Goal: Task Accomplishment & Management: Use online tool/utility

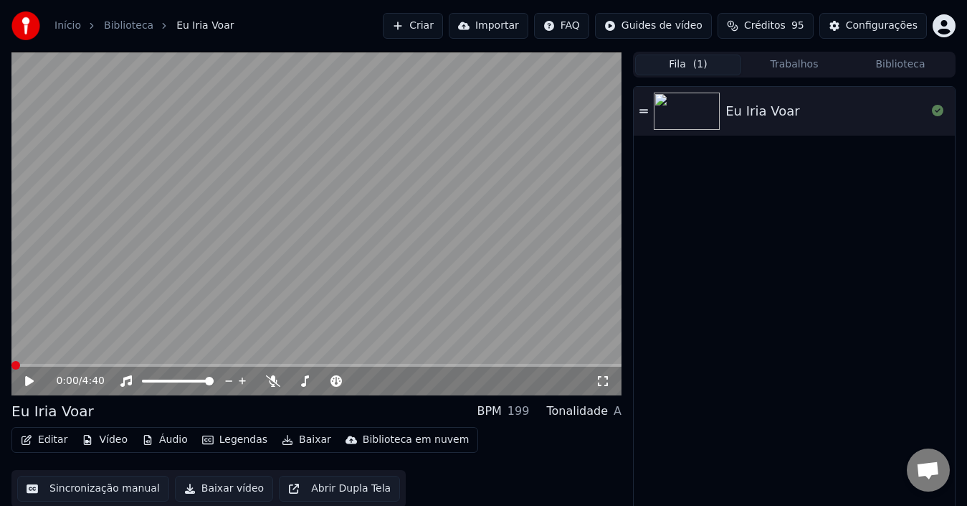
click at [441, 22] on button "Criar" at bounding box center [413, 26] width 60 height 26
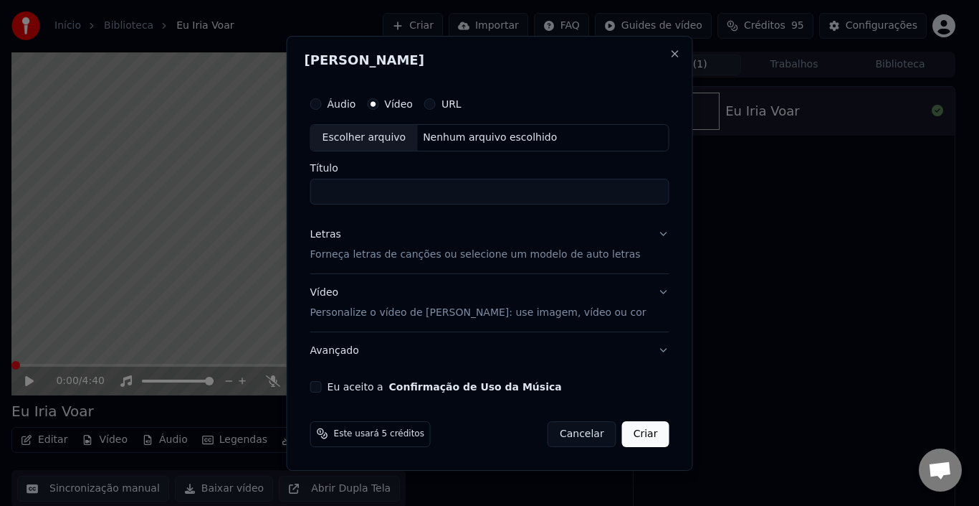
click at [369, 138] on div "Escolher arquivo" at bounding box center [364, 138] width 107 height 26
type input "**********"
click at [523, 257] on p "Forneça letras de canções ou selecione um modelo de auto letras" at bounding box center [475, 254] width 331 height 14
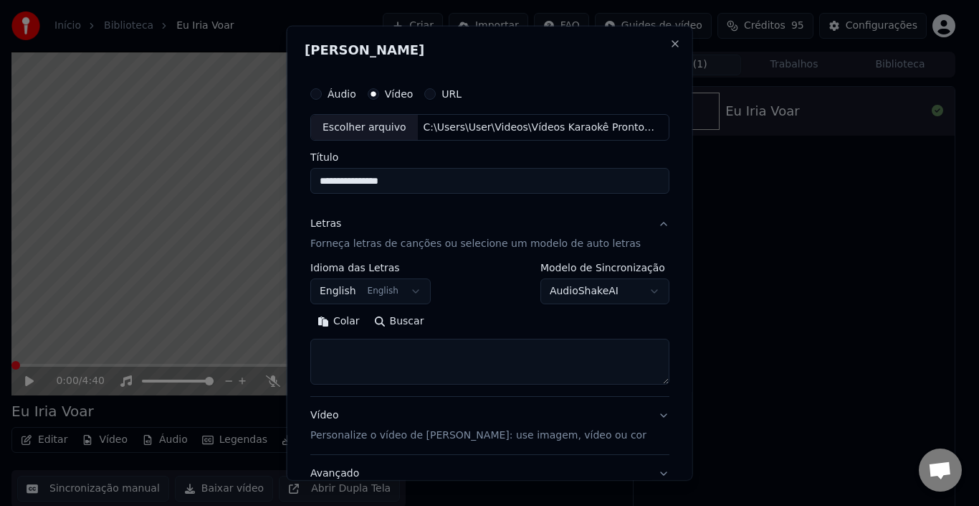
select select
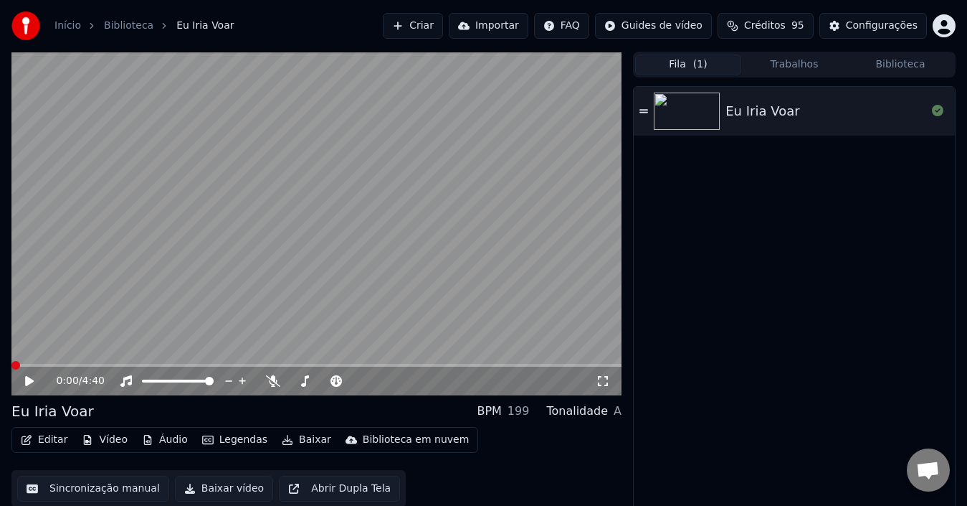
click at [440, 23] on button "Criar" at bounding box center [413, 26] width 60 height 26
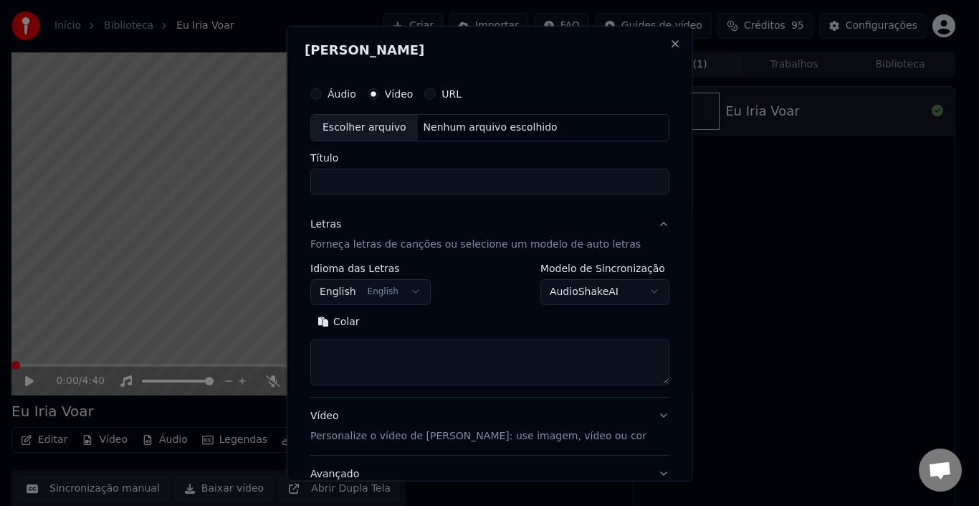
click at [376, 131] on div "Escolher arquivo" at bounding box center [364, 127] width 107 height 26
type input "**********"
click at [417, 360] on textarea at bounding box center [489, 361] width 359 height 46
paste textarea "**********"
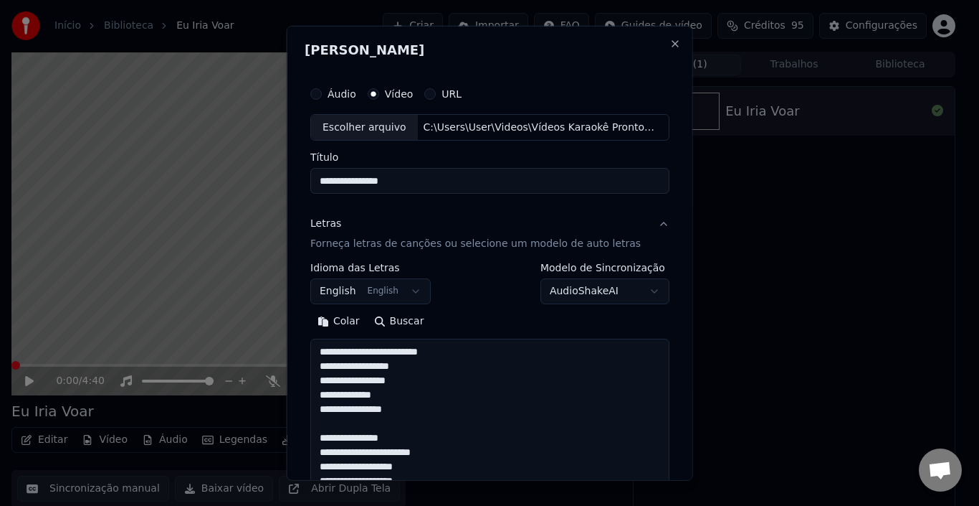
scroll to position [276, 0]
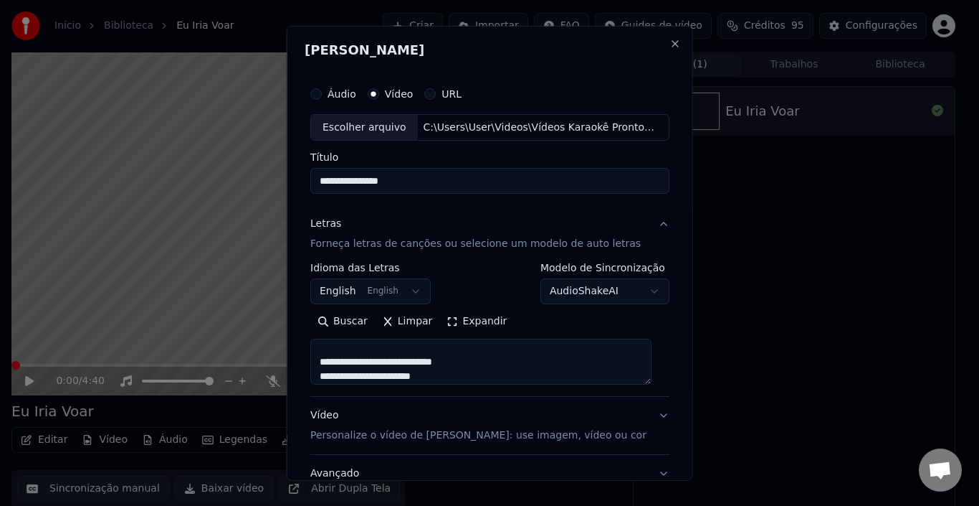
drag, startPoint x: 647, startPoint y: 374, endPoint x: 680, endPoint y: 533, distance: 163.4
click at [680, 505] on html "**********" at bounding box center [489, 253] width 979 height 506
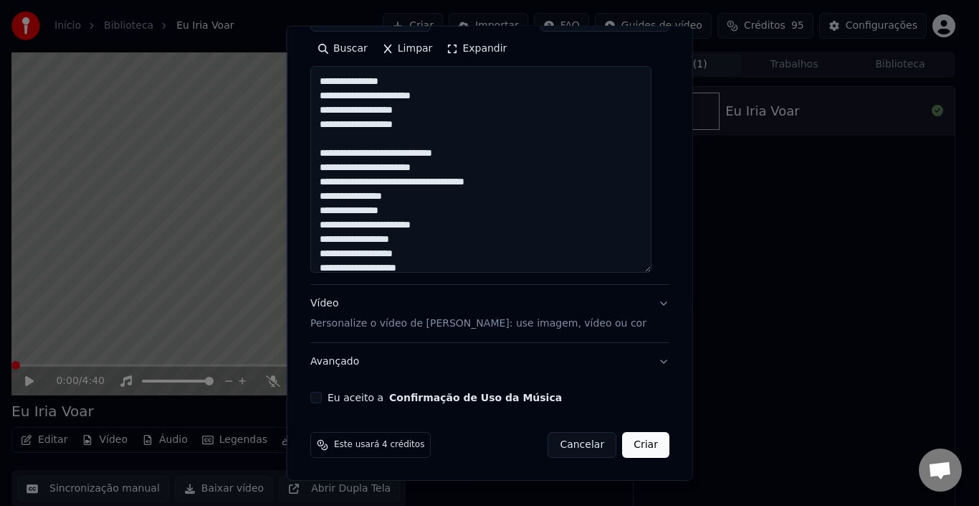
scroll to position [0, 0]
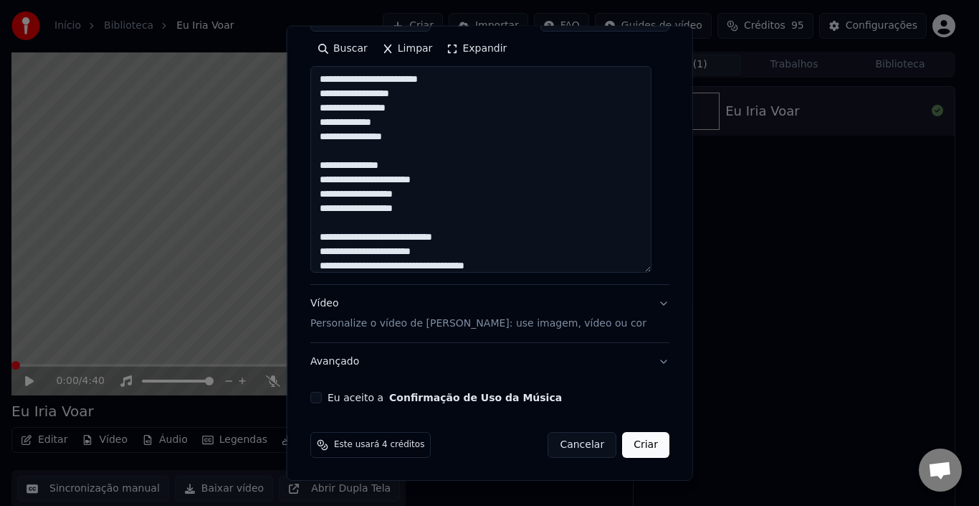
drag, startPoint x: 650, startPoint y: 265, endPoint x: 643, endPoint y: 494, distance: 228.8
click at [643, 494] on body "**********" at bounding box center [483, 253] width 967 height 506
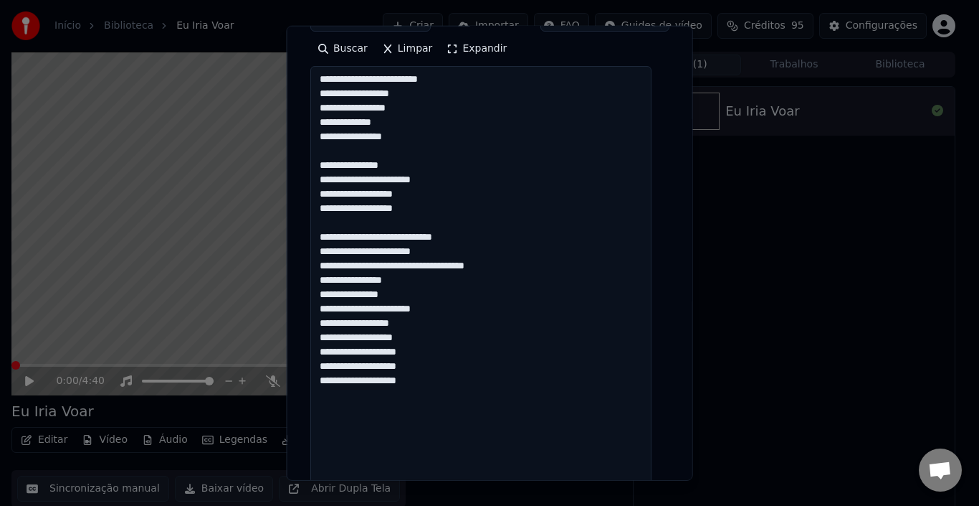
scroll to position [501, 0]
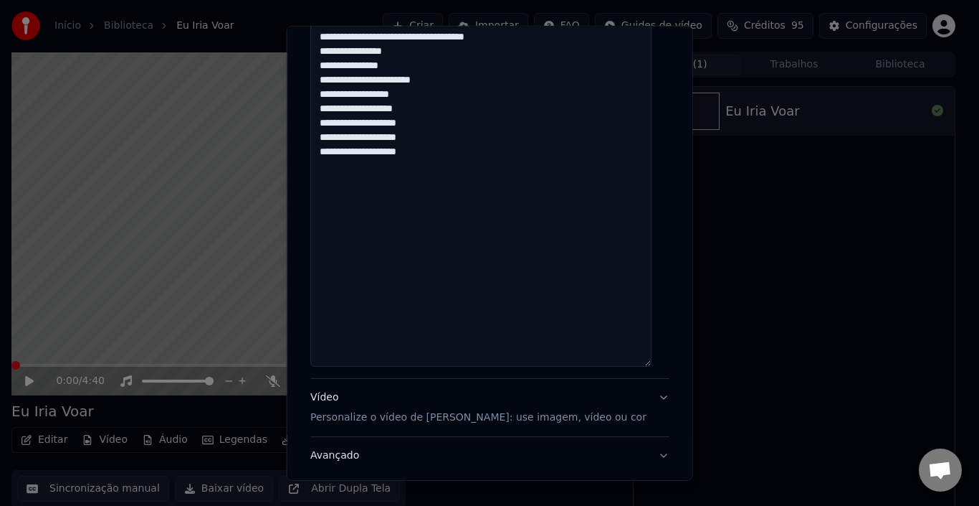
drag, startPoint x: 647, startPoint y: 269, endPoint x: 633, endPoint y: 496, distance: 227.8
click at [633, 497] on body "**********" at bounding box center [483, 253] width 967 height 506
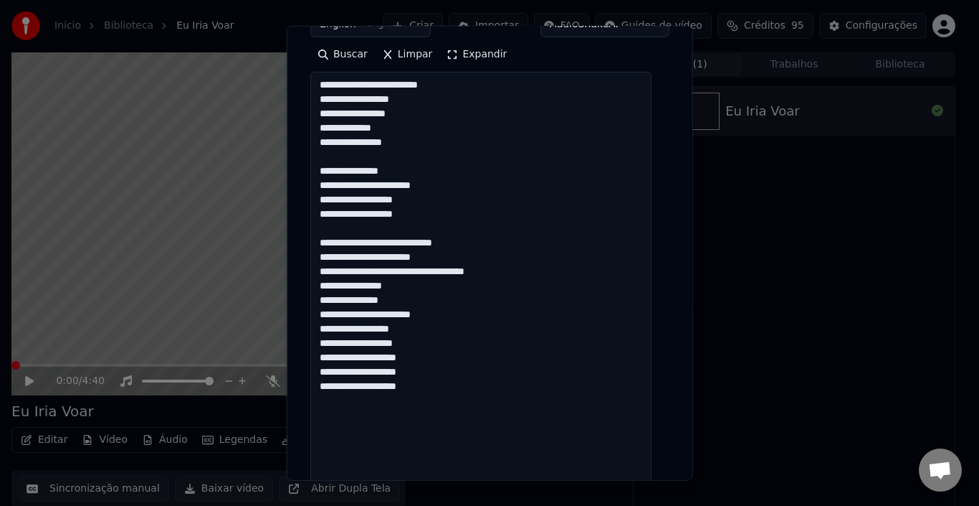
scroll to position [287, 0]
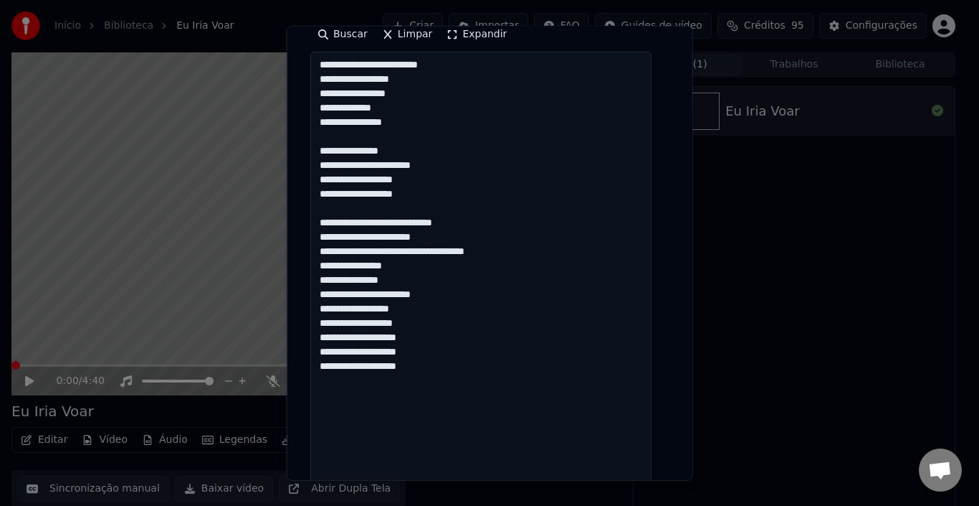
click at [374, 151] on textarea "**********" at bounding box center [480, 383] width 341 height 663
click at [381, 252] on textarea "**********" at bounding box center [480, 383] width 341 height 663
click at [399, 253] on textarea "**********" at bounding box center [480, 383] width 341 height 663
click at [331, 267] on textarea "**********" at bounding box center [480, 383] width 341 height 663
click at [375, 239] on textarea "**********" at bounding box center [480, 383] width 341 height 663
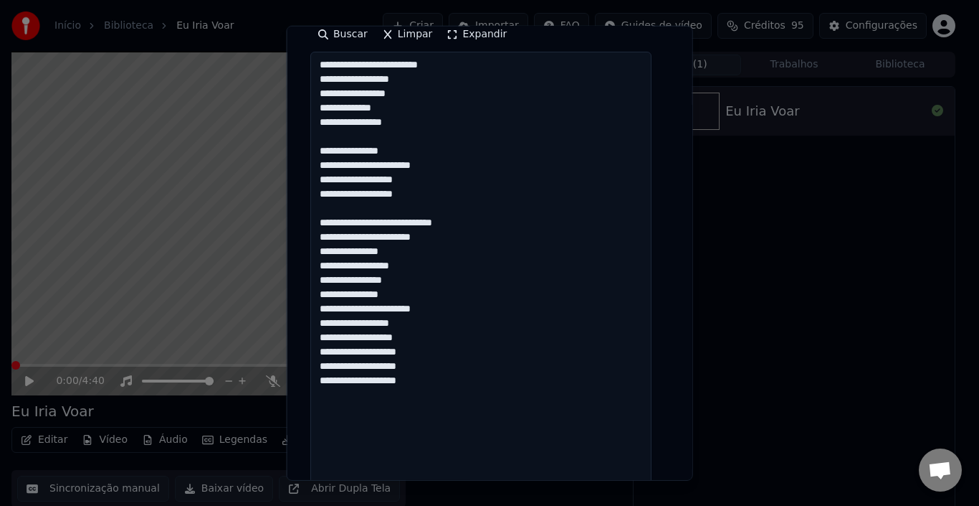
click at [366, 252] on textarea "**********" at bounding box center [480, 383] width 341 height 663
click at [411, 284] on textarea "**********" at bounding box center [480, 383] width 341 height 663
drag, startPoint x: 322, startPoint y: 308, endPoint x: 432, endPoint y: 429, distance: 163.4
click at [432, 429] on textarea "**********" at bounding box center [480, 383] width 341 height 663
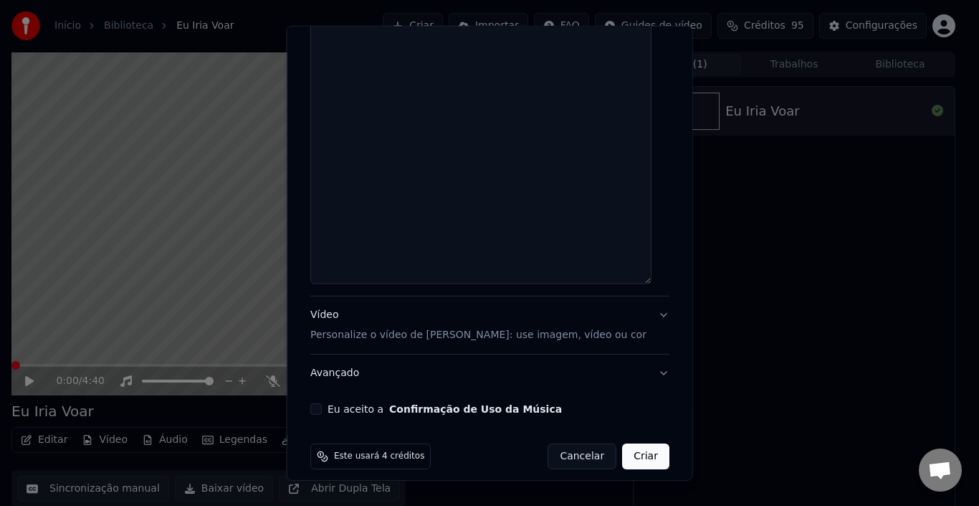
scroll to position [729, 0]
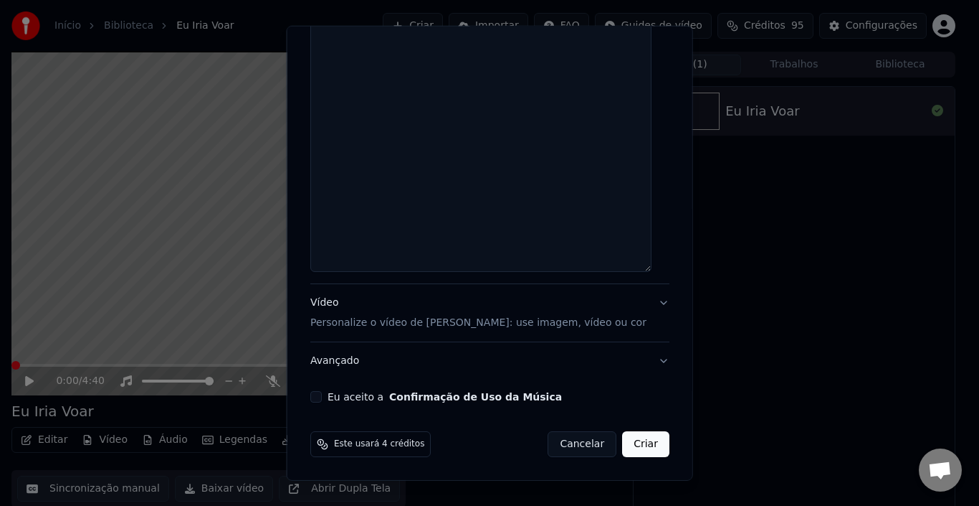
type textarea "**********"
click at [317, 397] on button "Eu aceito a Confirmação de Uso da Música" at bounding box center [315, 396] width 11 height 11
click at [627, 443] on button "Criar" at bounding box center [645, 444] width 47 height 26
select select "**"
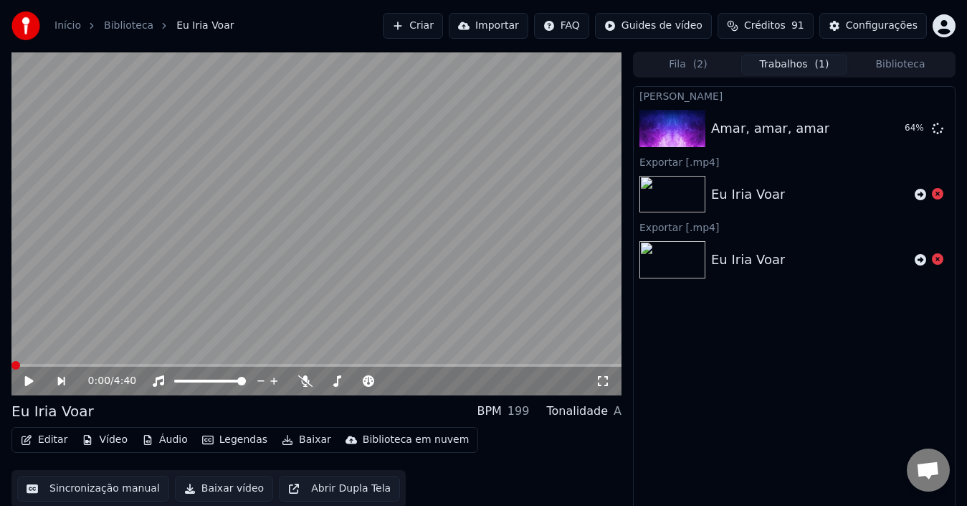
click at [693, 60] on button "Fila ( 2 )" at bounding box center [688, 64] width 106 height 21
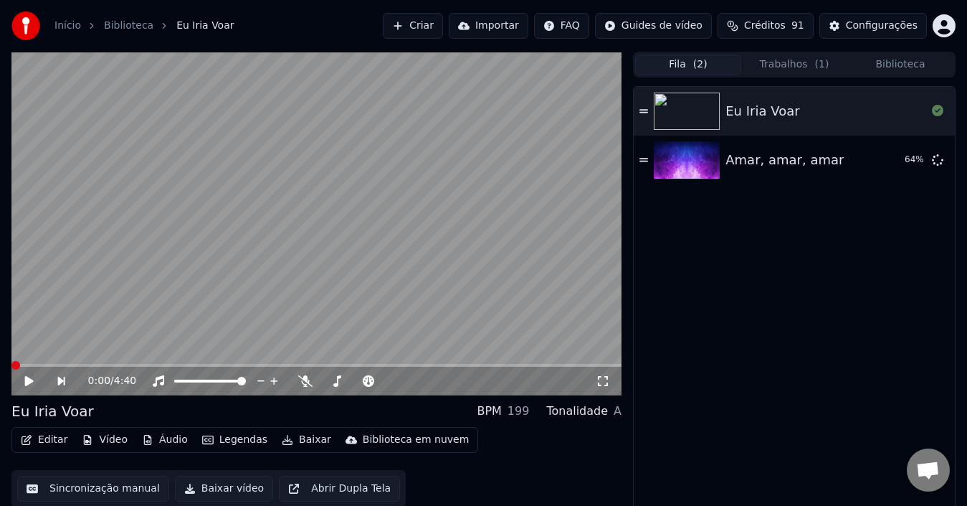
click at [808, 60] on button "Trabalhos ( 1 )" at bounding box center [794, 64] width 106 height 21
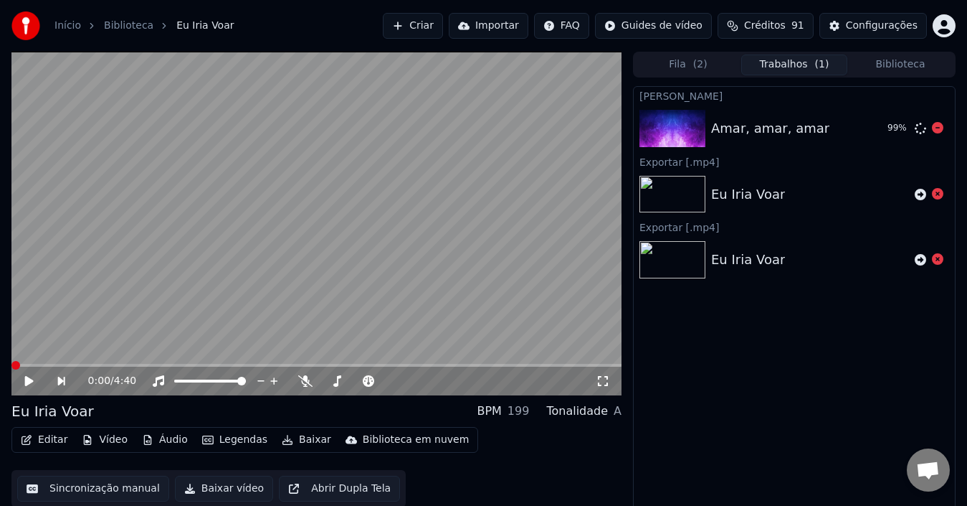
click at [873, 136] on div "Amar, amar, amar" at bounding box center [793, 128] width 165 height 20
click at [946, 123] on div "99 %" at bounding box center [912, 128] width 73 height 17
click at [934, 125] on icon at bounding box center [937, 127] width 11 height 11
click at [865, 125] on div "Amar, amar, amar" at bounding box center [793, 128] width 165 height 20
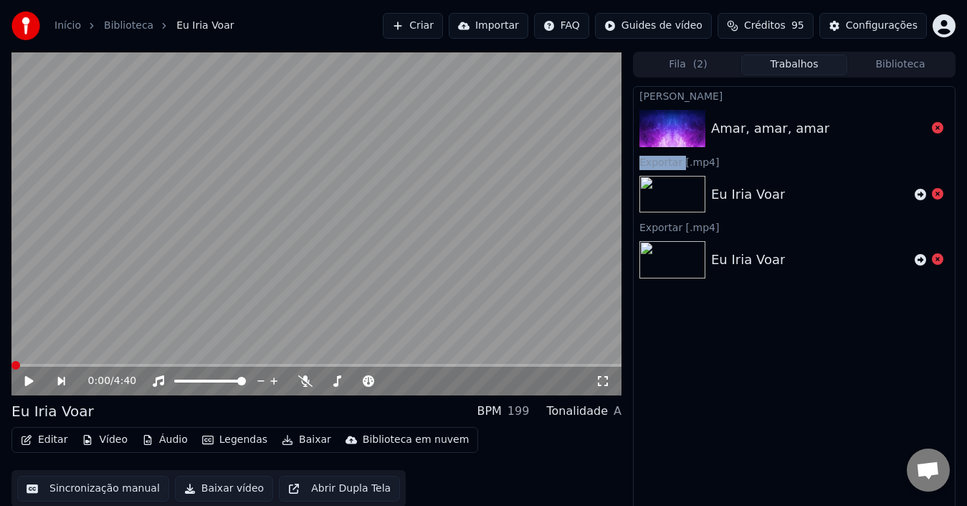
click at [691, 125] on img at bounding box center [673, 128] width 66 height 37
click at [691, 128] on img at bounding box center [673, 128] width 66 height 37
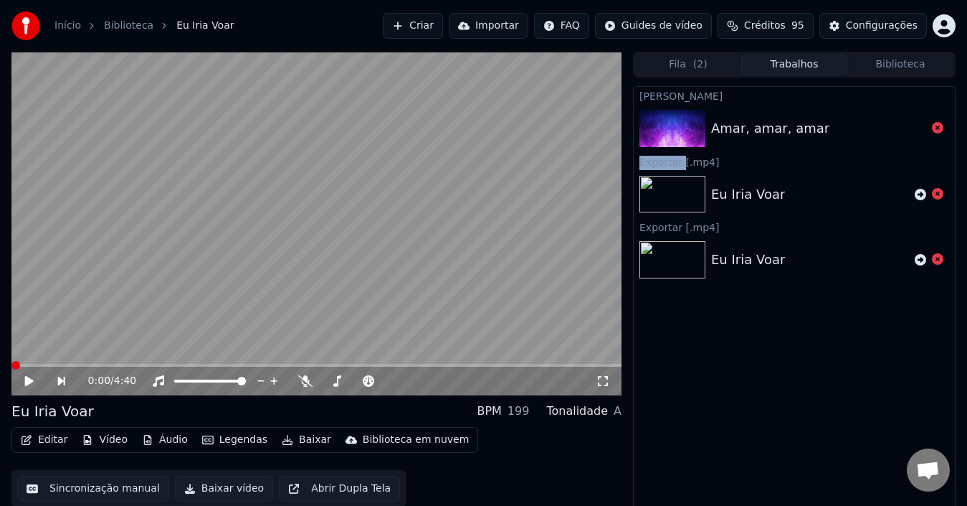
click at [685, 125] on img at bounding box center [673, 128] width 66 height 37
click at [685, 124] on img at bounding box center [673, 128] width 66 height 37
click at [903, 65] on button "Biblioteca" at bounding box center [901, 64] width 106 height 21
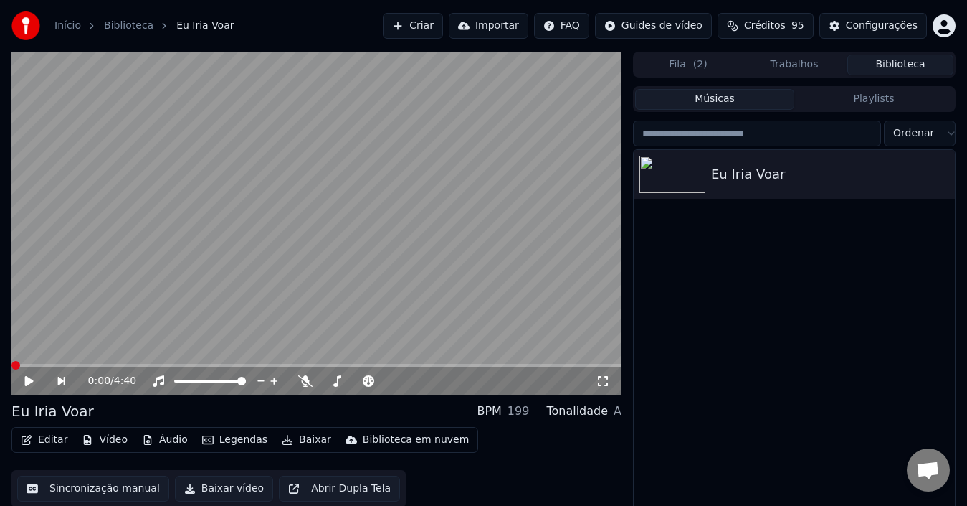
click at [686, 65] on button "Fila ( 2 )" at bounding box center [688, 64] width 106 height 21
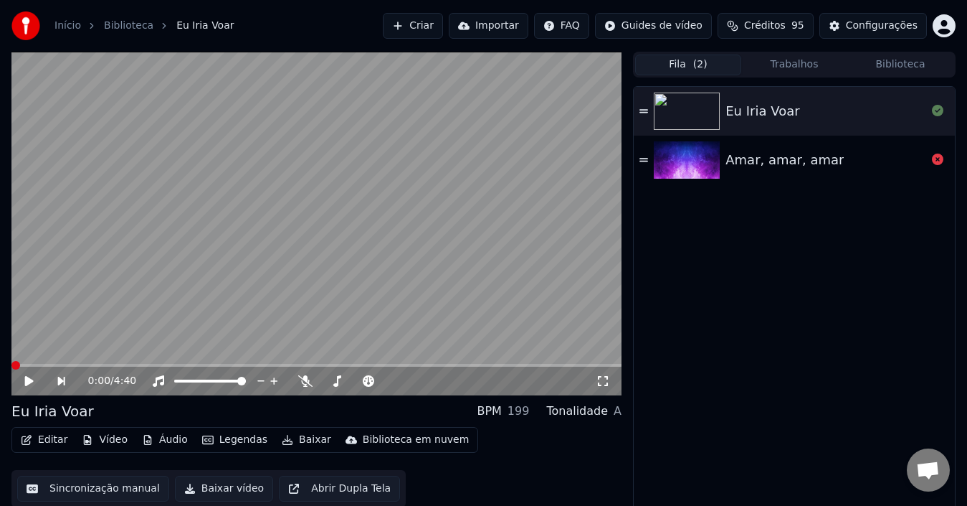
click at [802, 158] on div "Amar, amar, amar" at bounding box center [785, 160] width 118 height 20
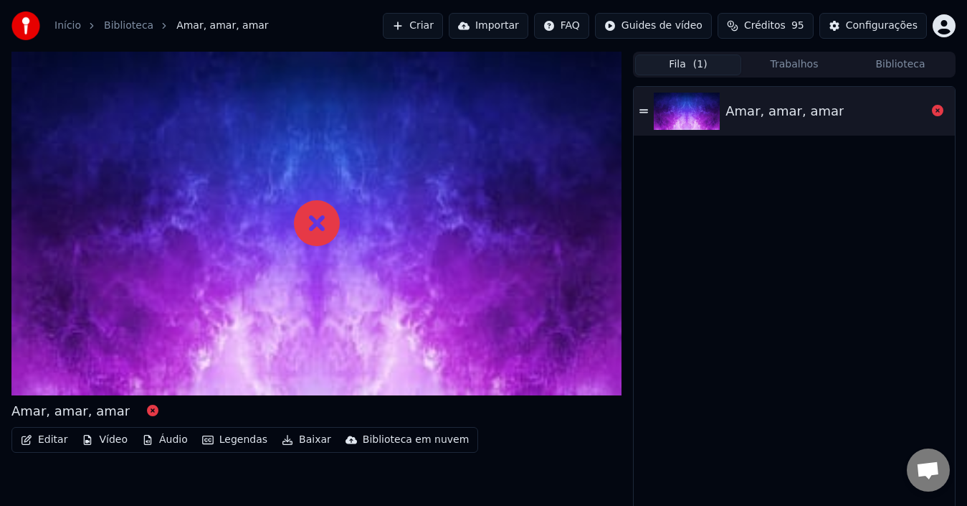
click at [939, 111] on icon at bounding box center [937, 110] width 11 height 11
click at [939, 112] on icon at bounding box center [937, 110] width 11 height 11
click at [474, 255] on div at bounding box center [316, 223] width 610 height 343
drag, startPoint x: 336, startPoint y: 224, endPoint x: 310, endPoint y: 221, distance: 26.1
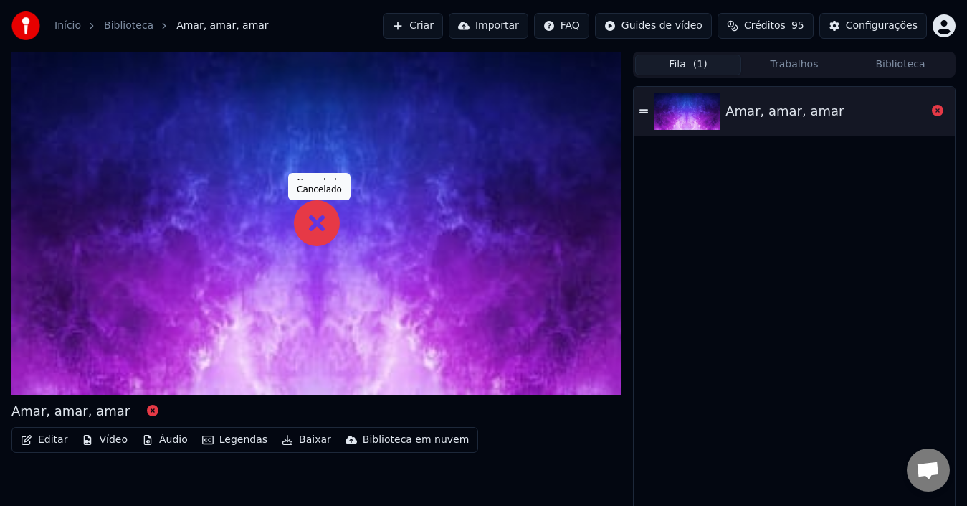
click at [336, 224] on icon at bounding box center [317, 223] width 46 height 46
click at [315, 224] on icon at bounding box center [317, 223] width 46 height 46
drag, startPoint x: 315, startPoint y: 224, endPoint x: 315, endPoint y: 237, distance: 12.2
click at [315, 222] on icon at bounding box center [317, 223] width 46 height 46
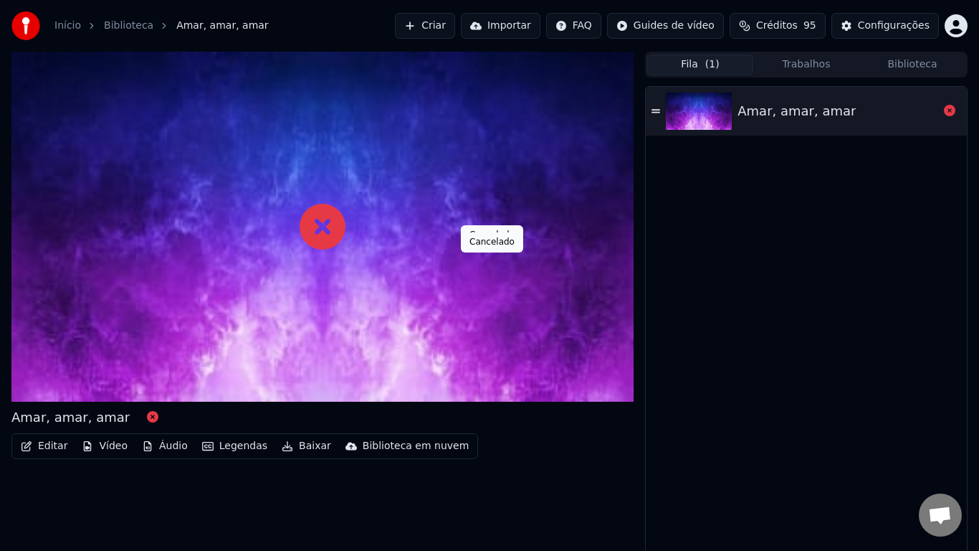
click at [346, 250] on icon at bounding box center [323, 227] width 46 height 46
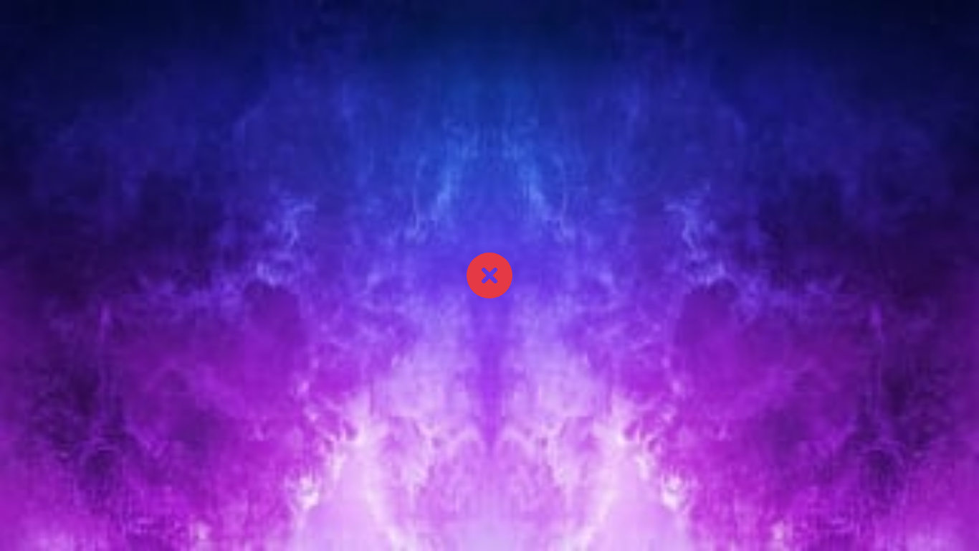
click at [760, 420] on div at bounding box center [489, 275] width 979 height 551
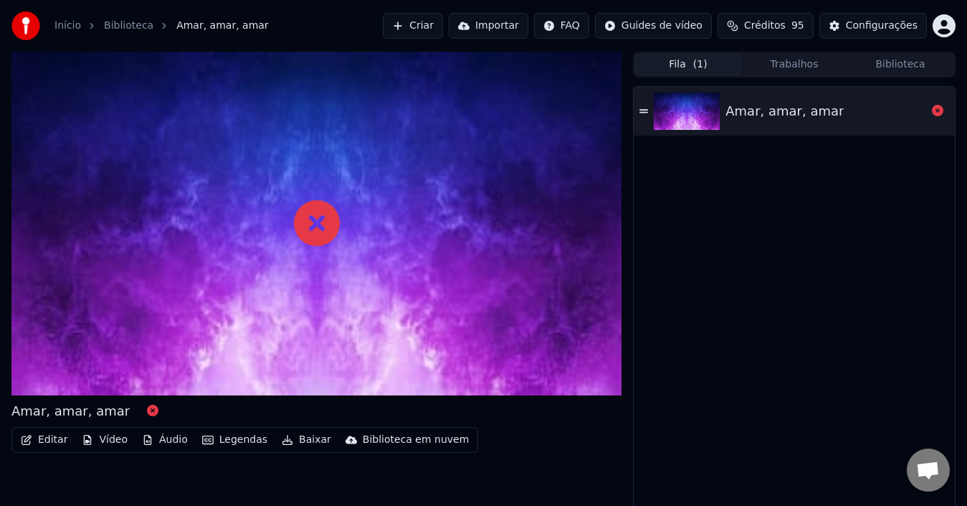
click at [776, 74] on button "Trabalhos" at bounding box center [794, 64] width 106 height 21
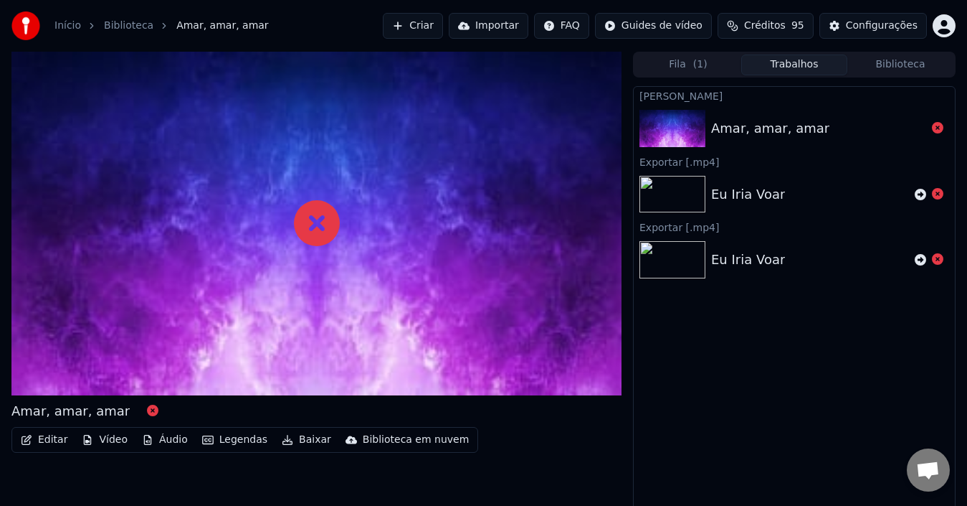
click at [898, 60] on button "Biblioteca" at bounding box center [901, 64] width 106 height 21
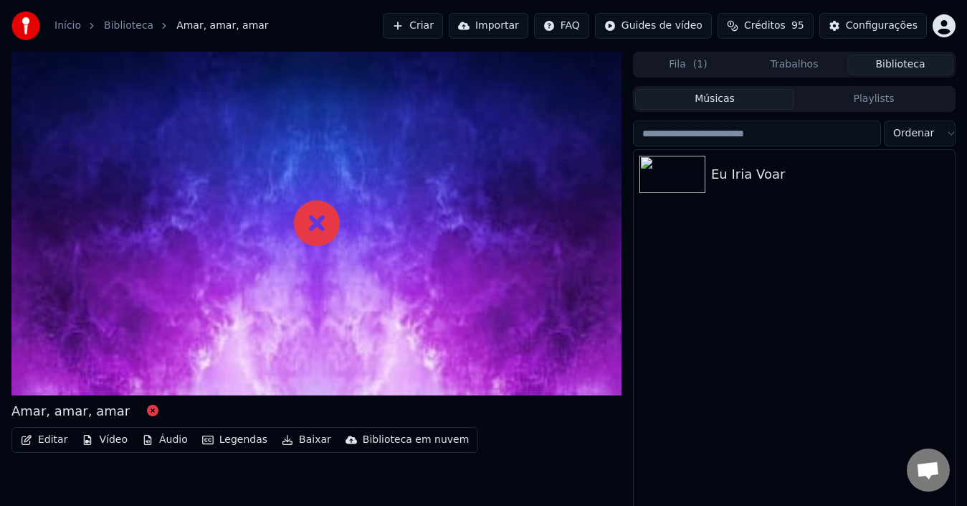
click at [800, 64] on button "Trabalhos" at bounding box center [794, 64] width 106 height 21
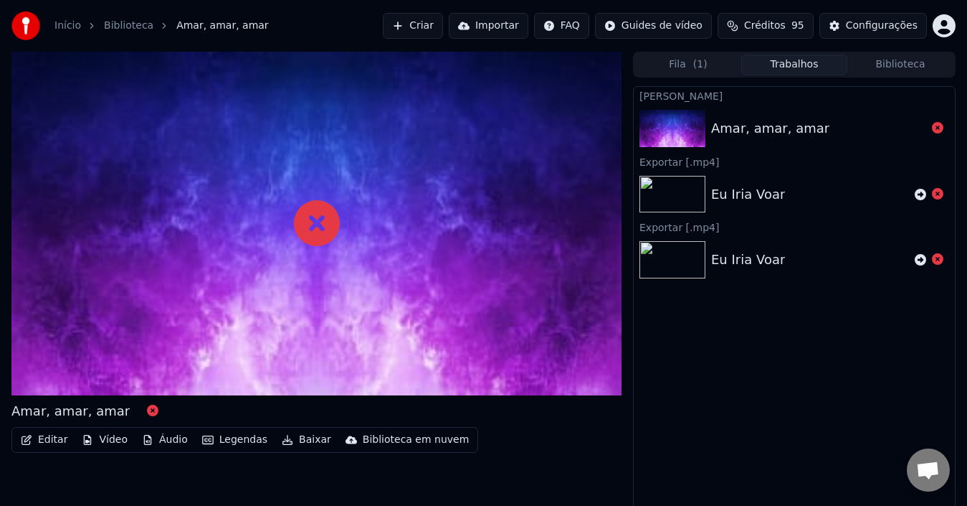
click at [693, 59] on button "Fila ( 1 )" at bounding box center [688, 64] width 106 height 21
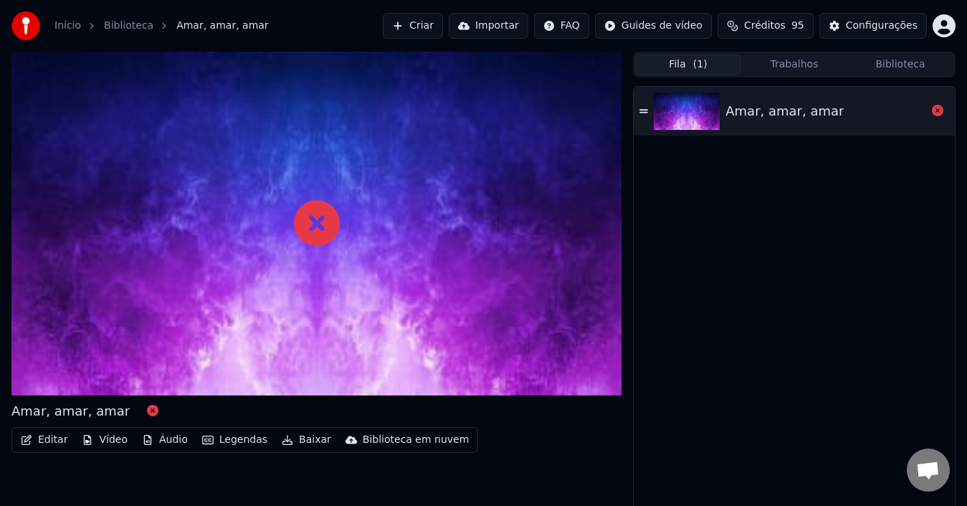
click at [710, 105] on img at bounding box center [687, 110] width 66 height 37
click at [700, 110] on img at bounding box center [687, 110] width 66 height 37
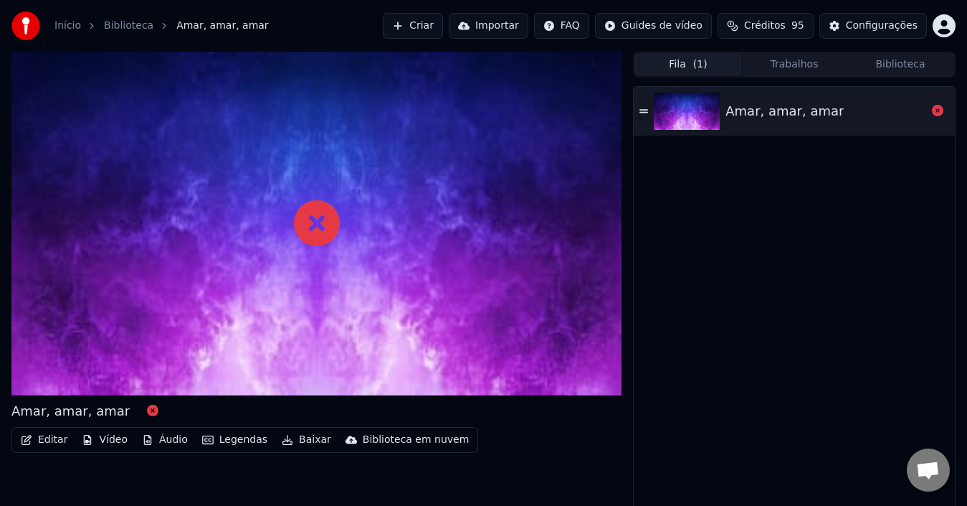
click at [700, 110] on img at bounding box center [687, 110] width 66 height 37
click at [934, 110] on icon at bounding box center [937, 110] width 11 height 11
click at [934, 111] on icon at bounding box center [937, 110] width 11 height 11
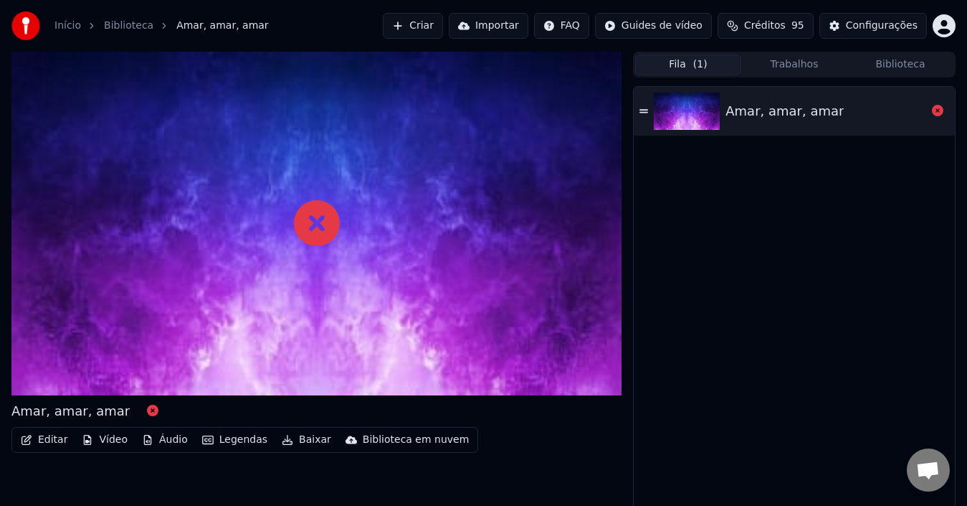
click at [938, 114] on icon at bounding box center [937, 110] width 11 height 11
click at [705, 130] on div "Amar, amar, amar" at bounding box center [794, 111] width 321 height 49
click at [432, 28] on button "Criar" at bounding box center [413, 26] width 60 height 26
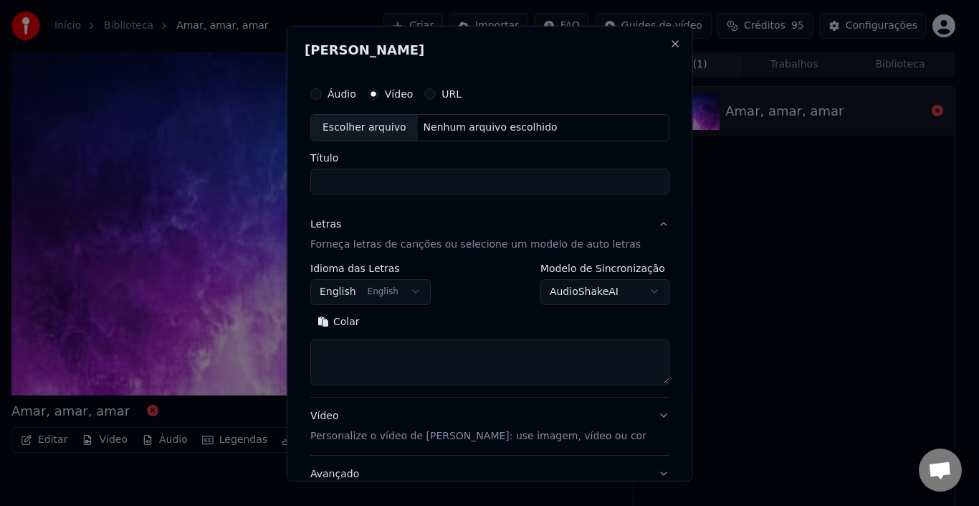
click at [404, 128] on div "Escolher arquivo" at bounding box center [364, 127] width 107 height 26
type input "**********"
click at [474, 247] on p "Forneça letras de canções ou selecione um modelo de auto letras" at bounding box center [475, 244] width 331 height 14
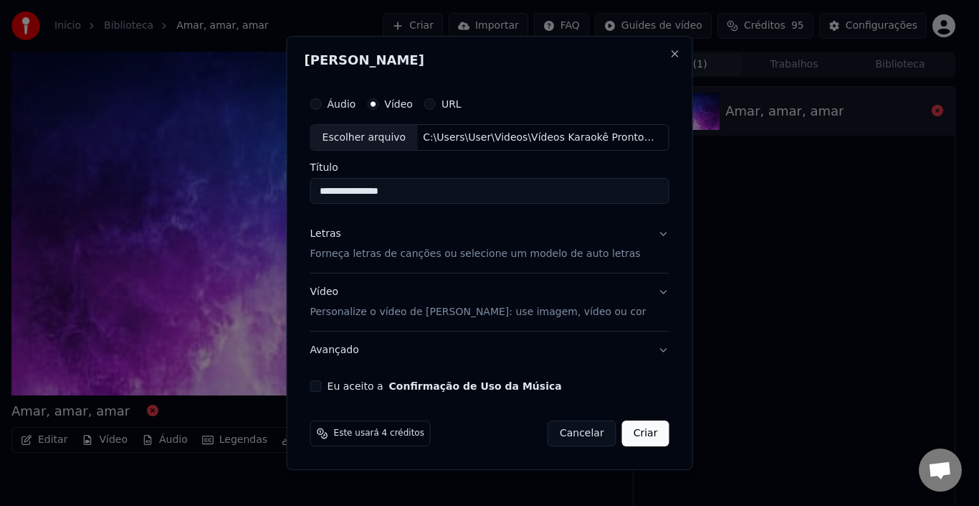
click at [441, 261] on p "Forneça letras de canções ou selecione um modelo de auto letras" at bounding box center [475, 254] width 331 height 14
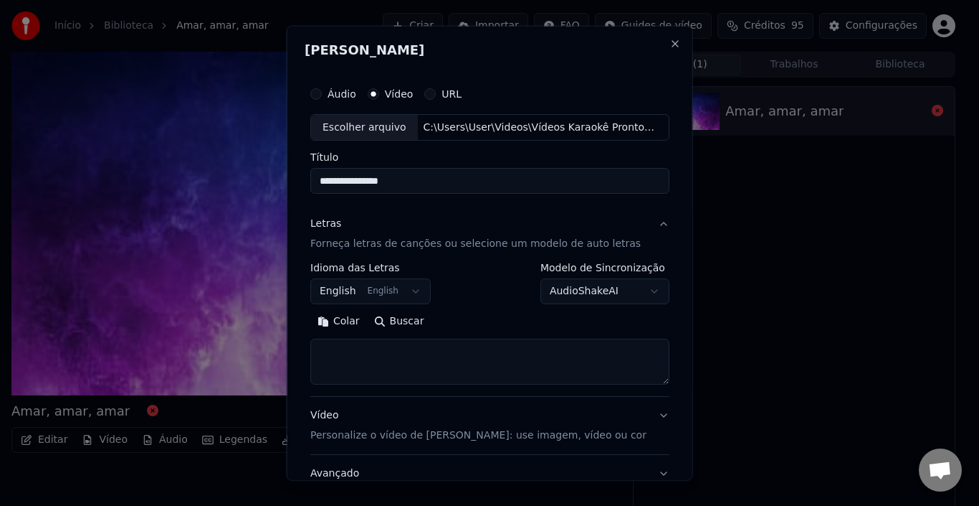
click at [440, 351] on textarea at bounding box center [489, 361] width 359 height 46
paste textarea "**********"
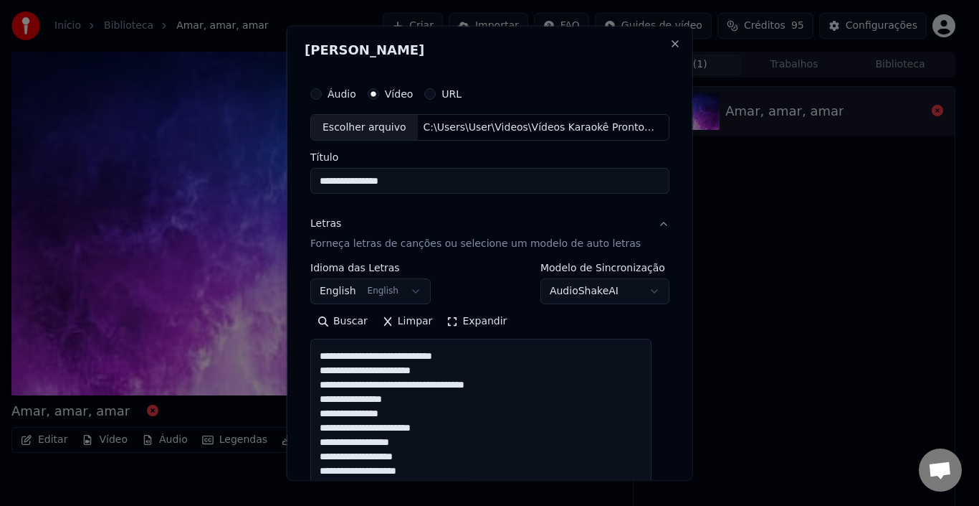
scroll to position [127, 0]
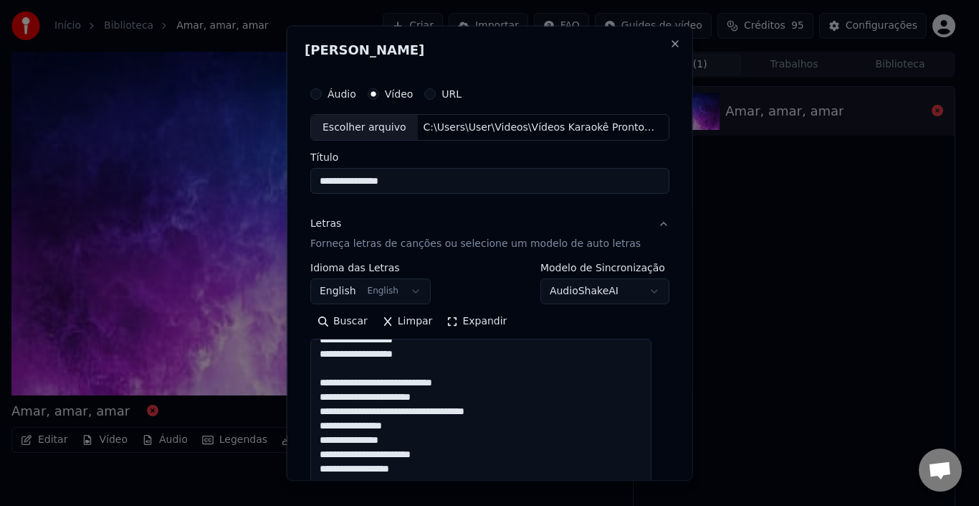
drag, startPoint x: 645, startPoint y: 378, endPoint x: 669, endPoint y: 533, distance: 157.4
click at [669, 505] on html "**********" at bounding box center [489, 253] width 979 height 506
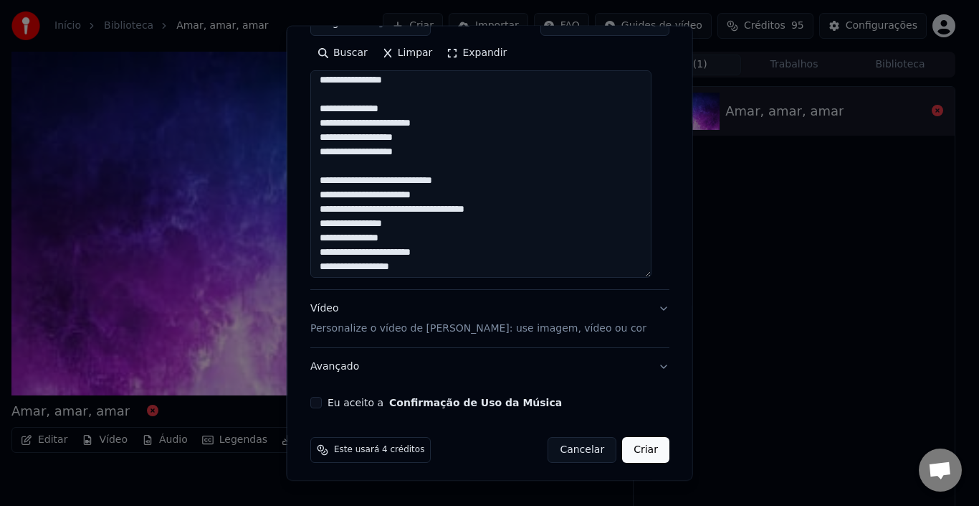
scroll to position [0, 0]
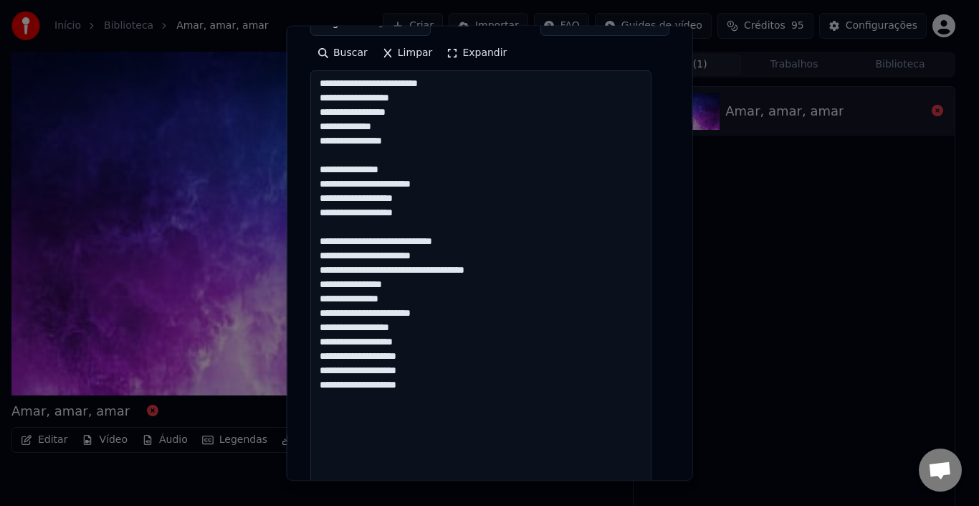
drag, startPoint x: 648, startPoint y: 266, endPoint x: 647, endPoint y: 509, distance: 243.1
click at [647, 505] on html "**********" at bounding box center [489, 253] width 979 height 506
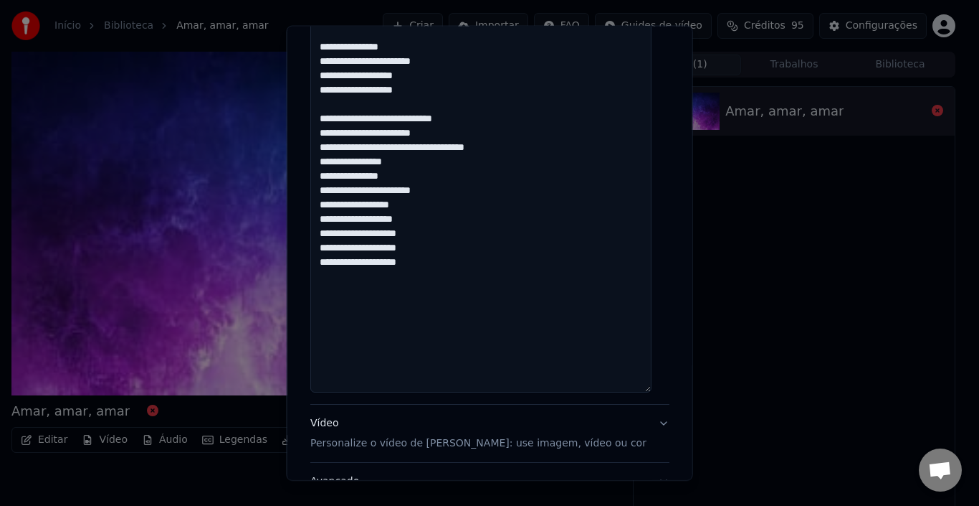
scroll to position [412, 0]
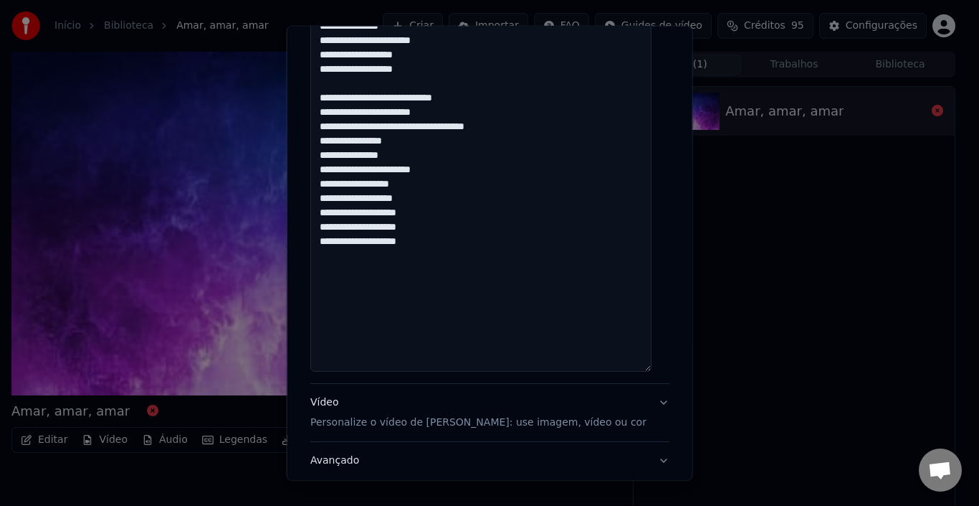
click at [417, 129] on textarea "**********" at bounding box center [480, 149] width 341 height 445
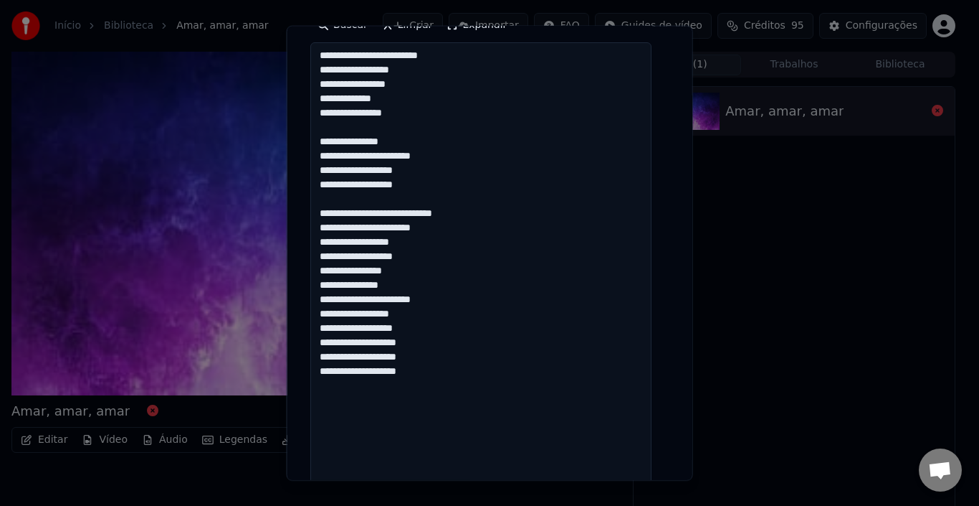
scroll to position [368, 0]
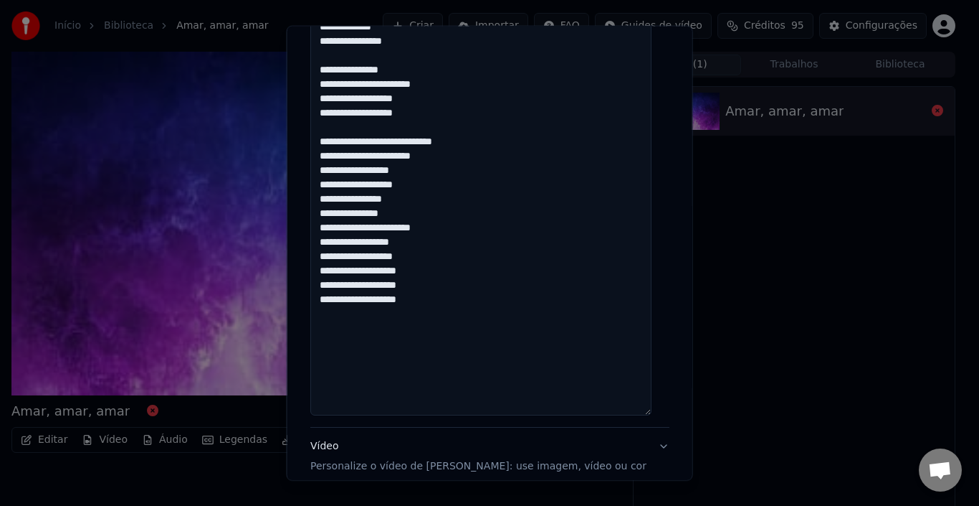
click at [334, 189] on textarea "**********" at bounding box center [480, 193] width 341 height 445
click at [415, 205] on textarea "**********" at bounding box center [480, 193] width 341 height 445
drag, startPoint x: 321, startPoint y: 227, endPoint x: 460, endPoint y: 310, distance: 161.8
click at [460, 310] on textarea "**********" at bounding box center [480, 193] width 341 height 445
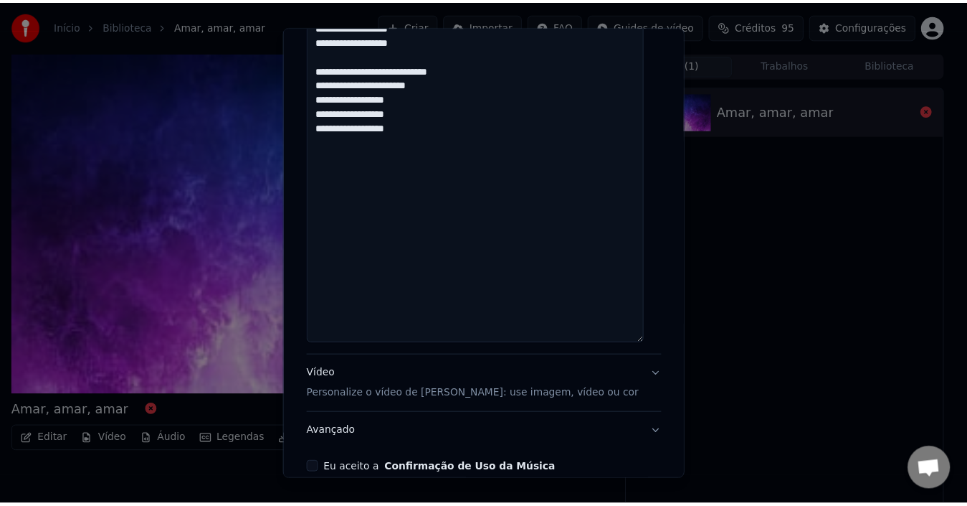
scroll to position [511, 0]
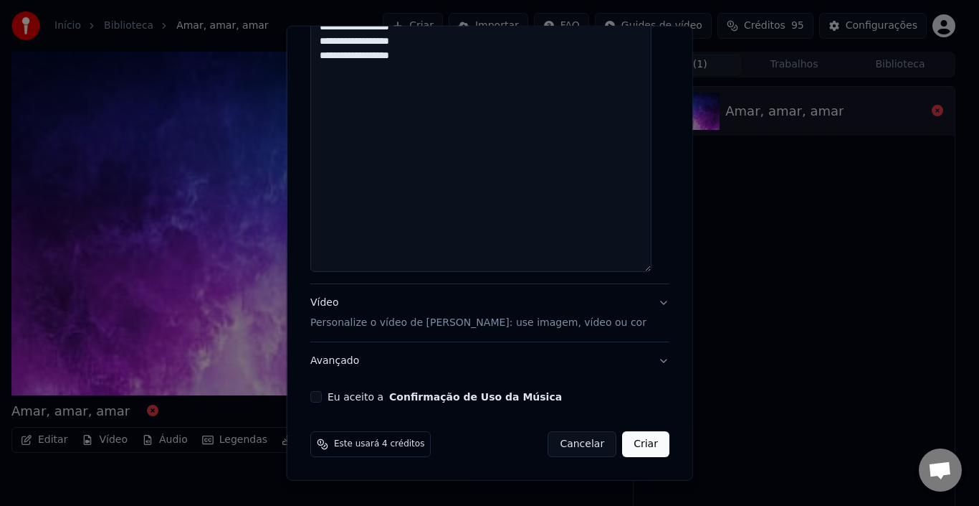
type textarea "**********"
click at [322, 393] on button "Eu aceito a Confirmação de Uso da Música" at bounding box center [315, 396] width 11 height 11
click at [638, 447] on button "Criar" at bounding box center [645, 444] width 47 height 26
select select "**"
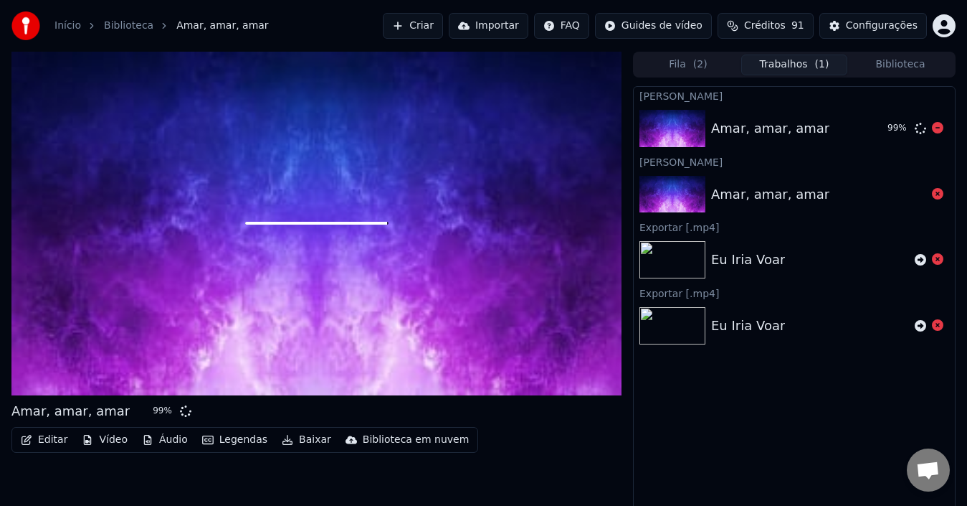
click at [809, 125] on div "Amar, amar, amar" at bounding box center [770, 128] width 118 height 20
click at [788, 125] on div "Amar, amar, amar" at bounding box center [770, 128] width 118 height 20
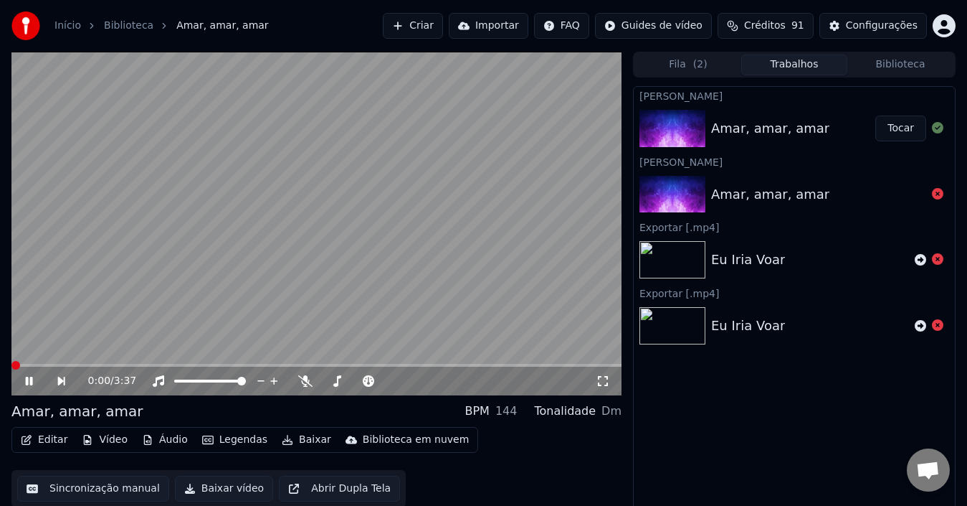
click at [11, 366] on span at bounding box center [15, 365] width 9 height 9
click at [690, 60] on button "Fila ( 2 )" at bounding box center [688, 64] width 106 height 21
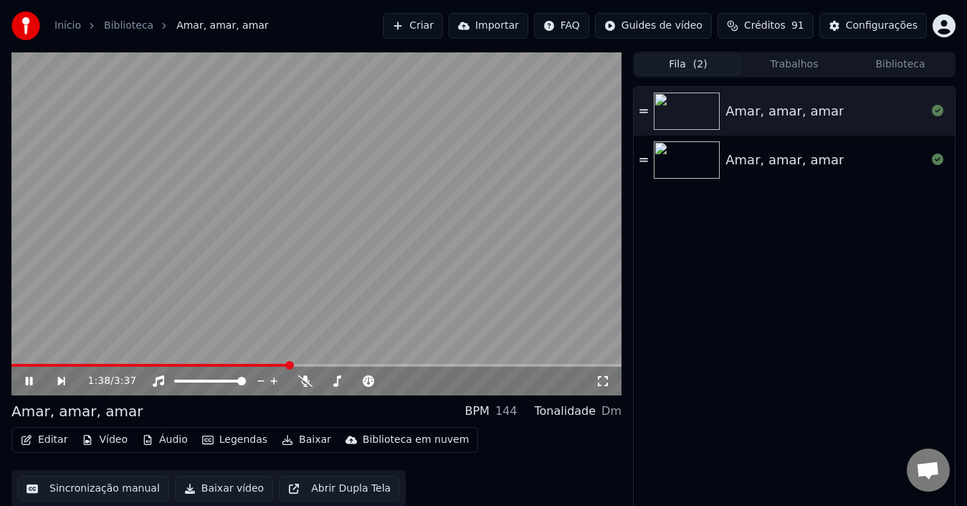
click at [794, 67] on button "Trabalhos" at bounding box center [794, 64] width 106 height 21
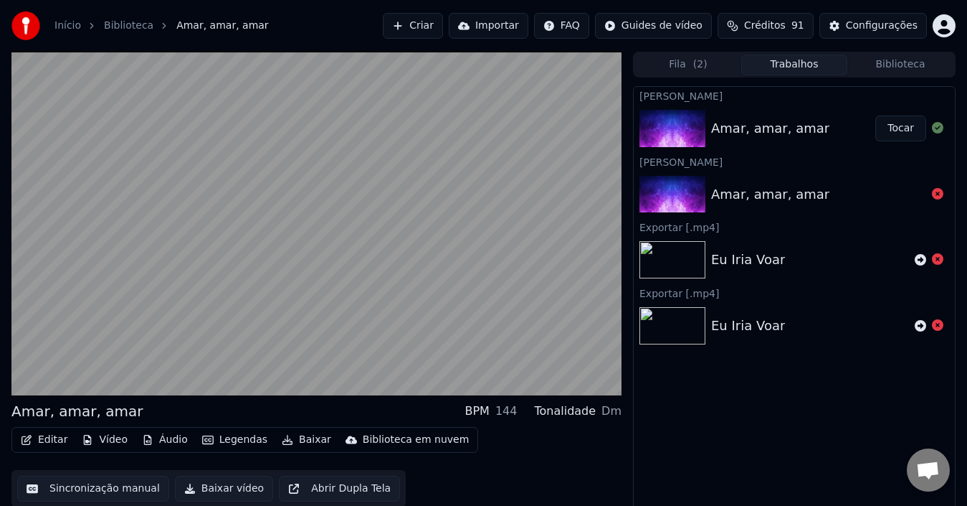
click at [915, 67] on button "Biblioteca" at bounding box center [901, 64] width 106 height 21
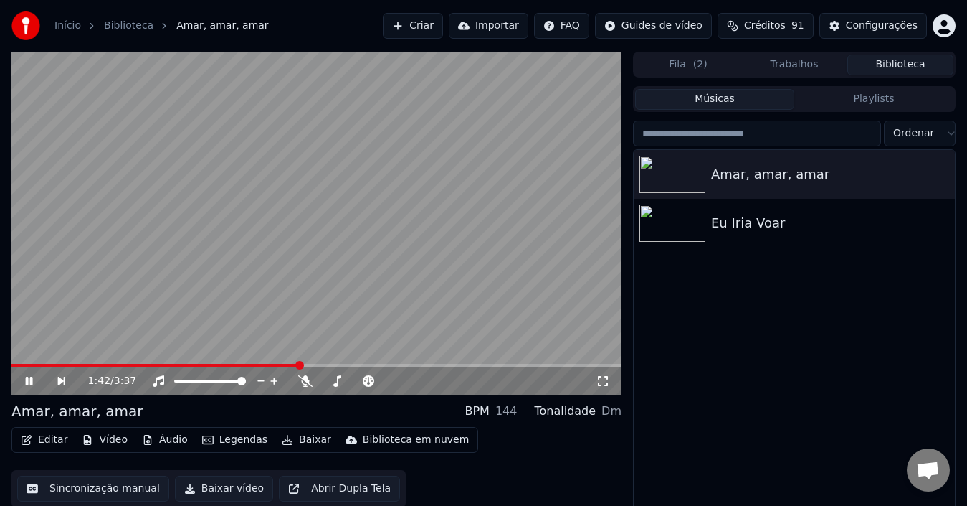
click at [31, 381] on icon at bounding box center [29, 380] width 7 height 9
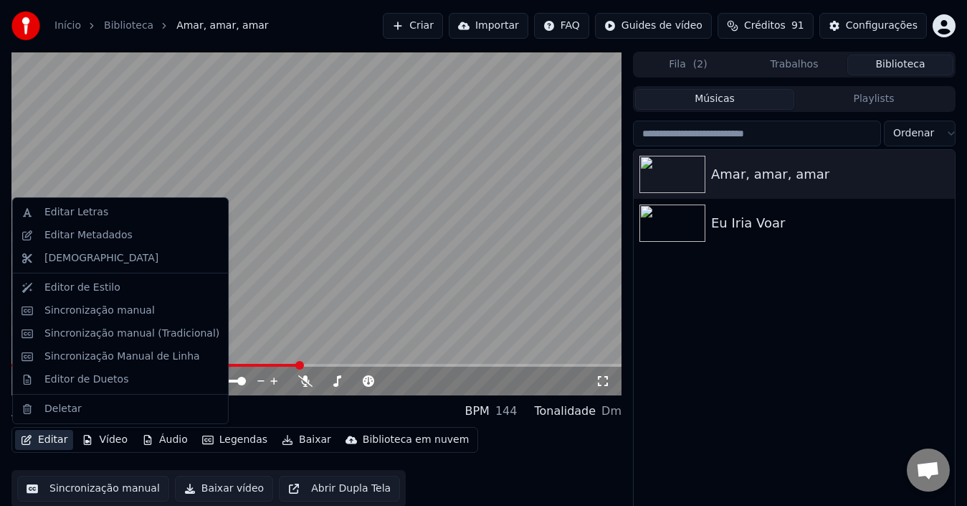
click at [51, 437] on button "Editar" at bounding box center [44, 440] width 58 height 20
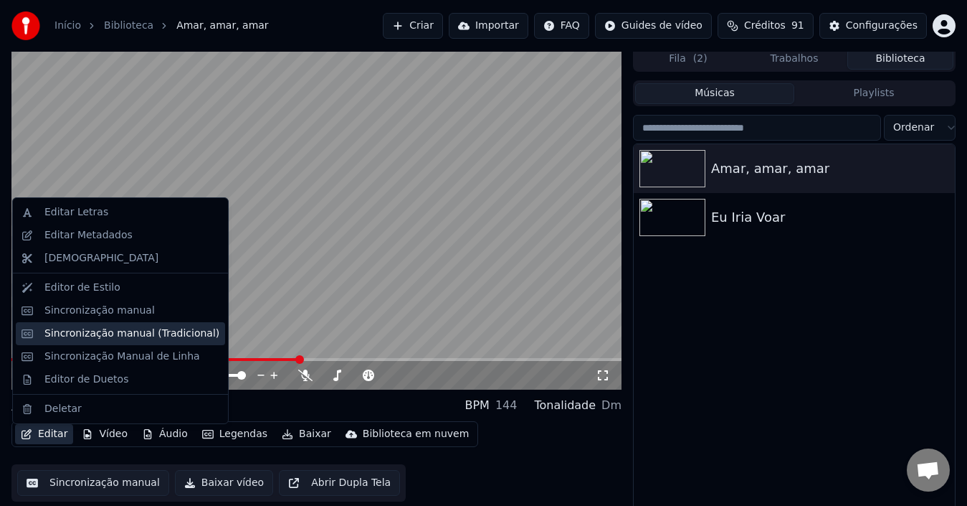
scroll to position [23, 0]
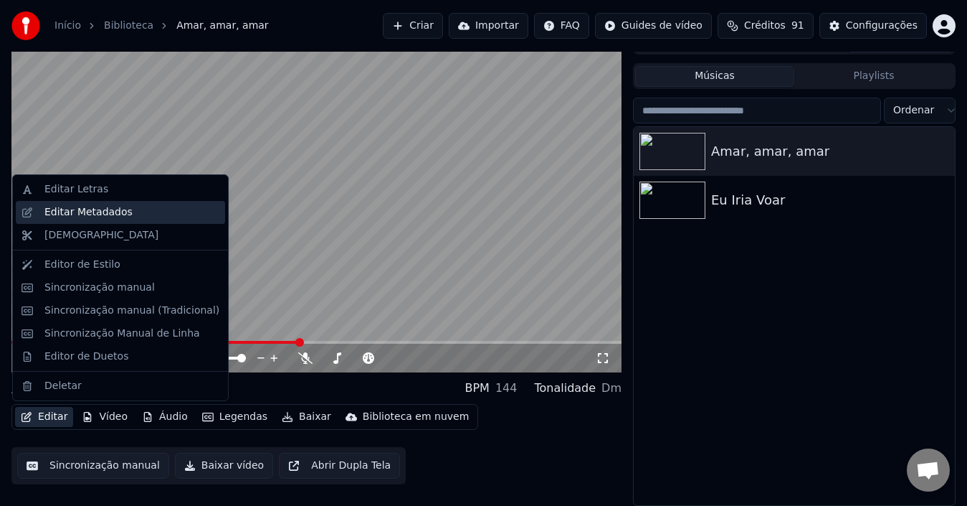
click at [62, 214] on div "Editar Metadados" at bounding box center [88, 212] width 88 height 14
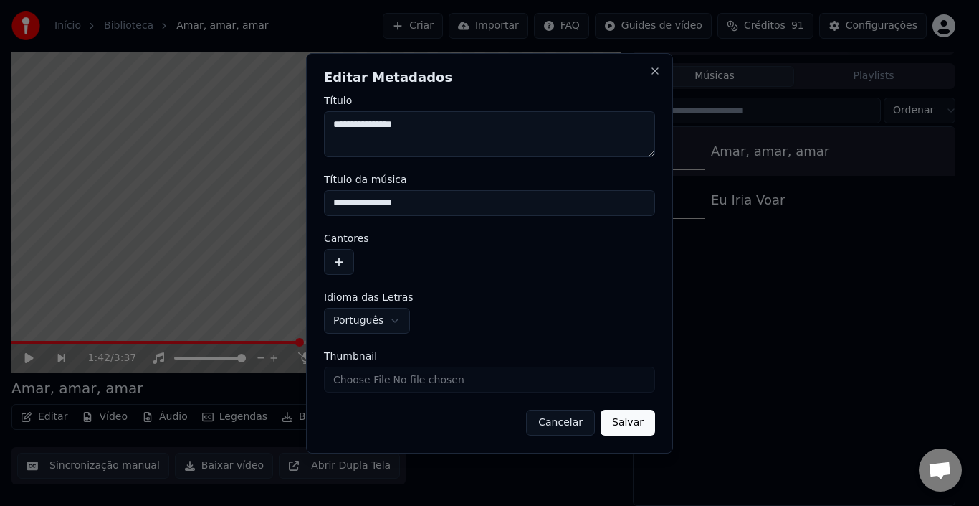
click at [409, 376] on input "Thumbnail" at bounding box center [489, 379] width 331 height 26
type input "**********"
click at [630, 420] on button "Salvar" at bounding box center [628, 422] width 54 height 26
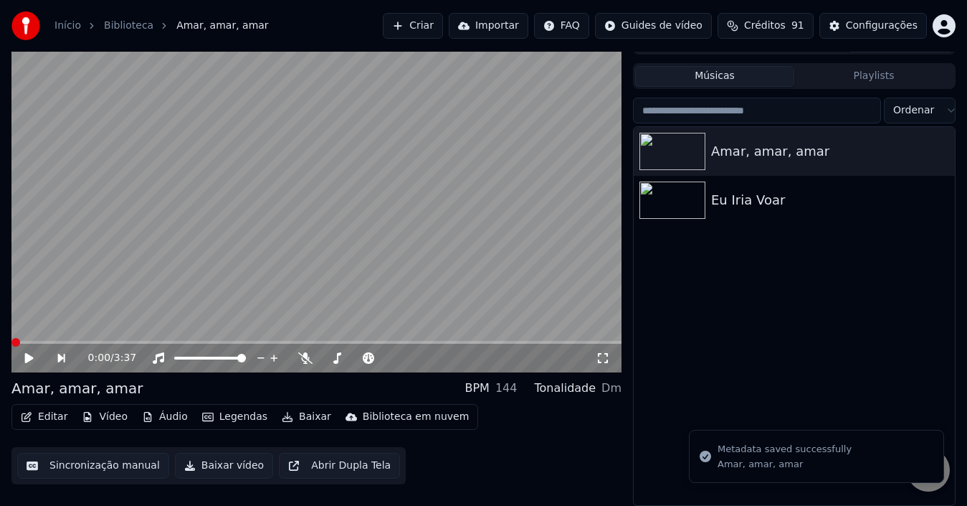
click at [739, 270] on div "Amar, amar, amar Eu [PERSON_NAME]" at bounding box center [794, 316] width 321 height 378
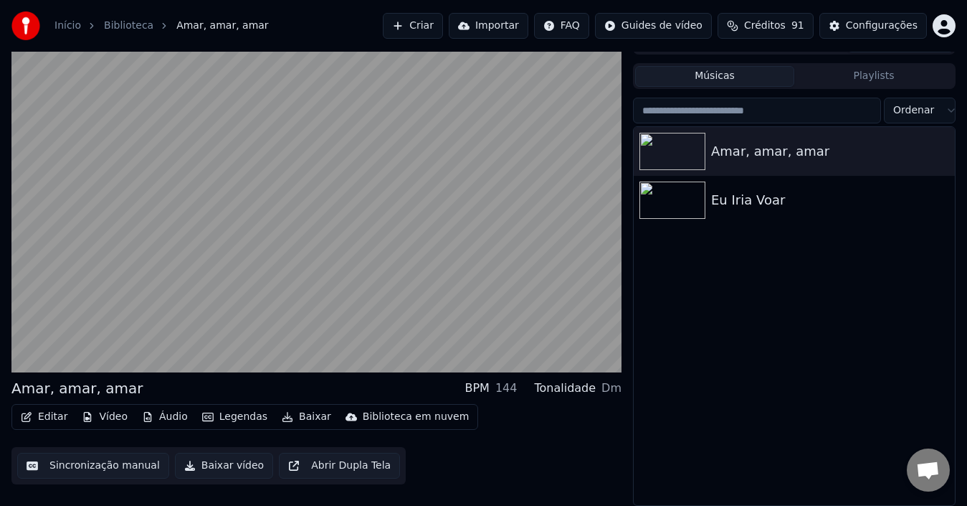
click at [950, 109] on html "Início Biblioteca Amar, amar, [PERSON_NAME] Importar FAQ Guides de vídeo Crédit…" at bounding box center [483, 230] width 967 height 506
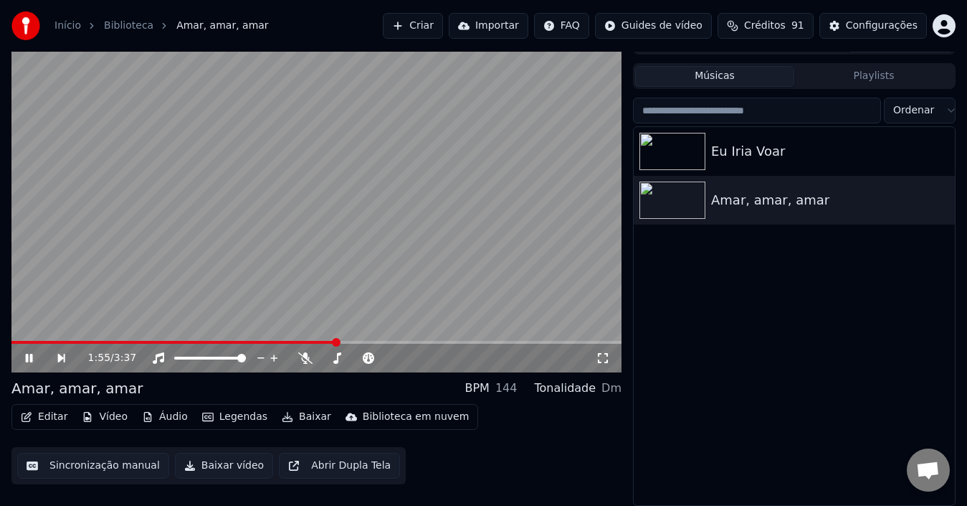
click at [100, 464] on button "Sincronização manual" at bounding box center [93, 465] width 152 height 26
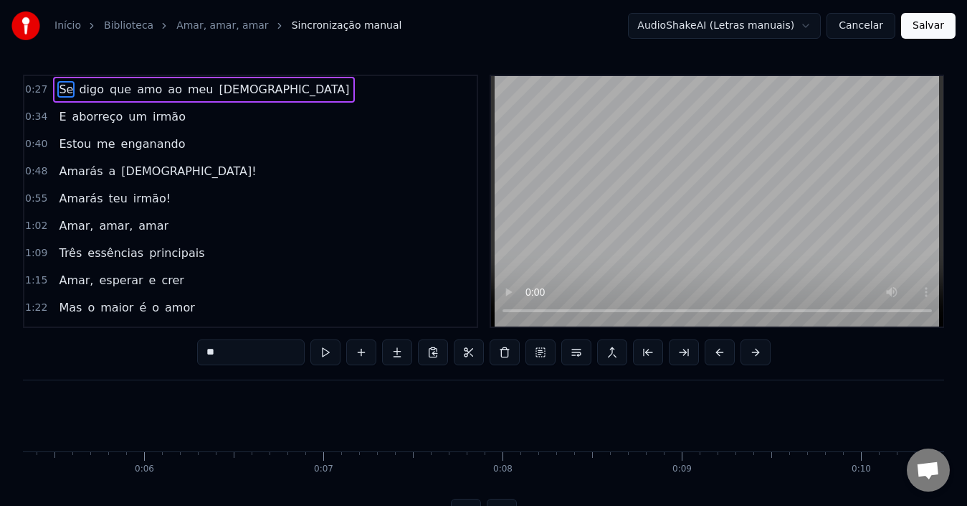
scroll to position [0, 758]
click at [222, 98] on div "Se digo que amo ao meu [DEMOGRAPHIC_DATA]" at bounding box center [204, 90] width 302 height 26
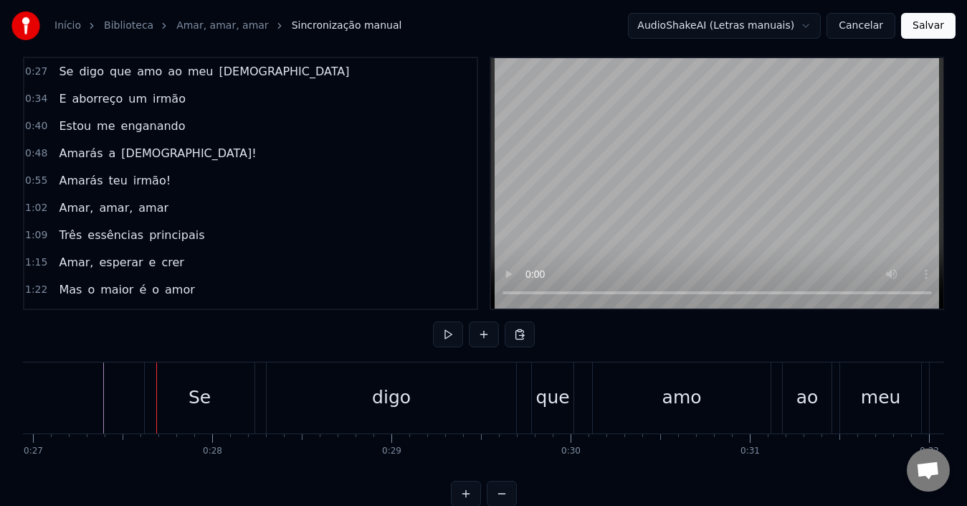
scroll to position [0, 0]
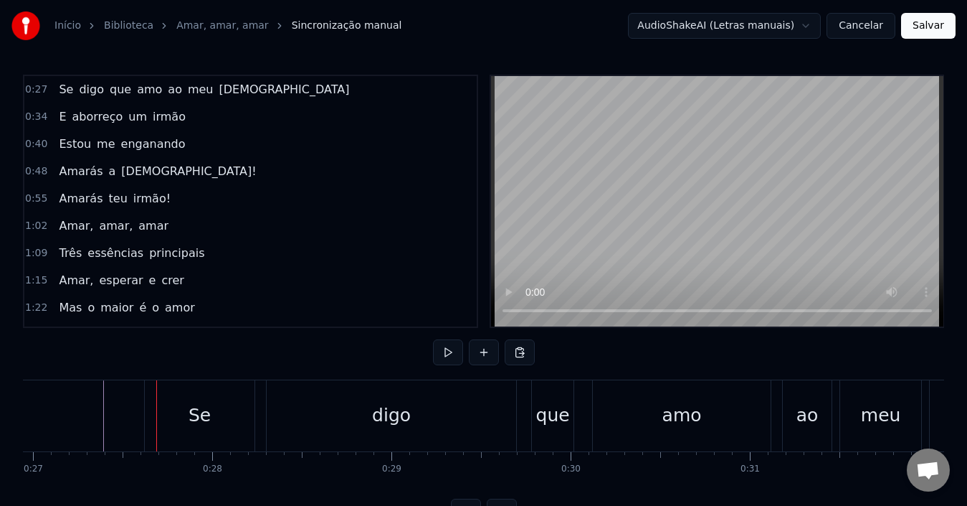
click at [200, 102] on div "Se digo que amo ao meu [DEMOGRAPHIC_DATA]" at bounding box center [204, 90] width 302 height 26
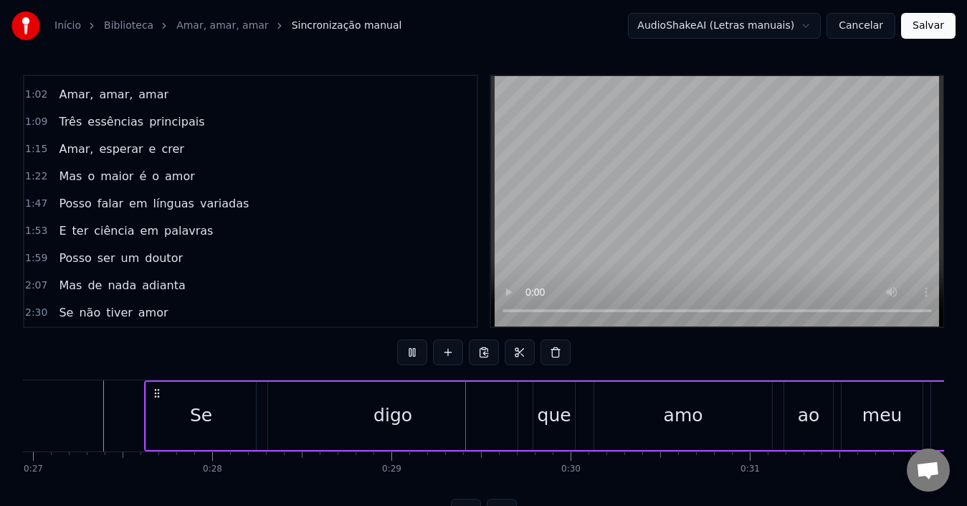
scroll to position [54, 0]
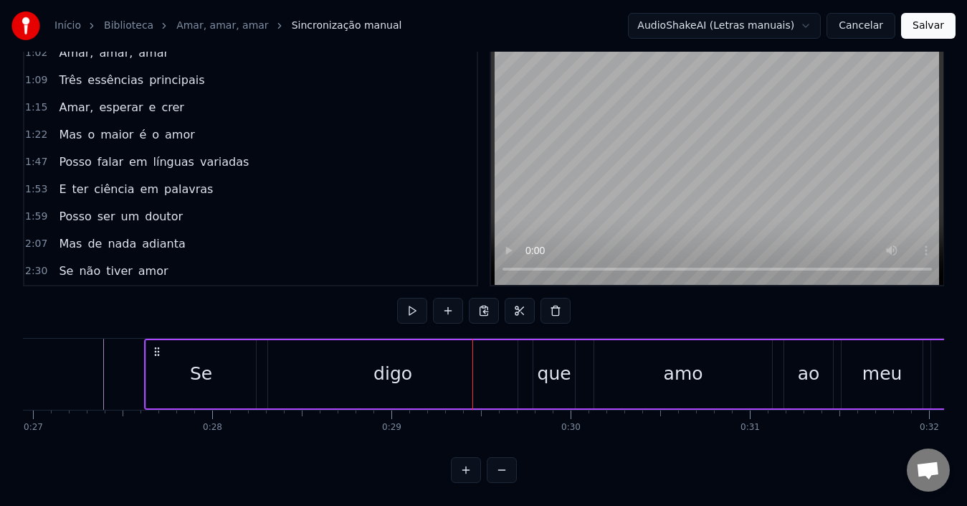
click at [189, 364] on div "Se" at bounding box center [201, 374] width 110 height 68
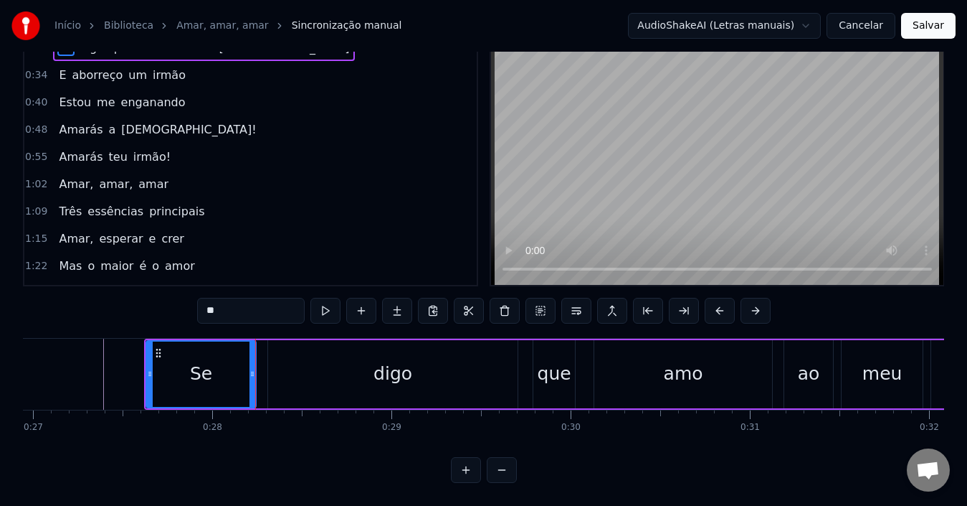
click at [293, 377] on div "digo" at bounding box center [393, 374] width 250 height 68
type input "****"
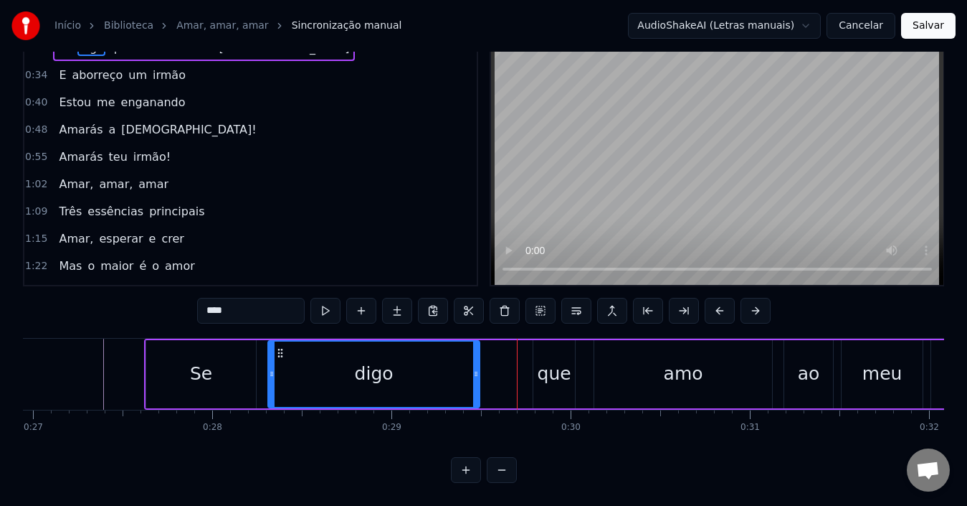
drag, startPoint x: 513, startPoint y: 371, endPoint x: 475, endPoint y: 371, distance: 38.0
click at [475, 371] on div at bounding box center [476, 373] width 6 height 65
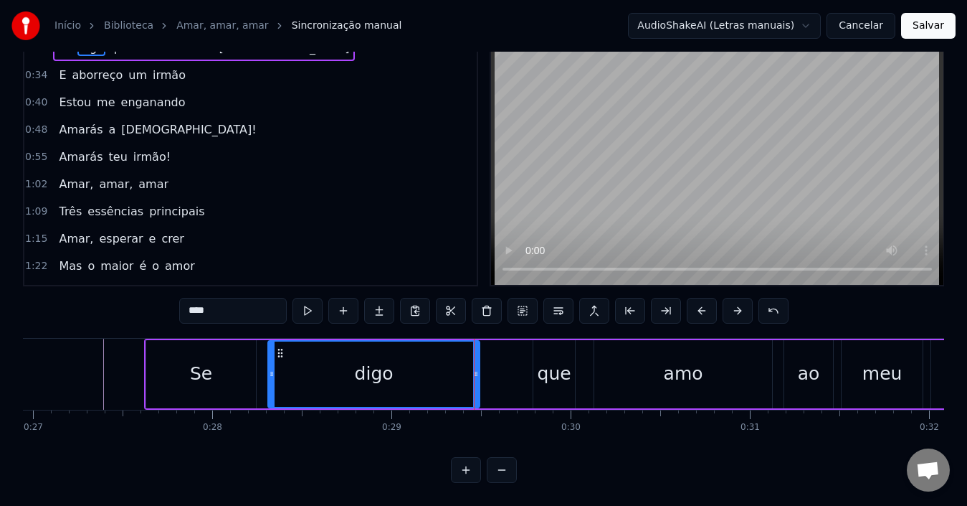
scroll to position [40, 0]
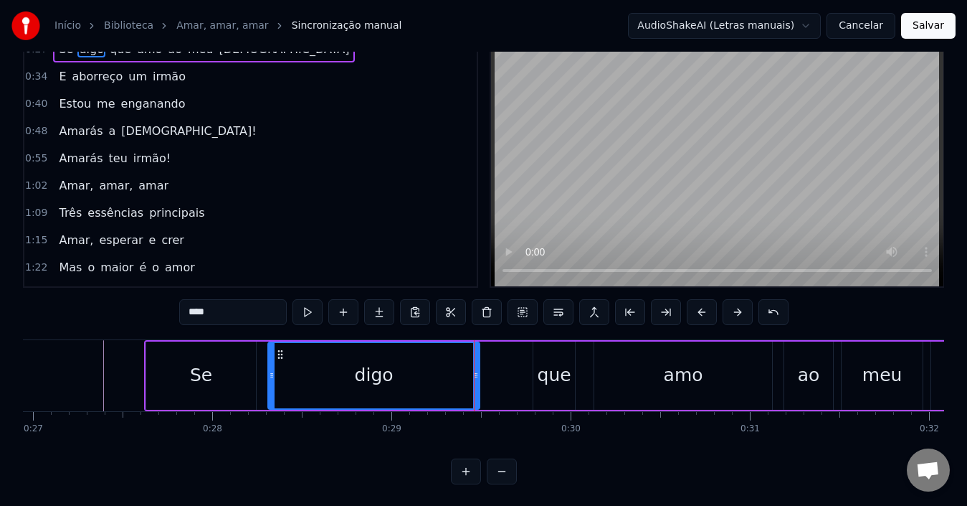
click at [473, 371] on div "0:27 Se digo que amo ao meu [DEMOGRAPHIC_DATA] 0:34 E aborreço um irmão 0:40 Es…" at bounding box center [483, 259] width 921 height 450
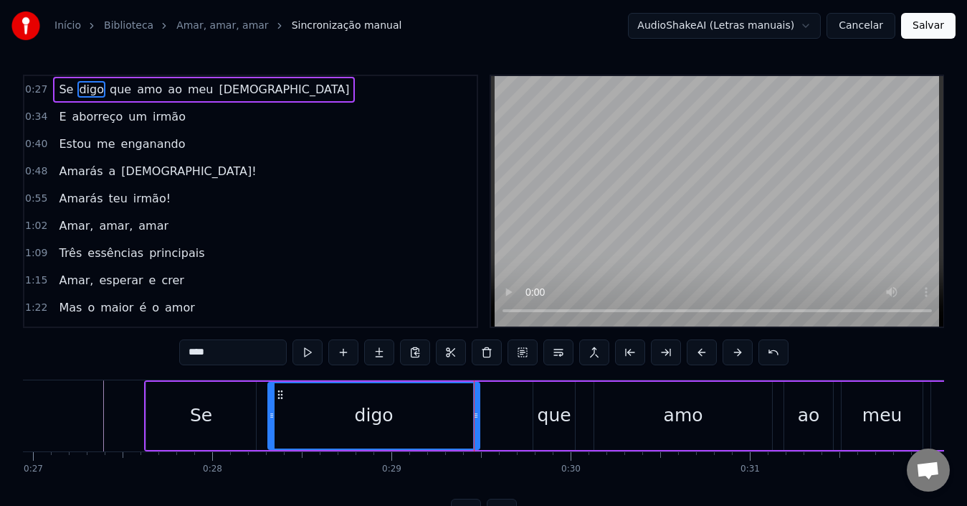
click at [471, 371] on div "0:27 Se digo que amo ao meu [DEMOGRAPHIC_DATA] 0:34 E aborreço um irmão 0:40 Es…" at bounding box center [483, 300] width 921 height 450
click at [474, 419] on div at bounding box center [474, 415] width 1 height 71
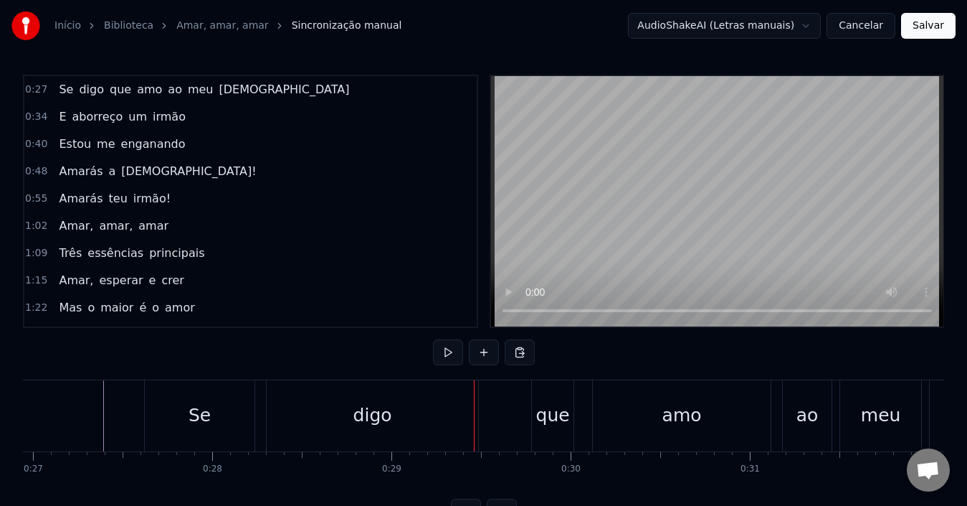
click at [453, 419] on div "digo" at bounding box center [373, 415] width 212 height 71
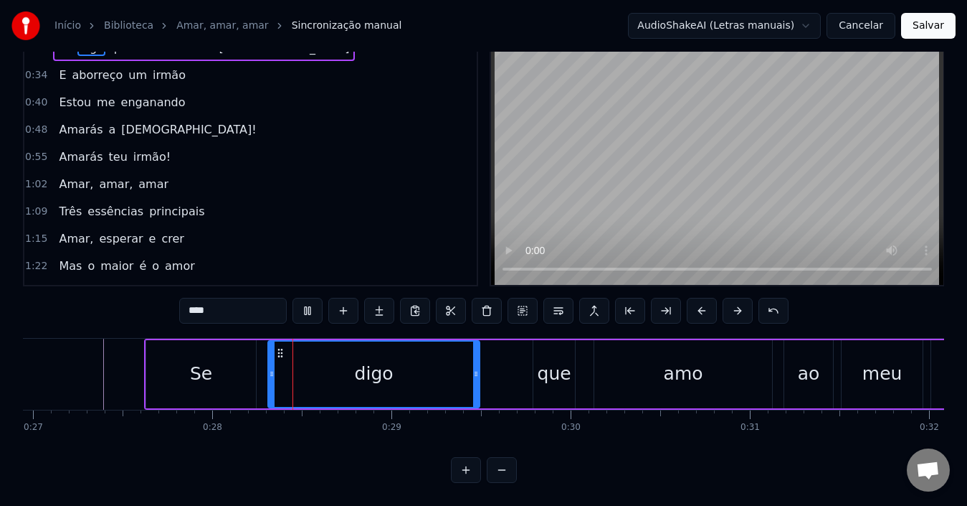
scroll to position [54, 0]
drag, startPoint x: 477, startPoint y: 373, endPoint x: 516, endPoint y: 373, distance: 38.7
click at [516, 373] on div at bounding box center [515, 373] width 6 height 65
click at [179, 367] on div "Se" at bounding box center [201, 374] width 110 height 68
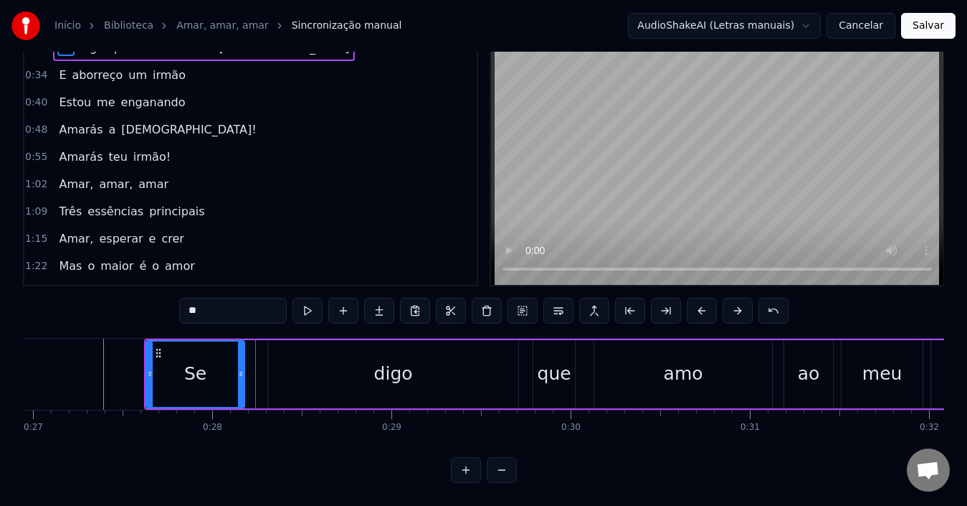
drag, startPoint x: 252, startPoint y: 370, endPoint x: 240, endPoint y: 369, distance: 11.5
click at [240, 369] on div at bounding box center [241, 373] width 6 height 65
click at [190, 384] on div "Se" at bounding box center [195, 373] width 97 height 65
click at [376, 374] on div "digo" at bounding box center [393, 373] width 39 height 27
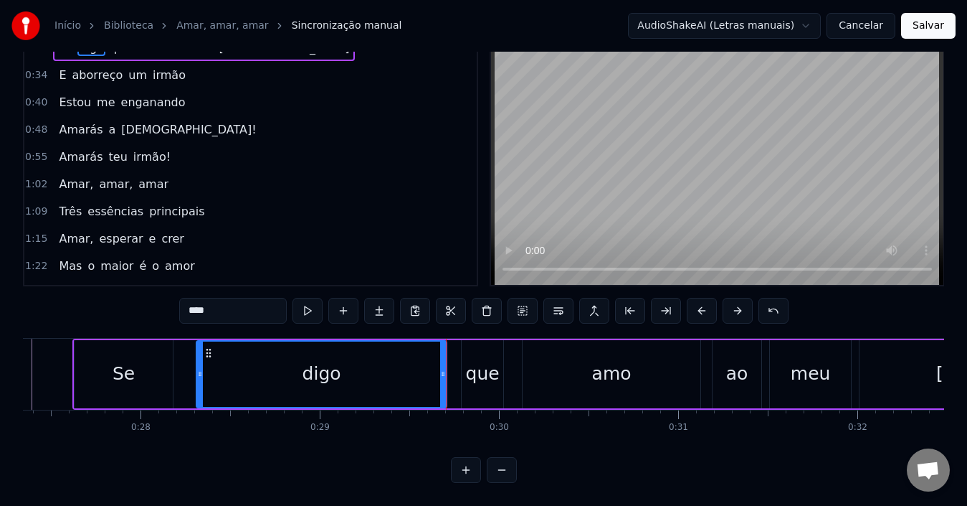
click at [481, 371] on div "que" at bounding box center [483, 373] width 34 height 27
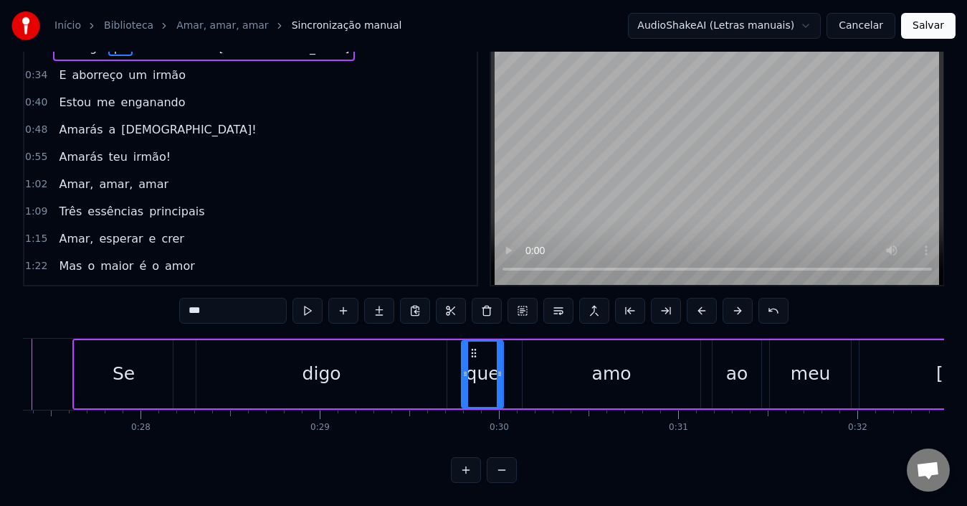
click at [549, 379] on div "amo" at bounding box center [612, 374] width 178 height 68
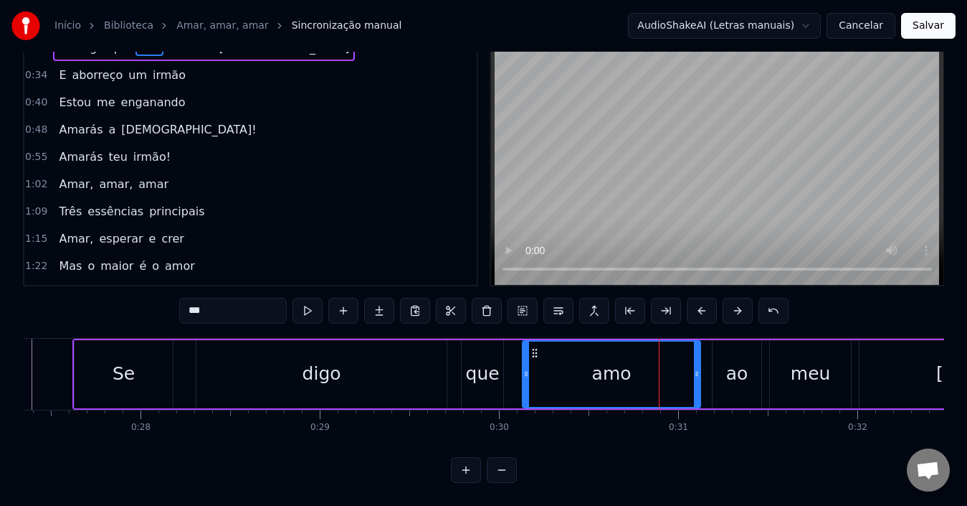
click at [549, 377] on div "amo" at bounding box center [611, 373] width 176 height 65
drag, startPoint x: 528, startPoint y: 374, endPoint x: 521, endPoint y: 373, distance: 7.2
click at [522, 374] on div at bounding box center [524, 373] width 6 height 65
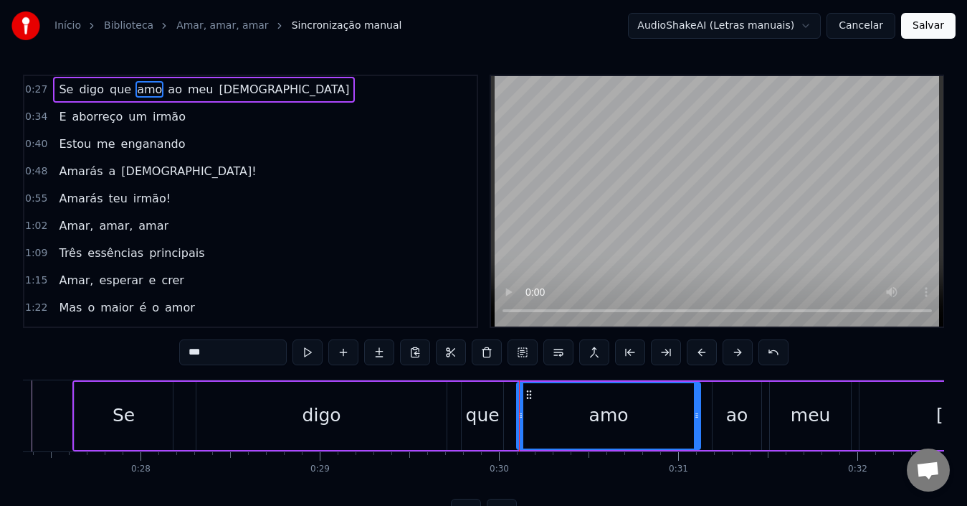
click at [520, 373] on div "0:27 Se digo que amo ao meu [DEMOGRAPHIC_DATA] 0:34 E aborreço um irmão 0:40 Es…" at bounding box center [483, 300] width 921 height 450
click at [536, 402] on div "amo" at bounding box center [609, 415] width 182 height 65
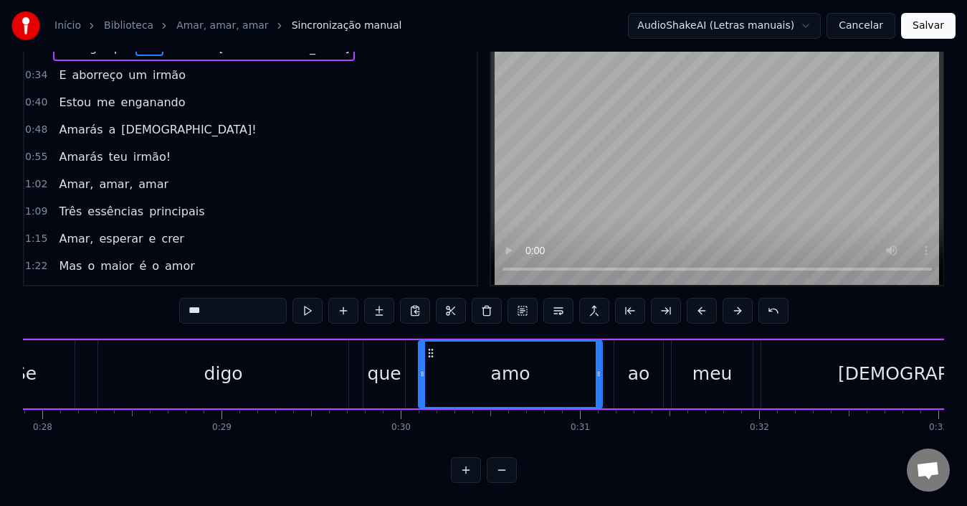
click at [599, 374] on div at bounding box center [599, 373] width 6 height 65
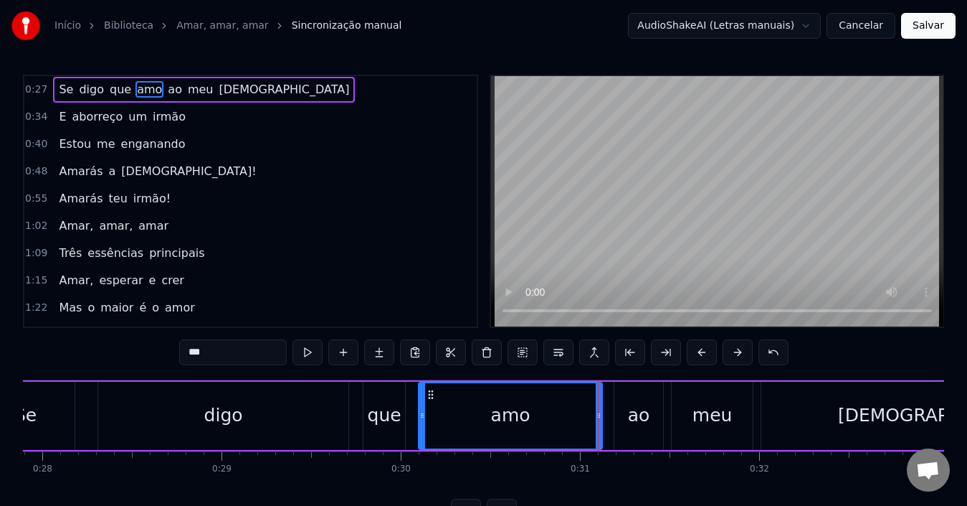
click at [590, 374] on div "0:27 Se digo que amo ao meu [DEMOGRAPHIC_DATA] 0:34 E aborreço um irmão 0:40 Es…" at bounding box center [483, 300] width 921 height 450
click at [574, 414] on div "amo" at bounding box center [510, 415] width 182 height 65
drag, startPoint x: 598, startPoint y: 423, endPoint x: 586, endPoint y: 423, distance: 12.2
click at [586, 423] on div at bounding box center [587, 415] width 6 height 65
click at [509, 432] on div "amo" at bounding box center [504, 415] width 170 height 65
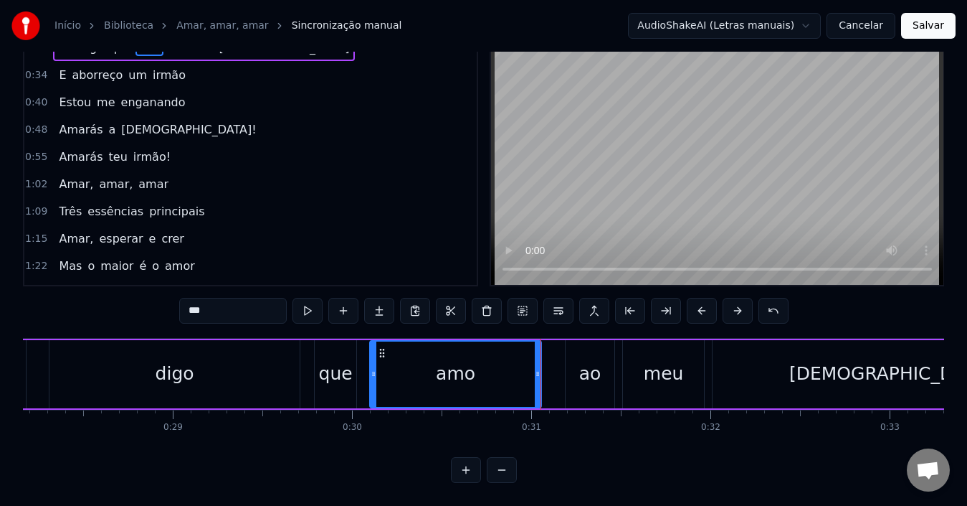
click at [575, 376] on div "ao" at bounding box center [590, 374] width 49 height 68
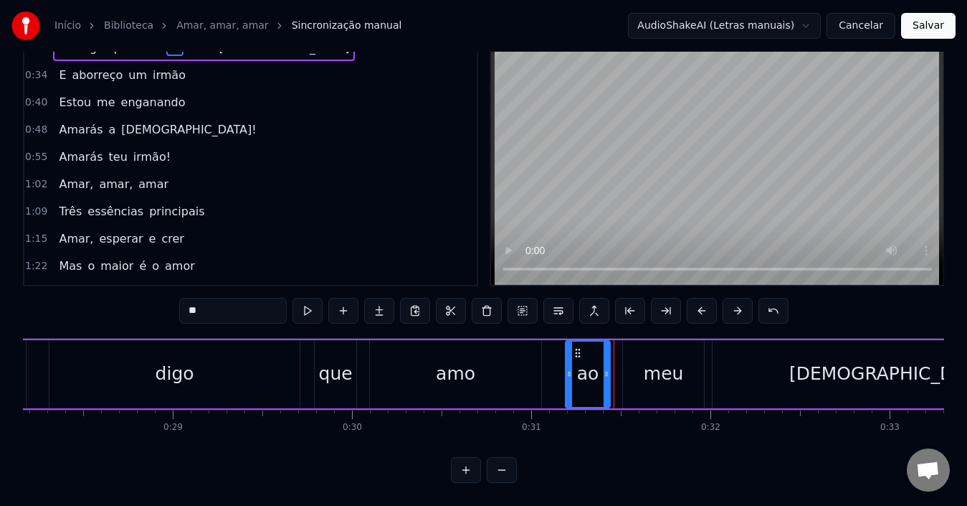
click at [607, 374] on div at bounding box center [607, 373] width 6 height 65
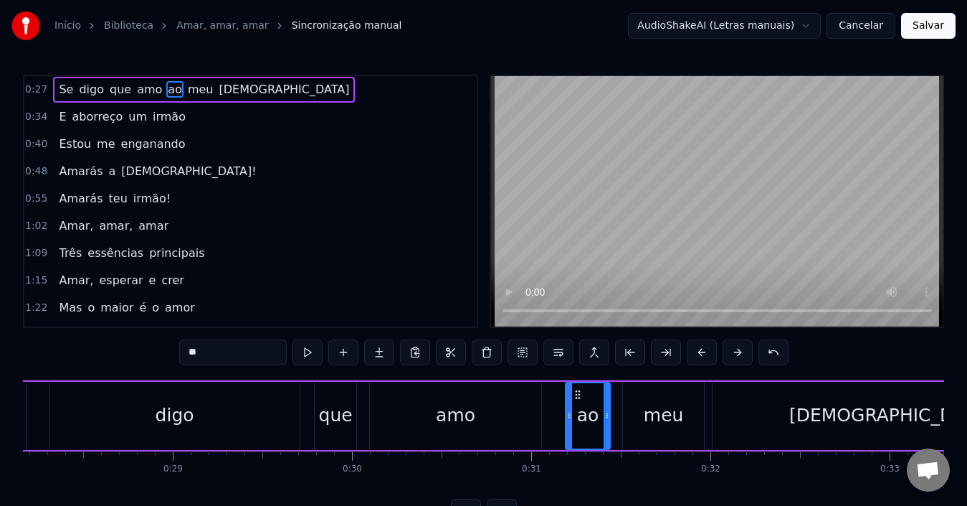
click at [653, 407] on div "meu" at bounding box center [664, 415] width 40 height 27
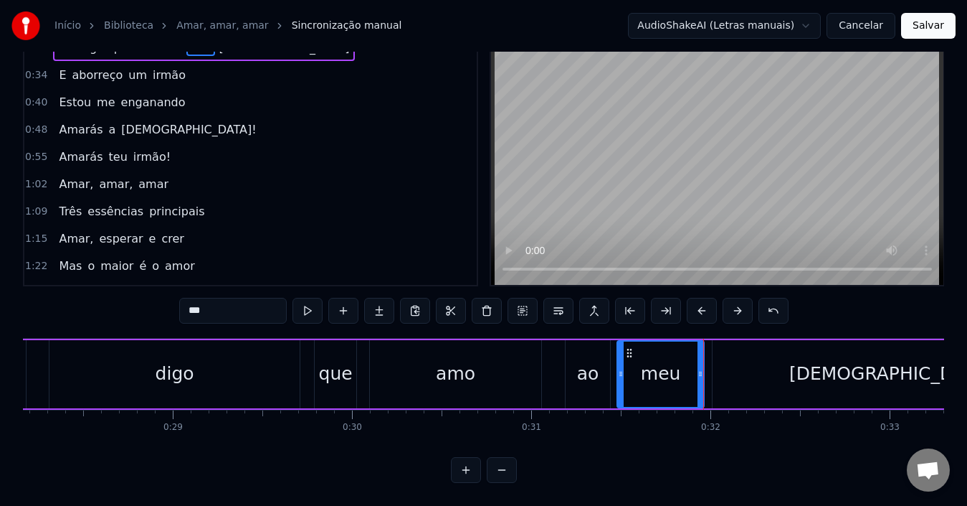
click at [621, 380] on div at bounding box center [621, 373] width 6 height 65
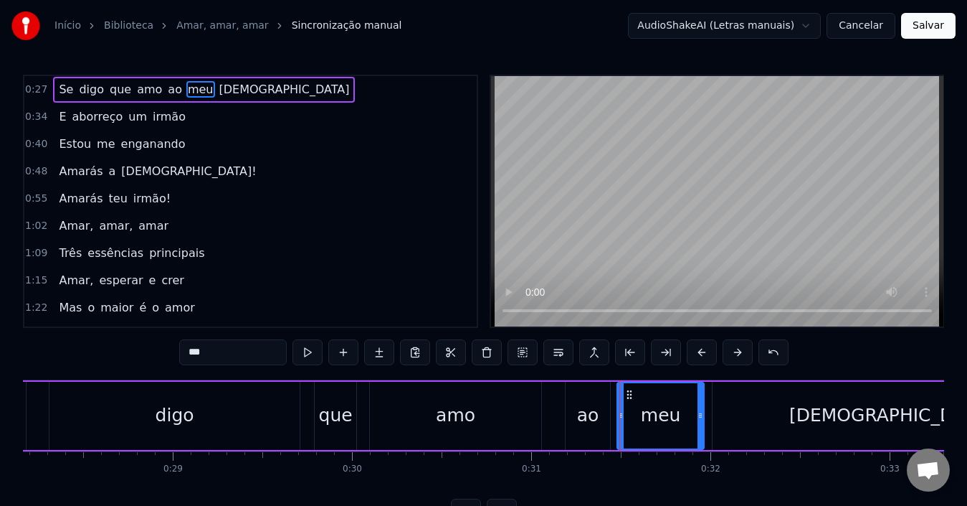
click at [649, 403] on div "meu" at bounding box center [661, 415] width 40 height 27
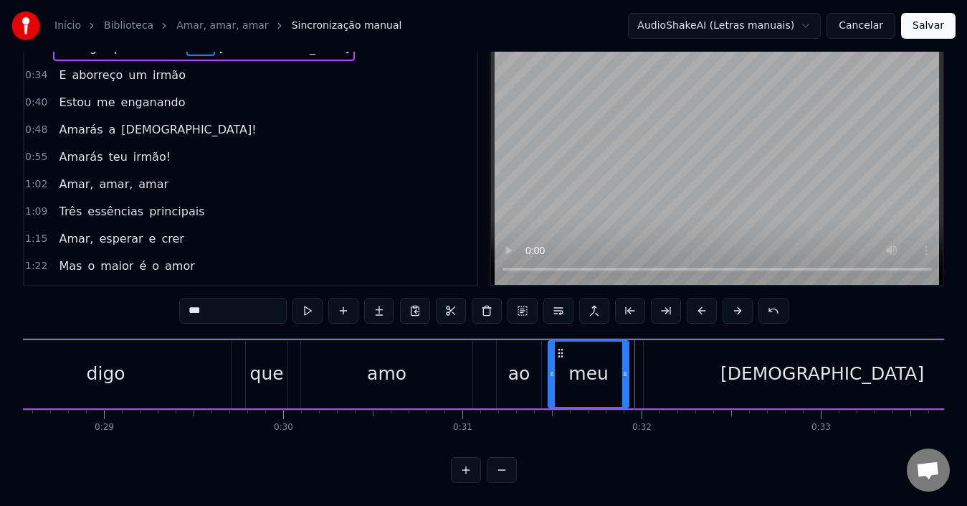
click at [627, 370] on div at bounding box center [625, 373] width 6 height 65
click at [685, 371] on div "[DEMOGRAPHIC_DATA]" at bounding box center [822, 374] width 357 height 68
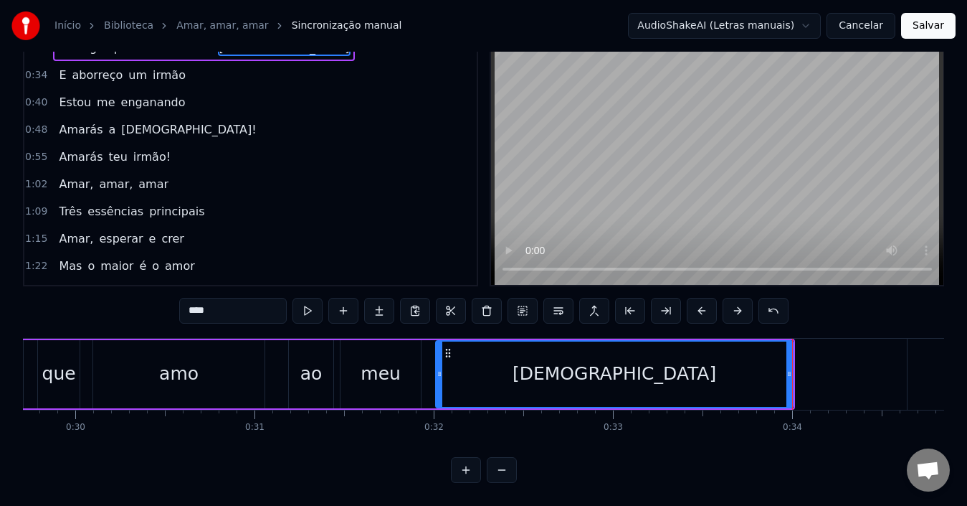
click at [555, 371] on div "[DEMOGRAPHIC_DATA]" at bounding box center [615, 373] width 356 height 65
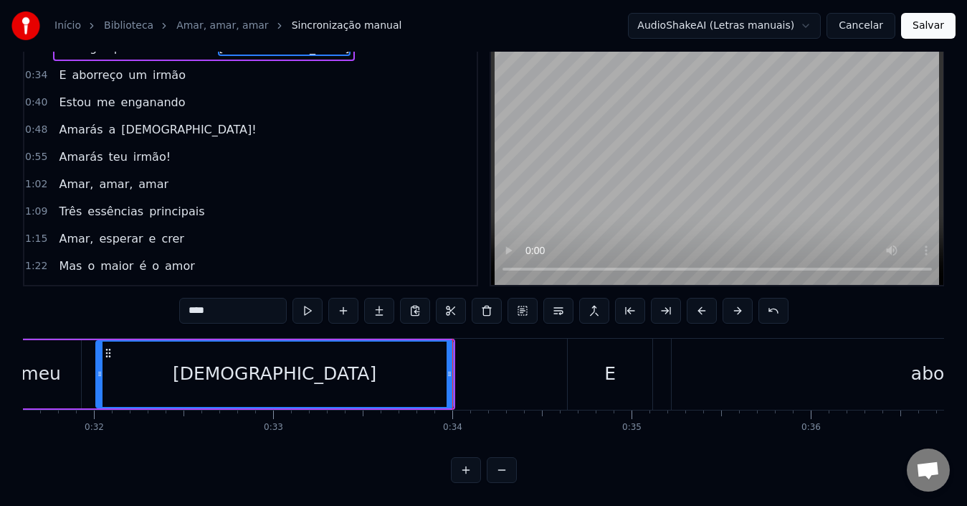
click at [600, 374] on div "E" at bounding box center [610, 373] width 85 height 71
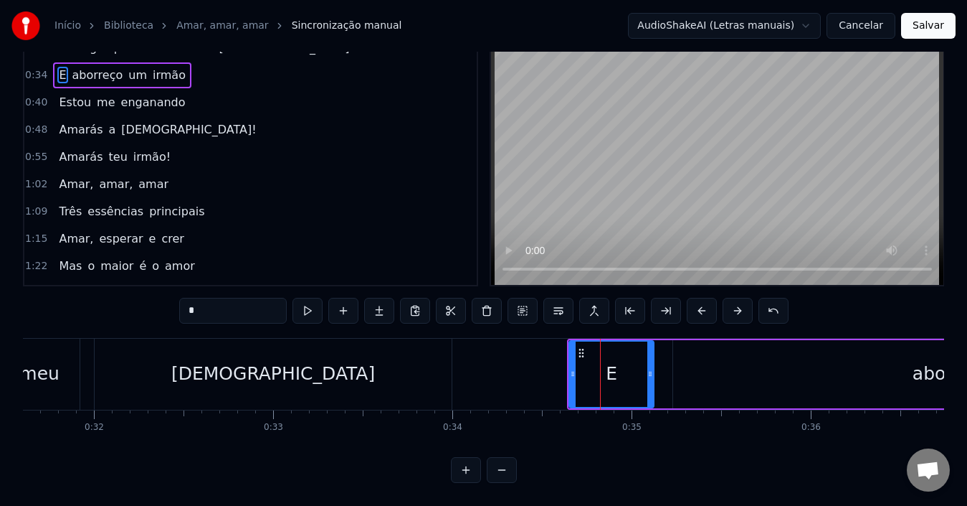
click at [629, 376] on div "E" at bounding box center [611, 373] width 83 height 65
click at [611, 377] on div "E" at bounding box center [611, 373] width 83 height 65
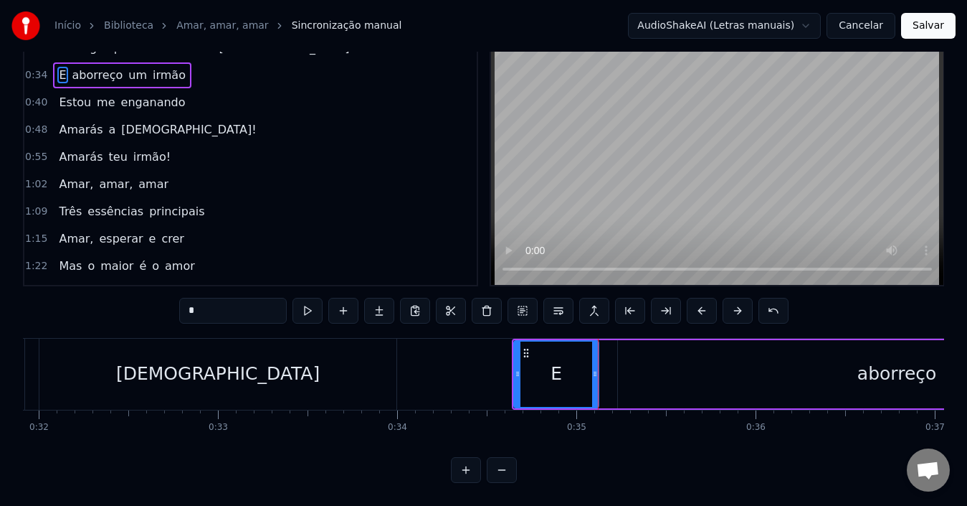
click at [706, 362] on div "aborreço" at bounding box center [897, 374] width 558 height 68
type input "********"
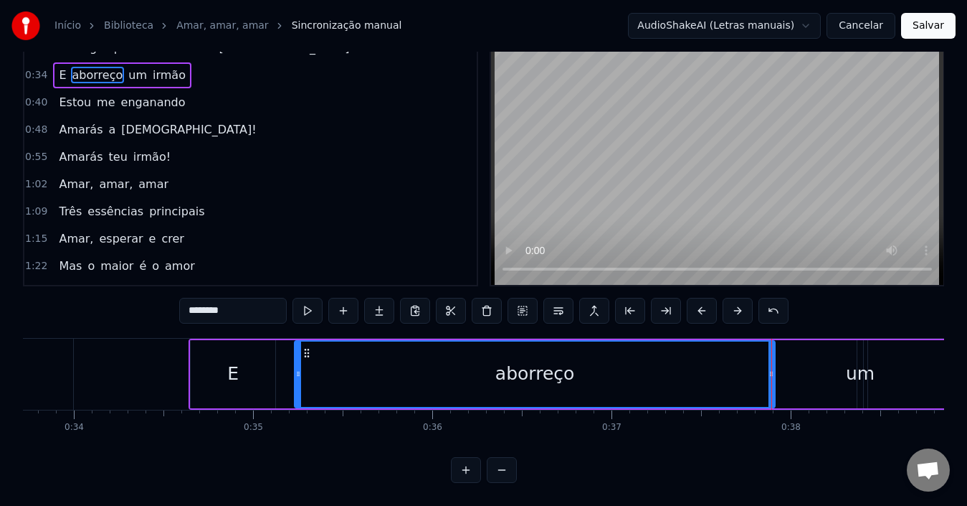
drag, startPoint x: 850, startPoint y: 376, endPoint x: 772, endPoint y: 379, distance: 77.5
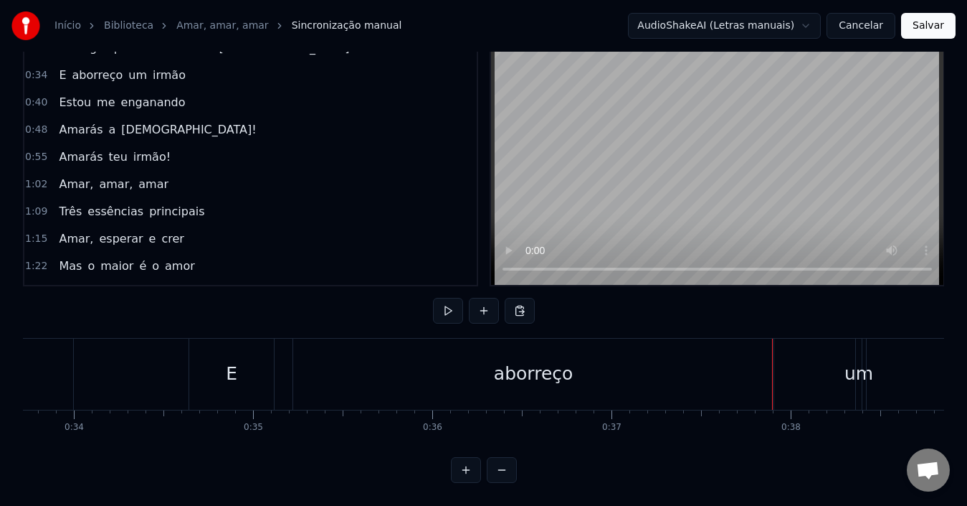
click at [574, 376] on div "aborreço" at bounding box center [533, 373] width 480 height 71
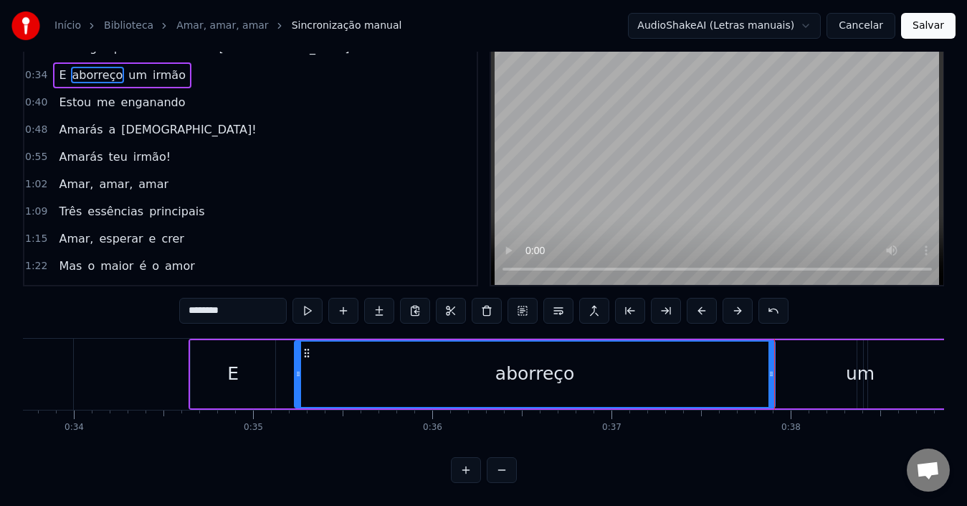
click at [386, 366] on div "aborreço" at bounding box center [534, 373] width 479 height 65
click at [264, 376] on div "E" at bounding box center [233, 374] width 85 height 68
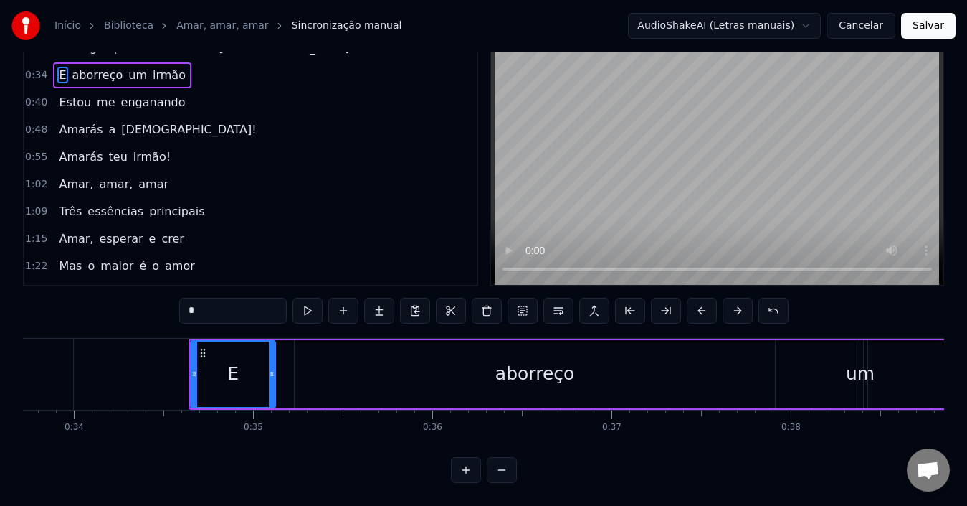
click at [318, 368] on div "aborreço" at bounding box center [535, 374] width 480 height 68
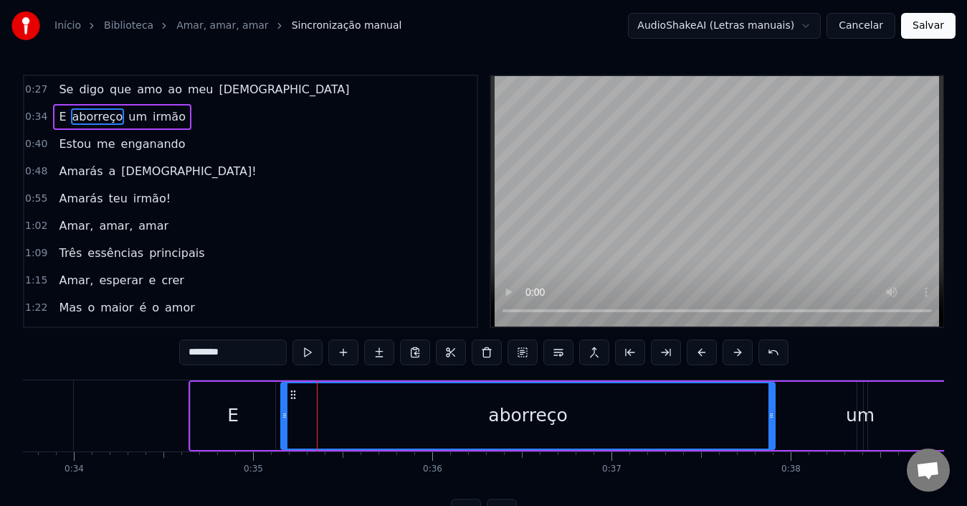
drag, startPoint x: 298, startPoint y: 407, endPoint x: 285, endPoint y: 407, distance: 13.6
click at [285, 407] on div at bounding box center [285, 415] width 6 height 65
click at [351, 413] on div "aborreço" at bounding box center [528, 415] width 493 height 65
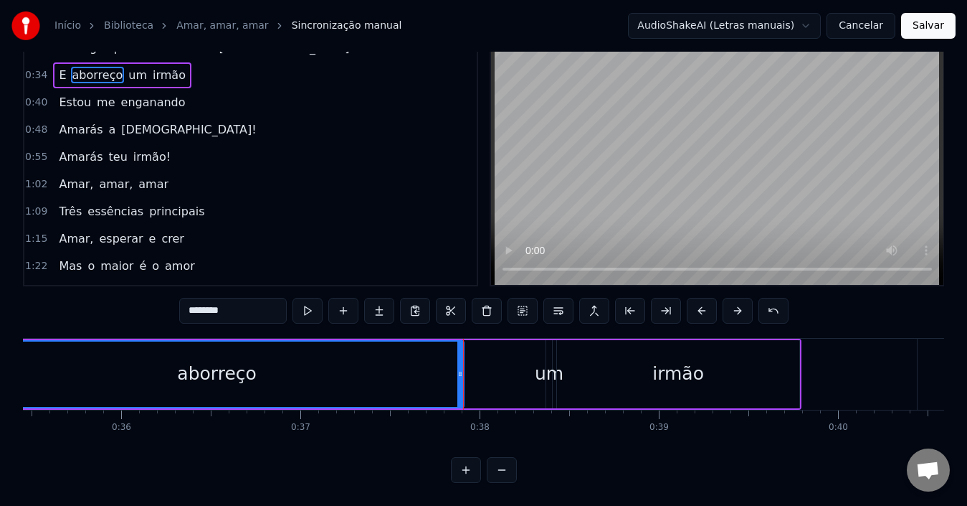
click at [543, 365] on div "um" at bounding box center [549, 373] width 29 height 27
type input "**"
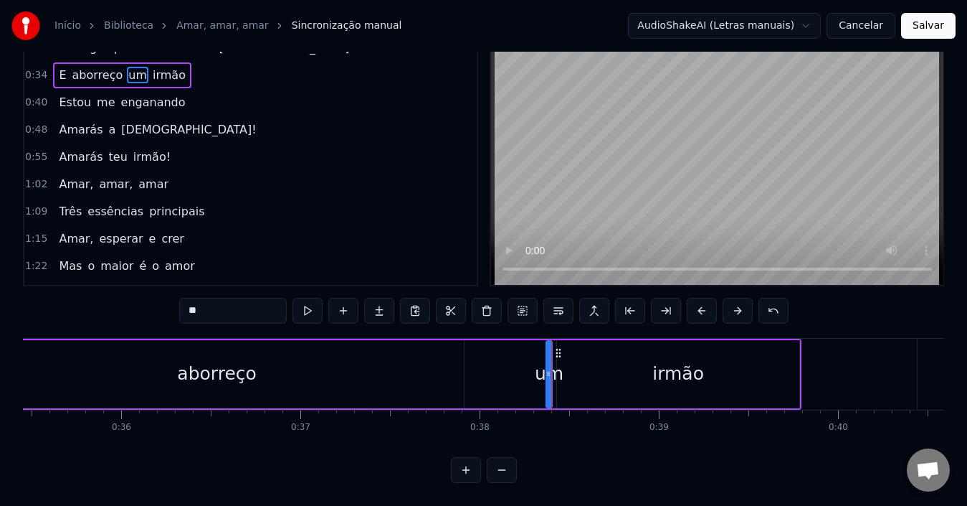
click at [503, 363] on div "E aborreço um irmão" at bounding box center [339, 373] width 924 height 71
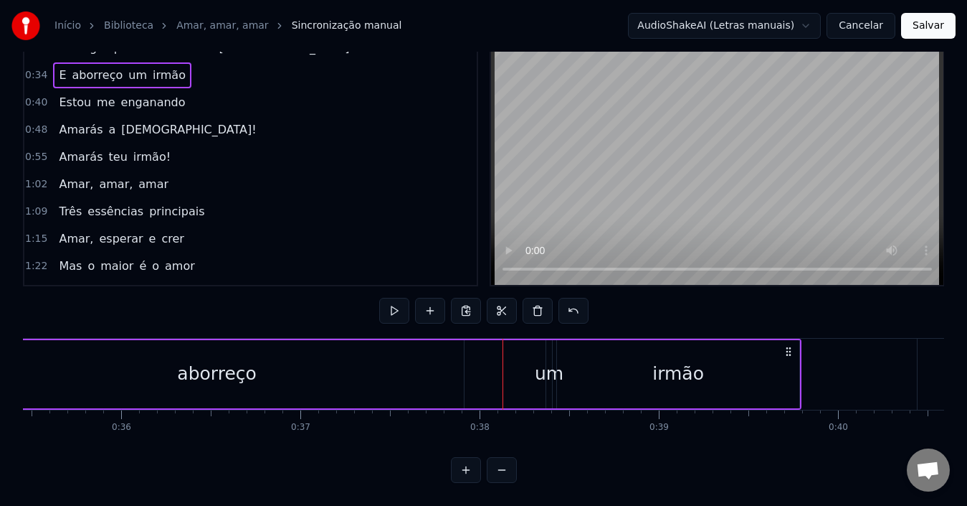
click at [422, 359] on div "aborreço" at bounding box center [217, 374] width 494 height 68
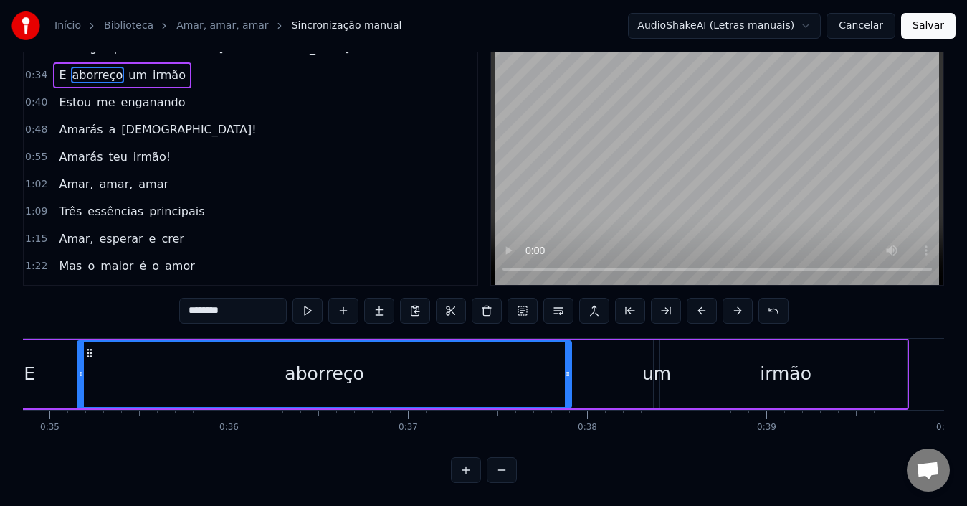
click at [657, 376] on div "um" at bounding box center [657, 374] width 6 height 68
type input "**"
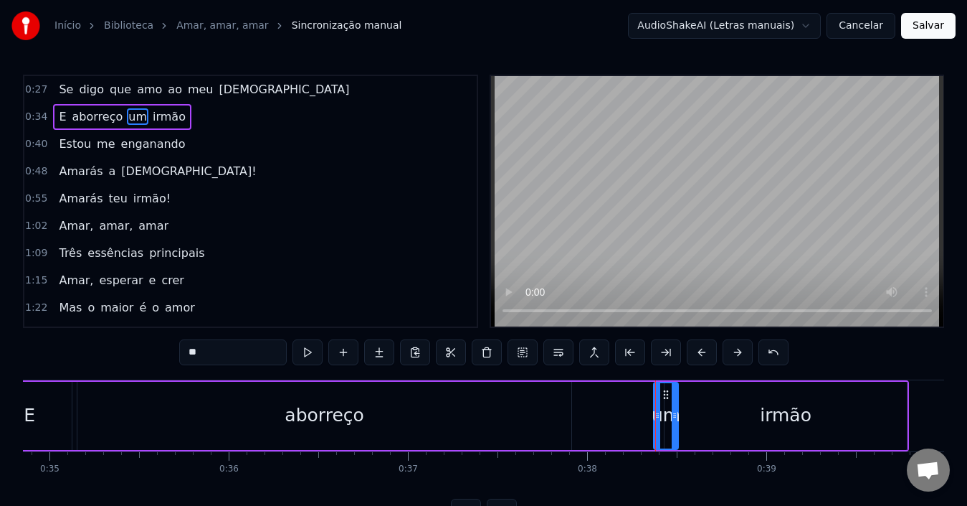
drag, startPoint x: 658, startPoint y: 398, endPoint x: 675, endPoint y: 429, distance: 35.3
click at [678, 399] on div at bounding box center [675, 415] width 6 height 65
drag, startPoint x: 667, startPoint y: 424, endPoint x: 638, endPoint y: 424, distance: 28.7
click at [638, 424] on div "E aborreço um irmão" at bounding box center [447, 415] width 924 height 71
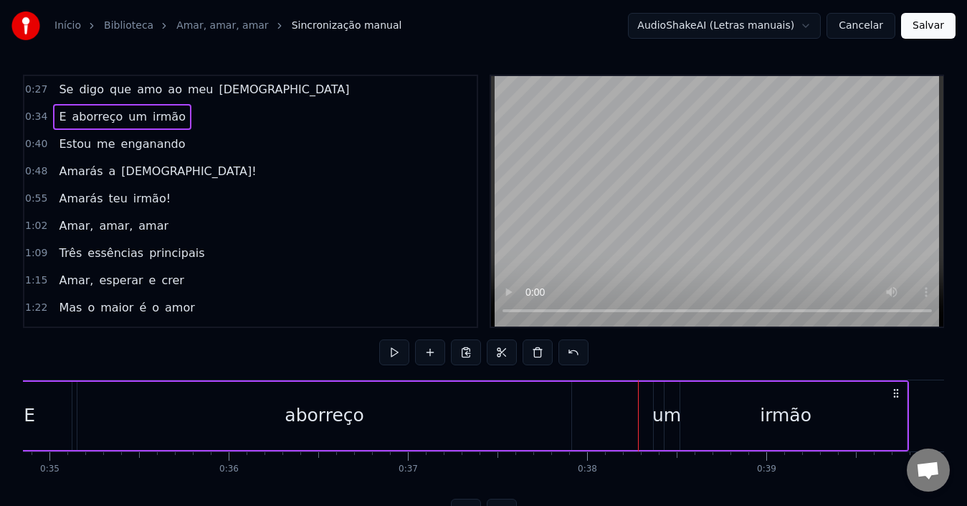
click at [655, 427] on div "um" at bounding box center [667, 415] width 29 height 27
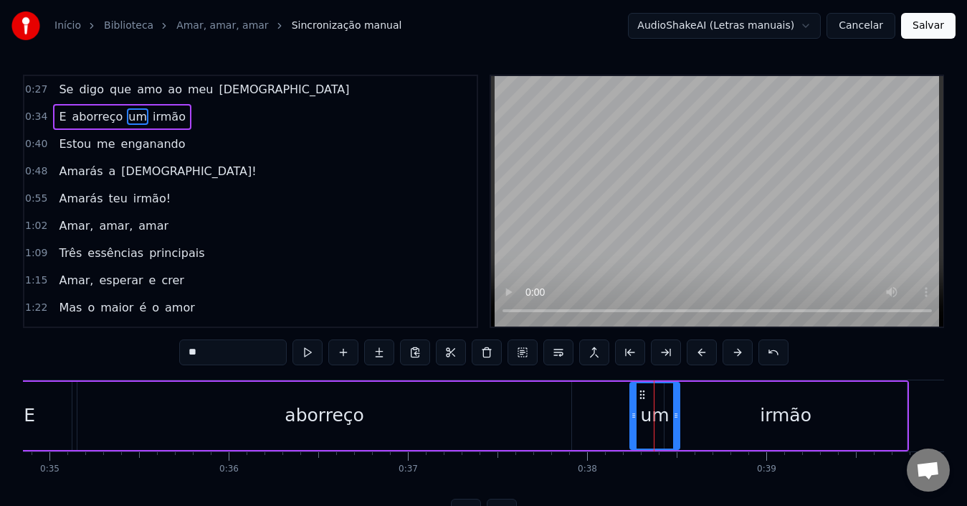
drag, startPoint x: 658, startPoint y: 426, endPoint x: 634, endPoint y: 425, distance: 23.7
click at [634, 425] on div at bounding box center [634, 415] width 6 height 65
click at [551, 416] on div "aborreço" at bounding box center [324, 415] width 494 height 68
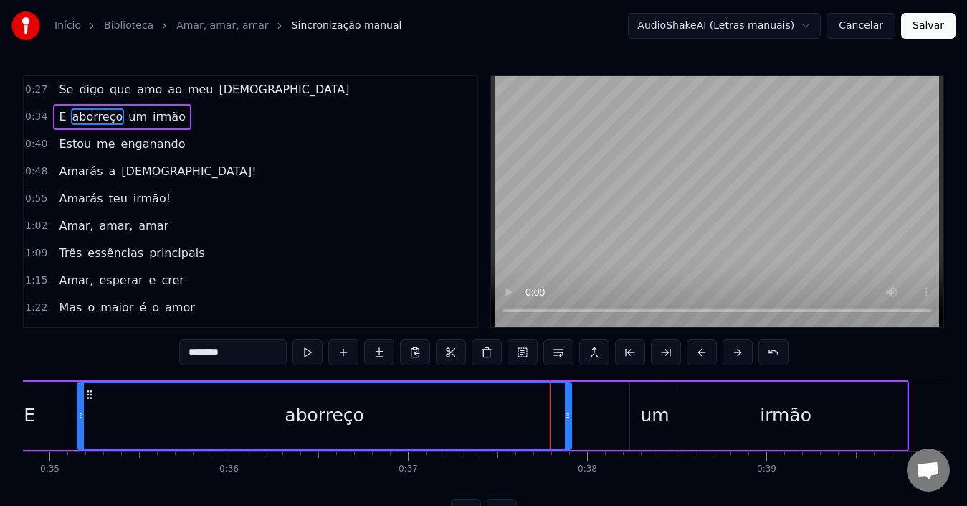
click at [648, 419] on div "um" at bounding box center [655, 415] width 29 height 27
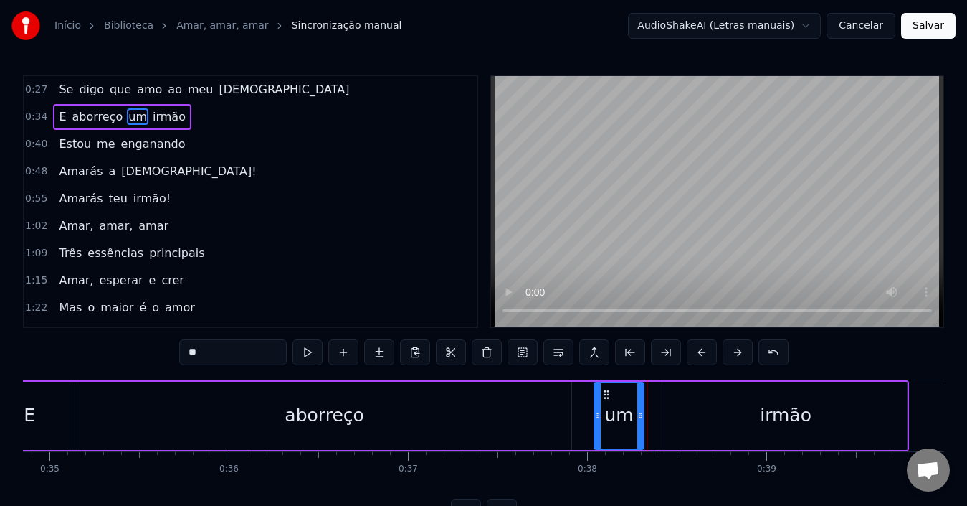
drag, startPoint x: 643, startPoint y: 394, endPoint x: 617, endPoint y: 429, distance: 44.0
click at [609, 397] on icon at bounding box center [606, 394] width 11 height 11
click at [615, 432] on div "um" at bounding box center [619, 415] width 48 height 65
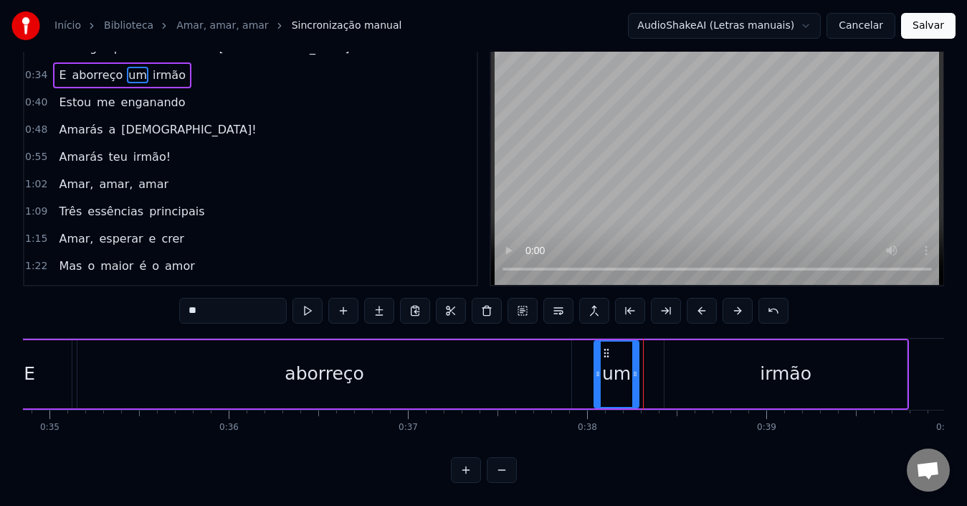
click at [635, 381] on div at bounding box center [635, 373] width 6 height 65
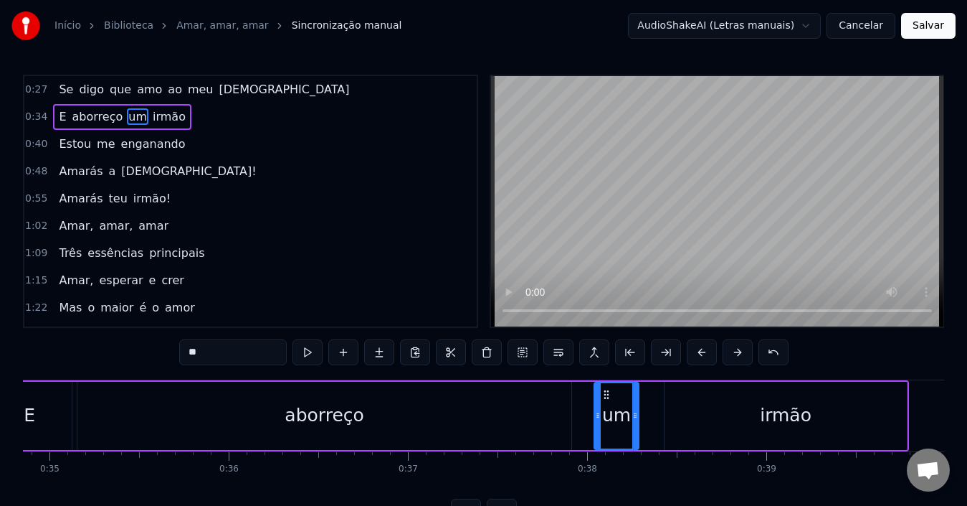
click at [668, 408] on div "irmão" at bounding box center [786, 415] width 242 height 68
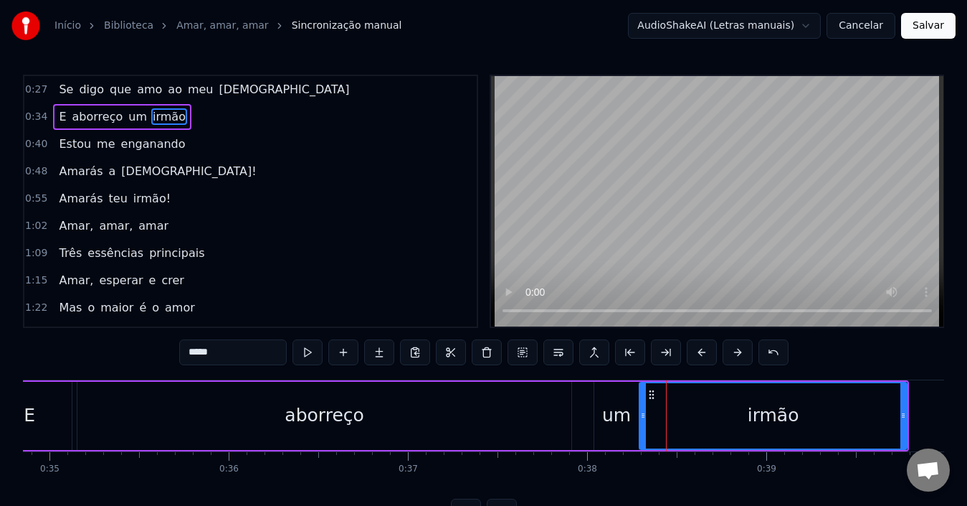
drag, startPoint x: 669, startPoint y: 419, endPoint x: 644, endPoint y: 419, distance: 25.1
click at [644, 419] on icon at bounding box center [643, 414] width 6 height 11
click at [475, 414] on div "aborreço" at bounding box center [324, 415] width 494 height 68
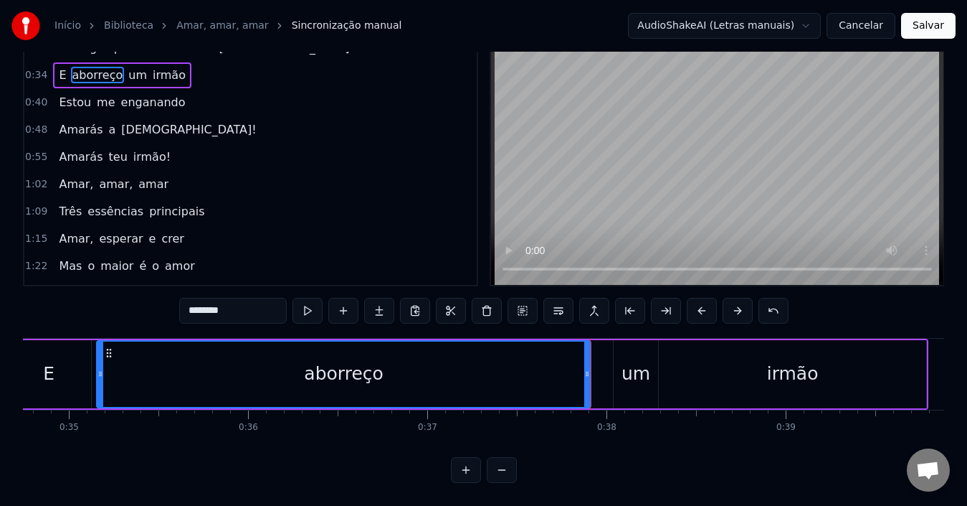
click at [629, 365] on div "um" at bounding box center [636, 373] width 29 height 27
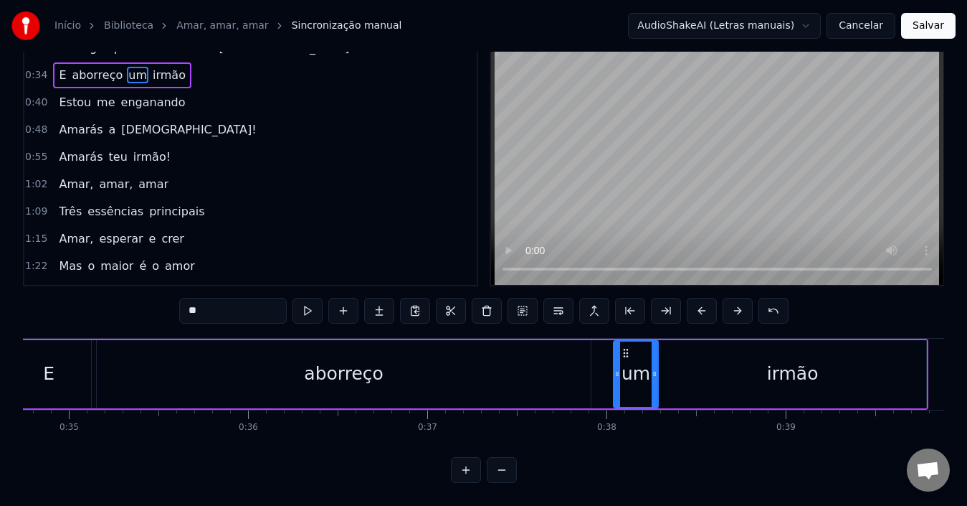
click at [696, 364] on div "irmão" at bounding box center [792, 374] width 267 height 68
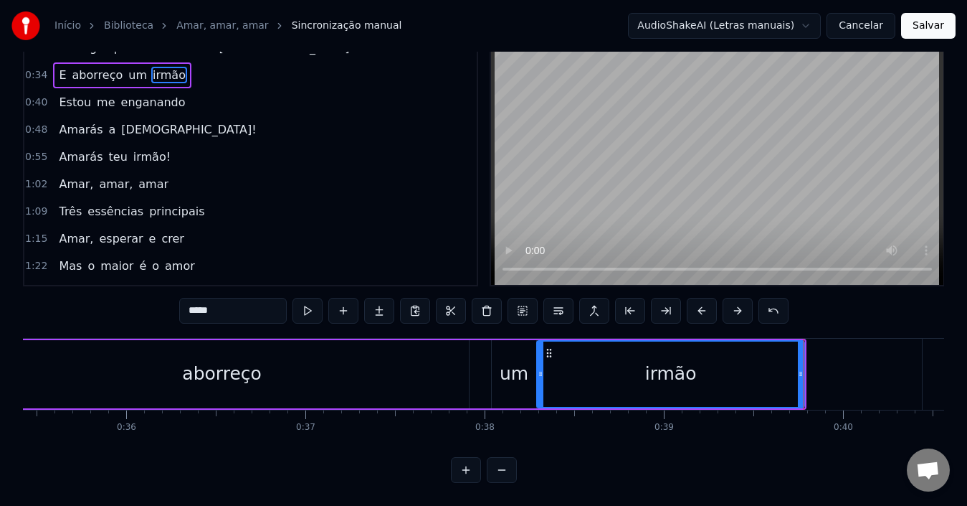
scroll to position [0, 6351]
drag, startPoint x: 541, startPoint y: 369, endPoint x: 578, endPoint y: 371, distance: 36.6
click at [578, 371] on div at bounding box center [577, 373] width 6 height 65
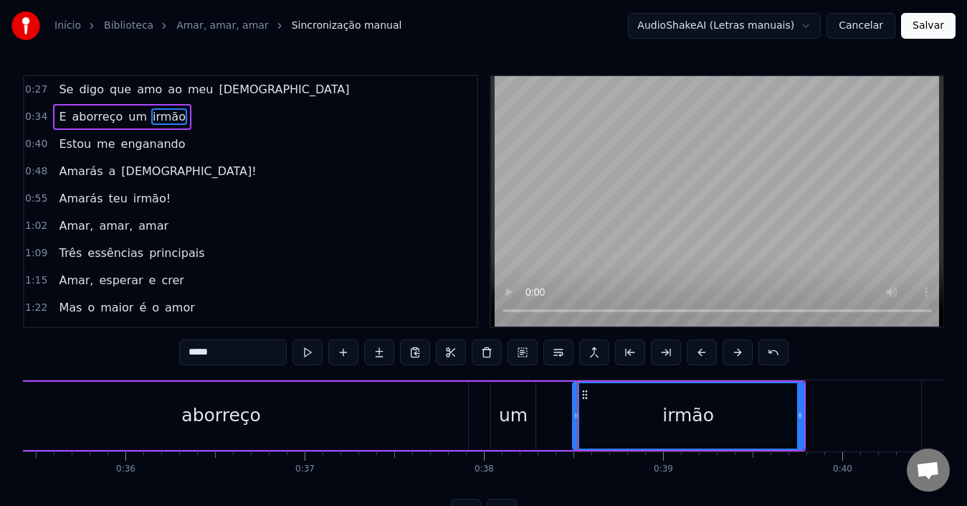
click at [521, 378] on div "0:27 Se digo que amo ao meu [DEMOGRAPHIC_DATA] 0:34 E aborreço um irmão 0:40 Es…" at bounding box center [483, 300] width 921 height 450
click at [518, 399] on div "um" at bounding box center [513, 415] width 44 height 68
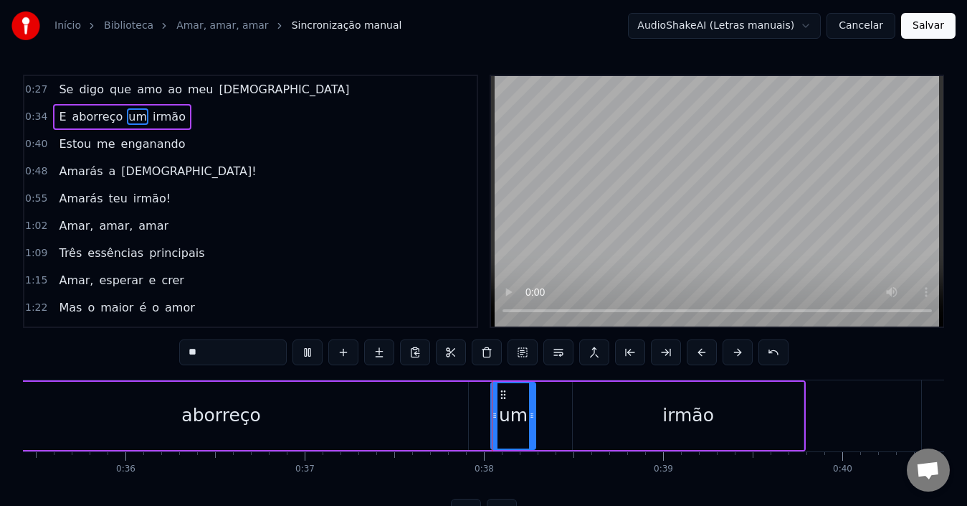
scroll to position [54, 0]
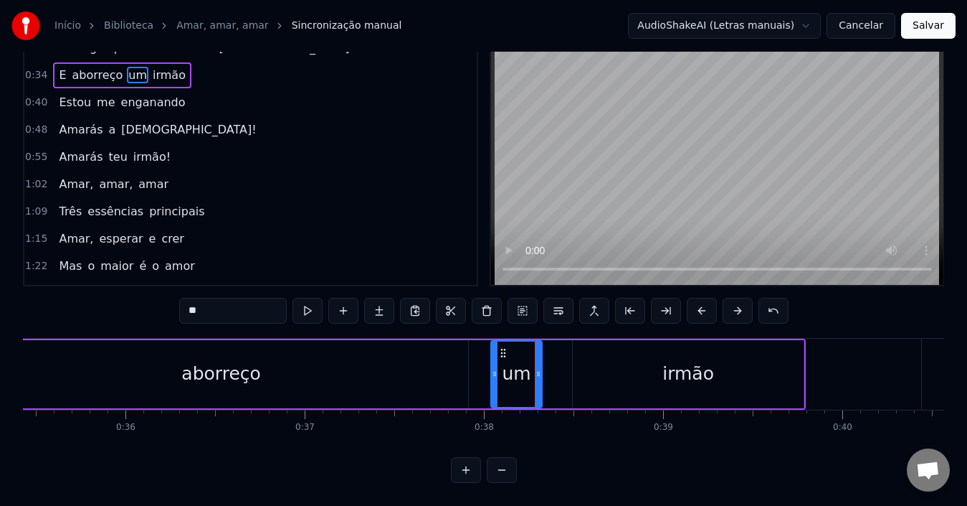
click at [537, 380] on div at bounding box center [539, 373] width 6 height 65
click at [591, 373] on div "irmão" at bounding box center [688, 374] width 231 height 68
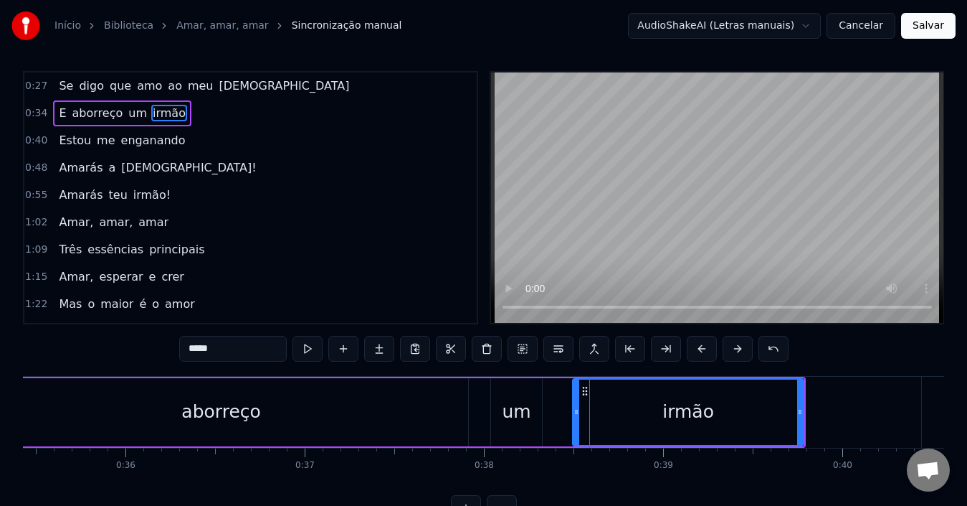
scroll to position [0, 0]
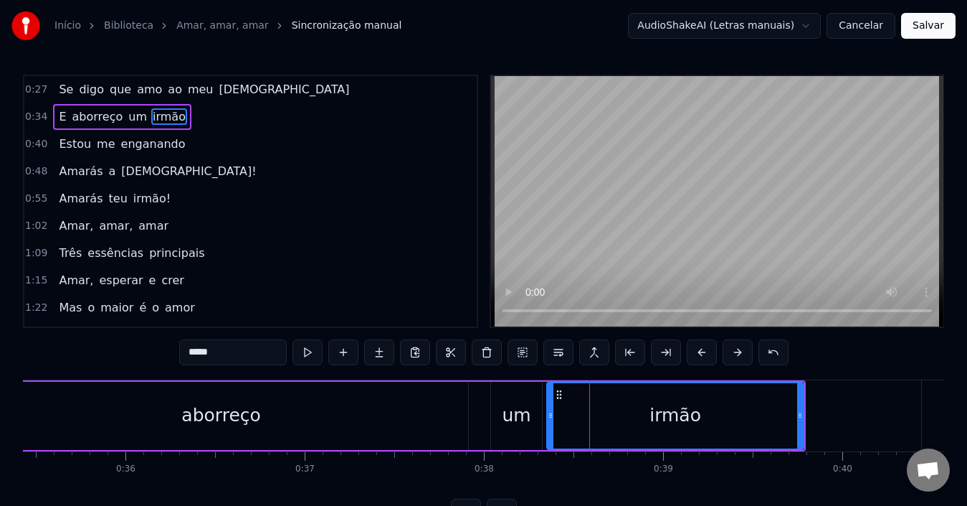
drag, startPoint x: 576, startPoint y: 404, endPoint x: 550, endPoint y: 404, distance: 25.8
click at [550, 404] on div at bounding box center [551, 415] width 6 height 65
click at [521, 415] on div "um" at bounding box center [517, 415] width 29 height 27
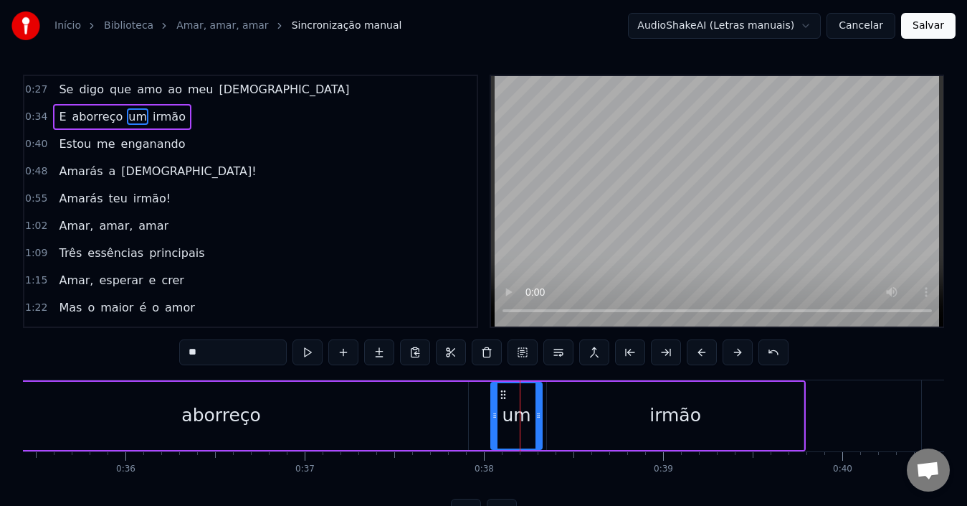
scroll to position [54, 0]
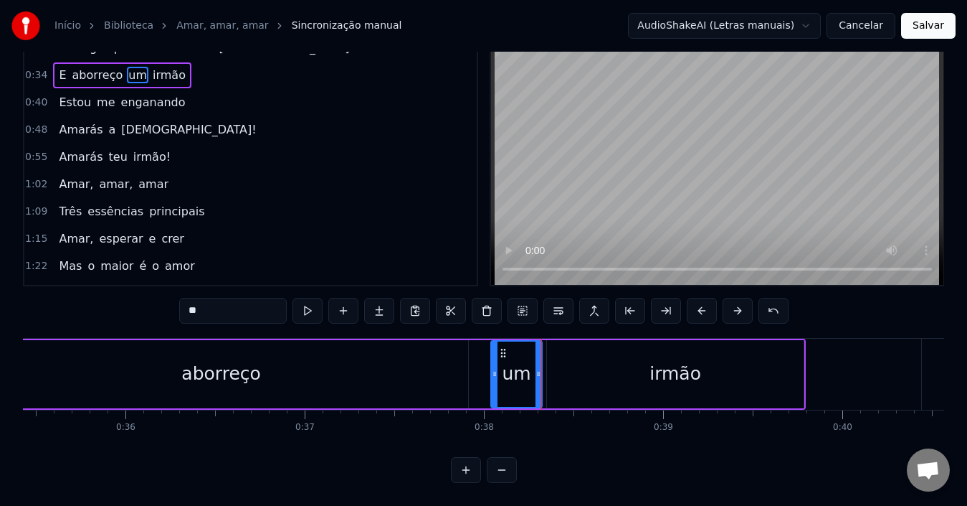
click at [594, 382] on div "irmão" at bounding box center [675, 374] width 257 height 68
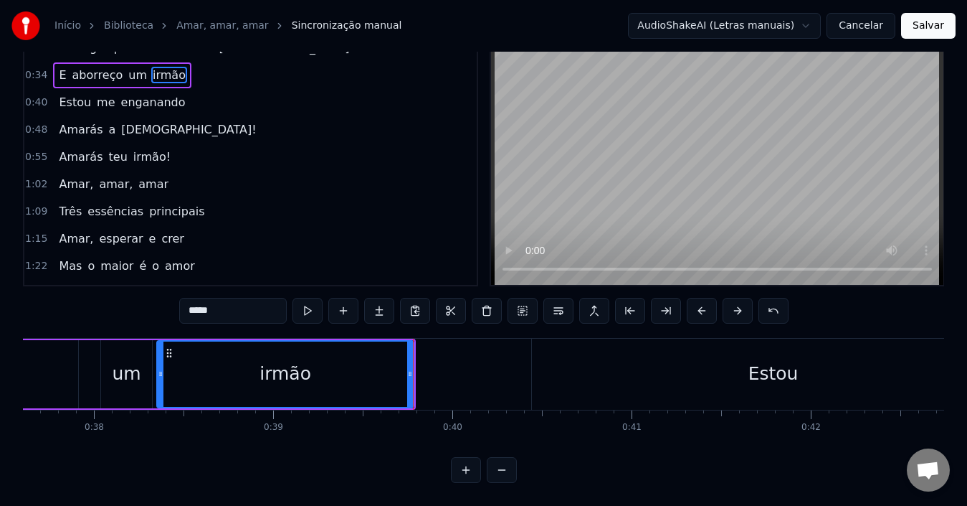
scroll to position [0, 6742]
click at [599, 366] on div "Estou" at bounding box center [772, 373] width 483 height 71
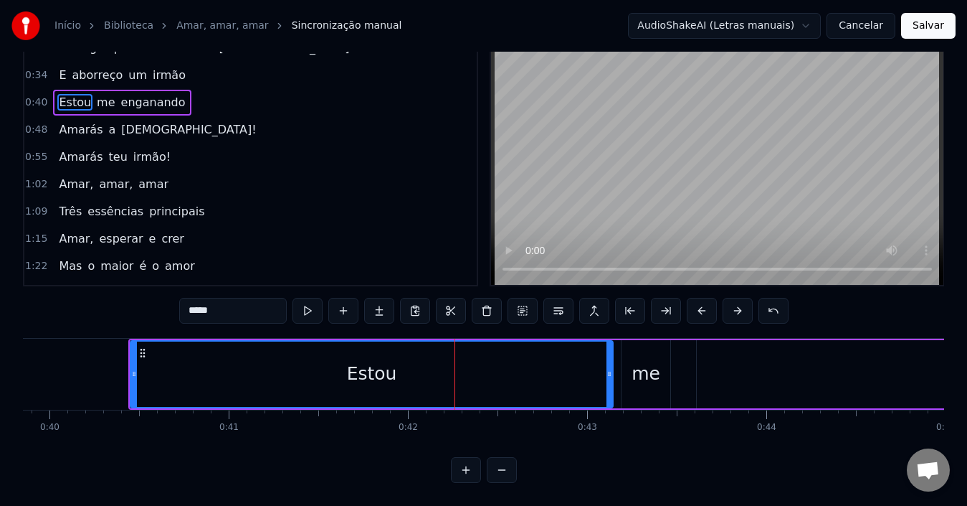
scroll to position [0, 7145]
click at [290, 376] on div "Estou" at bounding box center [371, 373] width 481 height 65
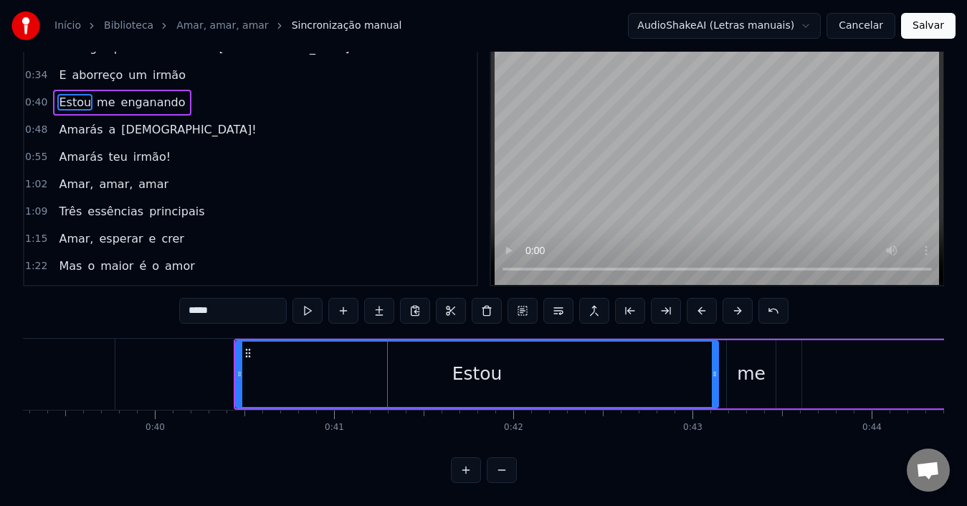
scroll to position [0, 7038]
click at [232, 371] on div at bounding box center [233, 373] width 6 height 65
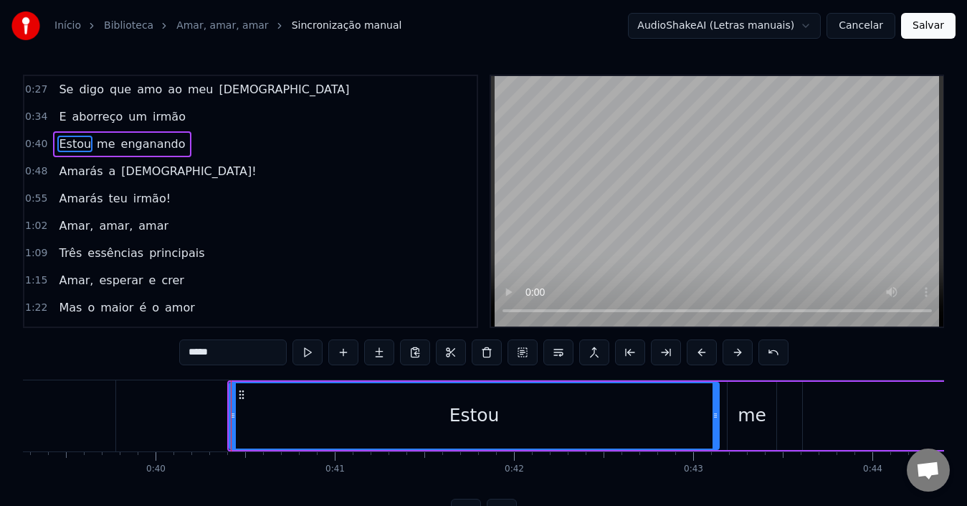
click at [285, 381] on div "Estou" at bounding box center [474, 415] width 491 height 68
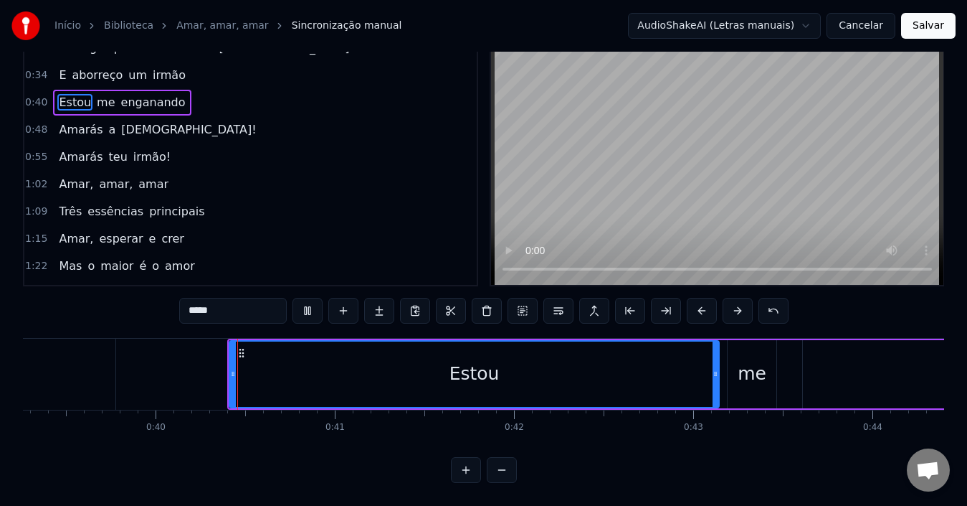
scroll to position [54, 0]
click at [224, 368] on icon at bounding box center [227, 373] width 6 height 11
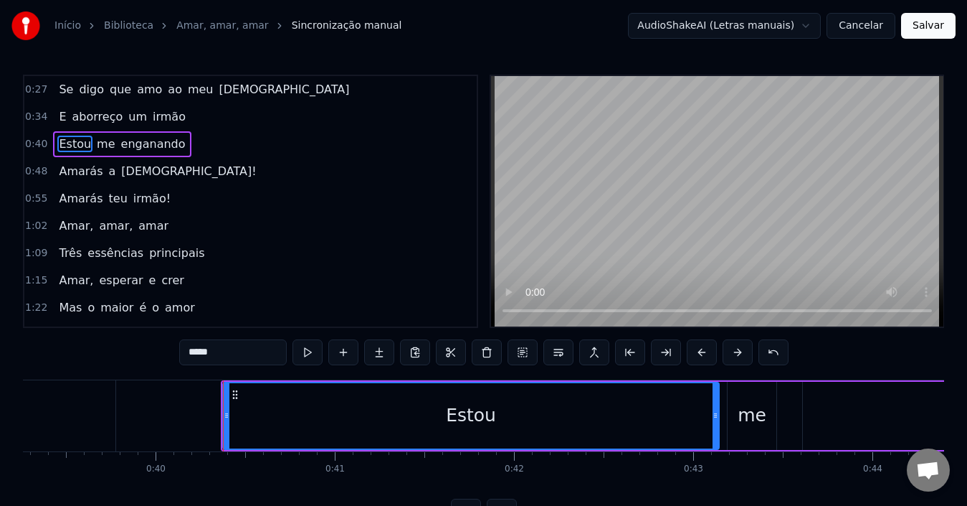
click at [255, 377] on div "0:27 Se digo que amo ao meu [DEMOGRAPHIC_DATA] 0:34 E aborreço um irmão 0:40 Es…" at bounding box center [483, 300] width 921 height 450
click at [271, 413] on div "Estou" at bounding box center [471, 415] width 495 height 65
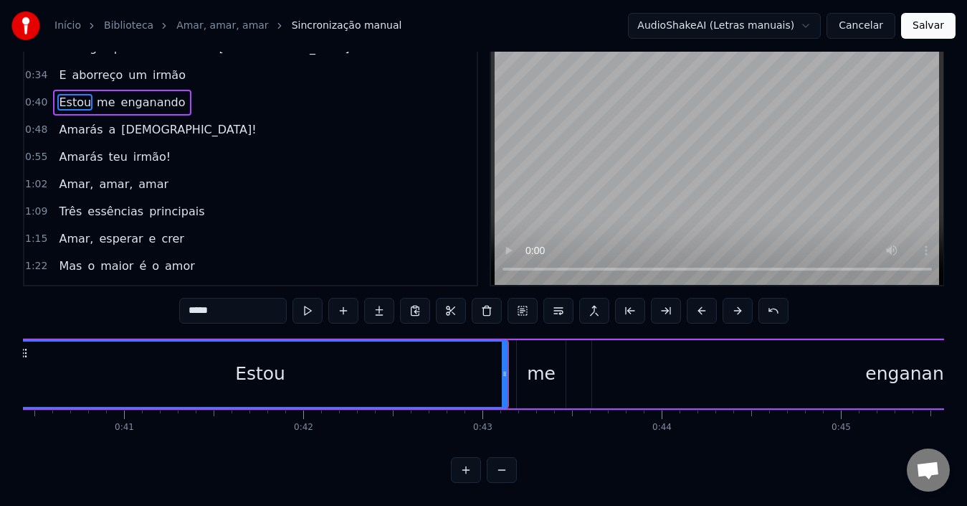
click at [539, 371] on div "me" at bounding box center [541, 373] width 29 height 27
type input "**"
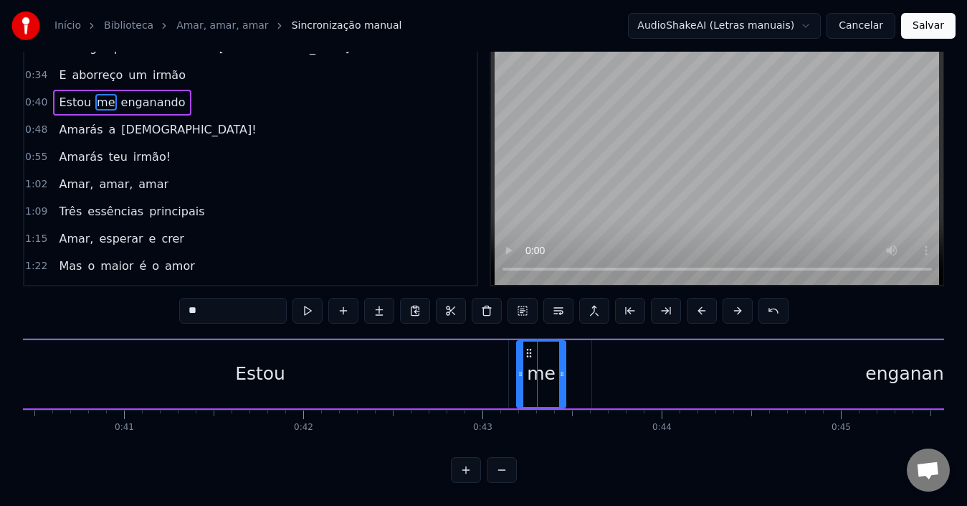
click at [537, 381] on div at bounding box center [537, 373] width 1 height 71
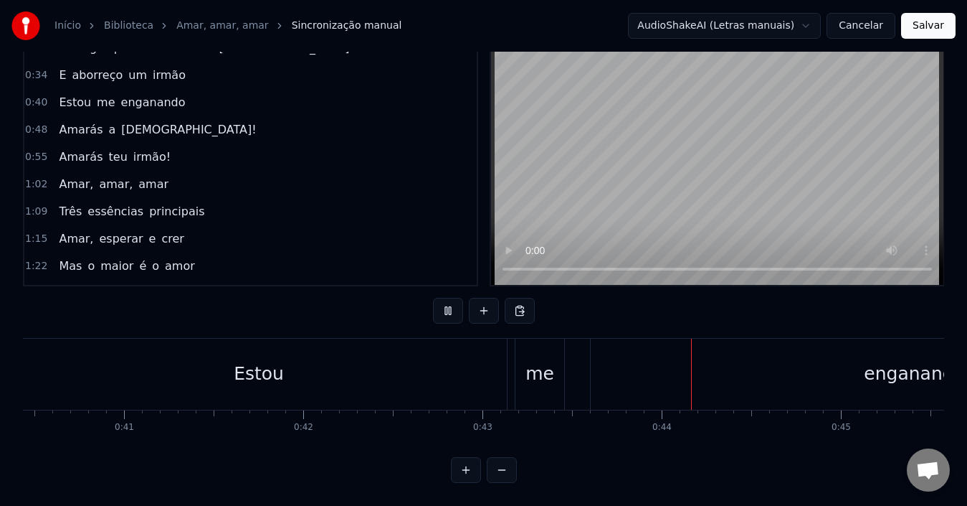
click at [539, 374] on div "me" at bounding box center [540, 373] width 29 height 27
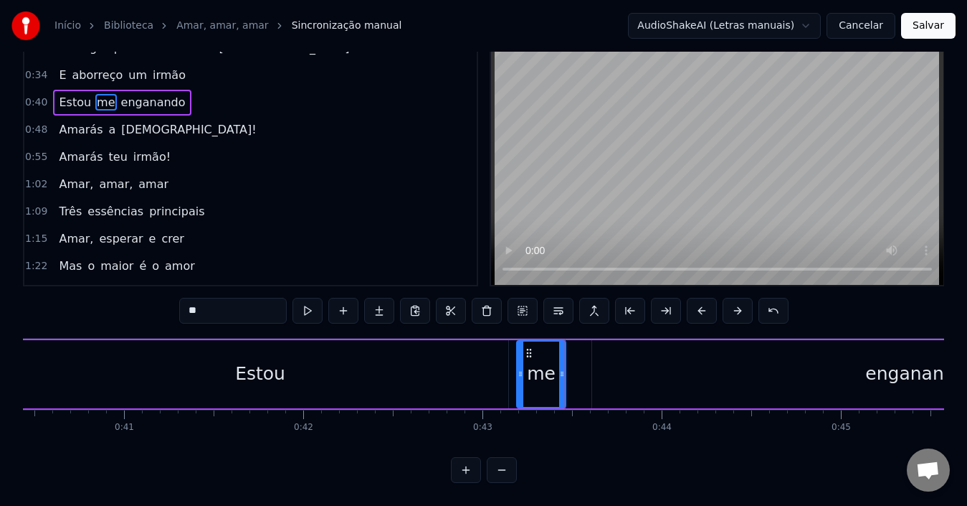
click at [630, 380] on div "enganando" at bounding box center [915, 374] width 647 height 68
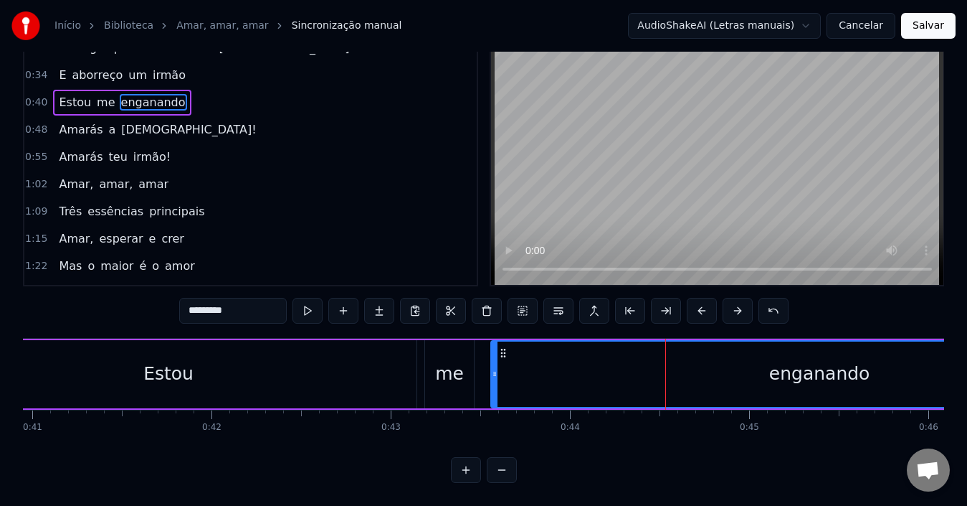
drag, startPoint x: 506, startPoint y: 372, endPoint x: 496, endPoint y: 369, distance: 9.8
click at [496, 369] on div at bounding box center [495, 373] width 6 height 65
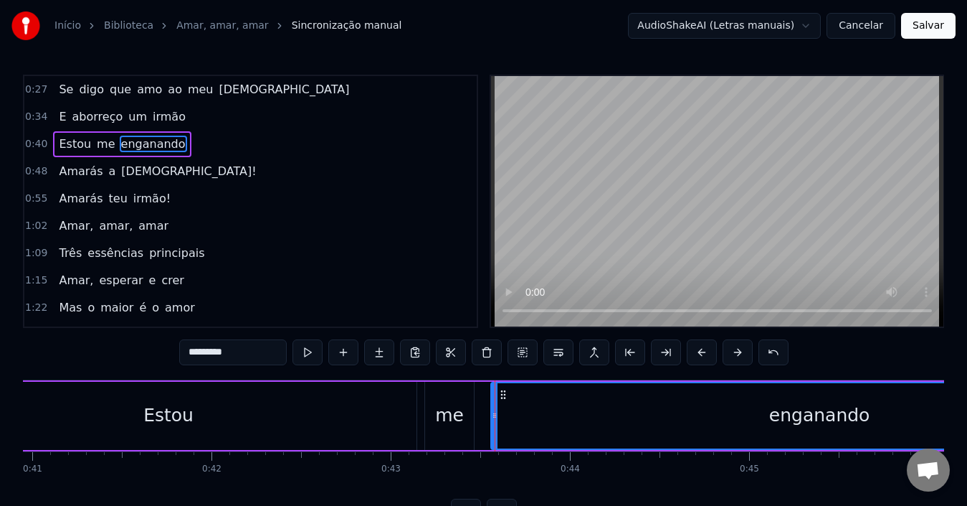
click at [534, 405] on div "enganando" at bounding box center [819, 415] width 655 height 65
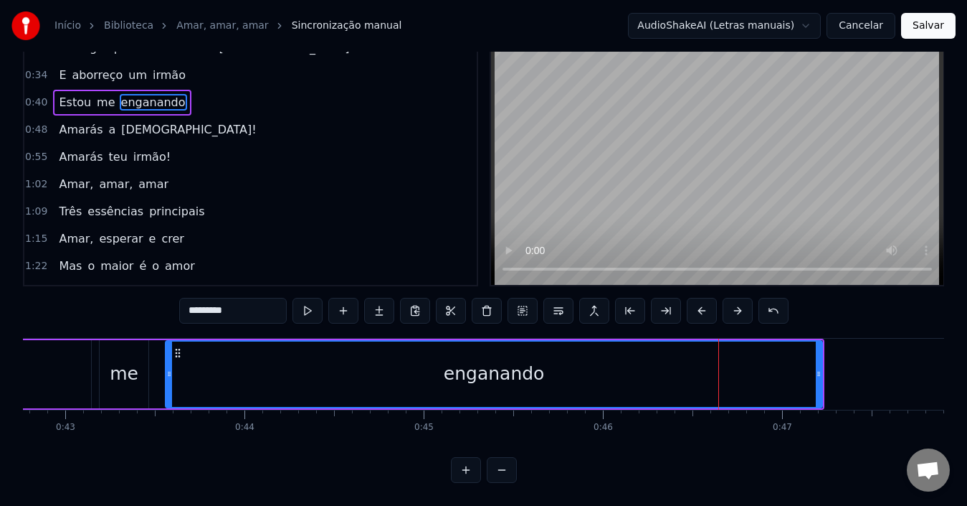
click at [262, 367] on div "enganando" at bounding box center [493, 373] width 655 height 65
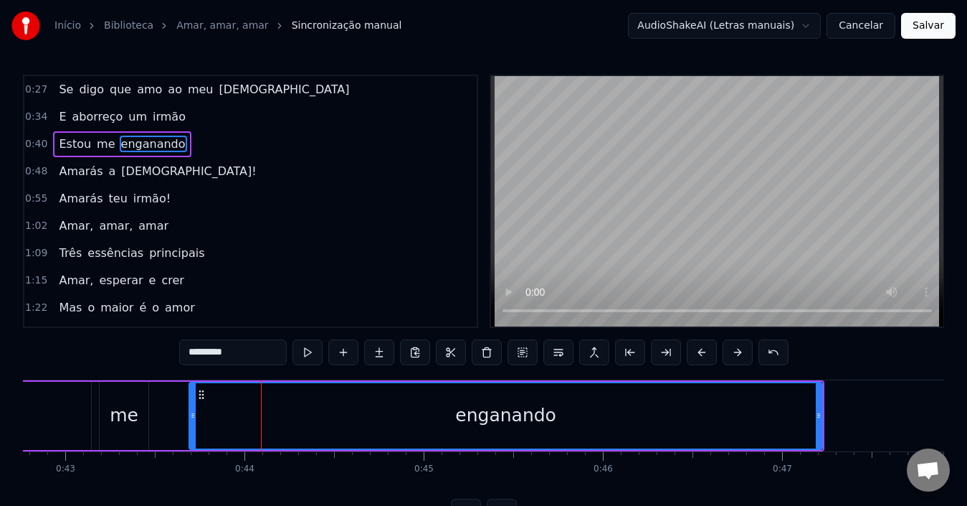
drag, startPoint x: 169, startPoint y: 414, endPoint x: 194, endPoint y: 419, distance: 25.5
click at [194, 419] on icon at bounding box center [193, 414] width 6 height 11
click at [251, 424] on div "enganando" at bounding box center [506, 415] width 630 height 65
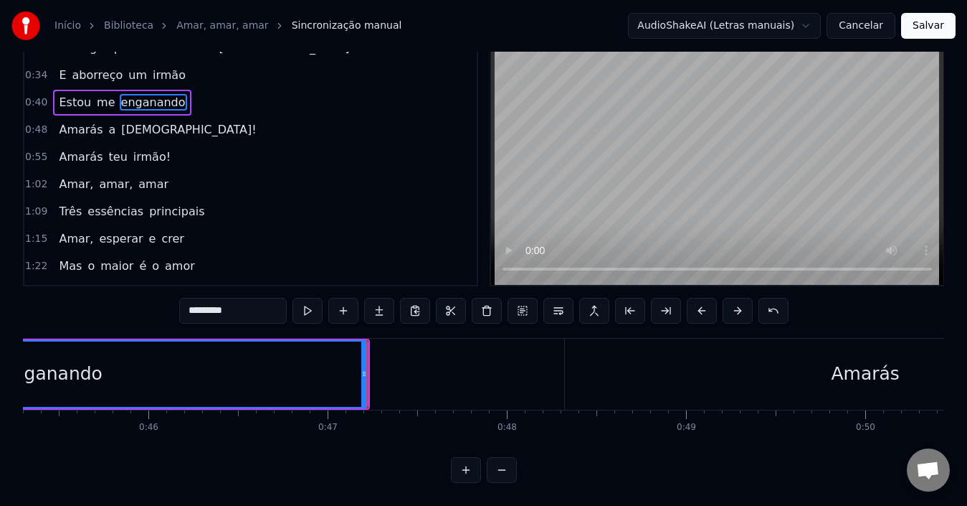
click at [624, 372] on div "Amarás" at bounding box center [865, 373] width 601 height 71
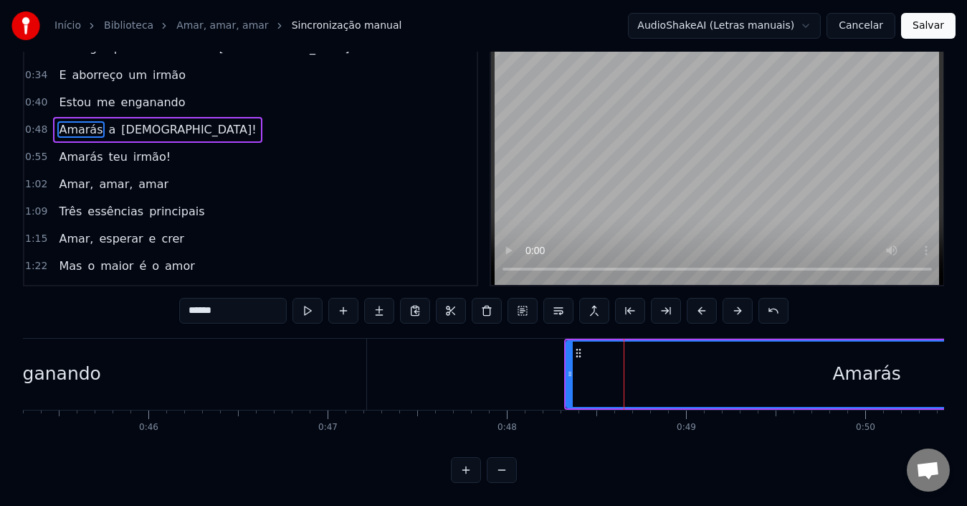
click at [656, 376] on div "Amarás" at bounding box center [866, 373] width 599 height 65
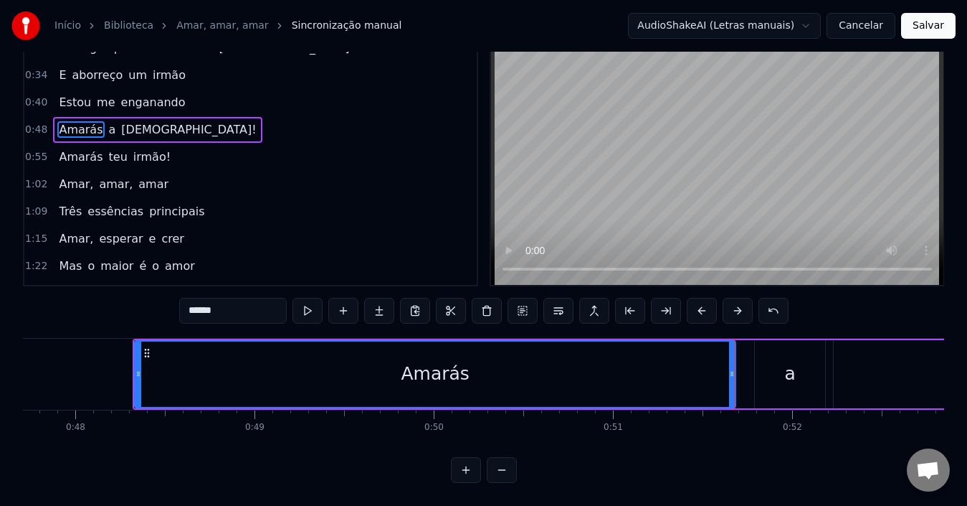
click at [779, 377] on div "a" at bounding box center [790, 374] width 70 height 68
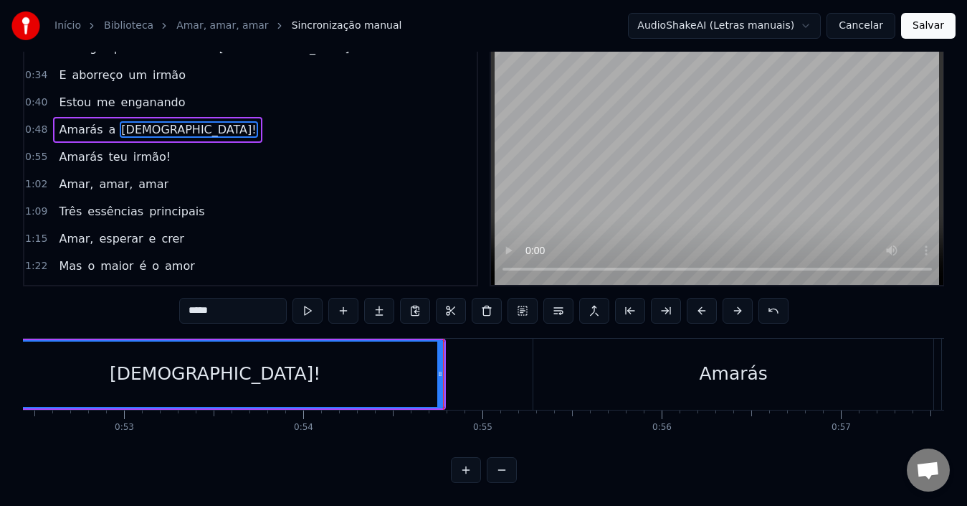
click at [673, 384] on div "Amarás" at bounding box center [733, 373] width 400 height 71
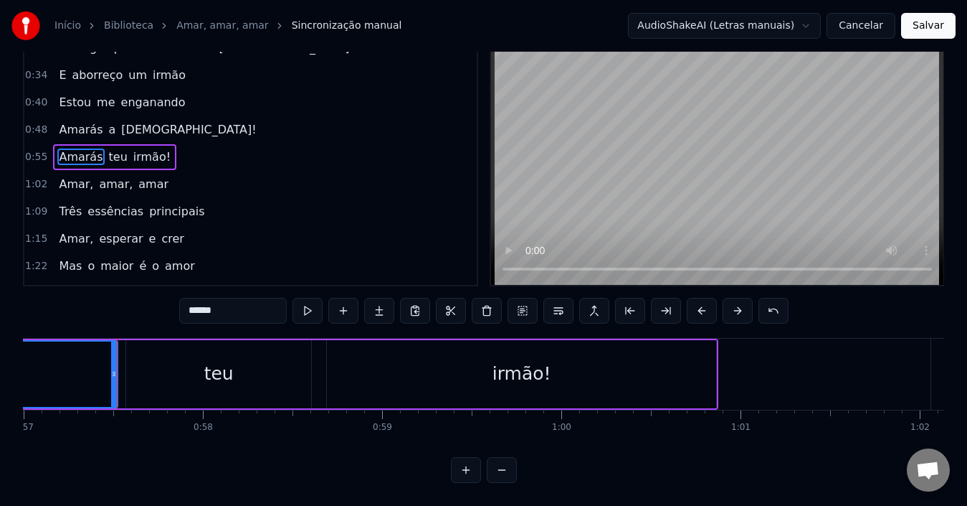
click at [250, 359] on div "teu" at bounding box center [218, 374] width 185 height 68
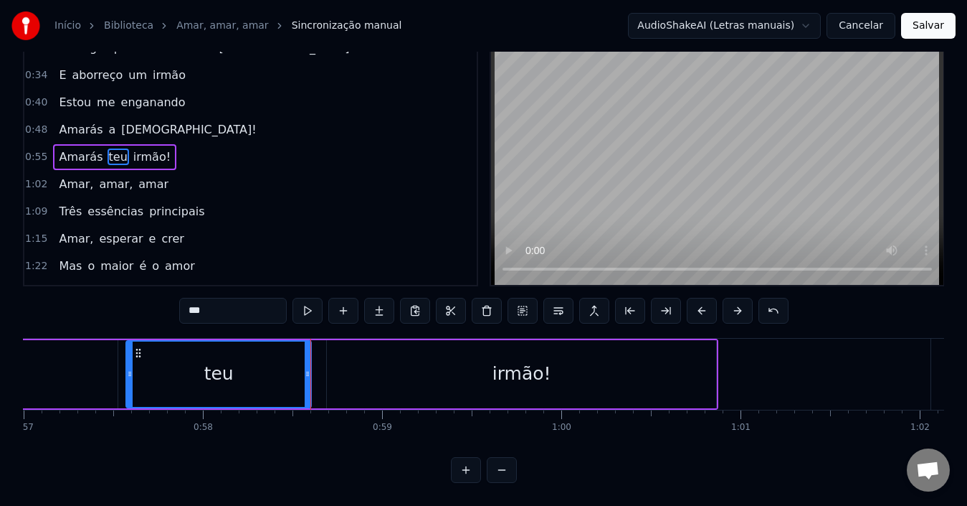
click at [383, 384] on div "irmão!" at bounding box center [521, 374] width 389 height 68
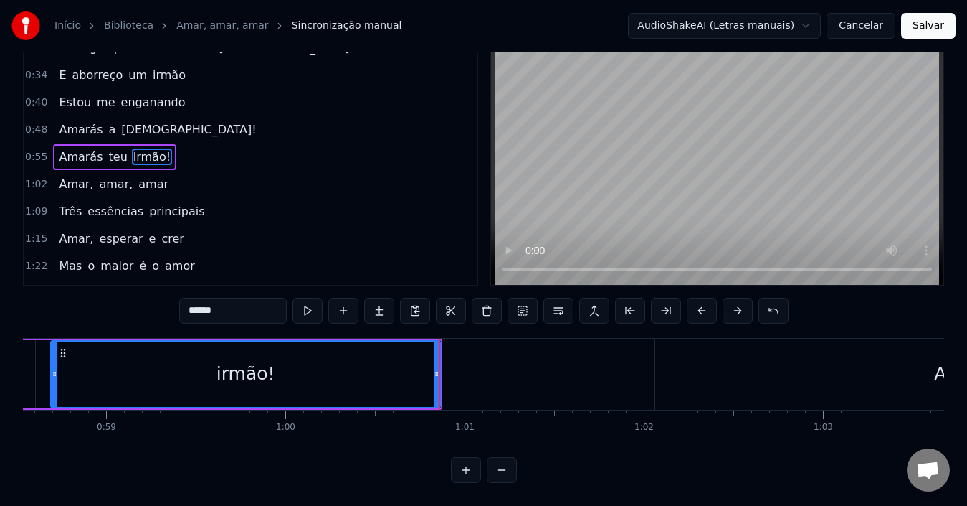
click at [694, 379] on div "Amar," at bounding box center [961, 373] width 612 height 71
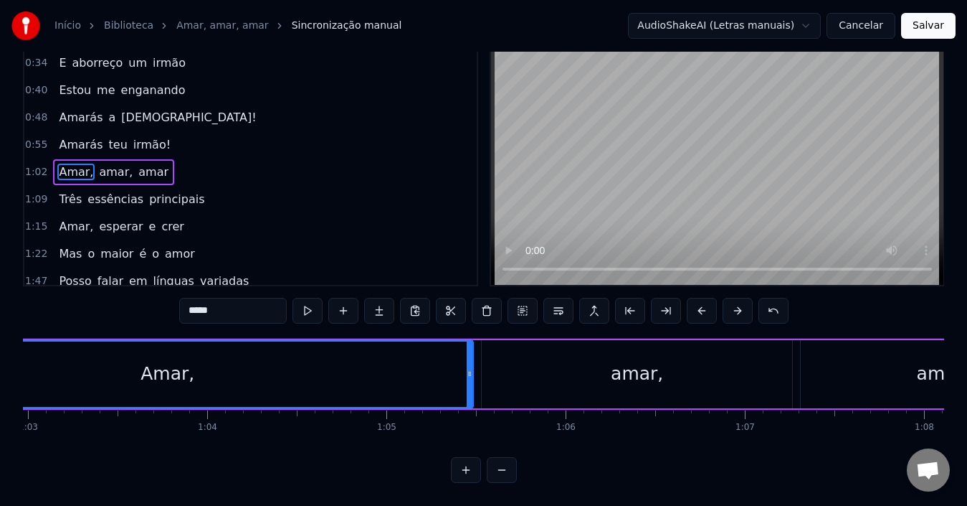
click at [724, 342] on div "amar," at bounding box center [637, 374] width 310 height 68
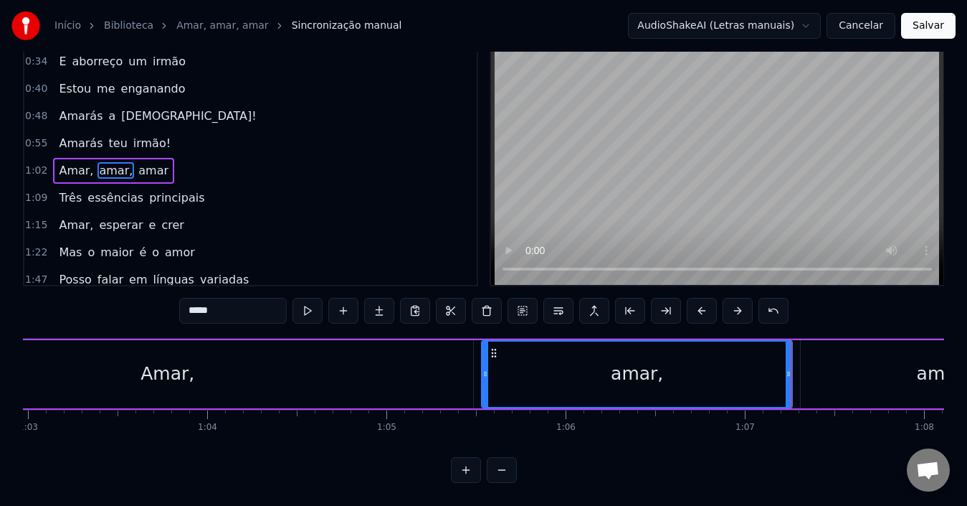
click at [860, 362] on div "amar" at bounding box center [940, 374] width 278 height 68
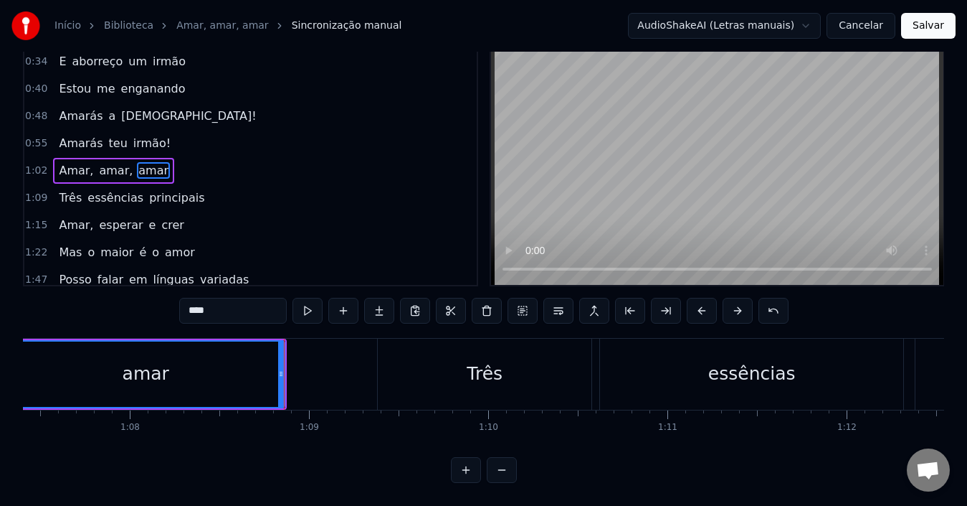
click at [451, 369] on div "Três" at bounding box center [485, 373] width 214 height 71
type input "****"
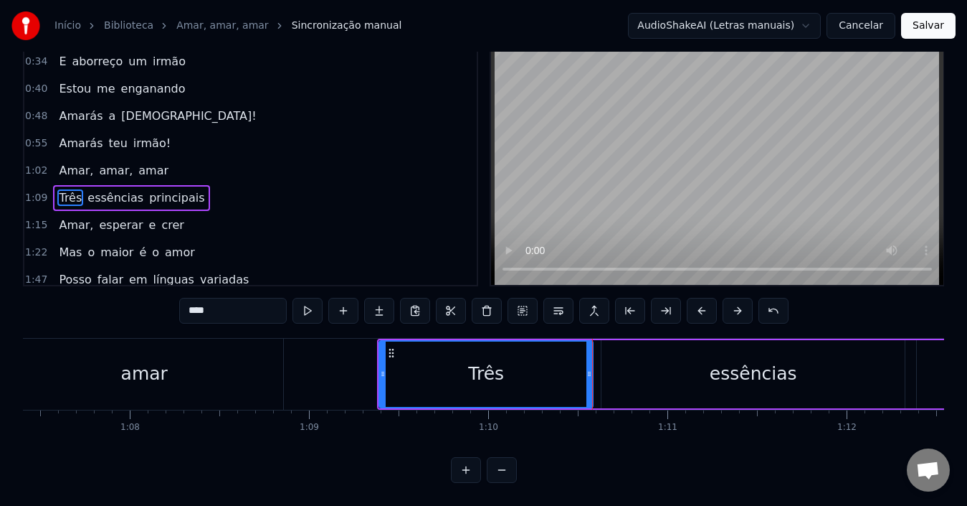
click at [473, 371] on div "Três" at bounding box center [486, 373] width 36 height 27
drag, startPoint x: 587, startPoint y: 374, endPoint x: 571, endPoint y: 372, distance: 15.1
click at [571, 372] on div at bounding box center [574, 373] width 6 height 65
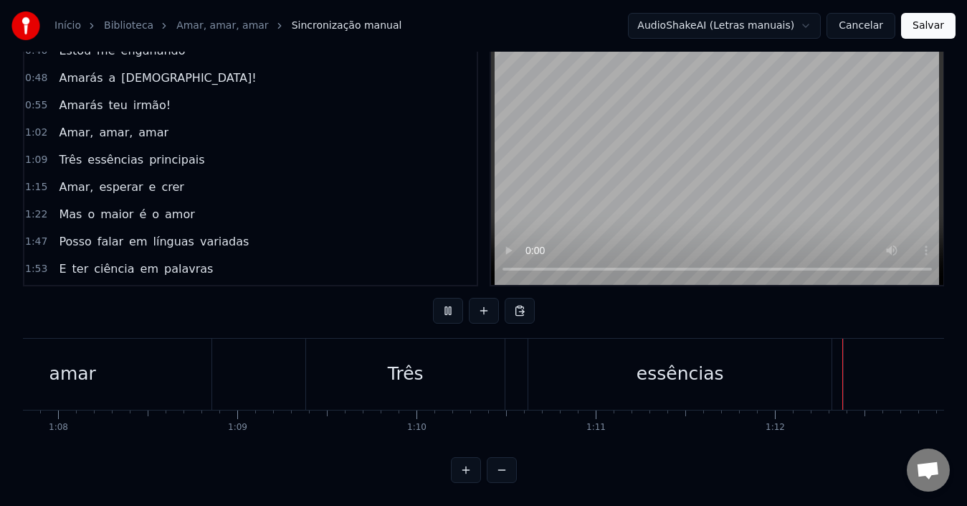
click at [438, 380] on div "Três essências principais" at bounding box center [828, 373] width 1046 height 71
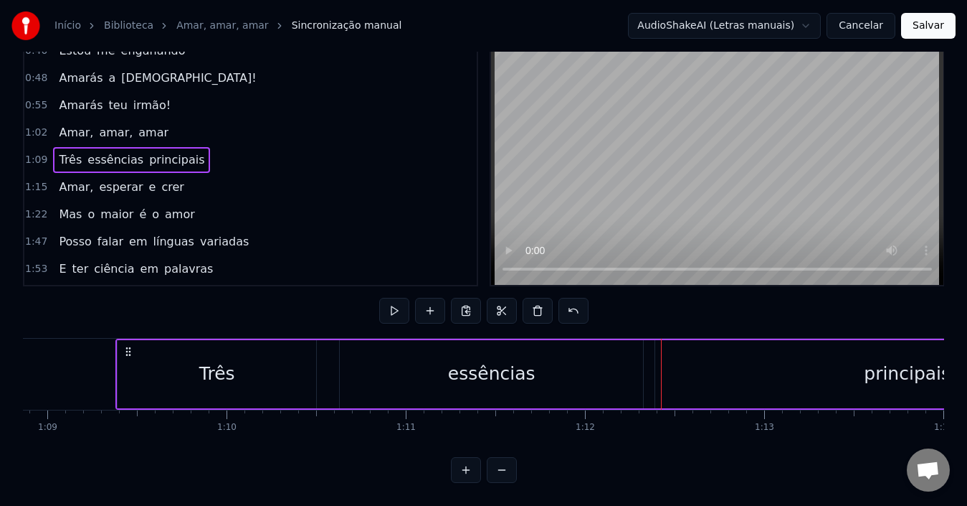
click at [181, 157] on div "Três essências principais" at bounding box center [131, 160] width 157 height 26
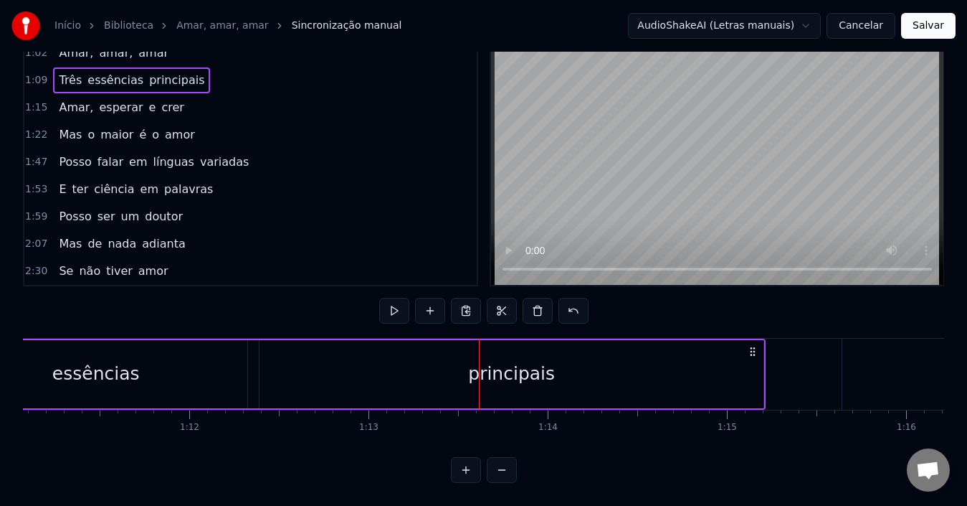
click at [430, 369] on div "principais" at bounding box center [512, 374] width 504 height 68
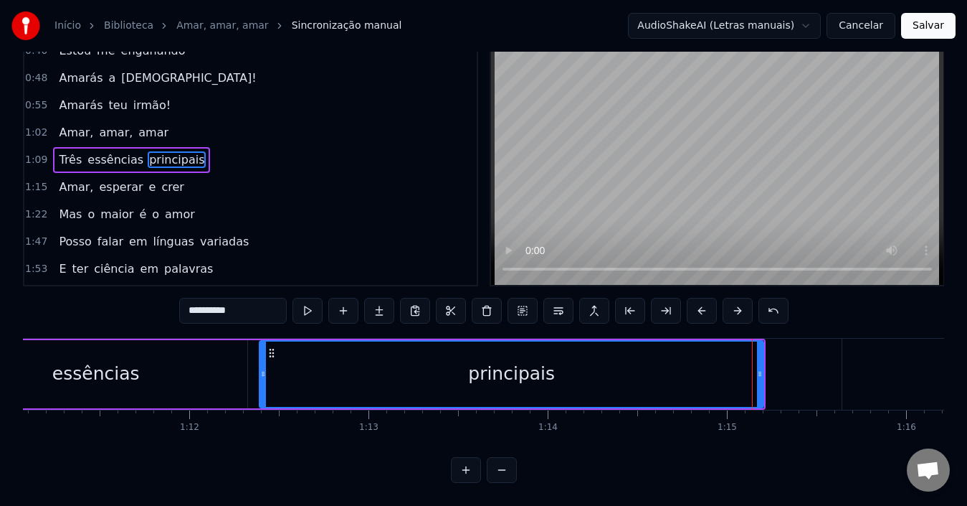
click at [390, 372] on div "principais" at bounding box center [511, 373] width 503 height 65
click at [115, 159] on div "Três essências principais" at bounding box center [131, 160] width 157 height 26
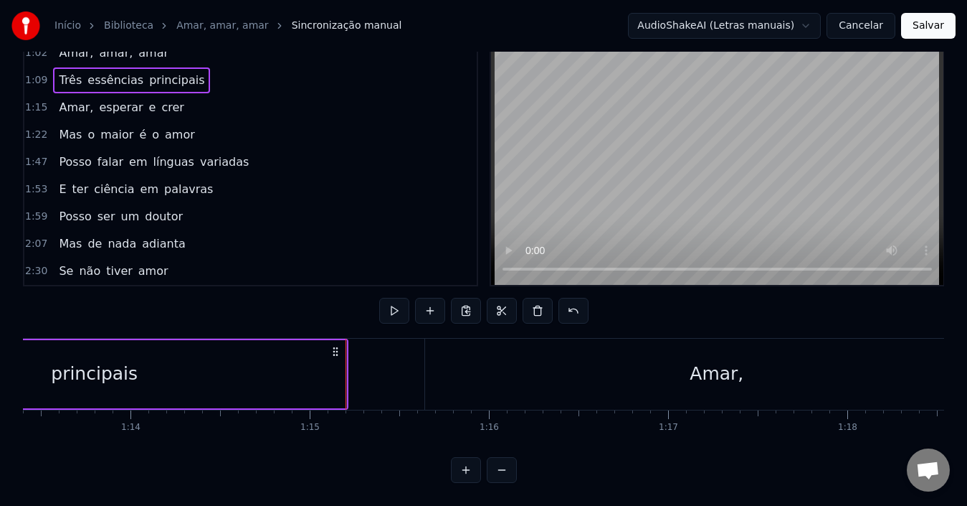
click at [160, 105] on div "Amar, esperar e crer" at bounding box center [121, 108] width 136 height 26
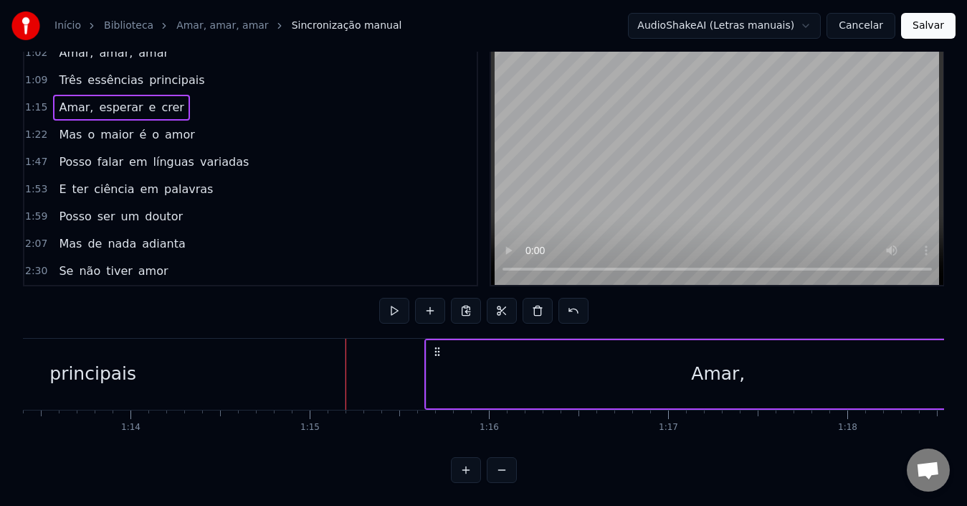
click at [139, 106] on div "Amar, esperar e crer" at bounding box center [121, 108] width 136 height 26
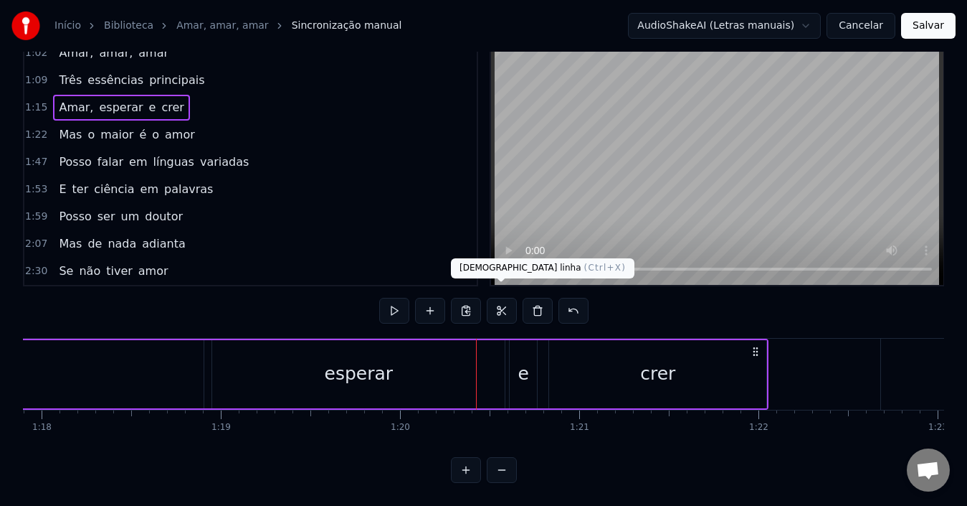
click at [329, 347] on div "esperar" at bounding box center [358, 374] width 293 height 68
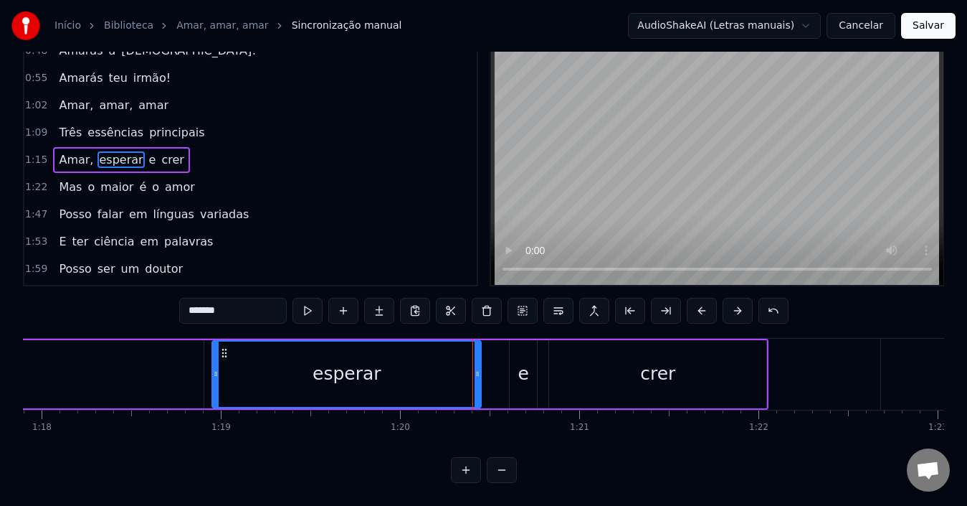
drag, startPoint x: 499, startPoint y: 381, endPoint x: 475, endPoint y: 381, distance: 23.7
click at [475, 381] on div at bounding box center [478, 373] width 6 height 65
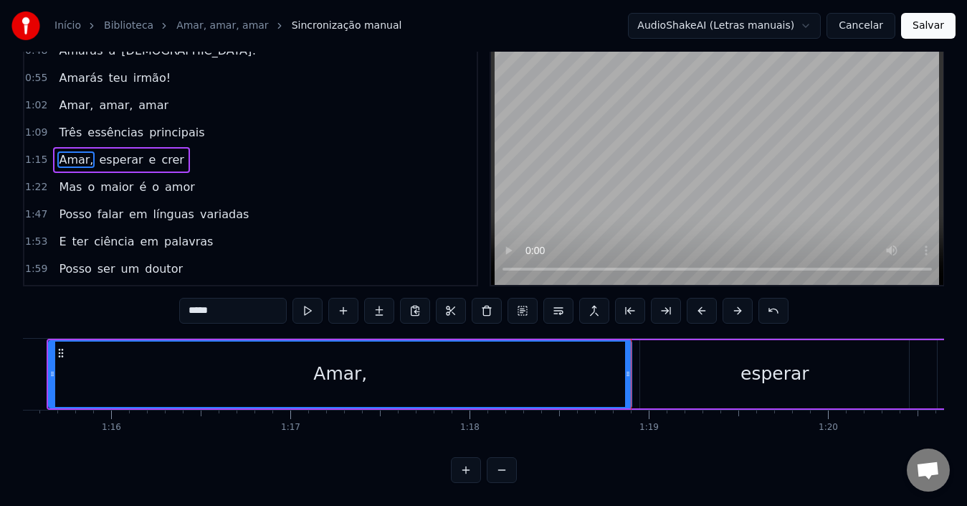
click at [711, 368] on div "esperar" at bounding box center [774, 374] width 269 height 68
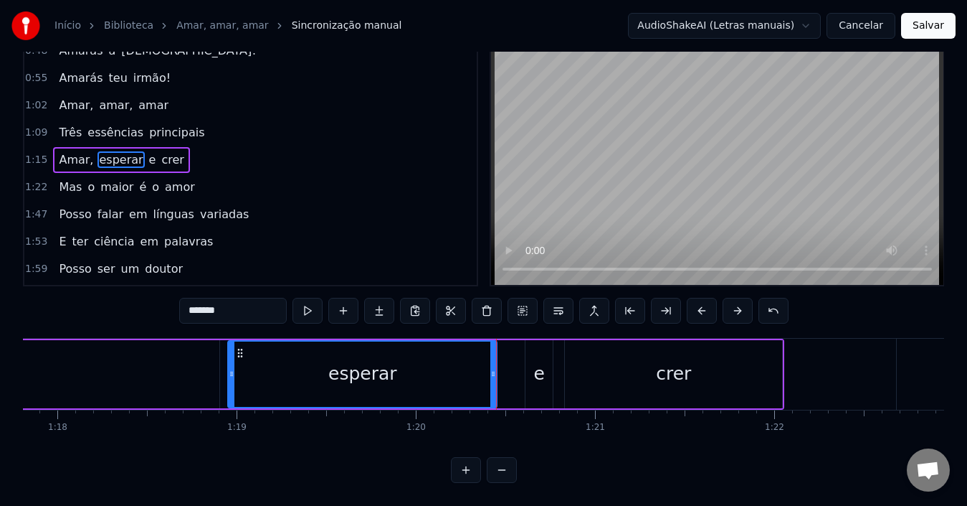
click at [544, 370] on div "e" at bounding box center [539, 374] width 27 height 68
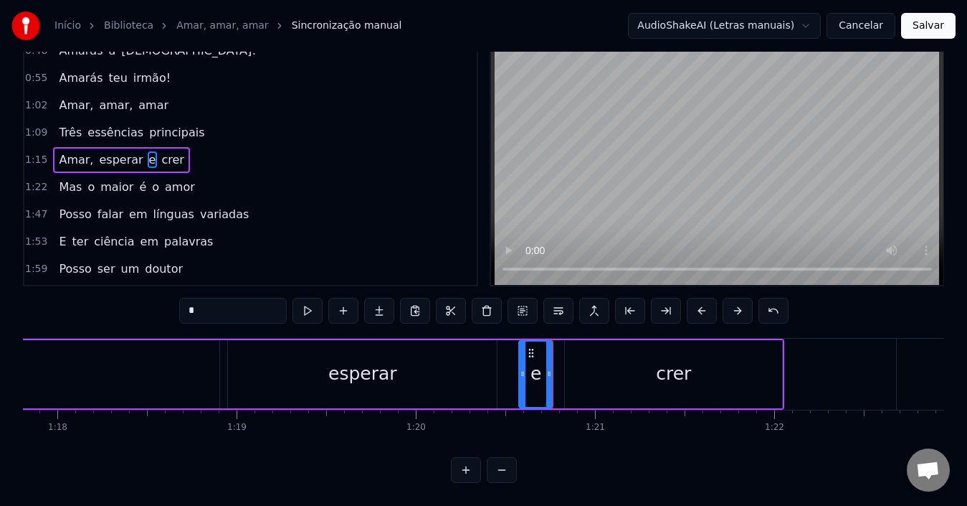
click at [524, 372] on div at bounding box center [523, 373] width 6 height 65
click at [601, 381] on div "crer" at bounding box center [673, 374] width 217 height 68
type input "****"
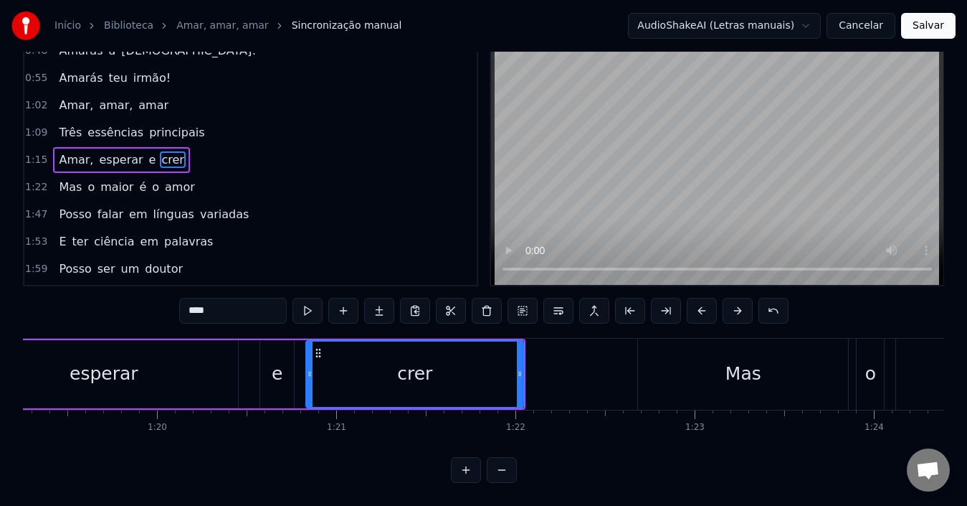
click at [146, 186] on div "Mas o maior é o amor" at bounding box center [126, 187] width 147 height 26
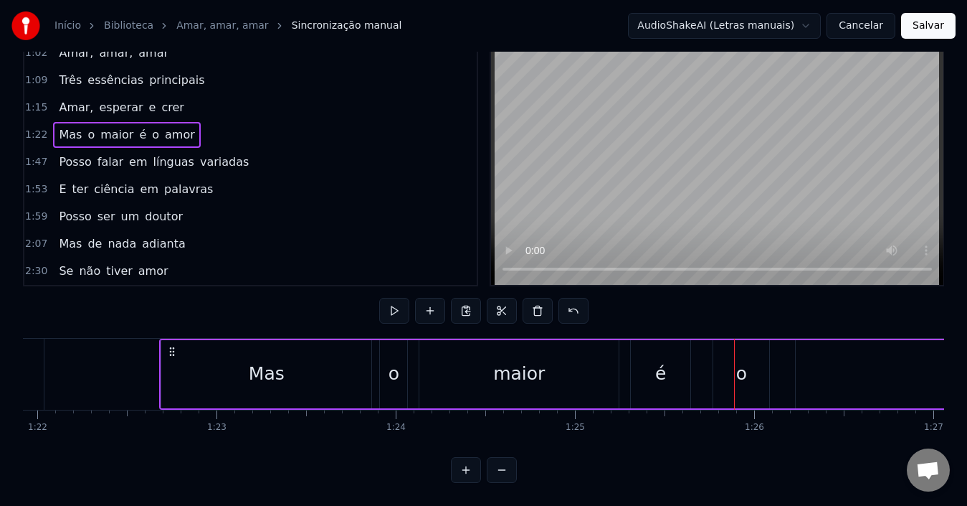
click at [244, 371] on div "Mas" at bounding box center [266, 374] width 210 height 68
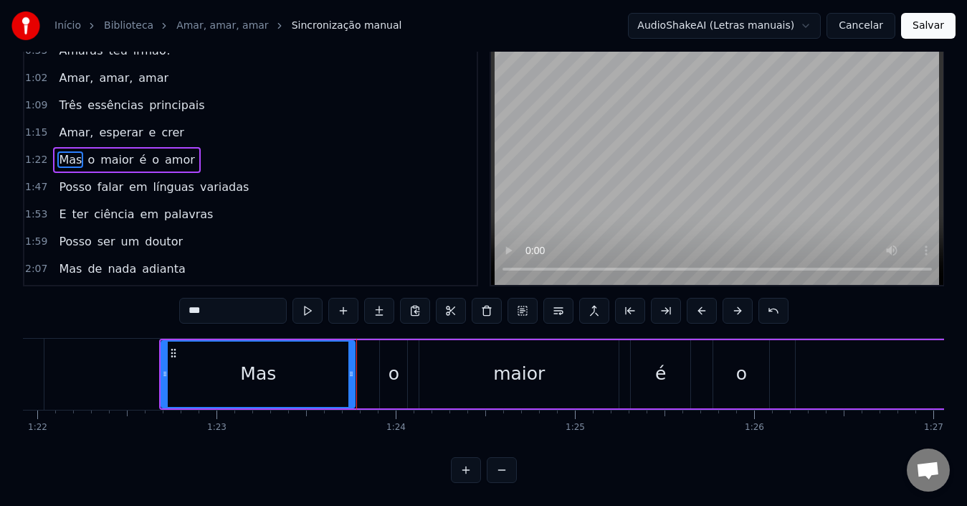
drag, startPoint x: 369, startPoint y: 368, endPoint x: 353, endPoint y: 365, distance: 16.7
click at [353, 365] on div at bounding box center [351, 373] width 6 height 65
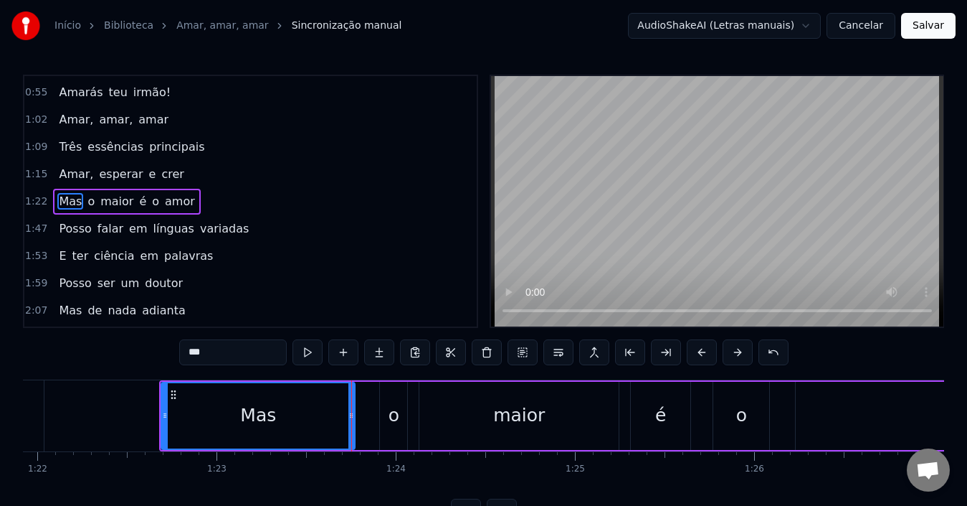
click at [233, 412] on div "Mas" at bounding box center [258, 415] width 192 height 65
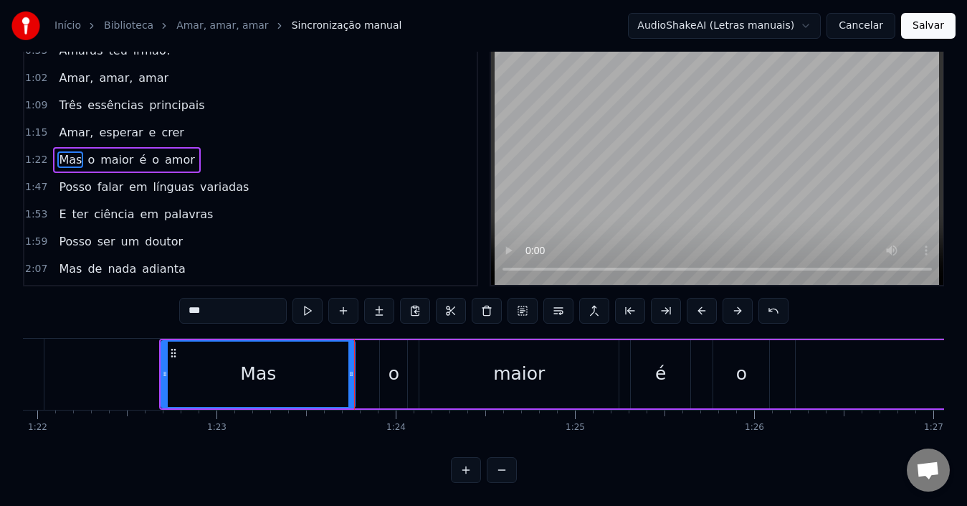
click at [397, 367] on div "o" at bounding box center [394, 373] width 11 height 27
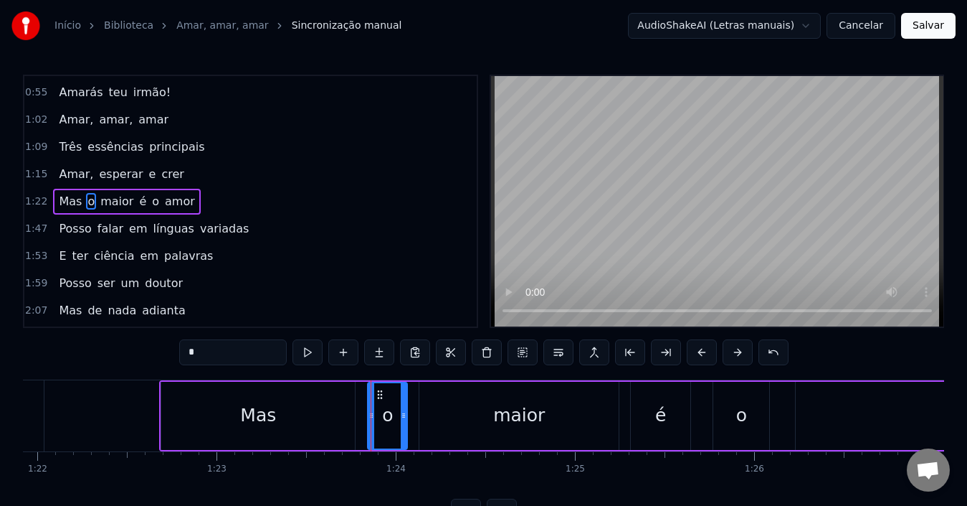
drag, startPoint x: 381, startPoint y: 415, endPoint x: 369, endPoint y: 414, distance: 12.3
click at [369, 414] on icon at bounding box center [372, 414] width 6 height 11
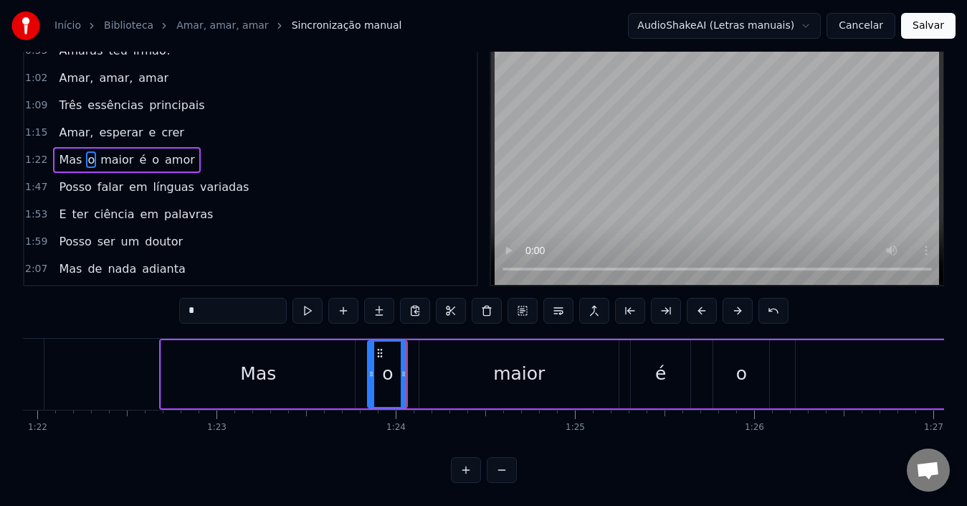
click at [477, 375] on div "maior" at bounding box center [518, 374] width 199 height 68
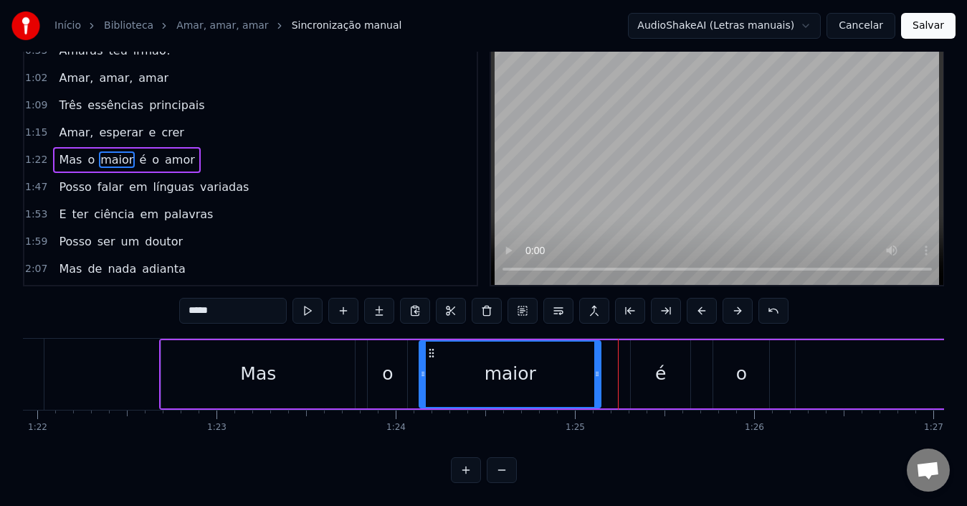
drag, startPoint x: 615, startPoint y: 375, endPoint x: 597, endPoint y: 375, distance: 17.9
click at [597, 375] on div at bounding box center [597, 373] width 6 height 65
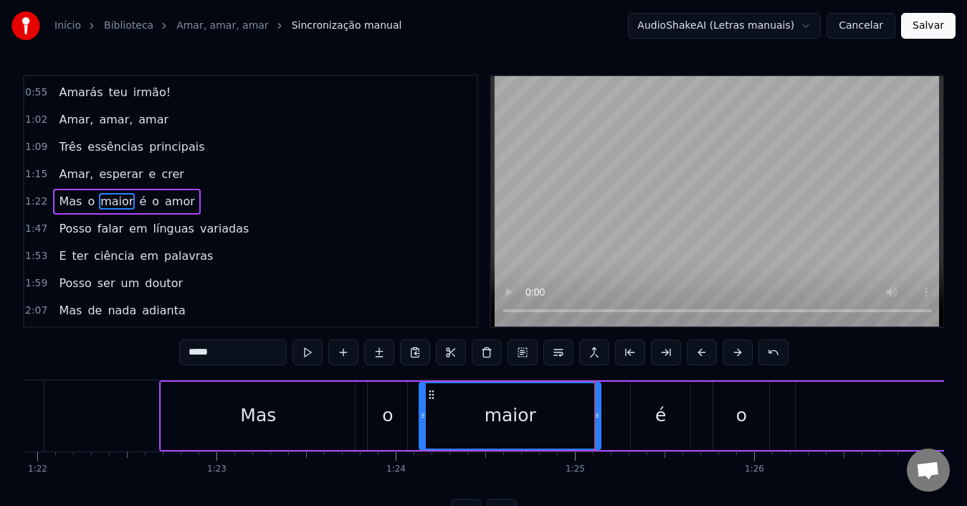
click at [516, 386] on div "maior" at bounding box center [510, 415] width 180 height 65
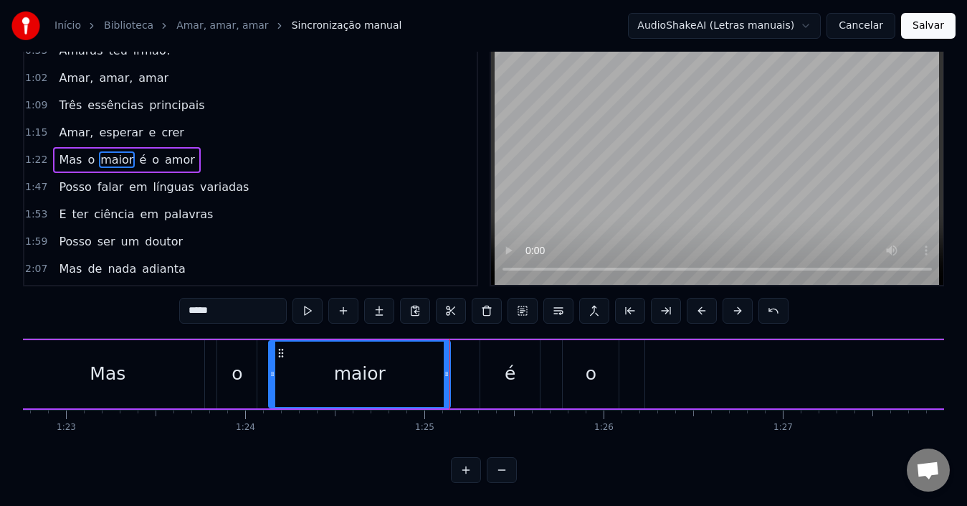
click at [516, 374] on div "é" at bounding box center [510, 374] width 60 height 68
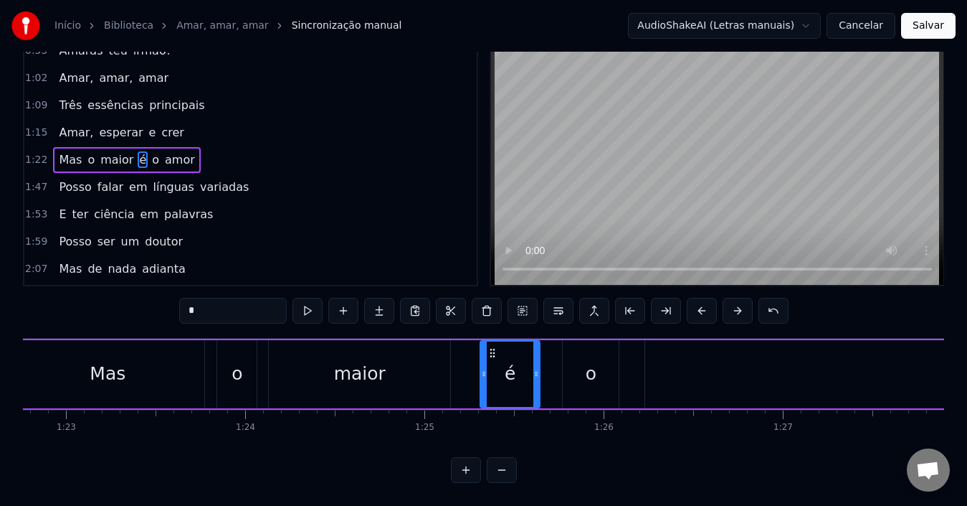
click at [506, 379] on div "é" at bounding box center [510, 373] width 58 height 65
drag, startPoint x: 536, startPoint y: 376, endPoint x: 523, endPoint y: 376, distance: 12.2
click at [523, 376] on div at bounding box center [524, 373] width 6 height 65
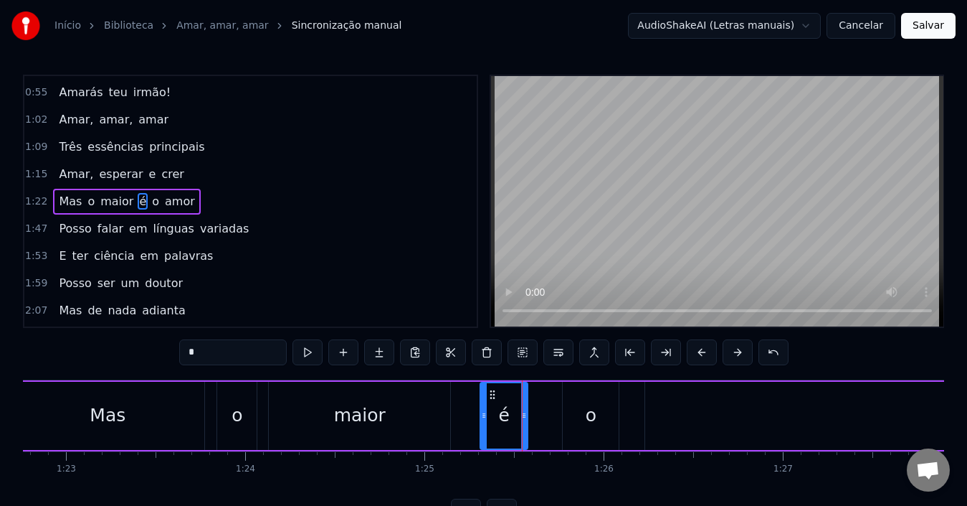
click at [586, 404] on div "o" at bounding box center [591, 415] width 11 height 27
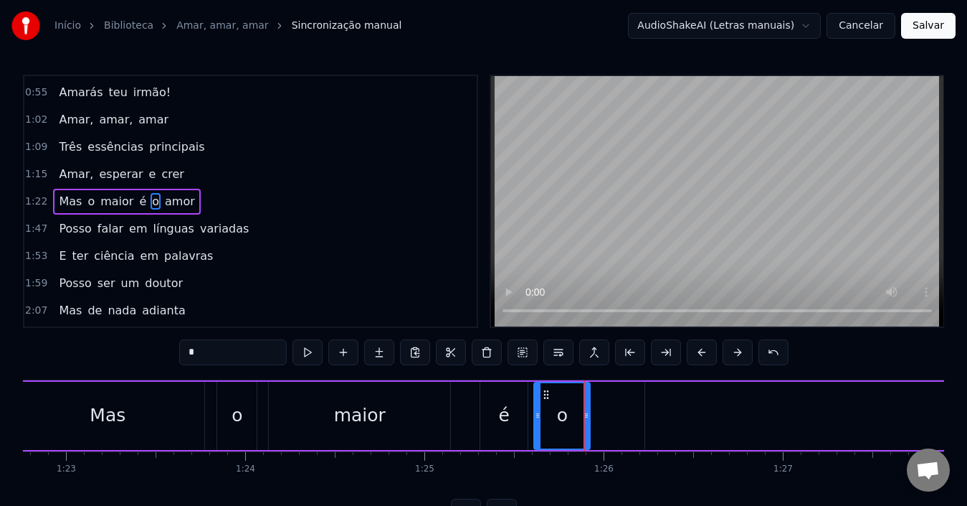
drag, startPoint x: 574, startPoint y: 395, endPoint x: 546, endPoint y: 394, distance: 28.7
click at [546, 394] on icon at bounding box center [546, 394] width 11 height 11
click at [515, 420] on div "é" at bounding box center [503, 415] width 47 height 68
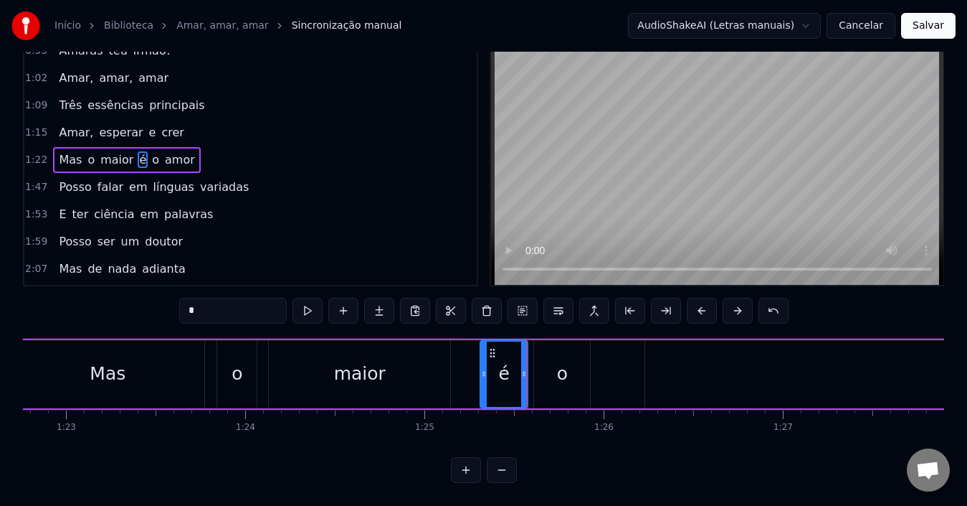
click at [553, 384] on div "o" at bounding box center [562, 374] width 56 height 68
type input "*"
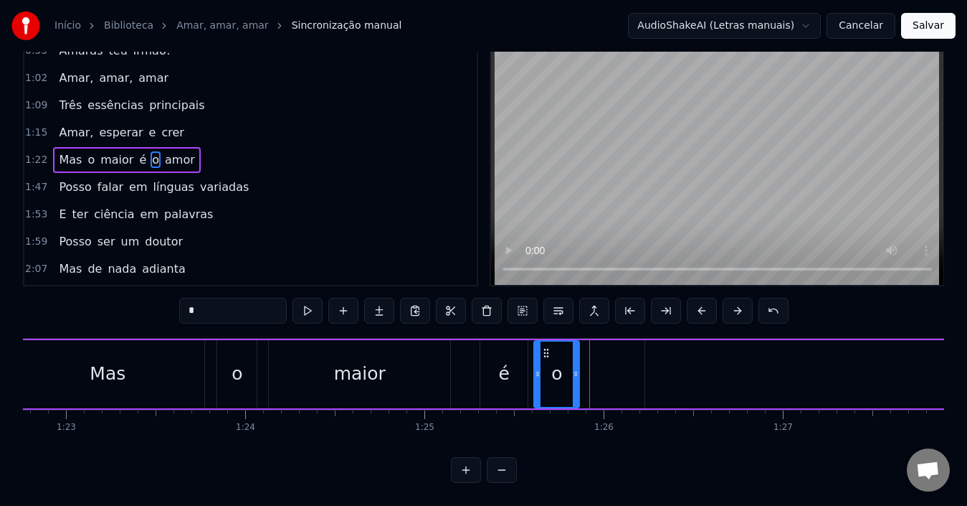
drag, startPoint x: 584, startPoint y: 377, endPoint x: 574, endPoint y: 376, distance: 10.9
click at [574, 376] on div at bounding box center [576, 373] width 6 height 65
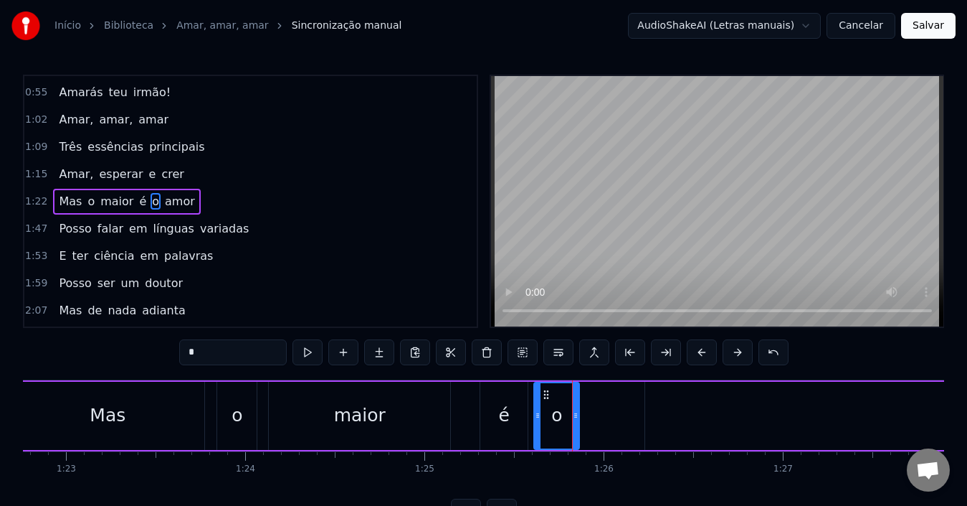
click at [556, 412] on div "o" at bounding box center [556, 415] width 11 height 27
click at [543, 401] on div "o" at bounding box center [553, 415] width 44 height 65
click at [182, 209] on div "Mas o maior é o amor" at bounding box center [126, 202] width 147 height 26
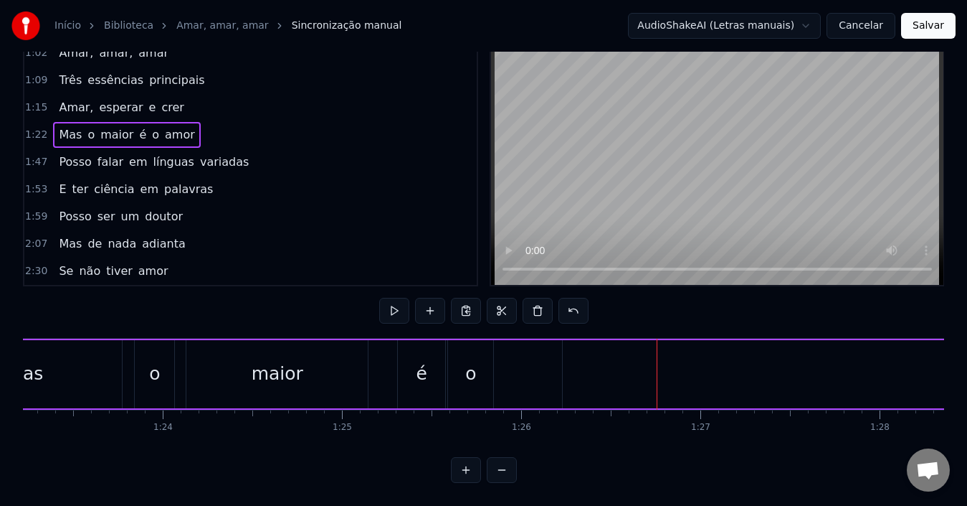
click at [480, 364] on div "o" at bounding box center [470, 374] width 45 height 68
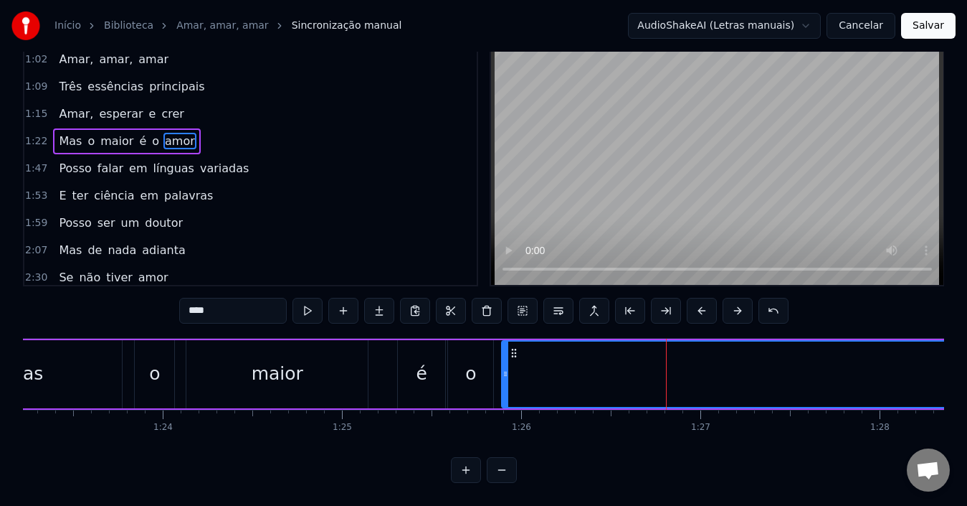
drag, startPoint x: 567, startPoint y: 367, endPoint x: 506, endPoint y: 364, distance: 61.1
click at [506, 364] on div at bounding box center [506, 373] width 6 height 65
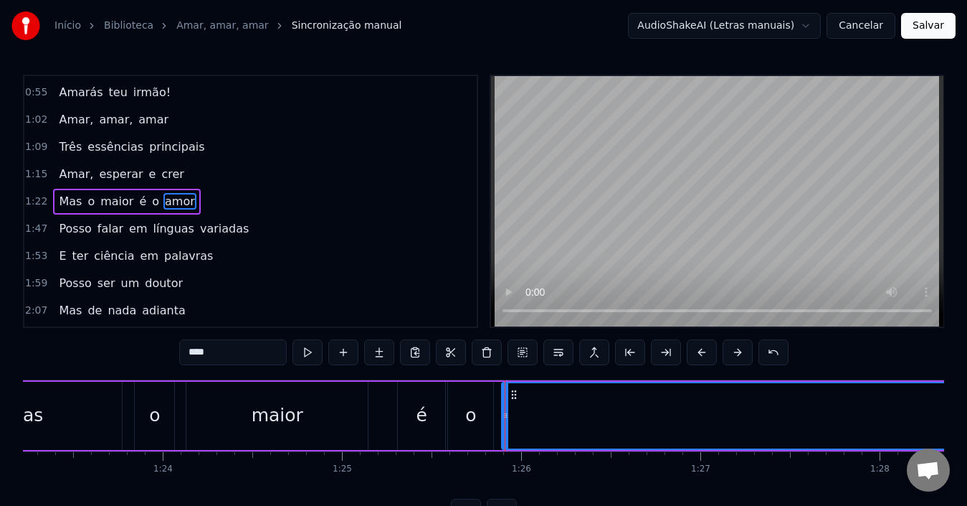
click at [470, 411] on div "o" at bounding box center [470, 415] width 11 height 27
type input "*"
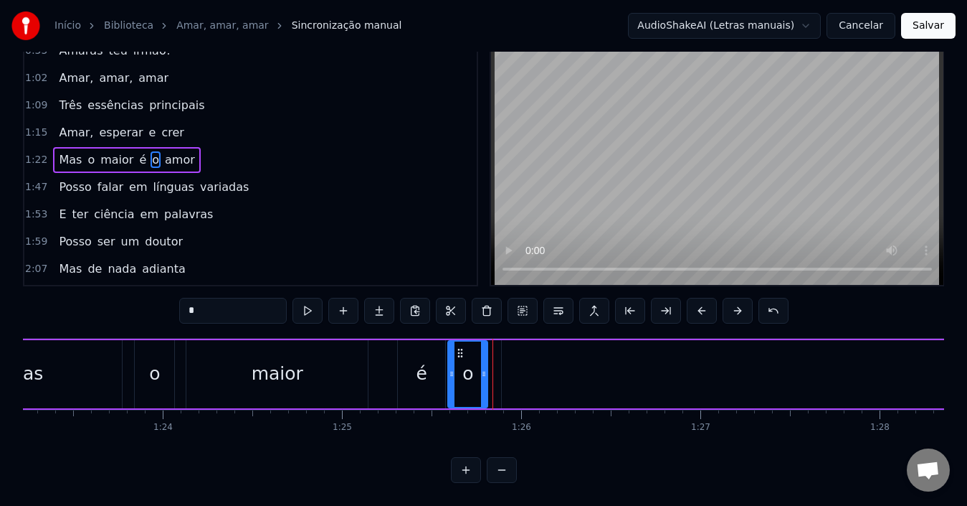
click at [481, 373] on div at bounding box center [484, 373] width 6 height 65
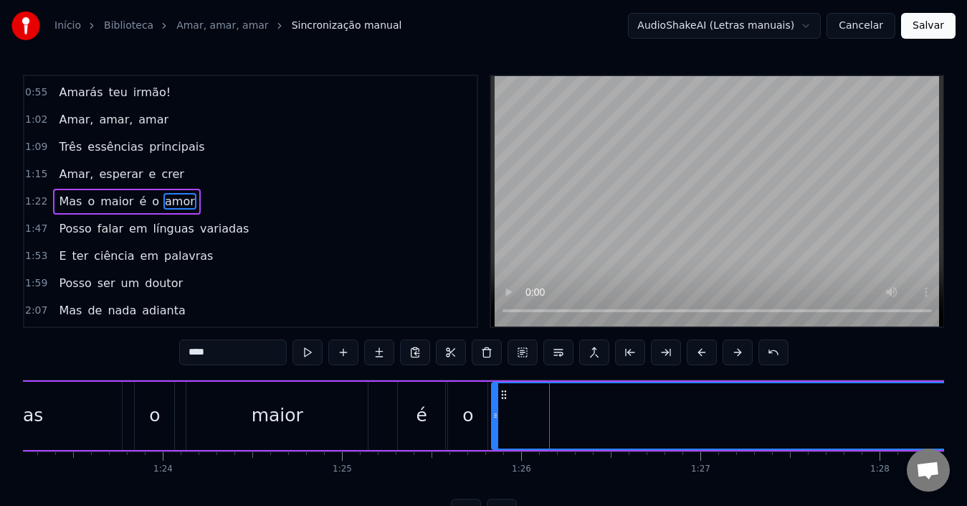
drag, startPoint x: 514, startPoint y: 395, endPoint x: 504, endPoint y: 391, distance: 10.9
click at [504, 391] on icon at bounding box center [503, 394] width 11 height 11
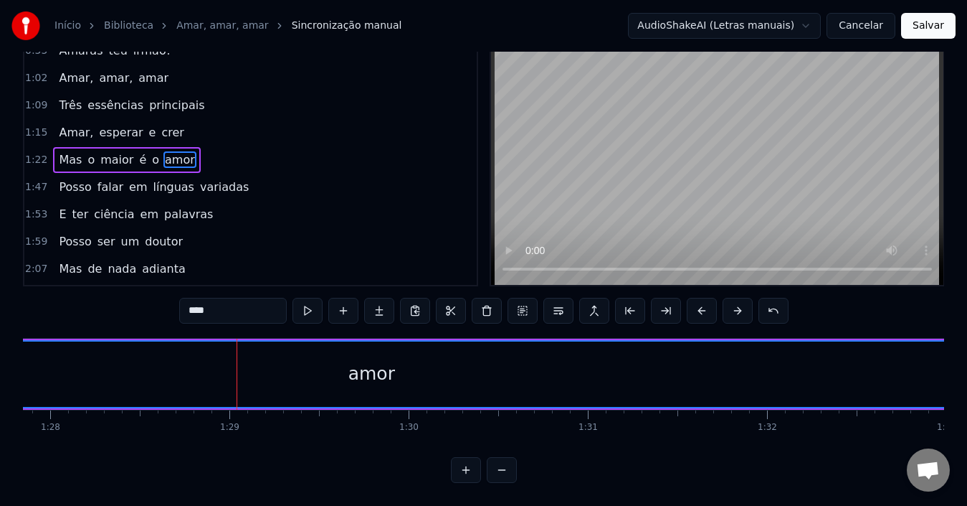
click at [338, 368] on div "amor" at bounding box center [371, 373] width 1417 height 65
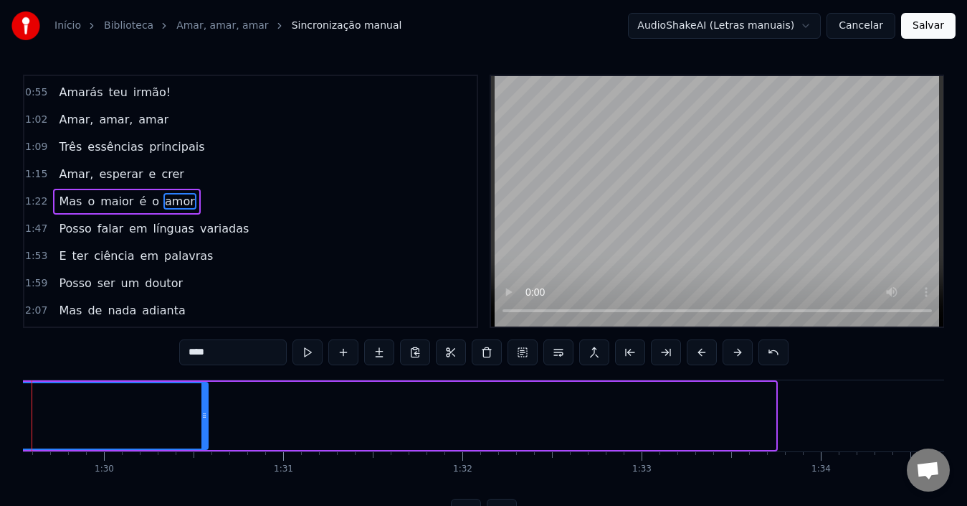
drag, startPoint x: 772, startPoint y: 424, endPoint x: 151, endPoint y: 405, distance: 620.5
click at [201, 405] on div at bounding box center [204, 415] width 6 height 65
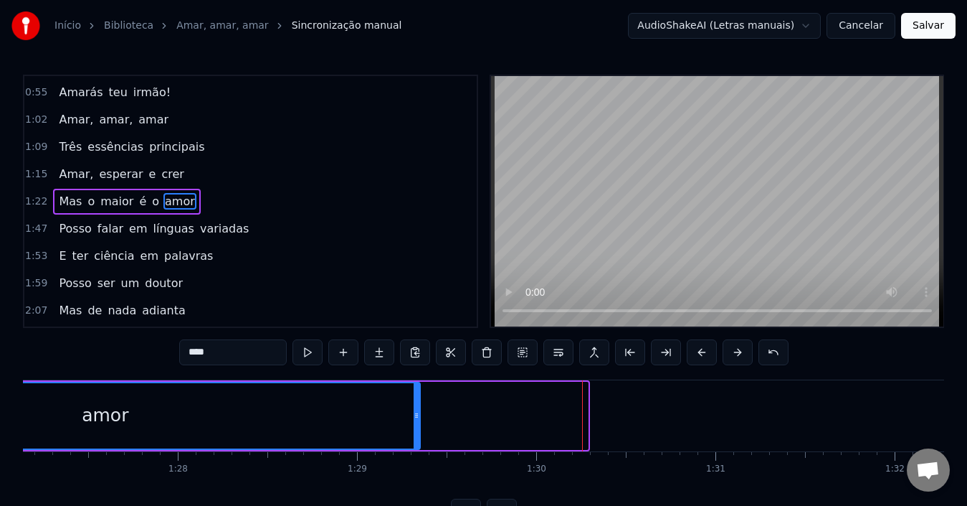
drag, startPoint x: 584, startPoint y: 421, endPoint x: 417, endPoint y: 422, distance: 167.8
click at [417, 422] on div at bounding box center [417, 415] width 6 height 65
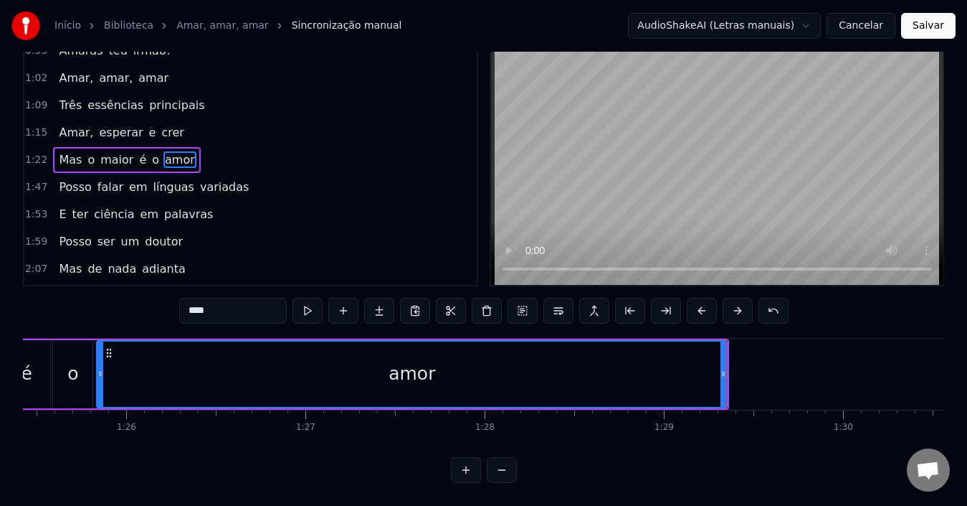
click at [720, 364] on div "amor" at bounding box center [412, 373] width 629 height 65
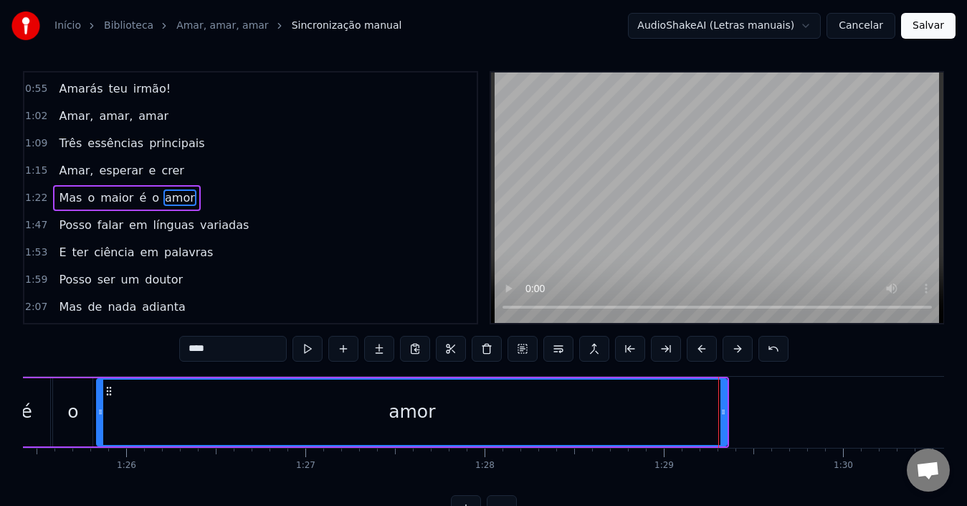
scroll to position [0, 0]
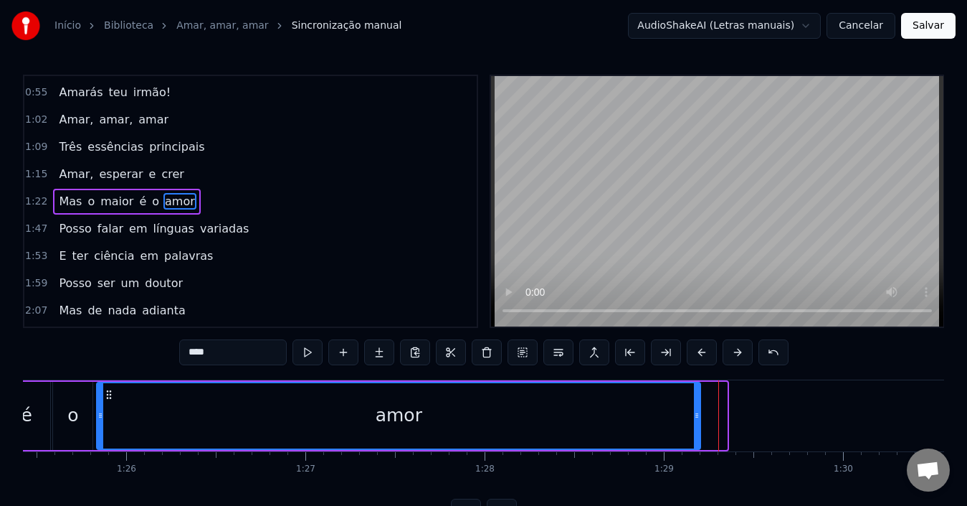
drag, startPoint x: 724, startPoint y: 416, endPoint x: 698, endPoint y: 417, distance: 26.5
click at [698, 417] on icon at bounding box center [697, 414] width 6 height 11
click at [450, 432] on div "amor" at bounding box center [399, 415] width 602 height 65
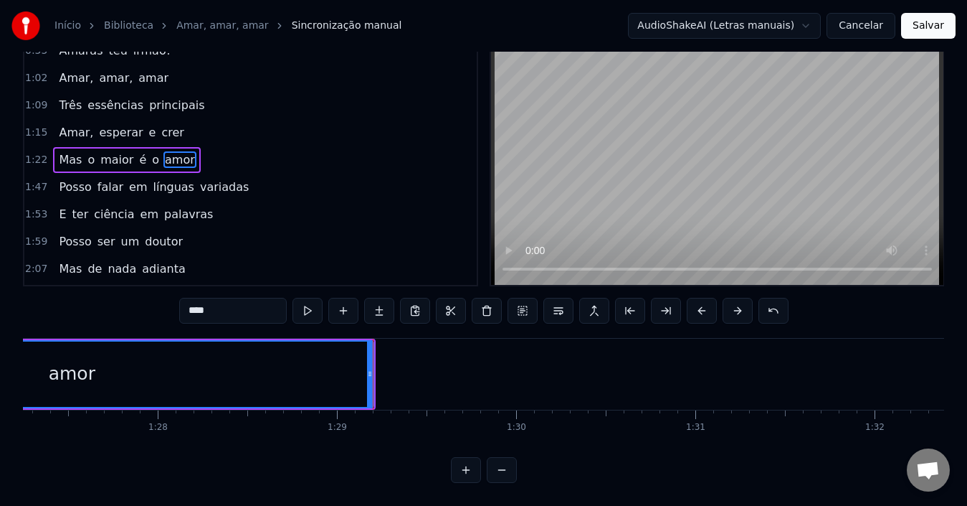
scroll to position [0, 15641]
click at [223, 184] on div "Posso falar em línguas variadas" at bounding box center [153, 187] width 201 height 26
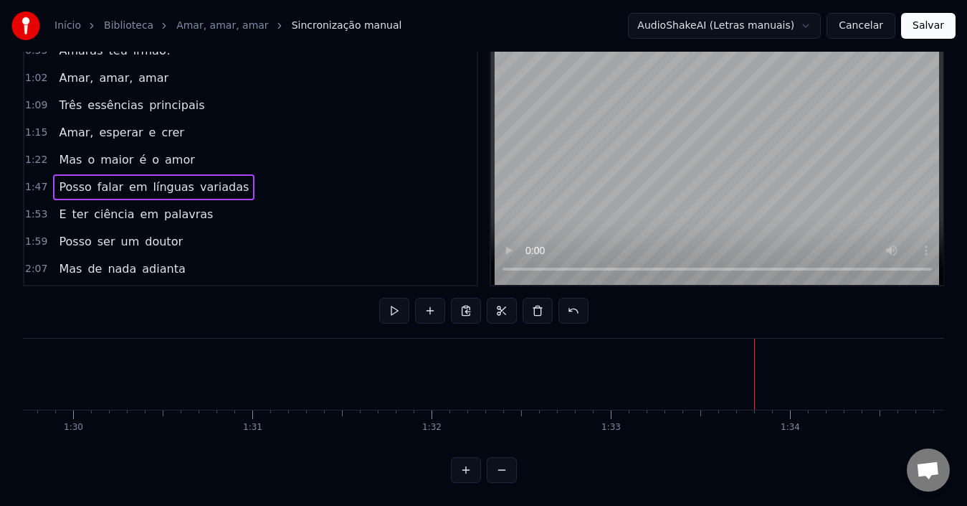
scroll to position [128, 0]
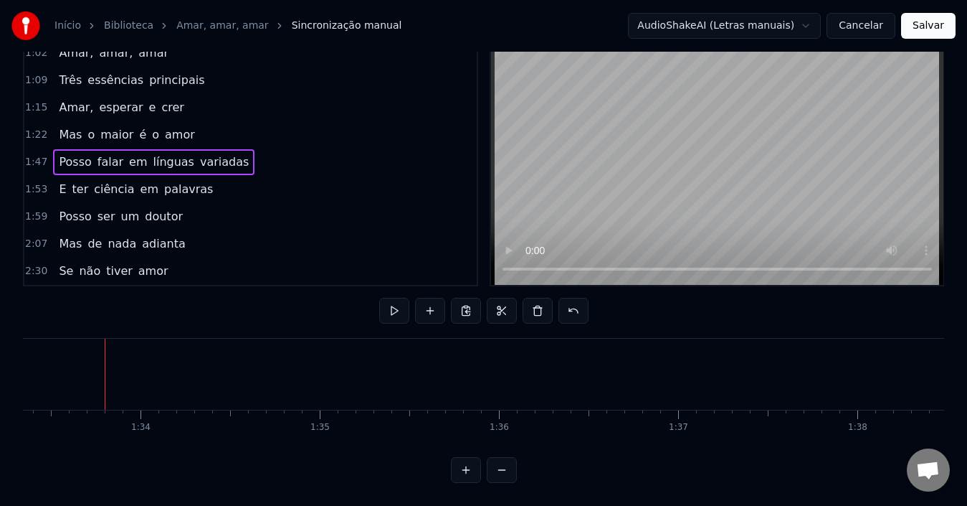
click at [219, 160] on div "Posso falar em línguas variadas" at bounding box center [153, 162] width 201 height 26
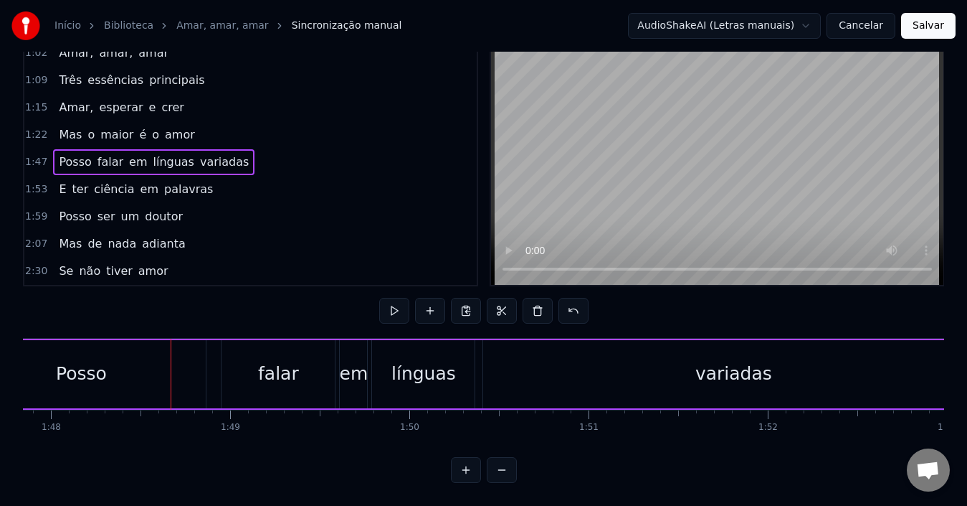
click at [225, 159] on div "Posso falar em línguas variadas" at bounding box center [153, 162] width 201 height 26
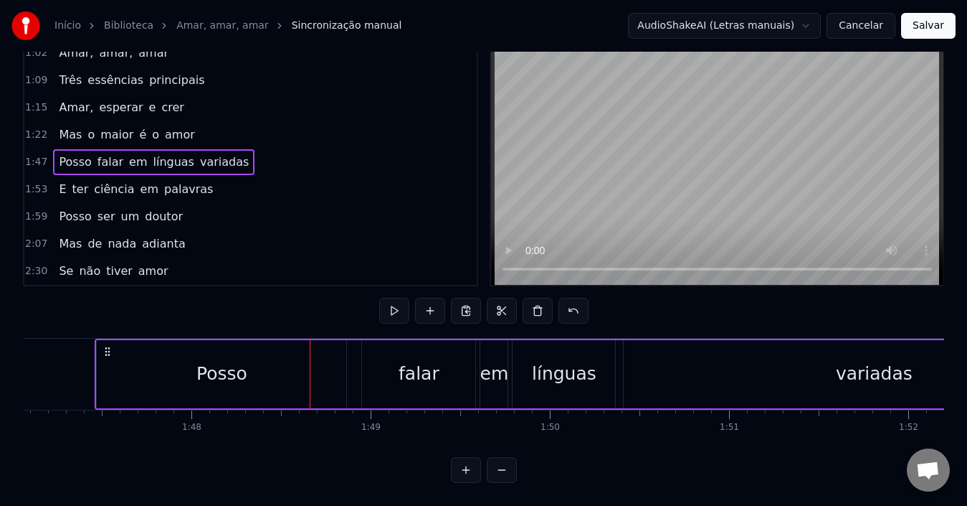
click at [256, 369] on div "Posso" at bounding box center [222, 374] width 250 height 68
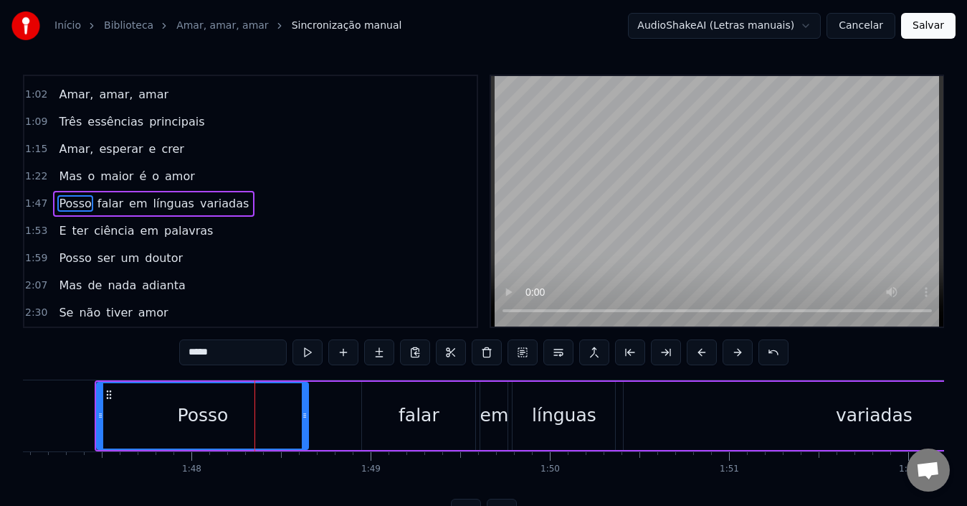
drag, startPoint x: 342, startPoint y: 435, endPoint x: 304, endPoint y: 430, distance: 38.4
click at [304, 430] on div at bounding box center [305, 415] width 6 height 65
click at [235, 426] on div "Posso" at bounding box center [203, 415] width 210 height 65
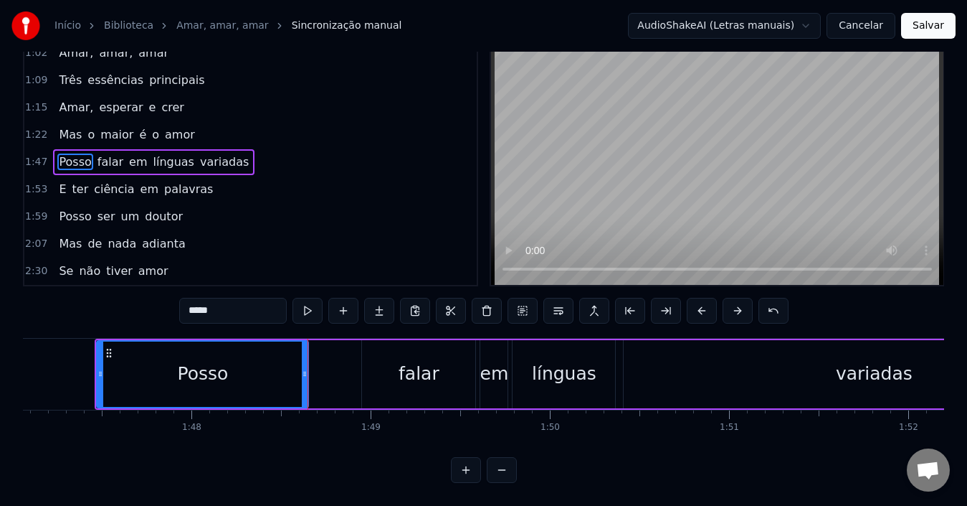
click at [210, 381] on div "Posso" at bounding box center [203, 373] width 210 height 65
click at [196, 381] on div "Posso" at bounding box center [203, 373] width 210 height 65
drag, startPoint x: 307, startPoint y: 371, endPoint x: 326, endPoint y: 377, distance: 19.7
click at [326, 377] on div at bounding box center [324, 373] width 6 height 65
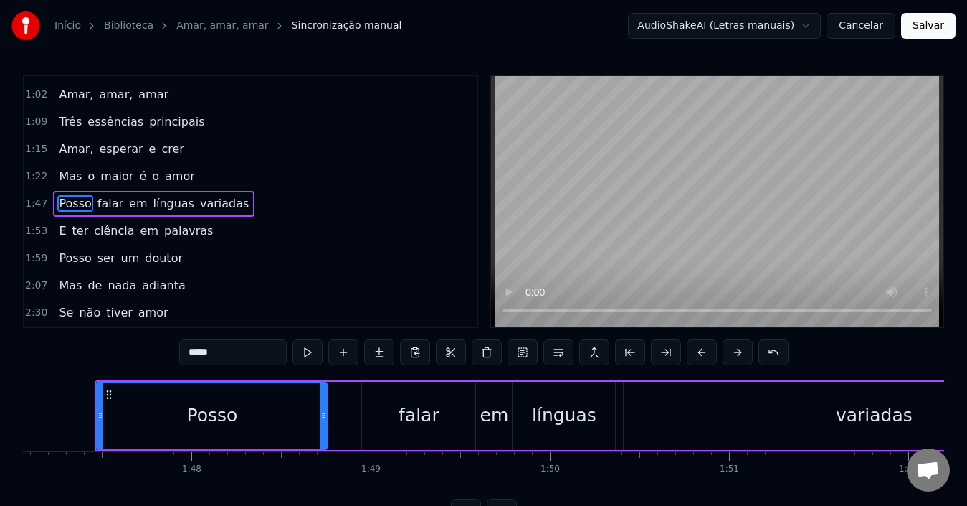
click at [241, 380] on div "Posso falar em línguas variadas" at bounding box center [611, 415] width 1032 height 71
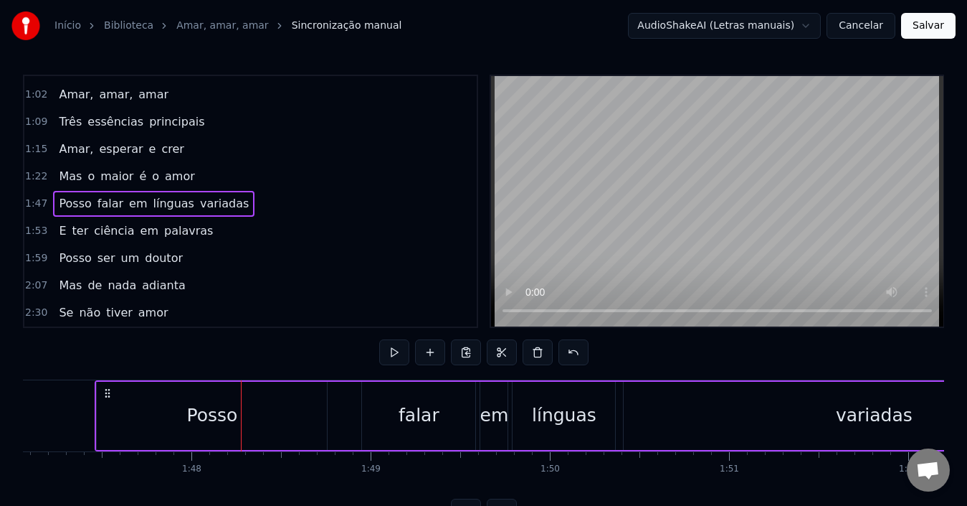
click at [234, 403] on div "Posso" at bounding box center [211, 415] width 51 height 27
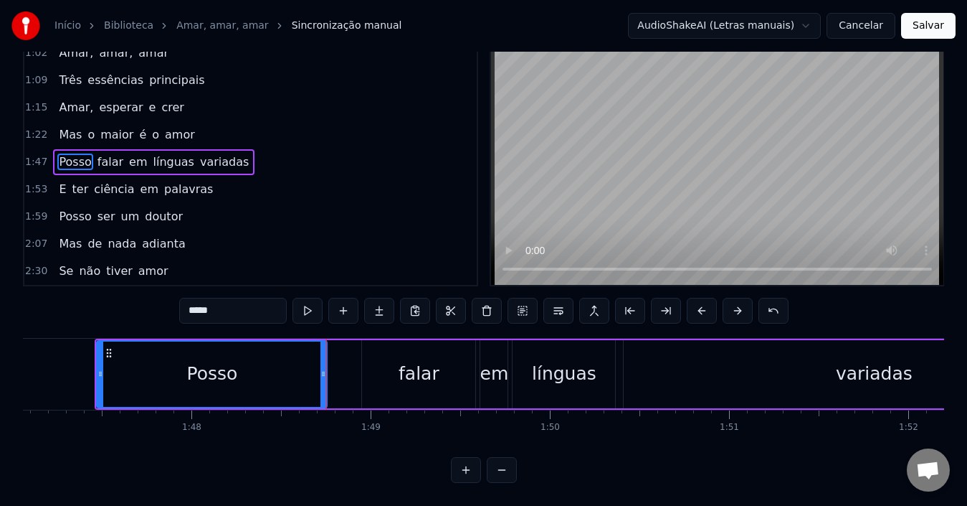
click at [407, 381] on div "falar" at bounding box center [418, 374] width 113 height 68
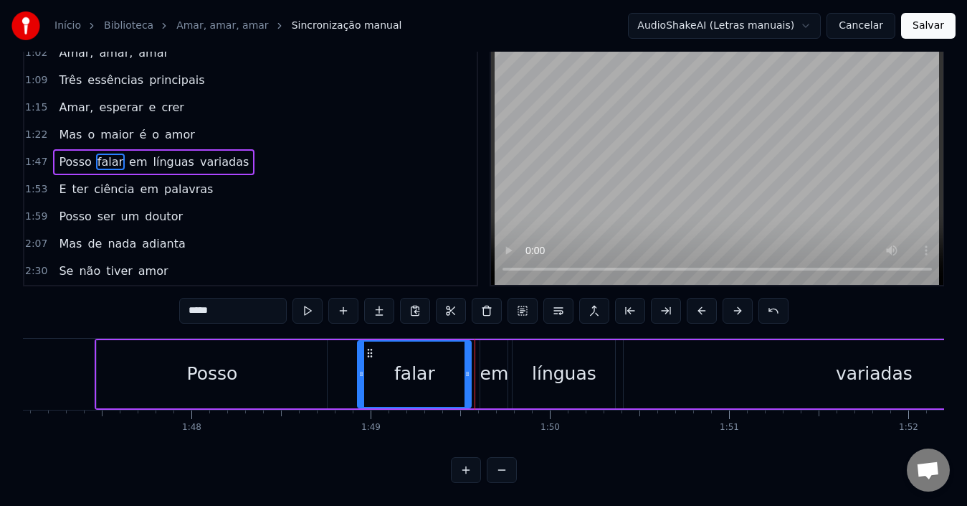
click at [371, 347] on icon at bounding box center [369, 352] width 11 height 11
click at [408, 370] on div "falar" at bounding box center [414, 373] width 41 height 27
drag, startPoint x: 465, startPoint y: 375, endPoint x: 447, endPoint y: 372, distance: 18.2
click at [447, 372] on div at bounding box center [450, 373] width 6 height 65
click at [486, 375] on div "em" at bounding box center [493, 374] width 27 height 68
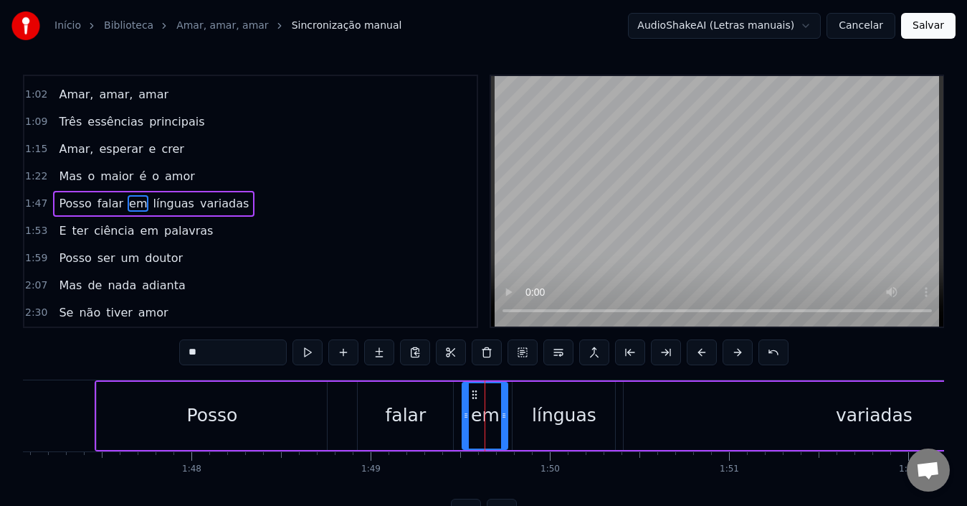
drag, startPoint x: 484, startPoint y: 421, endPoint x: 466, endPoint y: 419, distance: 18.1
click at [466, 419] on div at bounding box center [466, 415] width 6 height 65
click at [487, 430] on div "em" at bounding box center [485, 415] width 44 height 65
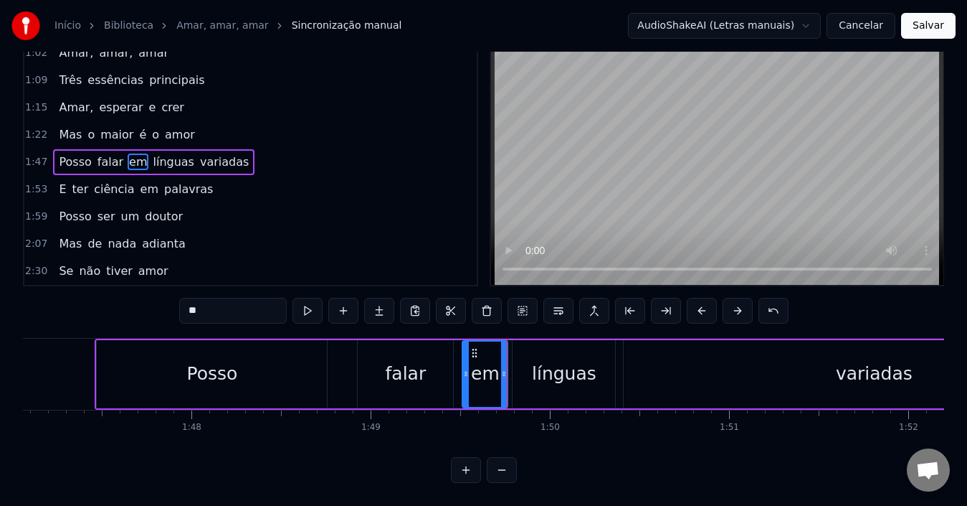
click at [488, 381] on div "em" at bounding box center [485, 373] width 44 height 65
click at [499, 374] on div at bounding box center [498, 373] width 6 height 65
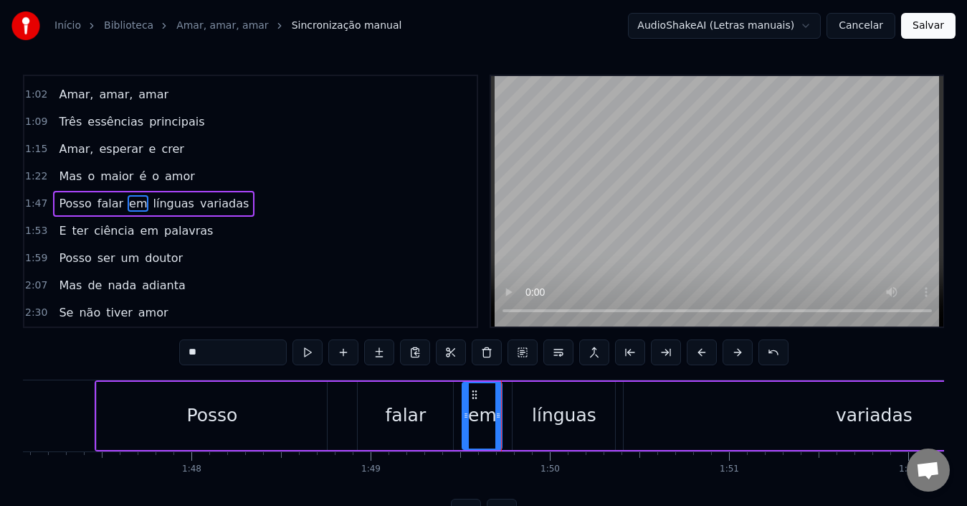
click at [481, 409] on div "em" at bounding box center [482, 415] width 29 height 27
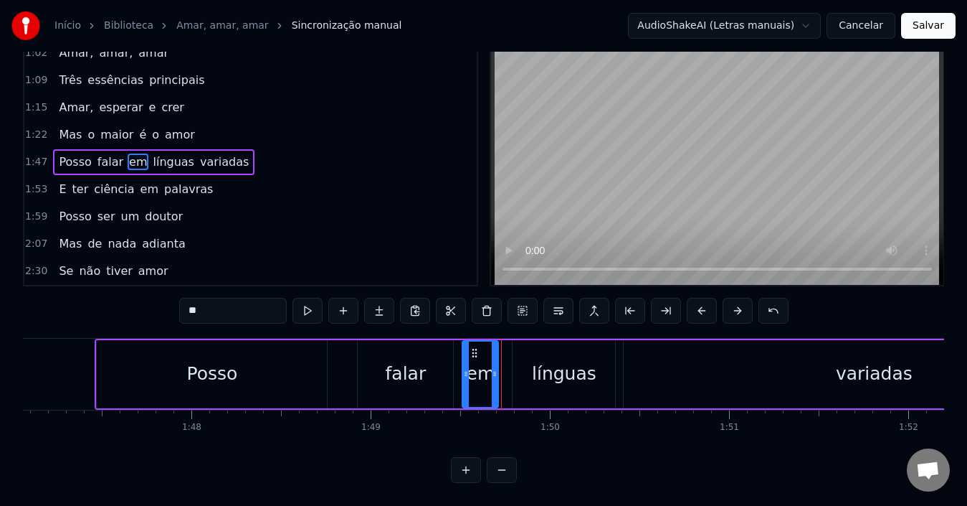
click at [493, 376] on div at bounding box center [495, 373] width 6 height 65
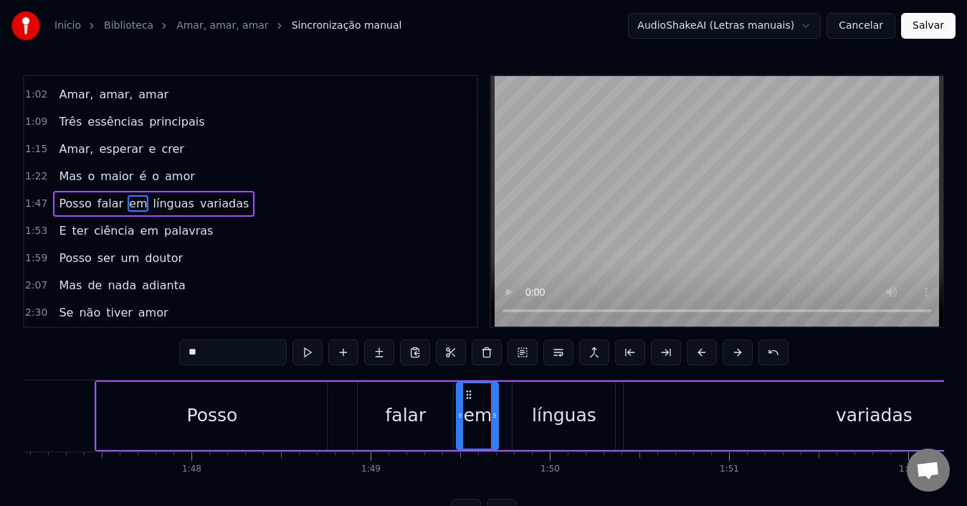
click at [458, 412] on icon at bounding box center [460, 414] width 6 height 11
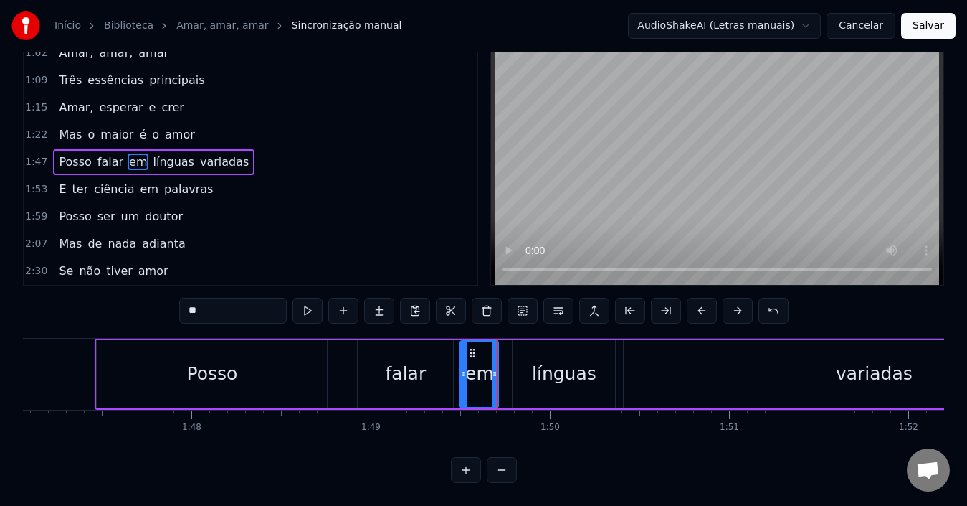
click at [466, 371] on div at bounding box center [464, 373] width 6 height 65
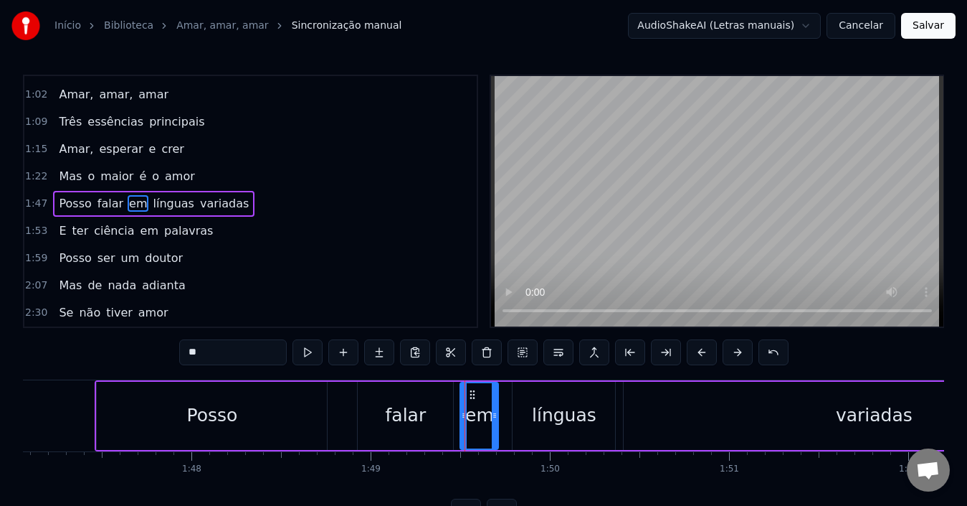
click at [551, 410] on div "línguas" at bounding box center [564, 415] width 65 height 27
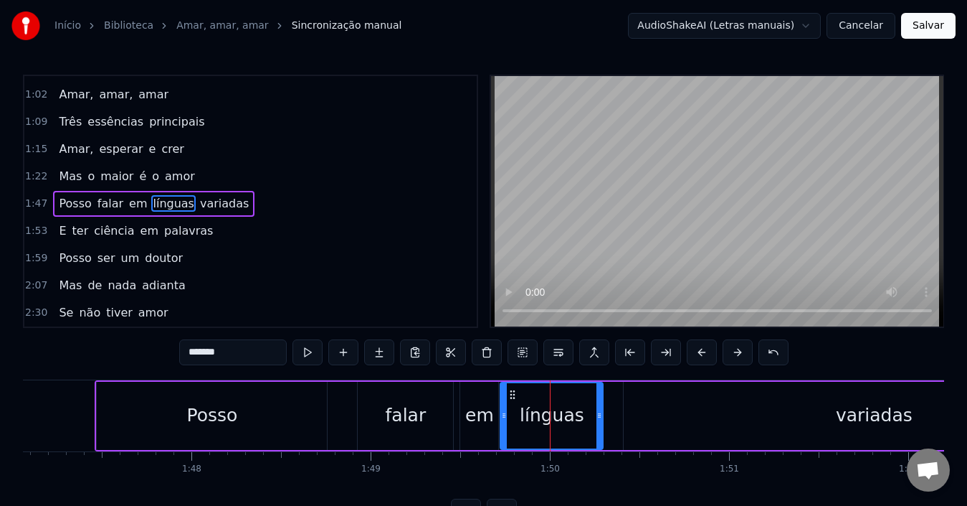
drag, startPoint x: 526, startPoint y: 396, endPoint x: 514, endPoint y: 392, distance: 12.7
click at [514, 392] on icon at bounding box center [512, 394] width 11 height 11
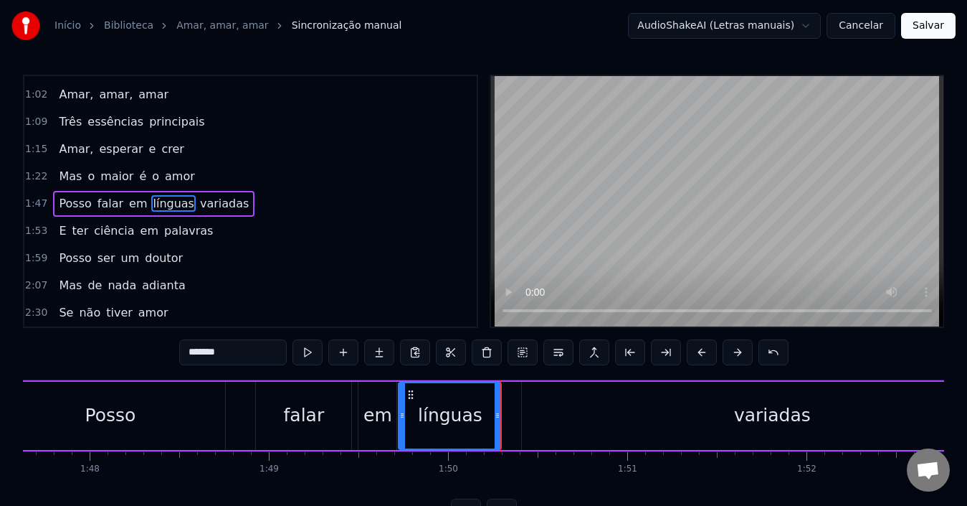
scroll to position [0, 19298]
click at [443, 422] on div "línguas" at bounding box center [446, 415] width 65 height 27
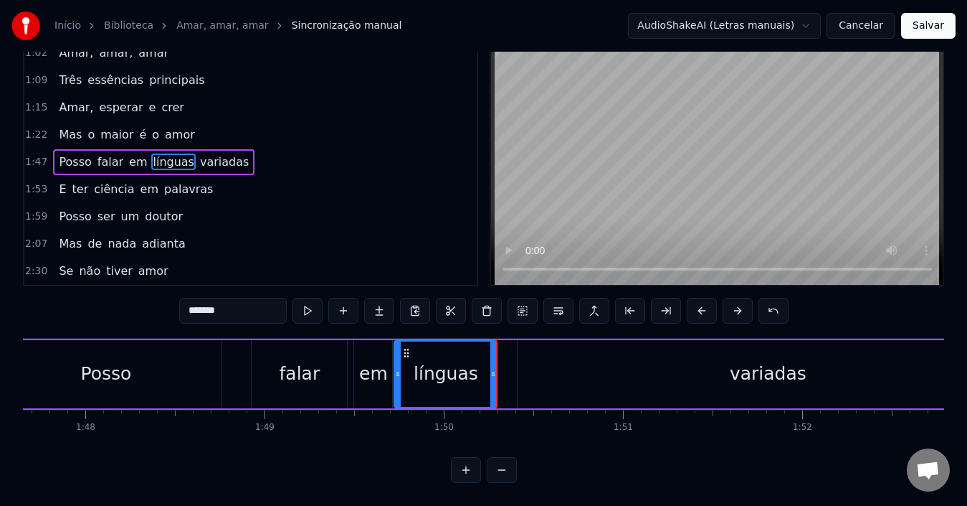
click at [546, 375] on div "variadas" at bounding box center [768, 374] width 500 height 68
type input "********"
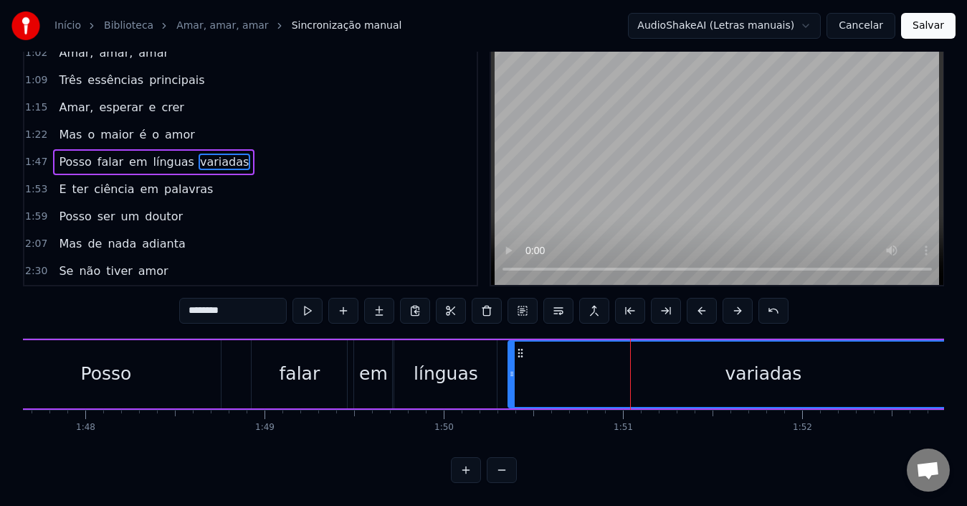
drag, startPoint x: 522, startPoint y: 379, endPoint x: 513, endPoint y: 376, distance: 9.8
click at [513, 376] on div at bounding box center [512, 373] width 6 height 65
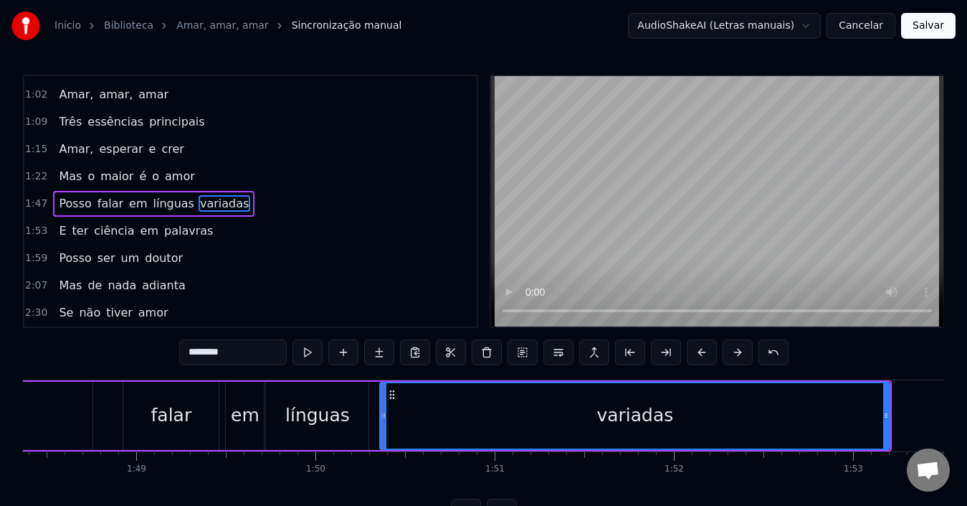
click at [492, 416] on div "variadas" at bounding box center [635, 415] width 508 height 65
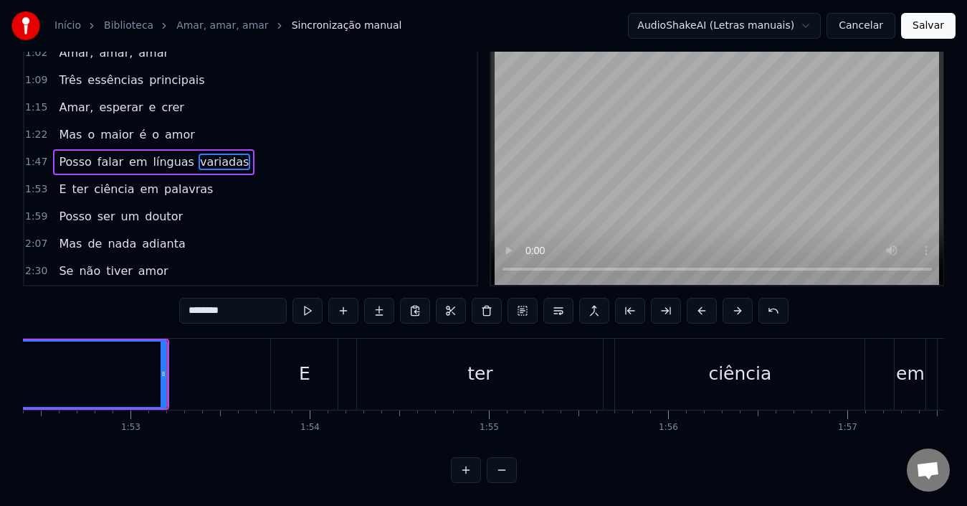
scroll to position [0, 20148]
click at [191, 185] on div "E ter ciência em palavras" at bounding box center [136, 189] width 166 height 26
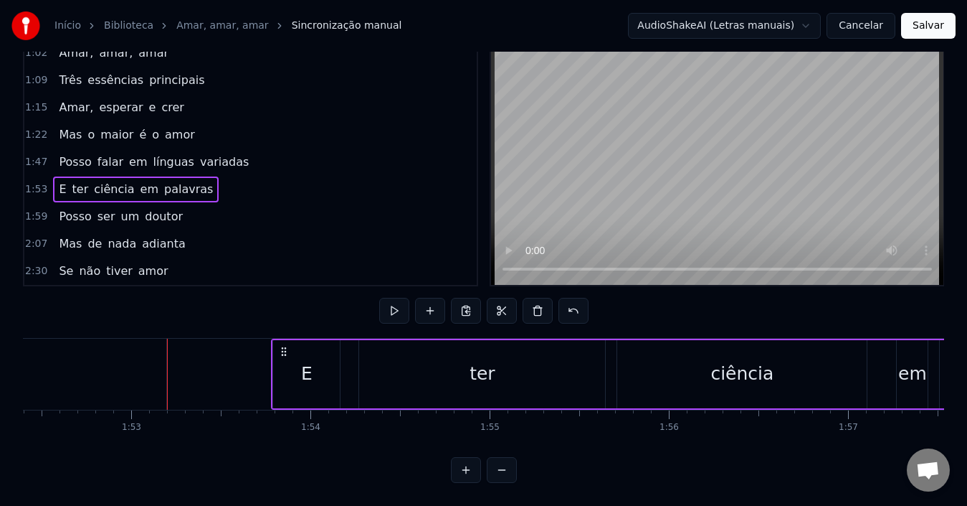
click at [194, 184] on div "E ter ciência em palavras" at bounding box center [136, 189] width 166 height 26
click at [310, 366] on div "E" at bounding box center [306, 373] width 11 height 27
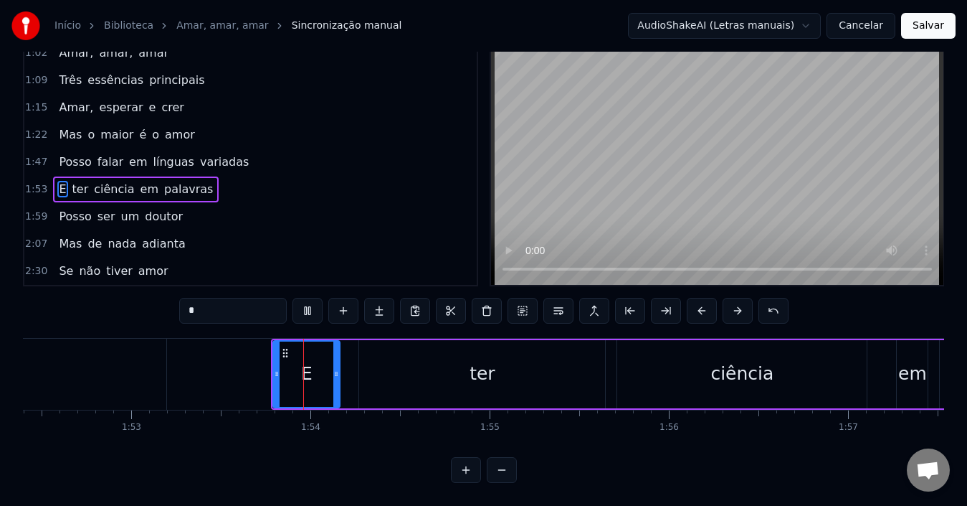
scroll to position [54, 0]
click at [396, 380] on div "ter" at bounding box center [482, 374] width 246 height 68
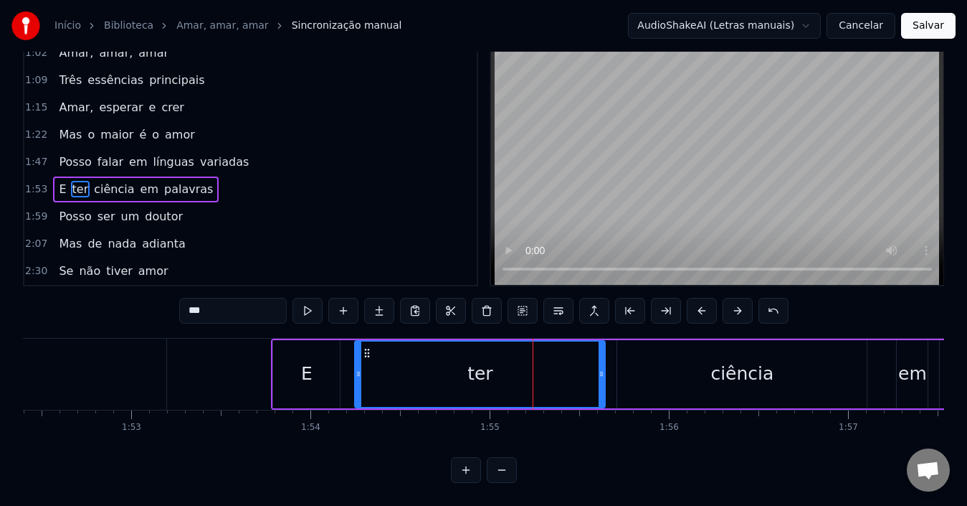
click at [359, 368] on icon at bounding box center [359, 373] width 6 height 11
drag, startPoint x: 599, startPoint y: 376, endPoint x: 579, endPoint y: 375, distance: 20.1
click at [579, 375] on div at bounding box center [582, 373] width 6 height 65
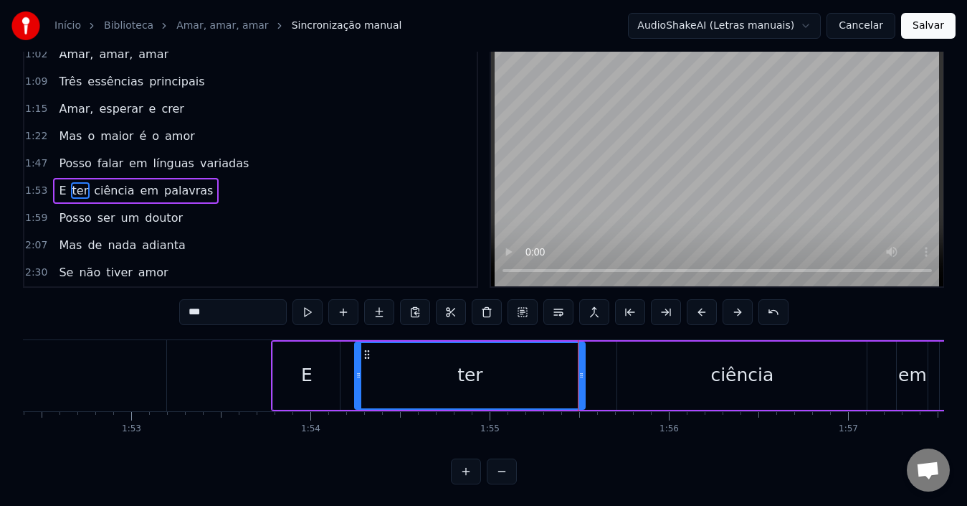
scroll to position [0, 0]
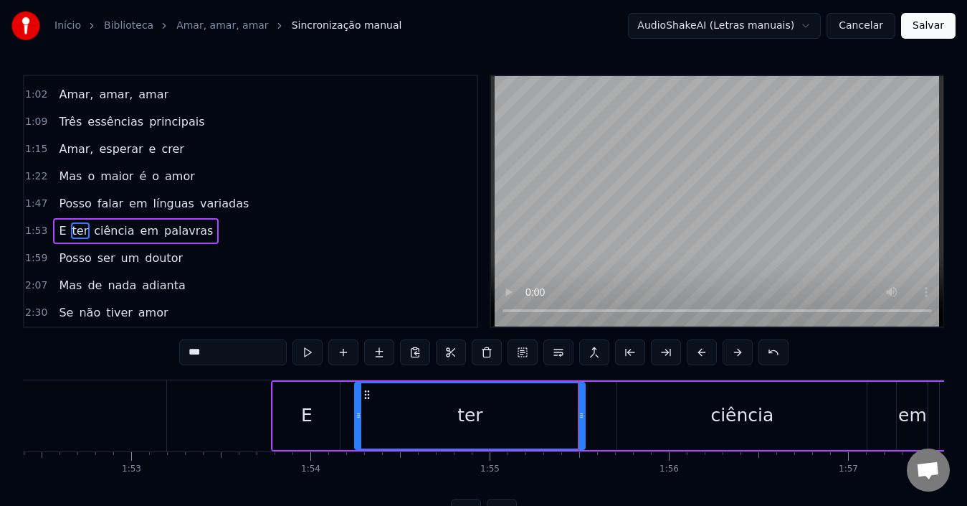
click at [467, 408] on div "ter" at bounding box center [469, 415] width 25 height 27
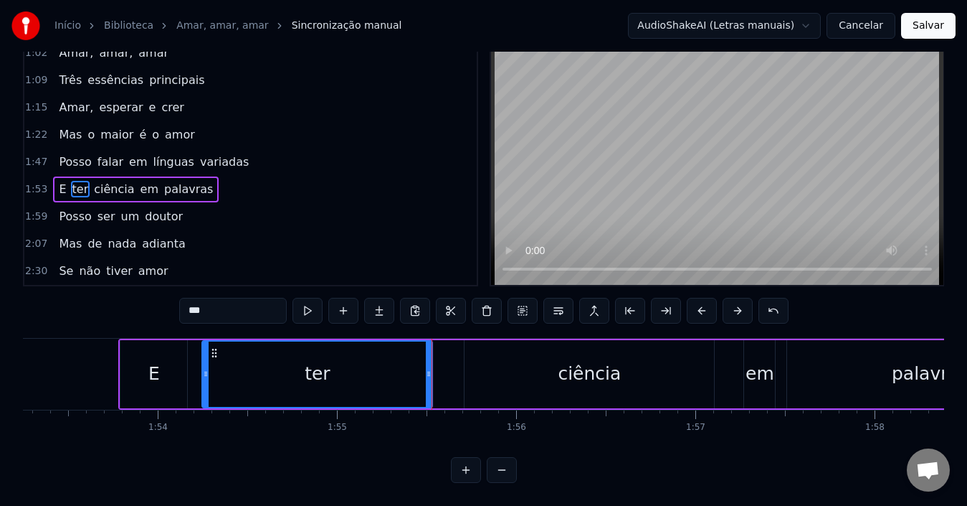
scroll to position [0, 20302]
click at [516, 369] on div "ciência" at bounding box center [589, 374] width 250 height 68
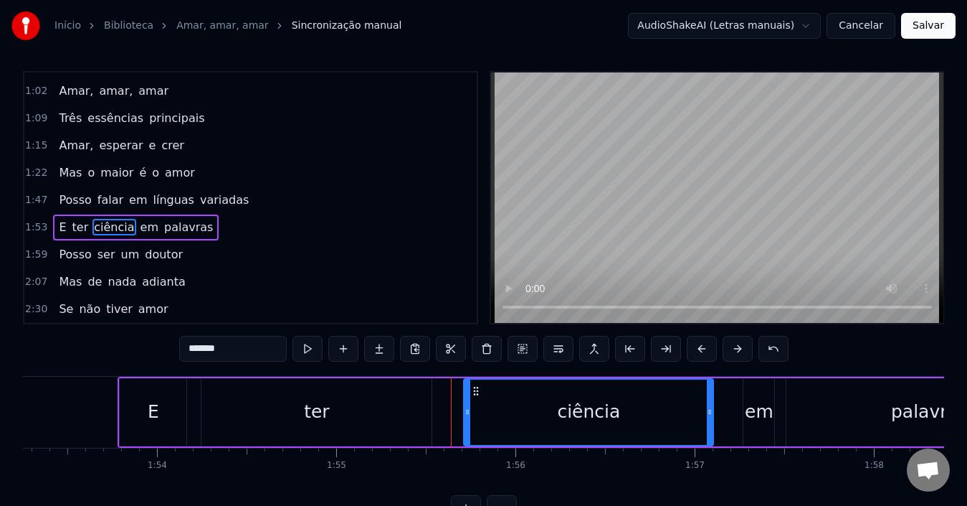
scroll to position [0, 0]
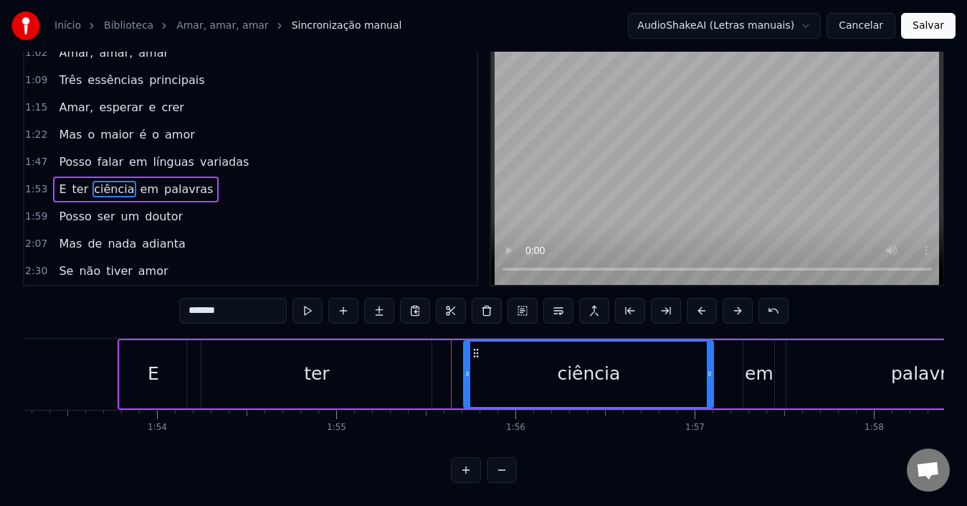
click at [516, 370] on div "ciência" at bounding box center [589, 373] width 248 height 65
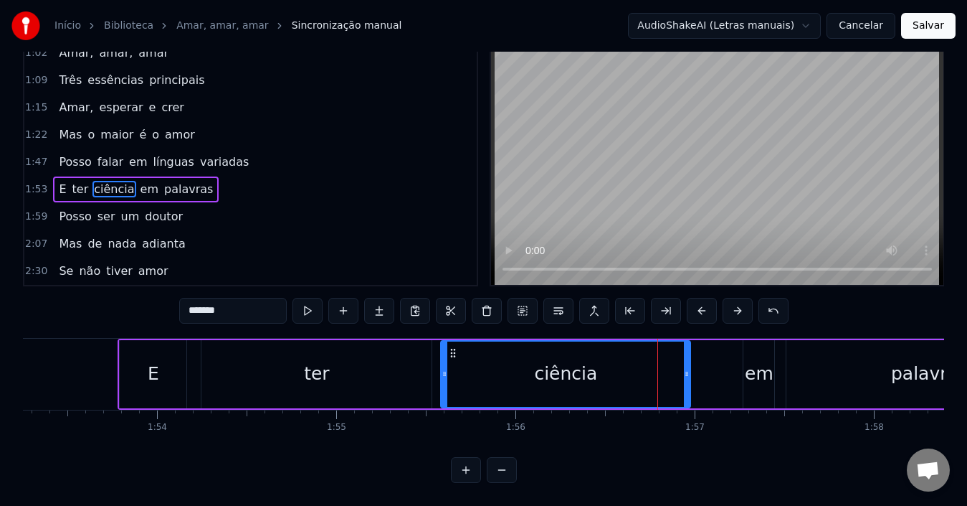
drag, startPoint x: 477, startPoint y: 343, endPoint x: 454, endPoint y: 343, distance: 23.0
click at [454, 347] on icon at bounding box center [452, 352] width 11 height 11
click at [492, 370] on div "ciência" at bounding box center [566, 373] width 248 height 65
click at [490, 377] on div "ciência" at bounding box center [566, 373] width 248 height 65
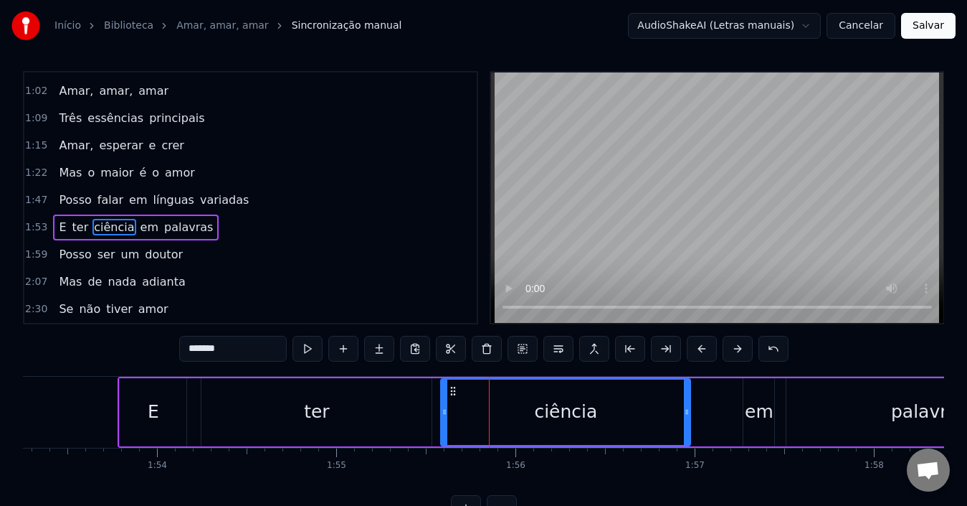
scroll to position [0, 0]
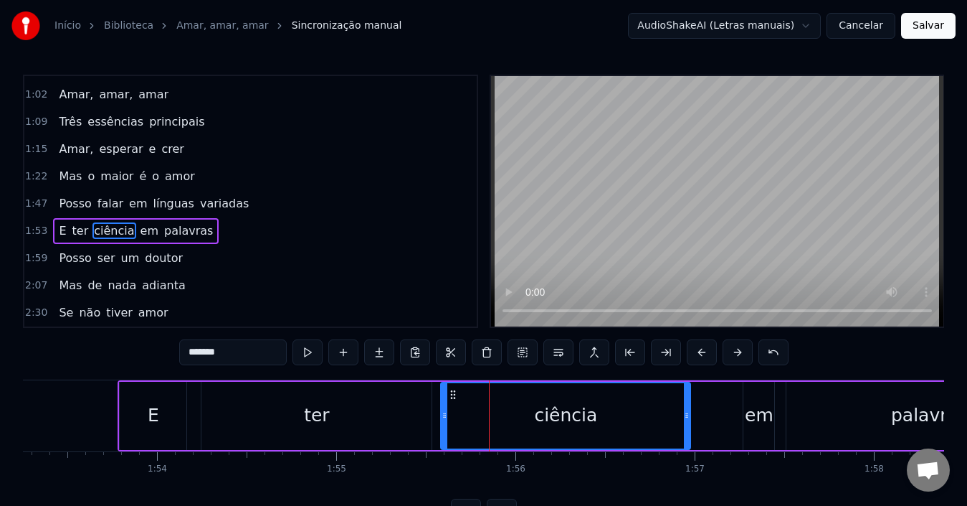
click at [373, 424] on div "ter" at bounding box center [316, 415] width 230 height 68
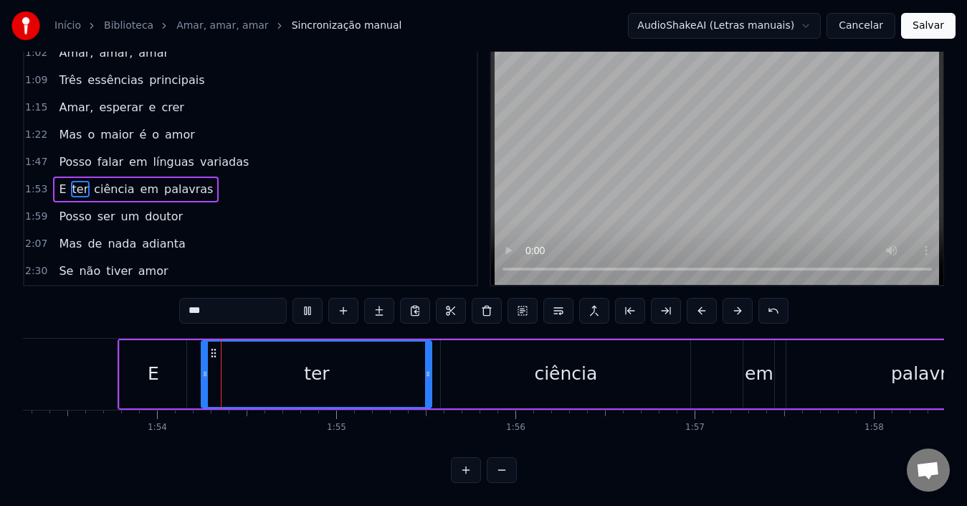
scroll to position [54, 0]
click at [494, 374] on div "ciência" at bounding box center [566, 374] width 250 height 68
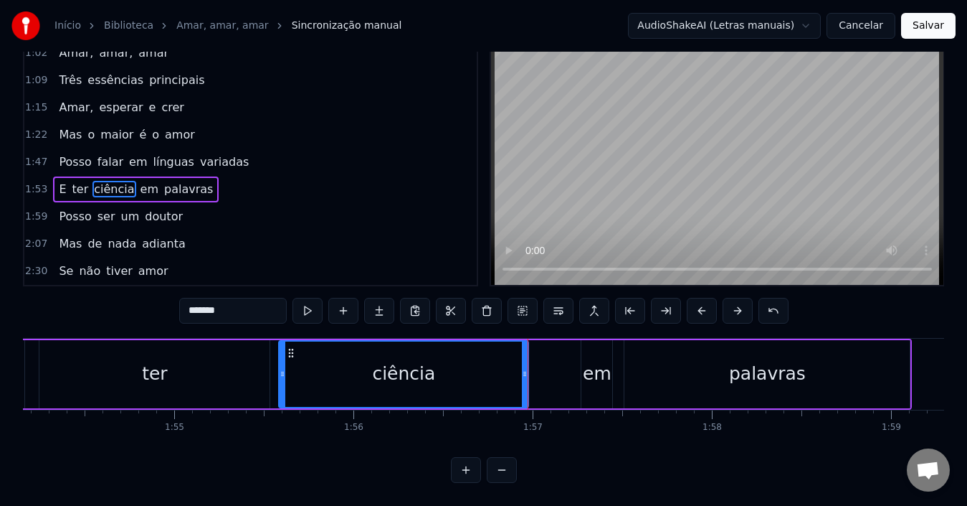
scroll to position [0, 20465]
click at [593, 371] on div "em" at bounding box center [596, 373] width 29 height 27
type input "**"
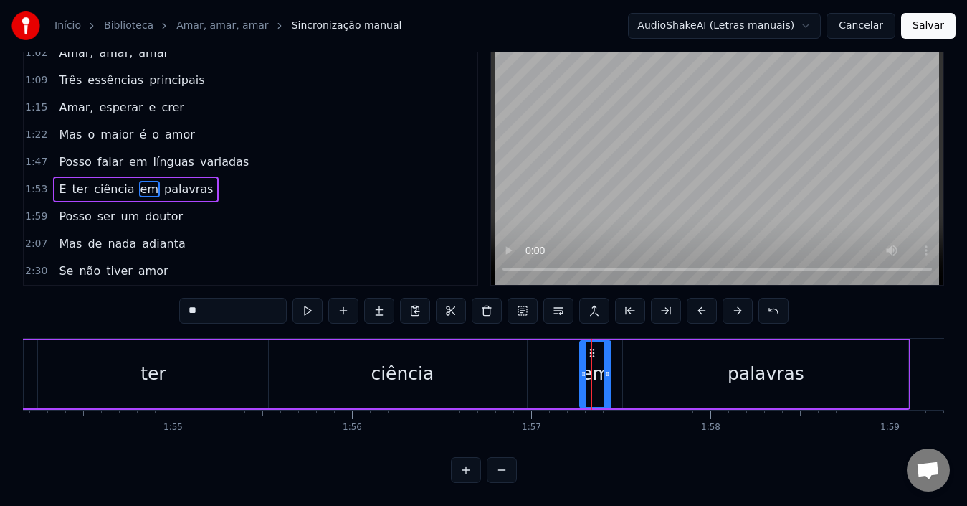
scroll to position [0, 0]
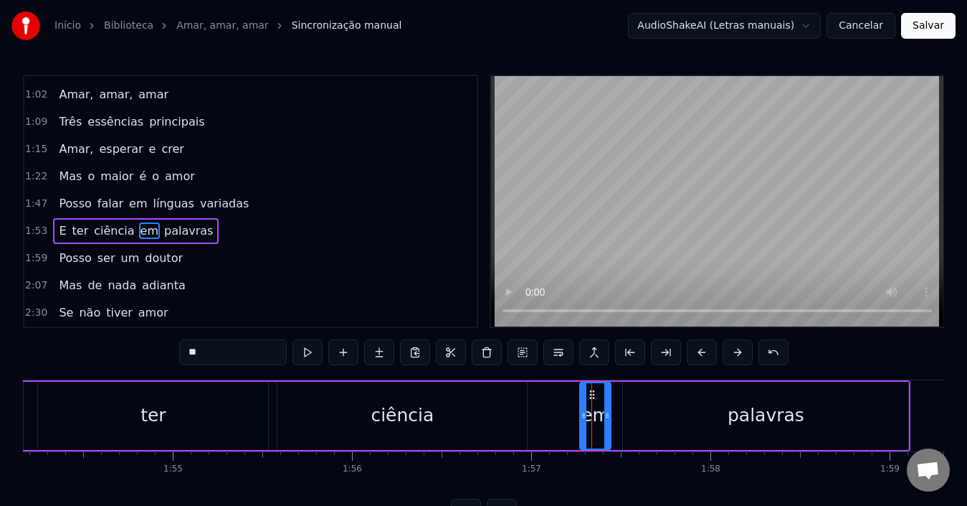
drag, startPoint x: 592, startPoint y: 396, endPoint x: 553, endPoint y: 394, distance: 38.7
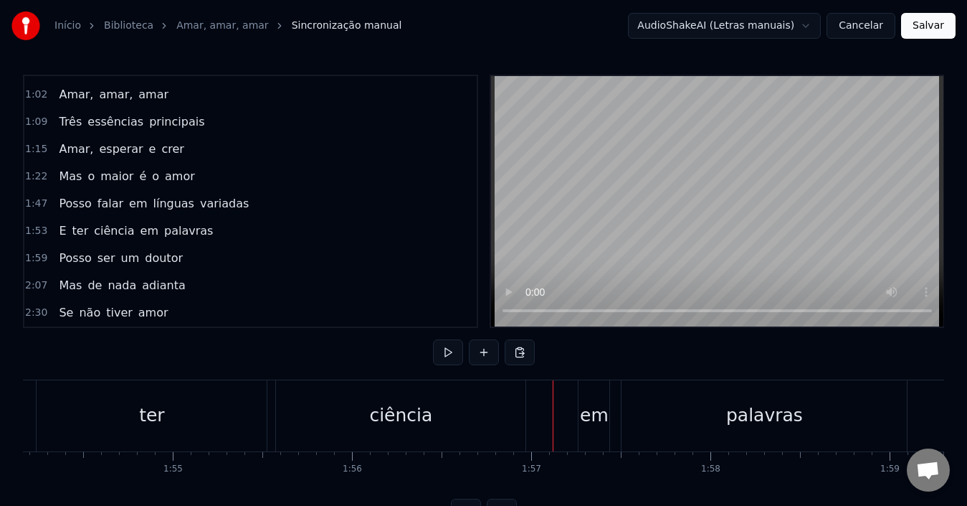
click at [592, 419] on div "em" at bounding box center [594, 415] width 29 height 27
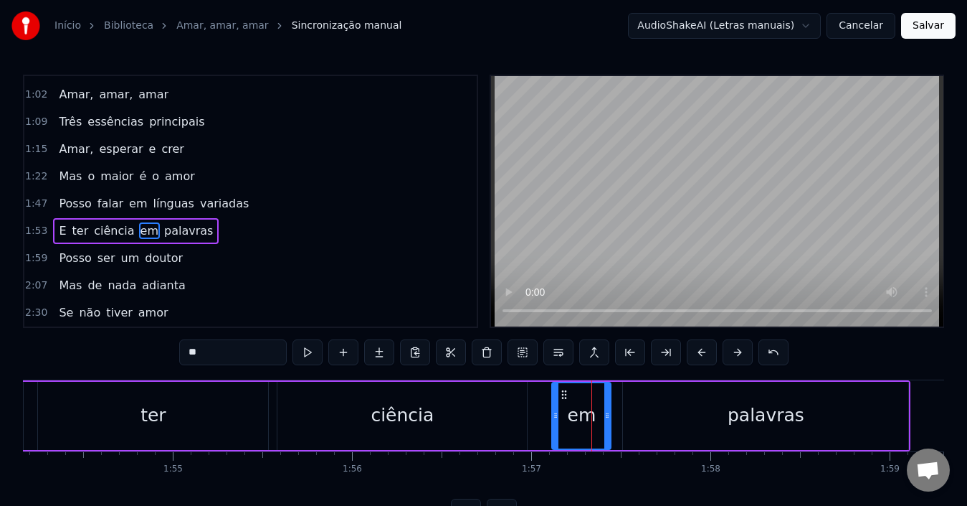
drag, startPoint x: 582, startPoint y: 419, endPoint x: 549, endPoint y: 416, distance: 32.4
click at [553, 416] on icon at bounding box center [556, 414] width 6 height 11
click at [581, 427] on div "em" at bounding box center [580, 415] width 29 height 27
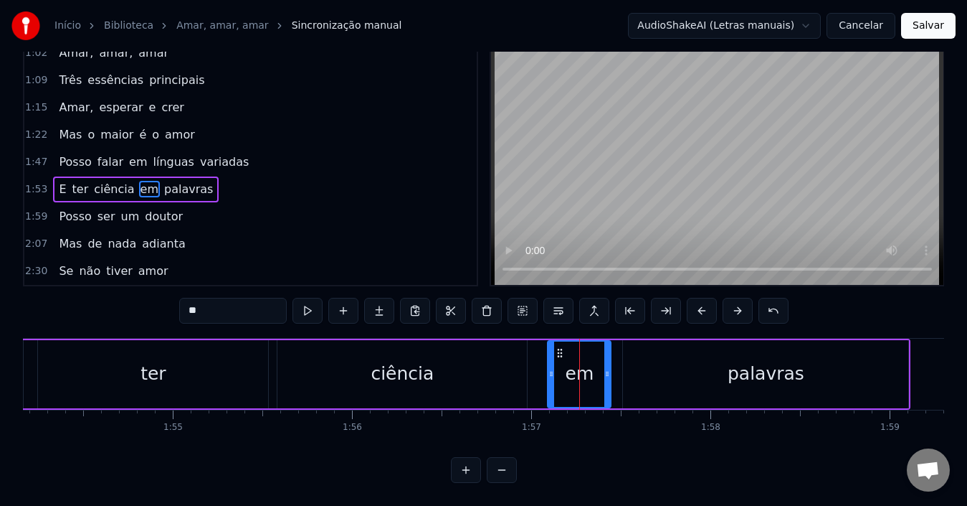
scroll to position [54, 0]
drag, startPoint x: 552, startPoint y: 369, endPoint x: 568, endPoint y: 371, distance: 15.9
click at [568, 371] on div at bounding box center [567, 373] width 6 height 65
click at [569, 373] on div at bounding box center [569, 373] width 6 height 65
drag, startPoint x: 570, startPoint y: 364, endPoint x: 578, endPoint y: 365, distance: 8.0
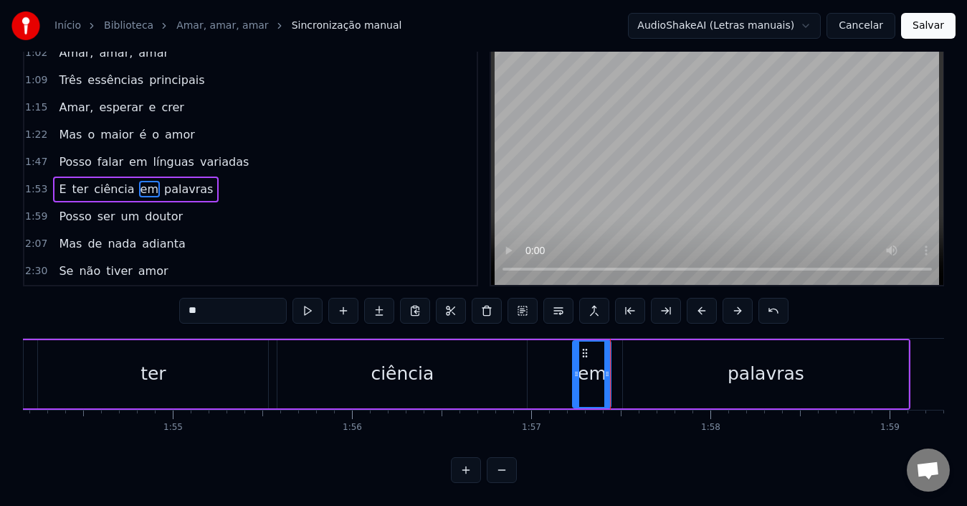
click at [578, 368] on icon at bounding box center [577, 373] width 6 height 11
click at [642, 372] on div "palavras" at bounding box center [765, 374] width 285 height 68
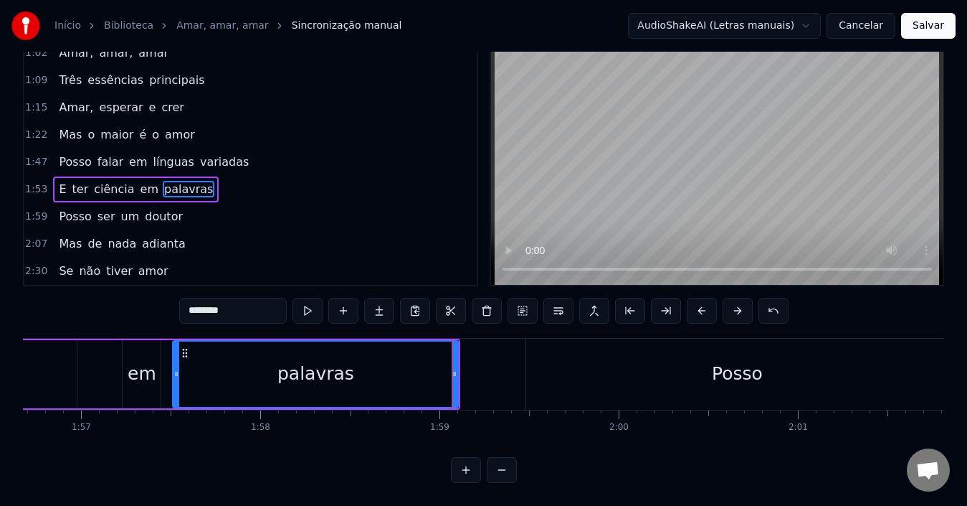
click at [339, 366] on div "palavras" at bounding box center [315, 373] width 77 height 27
click at [250, 303] on input "********" at bounding box center [233, 311] width 108 height 26
click at [599, 373] on div "Posso" at bounding box center [737, 373] width 422 height 71
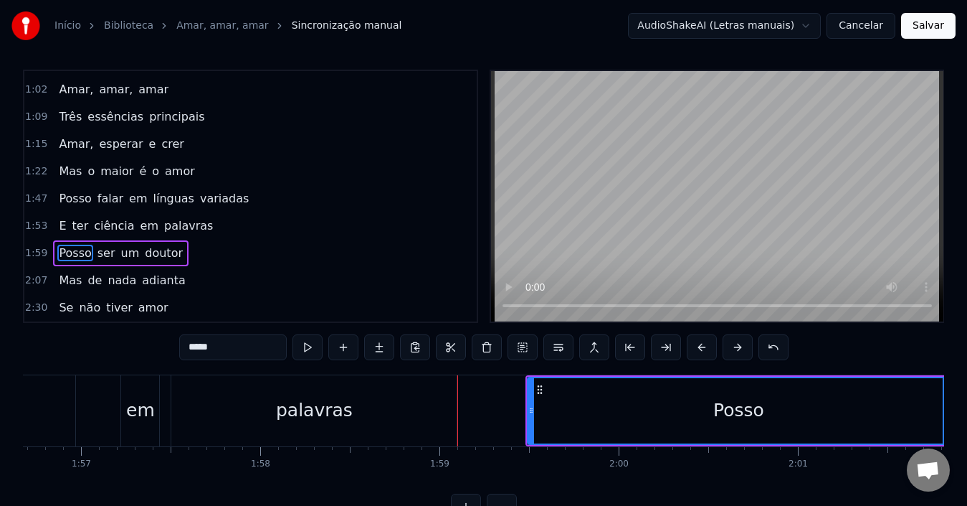
click at [252, 342] on input "*****" at bounding box center [233, 347] width 108 height 26
click at [189, 349] on input "*****" at bounding box center [233, 347] width 108 height 26
click at [210, 407] on div "palavras" at bounding box center [313, 410] width 285 height 71
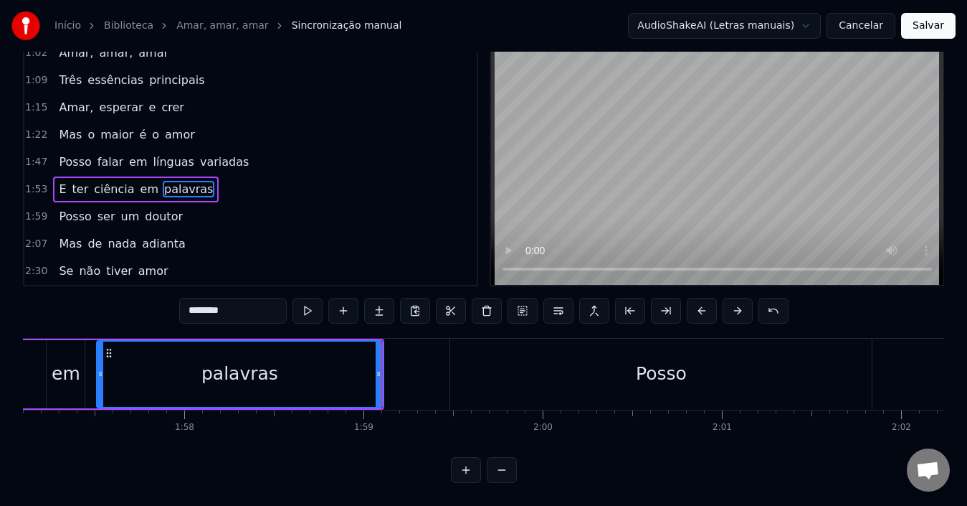
click at [491, 374] on div "Posso" at bounding box center [661, 373] width 422 height 71
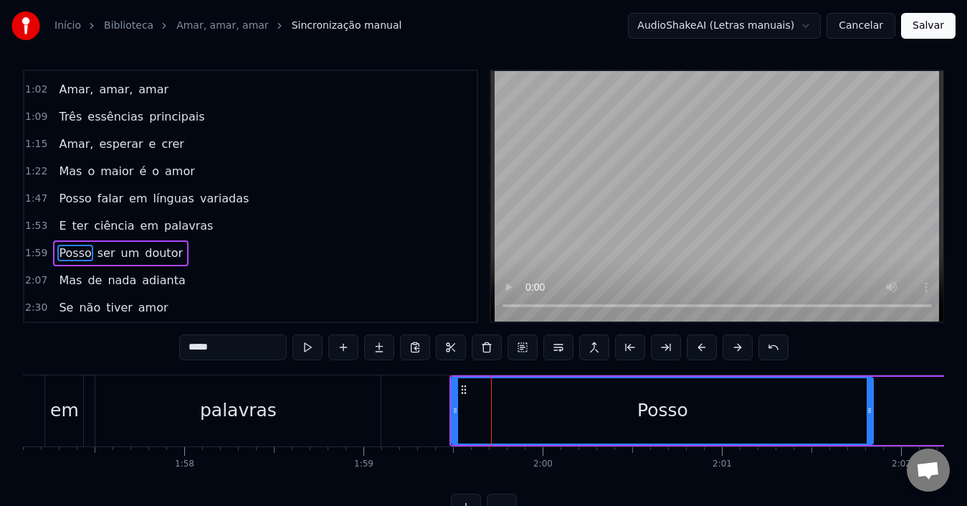
click at [229, 340] on input "*****" at bounding box center [233, 347] width 108 height 26
click at [481, 427] on div "Posso" at bounding box center [662, 410] width 420 height 65
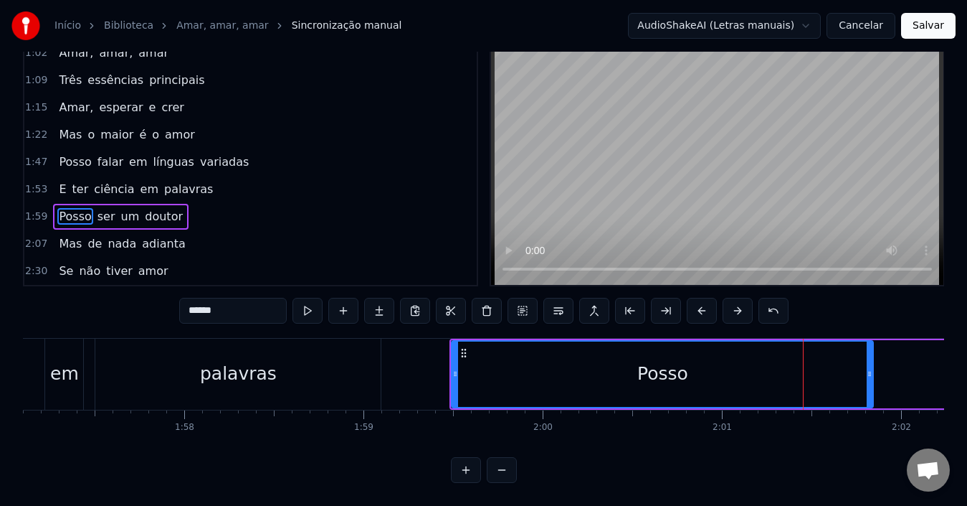
click at [281, 379] on div "palavras" at bounding box center [237, 373] width 285 height 71
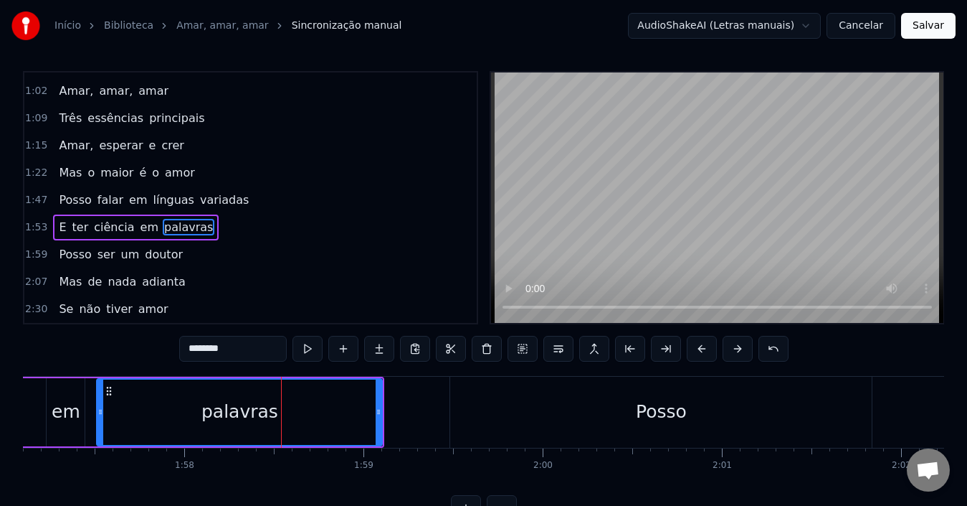
scroll to position [0, 0]
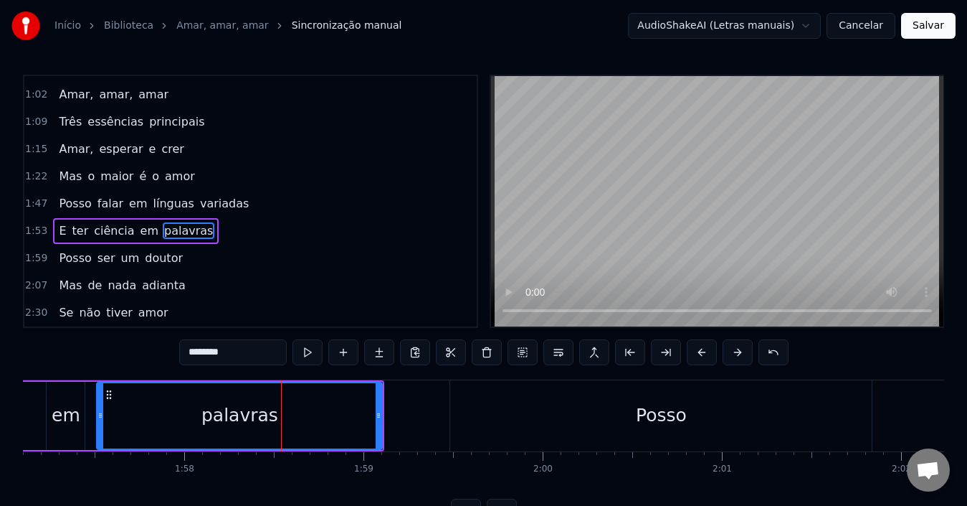
click at [246, 354] on input "********" at bounding box center [233, 352] width 108 height 26
click at [290, 427] on div "palavras" at bounding box center [240, 415] width 284 height 65
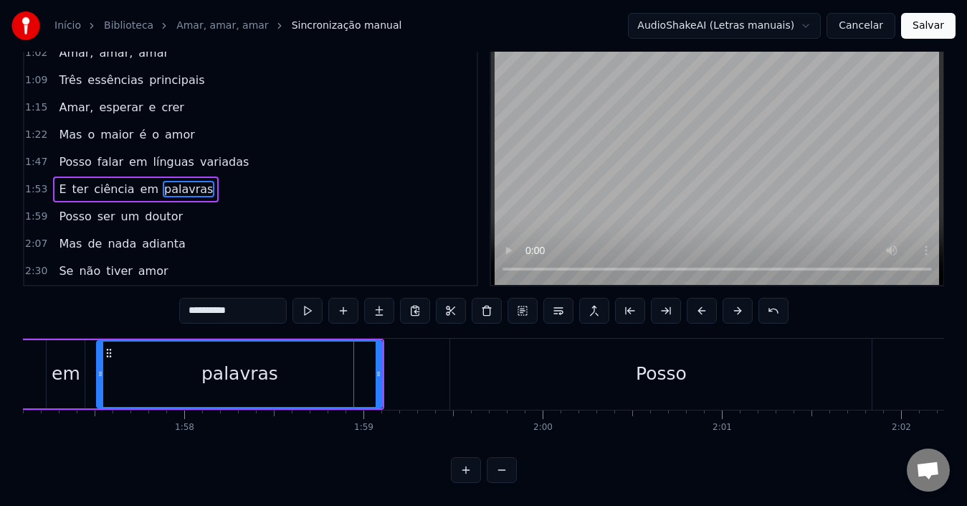
click at [251, 298] on input "********" at bounding box center [233, 311] width 108 height 26
click at [252, 364] on div "palavras" at bounding box center [239, 373] width 77 height 27
click at [250, 304] on input "********" at bounding box center [233, 311] width 108 height 26
type input "********"
click at [262, 360] on div "palavras" at bounding box center [239, 373] width 77 height 27
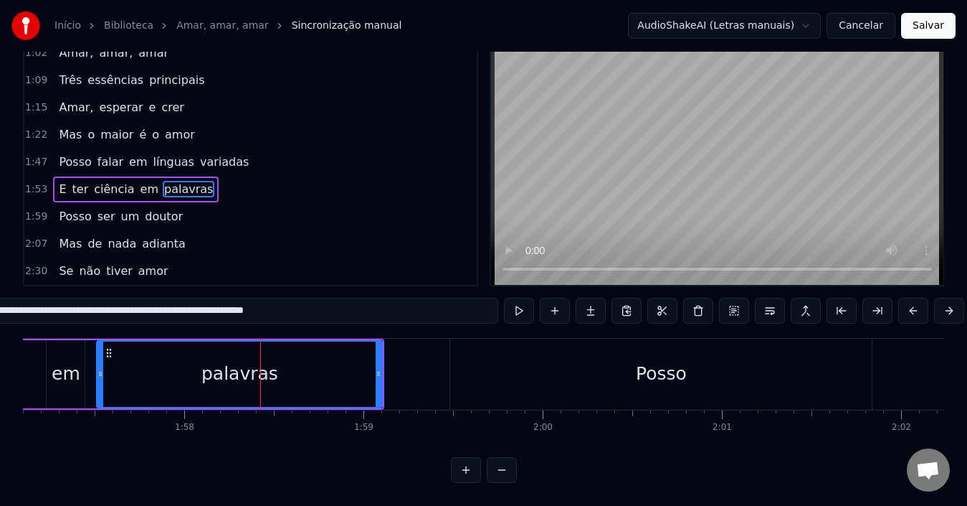
click at [262, 360] on div "palavras" at bounding box center [239, 373] width 77 height 27
click at [260, 360] on div "palavras" at bounding box center [239, 373] width 77 height 27
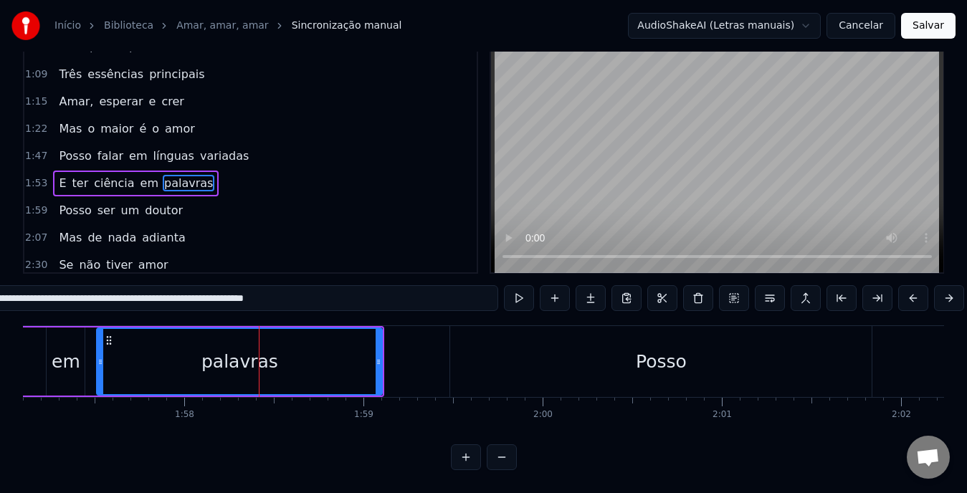
click at [260, 359] on div "palavras" at bounding box center [239, 361] width 77 height 27
click at [232, 348] on div "palavras" at bounding box center [239, 361] width 77 height 27
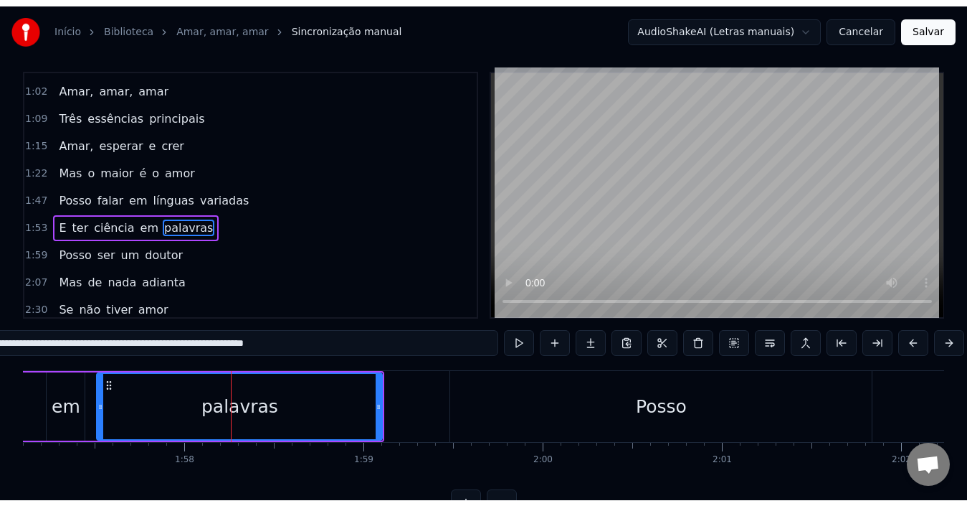
scroll to position [0, 0]
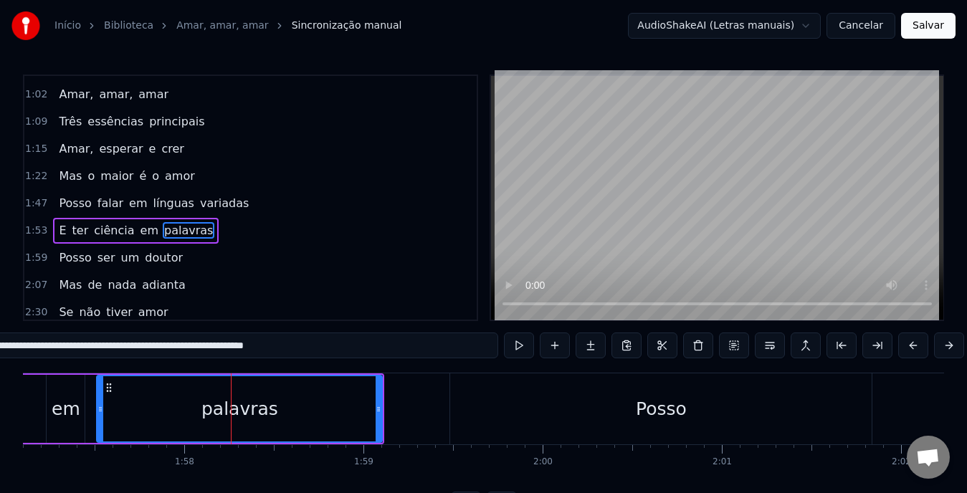
click at [302, 411] on div "palavras" at bounding box center [240, 408] width 284 height 65
click at [251, 292] on div "2:07 Mas de nada adianta" at bounding box center [250, 285] width 452 height 27
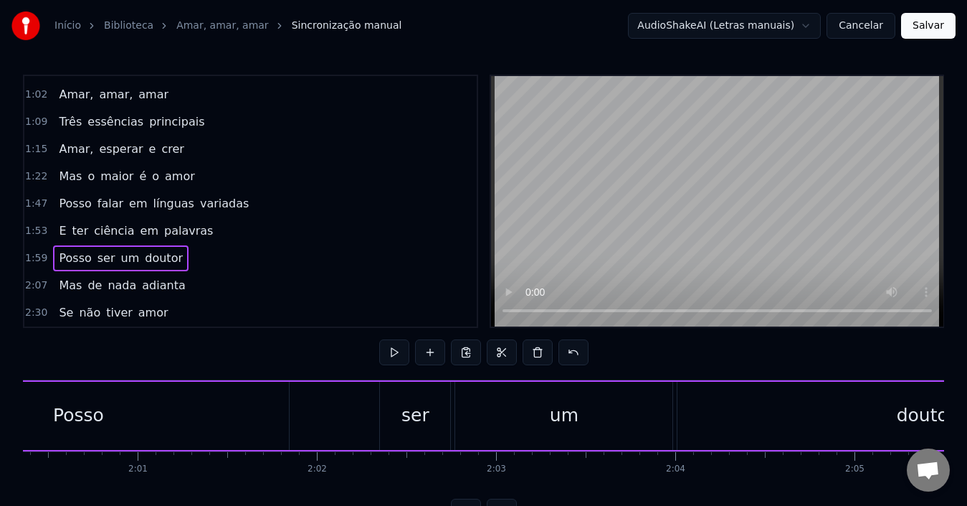
scroll to position [0, 21278]
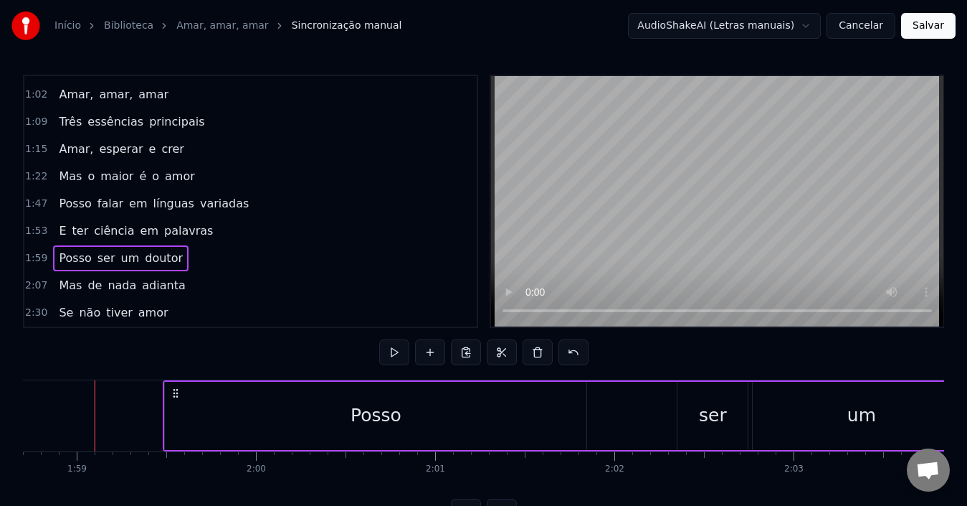
click at [191, 241] on div "E ter ciência em palavras" at bounding box center [136, 231] width 166 height 26
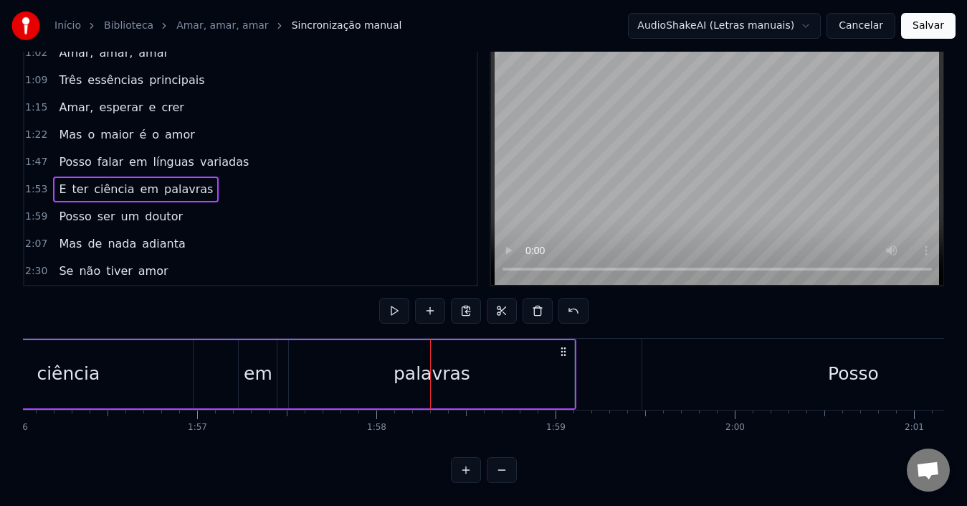
scroll to position [0, 20800]
click at [445, 375] on div "palavras" at bounding box center [430, 374] width 285 height 68
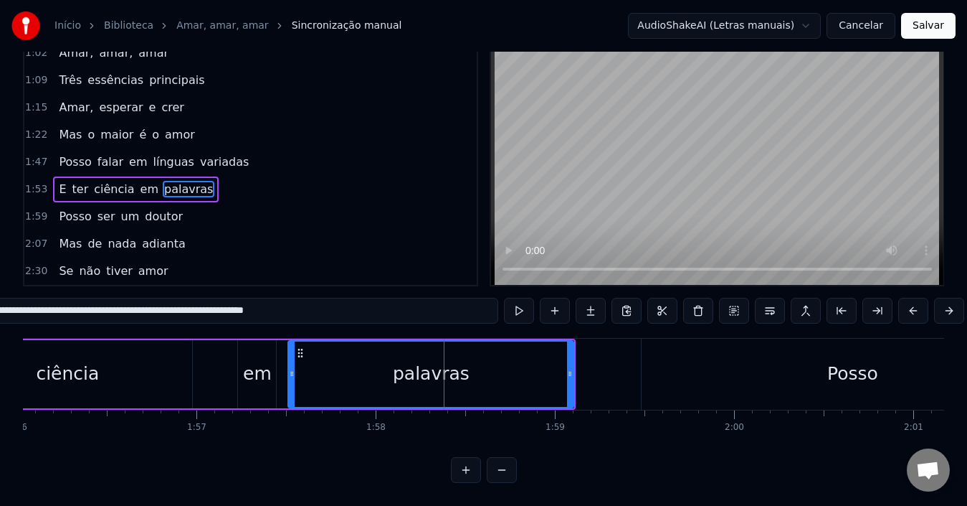
scroll to position [0, 0]
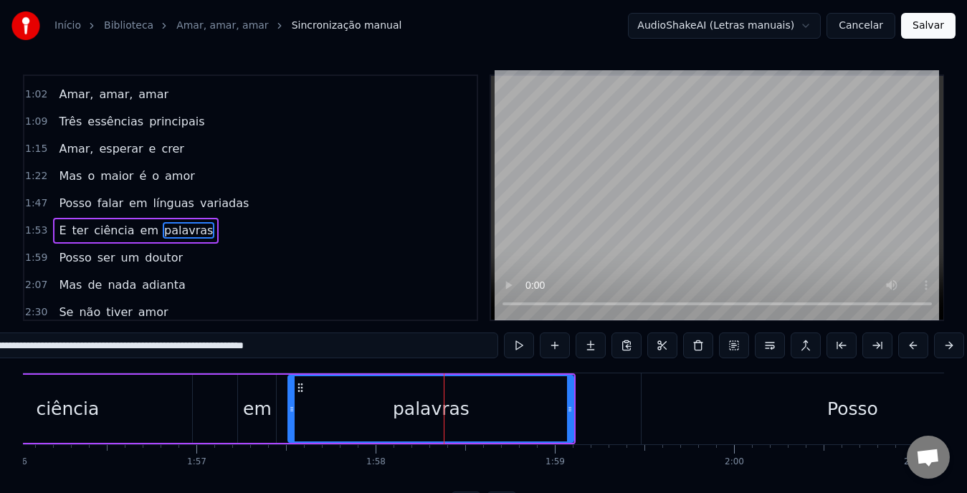
click at [363, 411] on div "palavras" at bounding box center [431, 408] width 284 height 65
click at [117, 351] on input "********" at bounding box center [233, 346] width 531 height 26
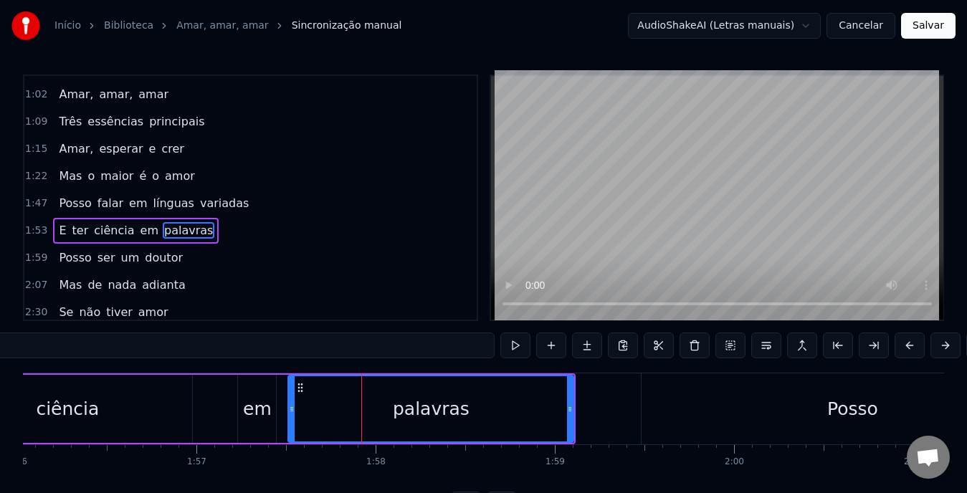
type input "*"
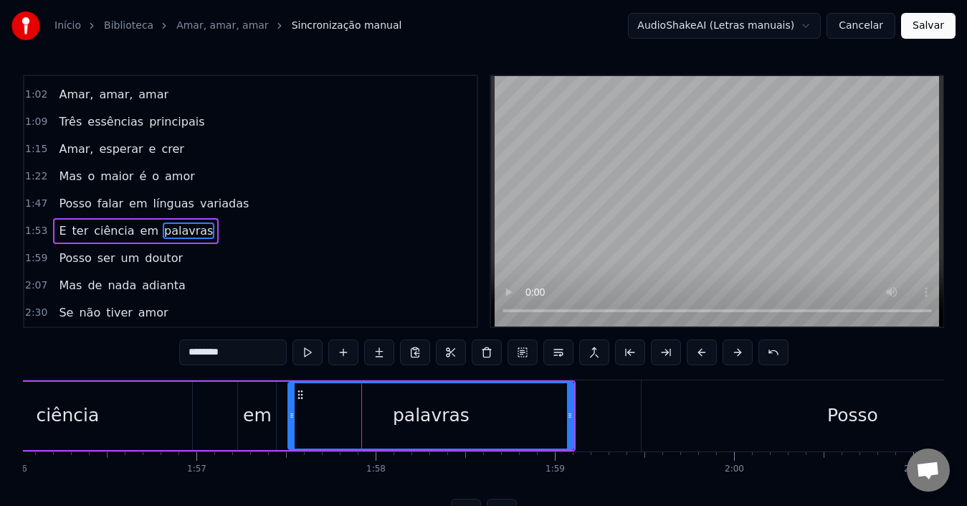
click at [189, 403] on div "ciência" at bounding box center [68, 415] width 250 height 68
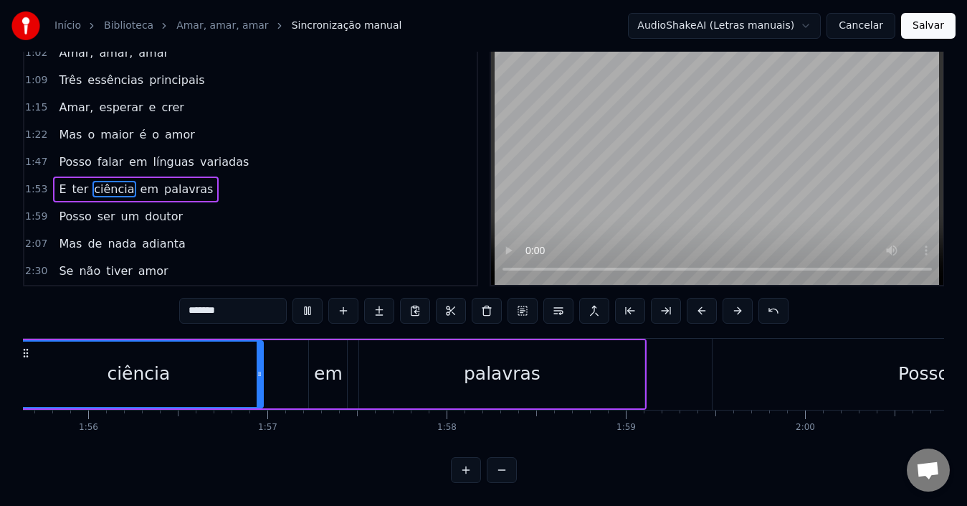
scroll to position [0, 20646]
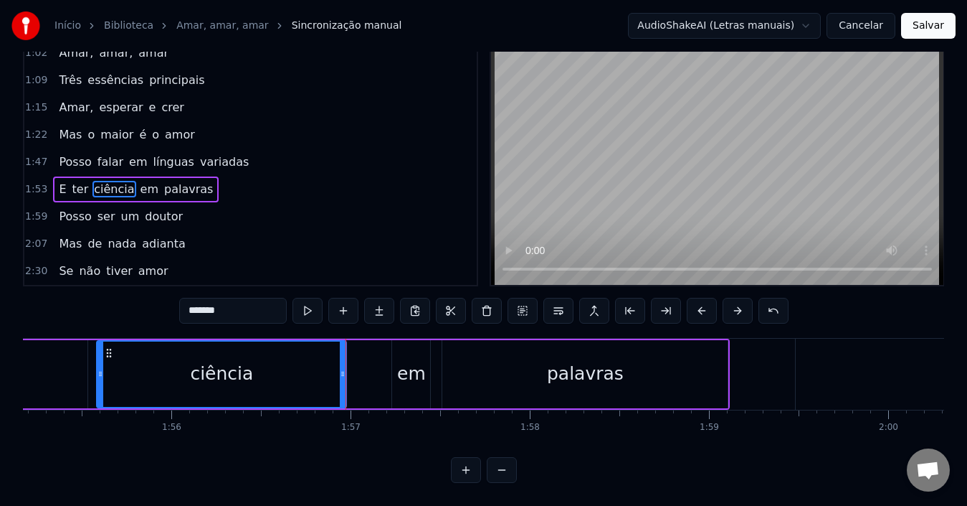
click at [408, 370] on div "em" at bounding box center [411, 373] width 29 height 27
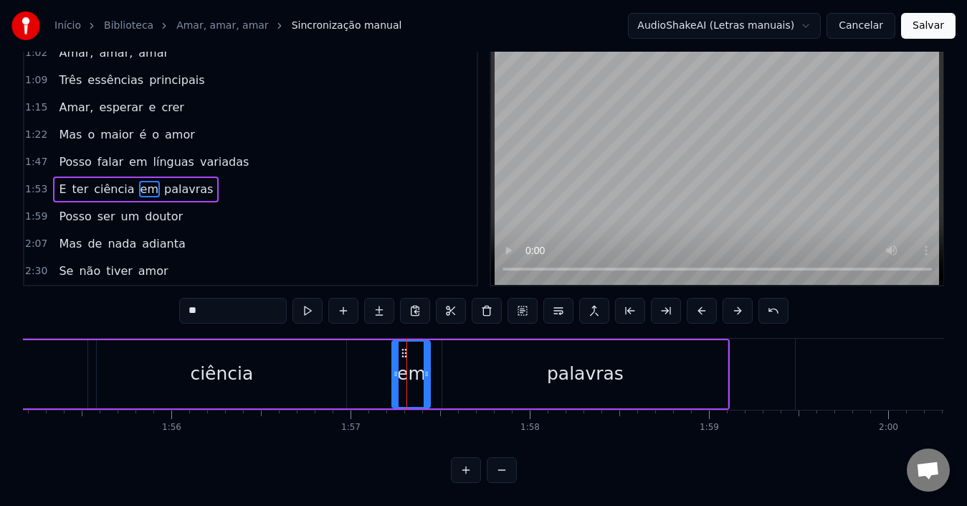
scroll to position [54, 0]
click at [283, 359] on div "ciência" at bounding box center [222, 374] width 250 height 68
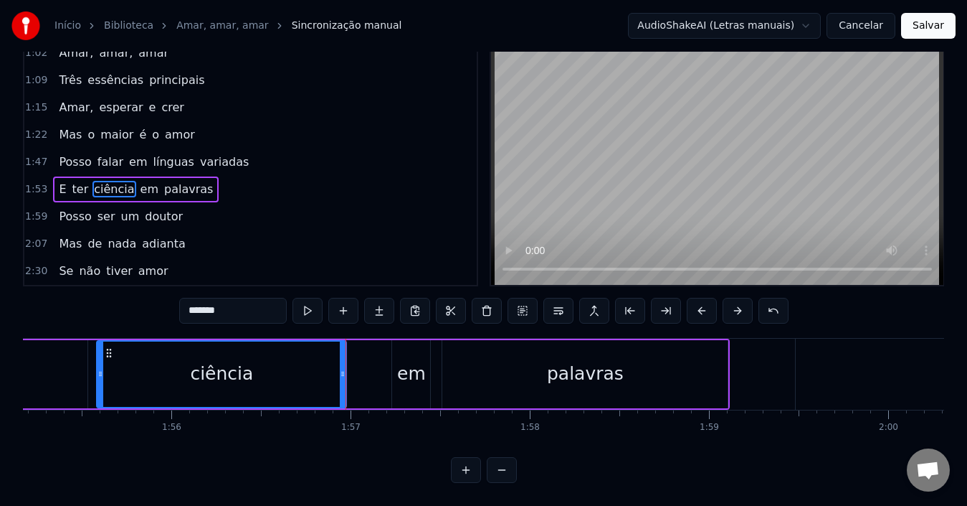
click at [419, 378] on div "em" at bounding box center [411, 374] width 38 height 68
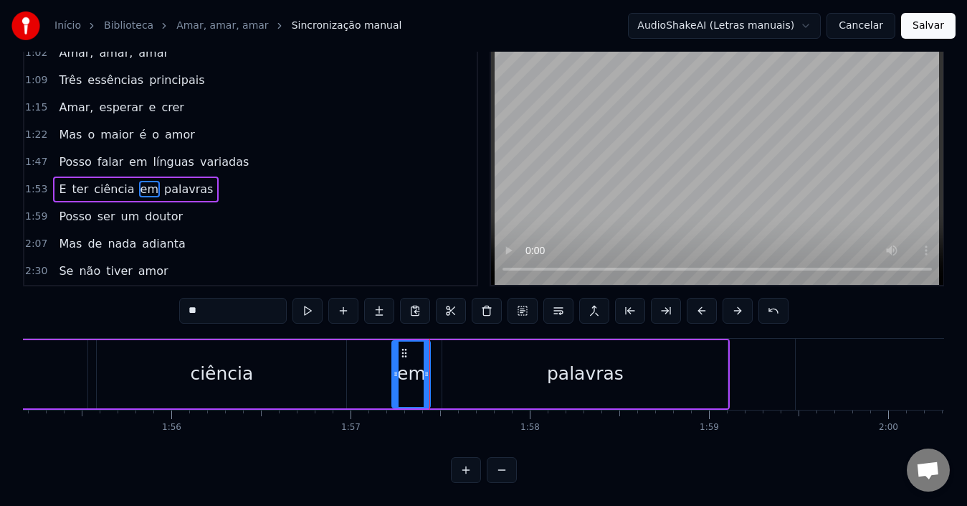
click at [504, 375] on div "palavras" at bounding box center [584, 374] width 285 height 68
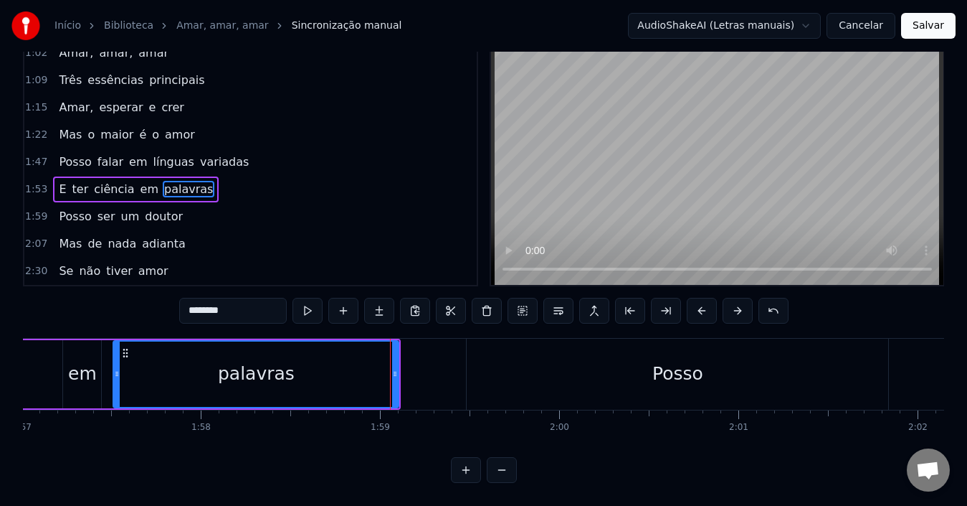
scroll to position [0, 20978]
click at [526, 371] on div "Posso" at bounding box center [675, 373] width 422 height 71
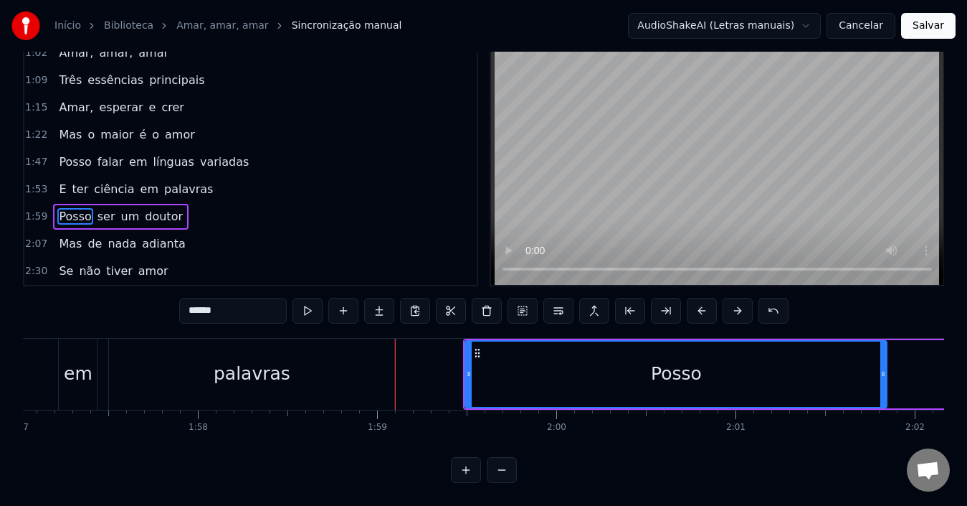
click at [534, 375] on div "Posso" at bounding box center [676, 373] width 420 height 65
drag, startPoint x: 468, startPoint y: 374, endPoint x: 513, endPoint y: 374, distance: 45.2
click at [513, 374] on div at bounding box center [514, 373] width 6 height 65
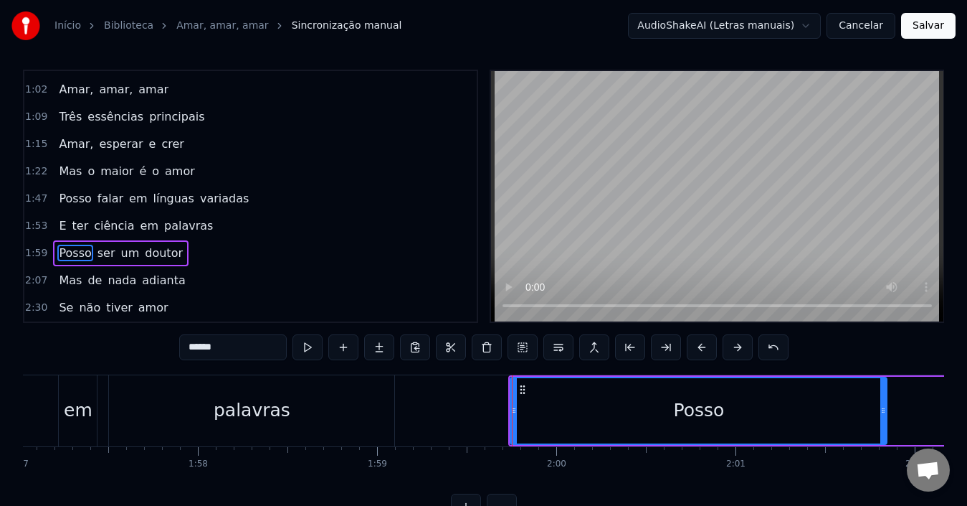
click at [595, 387] on div "Posso" at bounding box center [698, 410] width 375 height 65
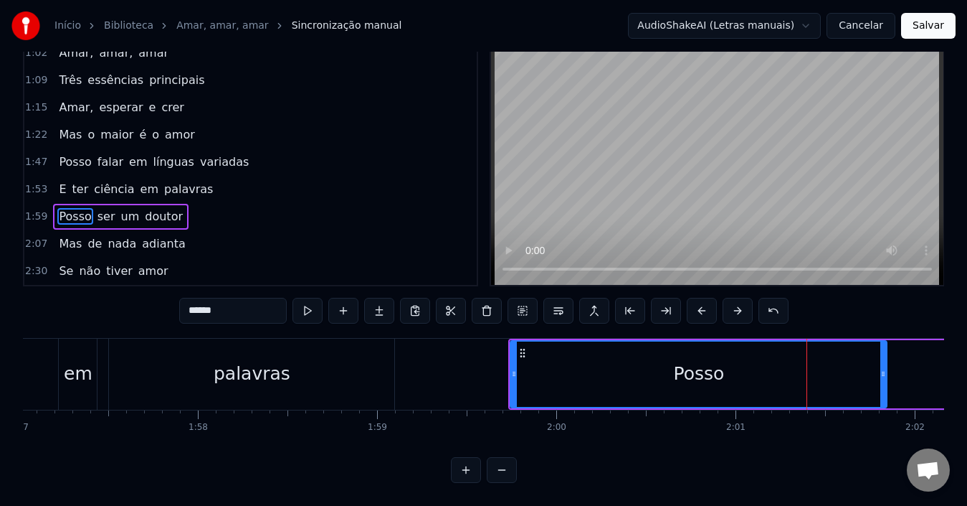
click at [245, 379] on div "palavras" at bounding box center [251, 373] width 285 height 71
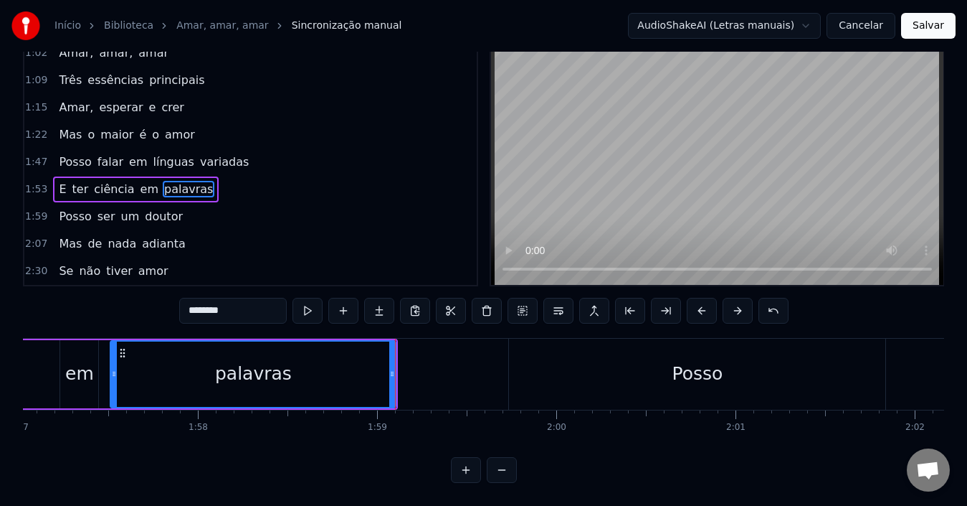
click at [540, 369] on div "Posso" at bounding box center [697, 373] width 376 height 71
type input "*****"
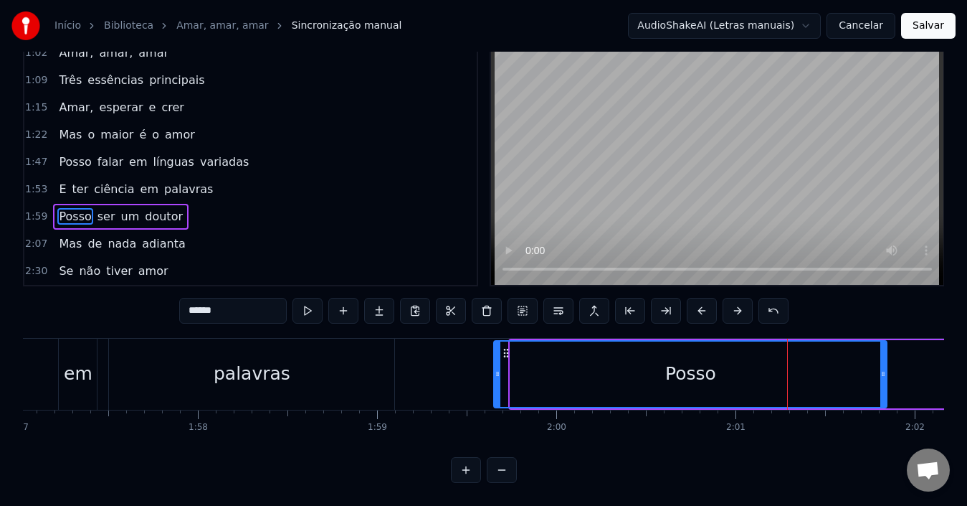
drag, startPoint x: 513, startPoint y: 379, endPoint x: 496, endPoint y: 379, distance: 16.5
click at [496, 379] on div at bounding box center [498, 373] width 6 height 65
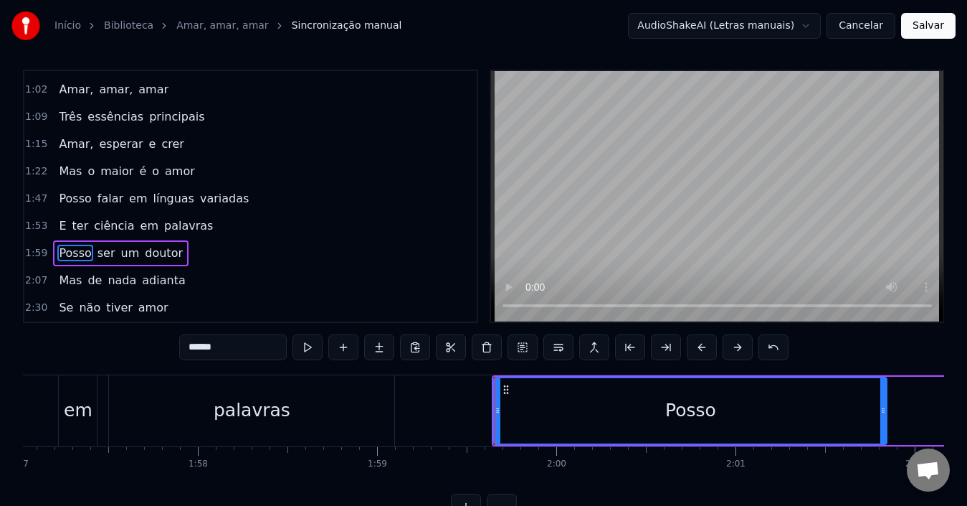
click at [531, 388] on div "Posso" at bounding box center [691, 410] width 392 height 65
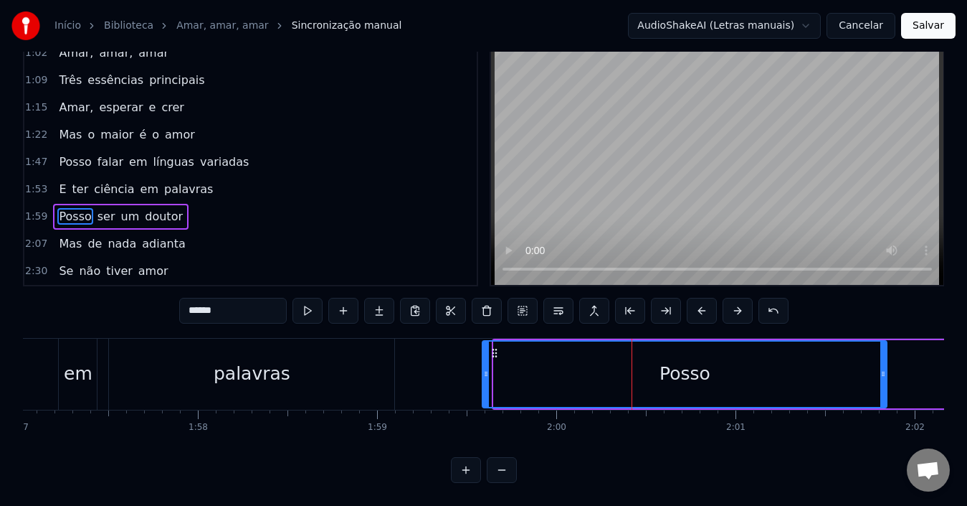
drag, startPoint x: 495, startPoint y: 376, endPoint x: 484, endPoint y: 375, distance: 11.5
click at [484, 375] on div at bounding box center [486, 373] width 6 height 65
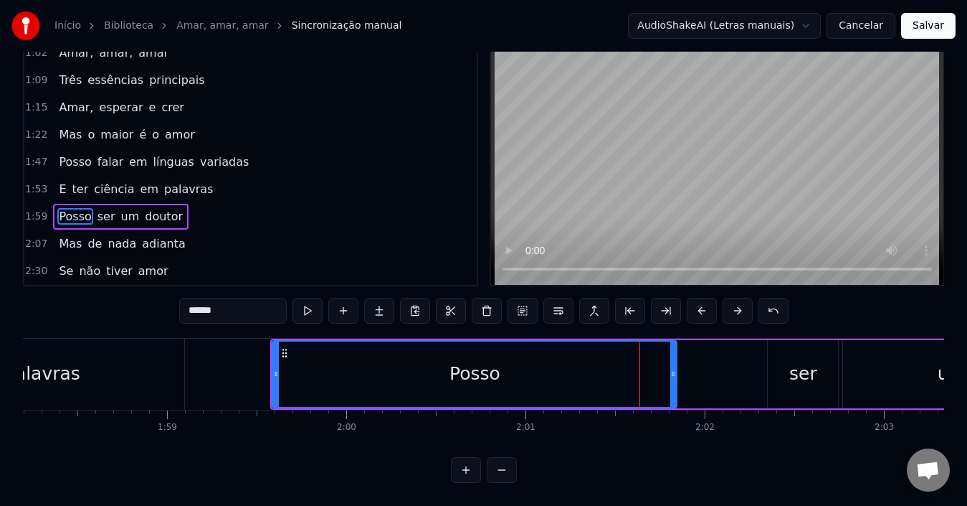
scroll to position [0, 21192]
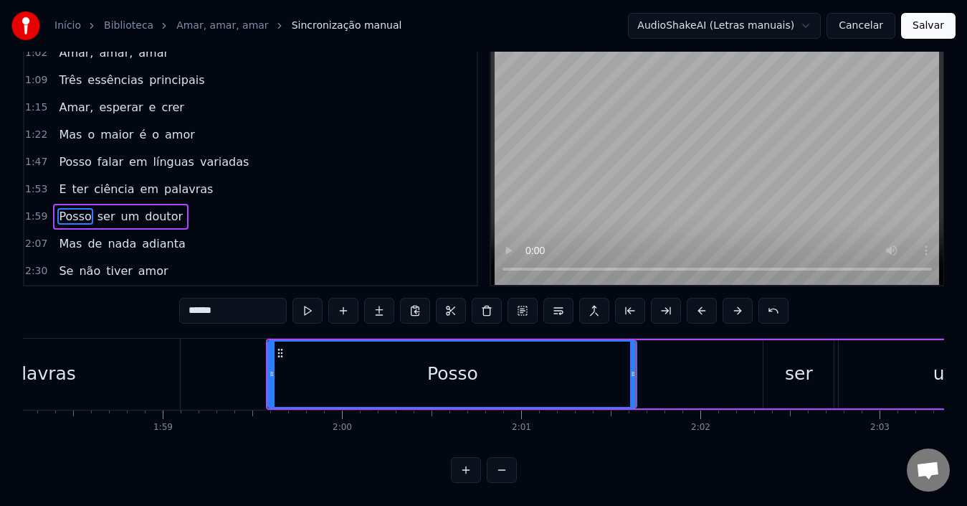
drag, startPoint x: 667, startPoint y: 371, endPoint x: 631, endPoint y: 370, distance: 35.9
click at [631, 370] on div at bounding box center [633, 373] width 6 height 65
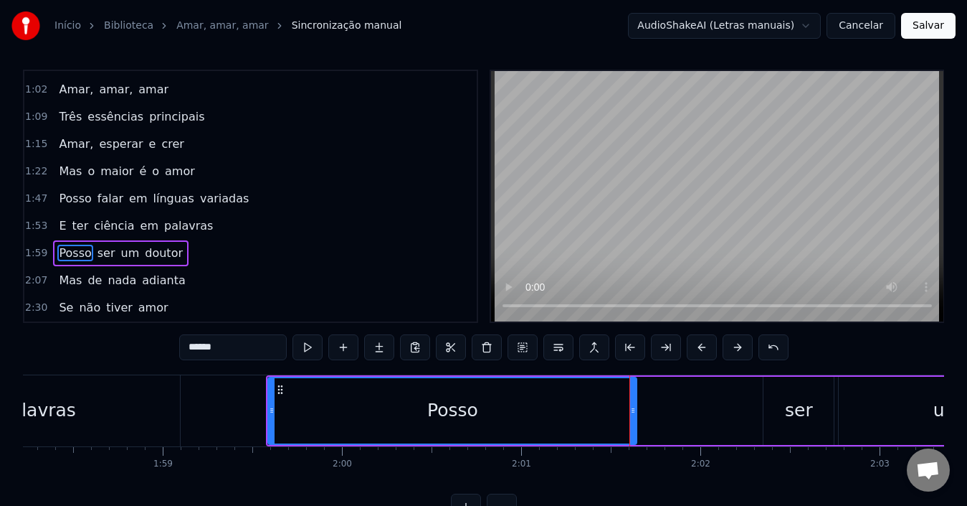
click at [338, 416] on div "Posso" at bounding box center [452, 410] width 367 height 65
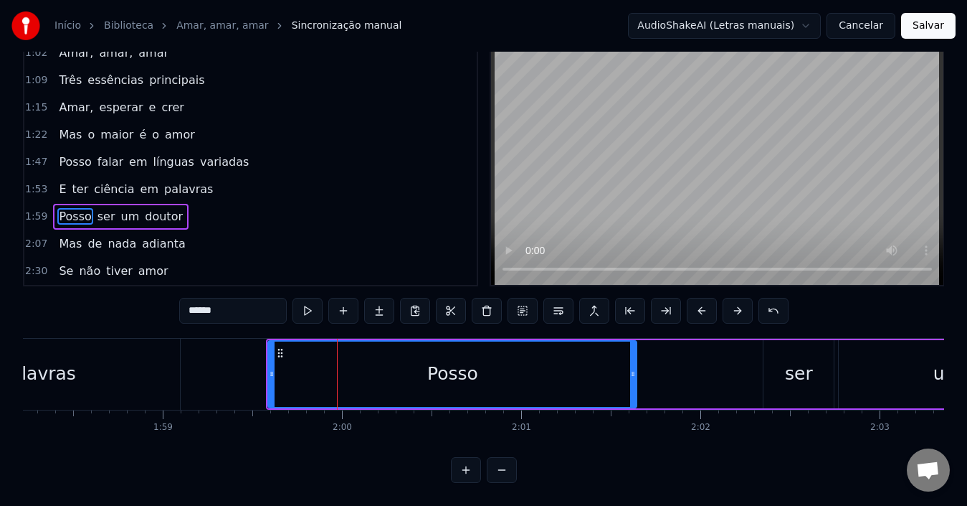
scroll to position [54, 0]
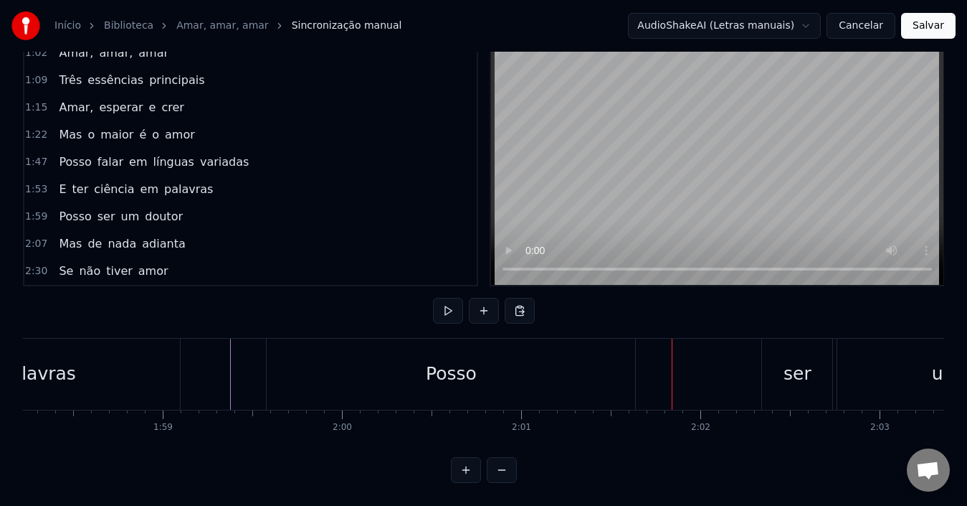
click at [407, 367] on div "Posso" at bounding box center [451, 373] width 369 height 71
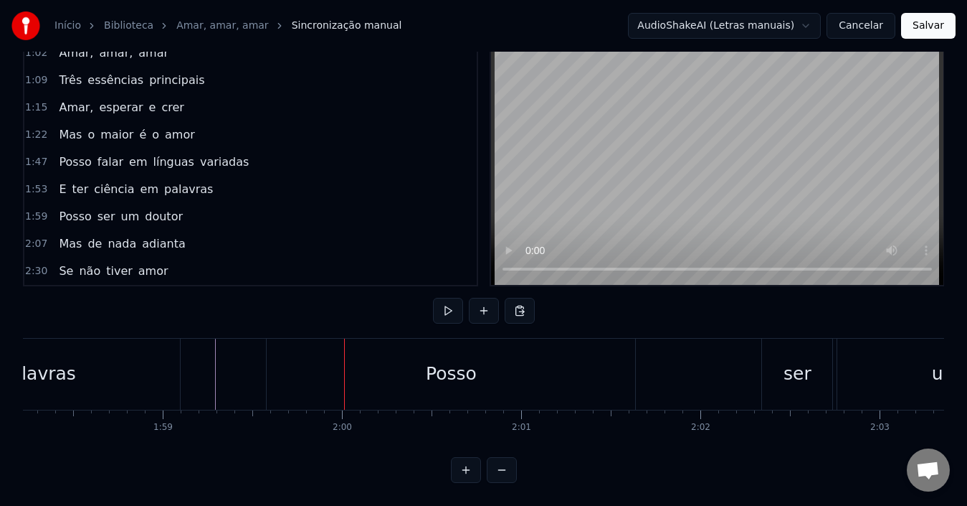
click at [392, 372] on div "Posso" at bounding box center [451, 373] width 369 height 71
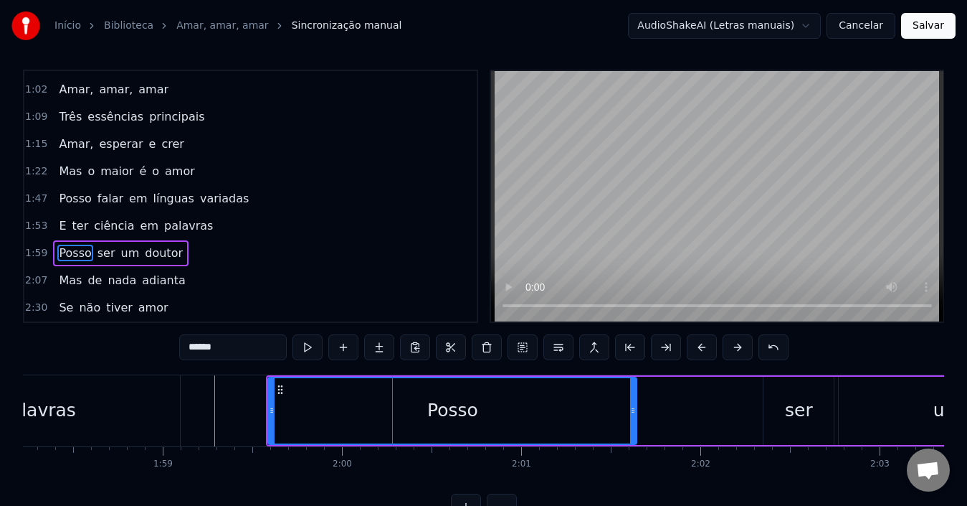
click at [637, 422] on div "Posso" at bounding box center [452, 410] width 370 height 68
drag, startPoint x: 630, startPoint y: 419, endPoint x: 620, endPoint y: 418, distance: 10.8
click at [620, 418] on div at bounding box center [623, 410] width 6 height 65
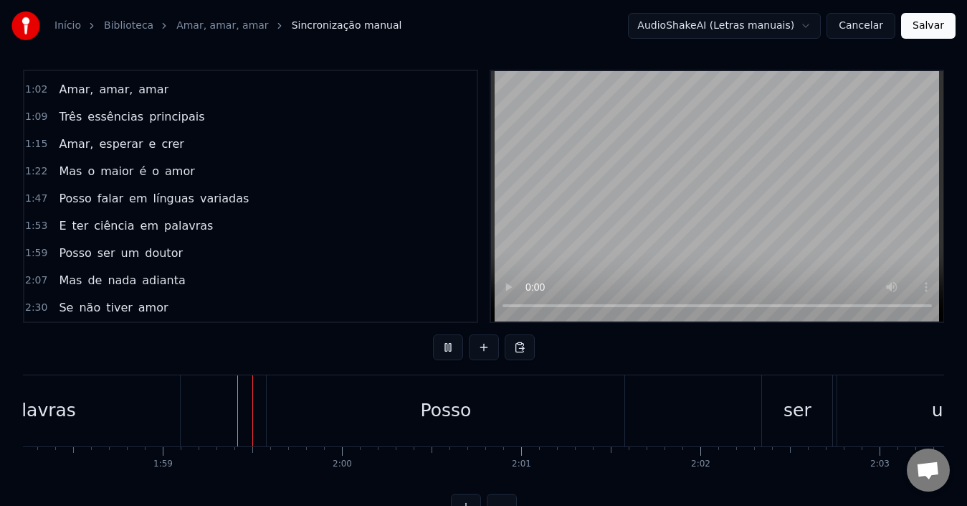
scroll to position [54, 0]
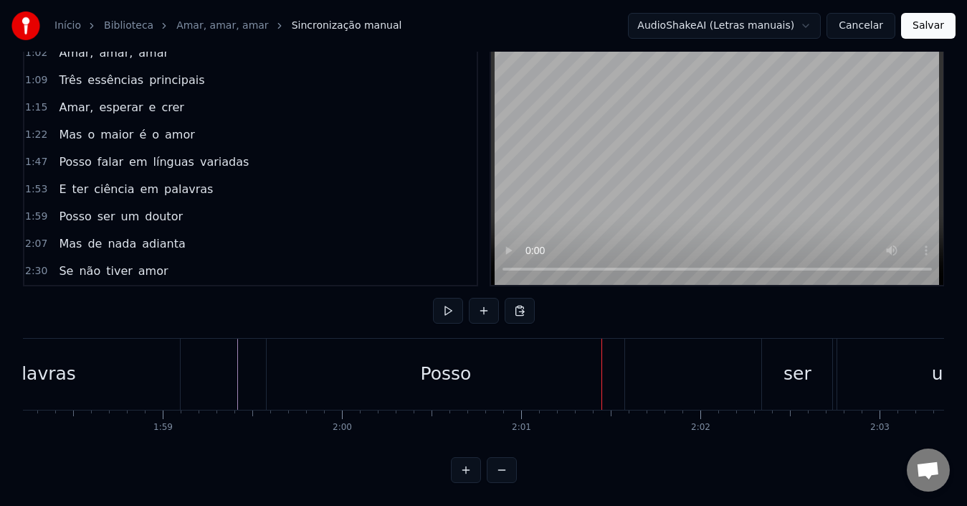
click at [551, 357] on div "Posso" at bounding box center [446, 373] width 358 height 71
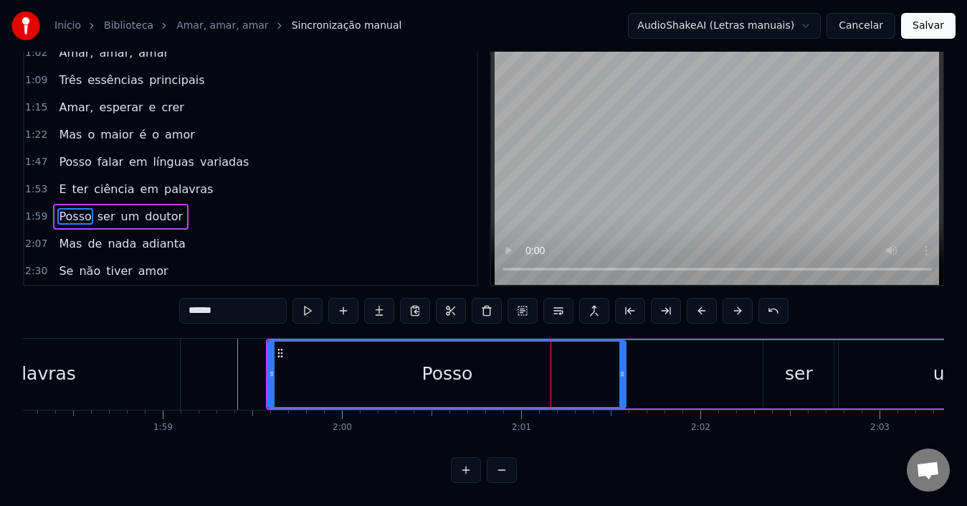
scroll to position [5, 0]
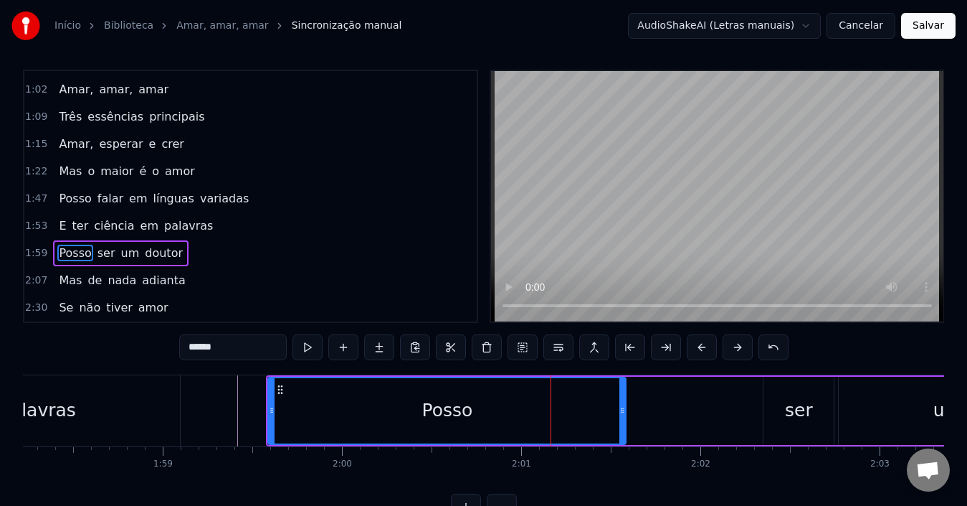
click at [626, 414] on div "Posso" at bounding box center [446, 410] width 359 height 68
drag, startPoint x: 623, startPoint y: 413, endPoint x: 607, endPoint y: 414, distance: 16.6
click at [607, 414] on icon at bounding box center [606, 409] width 6 height 11
click at [463, 431] on div "Posso" at bounding box center [439, 410] width 340 height 65
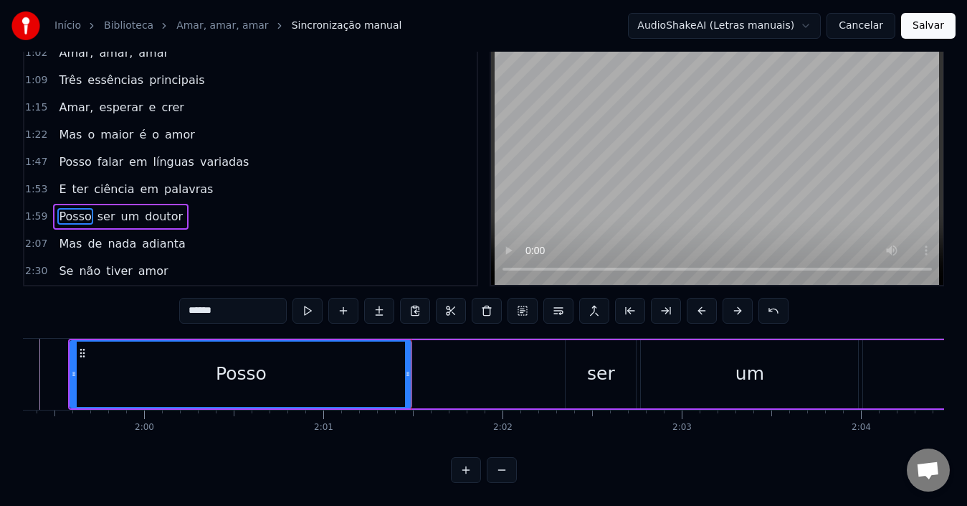
scroll to position [0, 21392]
click at [586, 375] on div "ser" at bounding box center [599, 374] width 70 height 68
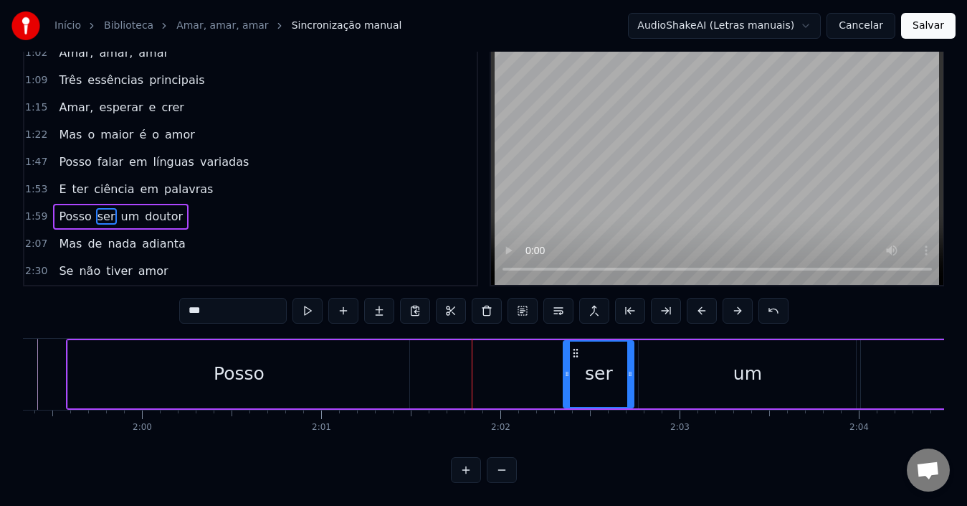
scroll to position [54, 0]
click at [593, 377] on div "ser" at bounding box center [598, 373] width 69 height 65
click at [589, 374] on div "ser" at bounding box center [599, 373] width 28 height 27
drag, startPoint x: 631, startPoint y: 368, endPoint x: 615, endPoint y: 368, distance: 15.8
click at [615, 368] on div at bounding box center [615, 373] width 6 height 65
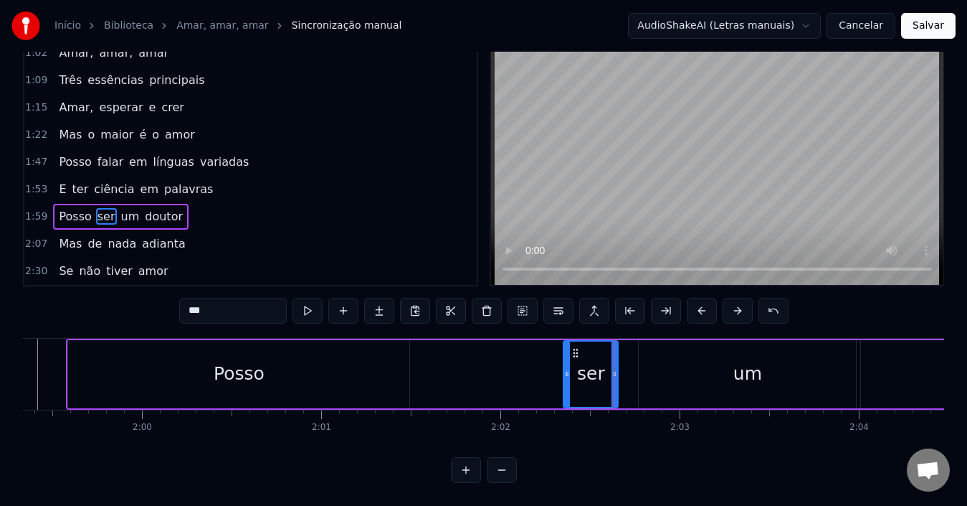
scroll to position [5, 0]
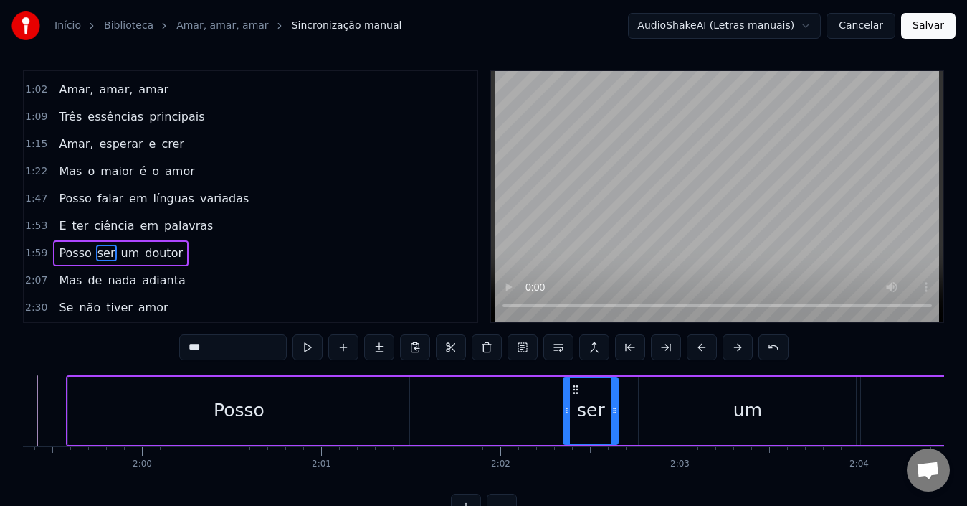
click at [592, 404] on div "ser" at bounding box center [591, 410] width 28 height 27
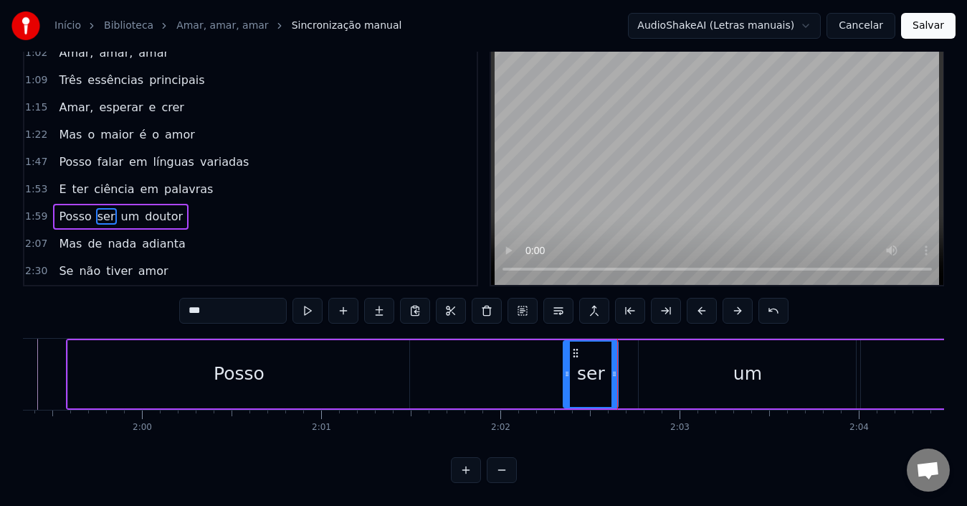
click at [683, 383] on div "um" at bounding box center [747, 374] width 217 height 68
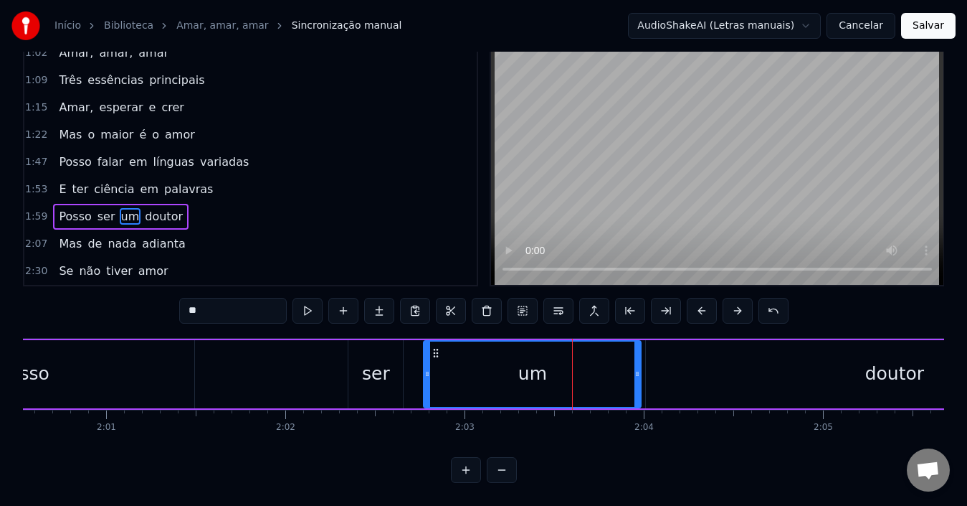
scroll to position [0, 21608]
drag, startPoint x: 637, startPoint y: 376, endPoint x: 610, endPoint y: 371, distance: 27.6
click at [610, 371] on div at bounding box center [613, 373] width 6 height 65
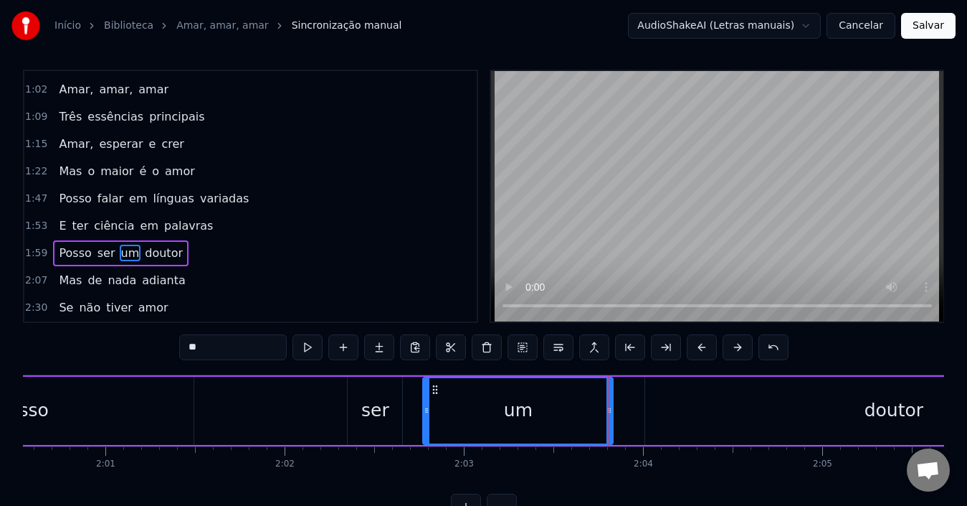
click at [554, 398] on div "um" at bounding box center [518, 410] width 189 height 65
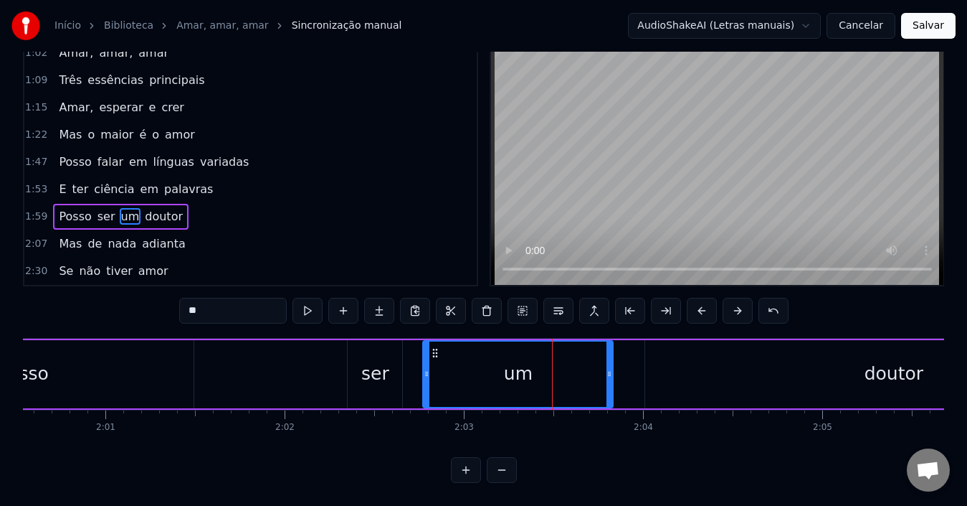
scroll to position [54, 0]
click at [706, 383] on div "doutor" at bounding box center [893, 374] width 497 height 68
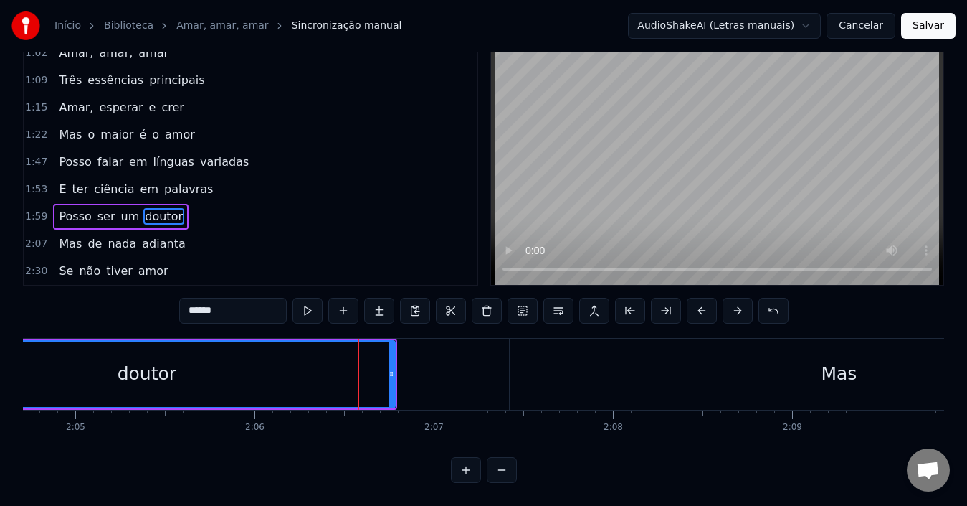
scroll to position [0, 22363]
click at [616, 372] on div "Mas" at bounding box center [831, 373] width 658 height 71
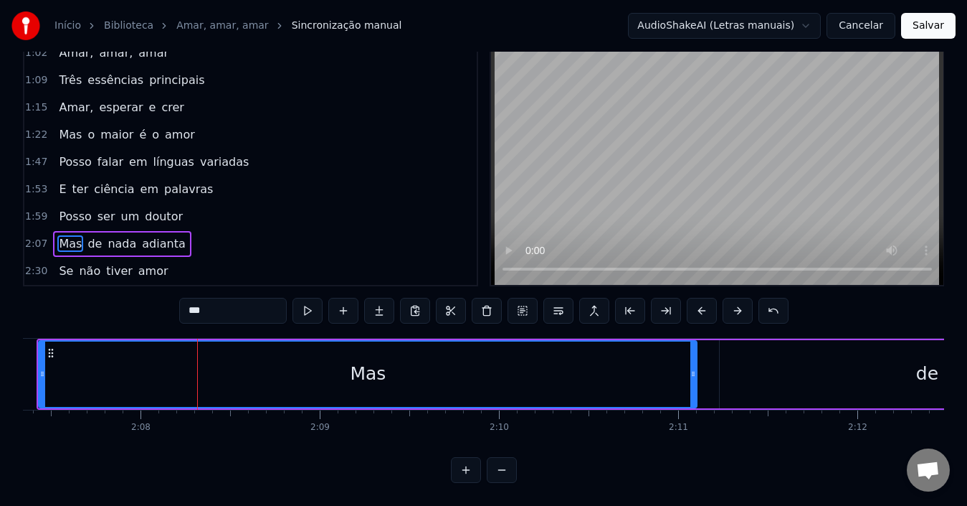
scroll to position [0, 22822]
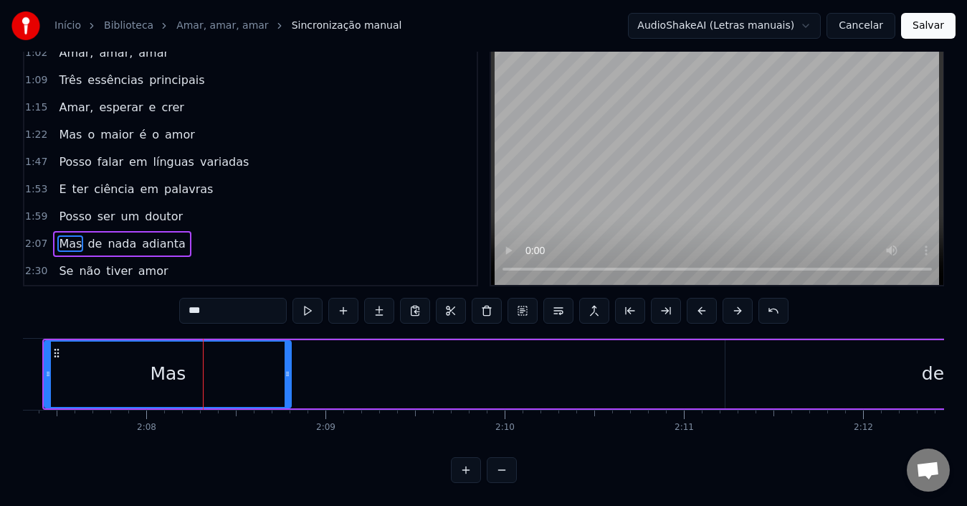
drag, startPoint x: 697, startPoint y: 371, endPoint x: 267, endPoint y: 365, distance: 430.3
click at [285, 365] on div at bounding box center [288, 373] width 6 height 65
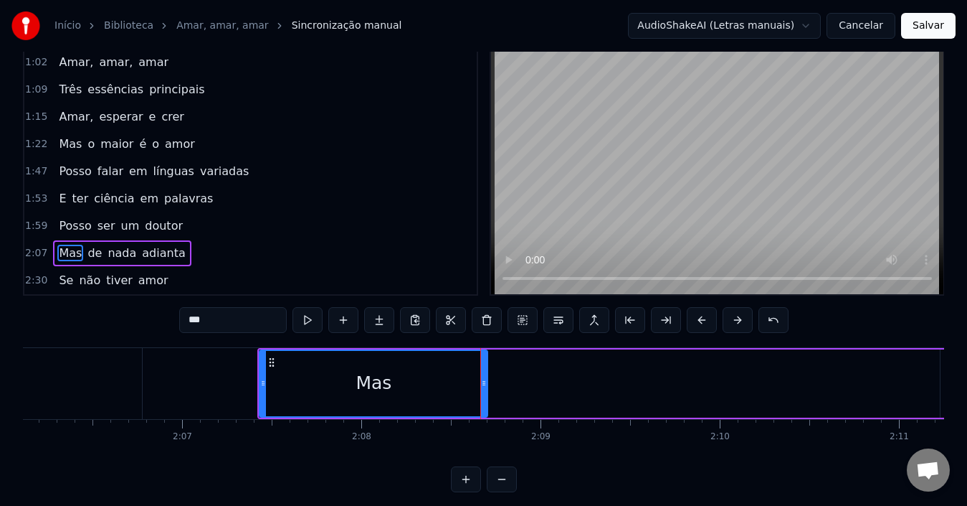
click at [368, 390] on div "Mas" at bounding box center [374, 382] width 36 height 27
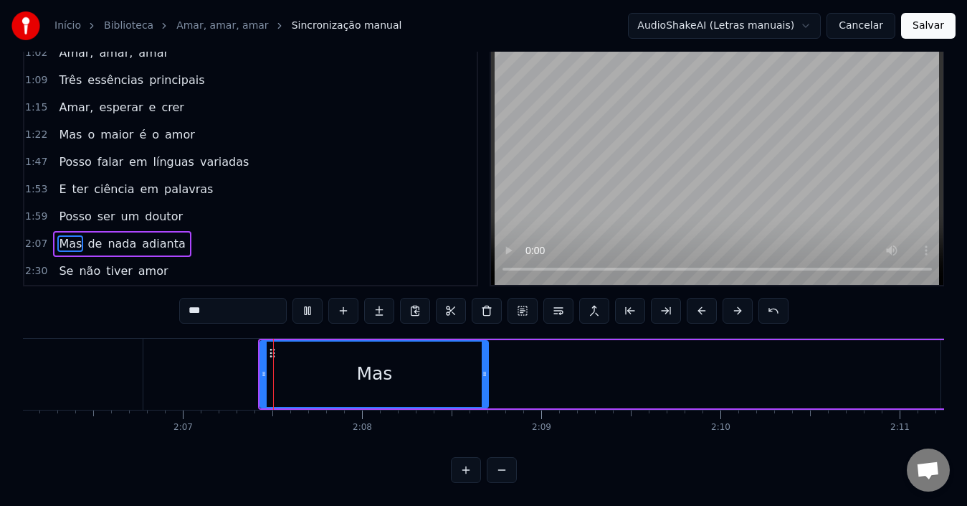
scroll to position [54, 0]
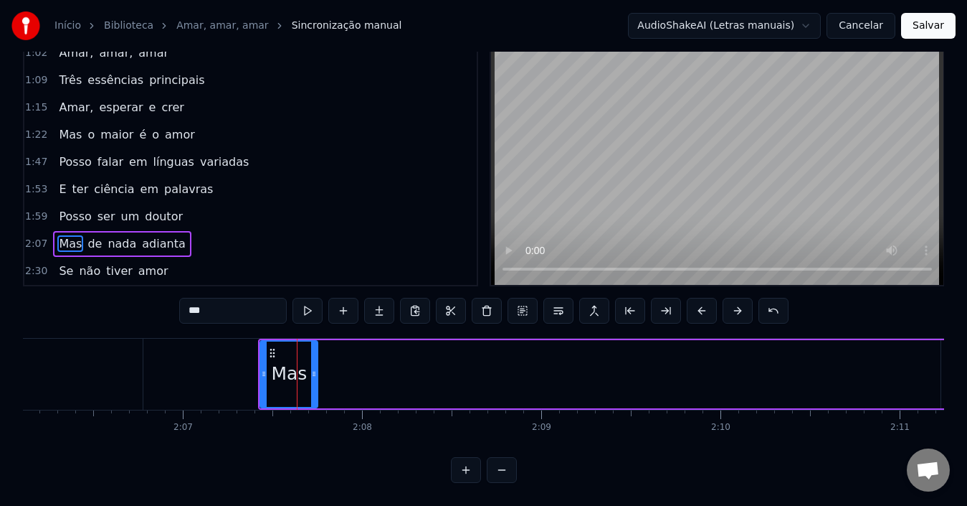
drag, startPoint x: 483, startPoint y: 372, endPoint x: 313, endPoint y: 369, distance: 170.7
click at [313, 369] on div at bounding box center [314, 373] width 6 height 65
drag, startPoint x: 312, startPoint y: 371, endPoint x: 304, endPoint y: 371, distance: 7.9
click at [304, 371] on div at bounding box center [306, 373] width 6 height 65
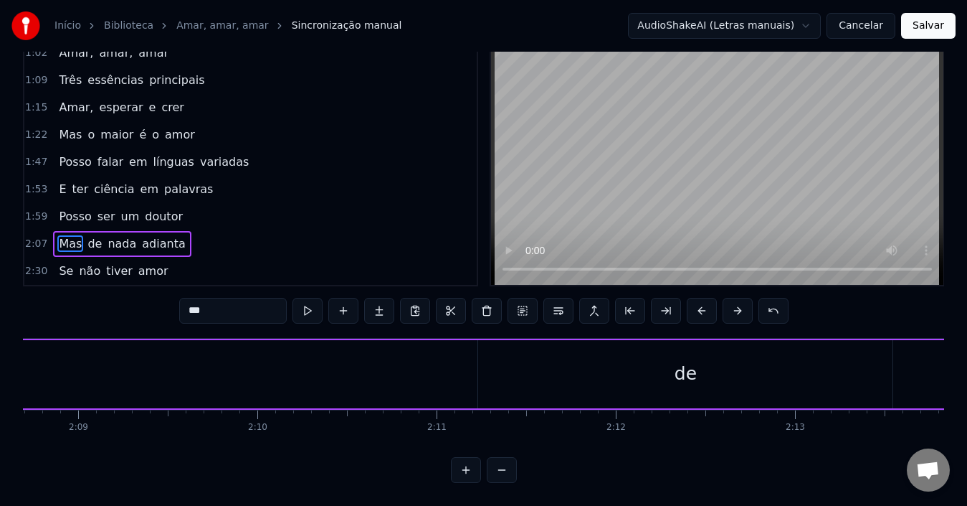
scroll to position [0, 23070]
click at [670, 375] on div "de" at bounding box center [685, 374] width 414 height 68
type input "**"
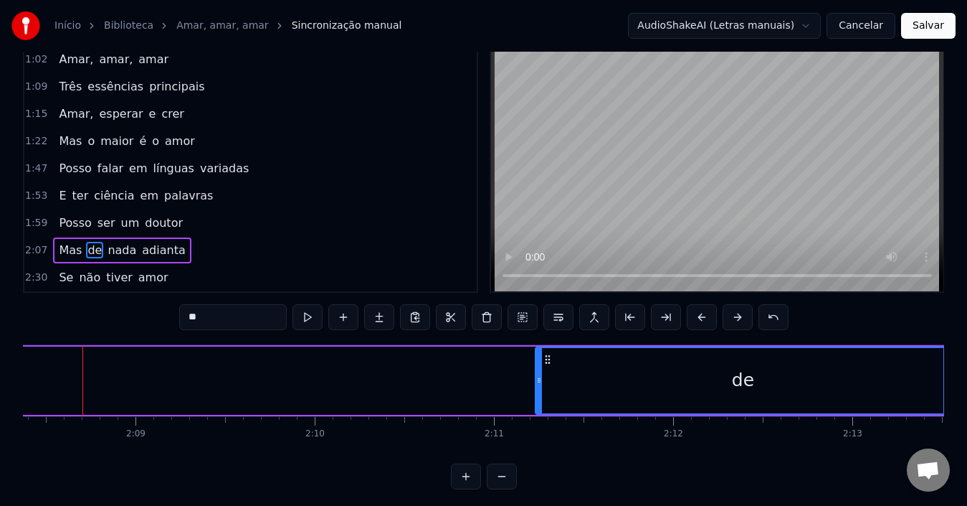
scroll to position [0, 22999]
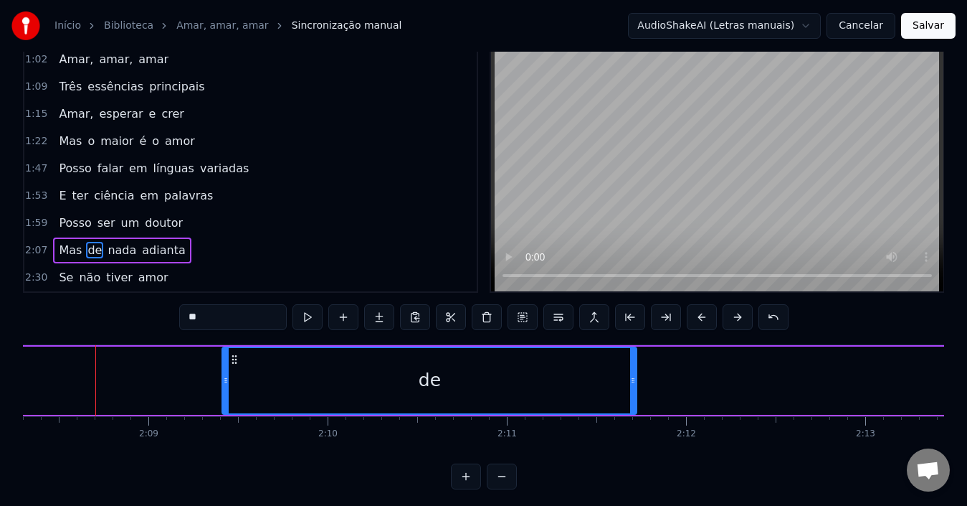
drag, startPoint x: 558, startPoint y: 361, endPoint x: 219, endPoint y: 384, distance: 339.2
click at [223, 371] on div "de" at bounding box center [429, 380] width 413 height 65
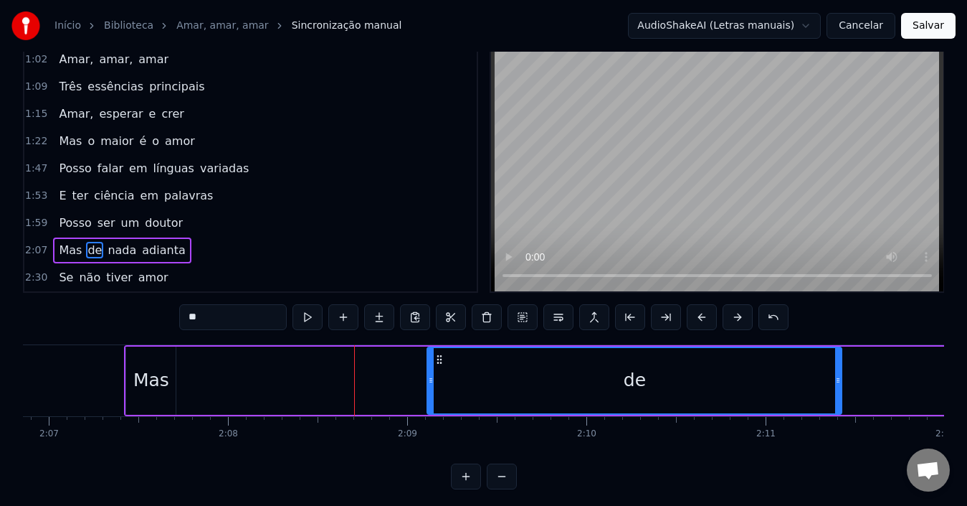
scroll to position [0, 22740]
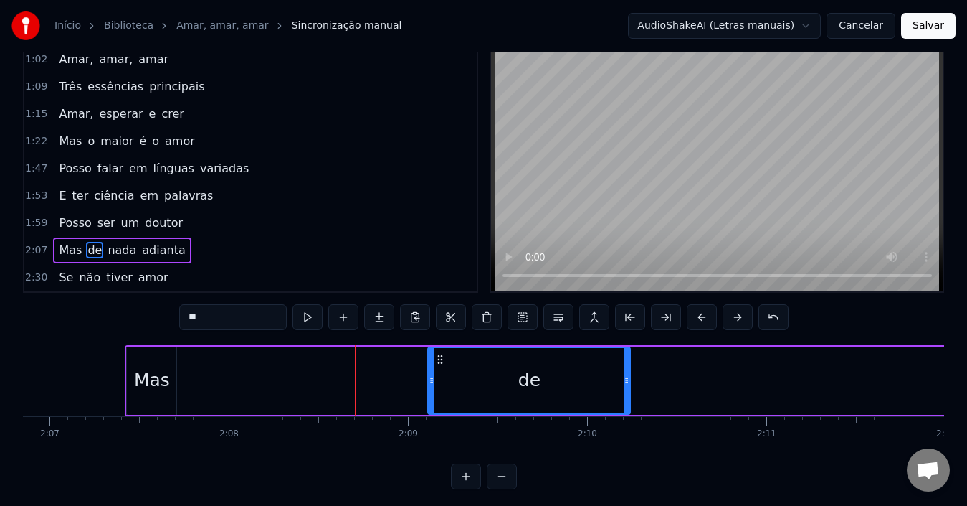
drag, startPoint x: 839, startPoint y: 394, endPoint x: 627, endPoint y: 392, distance: 212.3
click at [627, 392] on div at bounding box center [627, 380] width 6 height 65
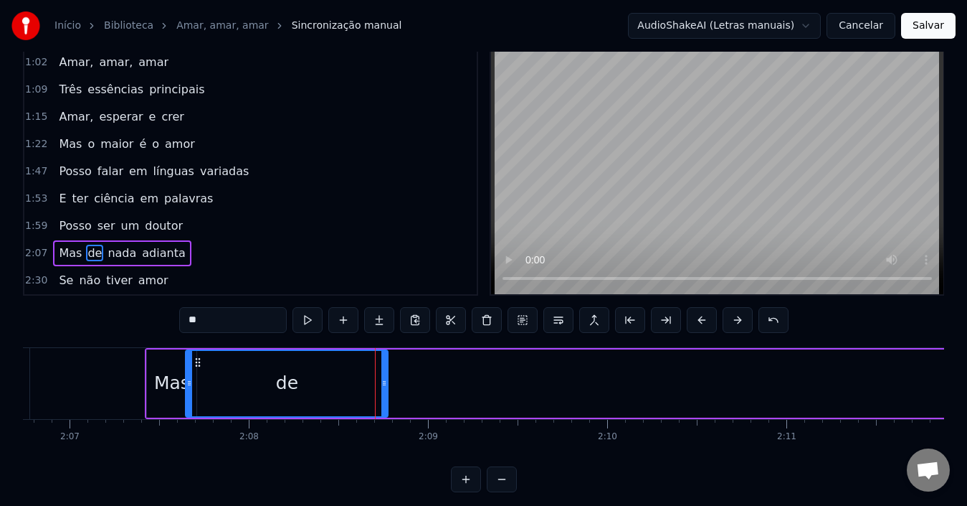
scroll to position [0, 22713]
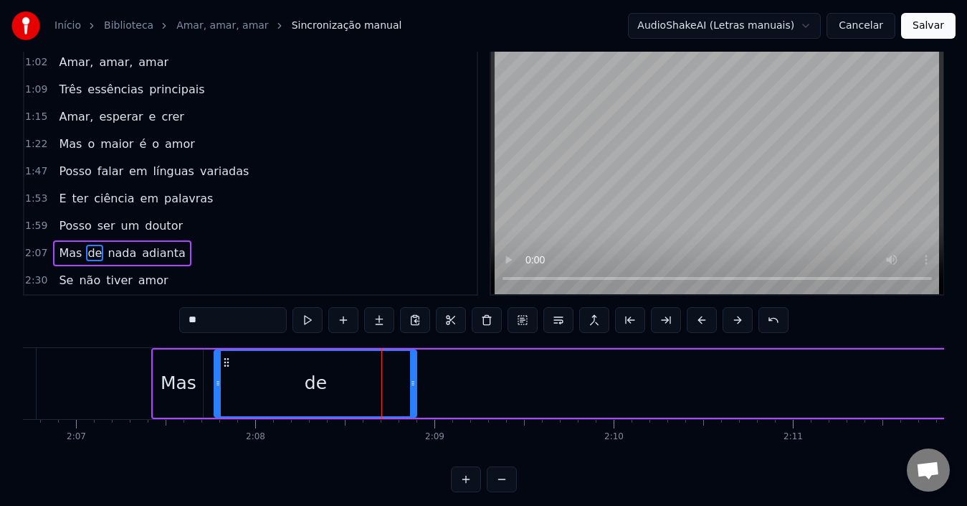
drag, startPoint x: 438, startPoint y: 365, endPoint x: 224, endPoint y: 369, distance: 213.7
click at [224, 369] on div "de" at bounding box center [315, 383] width 201 height 65
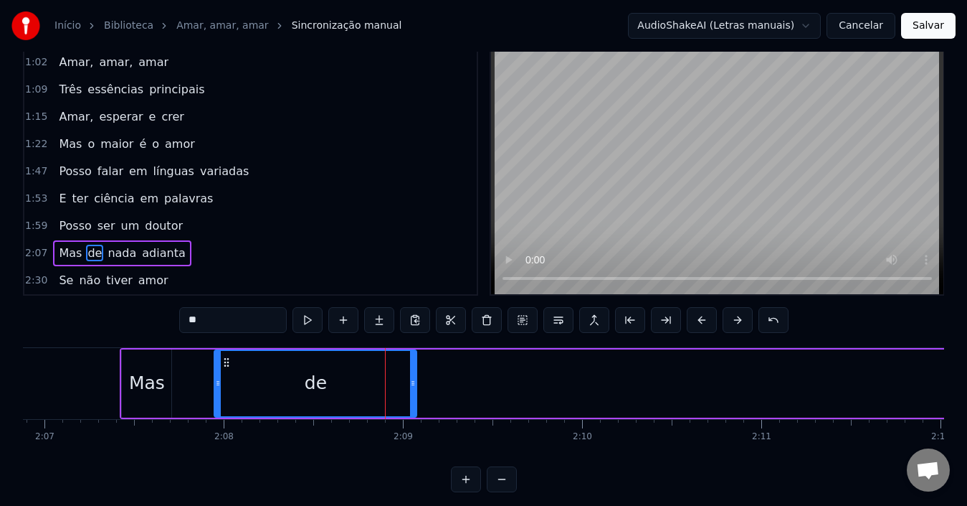
click at [326, 391] on div "de" at bounding box center [315, 383] width 201 height 65
drag, startPoint x: 331, startPoint y: 381, endPoint x: 347, endPoint y: 381, distance: 16.5
click at [347, 381] on div "de" at bounding box center [315, 383] width 201 height 65
drag, startPoint x: 226, startPoint y: 360, endPoint x: 198, endPoint y: 360, distance: 28.0
click at [198, 360] on div "de" at bounding box center [284, 383] width 204 height 68
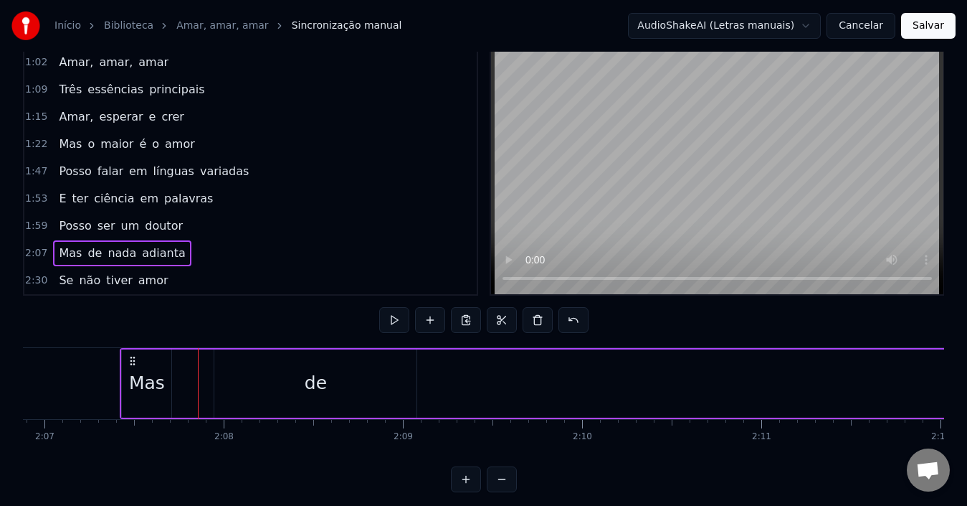
click at [305, 376] on div "de" at bounding box center [315, 383] width 202 height 68
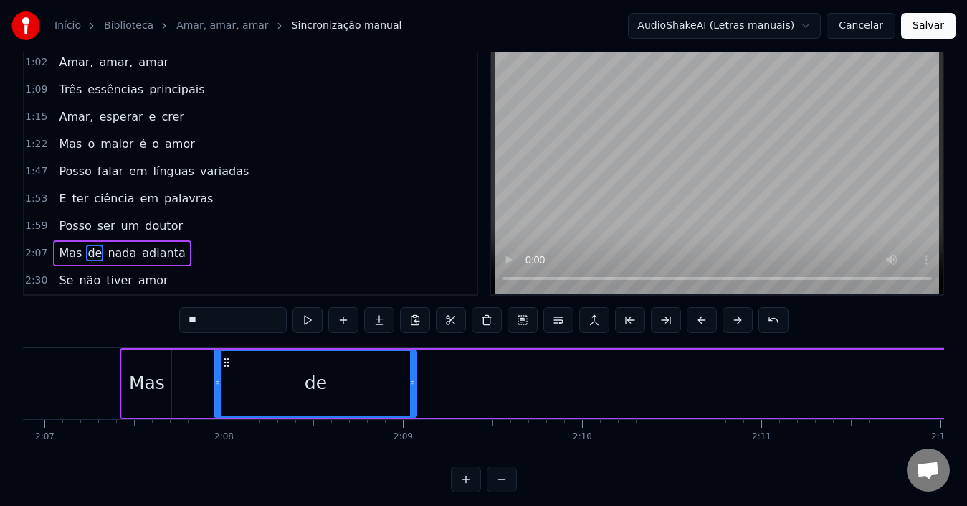
drag, startPoint x: 224, startPoint y: 364, endPoint x: 191, endPoint y: 361, distance: 33.8
click at [191, 361] on div "de" at bounding box center [284, 383] width 204 height 68
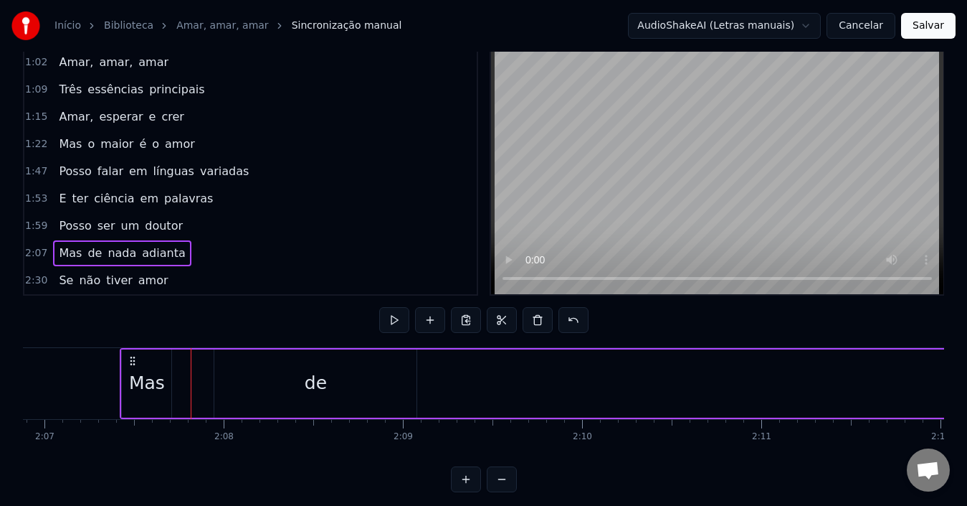
click at [286, 397] on div "de" at bounding box center [315, 383] width 202 height 68
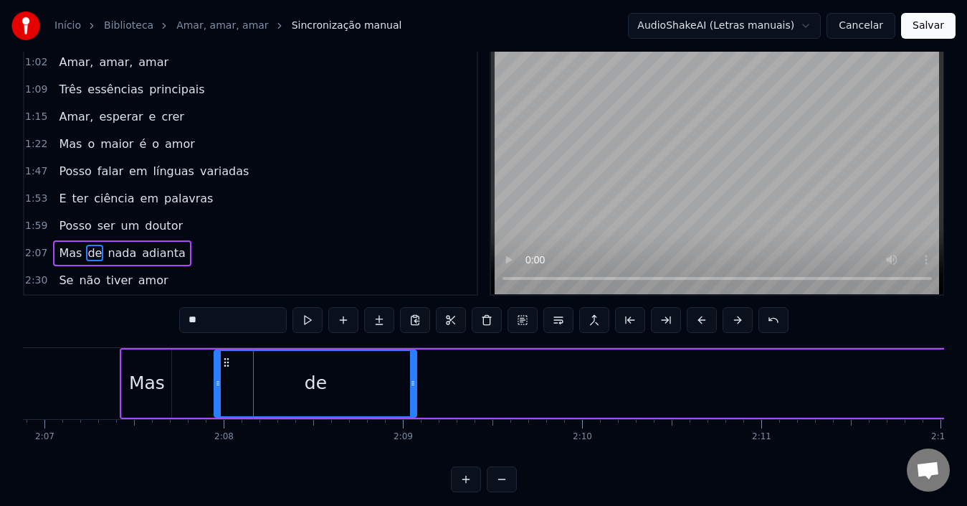
drag, startPoint x: 227, startPoint y: 360, endPoint x: 283, endPoint y: 371, distance: 57.0
click at [283, 369] on div "de" at bounding box center [315, 383] width 201 height 65
click at [289, 220] on div "1:59 Posso ser um doutor" at bounding box center [250, 225] width 452 height 27
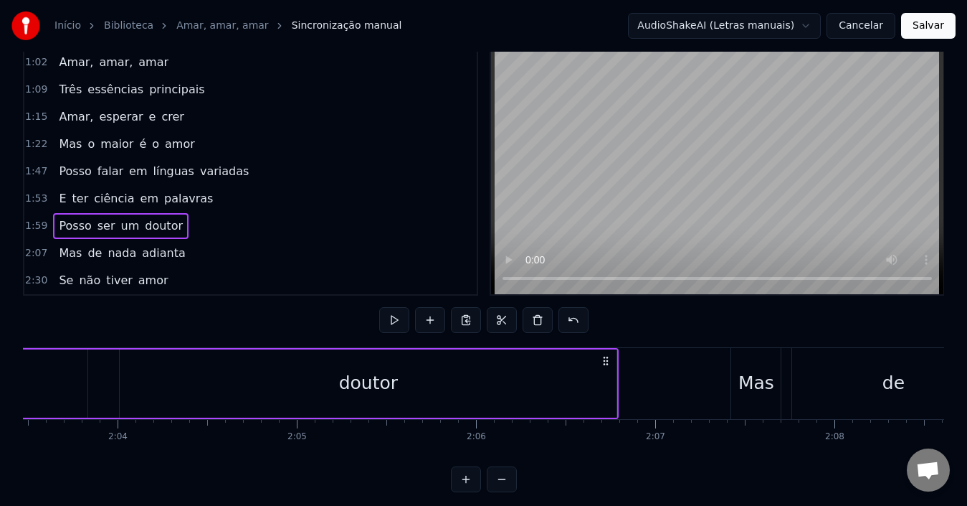
click at [289, 386] on div "doutor" at bounding box center [368, 383] width 497 height 68
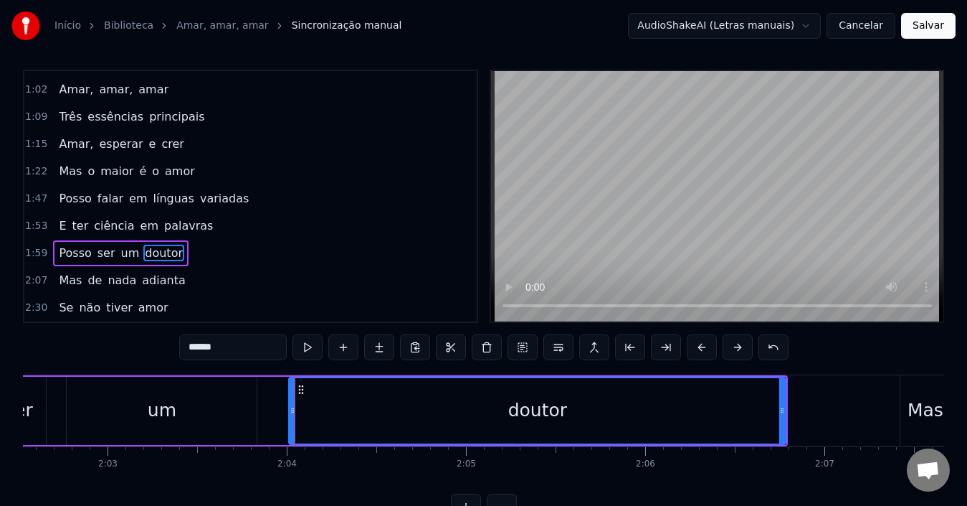
scroll to position [0, 21967]
click at [682, 430] on div "doutor" at bounding box center [534, 410] width 495 height 65
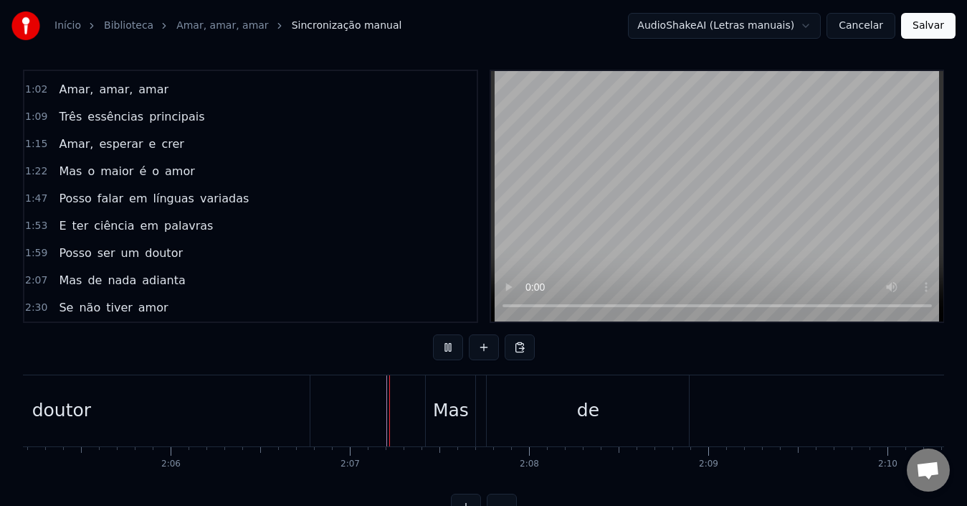
scroll to position [54, 0]
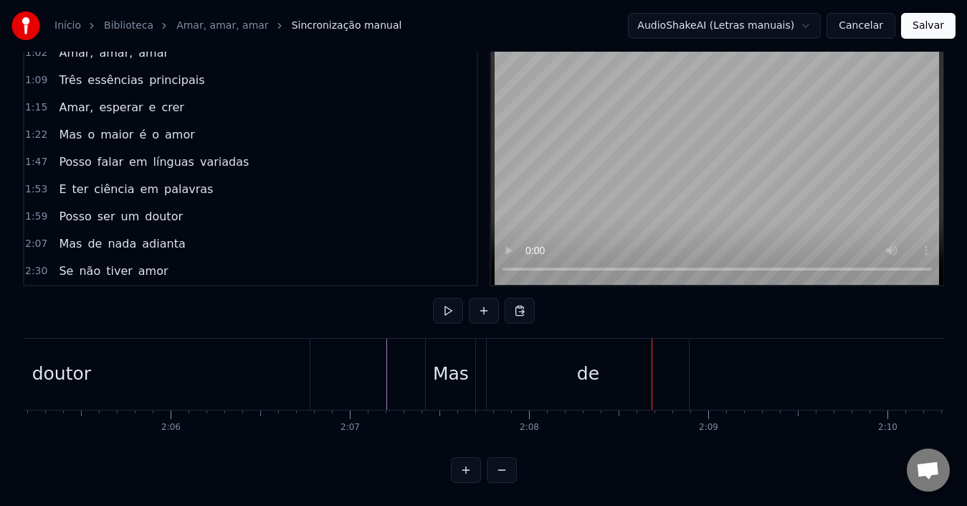
click at [635, 369] on div "de" at bounding box center [588, 373] width 202 height 71
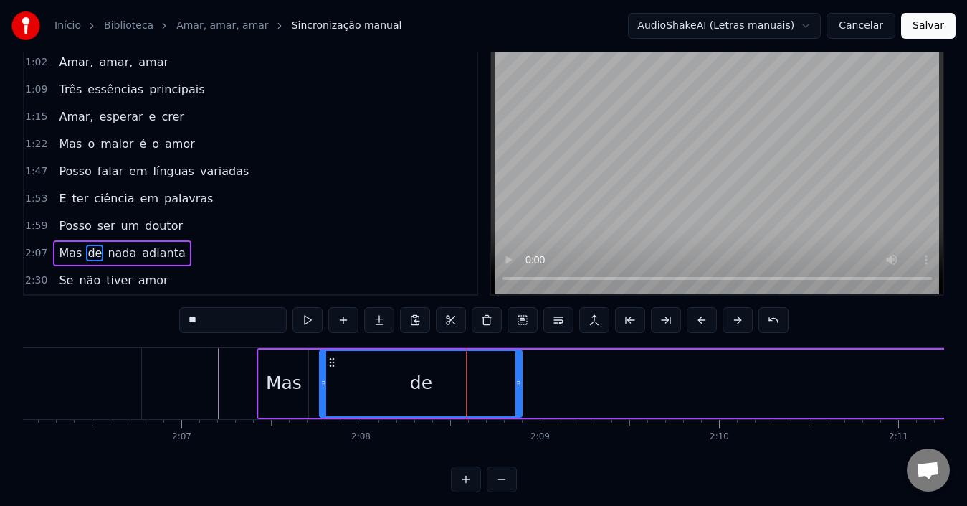
scroll to position [0, 22606]
click at [120, 251] on span "nada" at bounding box center [122, 253] width 32 height 16
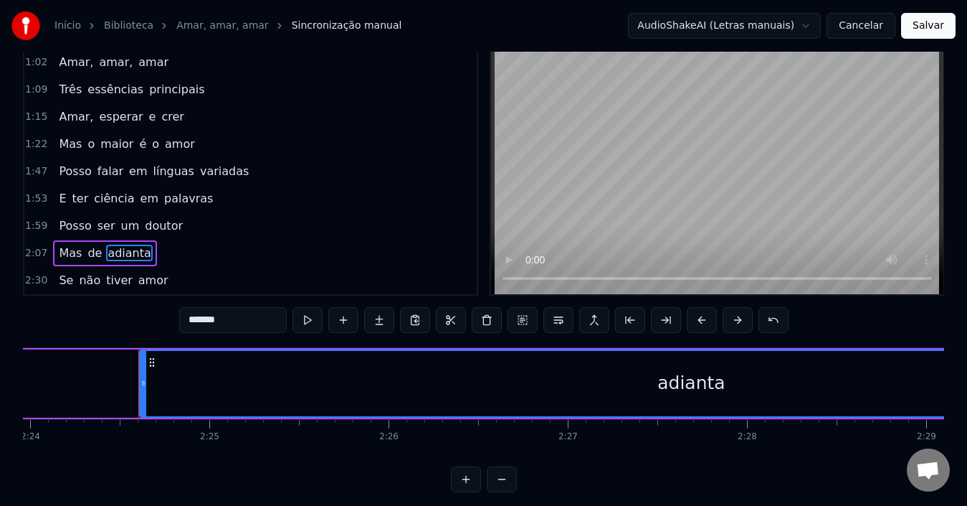
scroll to position [0, 25850]
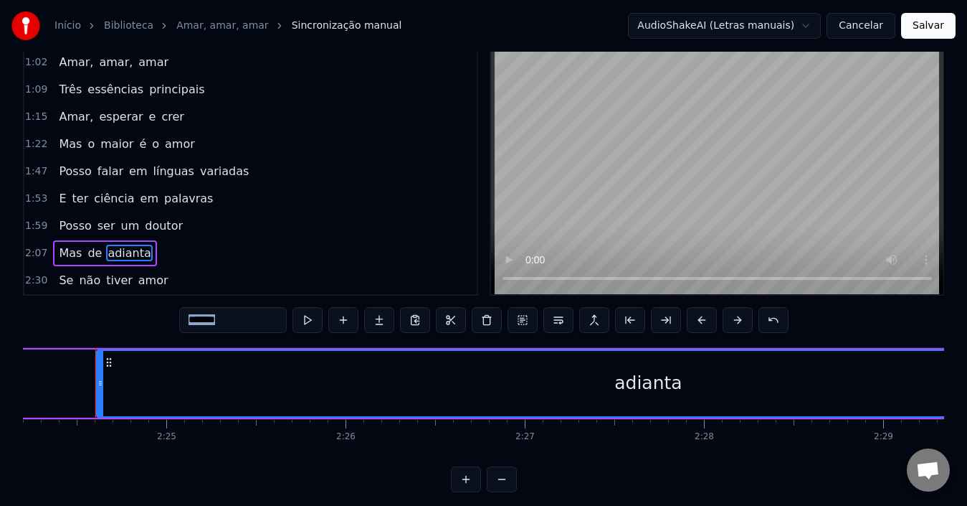
drag, startPoint x: 141, startPoint y: 305, endPoint x: 94, endPoint y: 267, distance: 60.1
click at [104, 276] on div "0:27 Se digo que amo ao meu [DEMOGRAPHIC_DATA] 0:34 E aborreço um irmão 0:40 Es…" at bounding box center [483, 267] width 921 height 450
click at [87, 255] on span "de" at bounding box center [94, 253] width 17 height 16
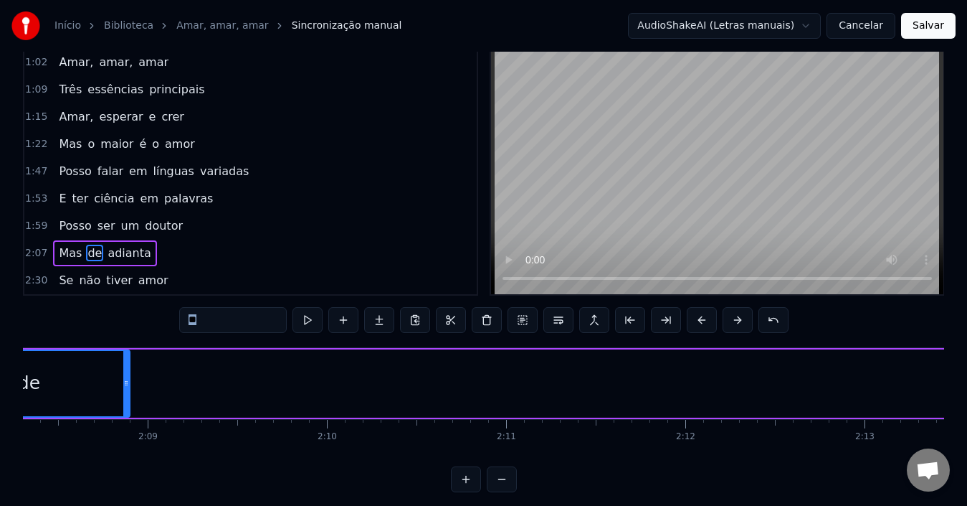
scroll to position [0, 22831]
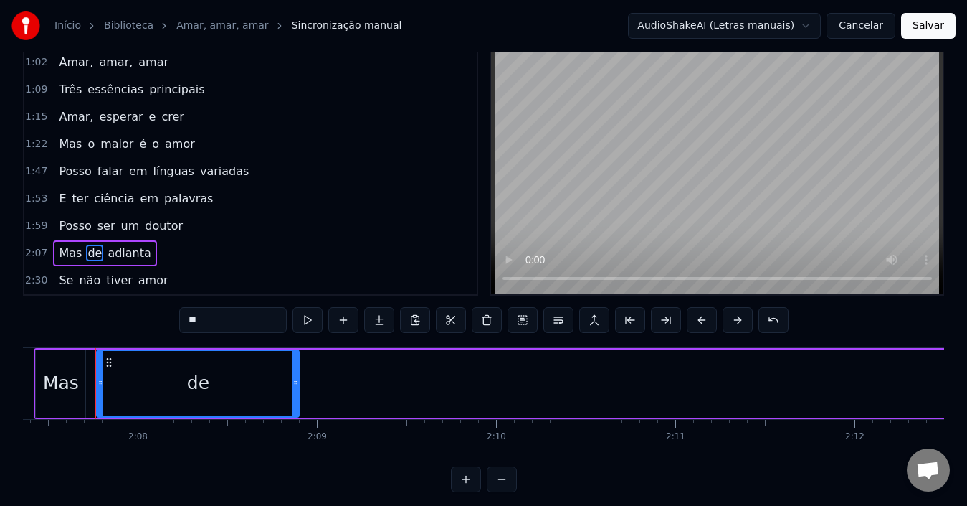
click at [232, 392] on div "de" at bounding box center [198, 383] width 201 height 65
click at [91, 250] on span "de" at bounding box center [94, 253] width 17 height 16
click at [212, 317] on input "**" at bounding box center [233, 320] width 108 height 26
click at [70, 370] on div "Mas" at bounding box center [61, 382] width 36 height 27
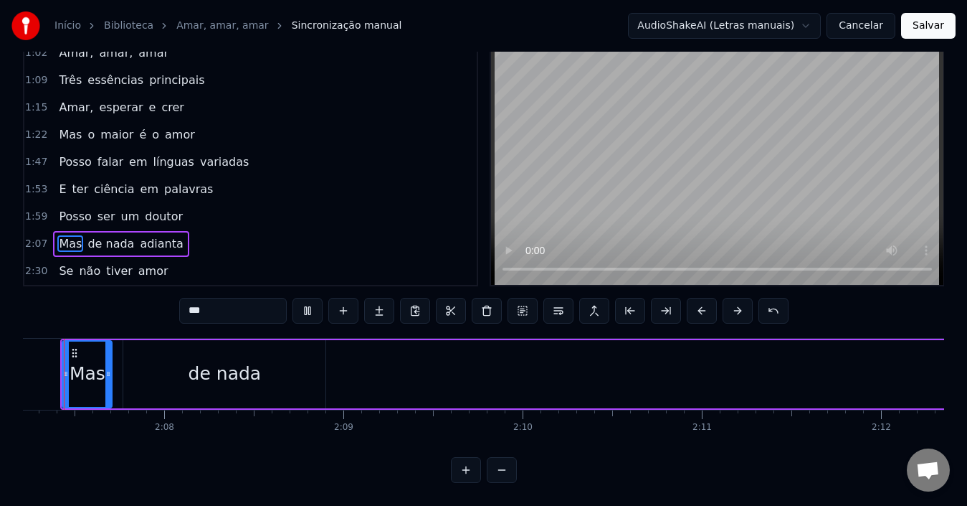
scroll to position [0, 22770]
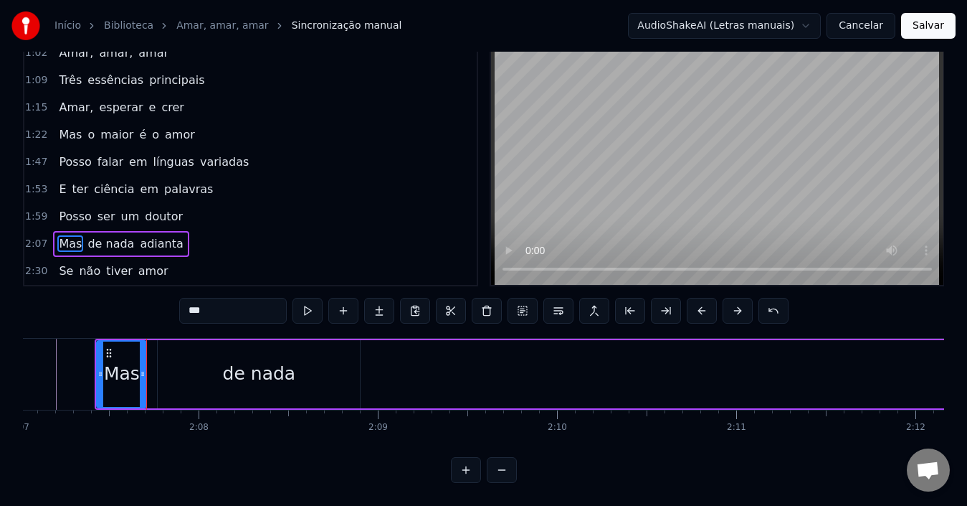
click at [208, 372] on div "de nada" at bounding box center [259, 374] width 202 height 68
type input "*******"
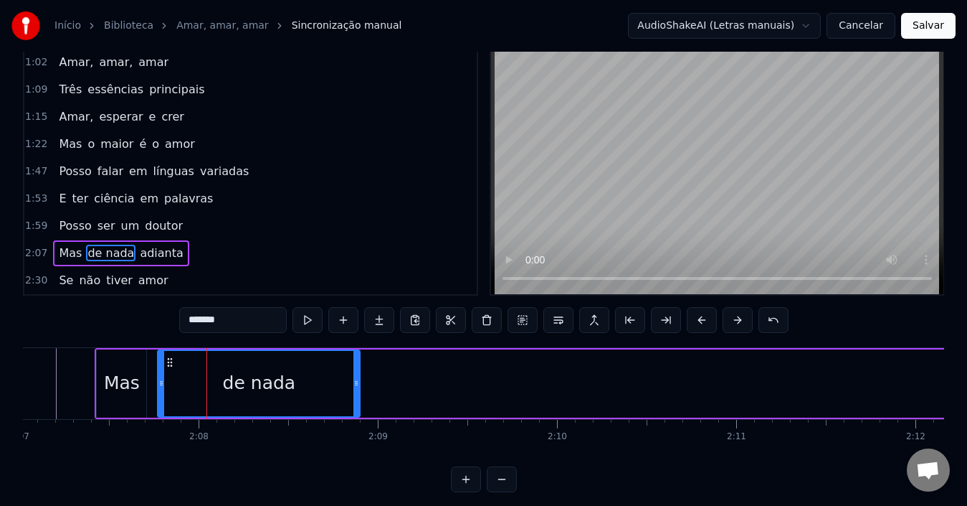
scroll to position [54, 0]
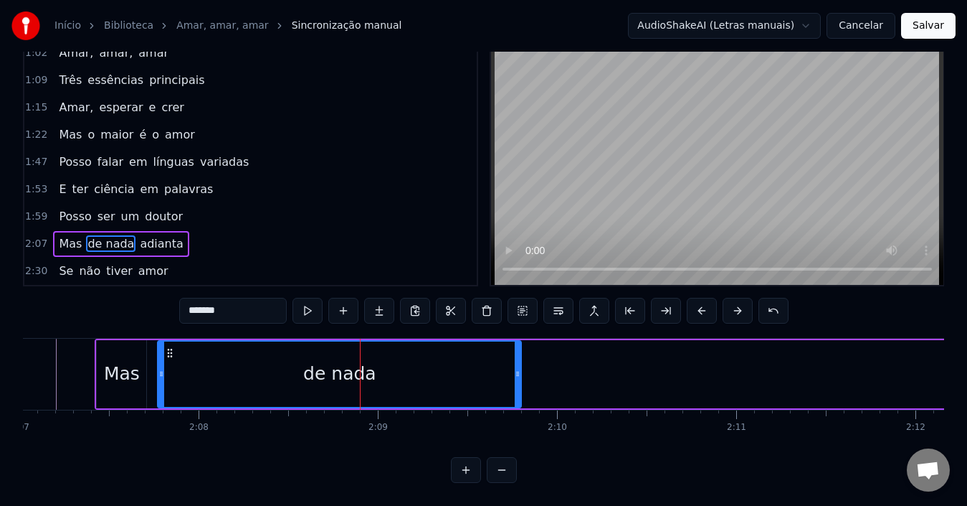
drag, startPoint x: 356, startPoint y: 369, endPoint x: 518, endPoint y: 369, distance: 161.3
click at [518, 369] on div at bounding box center [518, 373] width 6 height 65
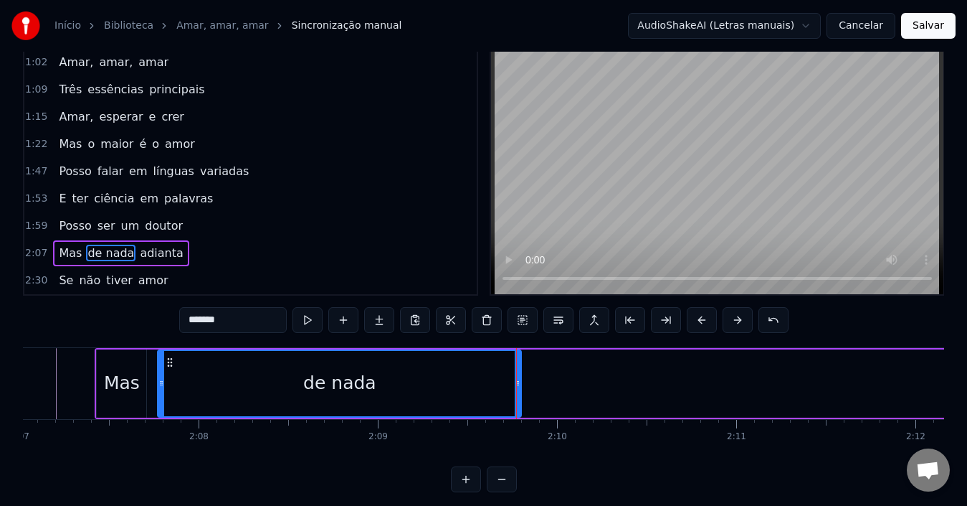
click at [344, 397] on div "de nada" at bounding box center [339, 383] width 362 height 65
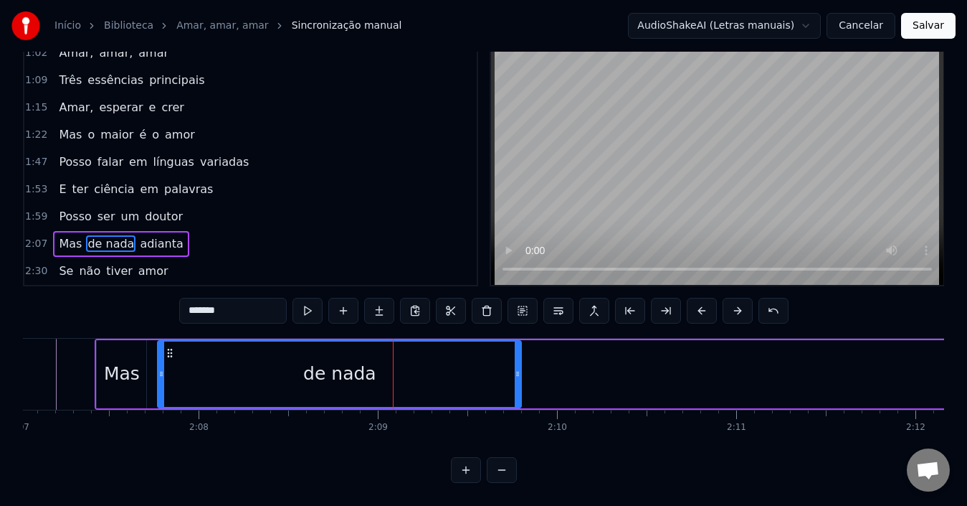
click at [336, 391] on div "de nada" at bounding box center [339, 373] width 362 height 65
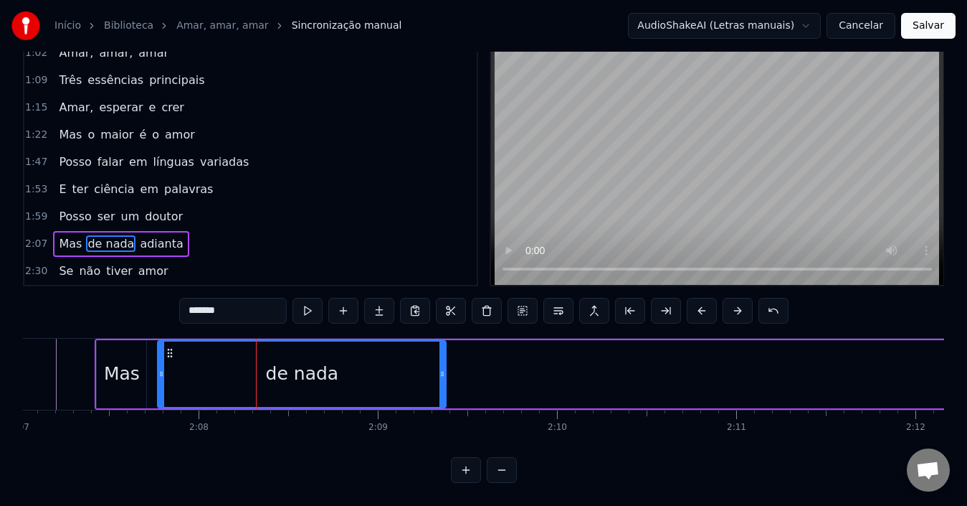
drag, startPoint x: 516, startPoint y: 369, endPoint x: 424, endPoint y: 369, distance: 91.1
click at [440, 369] on div at bounding box center [443, 373] width 6 height 65
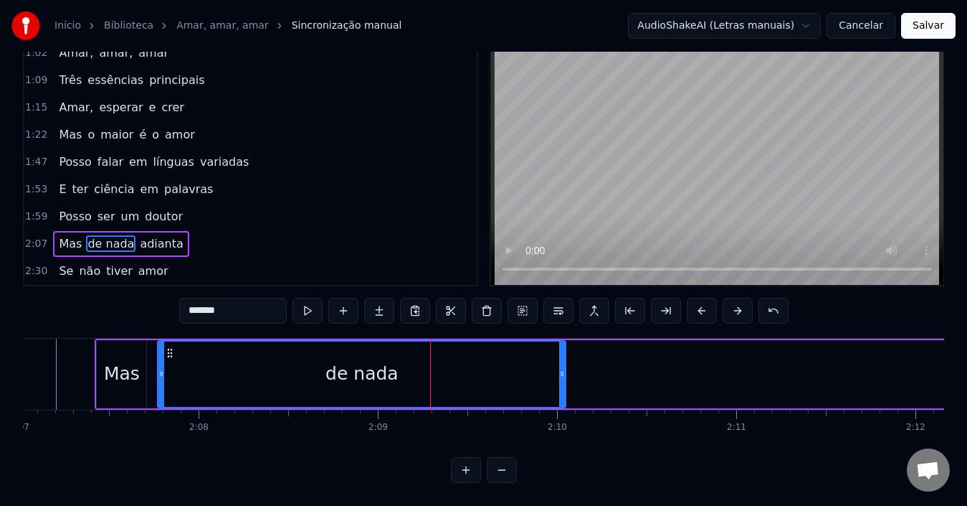
drag, startPoint x: 425, startPoint y: 361, endPoint x: 561, endPoint y: 369, distance: 135.8
click at [561, 369] on div at bounding box center [562, 373] width 6 height 65
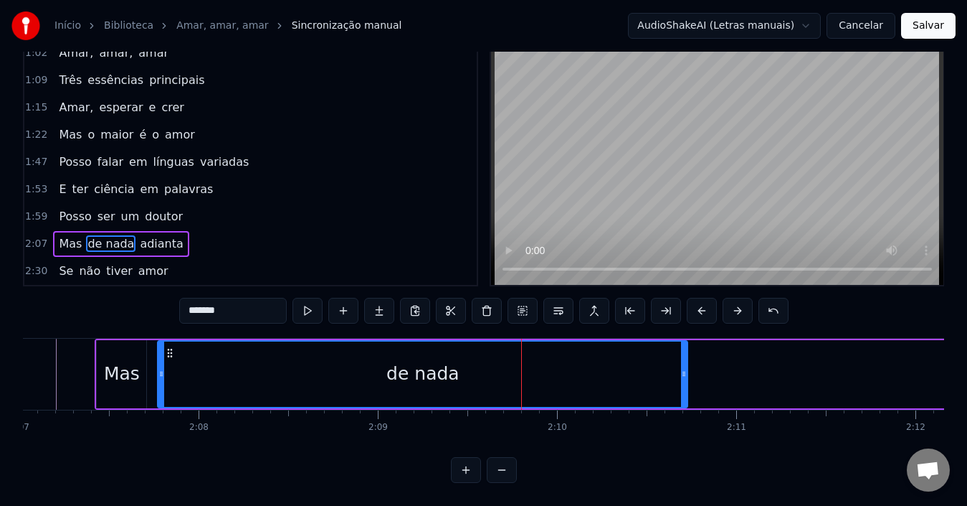
drag, startPoint x: 565, startPoint y: 360, endPoint x: 696, endPoint y: 359, distance: 131.2
click at [687, 368] on icon at bounding box center [684, 373] width 6 height 11
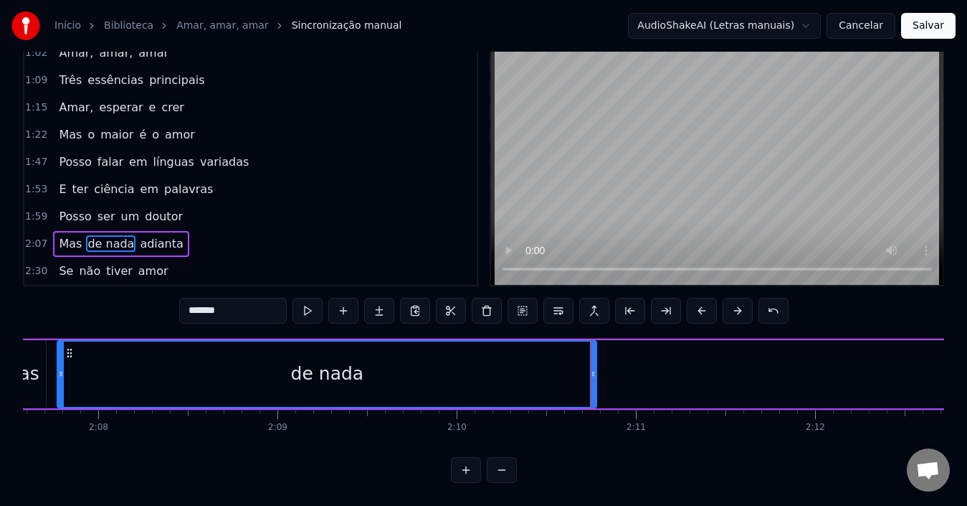
scroll to position [0, 22871]
click at [360, 369] on div "de nada" at bounding box center [326, 373] width 538 height 65
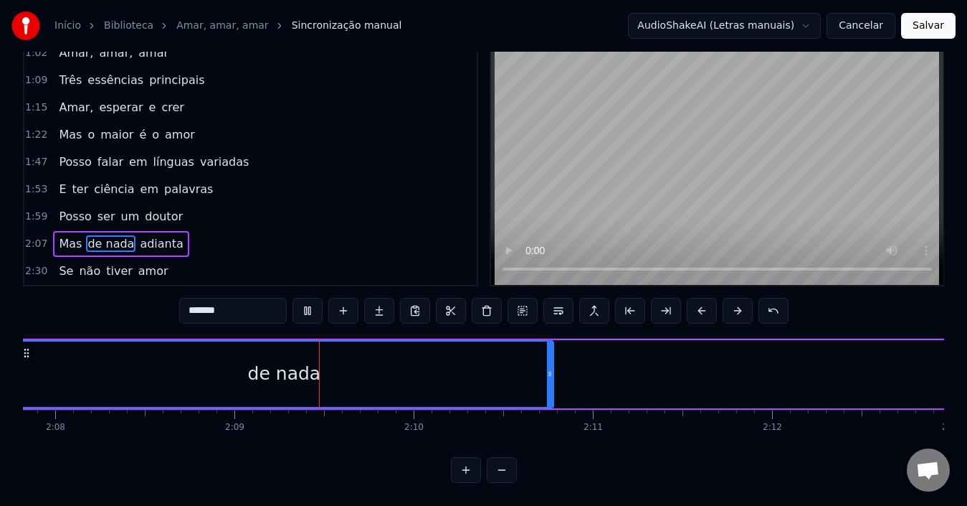
scroll to position [0, 22915]
drag, startPoint x: 549, startPoint y: 362, endPoint x: 573, endPoint y: 362, distance: 24.4
click at [573, 368] on icon at bounding box center [572, 373] width 6 height 11
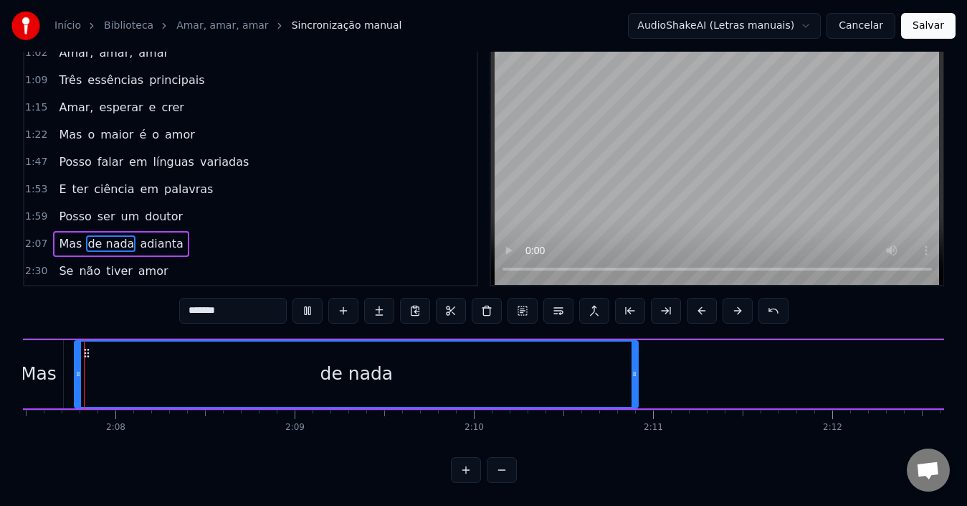
scroll to position [0, 22831]
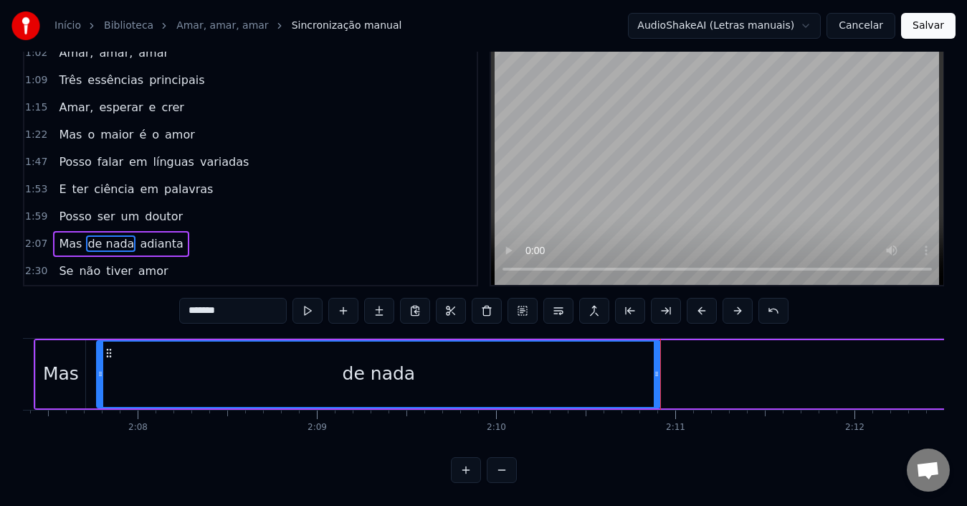
click at [460, 383] on div "de nada" at bounding box center [379, 373] width 562 height 65
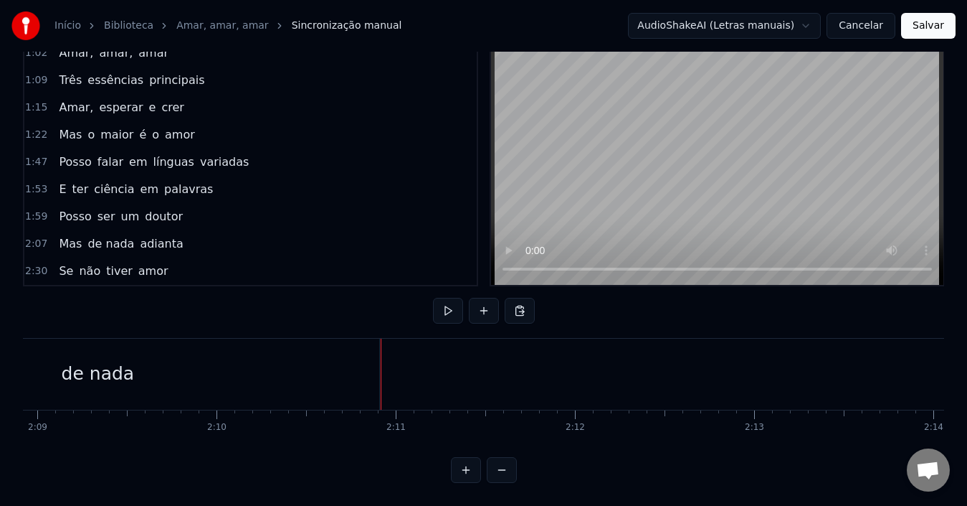
scroll to position [0, 23113]
click at [536, 384] on div "adianta" at bounding box center [589, 373] width 1103 height 71
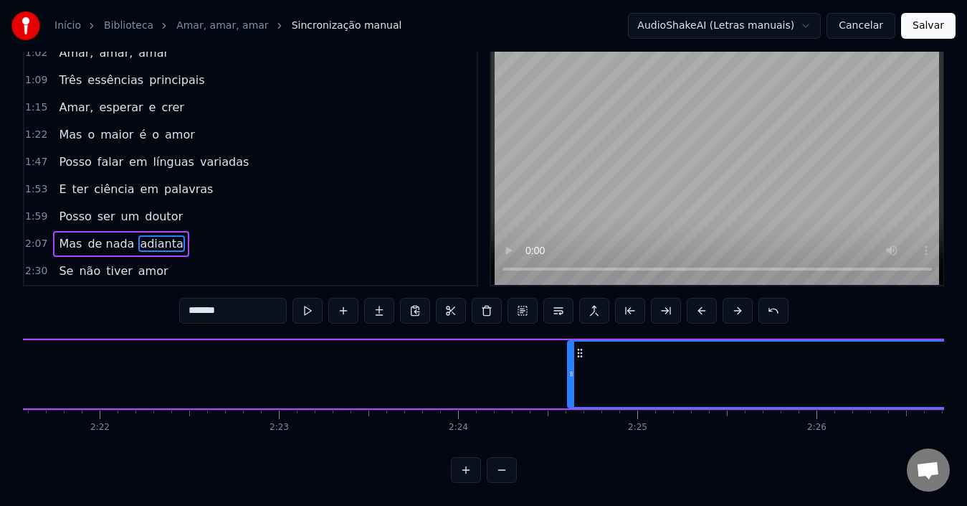
scroll to position [0, 25378]
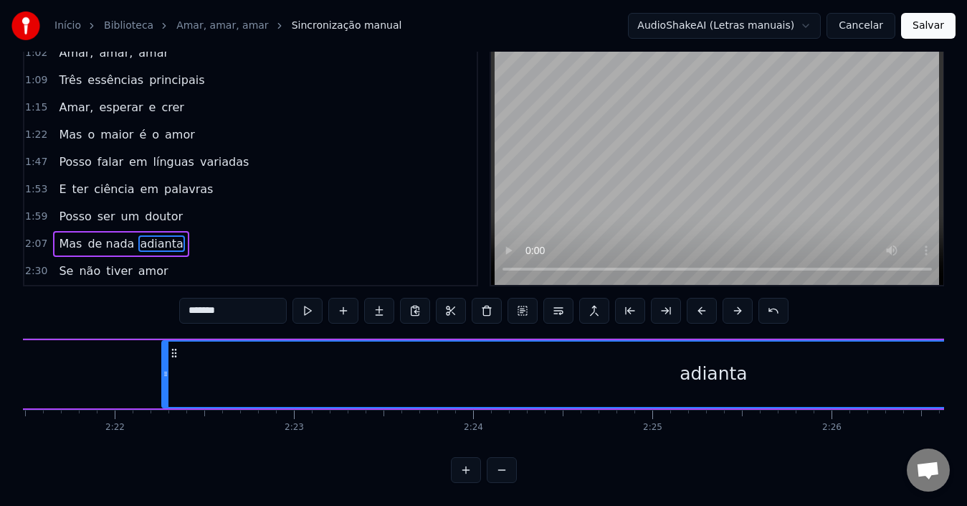
drag, startPoint x: 581, startPoint y: 338, endPoint x: 176, endPoint y: 356, distance: 405.5
click at [165, 350] on div "adianta" at bounding box center [713, 373] width 1101 height 65
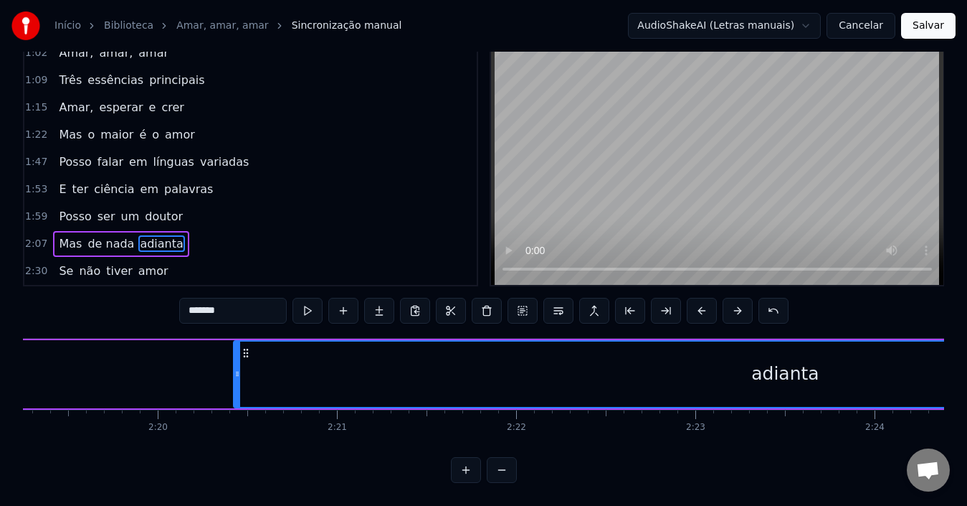
drag, startPoint x: 547, startPoint y: 339, endPoint x: 156, endPoint y: 354, distance: 391.8
click at [234, 347] on div "adianta" at bounding box center [784, 373] width 1101 height 65
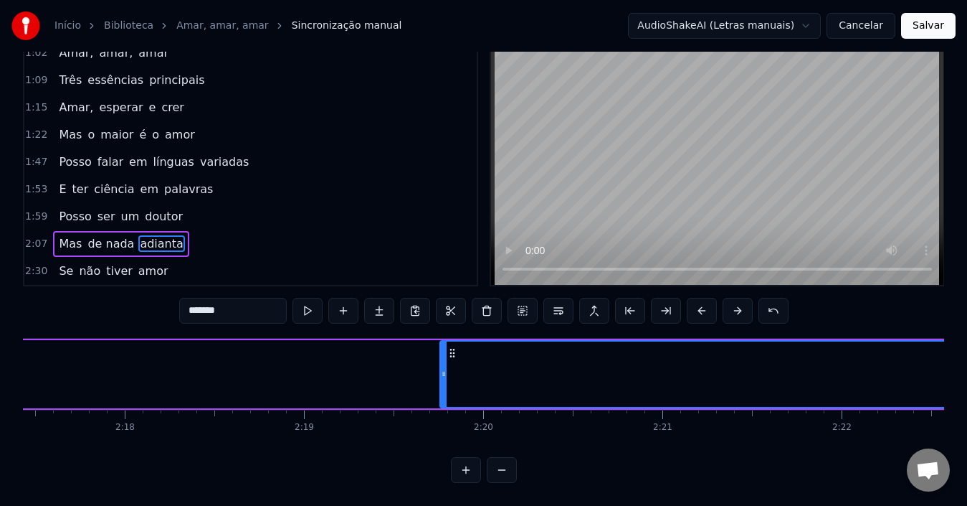
scroll to position [0, 24636]
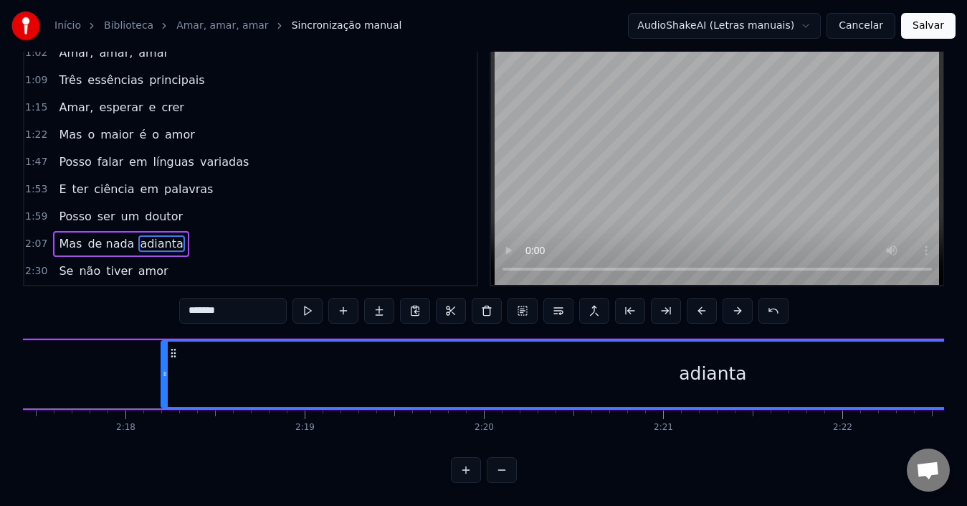
drag, startPoint x: 457, startPoint y: 340, endPoint x: 196, endPoint y: 347, distance: 261.1
click at [178, 347] on icon at bounding box center [173, 352] width 11 height 11
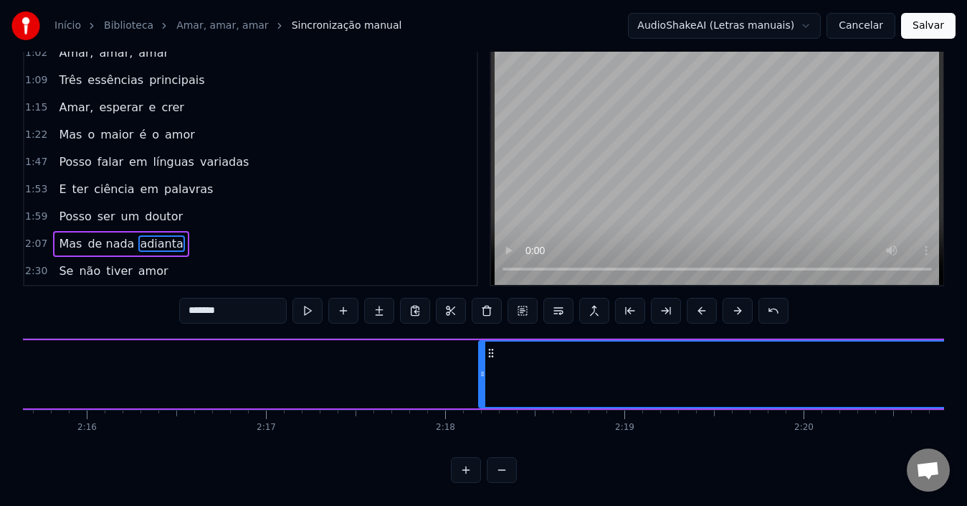
scroll to position [0, 24315]
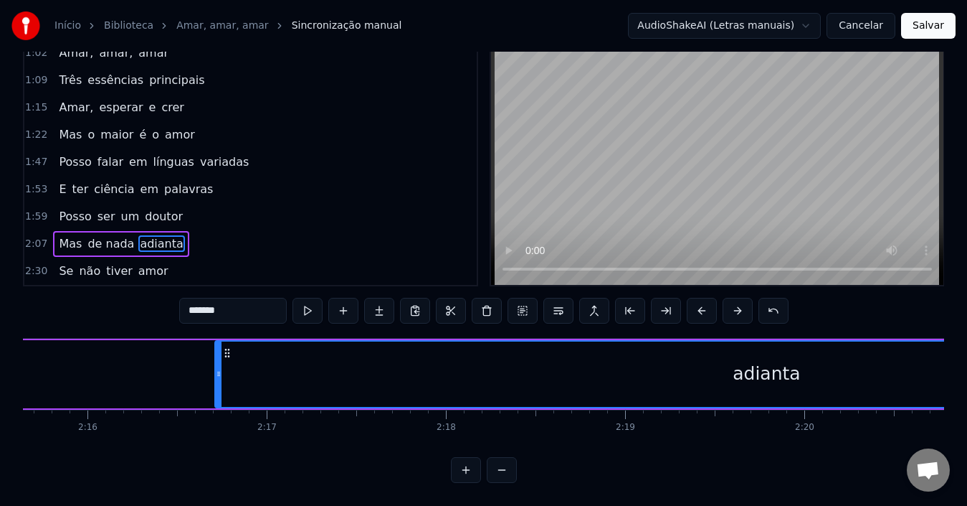
drag, startPoint x: 490, startPoint y: 340, endPoint x: 201, endPoint y: 352, distance: 289.2
click at [226, 352] on circle at bounding box center [226, 352] width 1 height 1
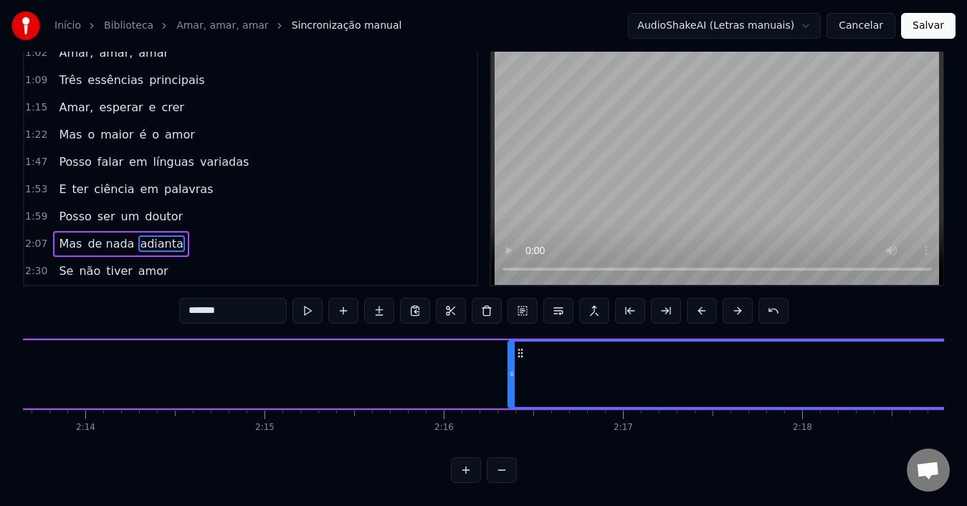
scroll to position [0, 23958]
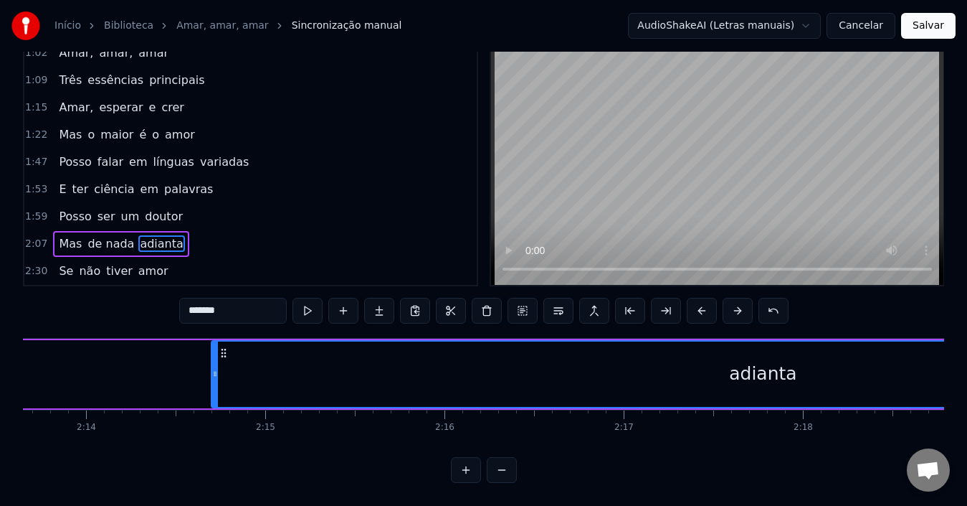
drag, startPoint x: 521, startPoint y: 341, endPoint x: 255, endPoint y: 359, distance: 267.4
click at [212, 351] on div "adianta" at bounding box center [762, 373] width 1101 height 65
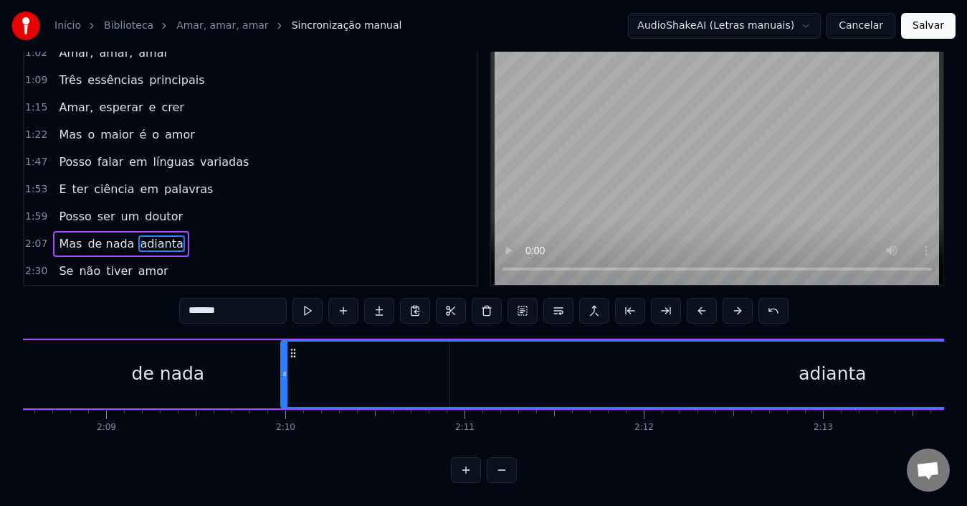
scroll to position [0, 23039]
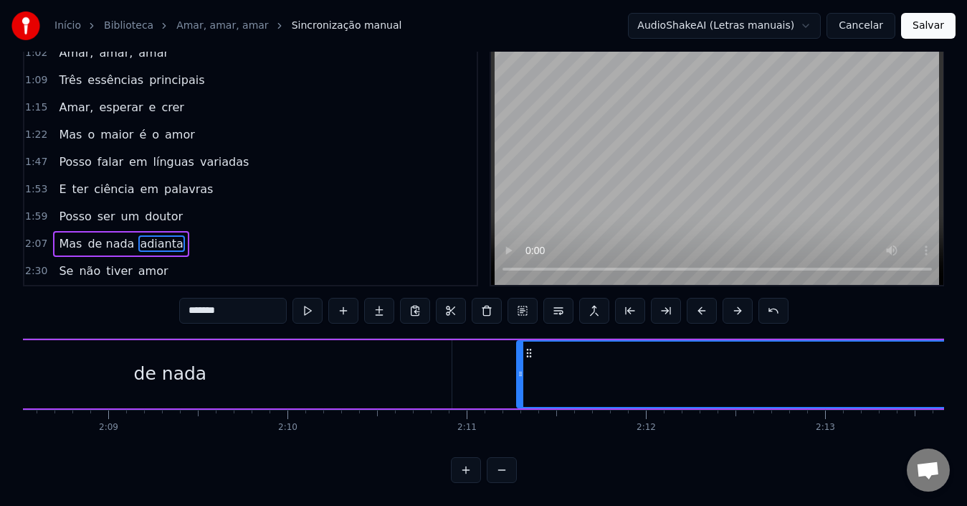
drag, startPoint x: 556, startPoint y: 340, endPoint x: 528, endPoint y: 354, distance: 32.1
click at [288, 369] on div "de nada" at bounding box center [170, 374] width 564 height 68
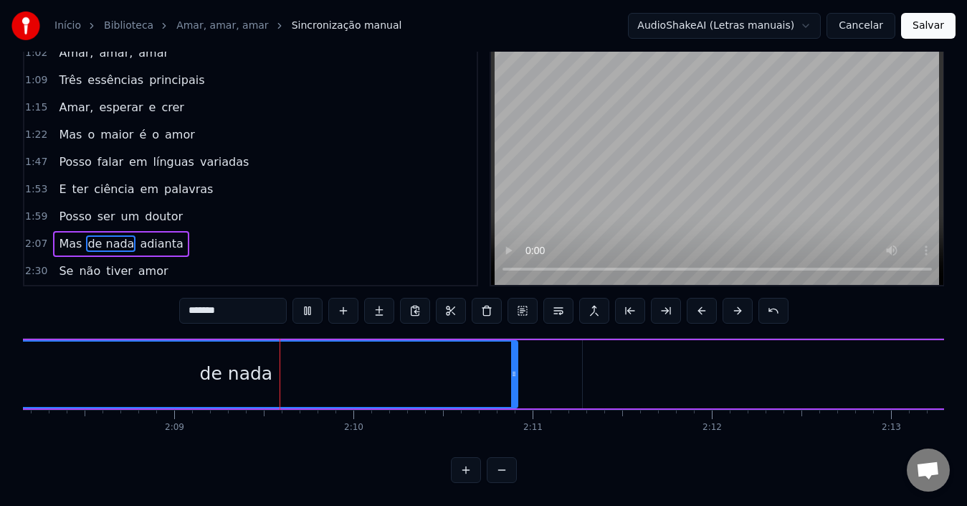
scroll to position [0, 22974]
drag, startPoint x: 511, startPoint y: 366, endPoint x: 483, endPoint y: 366, distance: 28.0
click at [483, 368] on icon at bounding box center [486, 373] width 6 height 11
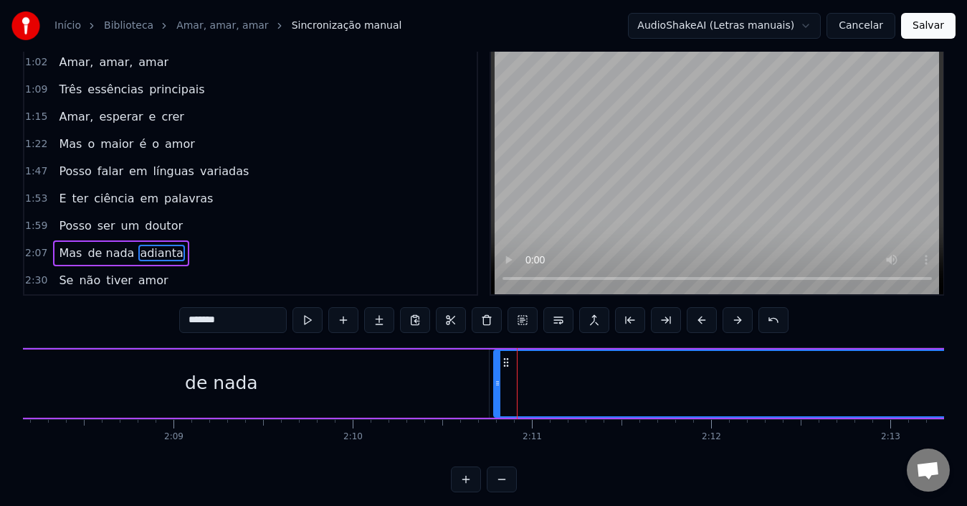
drag, startPoint x: 587, startPoint y: 387, endPoint x: 499, endPoint y: 385, distance: 88.2
click at [499, 385] on icon at bounding box center [498, 382] width 6 height 11
click at [432, 389] on div "de nada" at bounding box center [221, 383] width 536 height 68
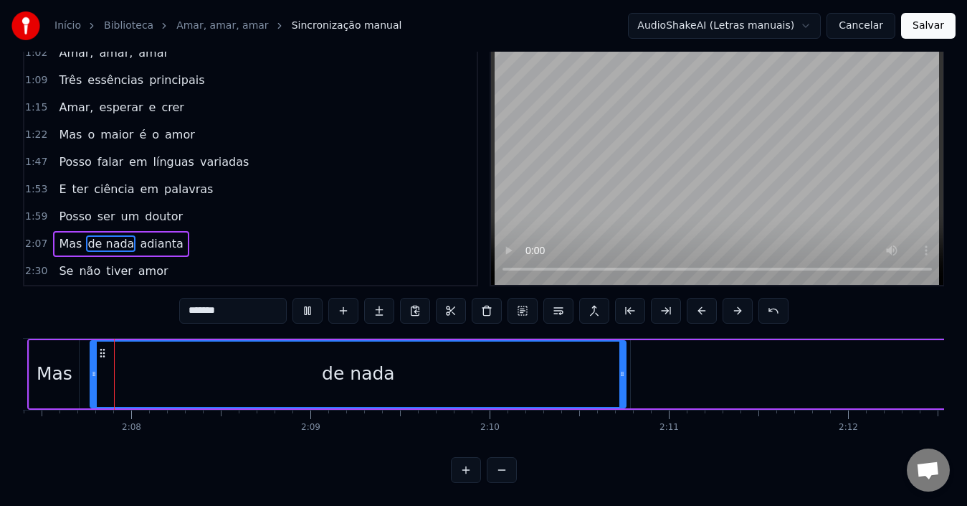
scroll to position [0, 22831]
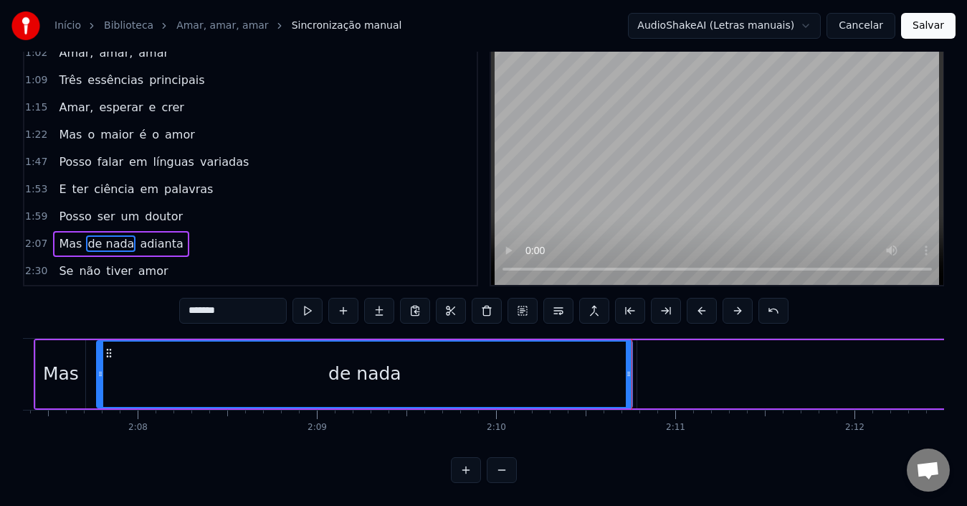
click at [439, 369] on div "de nada" at bounding box center [365, 373] width 534 height 65
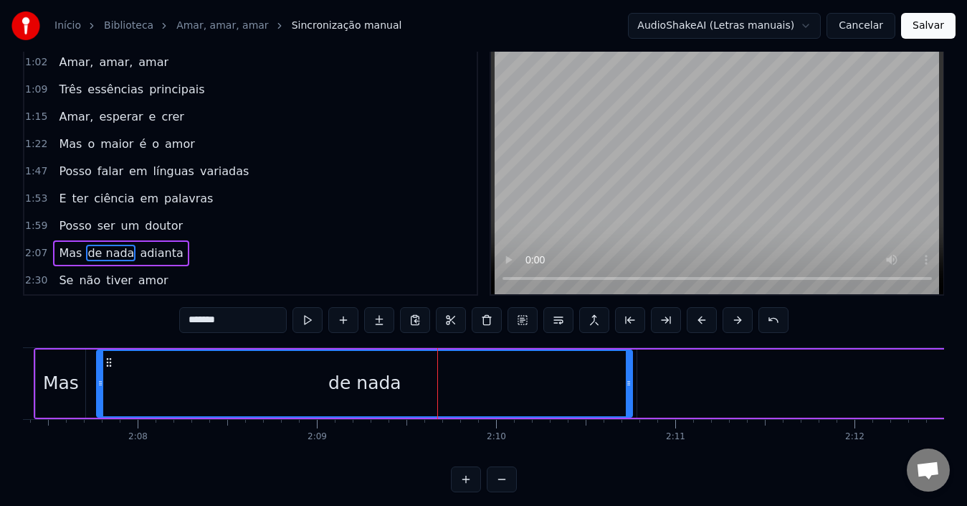
click at [229, 322] on input "*******" at bounding box center [233, 320] width 108 height 26
click at [390, 389] on div "de" at bounding box center [365, 383] width 534 height 65
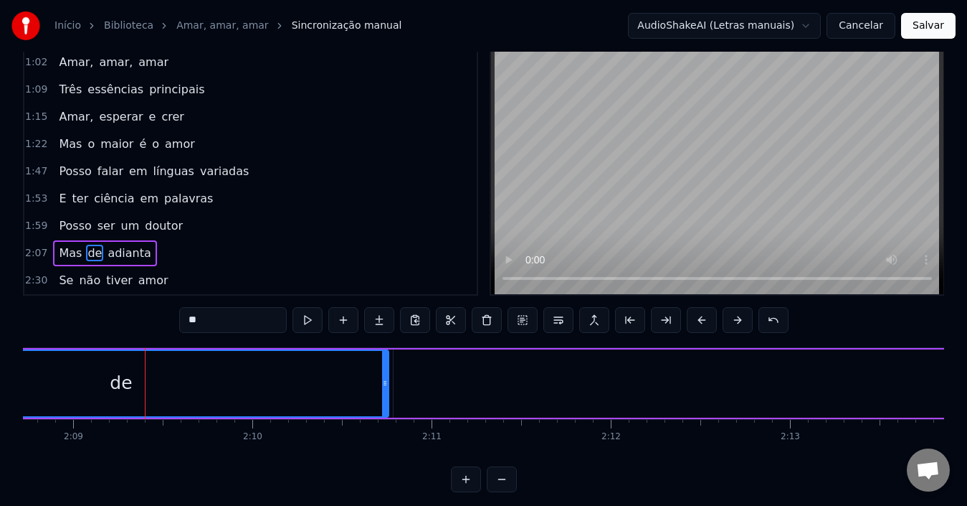
scroll to position [0, 23075]
type input "*******"
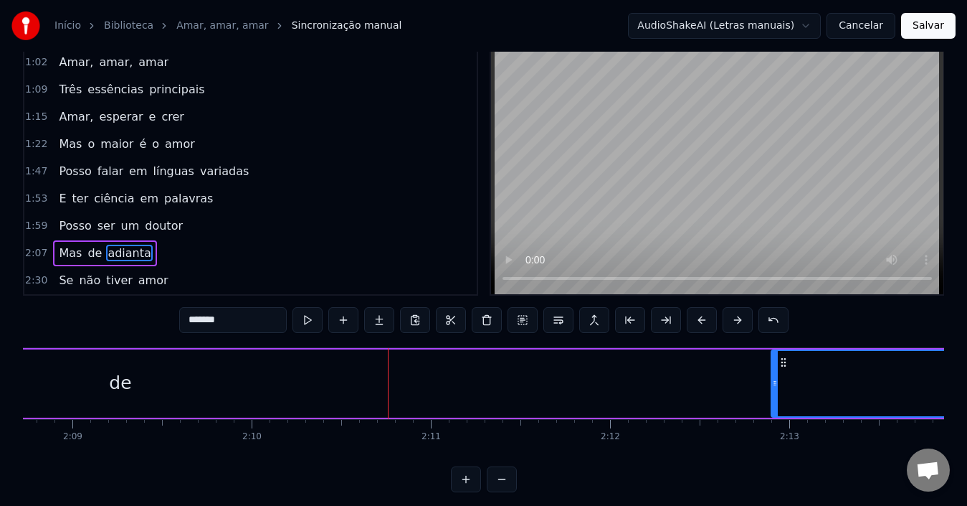
drag, startPoint x: 397, startPoint y: 398, endPoint x: 853, endPoint y: 403, distance: 455.4
click at [778, 398] on div at bounding box center [775, 383] width 6 height 65
click at [350, 403] on div "Mas de adianta" at bounding box center [578, 383] width 1797 height 71
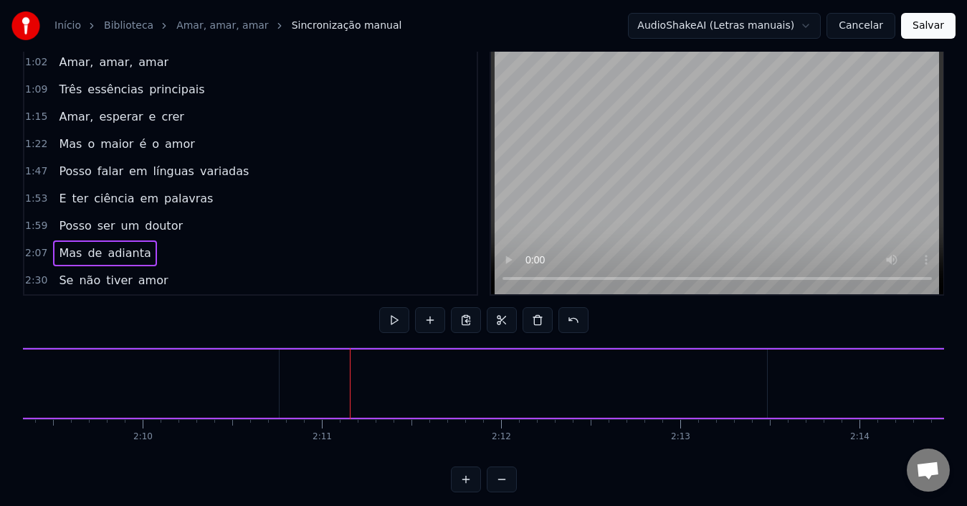
click at [345, 385] on div "Mas de adianta" at bounding box center [578, 383] width 1797 height 71
click at [426, 321] on button at bounding box center [430, 320] width 30 height 26
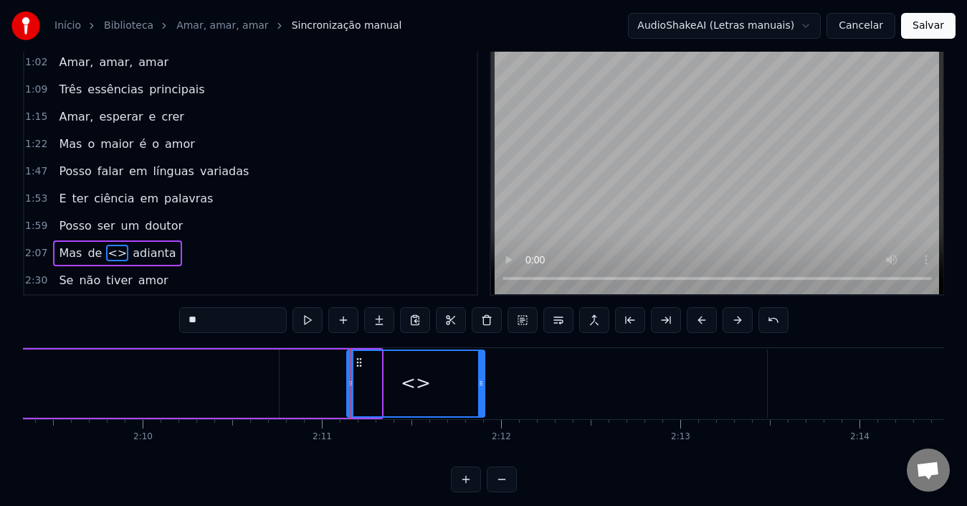
drag, startPoint x: 380, startPoint y: 392, endPoint x: 485, endPoint y: 395, distance: 105.4
click at [484, 395] on div at bounding box center [481, 383] width 6 height 65
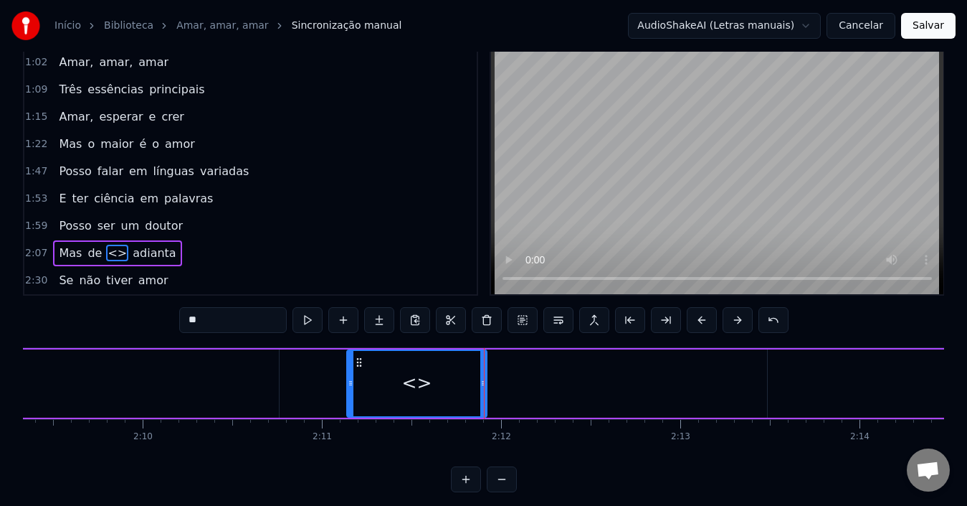
drag, startPoint x: 411, startPoint y: 396, endPoint x: 437, endPoint y: 398, distance: 25.9
click at [437, 398] on div "<>" at bounding box center [417, 383] width 138 height 65
click at [262, 386] on div "de" at bounding box center [11, 383] width 536 height 68
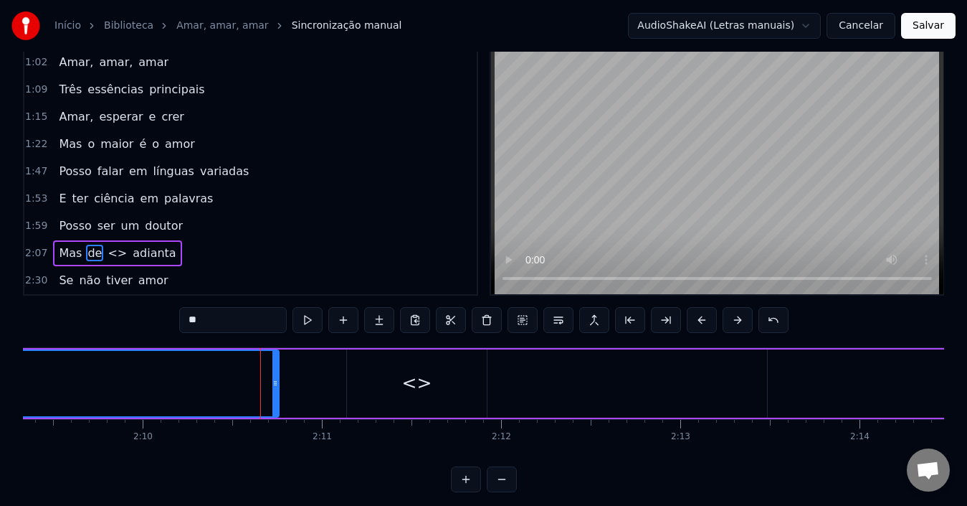
click at [374, 393] on div "<>" at bounding box center [417, 383] width 140 height 68
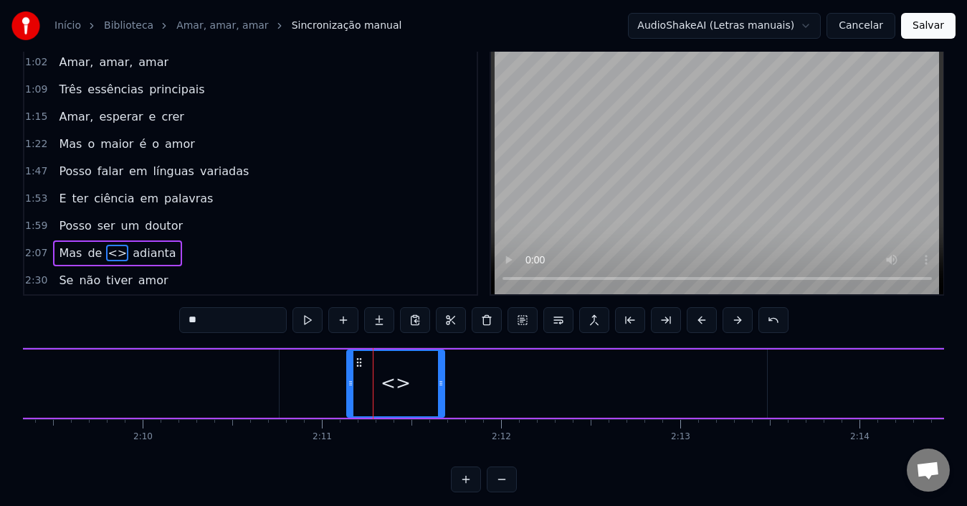
drag, startPoint x: 485, startPoint y: 393, endPoint x: 442, endPoint y: 393, distance: 42.3
click at [442, 393] on div at bounding box center [441, 383] width 6 height 65
click at [201, 323] on input "**" at bounding box center [233, 320] width 108 height 26
drag, startPoint x: 201, startPoint y: 323, endPoint x: 166, endPoint y: 320, distance: 36.0
click at [166, 320] on div "0:27 Se digo que amo ao meu [DEMOGRAPHIC_DATA] 0:34 E aborreço um irmão 0:40 Es…" at bounding box center [483, 267] width 921 height 450
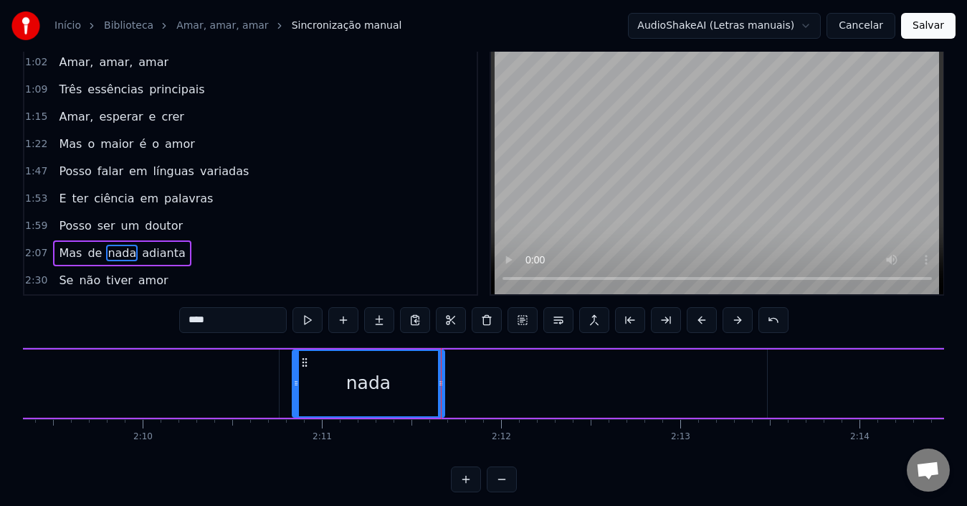
drag, startPoint x: 353, startPoint y: 394, endPoint x: 298, endPoint y: 394, distance: 54.5
click at [298, 394] on div at bounding box center [296, 383] width 6 height 65
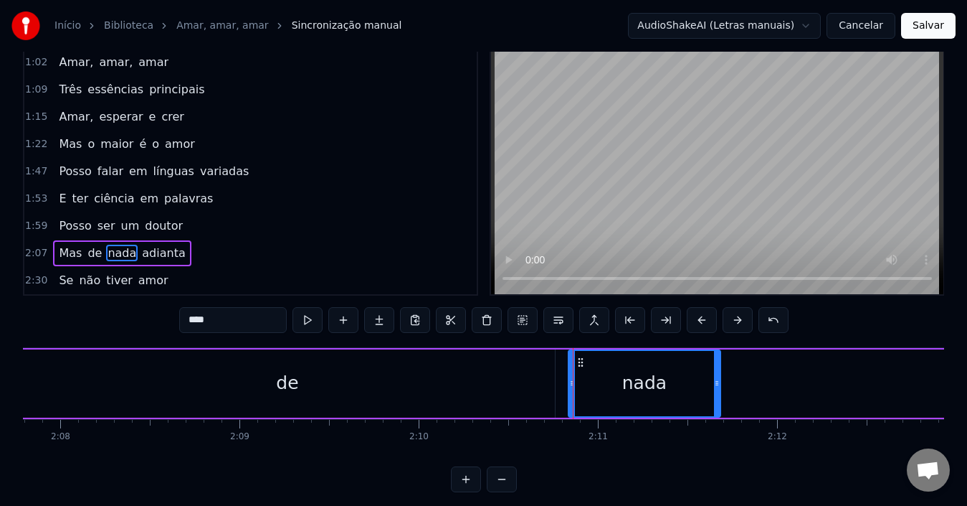
scroll to position [0, 22907]
click at [321, 402] on div "de" at bounding box center [288, 383] width 536 height 68
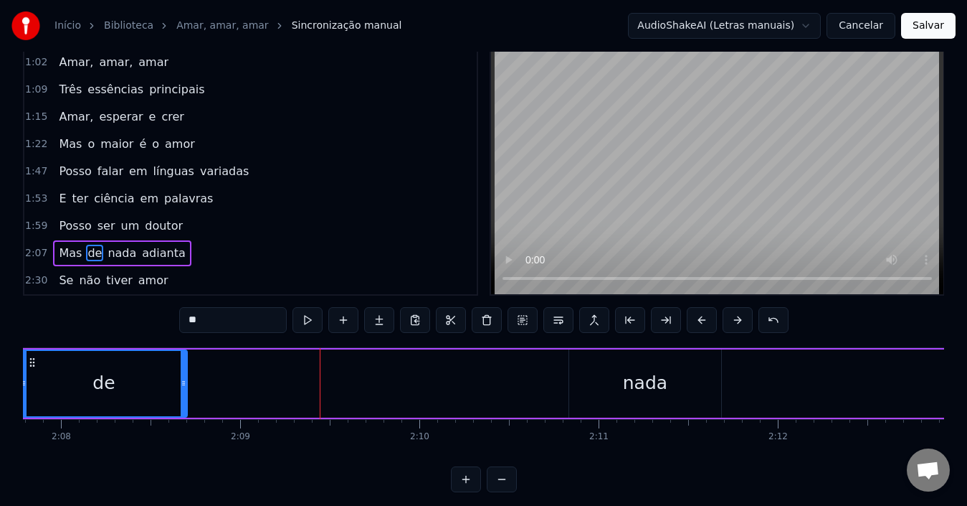
drag, startPoint x: 552, startPoint y: 393, endPoint x: 163, endPoint y: 386, distance: 388.7
click at [181, 384] on div at bounding box center [184, 383] width 6 height 65
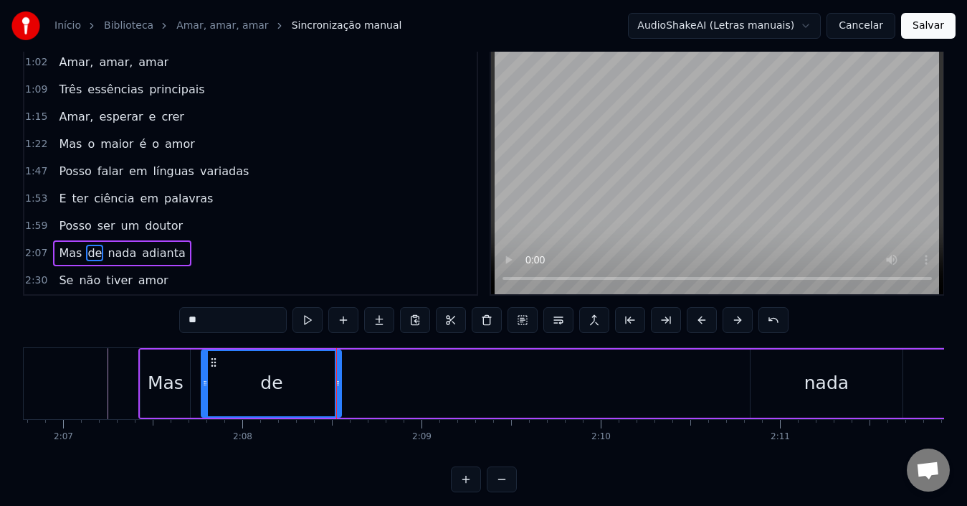
scroll to position [0, 22724]
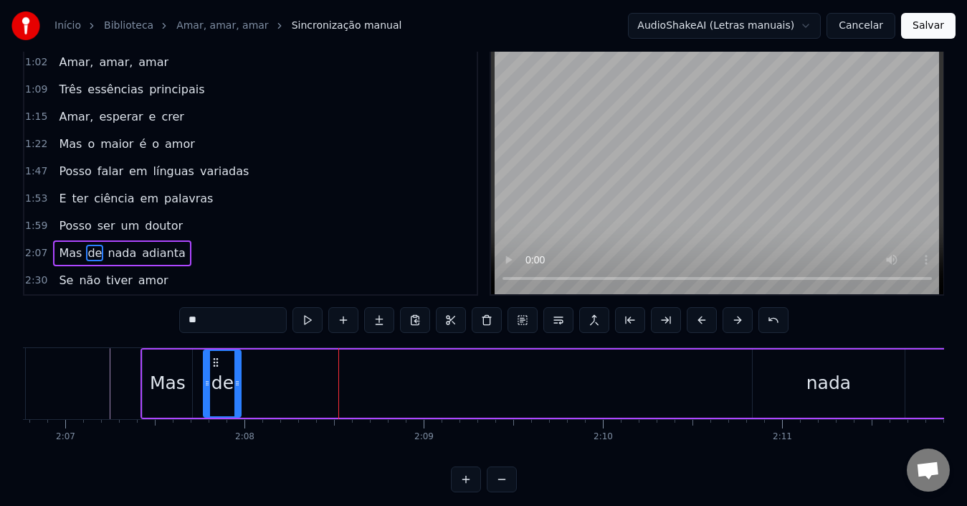
drag, startPoint x: 340, startPoint y: 389, endPoint x: 237, endPoint y: 386, distance: 102.6
click at [237, 386] on div at bounding box center [237, 383] width 6 height 65
click at [223, 395] on div "de" at bounding box center [223, 382] width 22 height 27
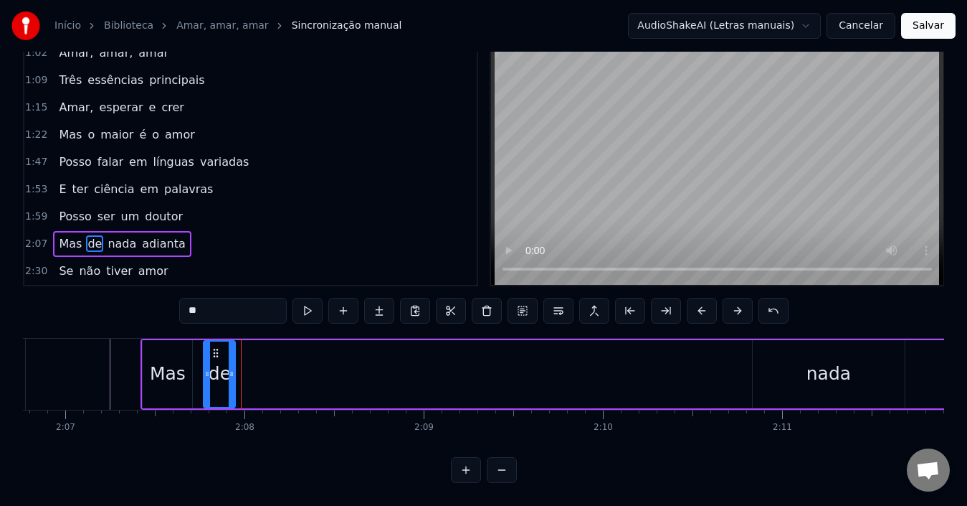
click at [231, 371] on div at bounding box center [232, 373] width 6 height 65
click at [202, 373] on div at bounding box center [201, 373] width 6 height 65
click at [229, 368] on icon at bounding box center [230, 373] width 6 height 11
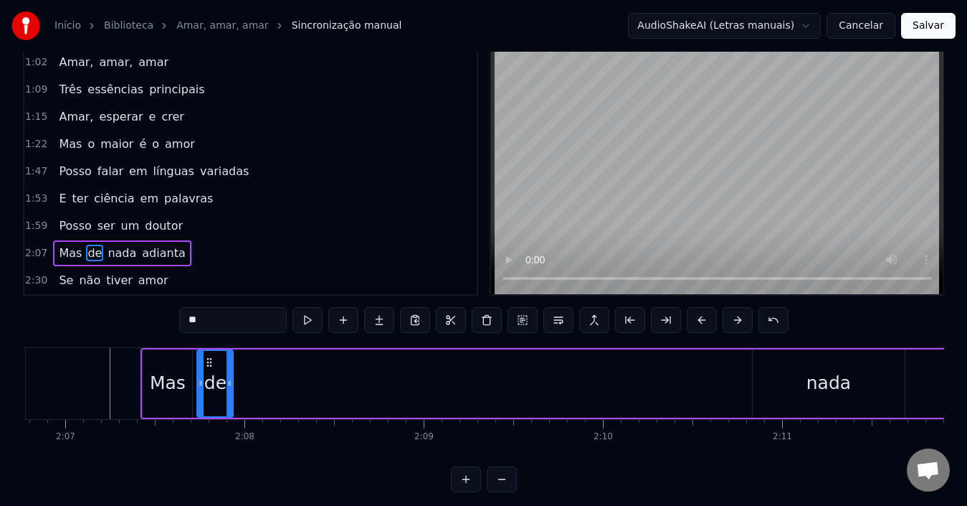
click at [831, 392] on div "nada" at bounding box center [829, 382] width 44 height 27
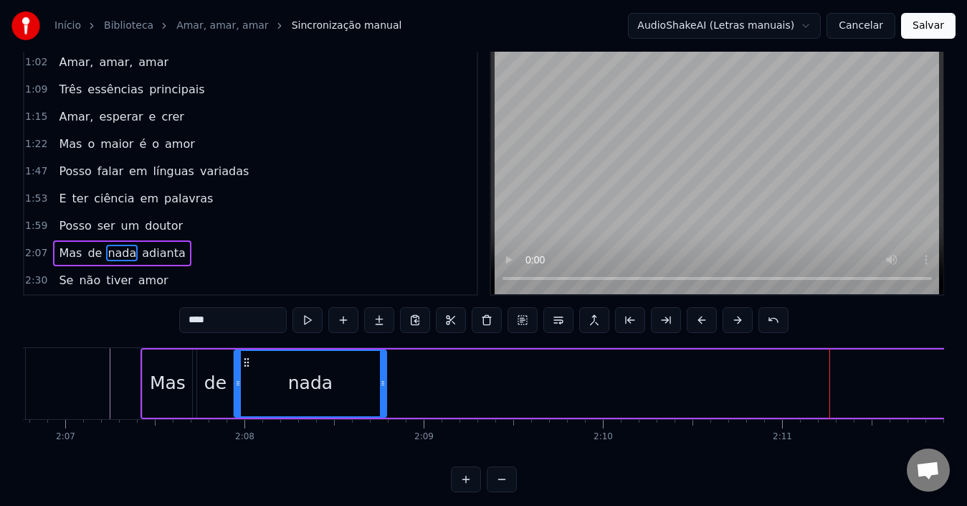
drag, startPoint x: 763, startPoint y: 364, endPoint x: 245, endPoint y: 381, distance: 518.7
click at [245, 381] on div "nada" at bounding box center [310, 383] width 151 height 65
click at [309, 393] on div "nada" at bounding box center [310, 382] width 44 height 27
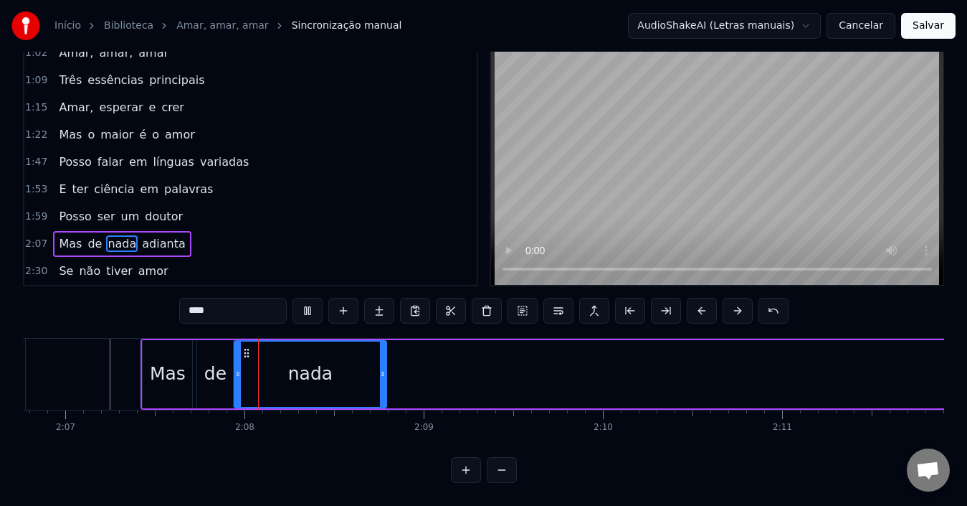
scroll to position [54, 0]
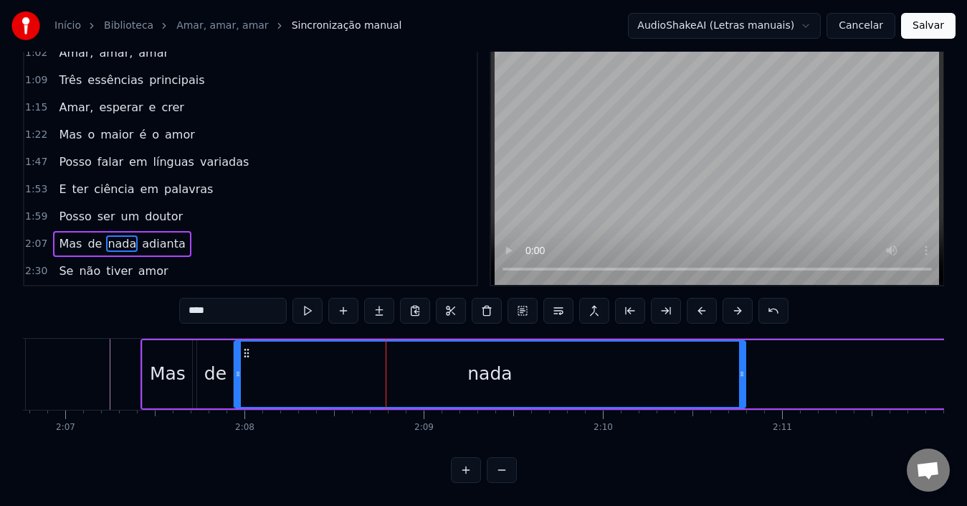
drag, startPoint x: 384, startPoint y: 369, endPoint x: 736, endPoint y: 364, distance: 352.8
click at [739, 364] on div at bounding box center [742, 373] width 6 height 65
click at [736, 364] on div at bounding box center [736, 373] width 6 height 65
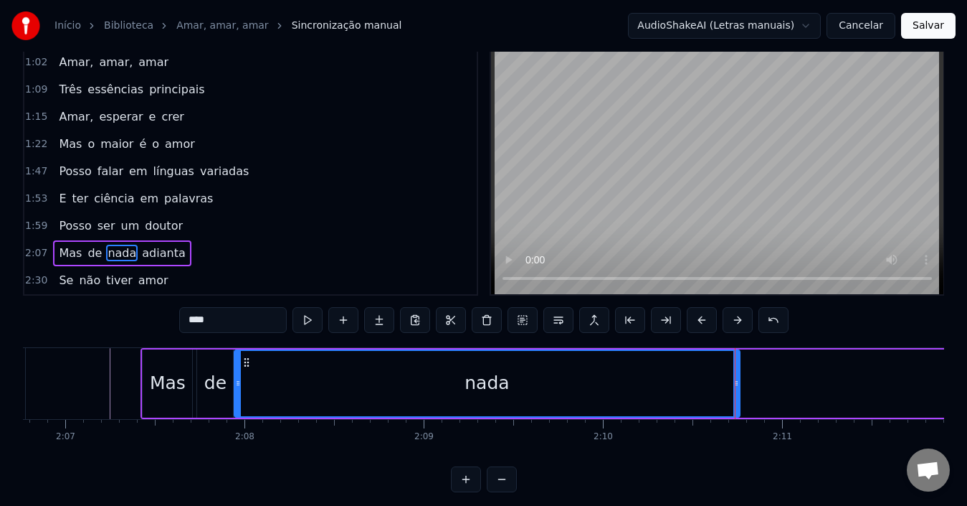
click at [736, 364] on div at bounding box center [737, 383] width 6 height 65
click at [513, 390] on div "nada" at bounding box center [486, 383] width 503 height 65
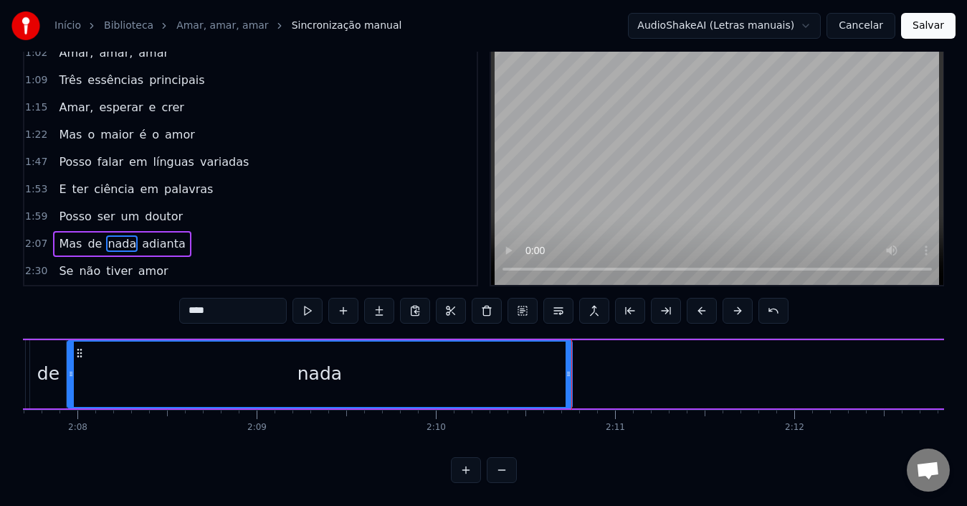
scroll to position [0, 22892]
drag, startPoint x: 567, startPoint y: 369, endPoint x: 557, endPoint y: 367, distance: 10.3
click at [557, 367] on div at bounding box center [557, 373] width 6 height 65
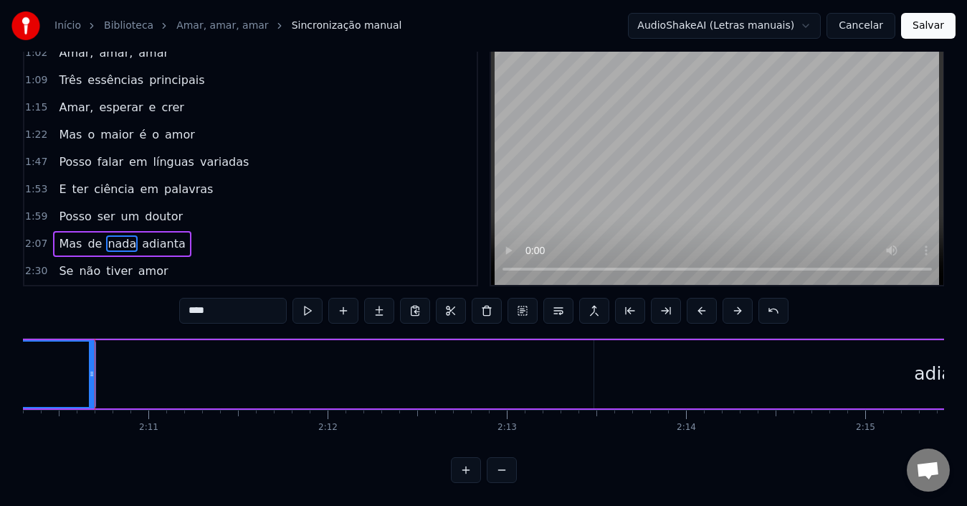
scroll to position [0, 23359]
click at [713, 374] on div "adianta" at bounding box center [947, 374] width 707 height 68
type input "*******"
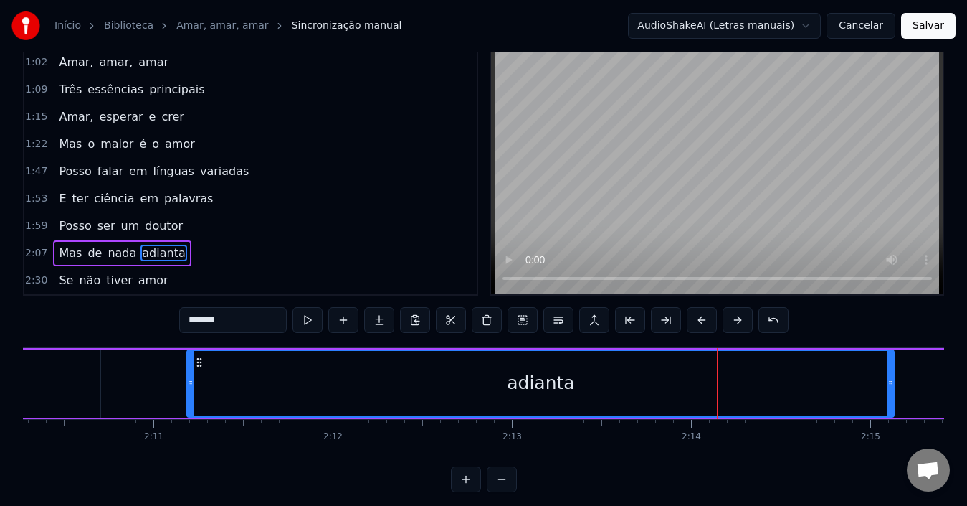
drag, startPoint x: 604, startPoint y: 361, endPoint x: 198, endPoint y: 383, distance: 407.1
click at [198, 383] on div "adianta" at bounding box center [541, 383] width 706 height 65
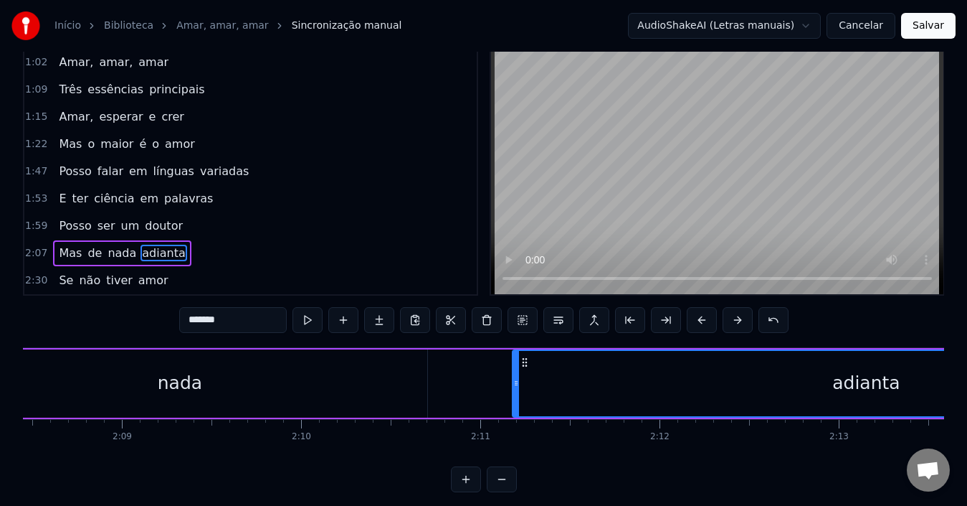
scroll to position [0, 23025]
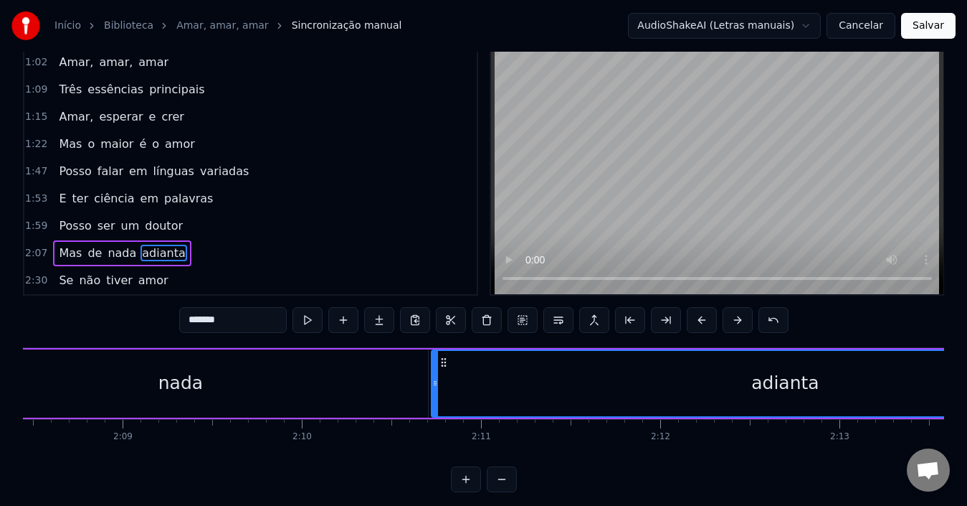
drag, startPoint x: 525, startPoint y: 361, endPoint x: 443, endPoint y: 361, distance: 81.7
click at [443, 361] on circle at bounding box center [442, 361] width 1 height 1
click at [483, 399] on div "adianta" at bounding box center [785, 383] width 706 height 65
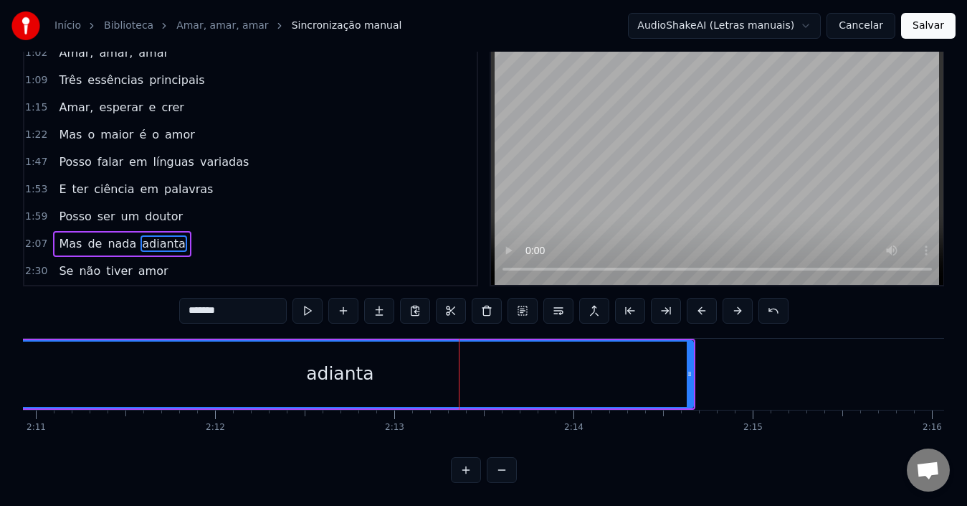
scroll to position [0, 23470]
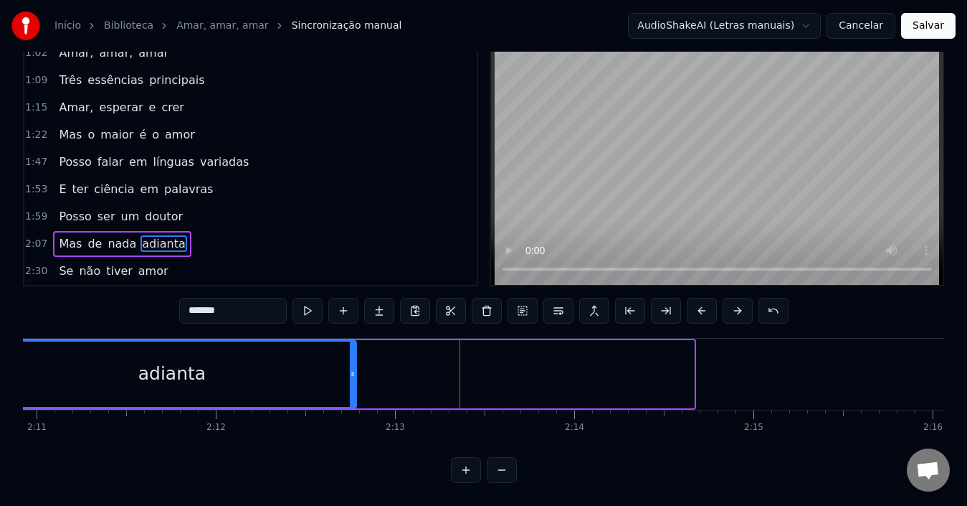
drag, startPoint x: 689, startPoint y: 368, endPoint x: 351, endPoint y: 373, distance: 337.8
click at [351, 373] on div at bounding box center [353, 373] width 6 height 65
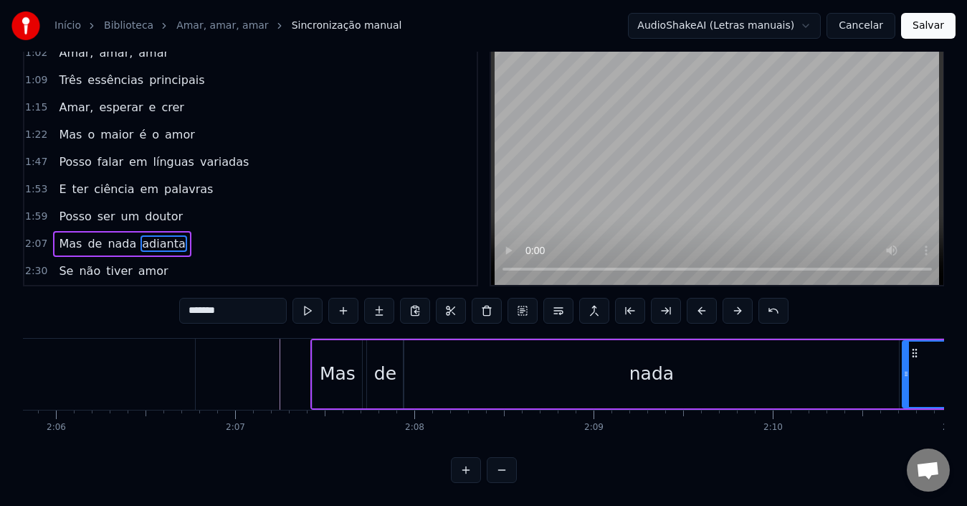
scroll to position [0, 22536]
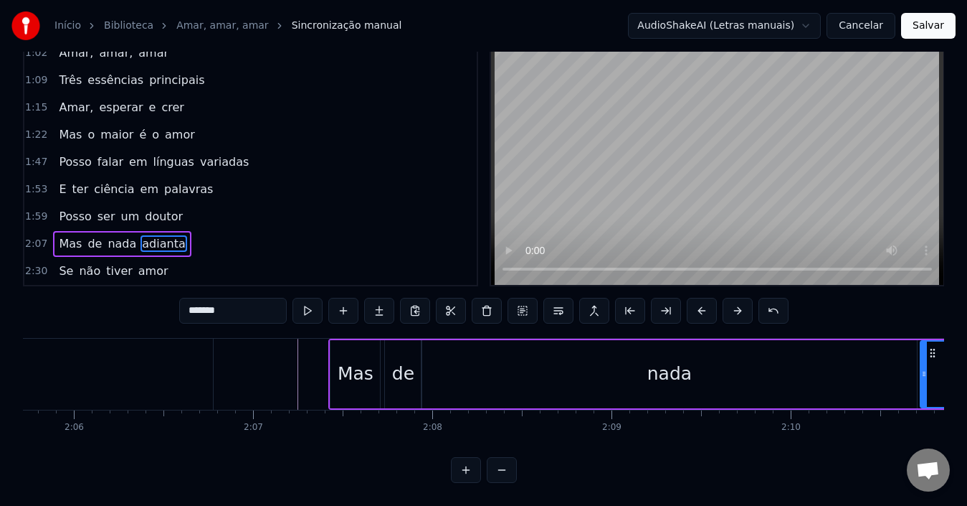
click at [116, 242] on div "Mas de nada adianta" at bounding box center [122, 244] width 138 height 26
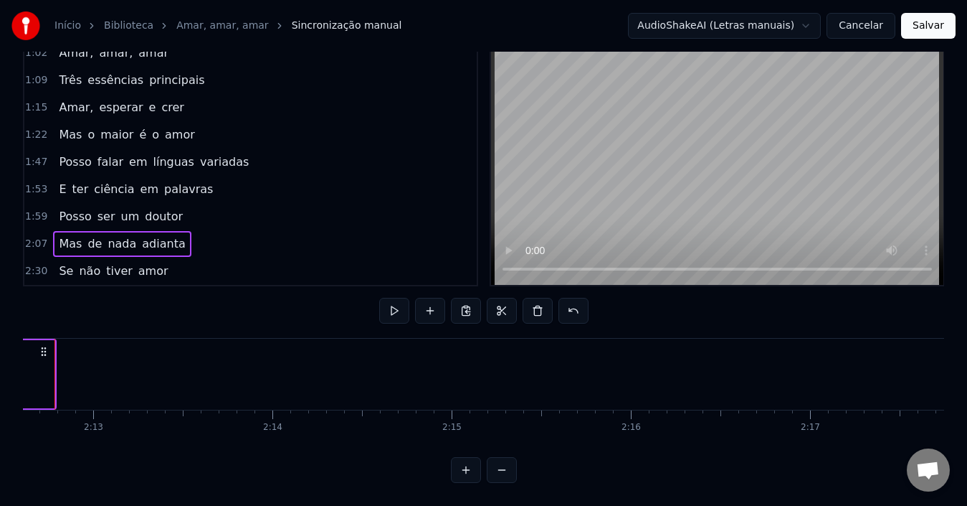
scroll to position [0, 23771]
click at [153, 267] on div "Se não tiver amor" at bounding box center [113, 271] width 120 height 26
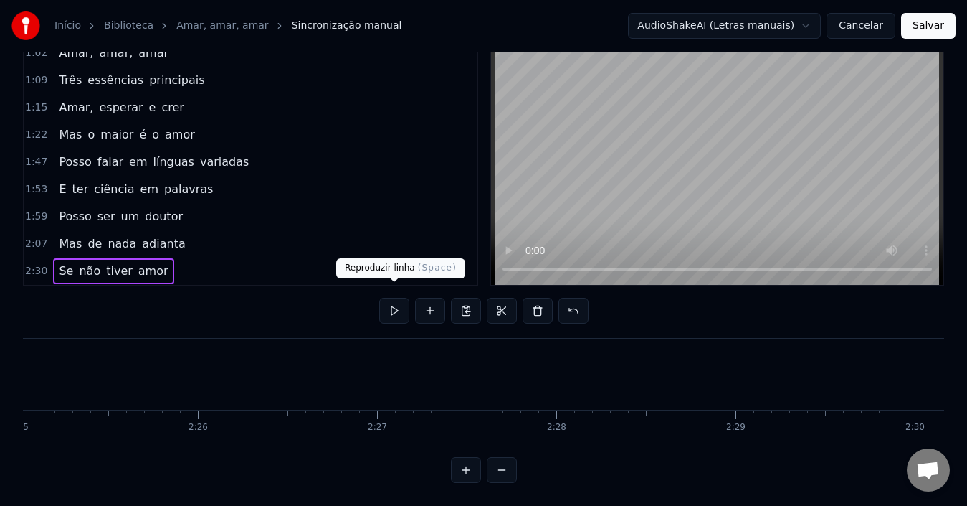
scroll to position [0, 26961]
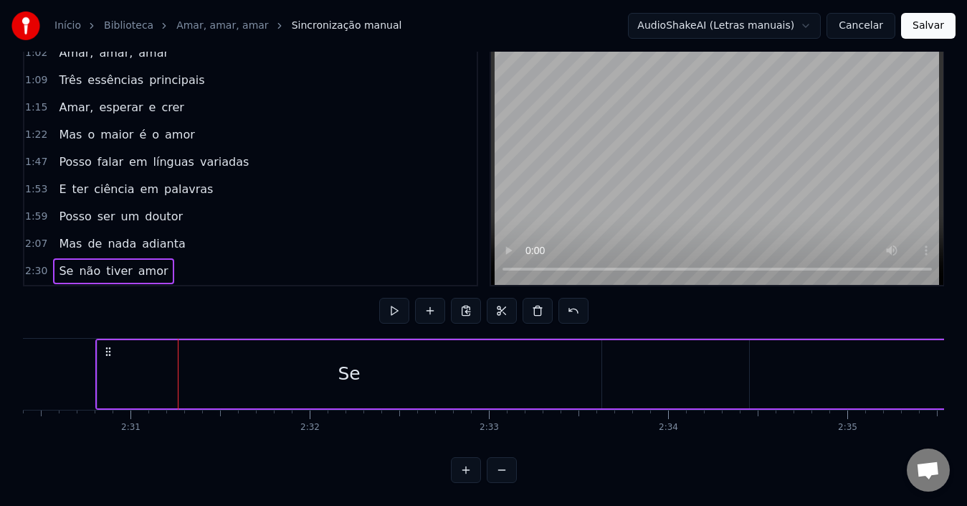
click at [145, 269] on div "Se não tiver amor" at bounding box center [113, 271] width 120 height 26
click at [303, 306] on div "0:27 Se digo que amo ao meu [DEMOGRAPHIC_DATA] 0:34 E aborreço um irmão 0:40 Es…" at bounding box center [483, 258] width 921 height 450
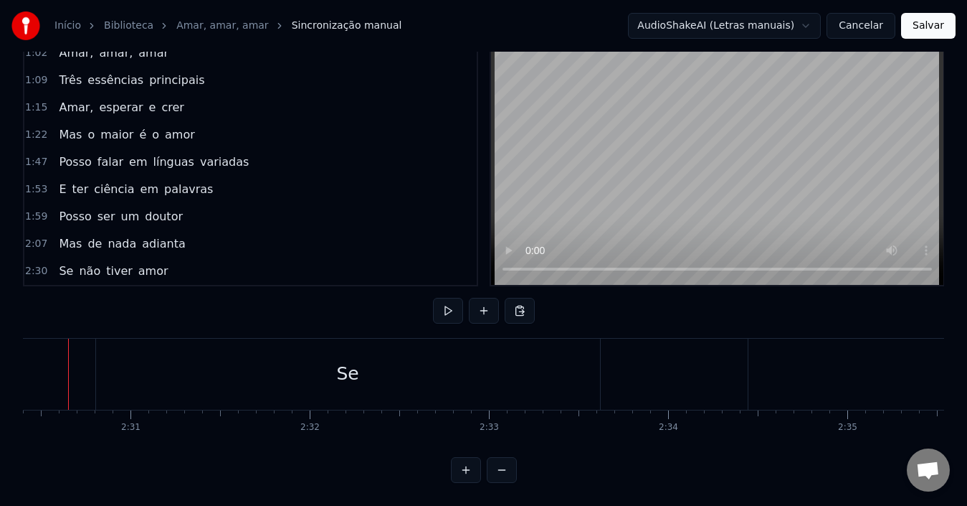
scroll to position [0, 26934]
click at [252, 376] on div "Se" at bounding box center [375, 373] width 504 height 71
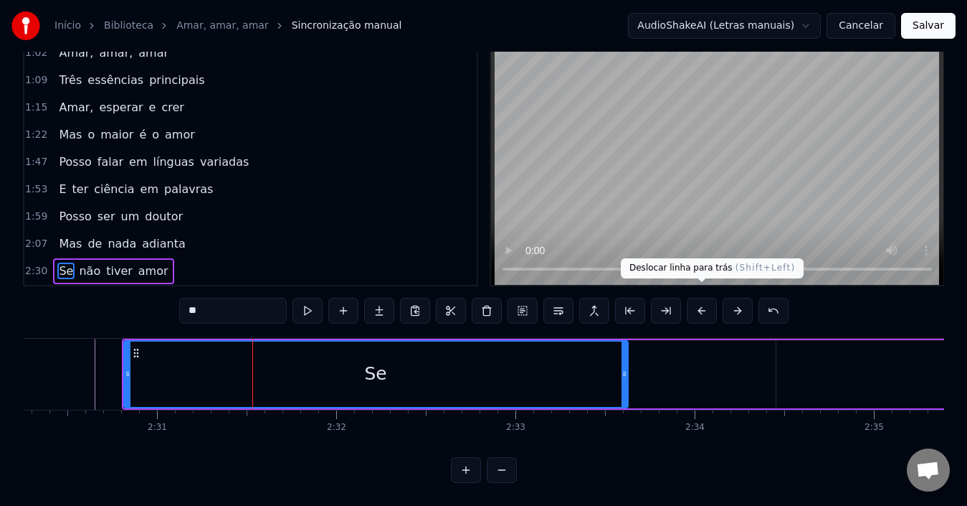
click at [702, 300] on button at bounding box center [702, 311] width 30 height 26
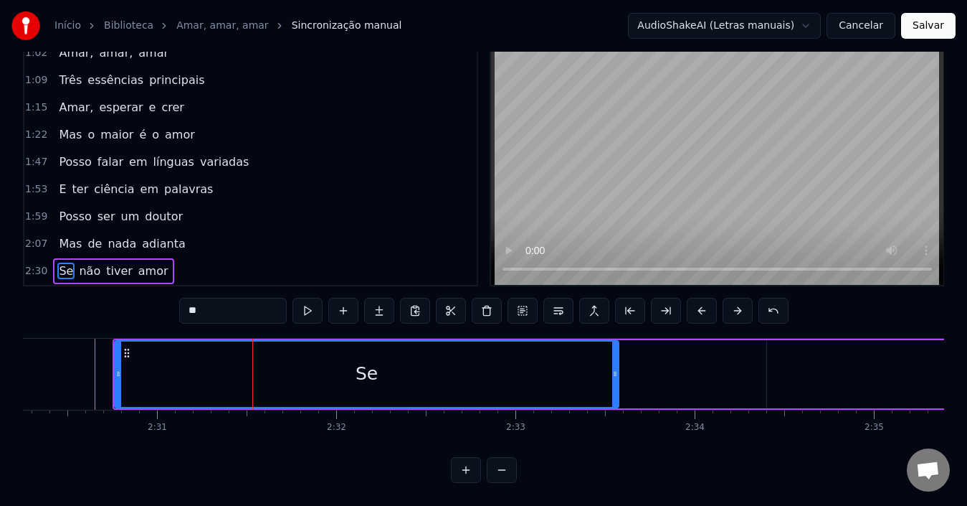
click at [702, 300] on button at bounding box center [702, 311] width 30 height 26
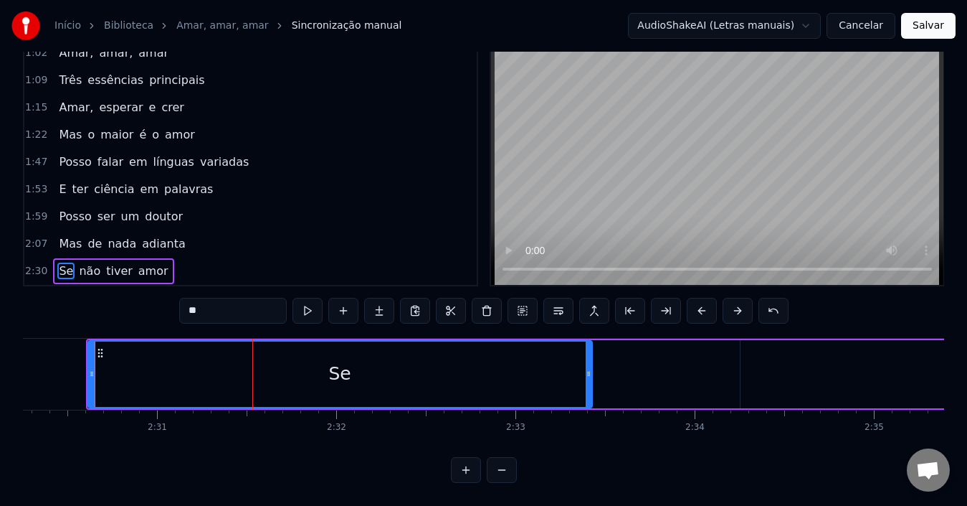
click at [702, 300] on button at bounding box center [702, 311] width 30 height 26
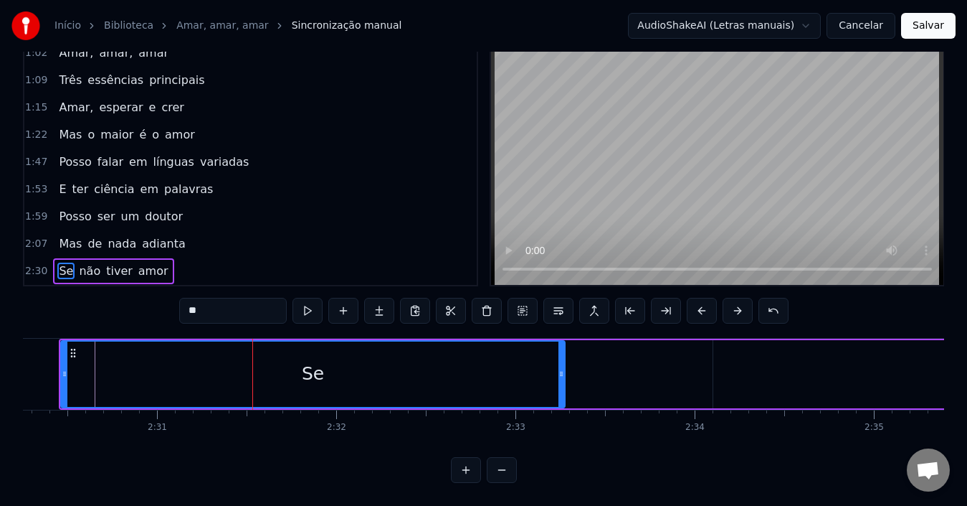
click at [702, 300] on button at bounding box center [702, 311] width 30 height 26
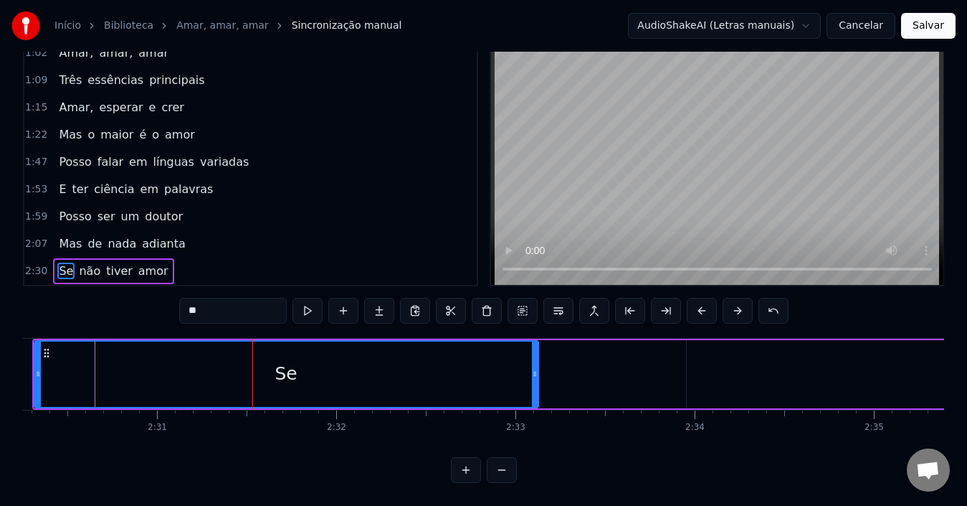
click at [702, 300] on button at bounding box center [702, 311] width 30 height 26
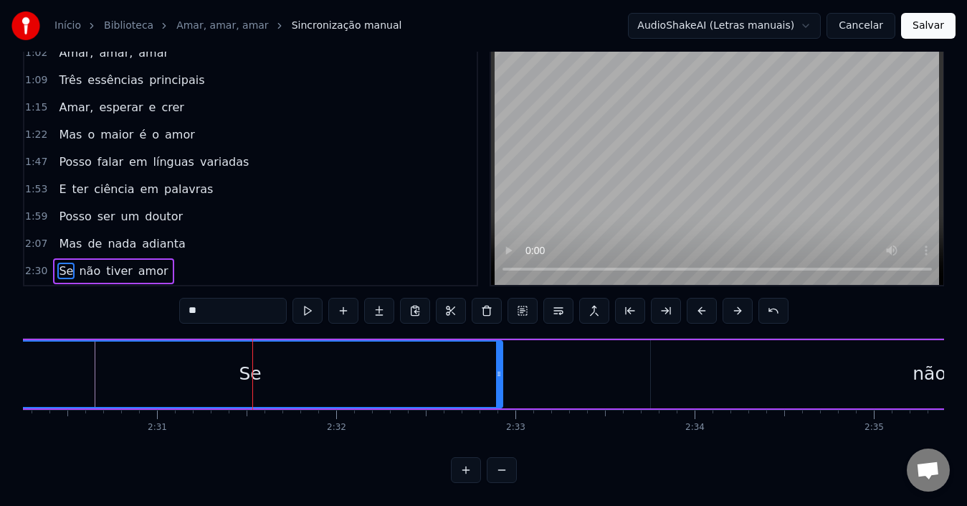
click at [702, 300] on button at bounding box center [702, 311] width 30 height 26
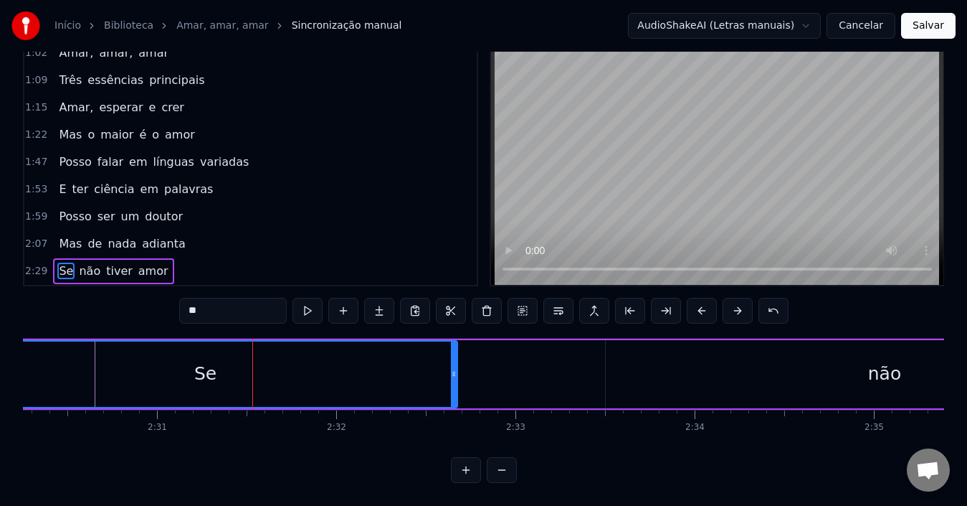
click at [702, 300] on button at bounding box center [702, 311] width 30 height 26
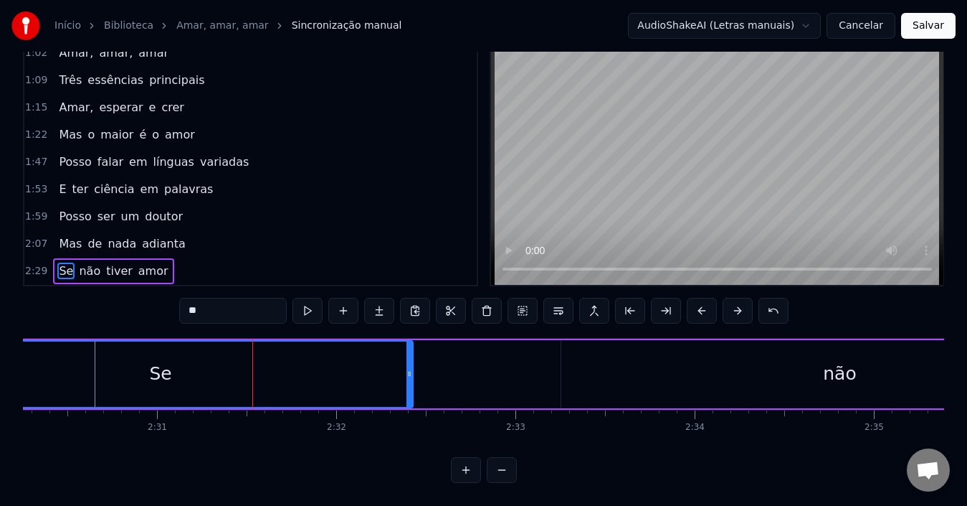
click at [702, 300] on button at bounding box center [702, 311] width 30 height 26
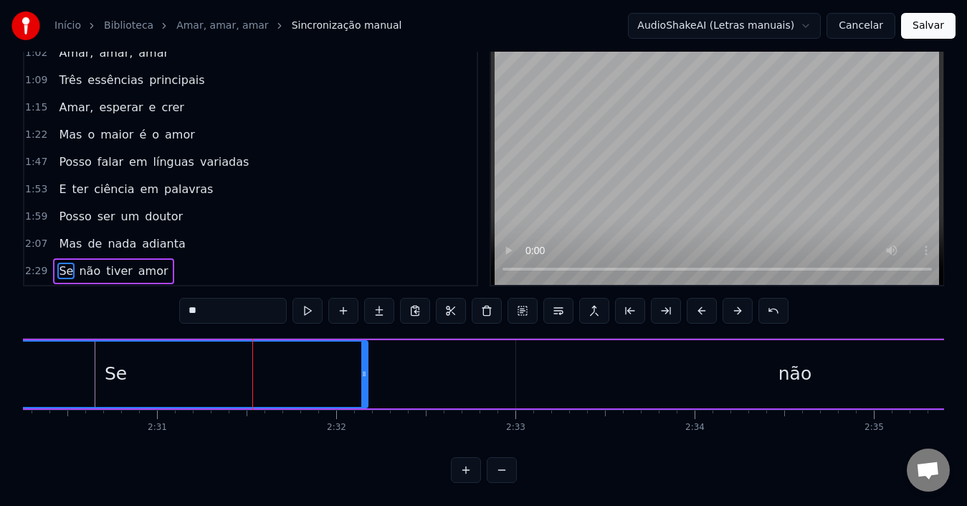
click at [702, 300] on button at bounding box center [702, 311] width 30 height 26
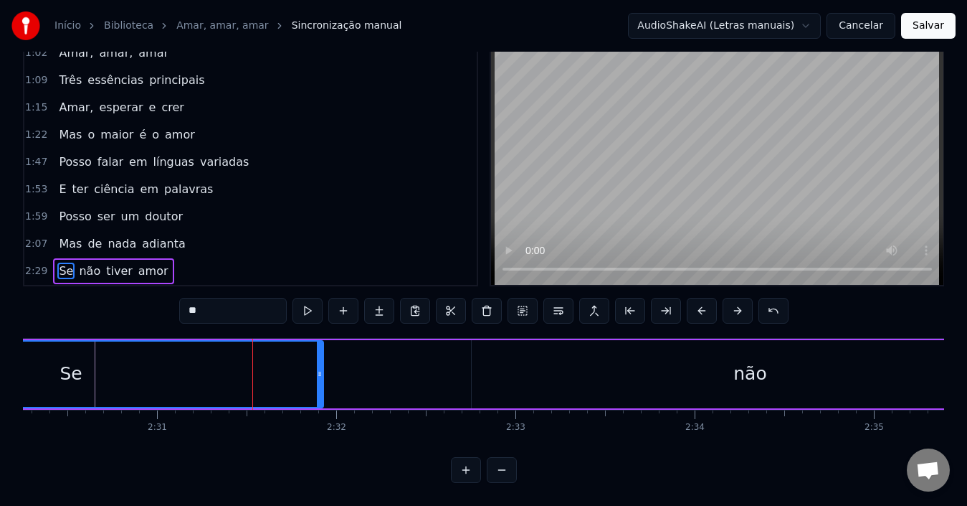
click at [702, 300] on button at bounding box center [702, 311] width 30 height 26
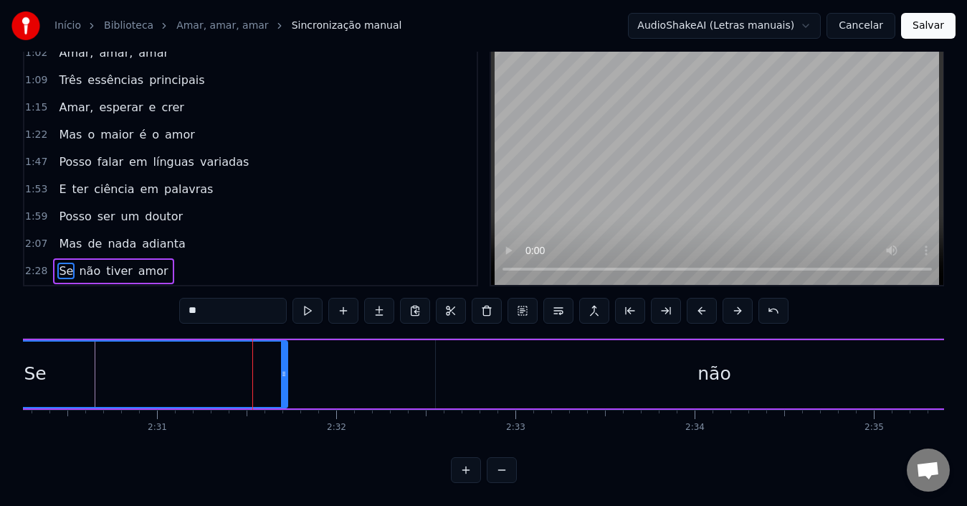
click at [702, 300] on button at bounding box center [702, 311] width 30 height 26
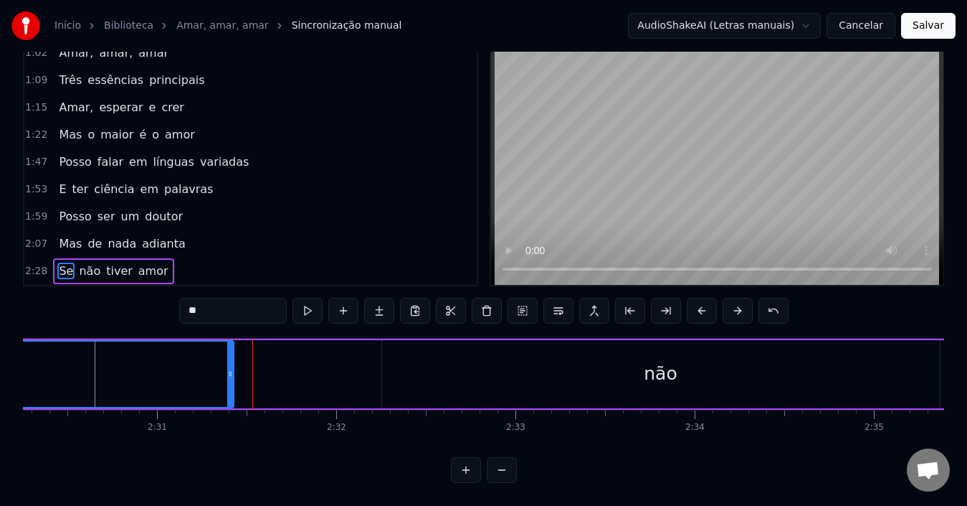
click at [702, 300] on button at bounding box center [702, 311] width 30 height 26
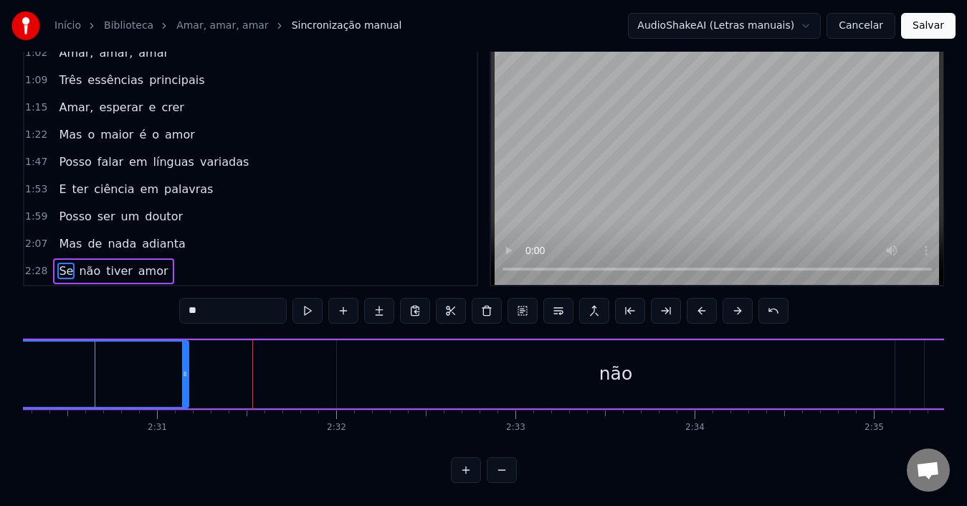
click at [702, 300] on button at bounding box center [702, 311] width 30 height 26
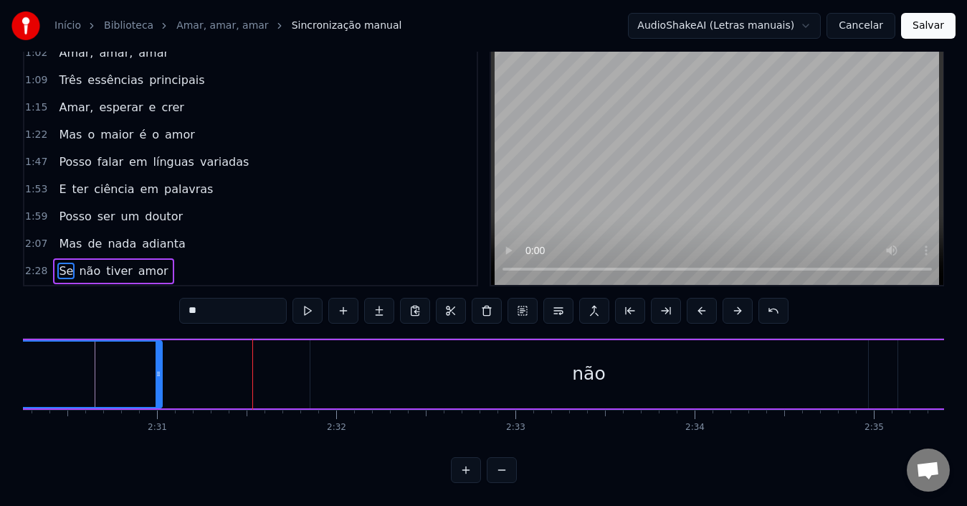
click at [702, 300] on button at bounding box center [702, 311] width 30 height 26
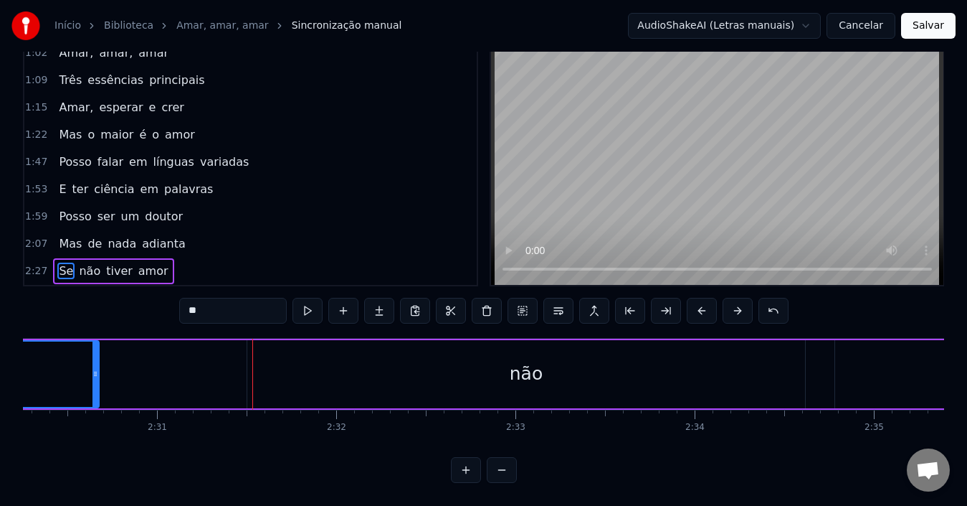
click at [702, 300] on button at bounding box center [702, 311] width 30 height 26
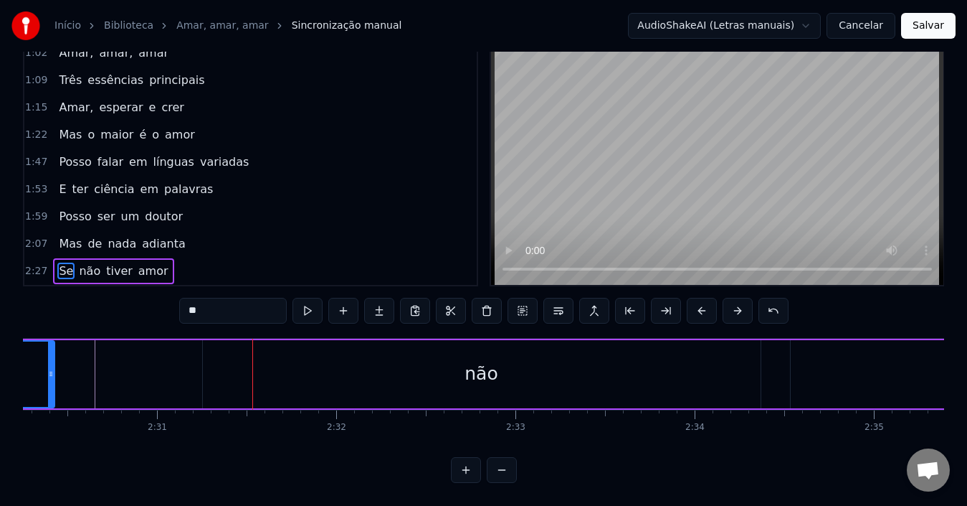
click at [702, 300] on button at bounding box center [702, 311] width 30 height 26
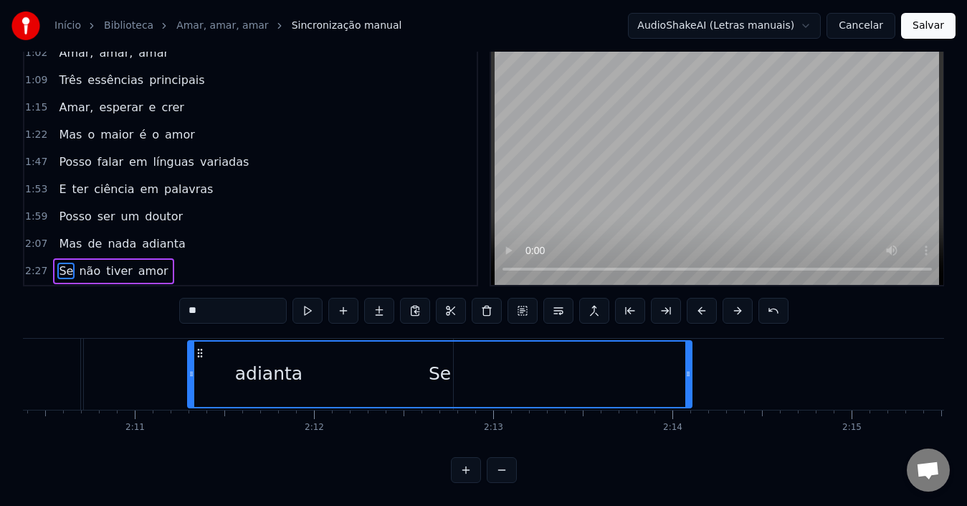
scroll to position [0, 23360]
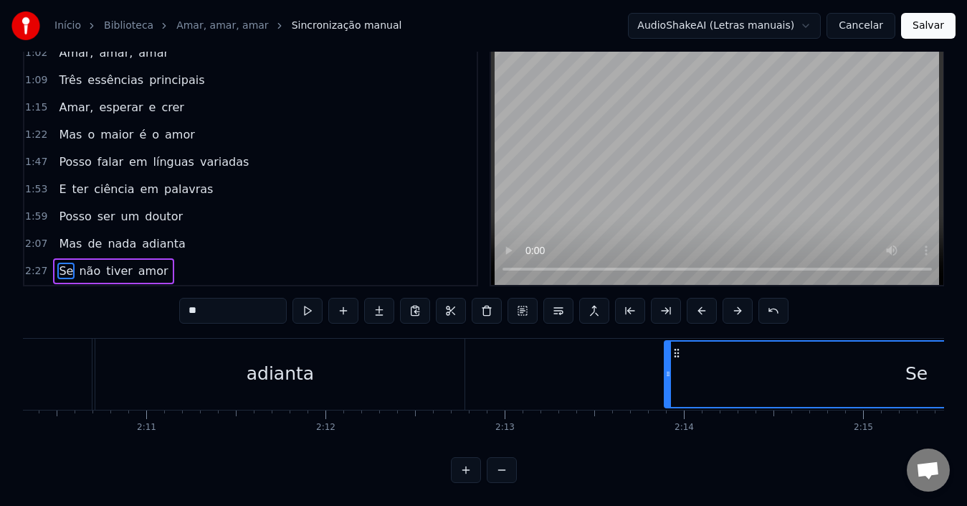
drag, startPoint x: 699, startPoint y: 341, endPoint x: 677, endPoint y: 392, distance: 54.9
click at [677, 392] on div "Se" at bounding box center [916, 373] width 503 height 65
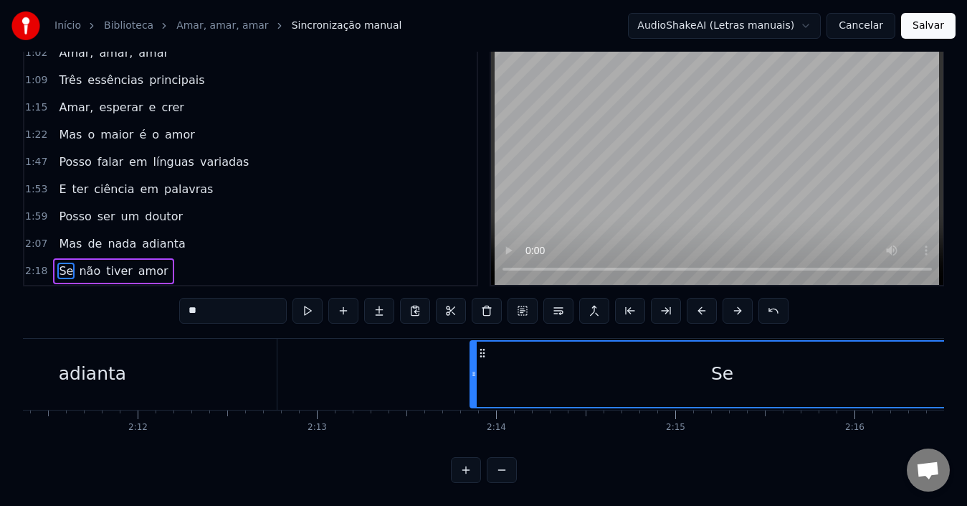
scroll to position [0, 23547]
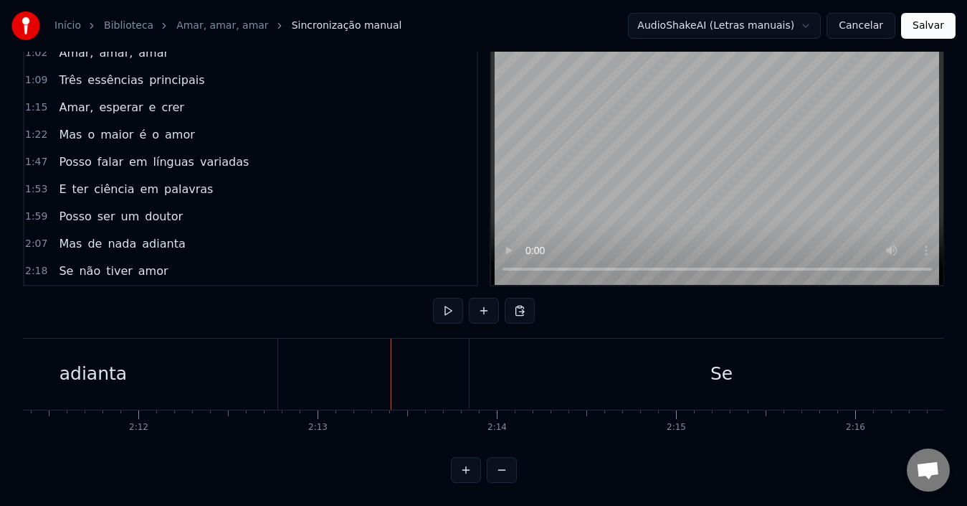
click at [471, 378] on div "Se" at bounding box center [722, 373] width 504 height 71
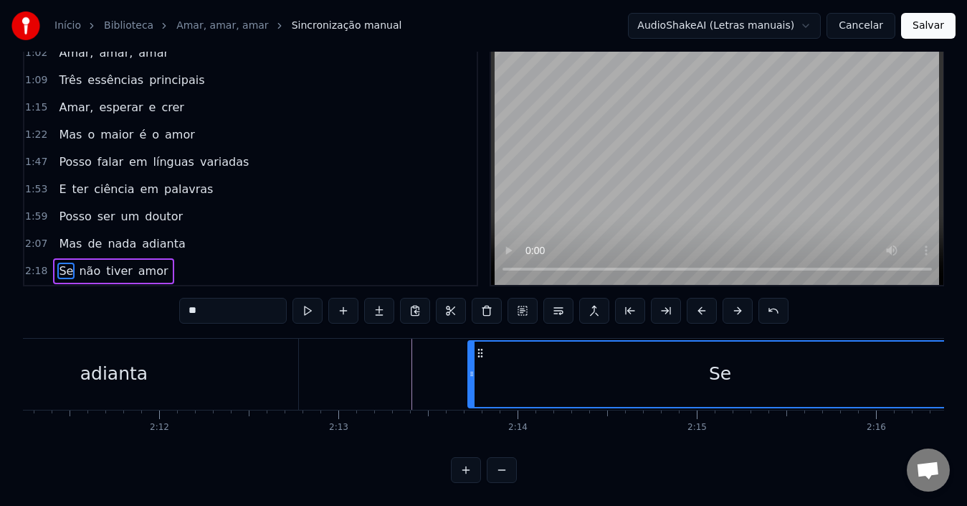
scroll to position [0, 23522]
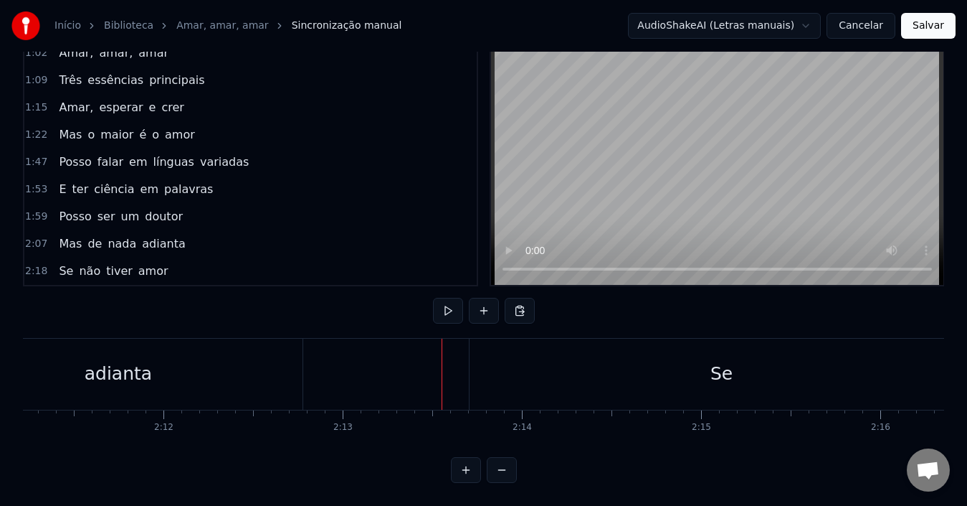
click at [494, 365] on div "Se" at bounding box center [722, 373] width 504 height 71
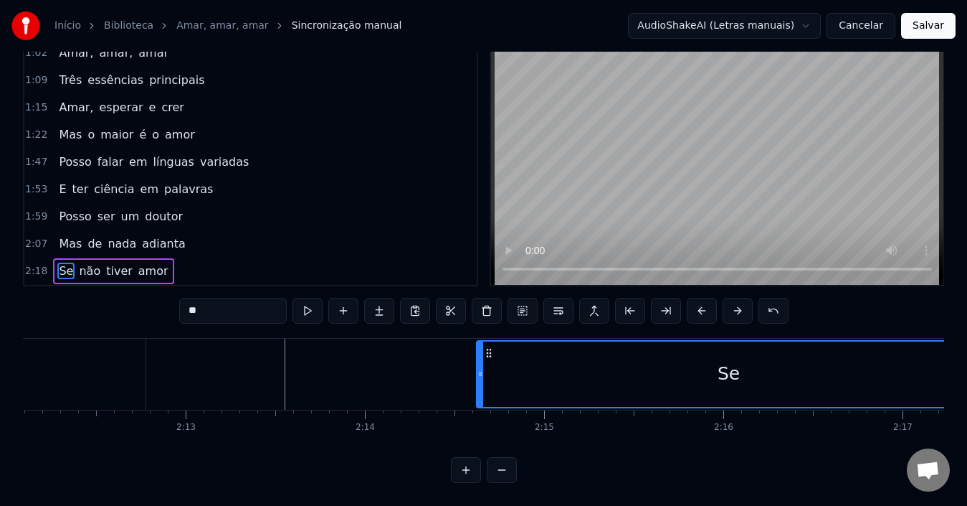
scroll to position [0, 23678]
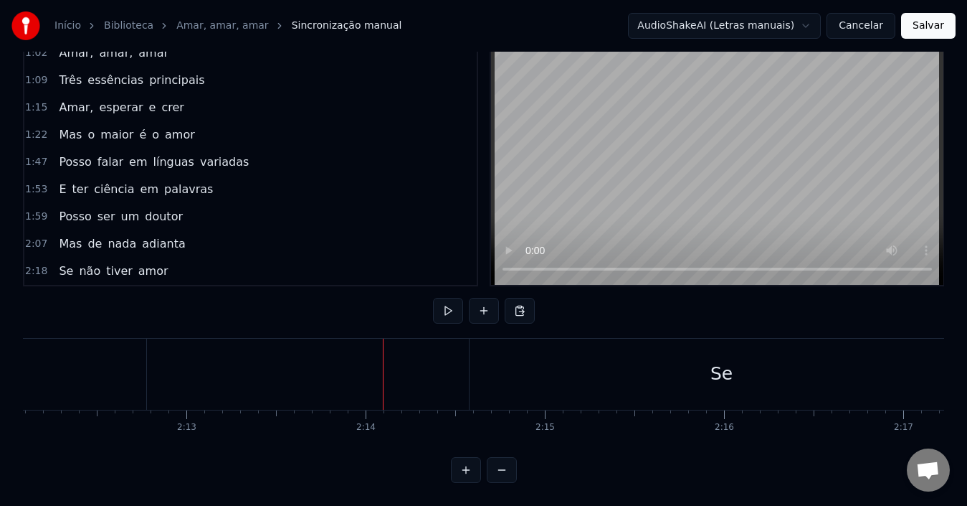
click at [477, 367] on div "Se" at bounding box center [722, 373] width 504 height 71
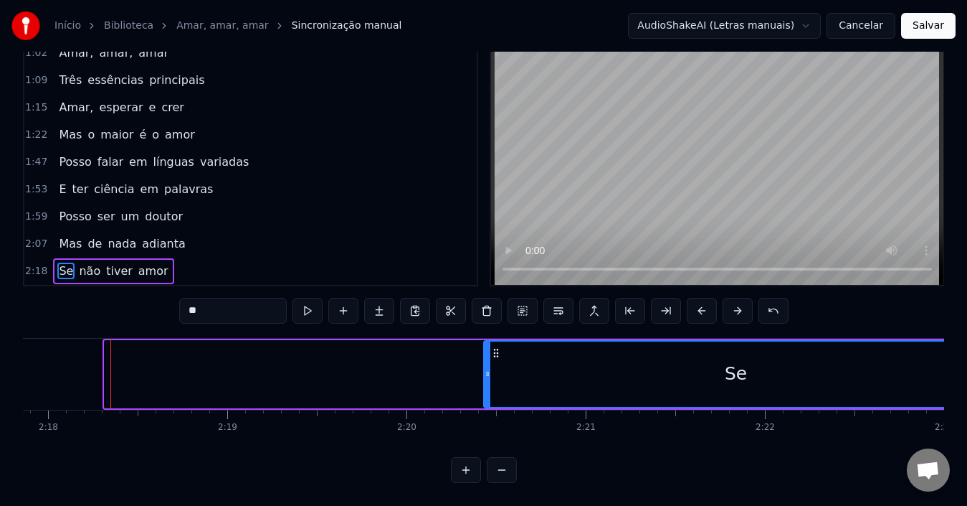
scroll to position [0, 24729]
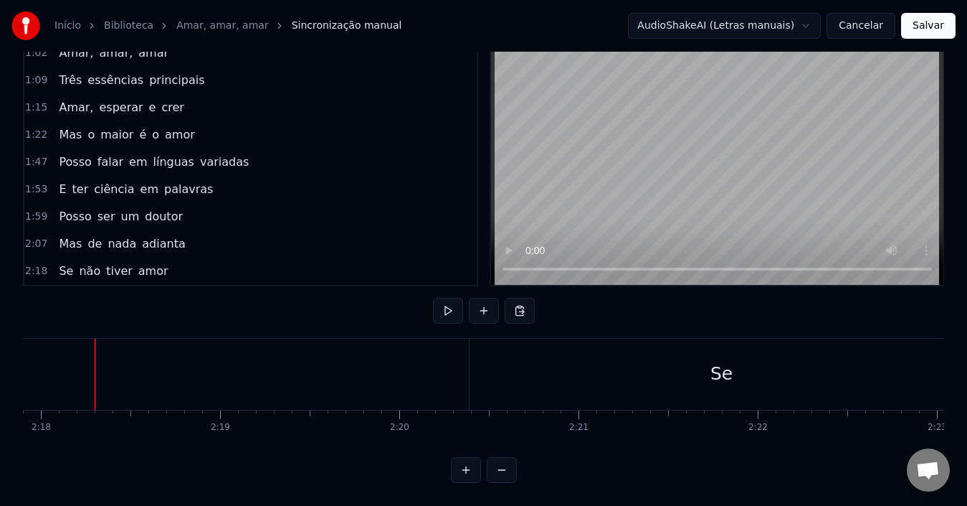
click at [519, 371] on div "Se" at bounding box center [722, 373] width 504 height 71
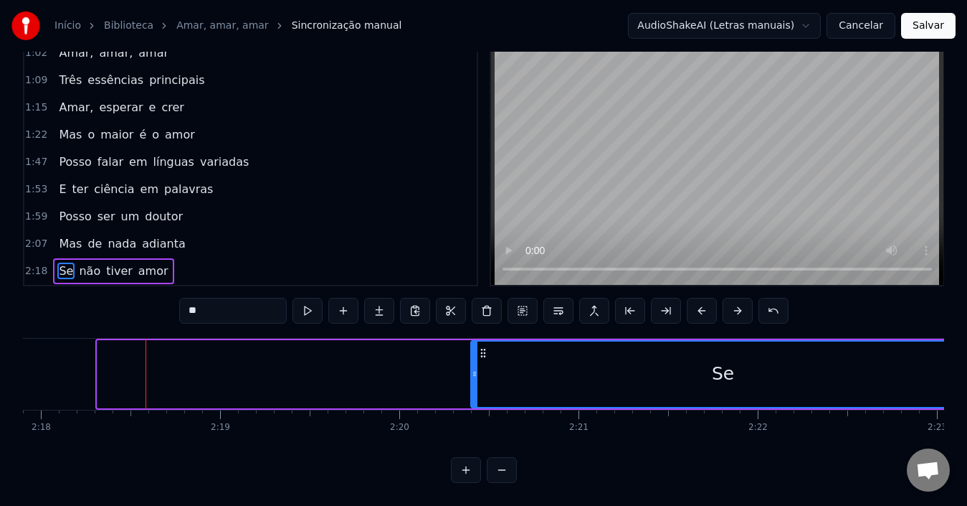
drag, startPoint x: 486, startPoint y: 341, endPoint x: 585, endPoint y: 361, distance: 100.8
click at [585, 361] on div "Se" at bounding box center [723, 373] width 503 height 65
drag, startPoint x: 485, startPoint y: 342, endPoint x: 549, endPoint y: 359, distance: 66.1
click at [609, 362] on div "Se" at bounding box center [723, 373] width 503 height 65
drag, startPoint x: 485, startPoint y: 344, endPoint x: 300, endPoint y: 343, distance: 185.7
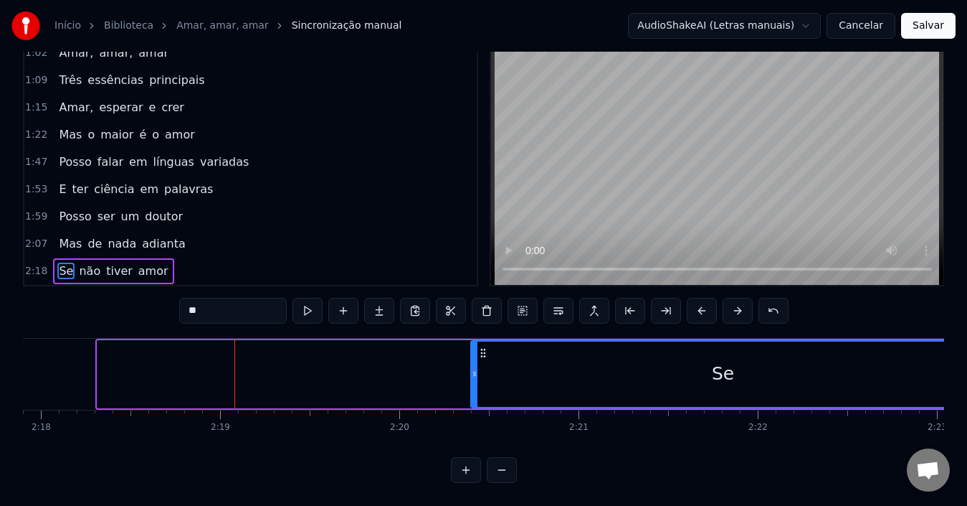
click at [303, 343] on div "Se" at bounding box center [350, 374] width 506 height 68
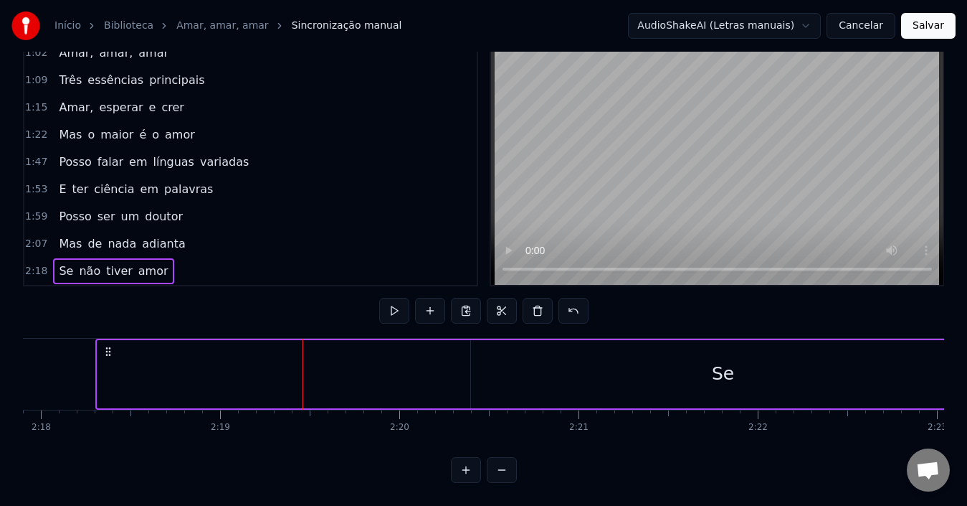
drag, startPoint x: 443, startPoint y: 362, endPoint x: 465, endPoint y: 366, distance: 21.9
click at [442, 362] on div "Se" at bounding box center [350, 374] width 506 height 68
click at [526, 370] on div "Se" at bounding box center [723, 374] width 504 height 68
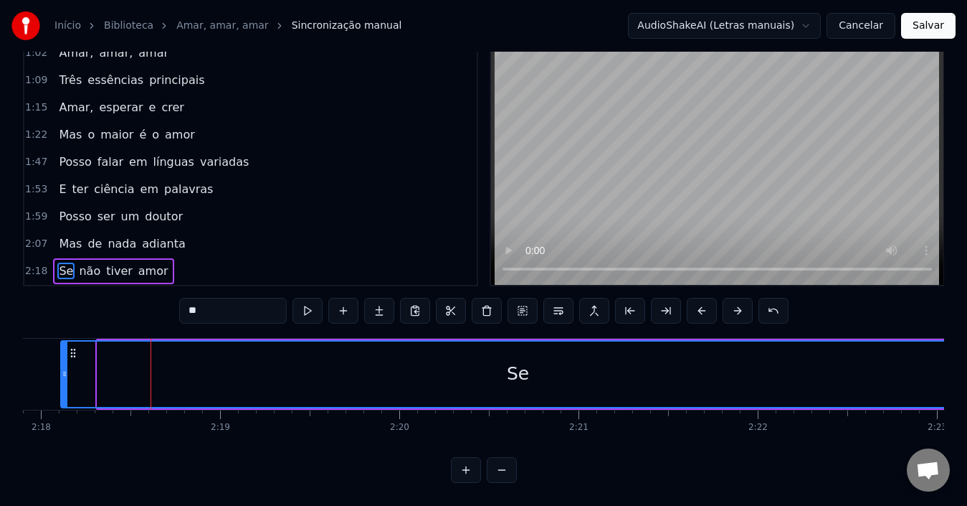
drag, startPoint x: 473, startPoint y: 369, endPoint x: 63, endPoint y: 354, distance: 410.4
click at [63, 354] on div at bounding box center [65, 373] width 6 height 65
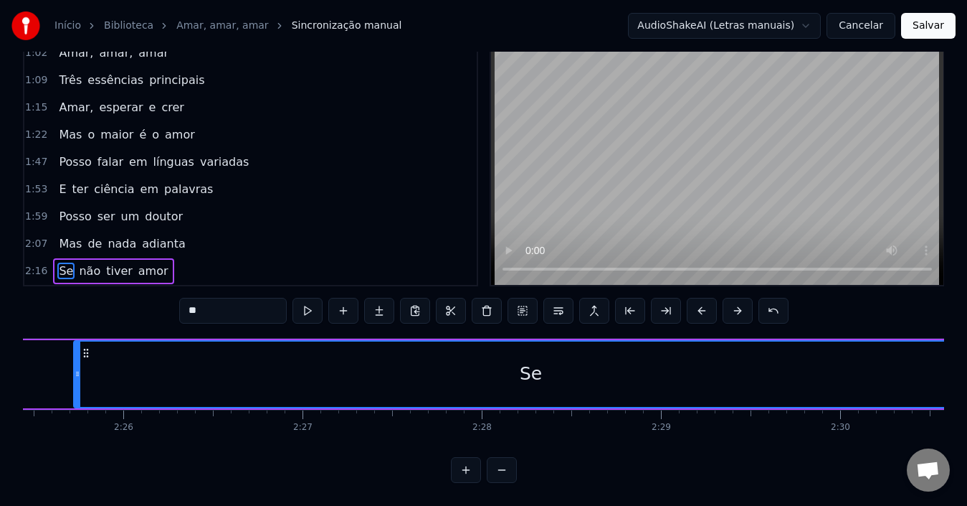
click at [304, 358] on div "Se" at bounding box center [531, 373] width 913 height 65
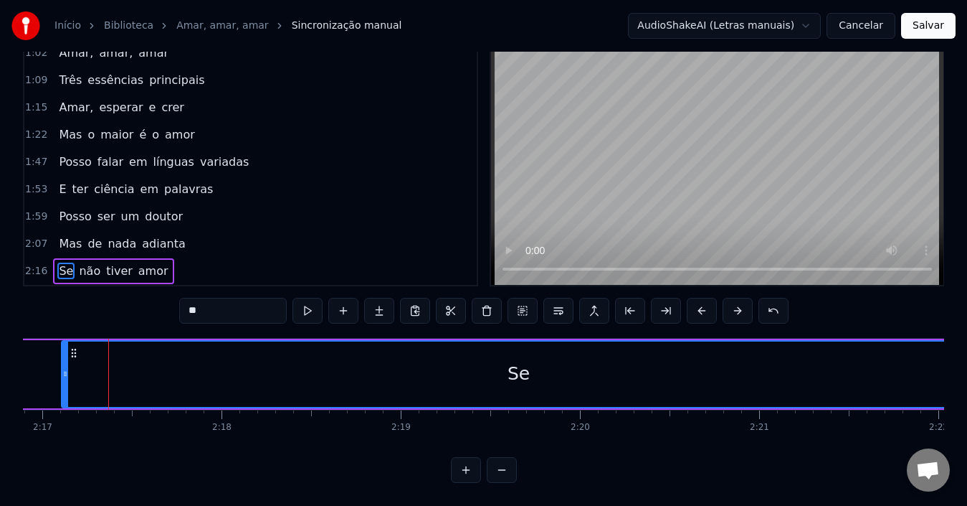
click at [157, 301] on div "0:27 Se digo que amo ao meu [DEMOGRAPHIC_DATA] 0:34 E aborreço um irmão 0:40 Es…" at bounding box center [483, 258] width 921 height 450
click at [129, 313] on div "0:27 Se digo que amo ao meu [DEMOGRAPHIC_DATA] 0:34 E aborreço um irmão 0:40 Es…" at bounding box center [483, 258] width 921 height 450
click at [166, 353] on div "Se" at bounding box center [518, 373] width 913 height 65
click at [176, 362] on div "Se" at bounding box center [518, 373] width 913 height 65
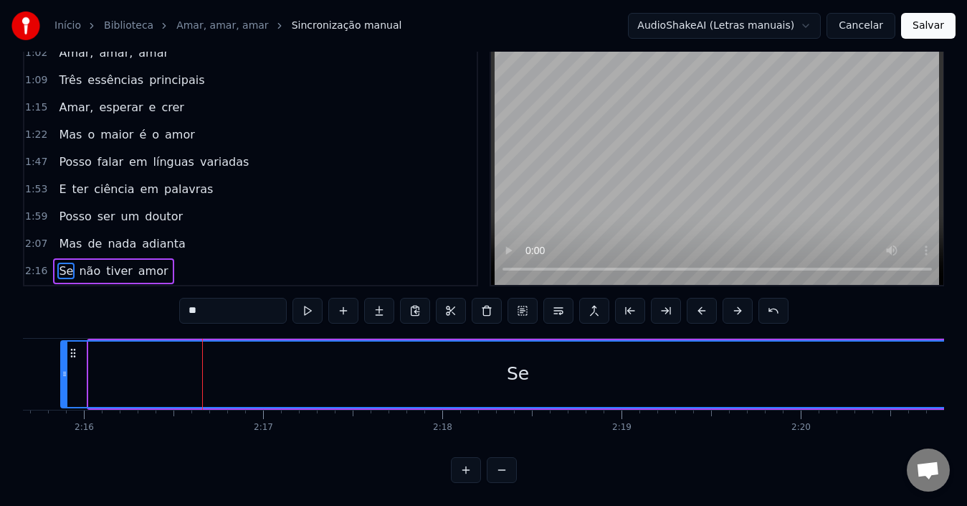
click at [179, 364] on div "Se" at bounding box center [518, 373] width 913 height 65
click at [222, 357] on div "Se" at bounding box center [518, 373] width 913 height 65
click at [246, 348] on div "Se" at bounding box center [518, 373] width 913 height 65
drag, startPoint x: 251, startPoint y: 289, endPoint x: 217, endPoint y: 371, distance: 88.4
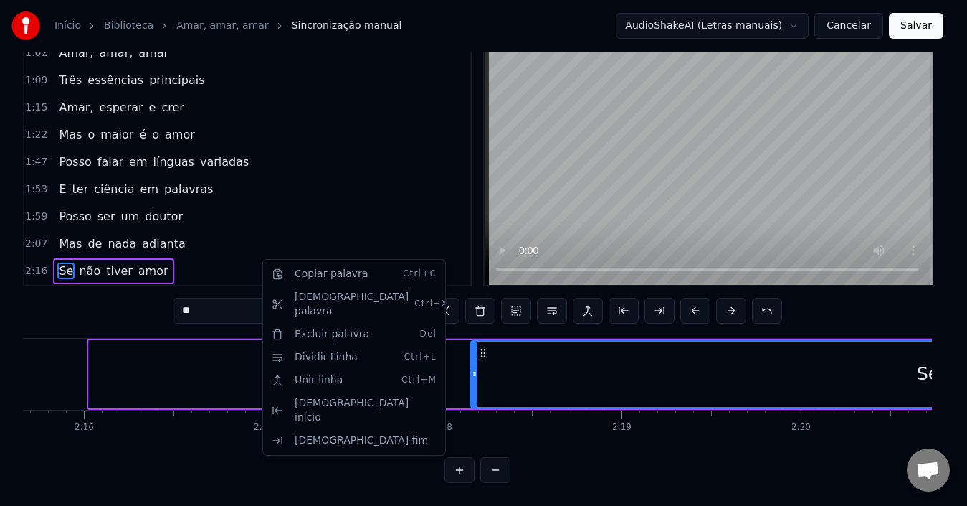
click at [217, 371] on html "Início Biblioteca Amar, amar, [PERSON_NAME] manual AudioShakeAI (Letras manuais…" at bounding box center [483, 231] width 967 height 547
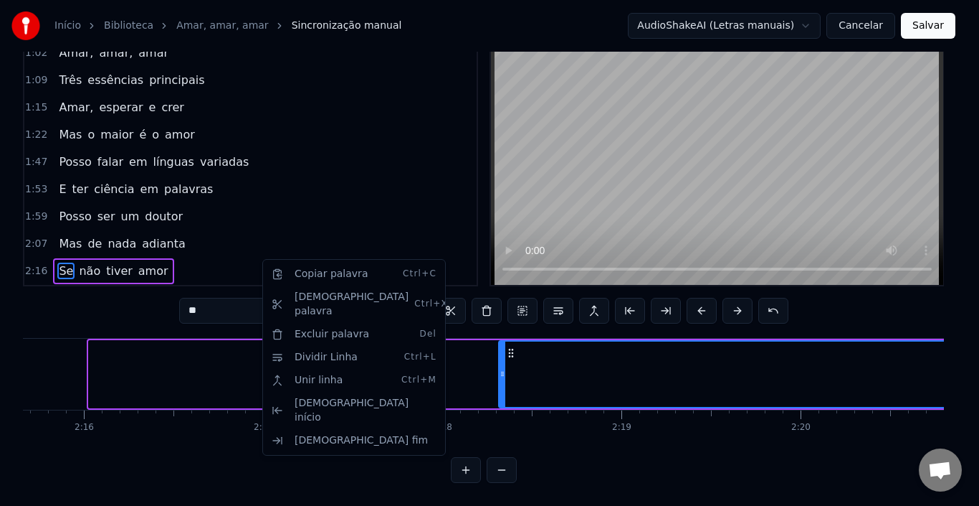
drag, startPoint x: 139, startPoint y: 366, endPoint x: 133, endPoint y: 355, distance: 12.5
click at [139, 365] on html "Início Biblioteca Amar, amar, [PERSON_NAME] manual AudioShakeAI (Letras manuais…" at bounding box center [489, 231] width 979 height 547
click at [127, 288] on div "0:27 Se digo que amo ao meu [DEMOGRAPHIC_DATA] 0:34 E aborreço um irmão 0:40 Es…" at bounding box center [483, 258] width 921 height 450
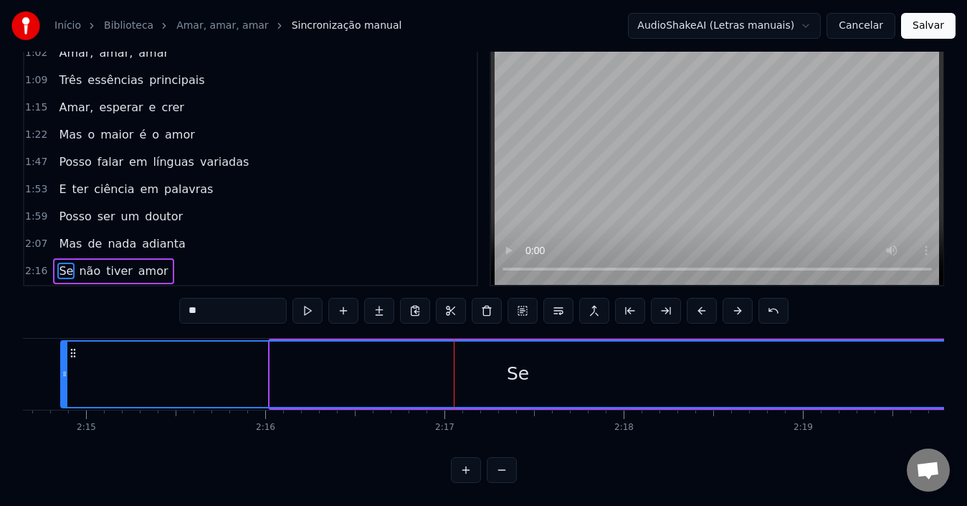
scroll to position [0, 24137]
click at [437, 371] on div "Se" at bounding box center [518, 373] width 913 height 65
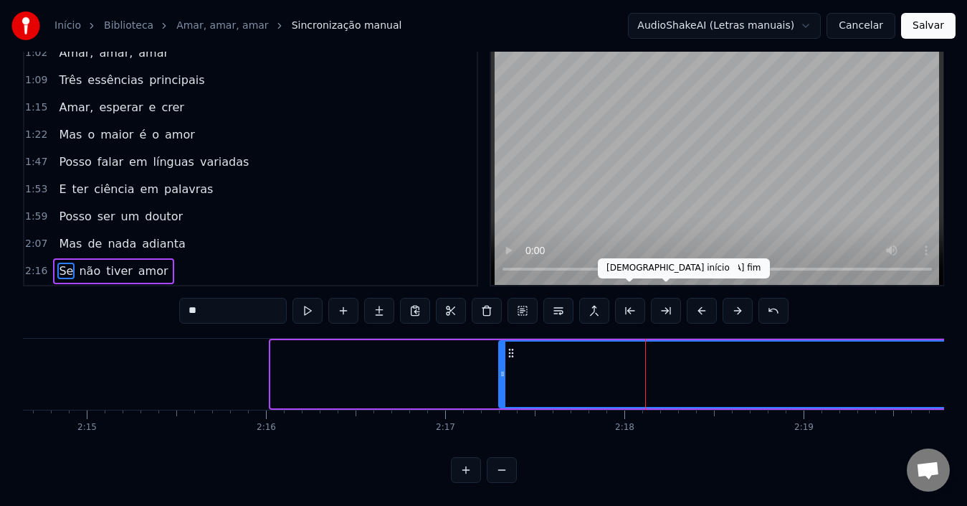
click at [593, 298] on button at bounding box center [594, 311] width 30 height 26
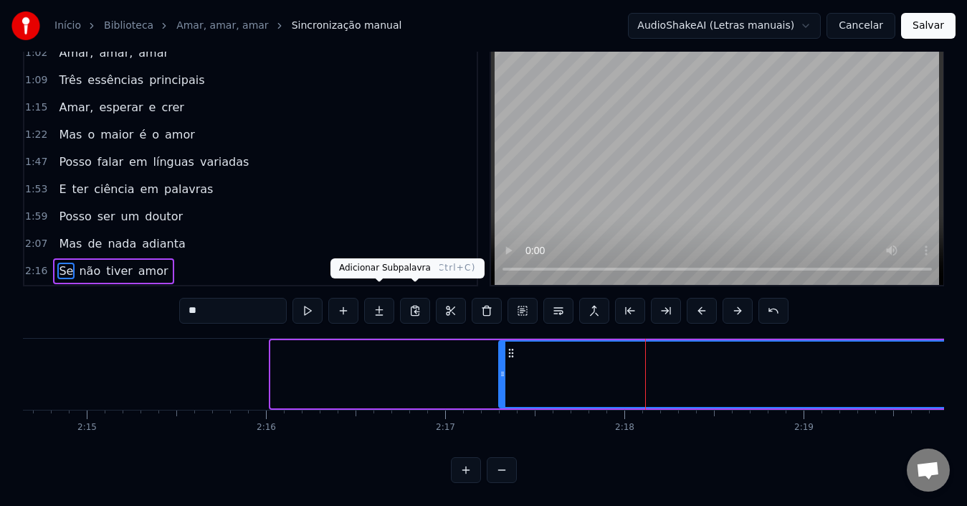
click at [365, 236] on div "2:07 Mas de nada adianta" at bounding box center [250, 243] width 452 height 27
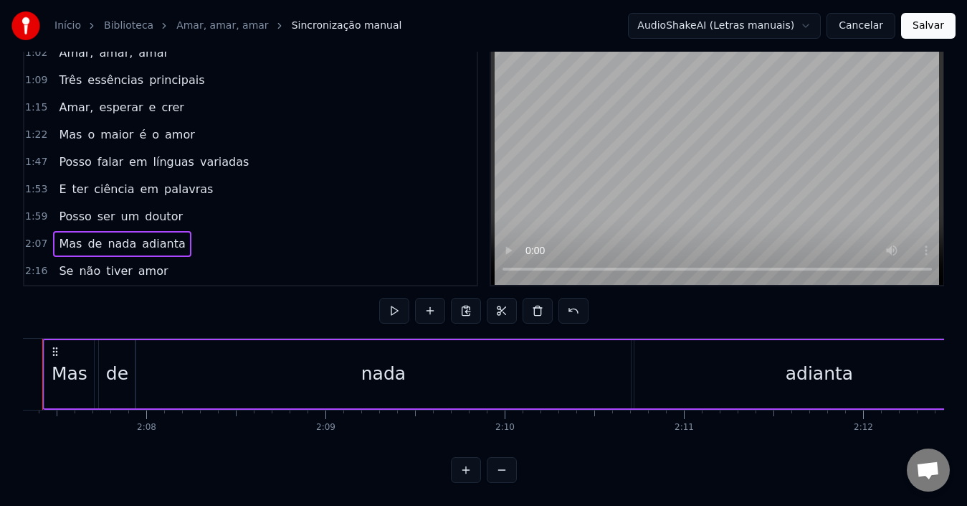
scroll to position [0, 22770]
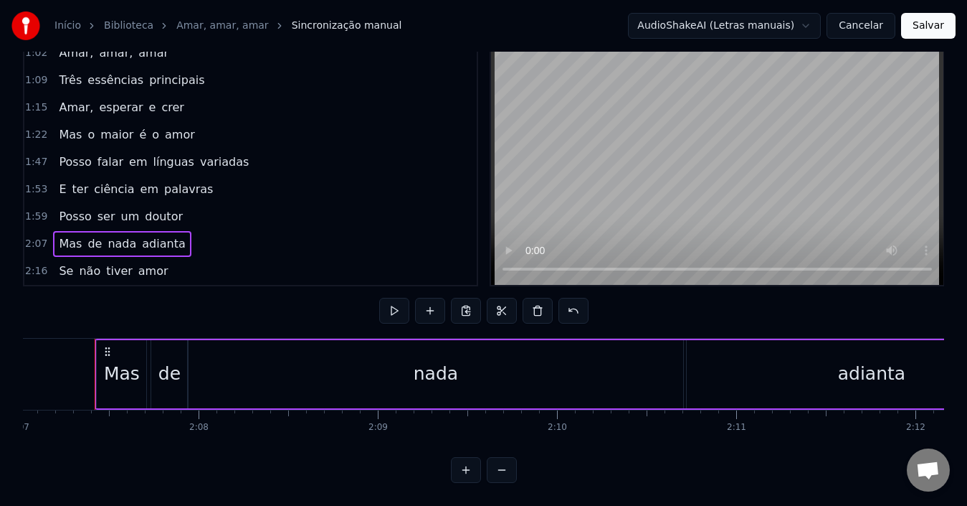
click at [311, 378] on div "nada" at bounding box center [436, 374] width 495 height 68
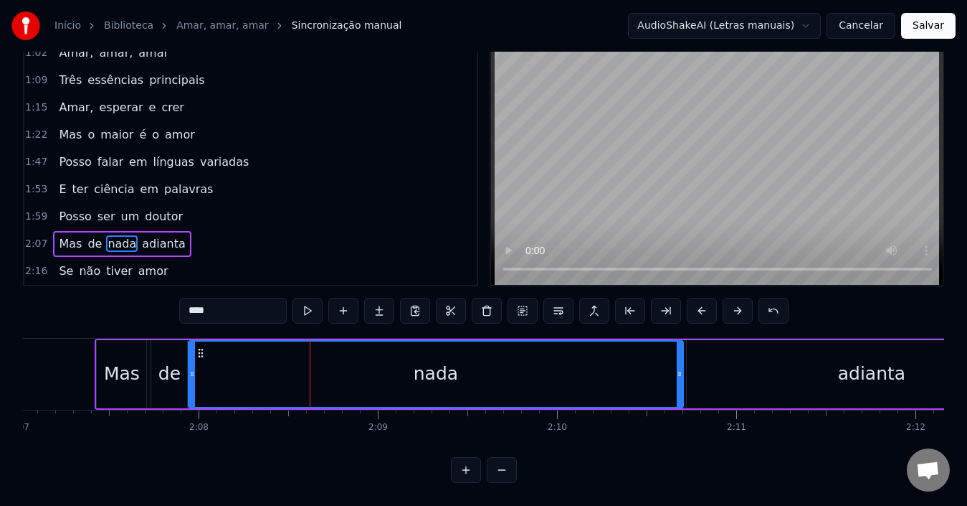
scroll to position [32, 0]
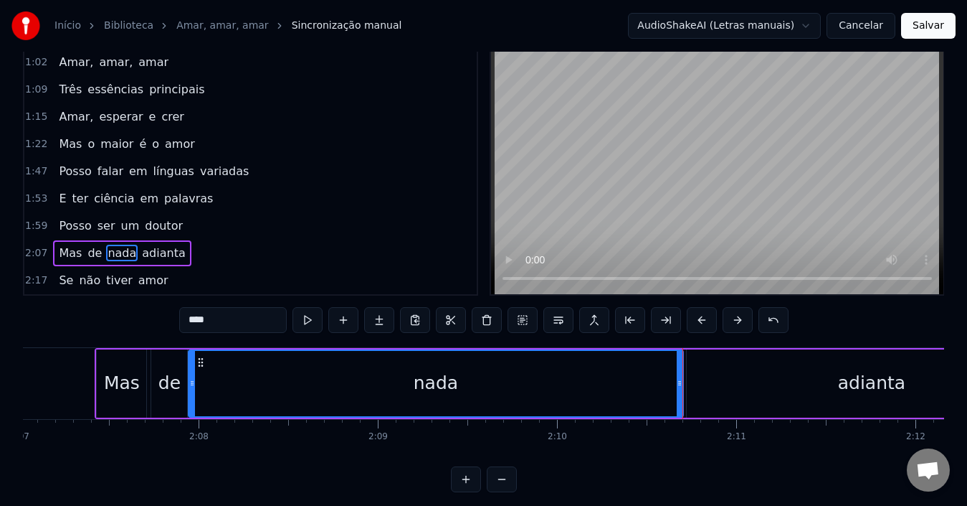
click at [305, 385] on div "nada" at bounding box center [435, 383] width 493 height 65
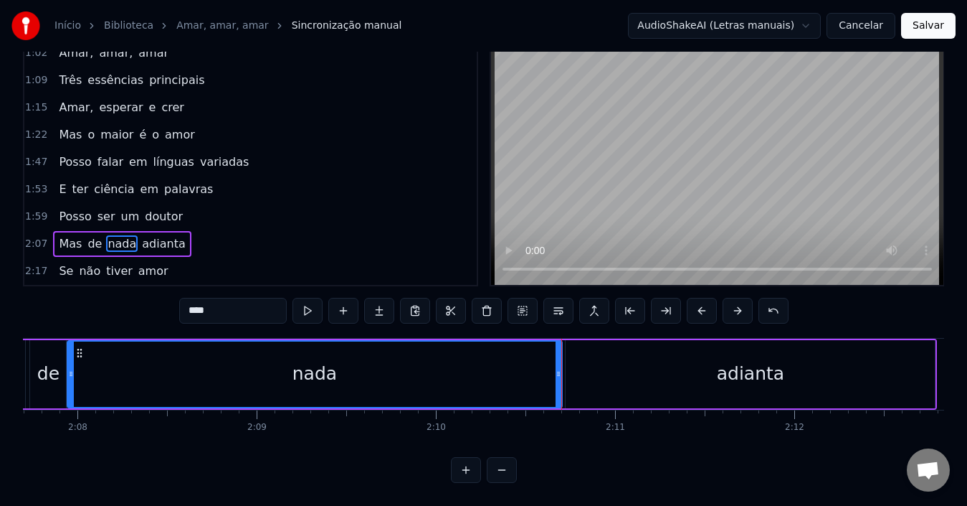
scroll to position [0, 22894]
click at [644, 374] on div "adianta" at bounding box center [747, 374] width 369 height 68
type input "*******"
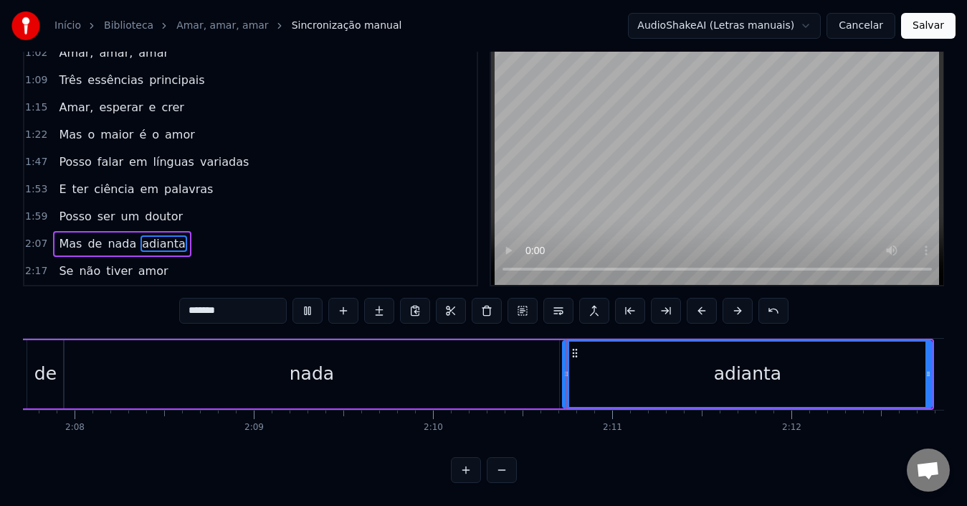
scroll to position [54, 0]
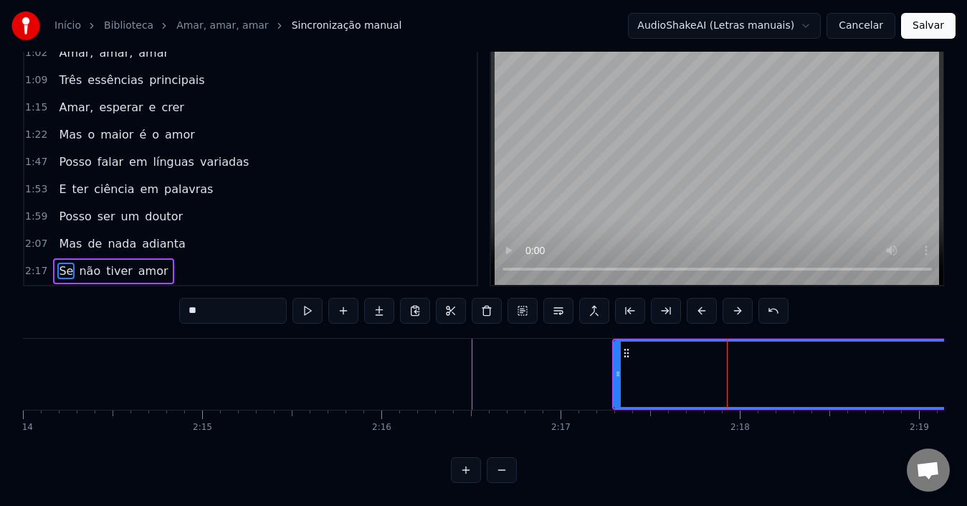
scroll to position [0, 24022]
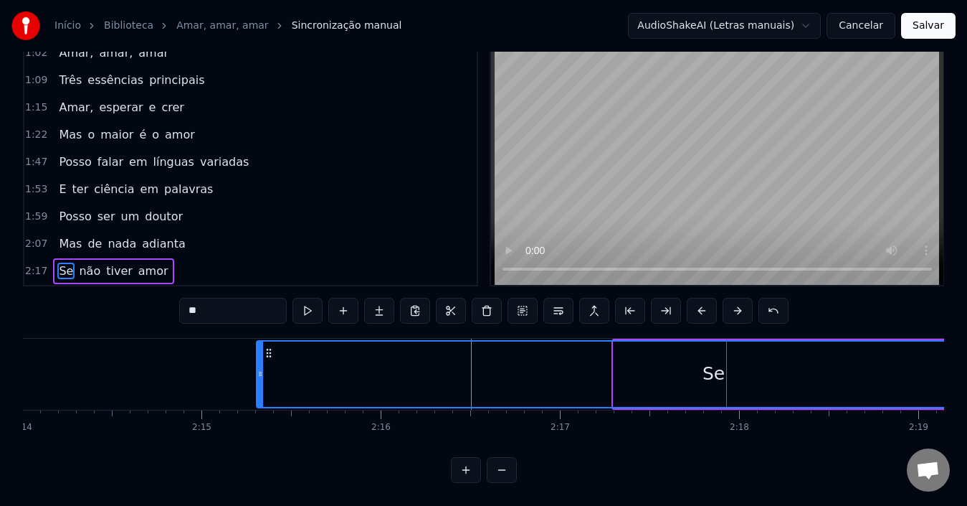
drag, startPoint x: 625, startPoint y: 338, endPoint x: 232, endPoint y: 354, distance: 393.3
click at [257, 354] on div "Se" at bounding box center [713, 373] width 913 height 65
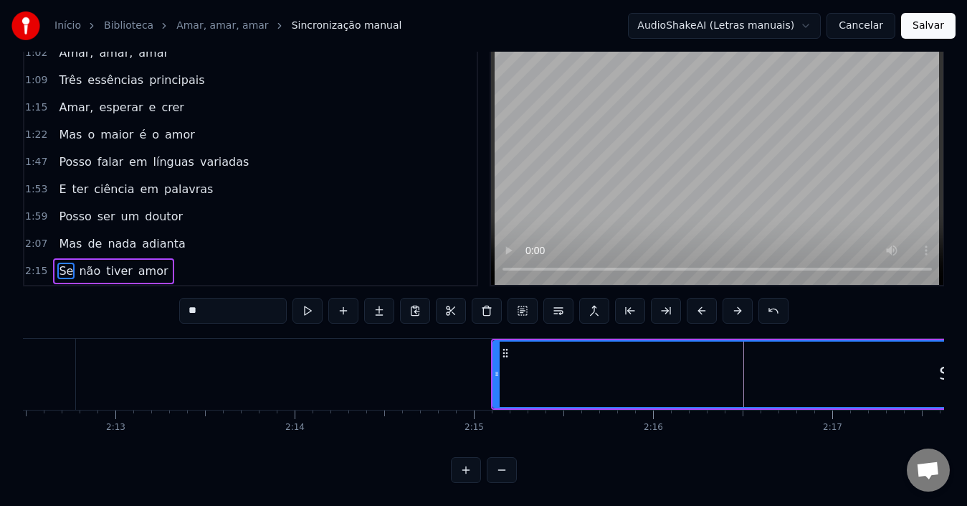
scroll to position [0, 23749]
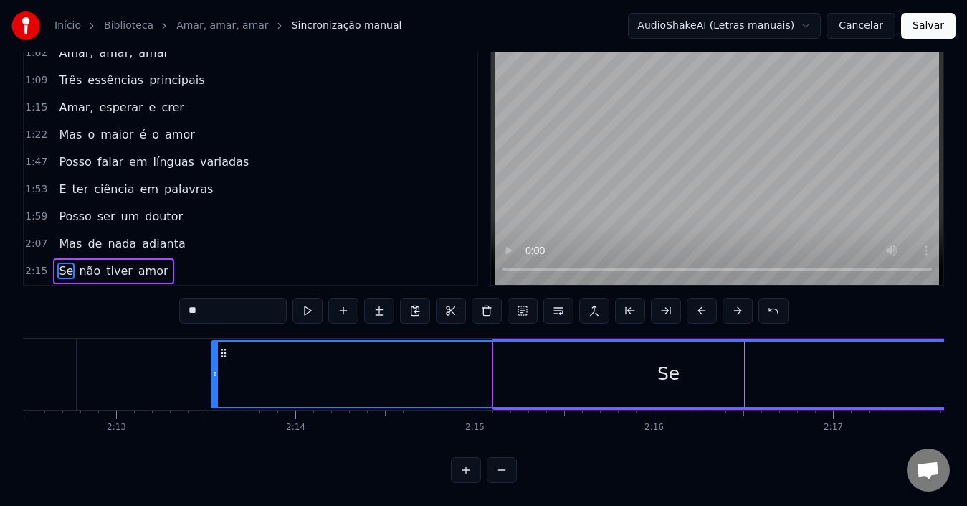
drag, startPoint x: 506, startPoint y: 338, endPoint x: 219, endPoint y: 343, distance: 286.9
click at [218, 347] on icon at bounding box center [223, 352] width 11 height 11
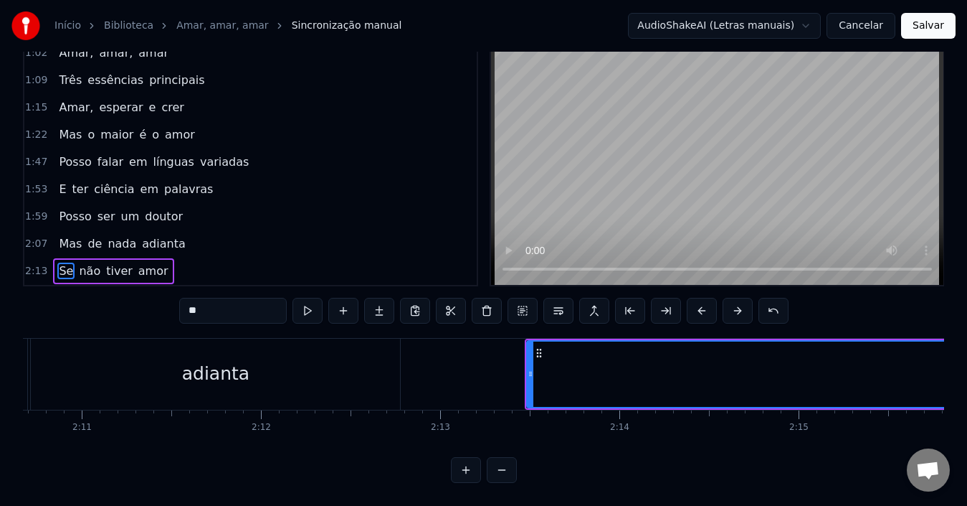
scroll to position [0, 23424]
drag, startPoint x: 539, startPoint y: 338, endPoint x: 613, endPoint y: 348, distance: 75.3
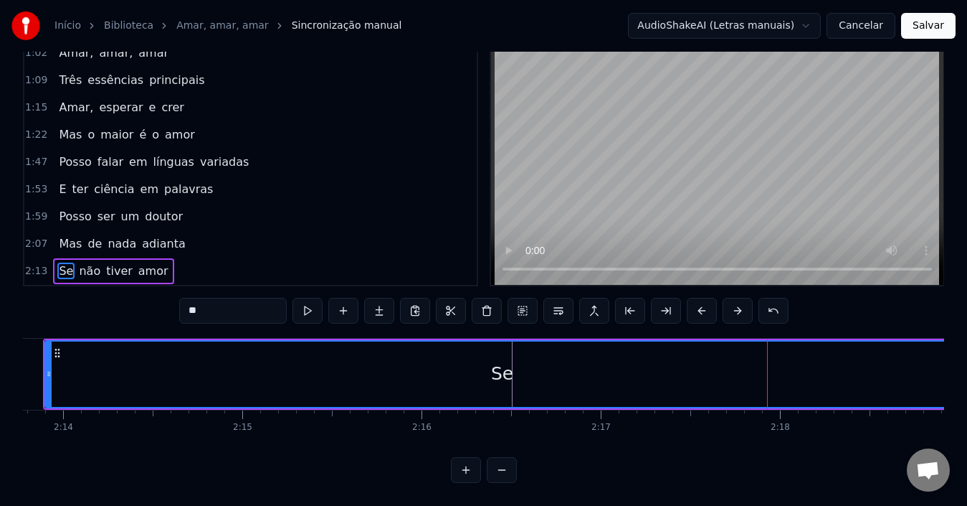
scroll to position [0, 23913]
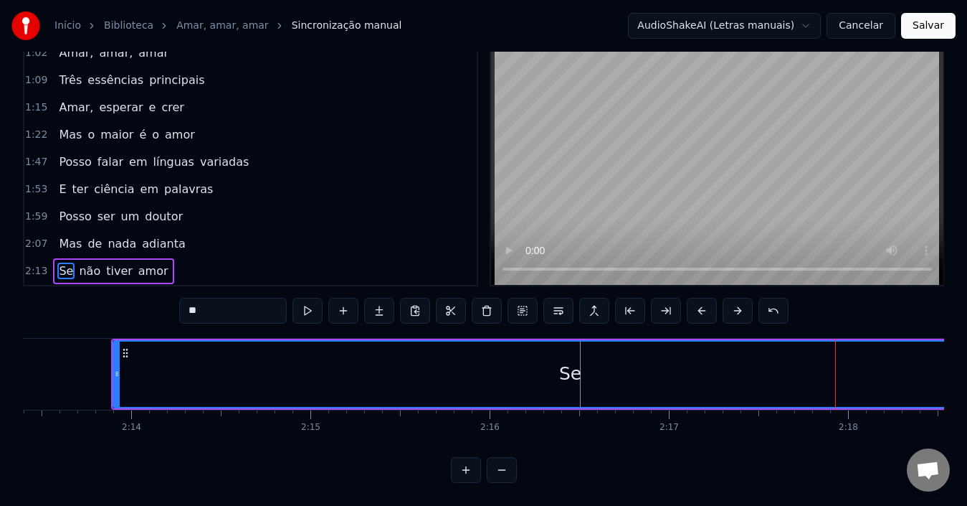
click at [457, 354] on div "Se" at bounding box center [570, 373] width 913 height 65
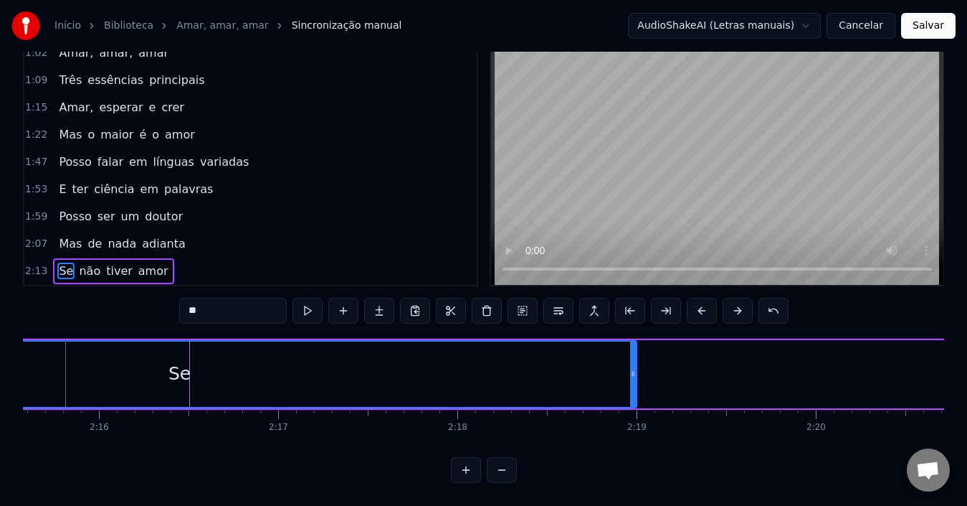
scroll to position [0, 24304]
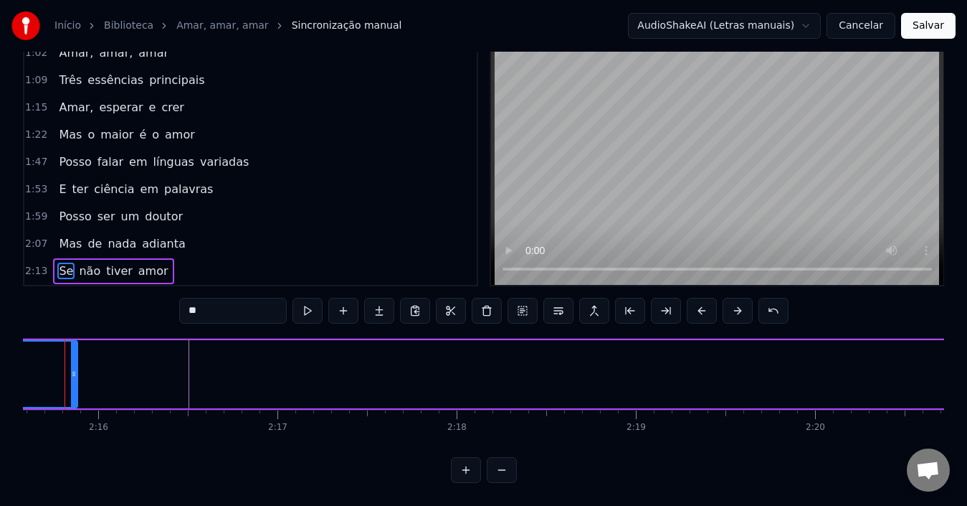
drag, startPoint x: 634, startPoint y: 358, endPoint x: 75, endPoint y: 356, distance: 558.6
click at [75, 368] on icon at bounding box center [74, 373] width 6 height 11
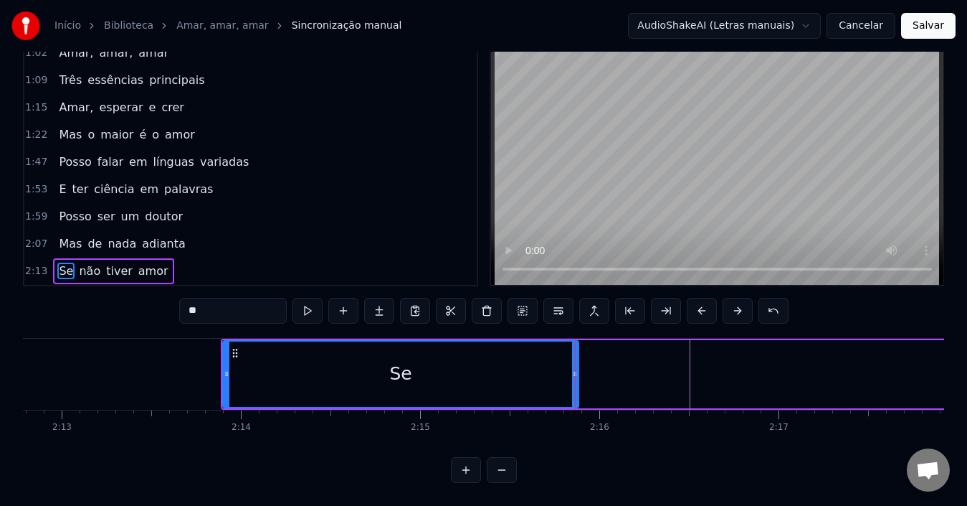
click at [365, 374] on div "Se" at bounding box center [401, 373] width 354 height 65
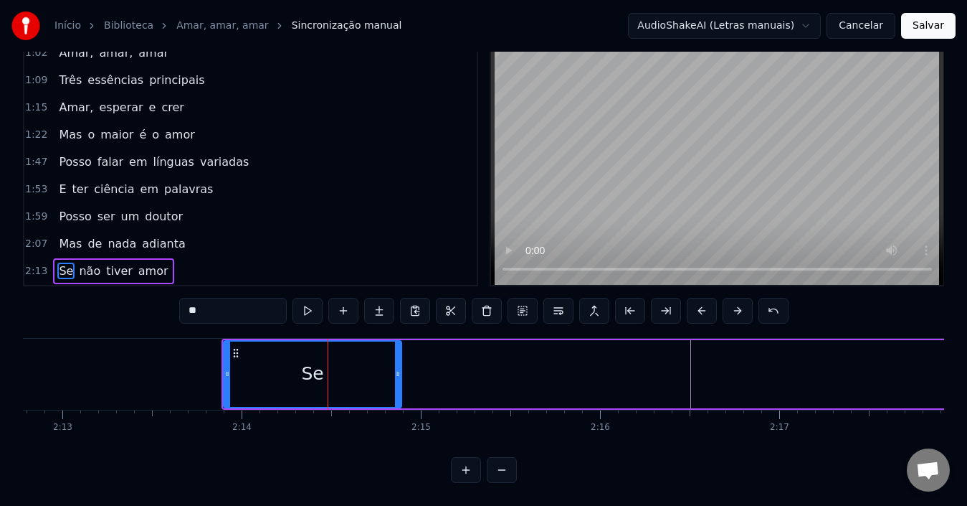
drag, startPoint x: 576, startPoint y: 375, endPoint x: 311, endPoint y: 368, distance: 264.7
click at [395, 369] on div at bounding box center [398, 373] width 6 height 65
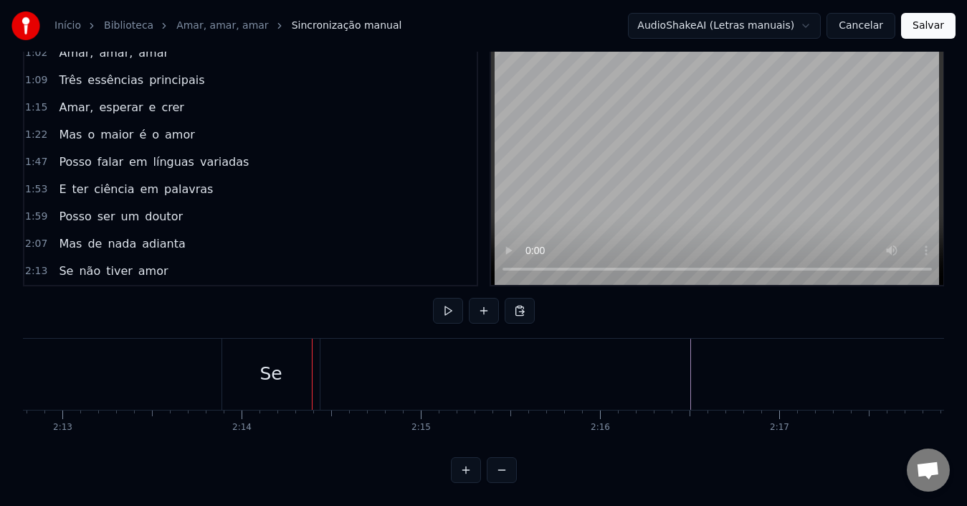
click at [311, 368] on div "Se" at bounding box center [271, 373] width 98 height 71
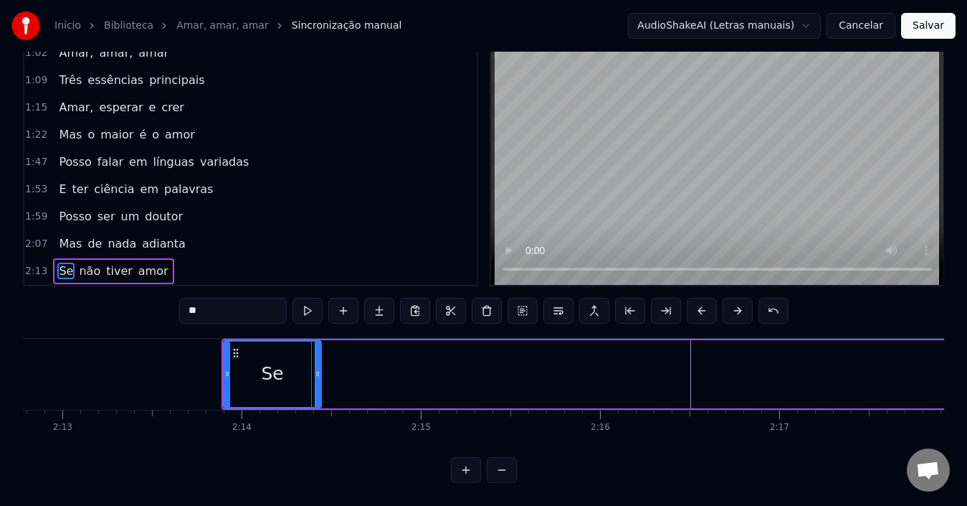
click at [279, 369] on div "Se" at bounding box center [272, 373] width 22 height 27
drag, startPoint x: 318, startPoint y: 369, endPoint x: 307, endPoint y: 365, distance: 12.3
click at [307, 365] on div at bounding box center [306, 373] width 6 height 65
drag, startPoint x: 303, startPoint y: 366, endPoint x: 295, endPoint y: 363, distance: 9.1
click at [295, 368] on icon at bounding box center [298, 373] width 6 height 11
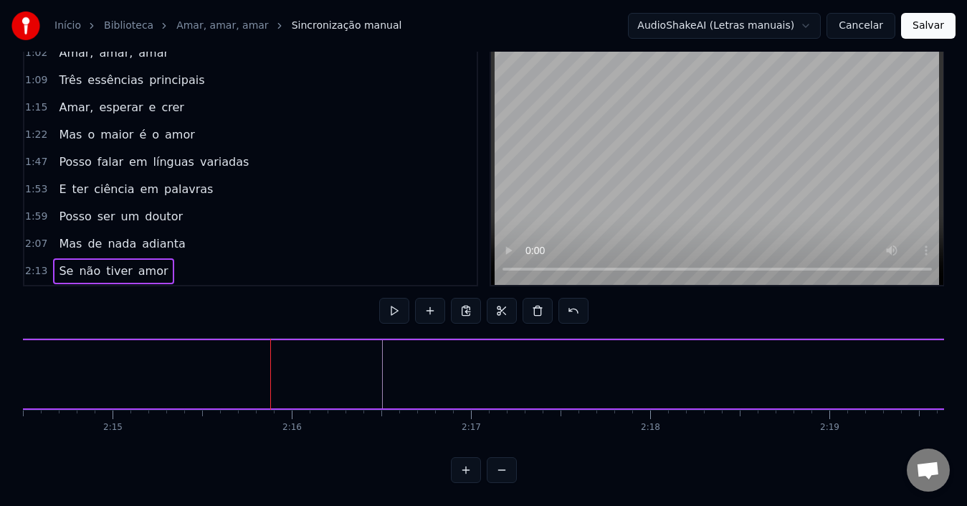
scroll to position [0, 24114]
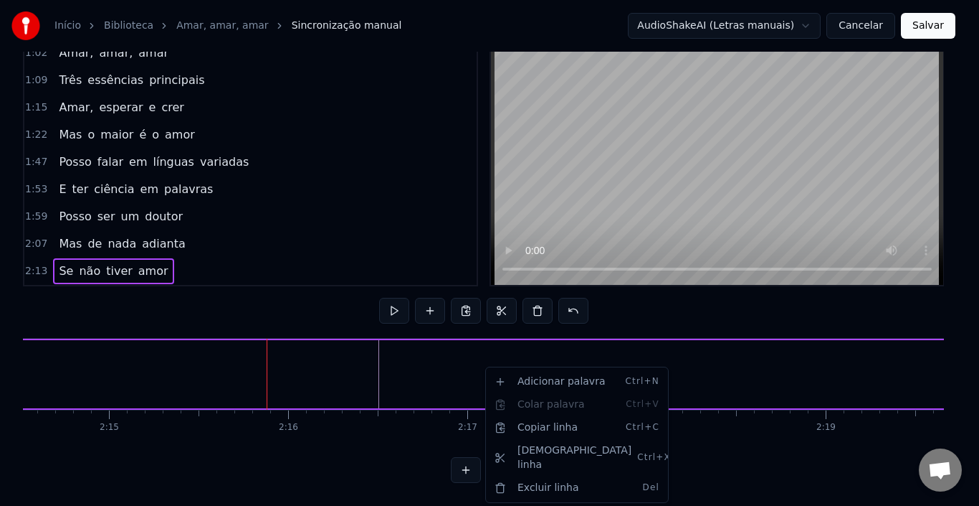
click at [78, 257] on html "Início Biblioteca Amar, amar, [PERSON_NAME] manual AudioShakeAI (Letras manuais…" at bounding box center [489, 231] width 979 height 547
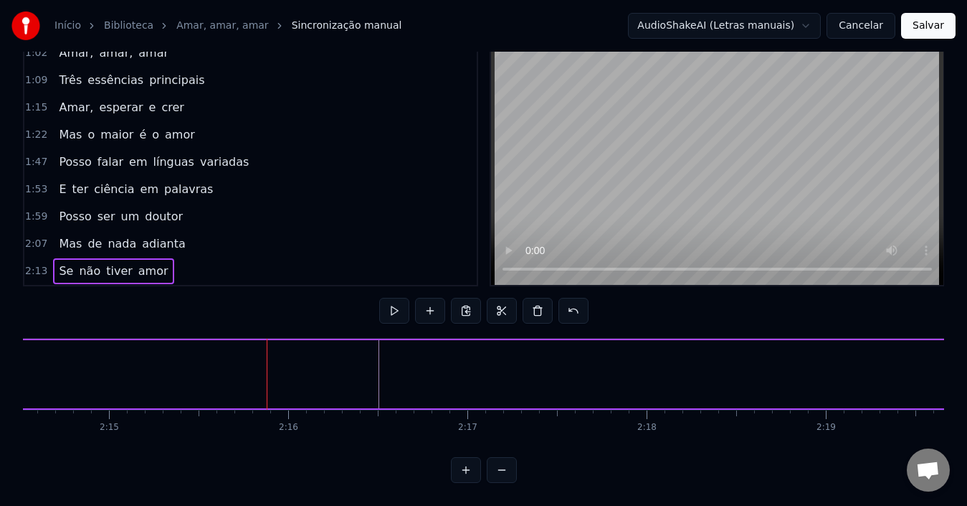
click at [79, 262] on span "não" at bounding box center [89, 270] width 24 height 16
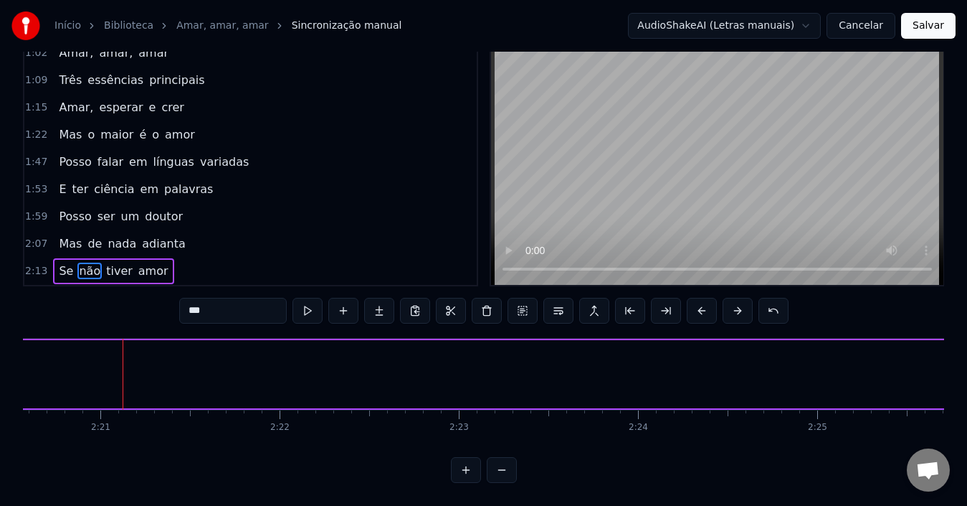
scroll to position [0, 25226]
click at [78, 262] on span "não" at bounding box center [89, 270] width 24 height 16
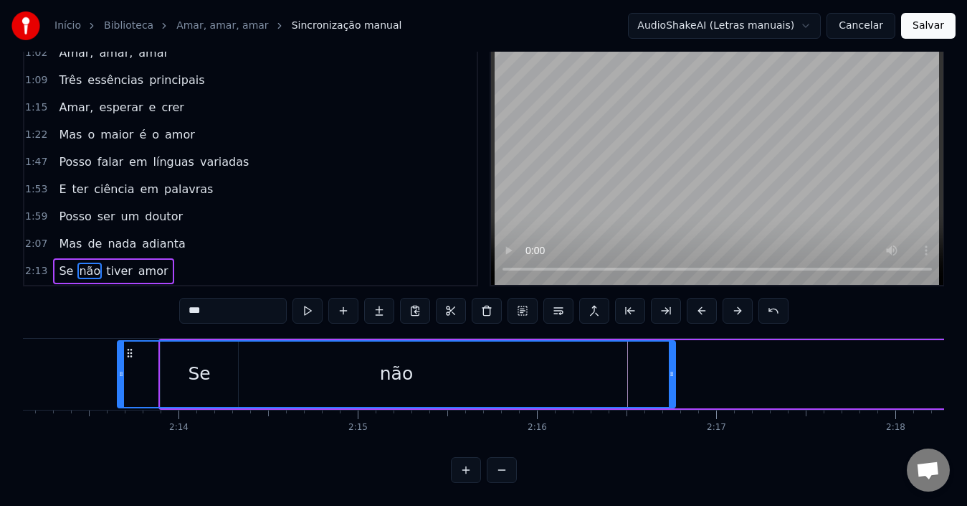
scroll to position [0, 23832]
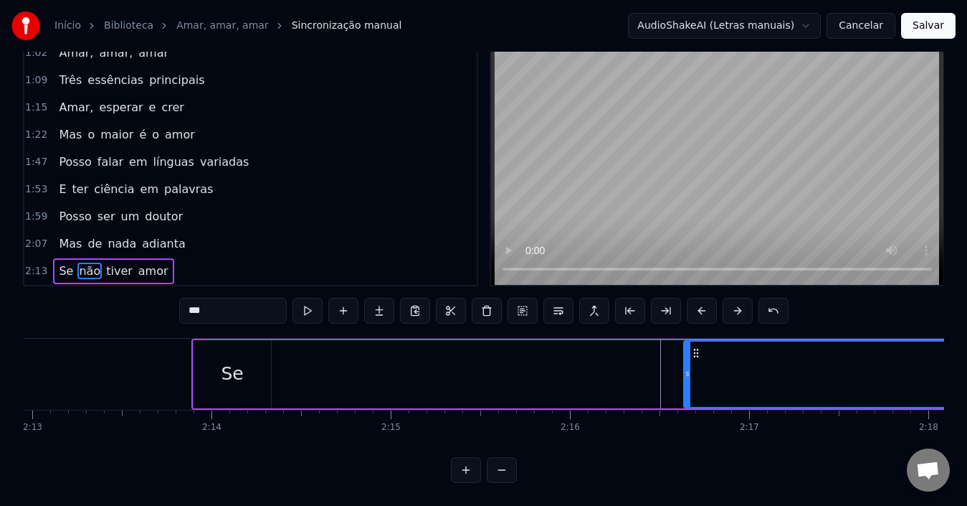
drag, startPoint x: 110, startPoint y: 339, endPoint x: 698, endPoint y: 351, distance: 587.4
click at [698, 351] on div "não" at bounding box center [963, 373] width 556 height 65
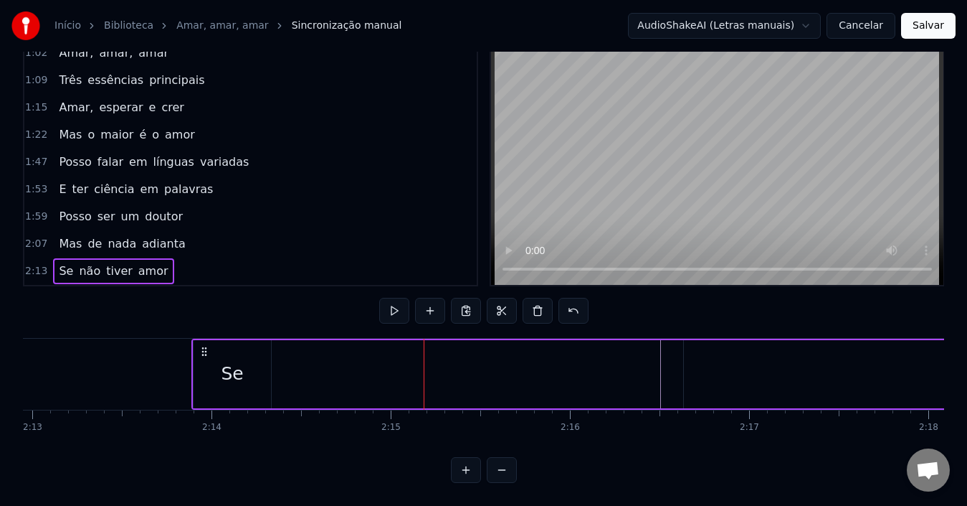
click at [239, 371] on div "Se" at bounding box center [232, 373] width 22 height 27
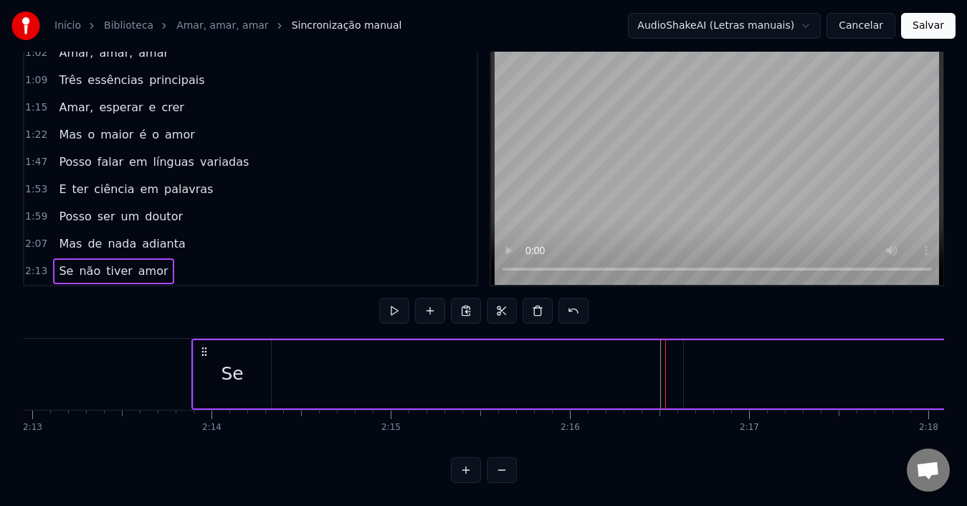
click at [712, 364] on div "não" at bounding box center [963, 374] width 558 height 68
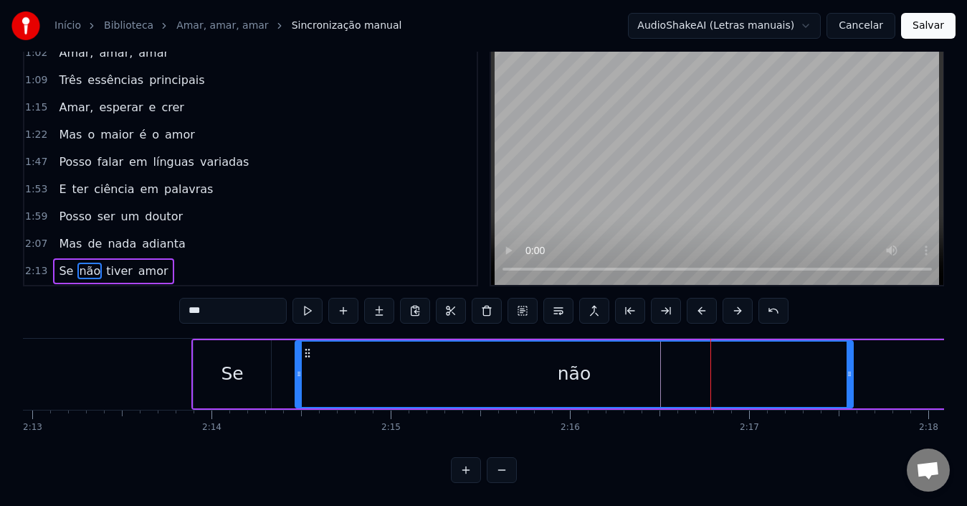
drag, startPoint x: 696, startPoint y: 338, endPoint x: 307, endPoint y: 343, distance: 388.7
click at [307, 347] on icon at bounding box center [307, 352] width 11 height 11
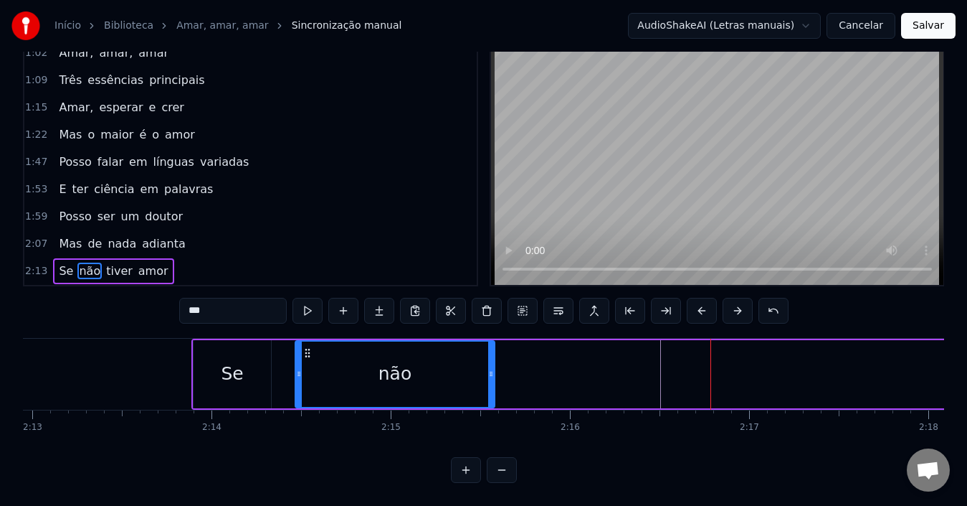
drag, startPoint x: 848, startPoint y: 372, endPoint x: 489, endPoint y: 362, distance: 358.7
click at [489, 362] on div at bounding box center [491, 373] width 6 height 65
click at [417, 374] on div "não" at bounding box center [395, 373] width 198 height 65
click at [233, 360] on div "Se" at bounding box center [232, 373] width 22 height 27
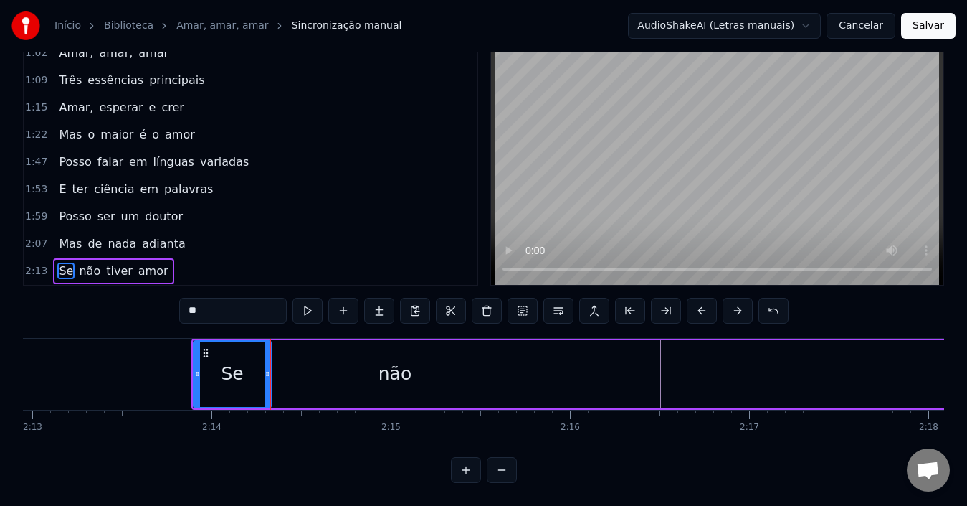
click at [372, 365] on div "não" at bounding box center [394, 374] width 199 height 68
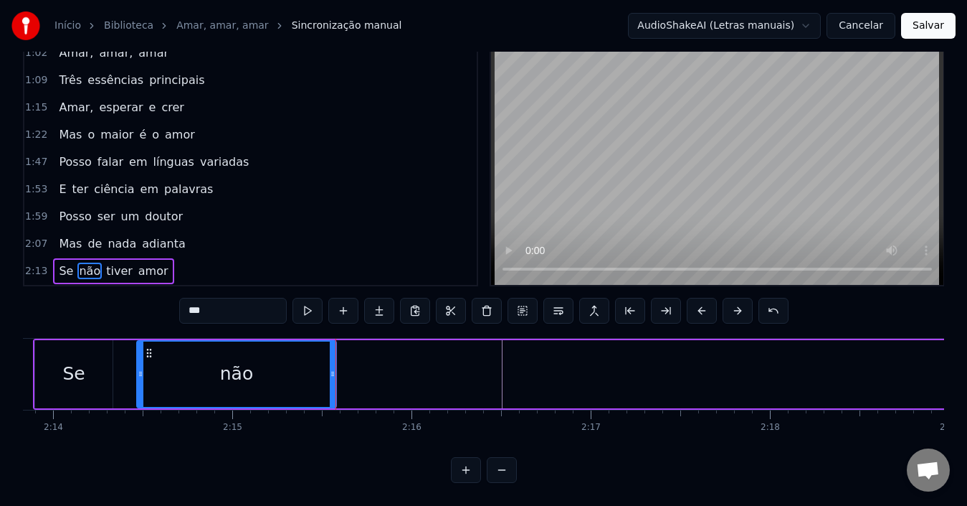
scroll to position [0, 23995]
click at [105, 262] on span "tiver" at bounding box center [119, 270] width 29 height 16
type input "*****"
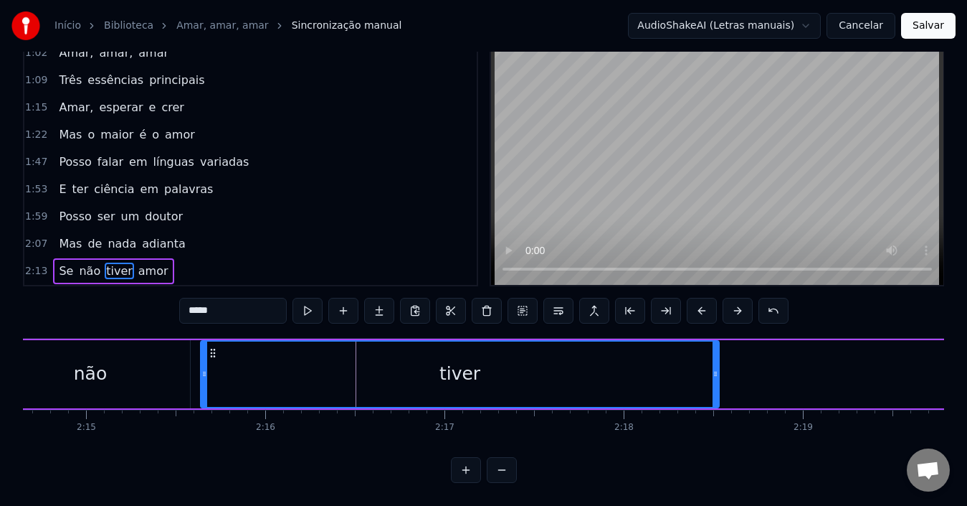
scroll to position [0, 24137]
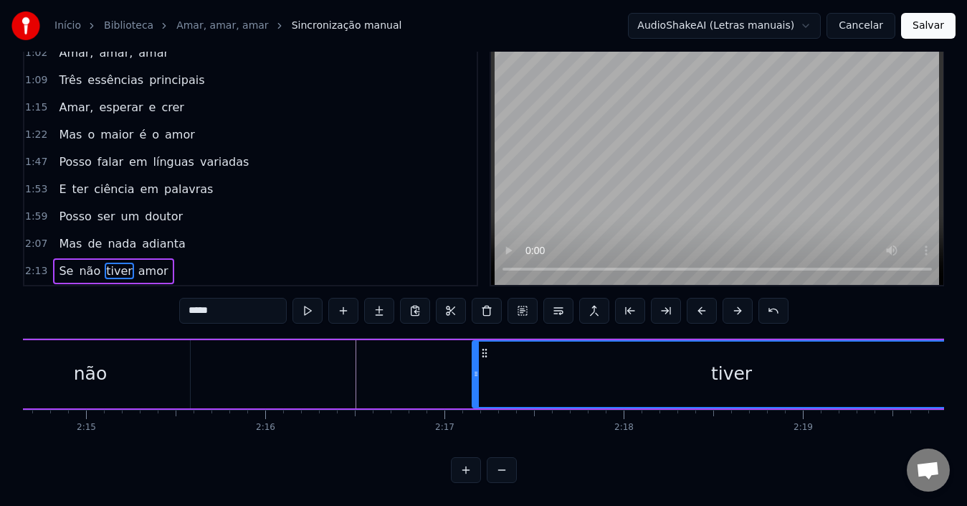
drag, startPoint x: 108, startPoint y: 338, endPoint x: 483, endPoint y: 334, distance: 375.7
click at [483, 347] on icon at bounding box center [484, 352] width 11 height 11
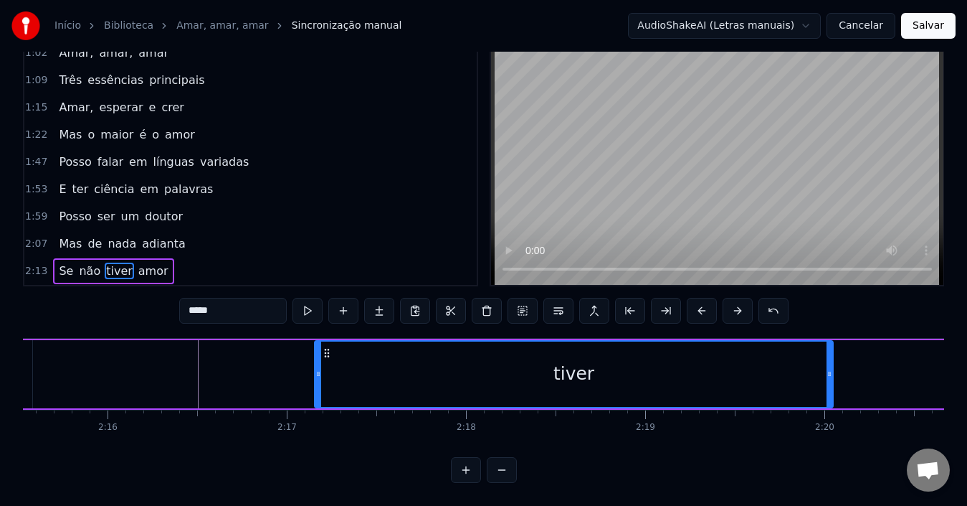
scroll to position [0, 24296]
click at [642, 360] on div "tiver" at bounding box center [573, 373] width 517 height 65
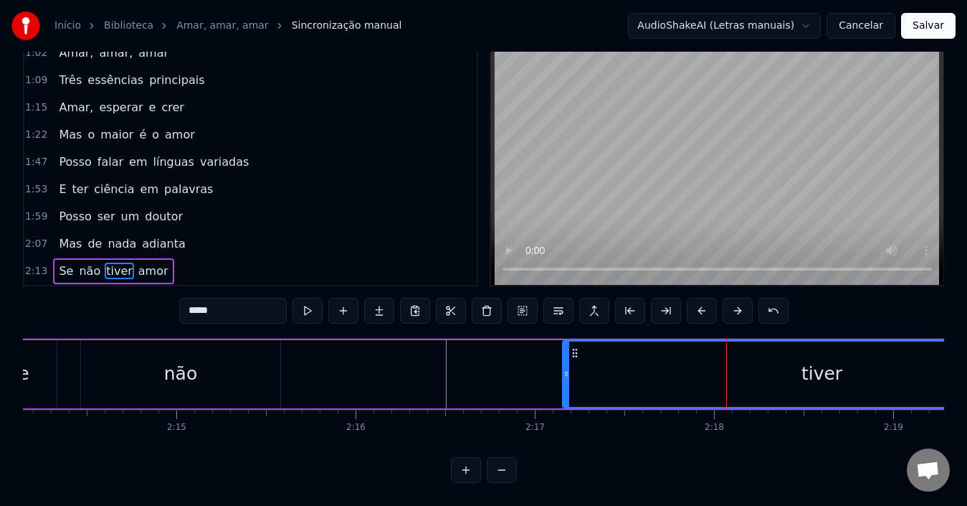
scroll to position [0, 24046]
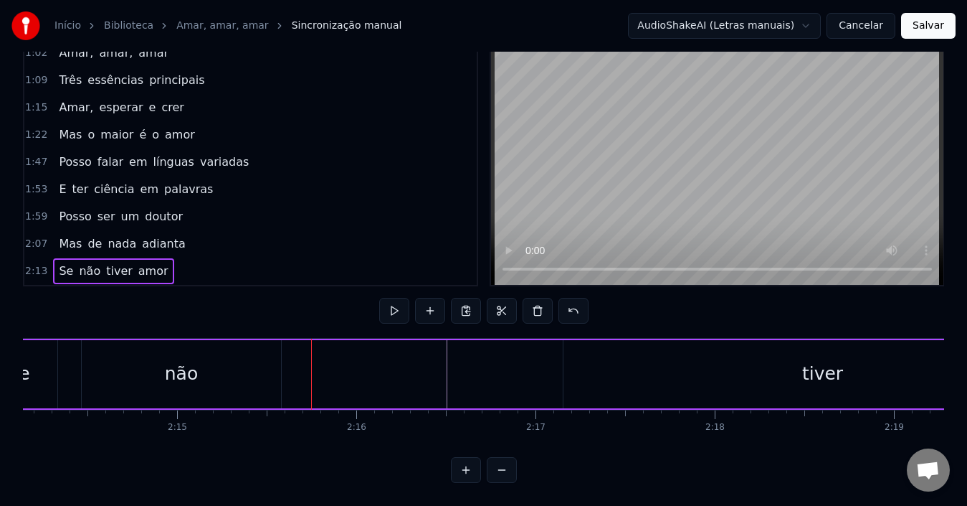
click at [604, 359] on div "tiver" at bounding box center [823, 374] width 518 height 68
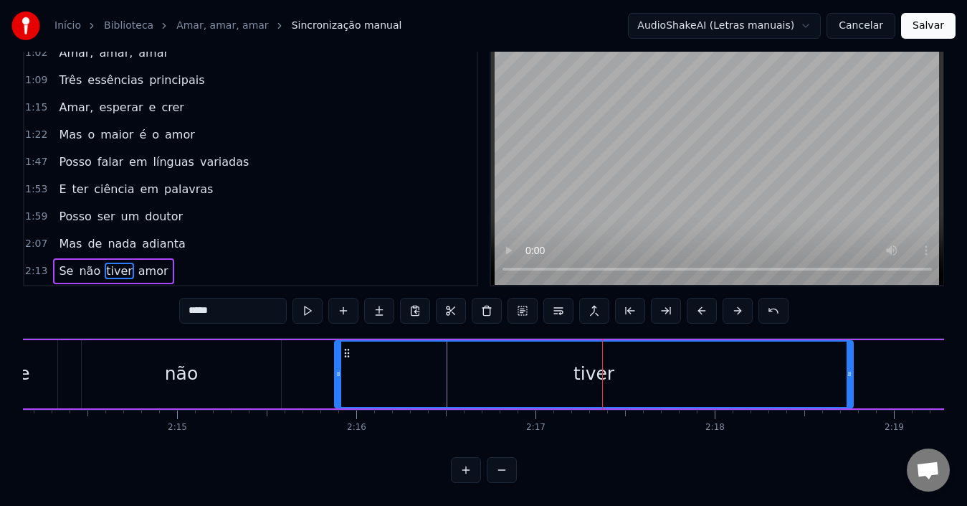
drag, startPoint x: 574, startPoint y: 338, endPoint x: 337, endPoint y: 343, distance: 237.4
click at [342, 347] on icon at bounding box center [346, 352] width 11 height 11
click at [333, 341] on div "tiver" at bounding box center [591, 374] width 520 height 68
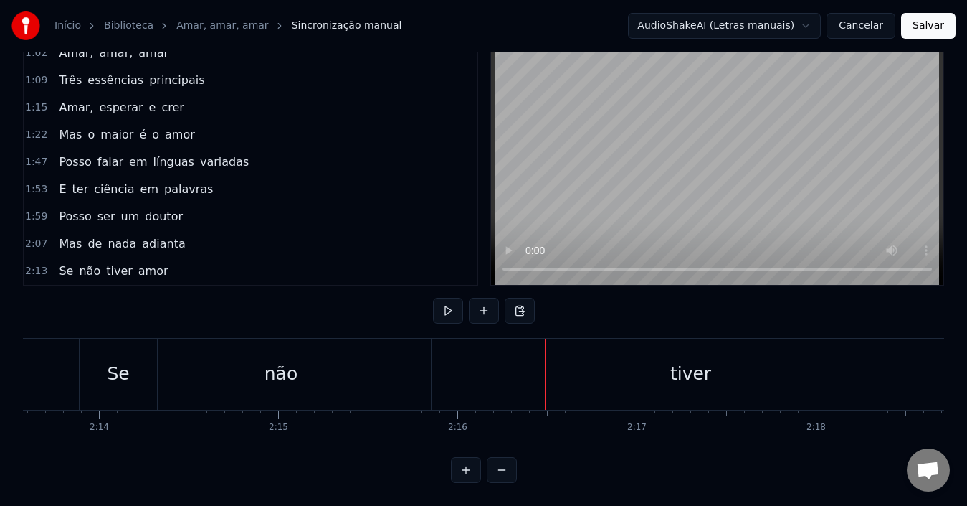
scroll to position [0, 23944]
click at [452, 354] on div "tiver" at bounding box center [691, 373] width 518 height 71
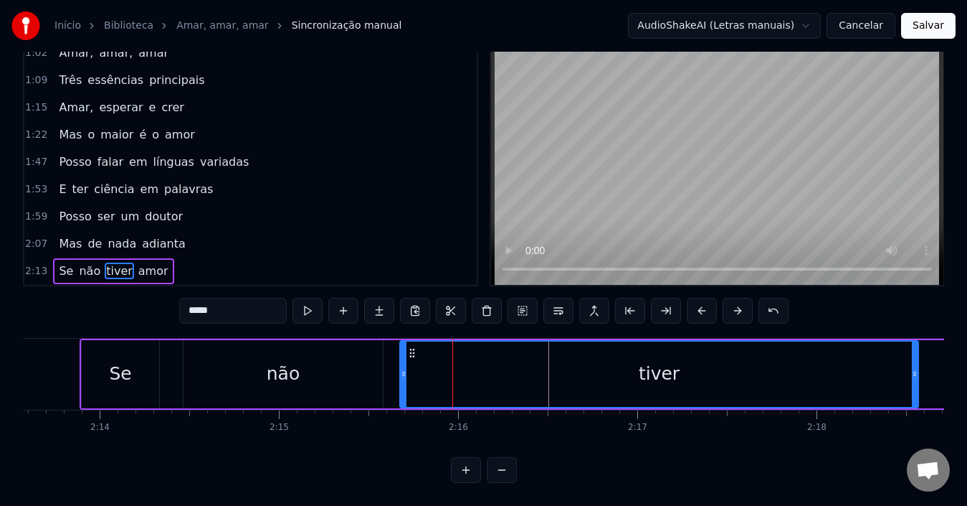
drag, startPoint x: 446, startPoint y: 338, endPoint x: 412, endPoint y: 333, distance: 34.1
click at [412, 341] on div "tiver" at bounding box center [659, 373] width 517 height 65
click at [306, 363] on div "não" at bounding box center [283, 374] width 199 height 68
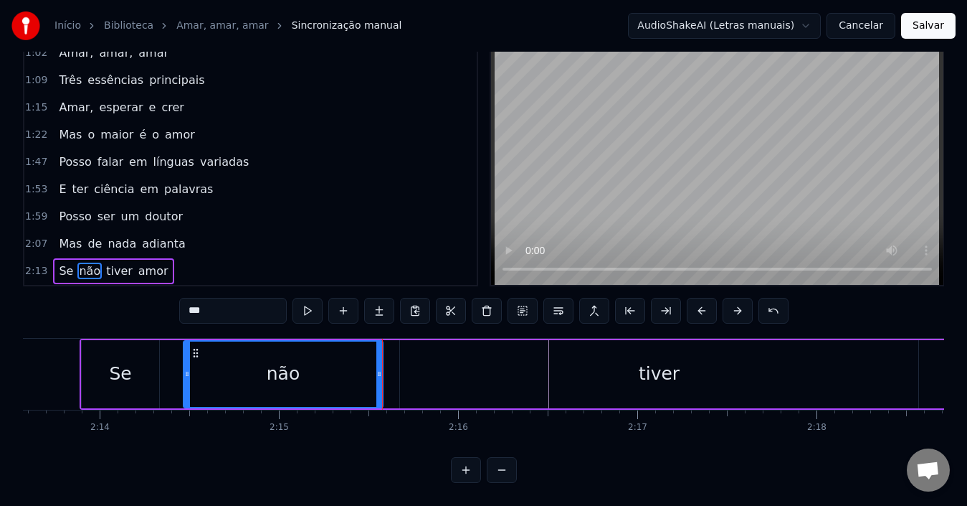
drag, startPoint x: 517, startPoint y: 362, endPoint x: 500, endPoint y: 363, distance: 16.5
click at [516, 361] on div "tiver" at bounding box center [659, 374] width 518 height 68
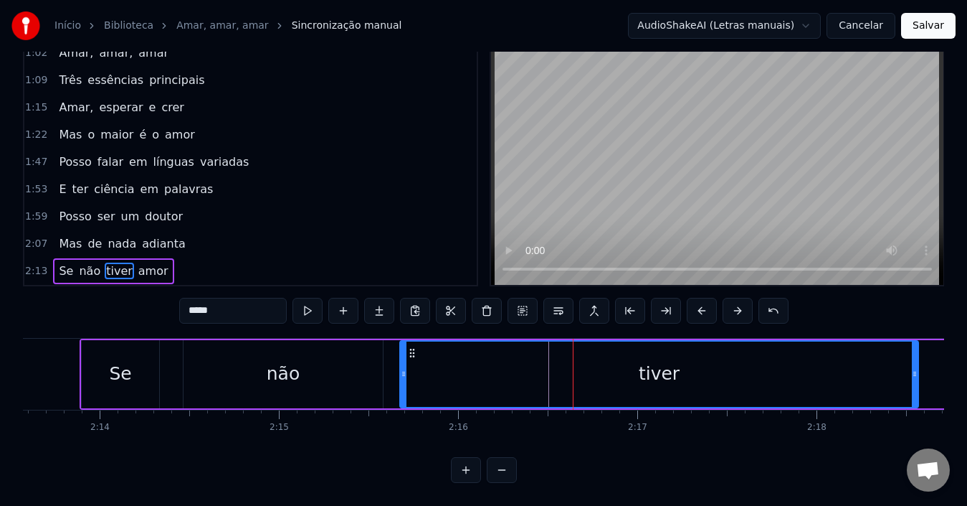
click at [447, 362] on div "tiver" at bounding box center [659, 373] width 517 height 65
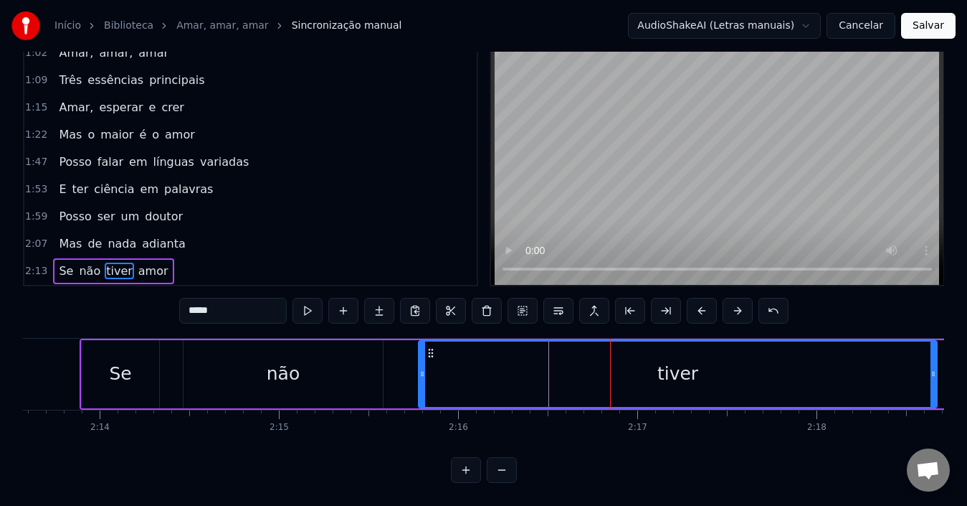
drag, startPoint x: 413, startPoint y: 339, endPoint x: 433, endPoint y: 339, distance: 20.1
click at [433, 347] on icon at bounding box center [430, 352] width 11 height 11
click at [465, 357] on div "tiver" at bounding box center [679, 373] width 517 height 65
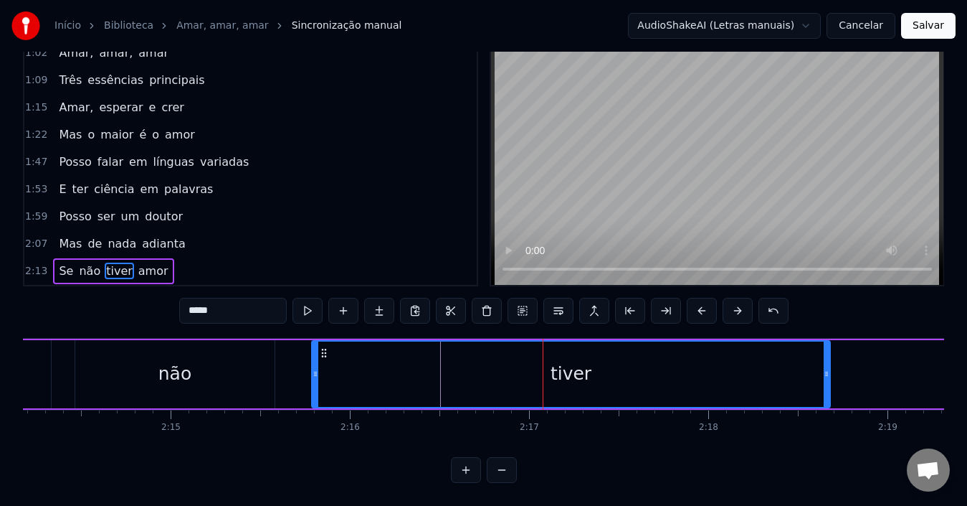
scroll to position [0, 24054]
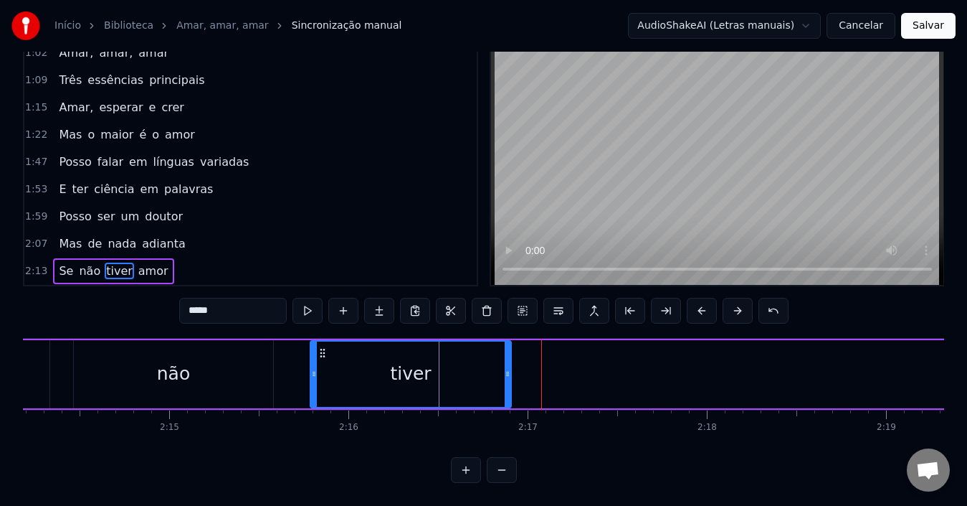
drag, startPoint x: 827, startPoint y: 367, endPoint x: 509, endPoint y: 361, distance: 317.7
click at [509, 361] on div at bounding box center [508, 373] width 6 height 65
click at [455, 364] on div "tiver" at bounding box center [410, 373] width 199 height 65
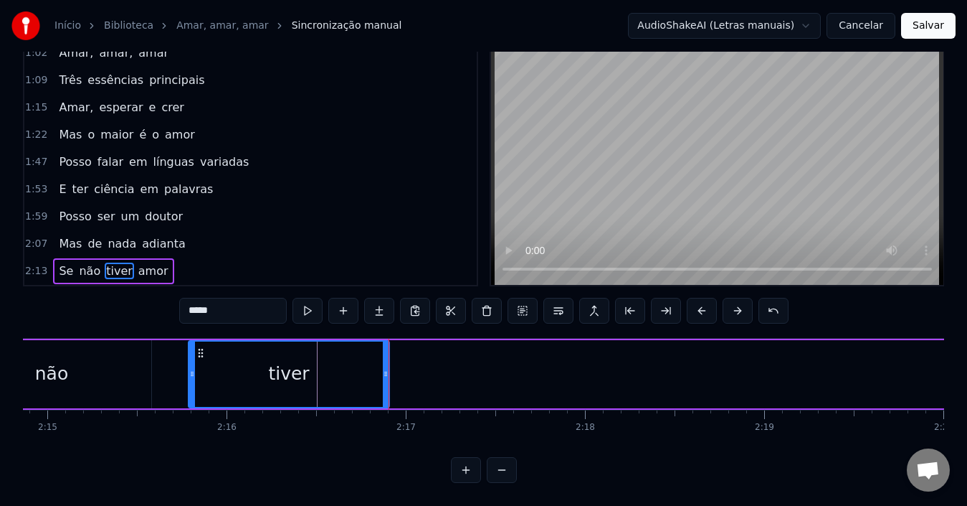
scroll to position [0, 24177]
click at [139, 262] on span "amor" at bounding box center [153, 270] width 33 height 16
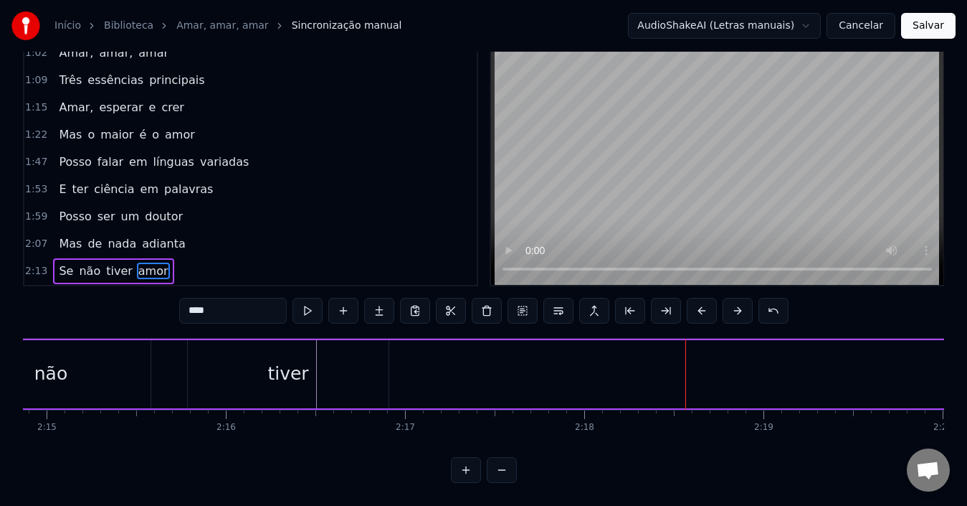
click at [141, 262] on span "amor" at bounding box center [153, 270] width 33 height 16
click at [142, 262] on span "amor" at bounding box center [153, 270] width 33 height 16
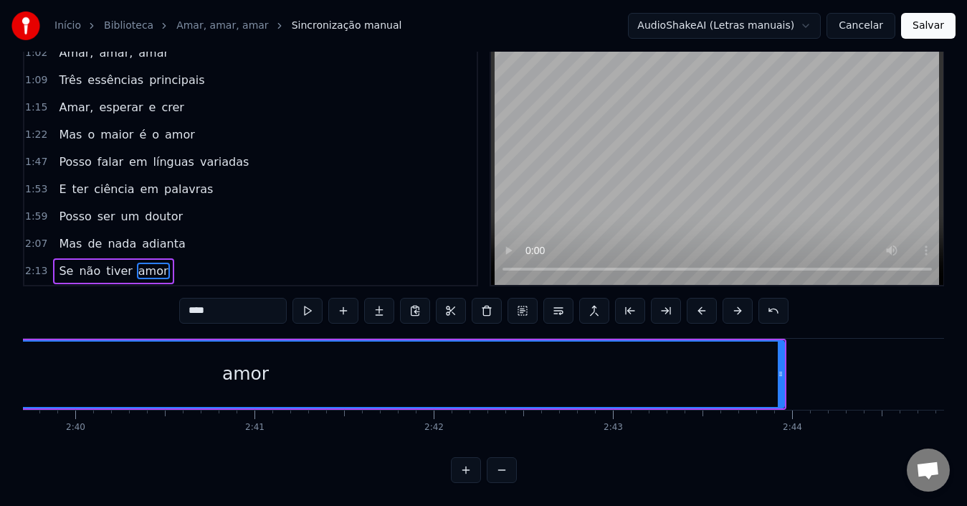
scroll to position [0, 28630]
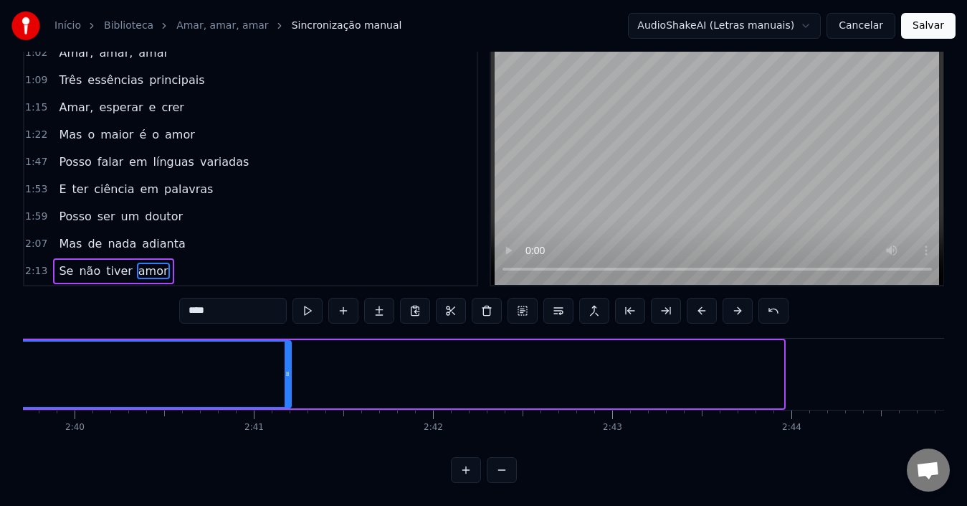
drag, startPoint x: 779, startPoint y: 364, endPoint x: 215, endPoint y: 348, distance: 564.5
click at [285, 348] on div at bounding box center [288, 373] width 6 height 65
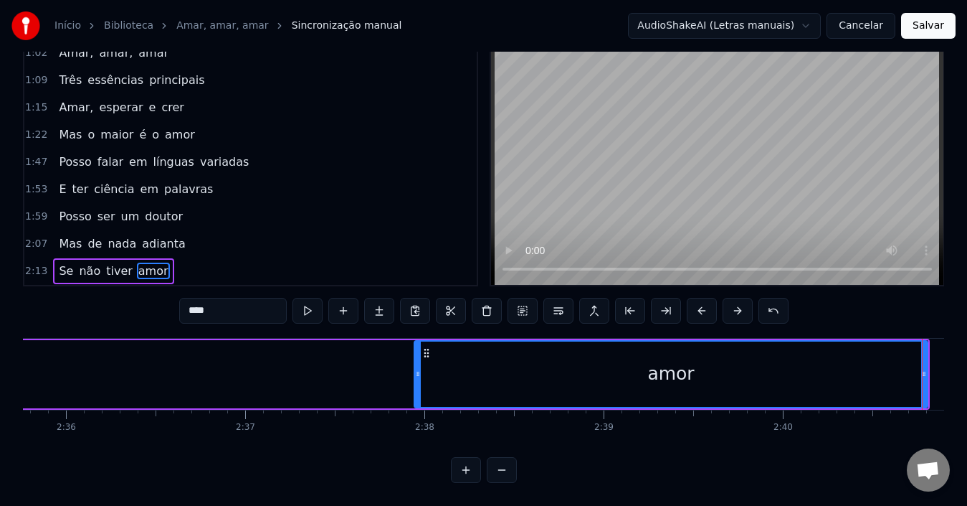
scroll to position [0, 27921]
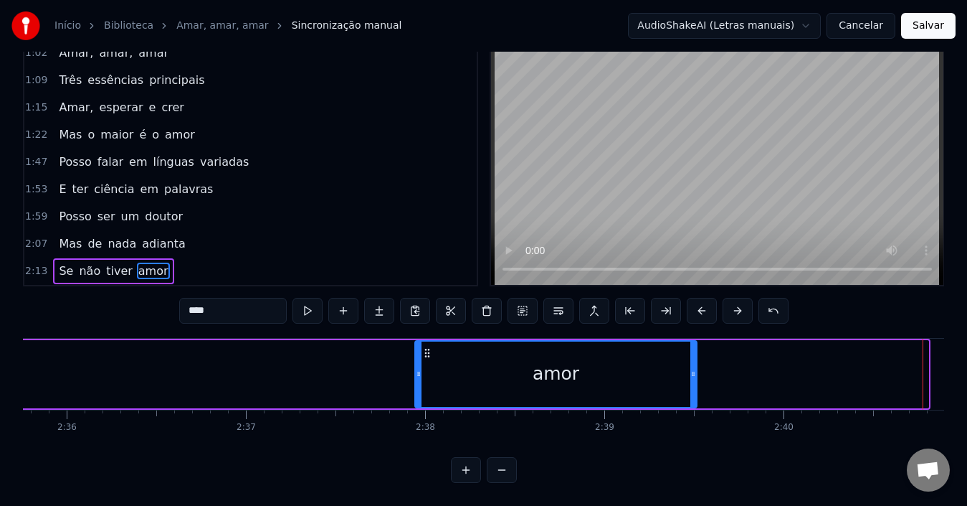
drag, startPoint x: 926, startPoint y: 363, endPoint x: 694, endPoint y: 378, distance: 232.1
click at [694, 378] on div at bounding box center [694, 373] width 6 height 65
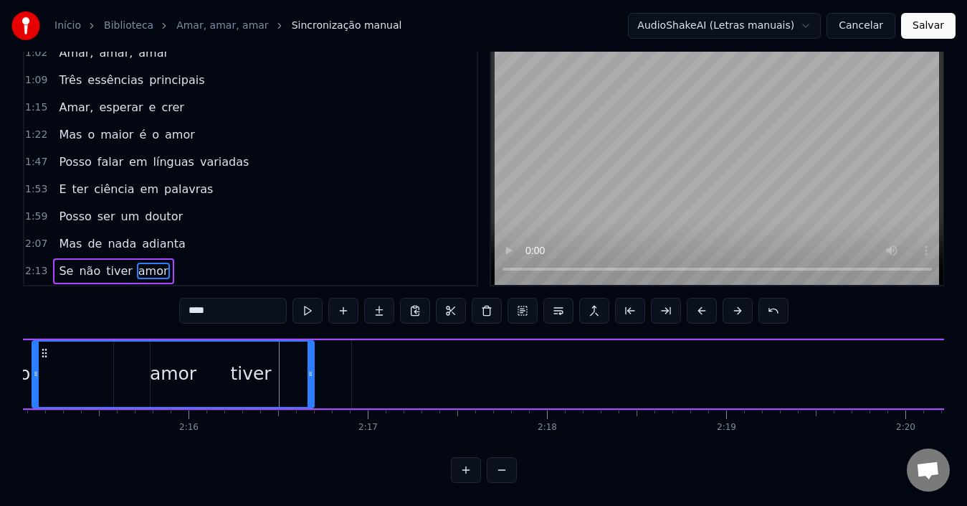
scroll to position [0, 24212]
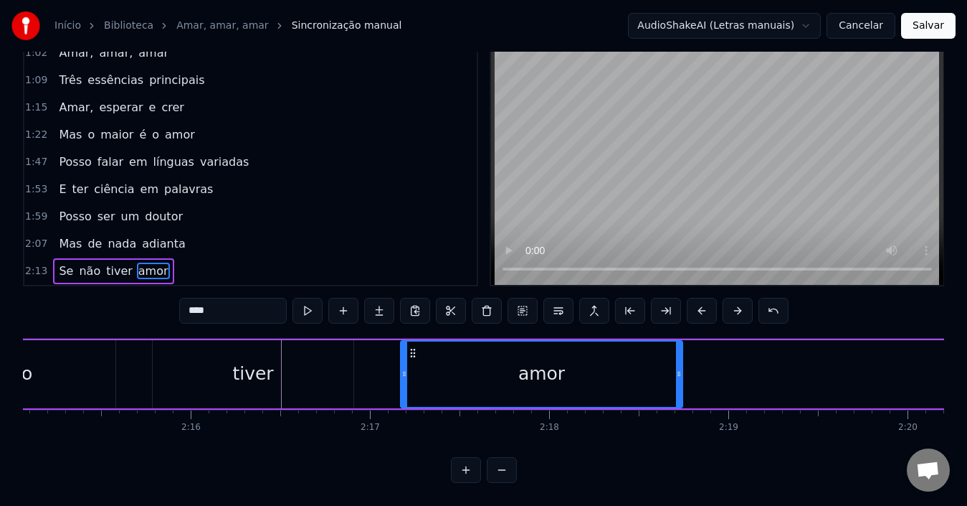
drag, startPoint x: 429, startPoint y: 340, endPoint x: 414, endPoint y: 362, distance: 26.5
click at [414, 362] on div "amor" at bounding box center [542, 373] width 280 height 65
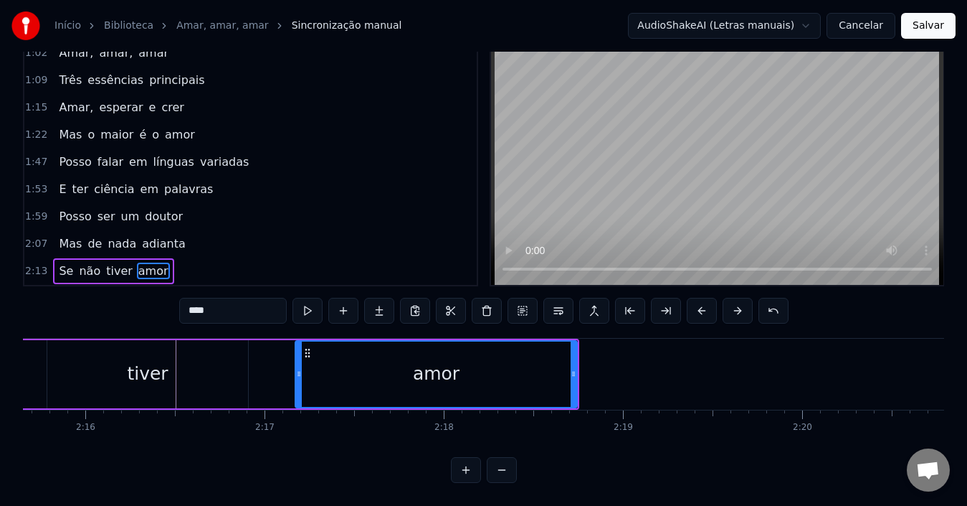
scroll to position [0, 24319]
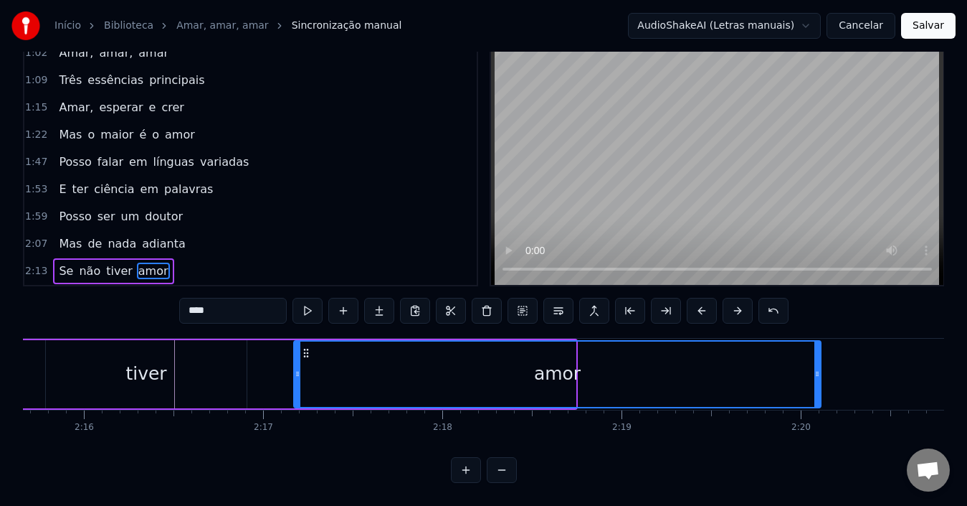
drag, startPoint x: 574, startPoint y: 365, endPoint x: 819, endPoint y: 369, distance: 245.3
click at [819, 369] on div at bounding box center [818, 373] width 6 height 65
click at [503, 372] on div "amor" at bounding box center [558, 373] width 526 height 65
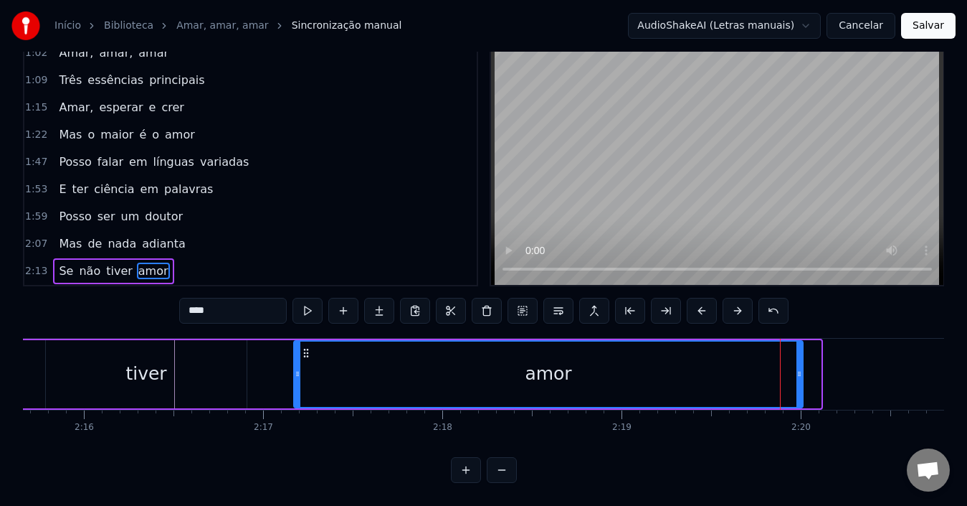
drag, startPoint x: 816, startPoint y: 367, endPoint x: 757, endPoint y: 367, distance: 58.8
click at [772, 367] on div "amor" at bounding box center [549, 373] width 508 height 65
drag, startPoint x: 752, startPoint y: 367, endPoint x: 744, endPoint y: 366, distance: 7.9
click at [744, 366] on div "amor" at bounding box center [536, 373] width 482 height 65
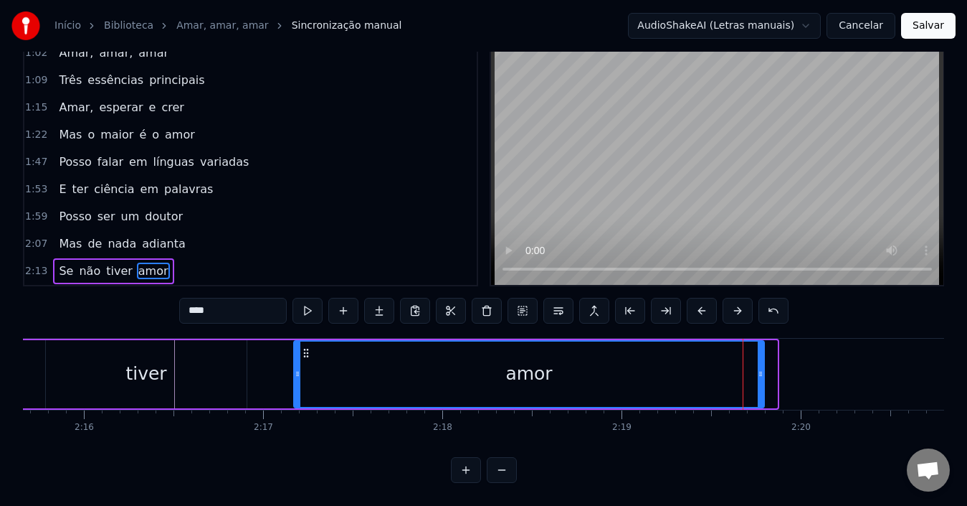
drag, startPoint x: 774, startPoint y: 369, endPoint x: 761, endPoint y: 365, distance: 13.4
click at [761, 365] on div at bounding box center [761, 373] width 6 height 65
click at [621, 383] on div "amor" at bounding box center [529, 373] width 469 height 65
drag, startPoint x: 295, startPoint y: 360, endPoint x: 304, endPoint y: 361, distance: 8.6
click at [304, 368] on icon at bounding box center [306, 373] width 6 height 11
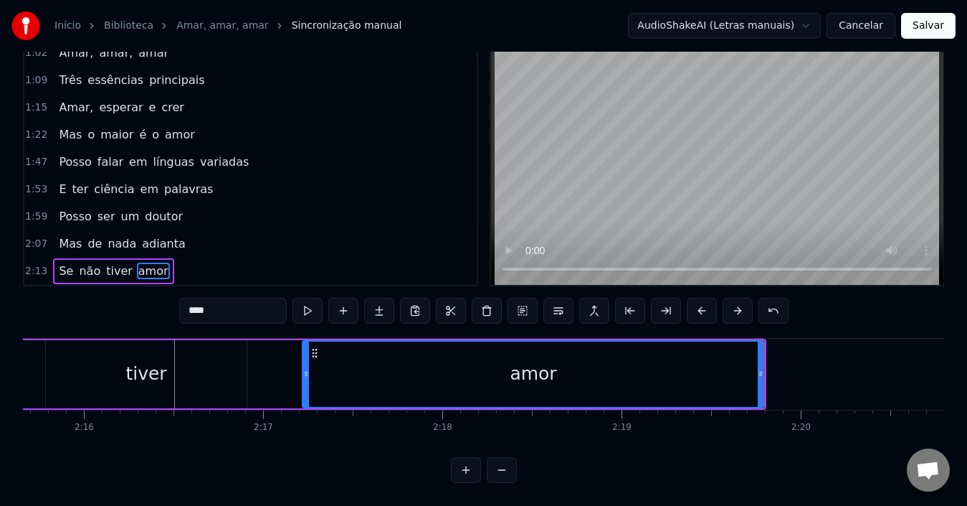
click at [80, 265] on span "não" at bounding box center [89, 270] width 24 height 16
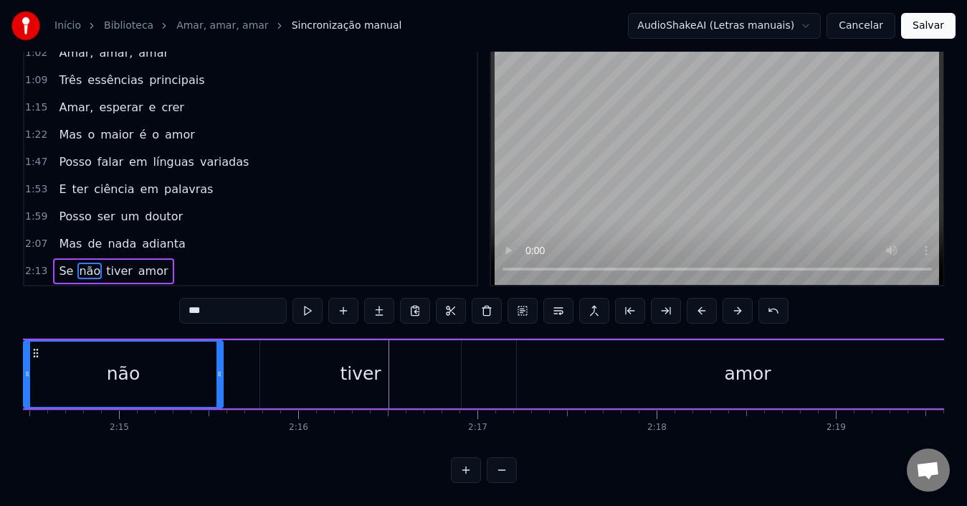
scroll to position [0, 24031]
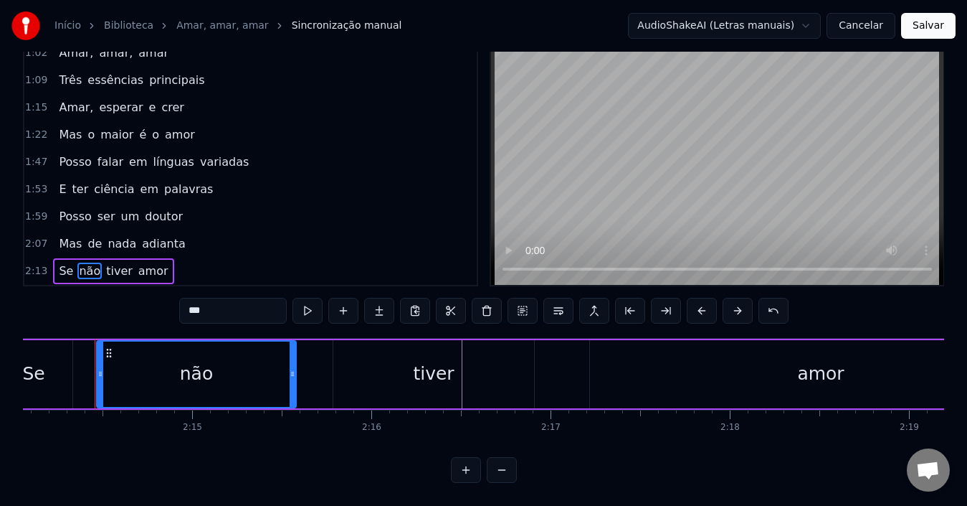
click at [137, 267] on span "amor" at bounding box center [153, 270] width 33 height 16
type input "****"
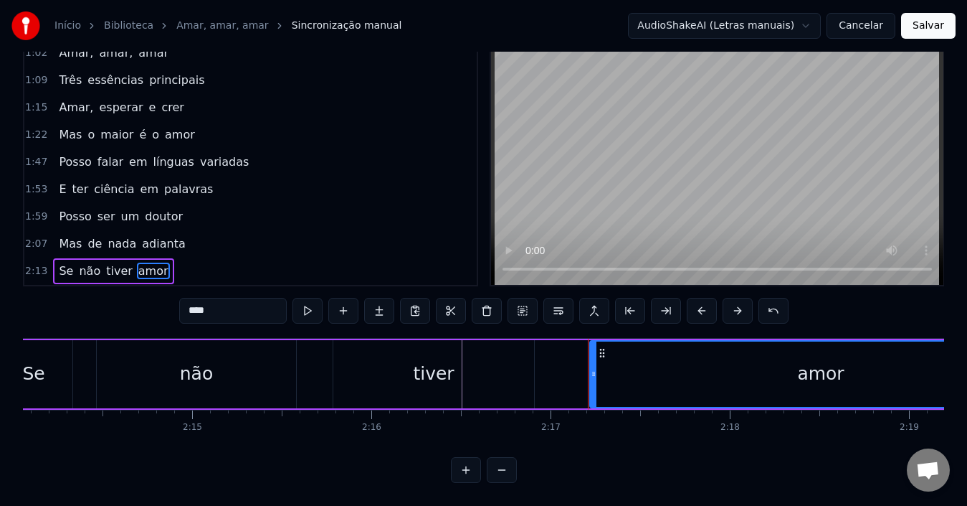
click at [76, 270] on div "Se não tiver amor" at bounding box center [113, 271] width 120 height 26
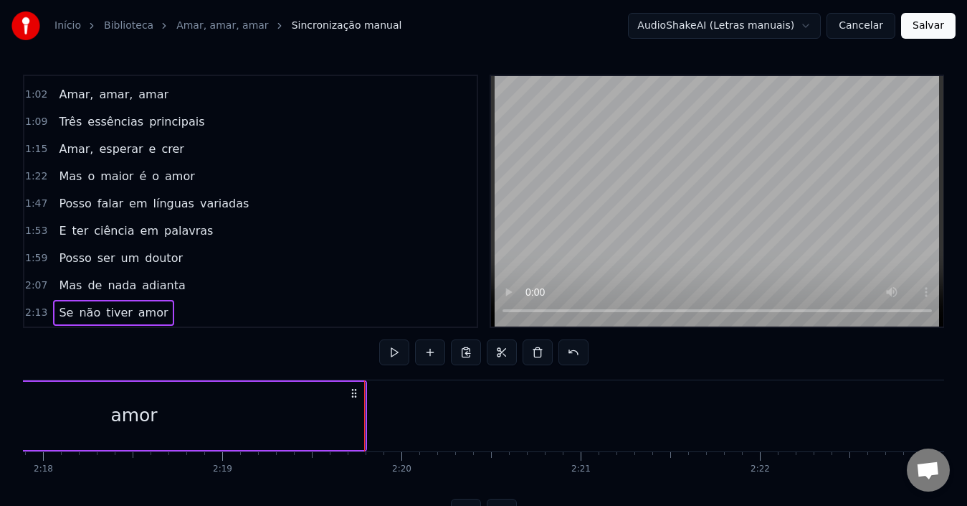
scroll to position [60, 0]
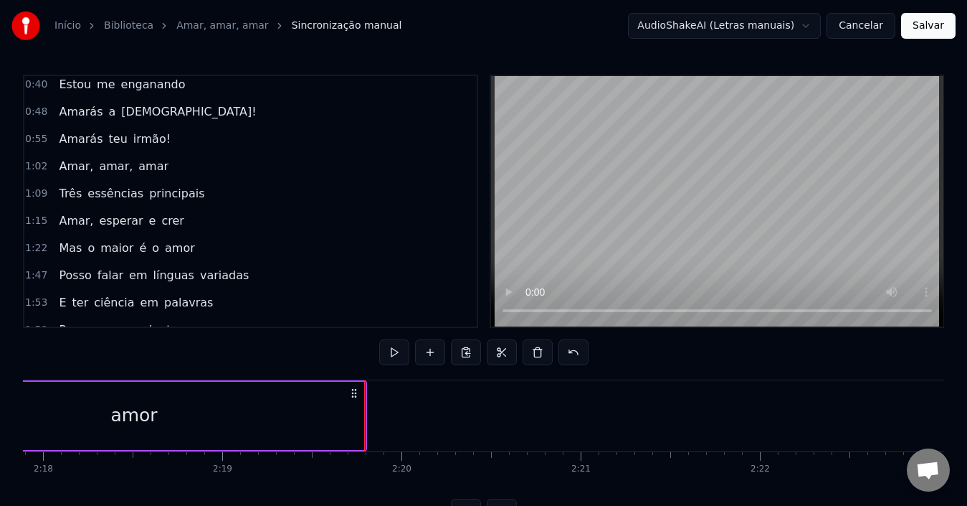
click at [122, 174] on div "Amar, amar, amar" at bounding box center [113, 166] width 121 height 26
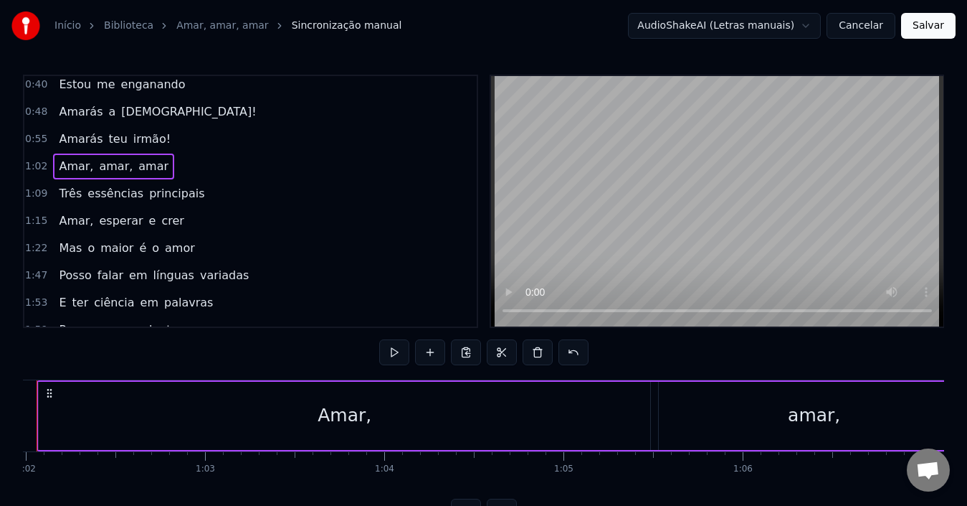
scroll to position [0, 11053]
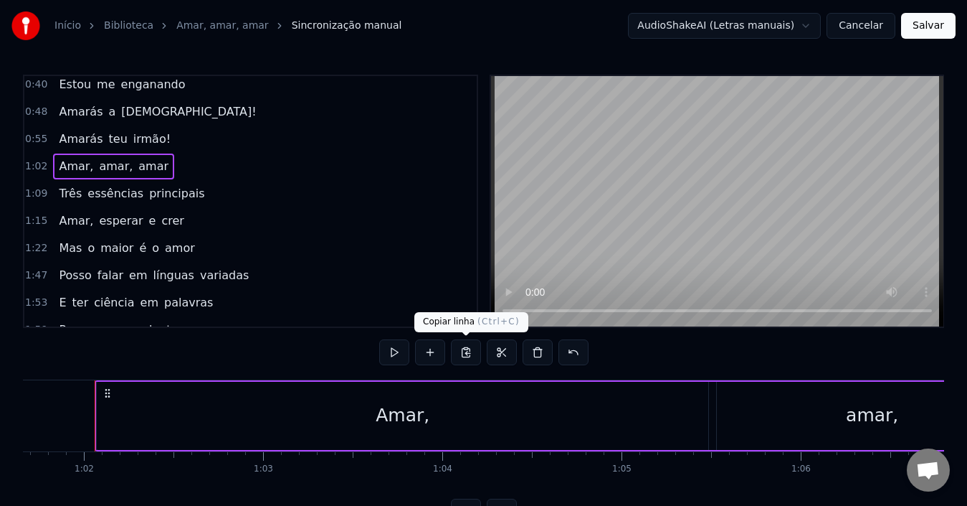
click at [464, 355] on button at bounding box center [466, 352] width 30 height 26
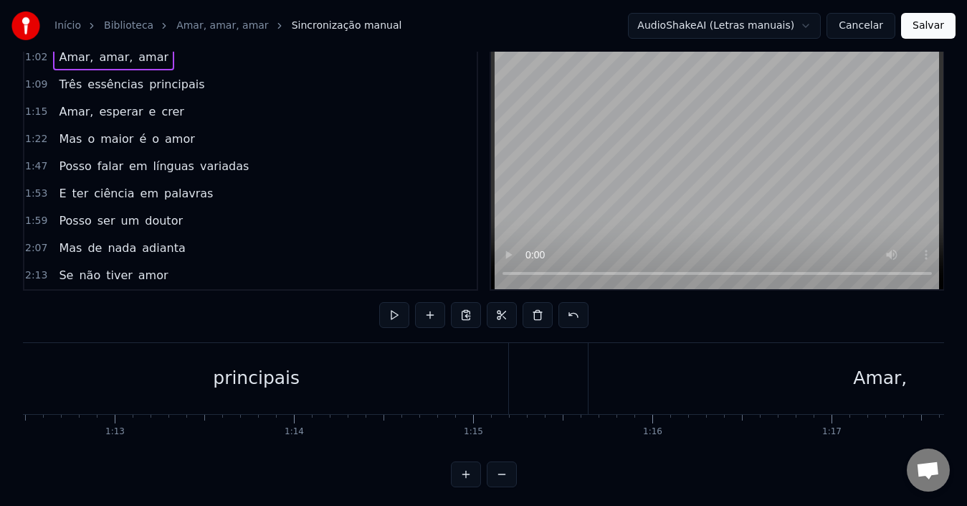
scroll to position [54, 0]
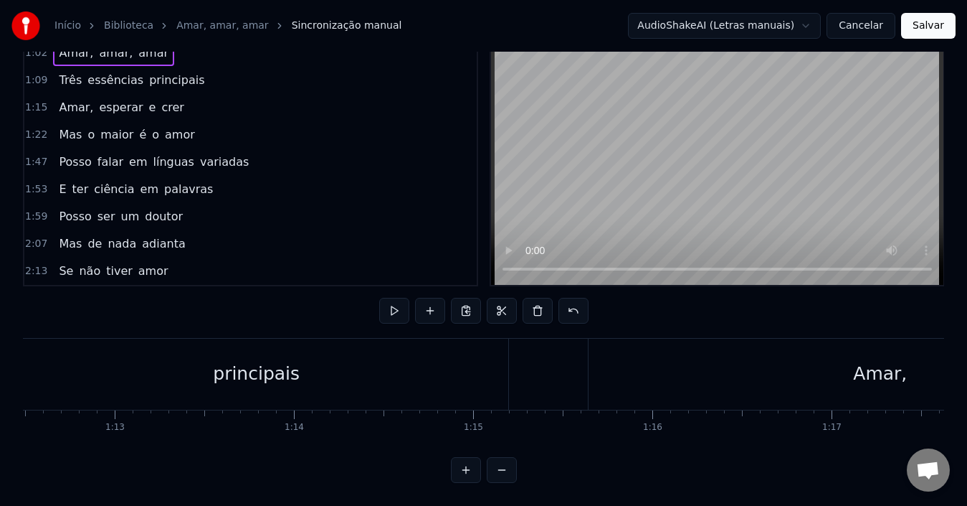
click at [127, 270] on div "Se não tiver amor" at bounding box center [113, 271] width 120 height 26
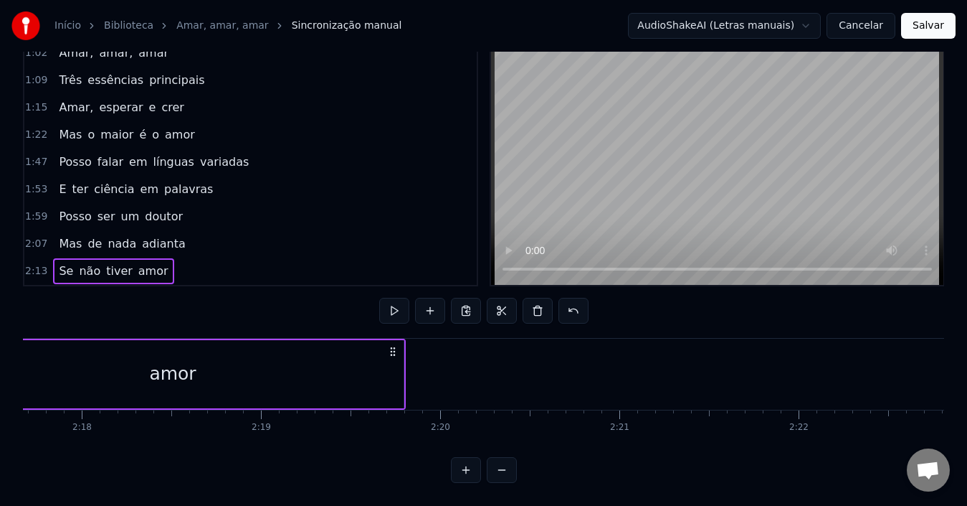
scroll to position [0, 24681]
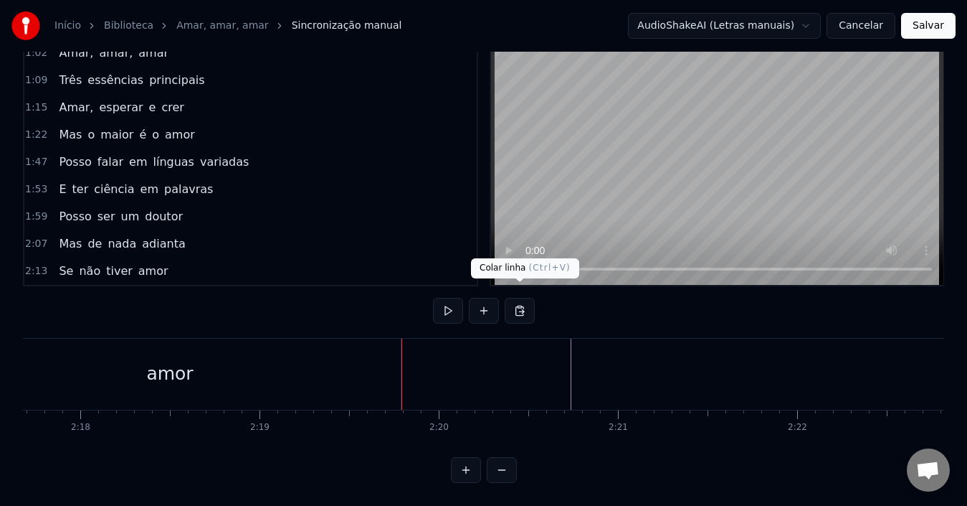
click at [518, 301] on button at bounding box center [520, 311] width 30 height 26
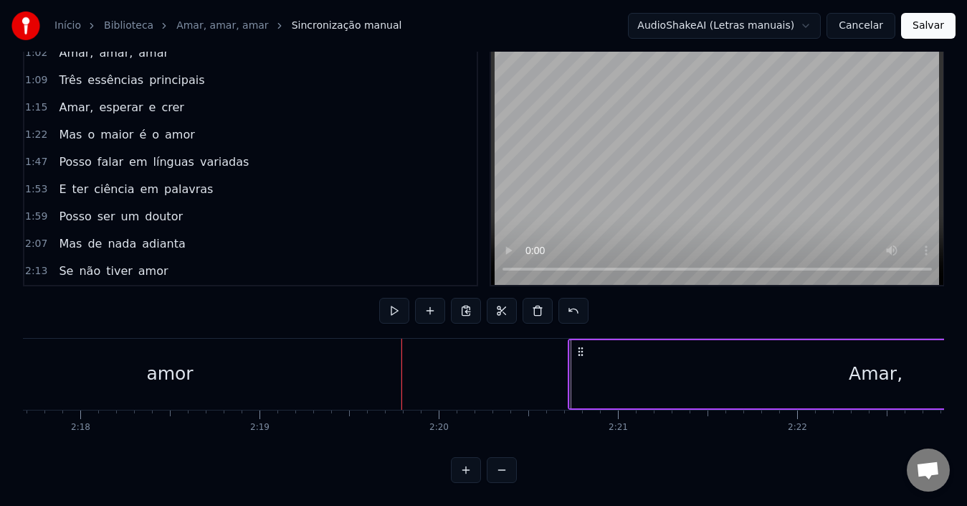
drag, startPoint x: 414, startPoint y: 338, endPoint x: 580, endPoint y: 343, distance: 166.4
click at [580, 346] on icon at bounding box center [580, 351] width 11 height 11
click at [283, 368] on div "amor" at bounding box center [170, 373] width 462 height 71
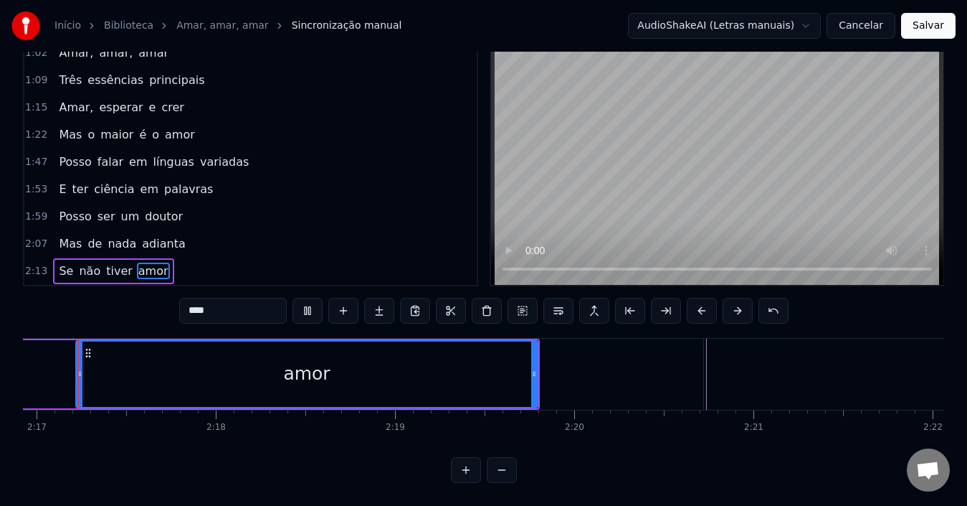
scroll to position [0, 24524]
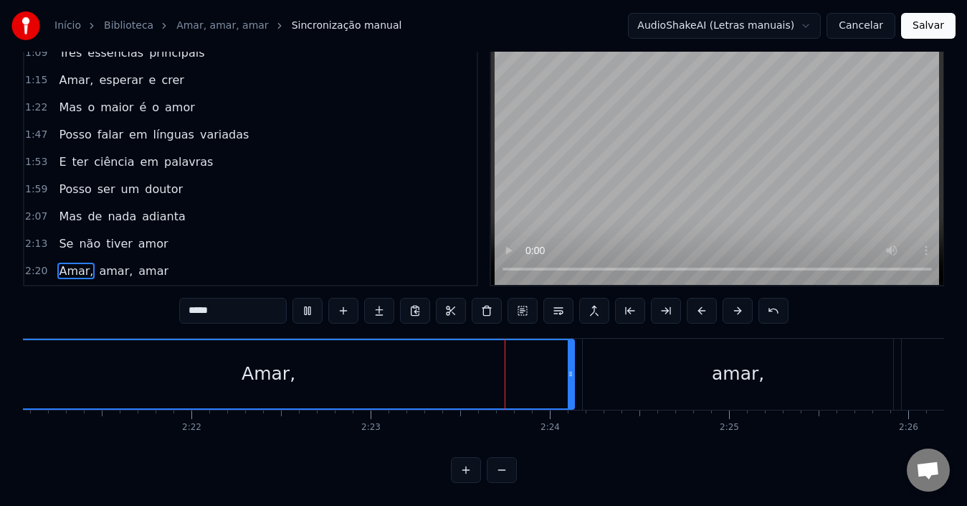
scroll to position [0, 25287]
click at [379, 380] on div "Amar," at bounding box center [268, 374] width 610 height 68
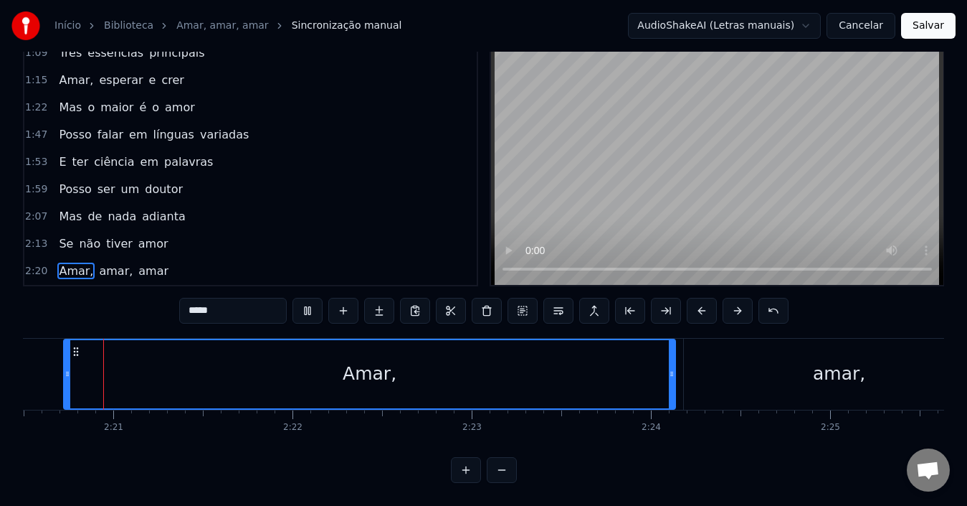
scroll to position [0, 25154]
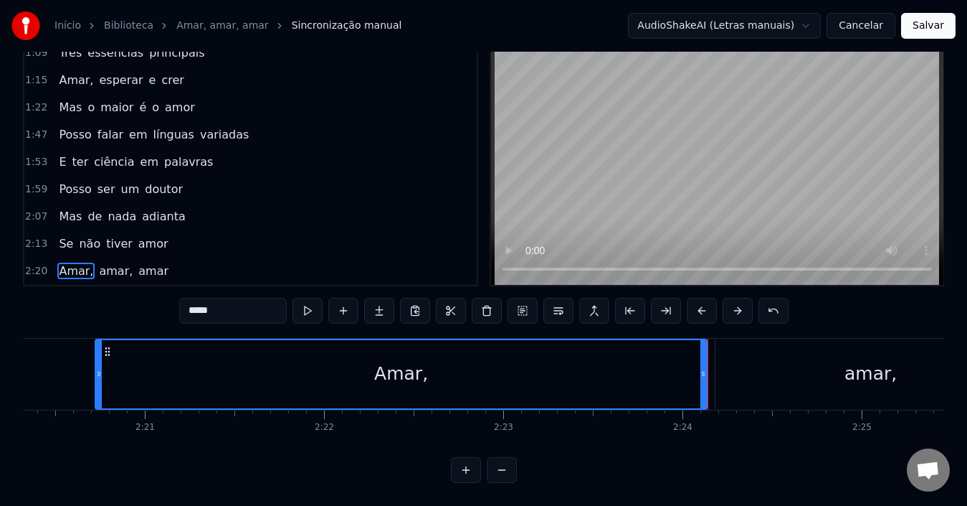
click at [802, 354] on div "amar," at bounding box center [871, 373] width 310 height 71
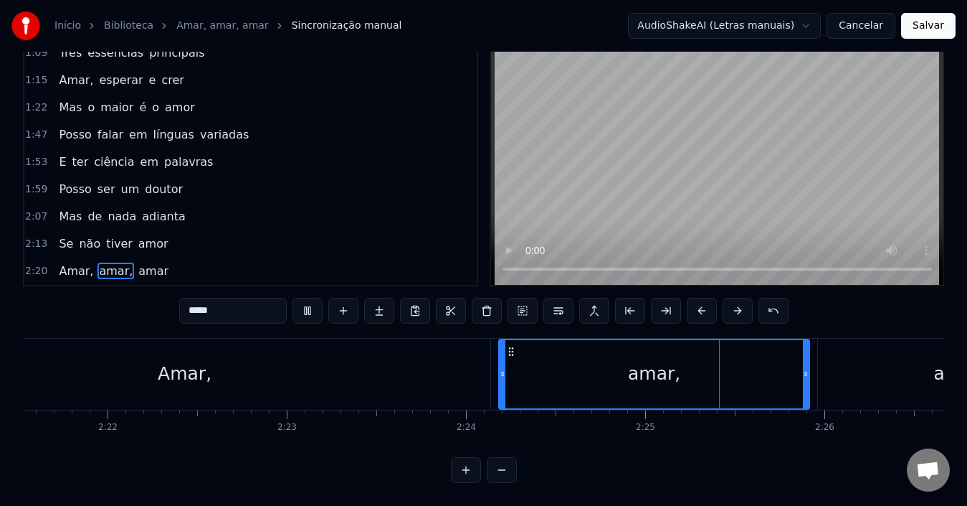
scroll to position [0, 25371]
drag, startPoint x: 802, startPoint y: 370, endPoint x: 776, endPoint y: 370, distance: 26.5
click at [777, 370] on div at bounding box center [780, 374] width 6 height 68
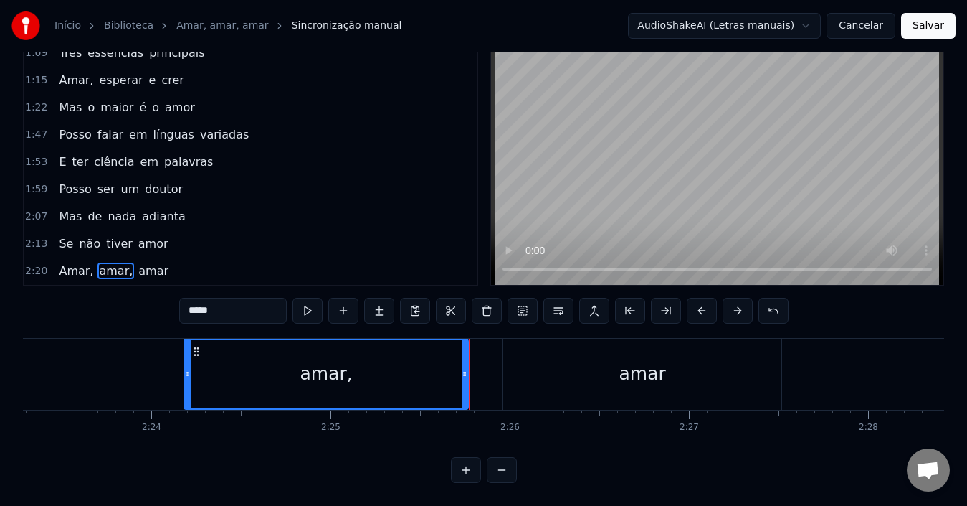
scroll to position [0, 25686]
click at [620, 381] on div "amar" at bounding box center [642, 373] width 278 height 71
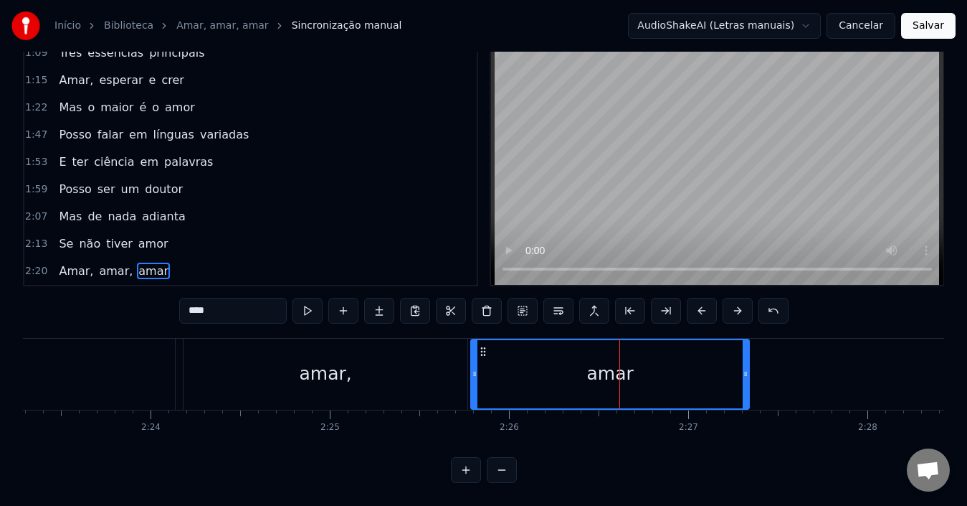
drag, startPoint x: 513, startPoint y: 338, endPoint x: 481, endPoint y: 336, distance: 32.4
click at [481, 346] on icon at bounding box center [483, 351] width 11 height 11
click at [556, 391] on div "amar" at bounding box center [609, 374] width 277 height 68
click at [430, 370] on div "amar," at bounding box center [326, 373] width 284 height 71
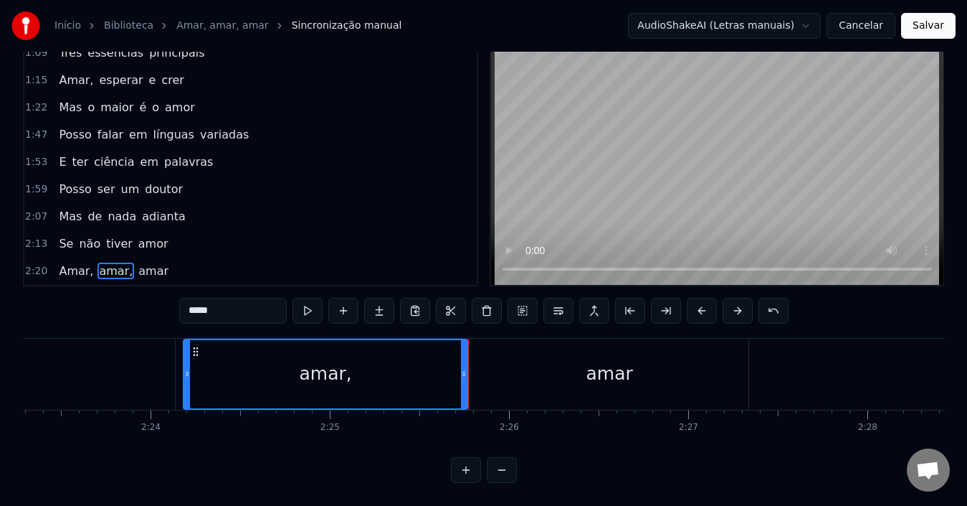
click at [564, 370] on div "amar" at bounding box center [609, 373] width 278 height 71
type input "****"
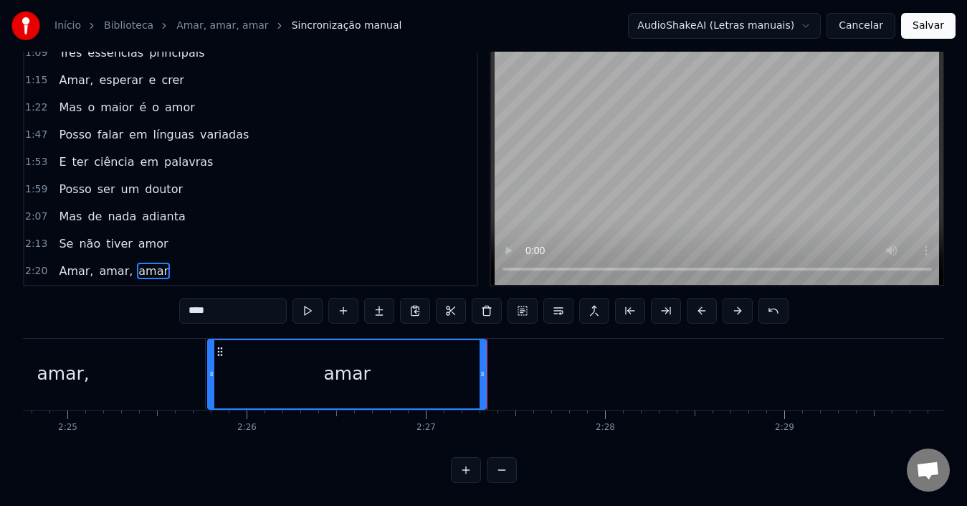
scroll to position [0, 25949]
drag, startPoint x: 484, startPoint y: 371, endPoint x: 510, endPoint y: 371, distance: 25.8
click at [510, 371] on div at bounding box center [508, 374] width 6 height 68
click at [453, 373] on div "amar" at bounding box center [359, 374] width 303 height 68
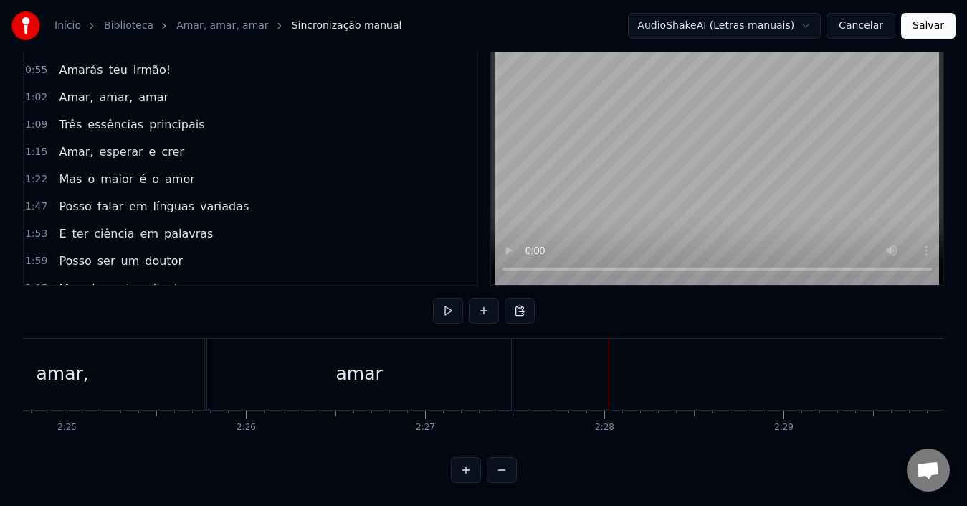
scroll to position [15, 0]
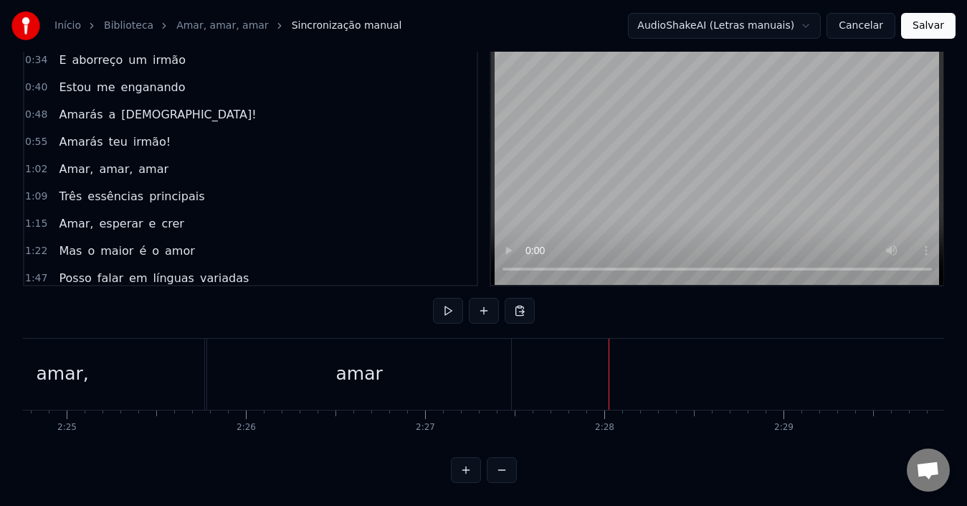
click at [180, 194] on div "Três essências principais" at bounding box center [131, 197] width 157 height 26
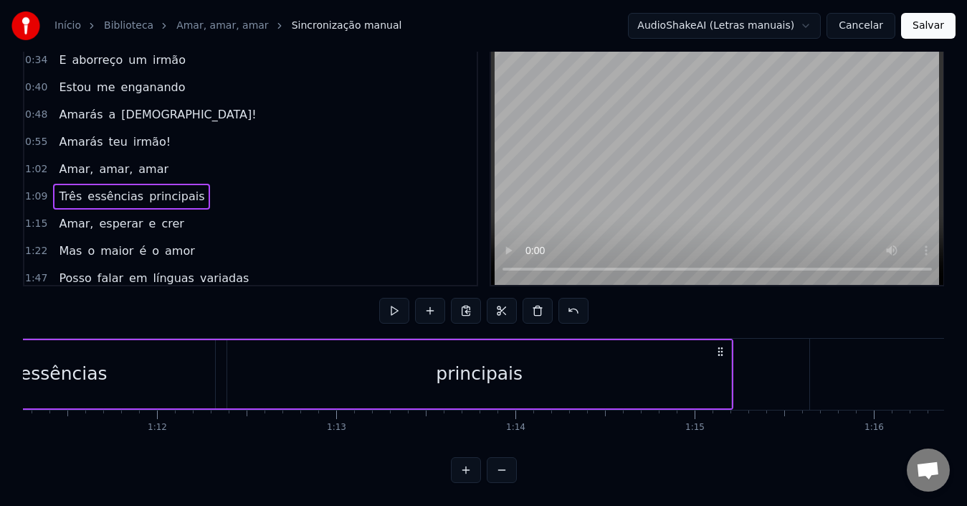
scroll to position [0, 12365]
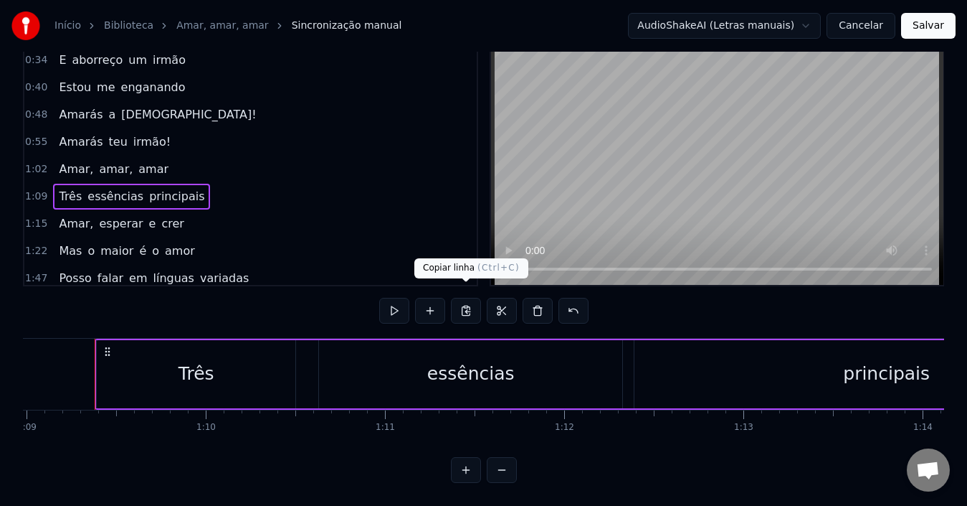
click at [467, 302] on button at bounding box center [466, 311] width 30 height 26
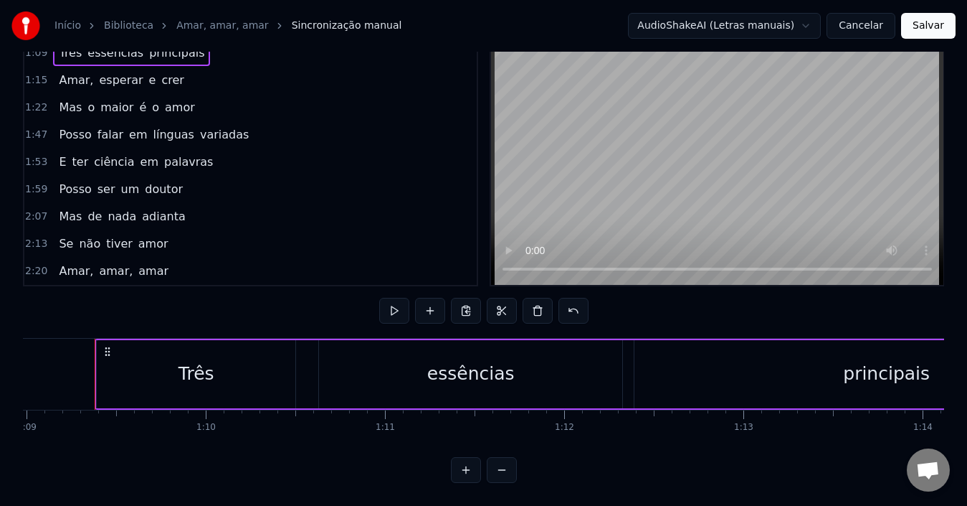
click at [148, 269] on div "Amar, amar, amar" at bounding box center [113, 271] width 121 height 26
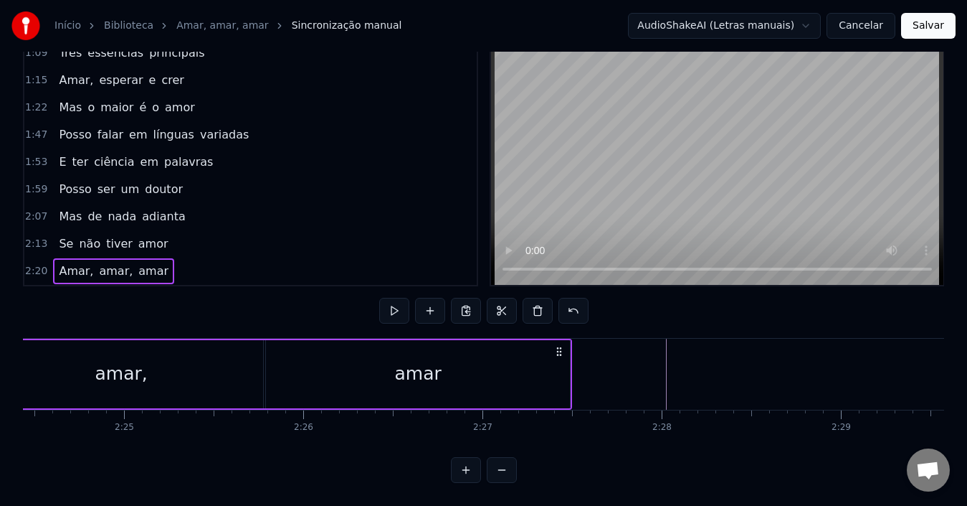
scroll to position [0, 25893]
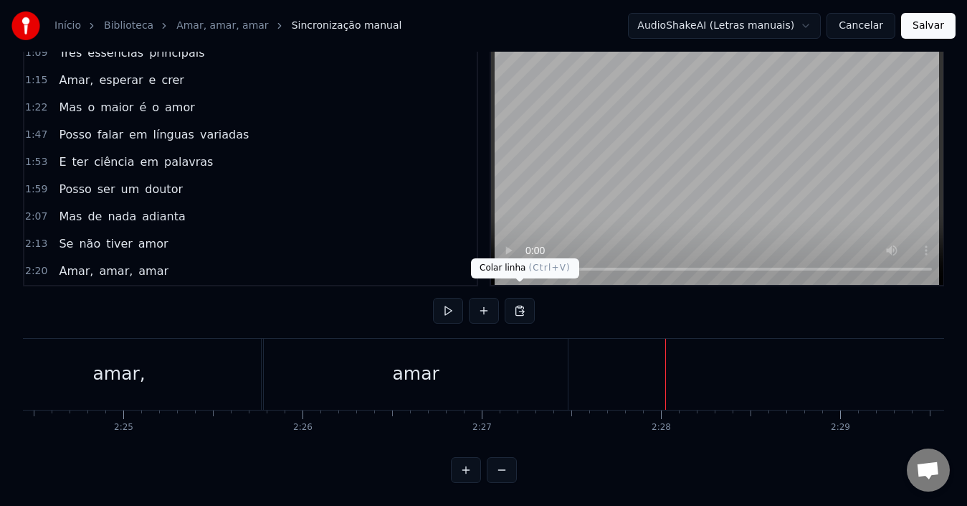
click at [516, 300] on button at bounding box center [520, 311] width 30 height 26
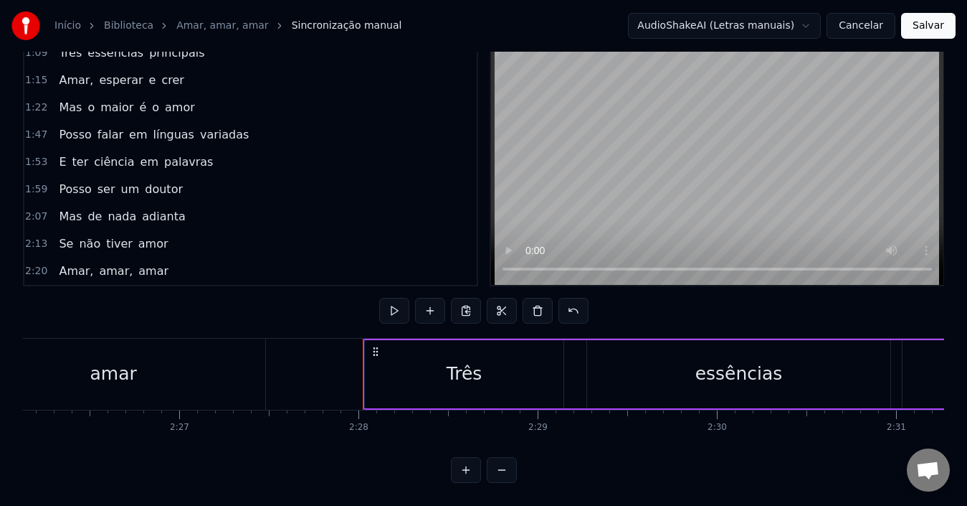
click at [503, 351] on div "Três" at bounding box center [464, 374] width 199 height 68
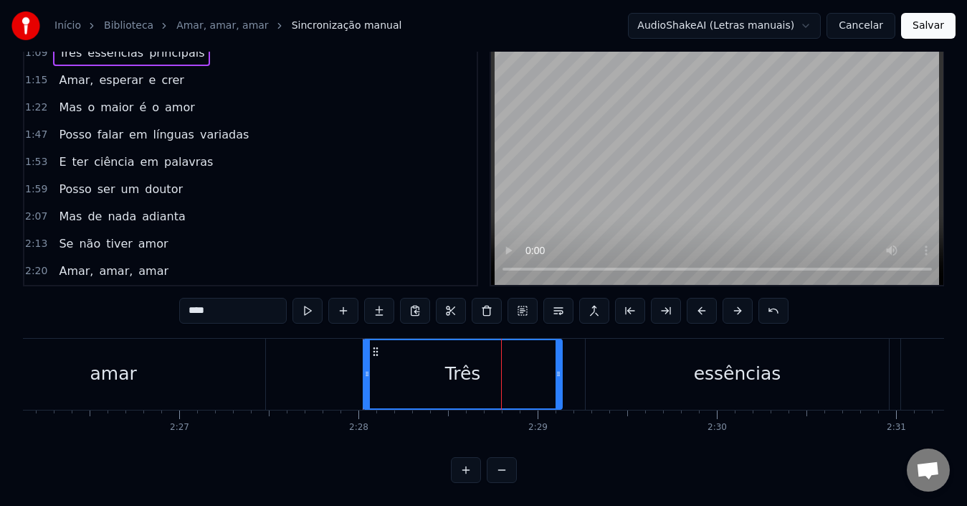
scroll to position [0, 26196]
click at [439, 363] on div "Três" at bounding box center [462, 374] width 197 height 68
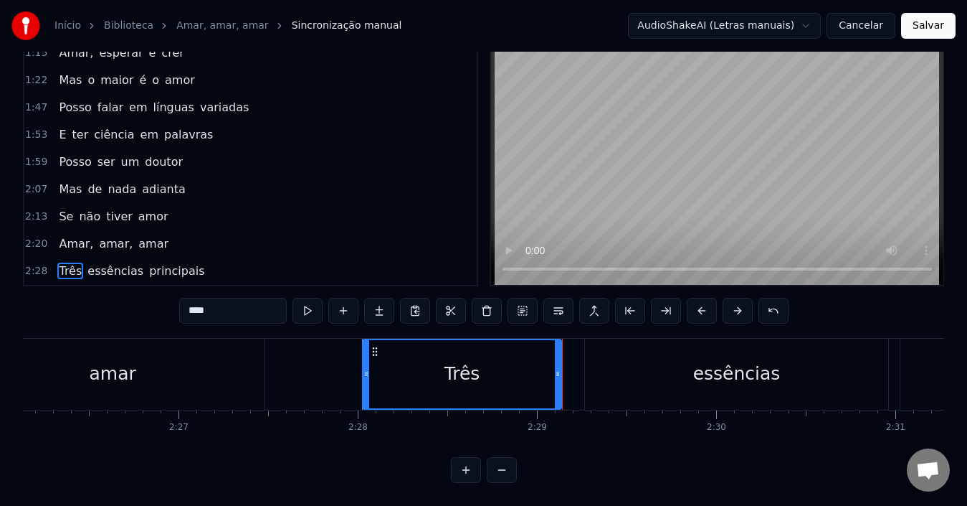
click at [605, 377] on div "essências" at bounding box center [736, 373] width 303 height 71
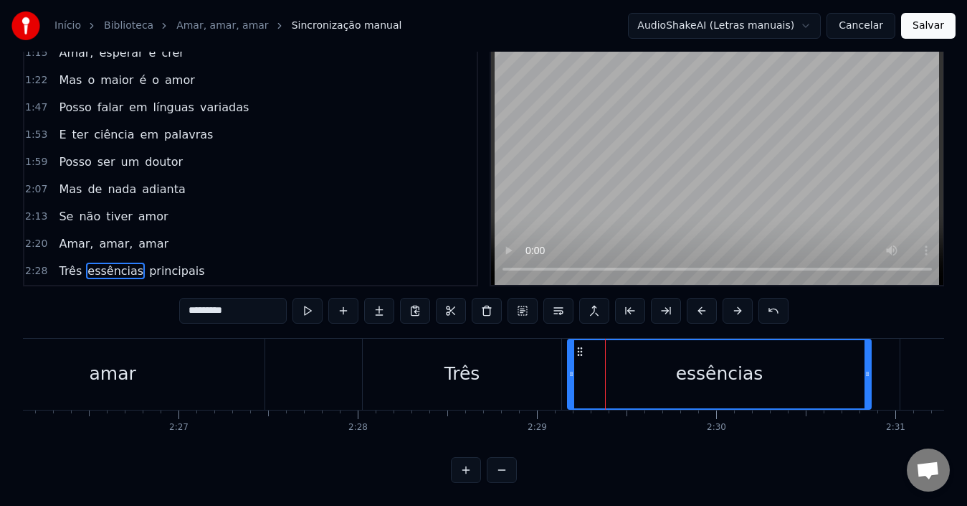
drag, startPoint x: 597, startPoint y: 338, endPoint x: 579, endPoint y: 338, distance: 17.9
click at [579, 351] on circle at bounding box center [578, 351] width 1 height 1
click at [473, 368] on div "Três" at bounding box center [463, 373] width 36 height 27
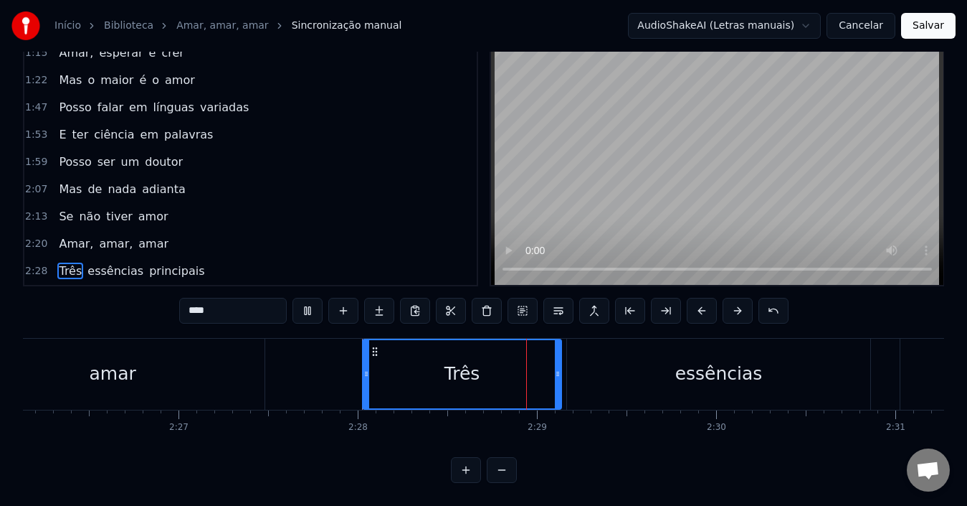
click at [702, 367] on div "essências" at bounding box center [718, 373] width 87 height 27
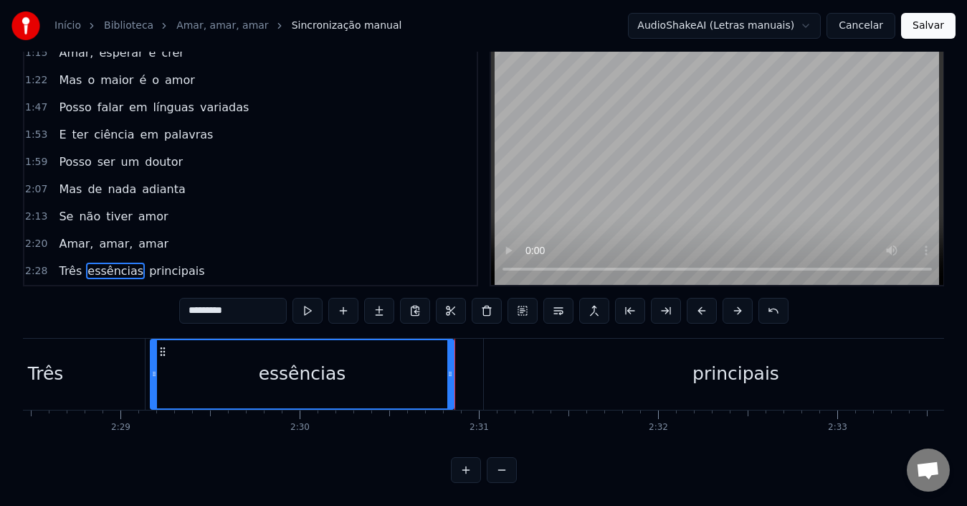
click at [665, 374] on div "principais" at bounding box center [736, 373] width 504 height 71
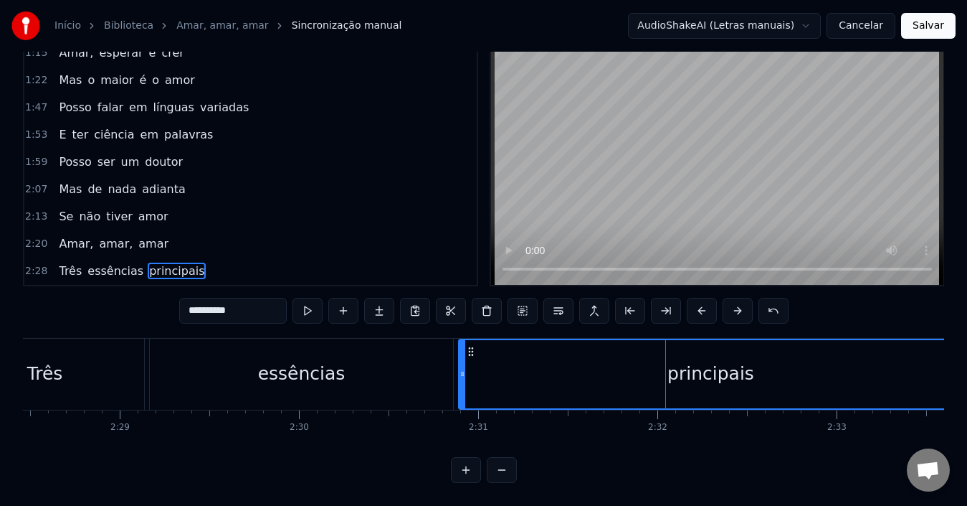
drag, startPoint x: 498, startPoint y: 338, endPoint x: 473, endPoint y: 338, distance: 24.4
click at [473, 346] on icon at bounding box center [470, 351] width 11 height 11
click at [537, 373] on div "principais" at bounding box center [711, 374] width 503 height 68
click at [539, 372] on div "principais" at bounding box center [711, 374] width 503 height 68
click at [108, 266] on span "essências" at bounding box center [115, 270] width 59 height 16
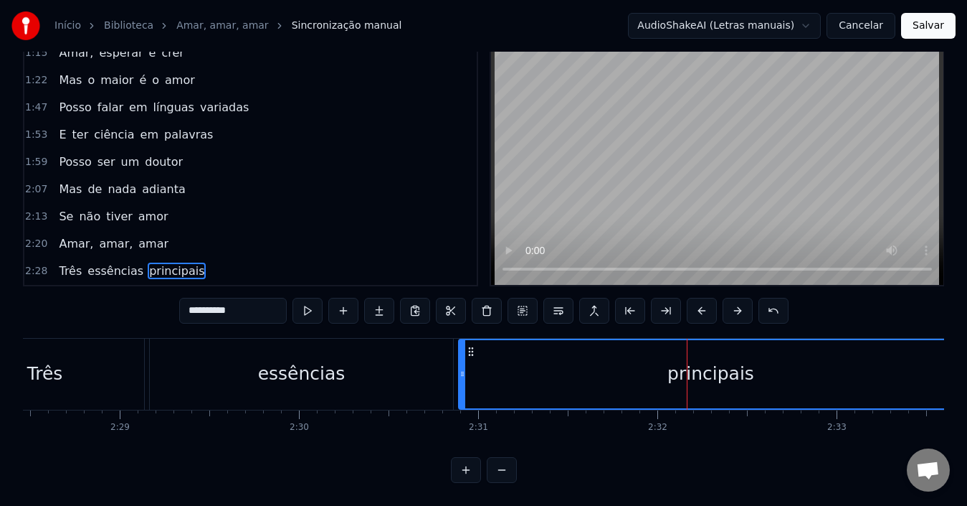
type input "*********"
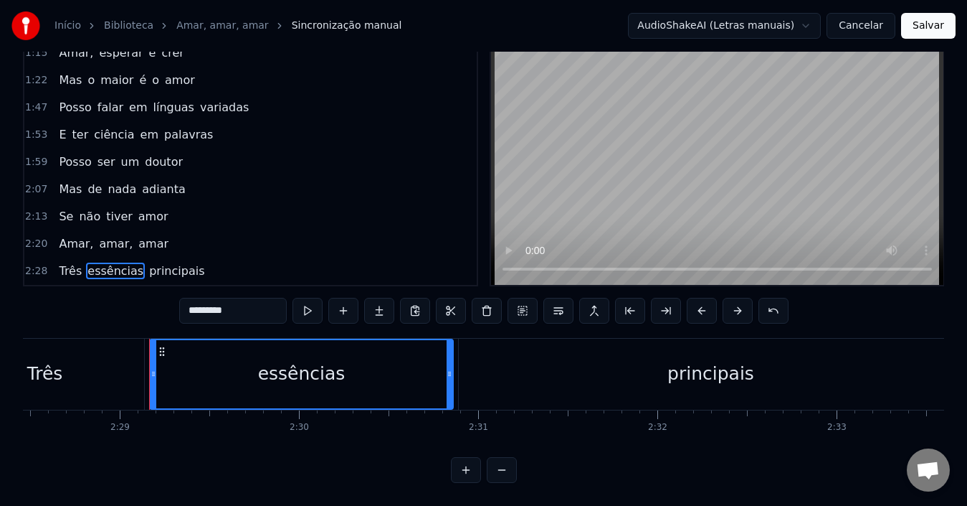
click at [136, 270] on div "Três essências principais" at bounding box center [131, 271] width 157 height 26
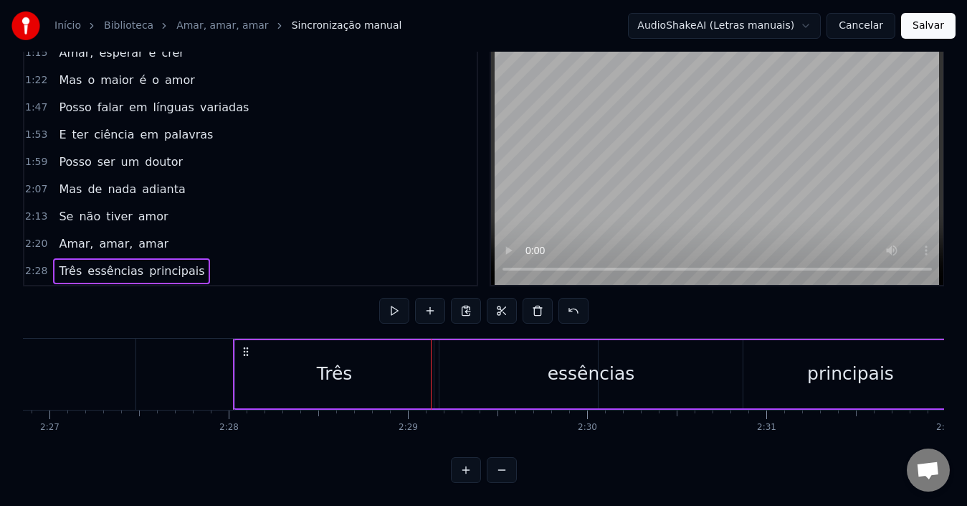
scroll to position [0, 26324]
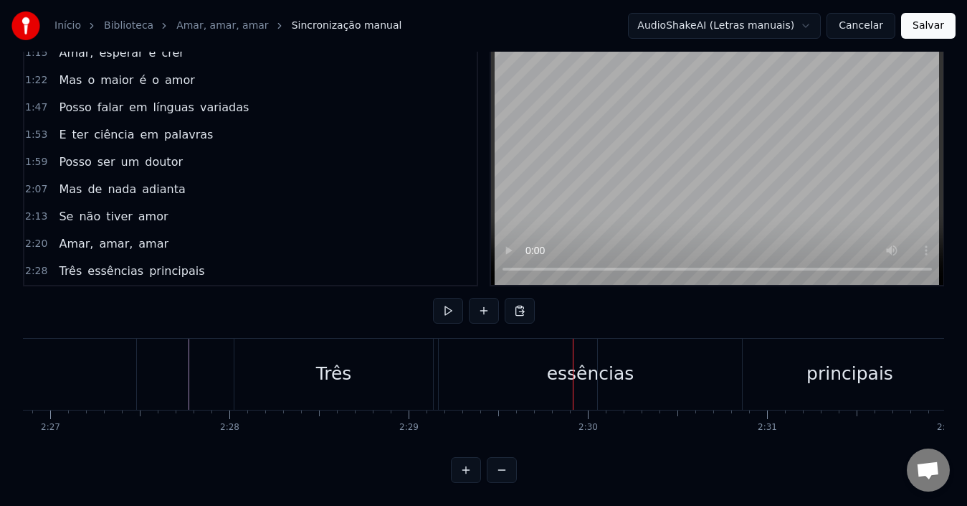
click at [319, 371] on div "Três" at bounding box center [334, 373] width 36 height 27
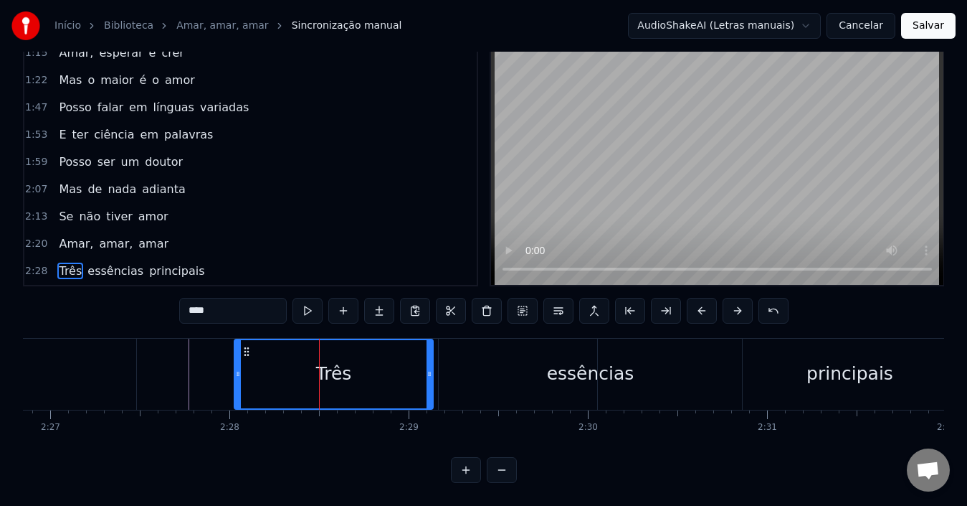
click at [224, 303] on input "****" at bounding box center [233, 311] width 108 height 26
click at [431, 371] on div at bounding box center [430, 374] width 6 height 68
drag, startPoint x: 423, startPoint y: 369, endPoint x: 414, endPoint y: 367, distance: 8.7
click at [414, 367] on div at bounding box center [416, 374] width 6 height 68
click at [431, 367] on div at bounding box center [431, 373] width 1 height 71
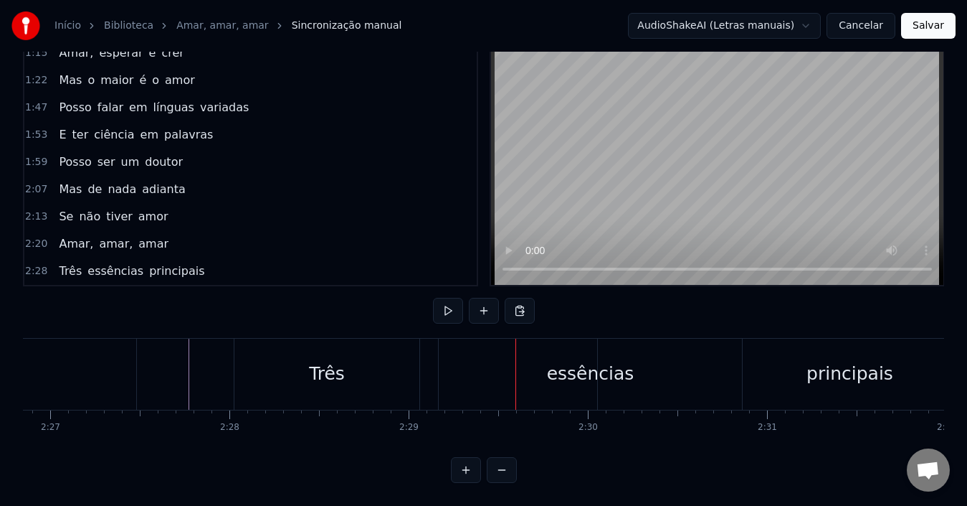
click at [288, 369] on div "Três" at bounding box center [326, 373] width 185 height 71
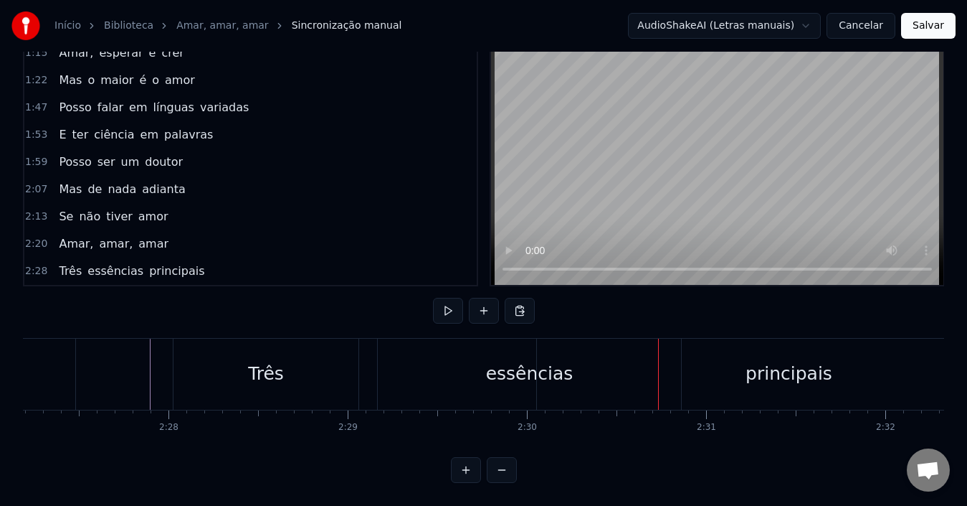
scroll to position [0, 26438]
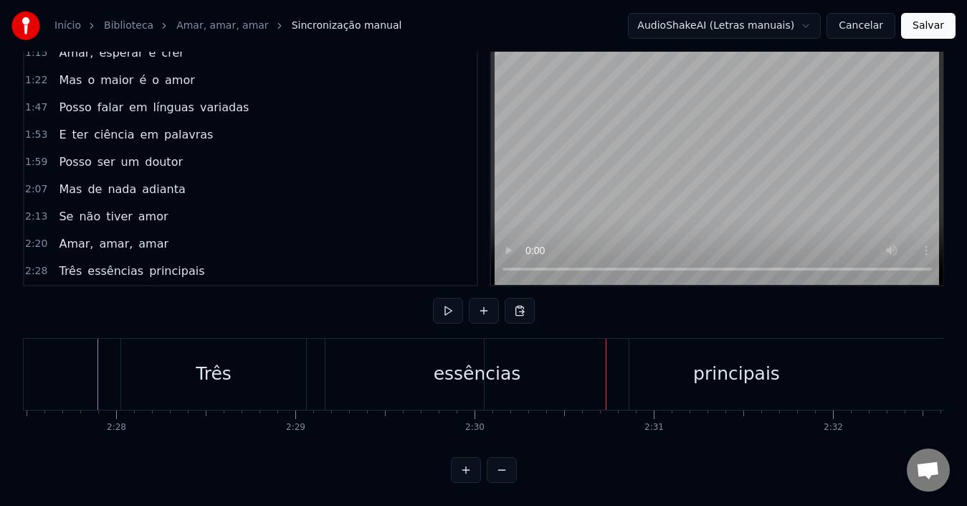
click at [430, 376] on div "essências" at bounding box center [477, 373] width 303 height 71
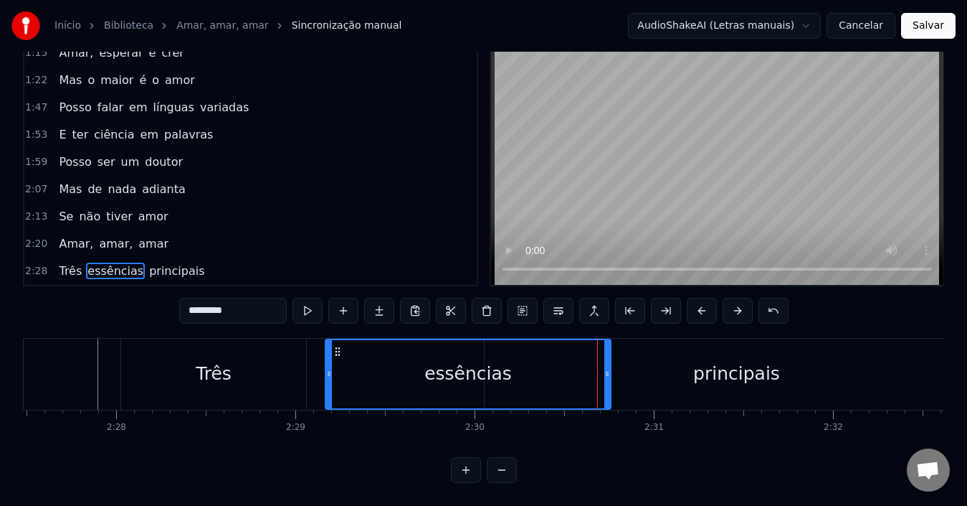
drag, startPoint x: 625, startPoint y: 375, endPoint x: 601, endPoint y: 374, distance: 24.4
click at [604, 374] on div at bounding box center [607, 374] width 6 height 68
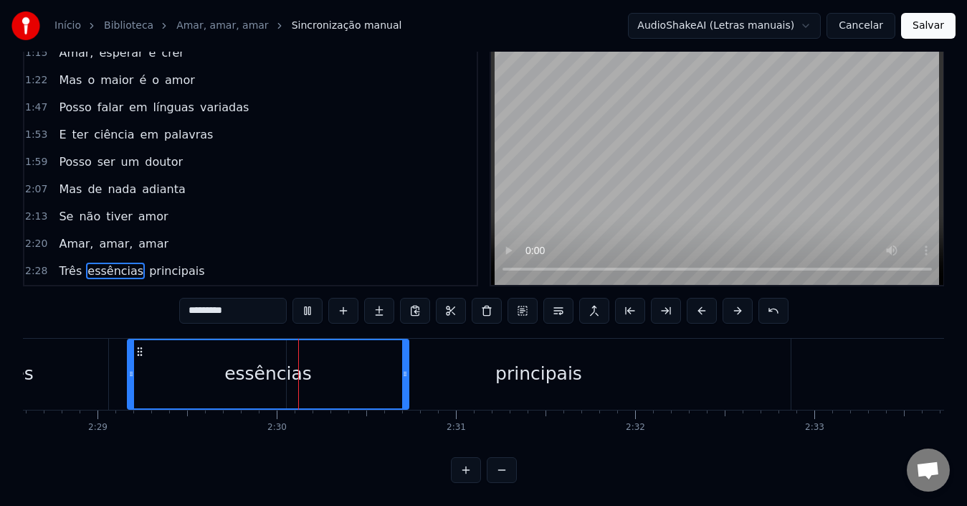
scroll to position [0, 26640]
click at [538, 369] on div "principais" at bounding box center [533, 373] width 87 height 27
type input "**********"
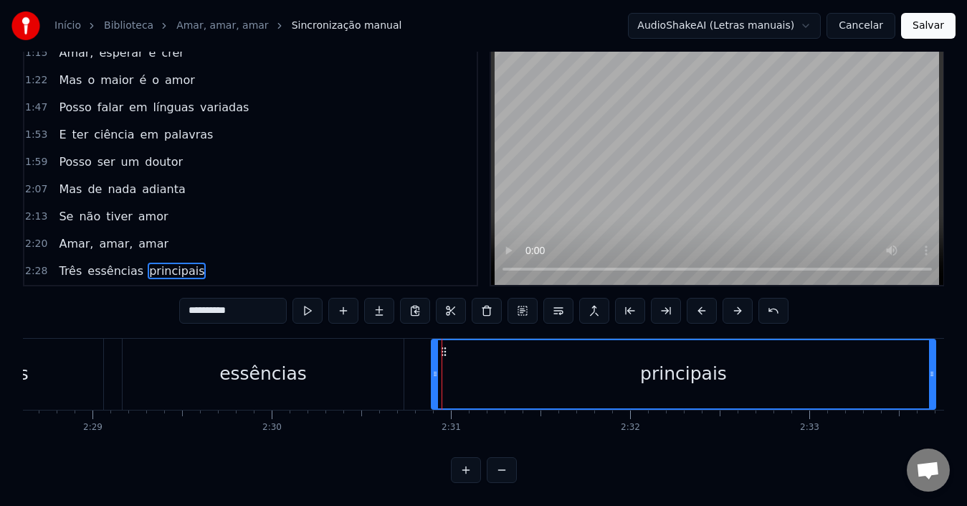
drag, startPoint x: 293, startPoint y: 339, endPoint x: 442, endPoint y: 348, distance: 150.2
click at [442, 348] on div "principais" at bounding box center [683, 374] width 503 height 68
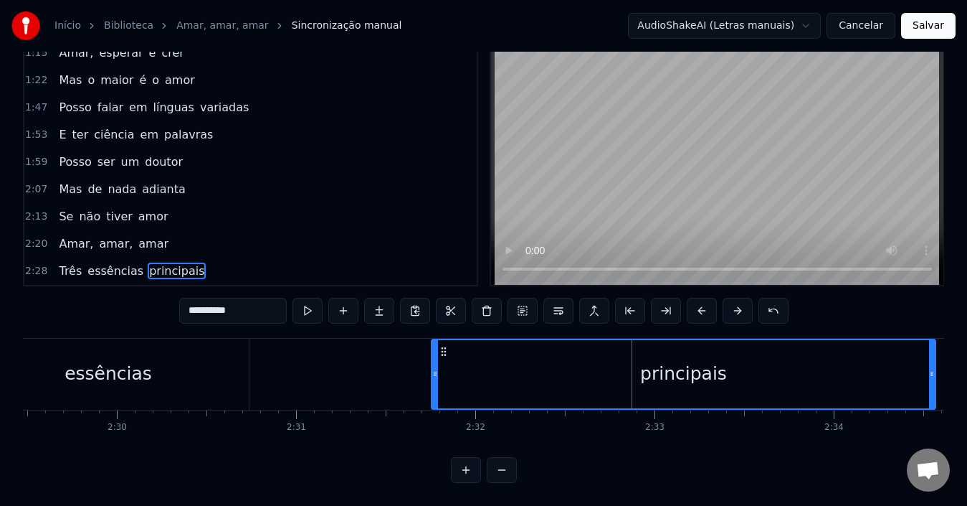
scroll to position [0, 26796]
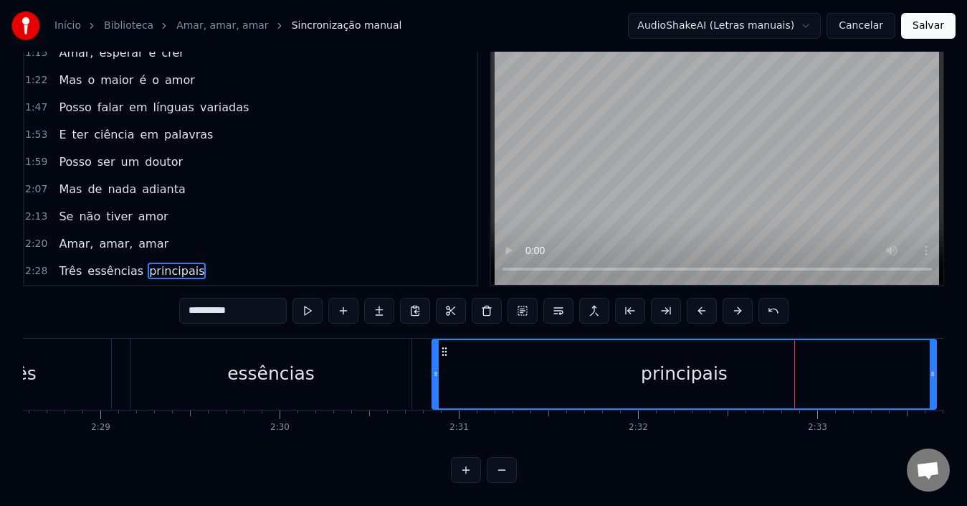
click at [458, 369] on div "principais" at bounding box center [684, 374] width 503 height 68
click at [381, 232] on div "2:20 Amar, amar, amar" at bounding box center [250, 243] width 452 height 27
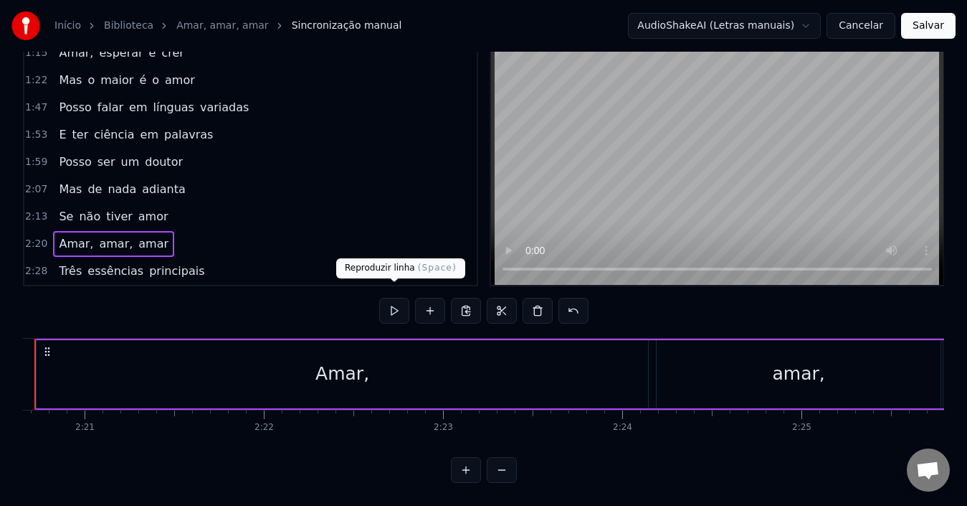
scroll to position [0, 25154]
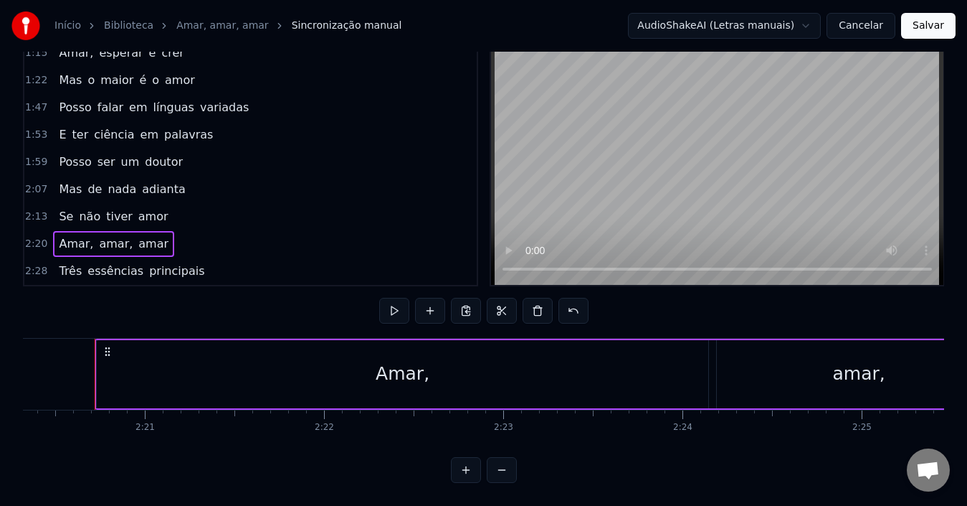
click at [143, 269] on div "Três essências principais" at bounding box center [131, 271] width 157 height 26
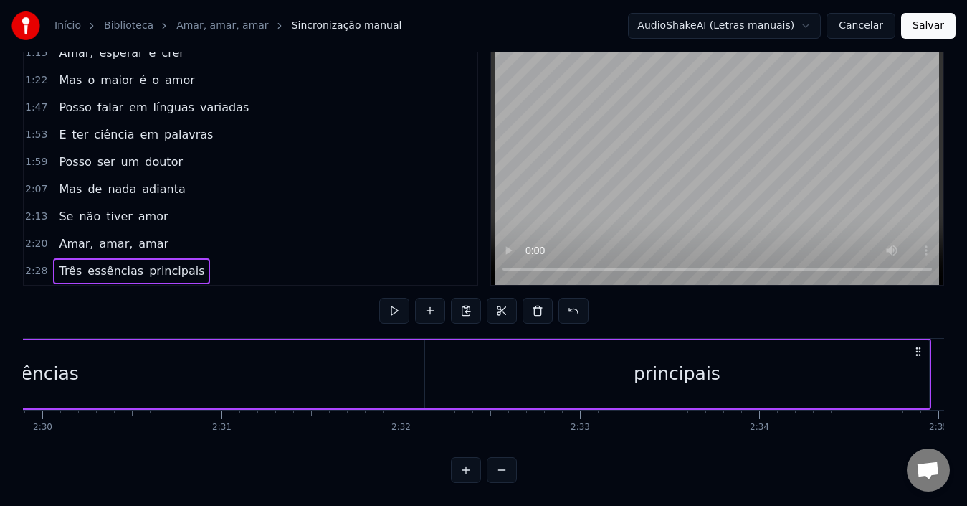
scroll to position [0, 26871]
click at [672, 376] on div "principais" at bounding box center [676, 374] width 504 height 68
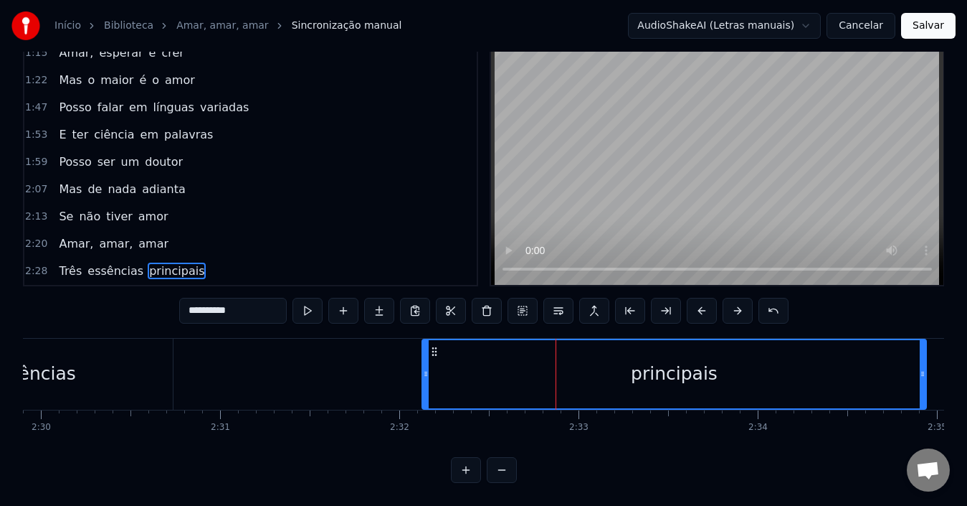
click at [272, 361] on div "Três essências principais" at bounding box center [308, 373] width 1243 height 71
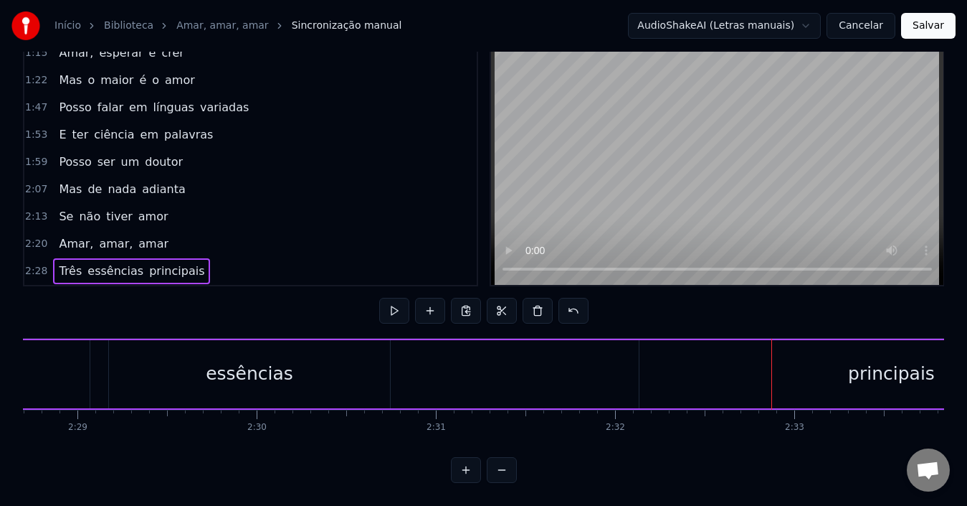
click at [210, 363] on div "essências" at bounding box center [249, 374] width 281 height 68
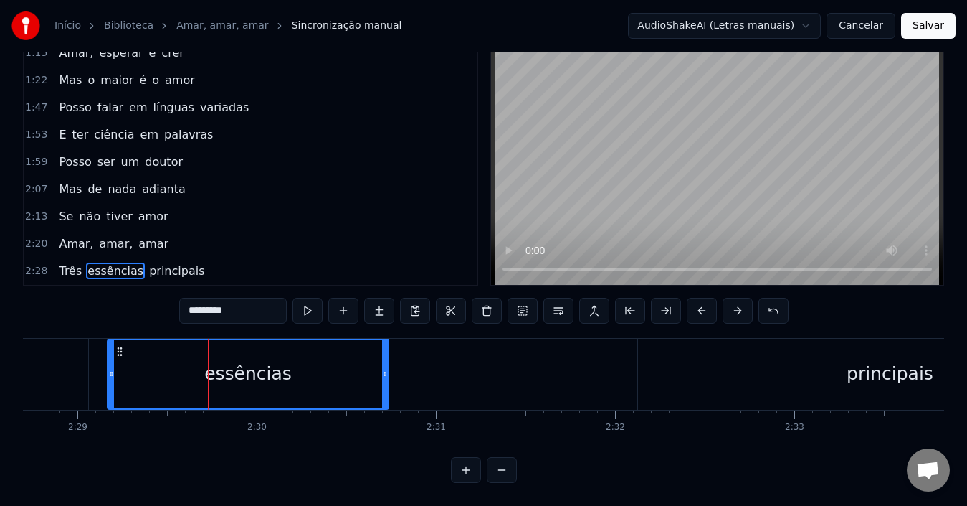
scroll to position [0, 26654]
click at [782, 370] on div "principais" at bounding box center [892, 373] width 504 height 71
type input "**********"
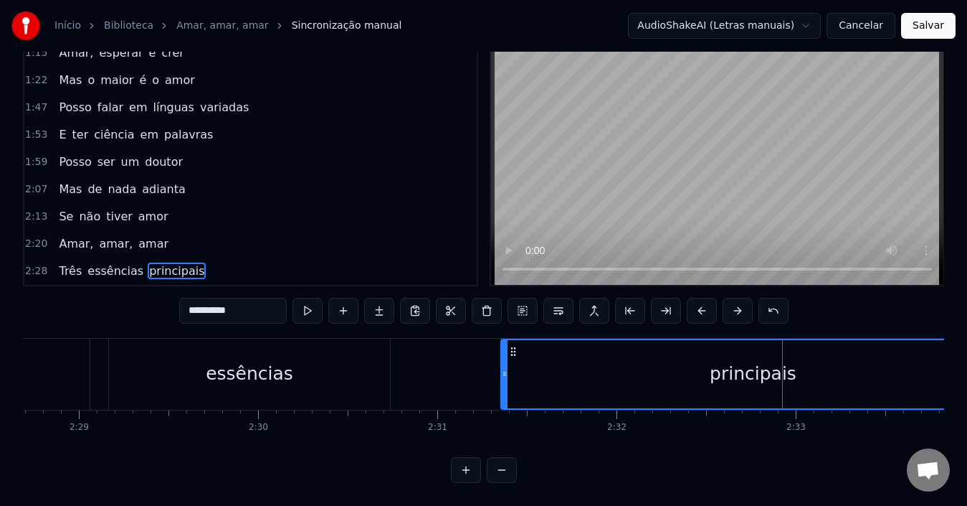
drag, startPoint x: 652, startPoint y: 340, endPoint x: 452, endPoint y: 350, distance: 199.6
click at [502, 349] on div "principais" at bounding box center [753, 374] width 503 height 68
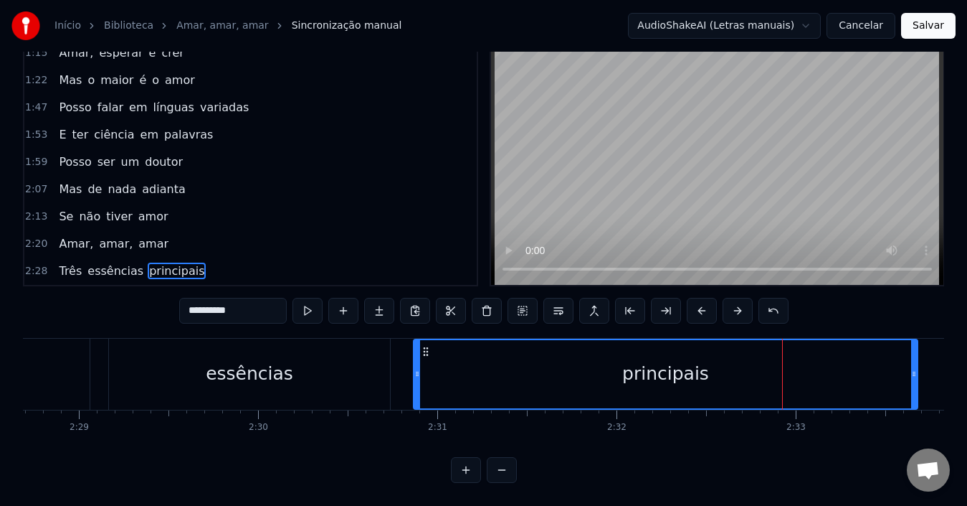
drag, startPoint x: 471, startPoint y: 341, endPoint x: 422, endPoint y: 340, distance: 48.8
click at [422, 346] on icon at bounding box center [425, 351] width 11 height 11
click at [359, 214] on div "2:13 Se não tiver amor" at bounding box center [250, 216] width 452 height 27
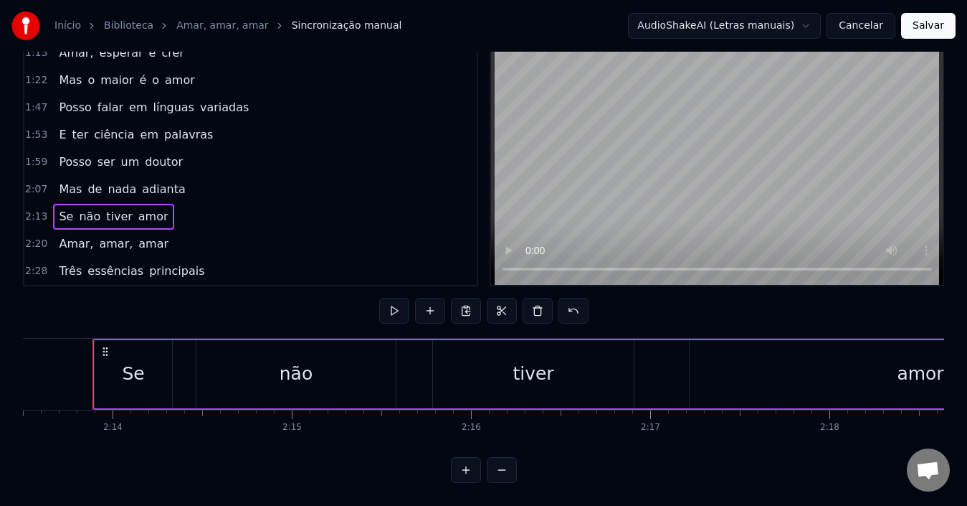
scroll to position [0, 23929]
click at [170, 264] on span "principais" at bounding box center [177, 270] width 58 height 16
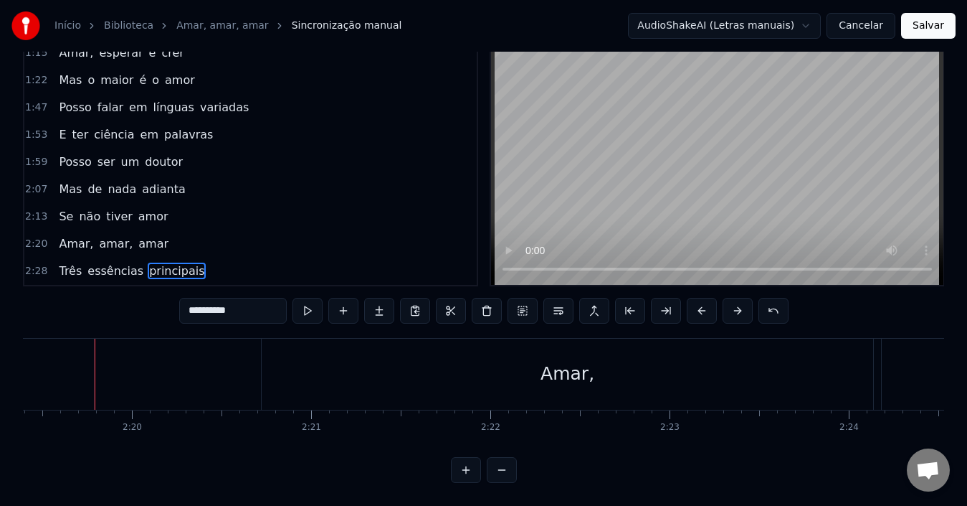
click at [121, 267] on span "essências" at bounding box center [115, 270] width 59 height 16
type input "*********"
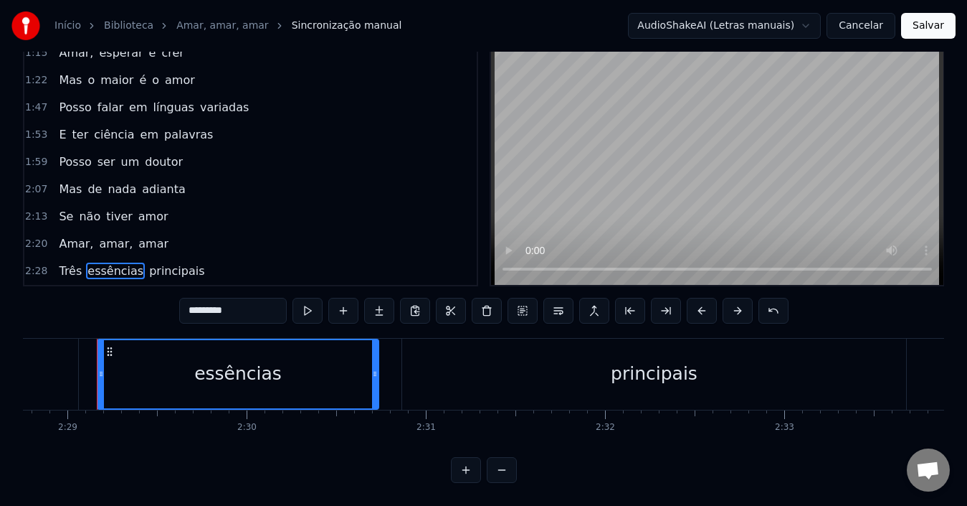
click at [147, 269] on div "Três essências principais" at bounding box center [131, 271] width 157 height 26
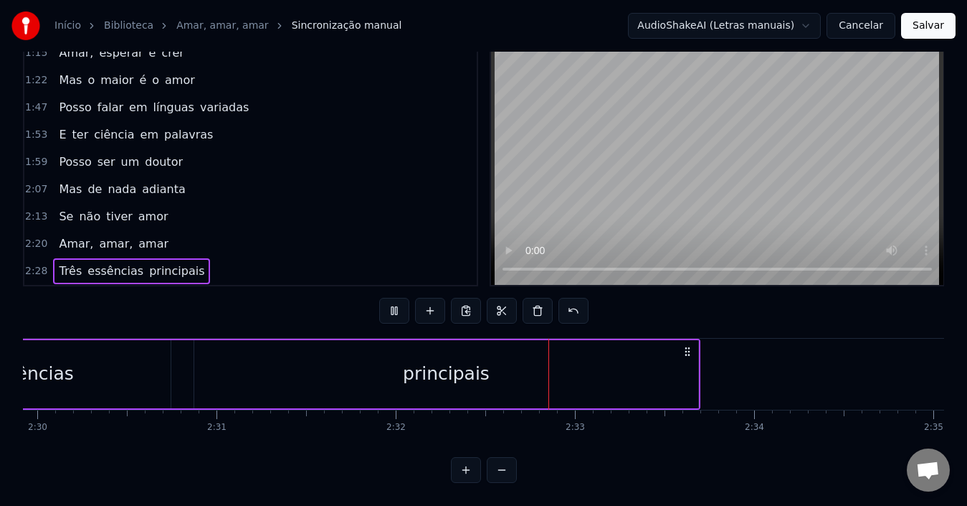
scroll to position [0, 27256]
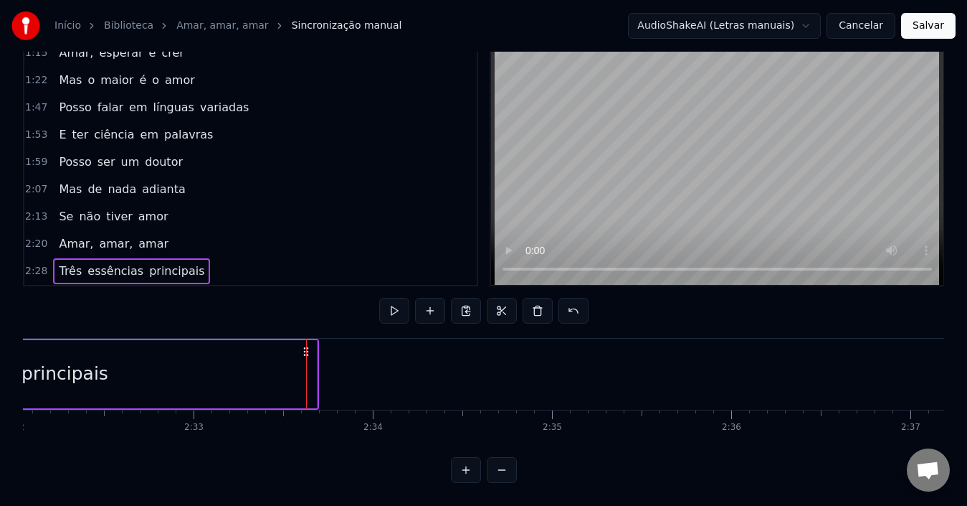
click at [155, 351] on div "principais" at bounding box center [65, 374] width 504 height 68
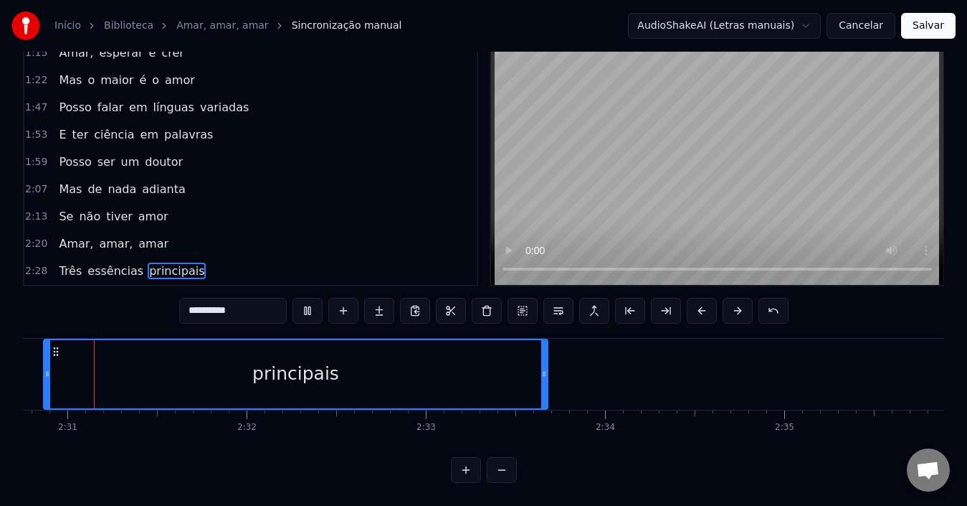
scroll to position [0, 27008]
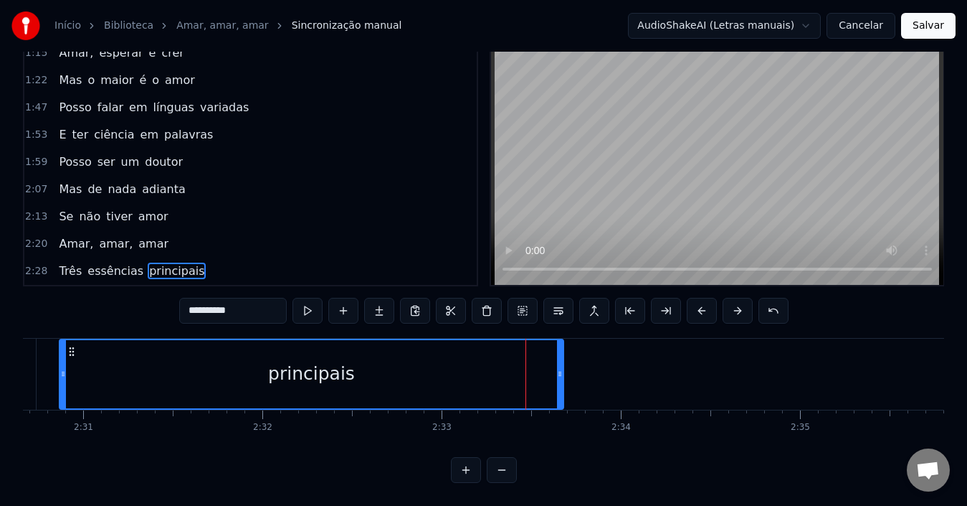
click at [213, 372] on div "principais" at bounding box center [311, 374] width 503 height 68
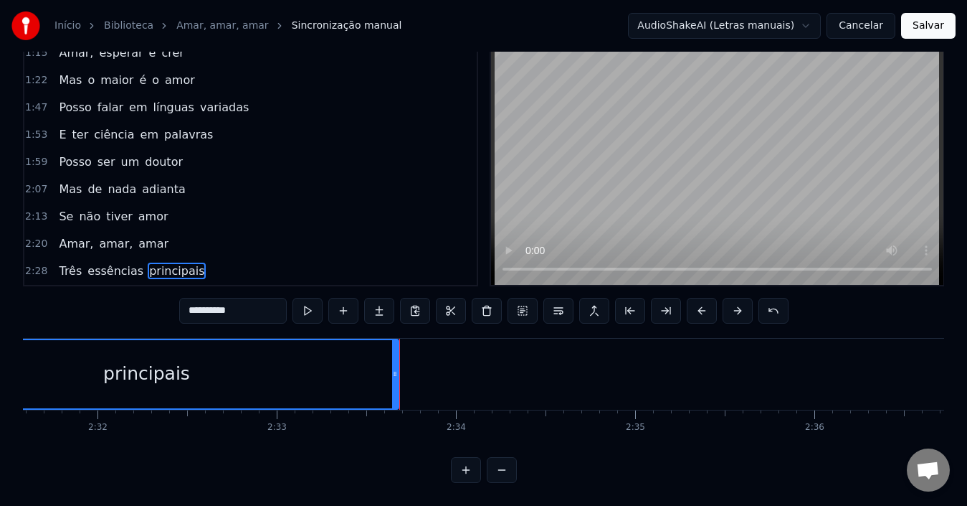
scroll to position [0, 27175]
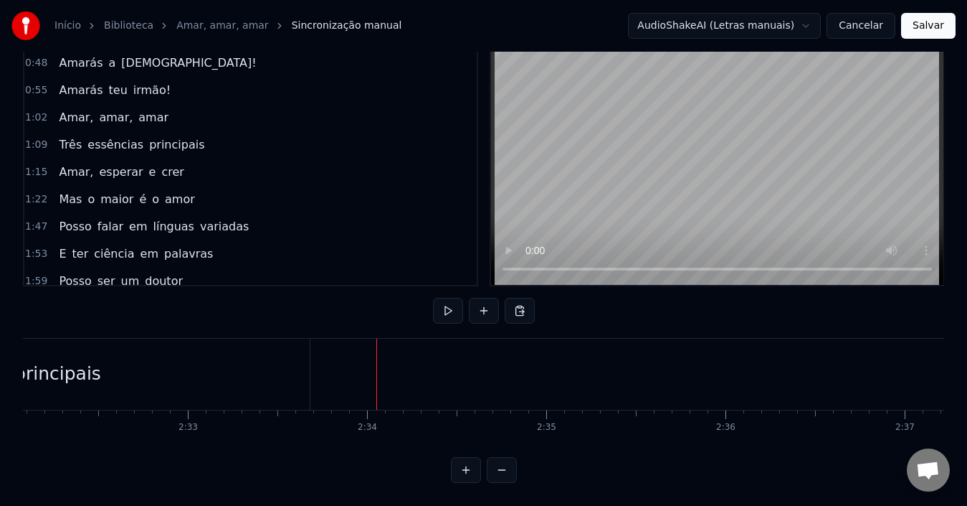
scroll to position [42, 0]
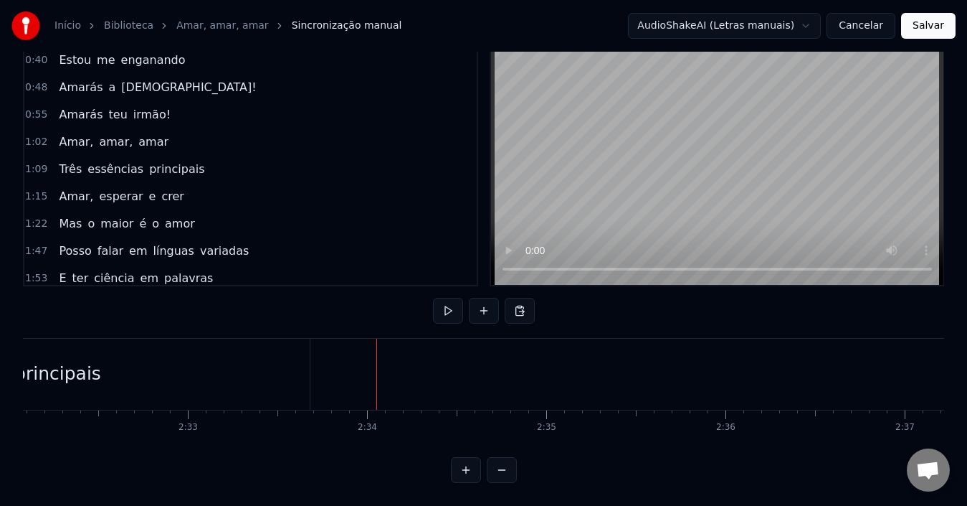
click at [167, 194] on div "Amar, esperar e crer" at bounding box center [121, 197] width 136 height 26
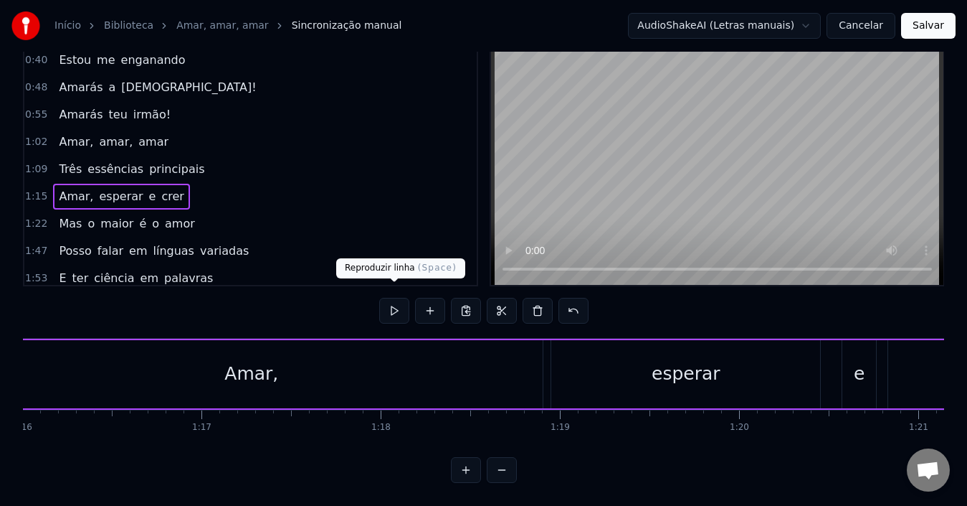
scroll to position [0, 13488]
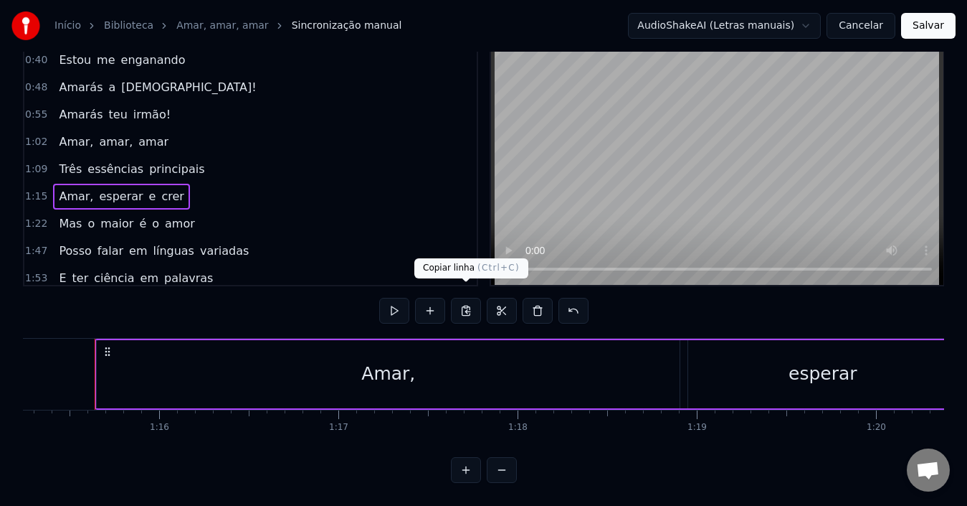
click at [468, 298] on button at bounding box center [466, 311] width 30 height 26
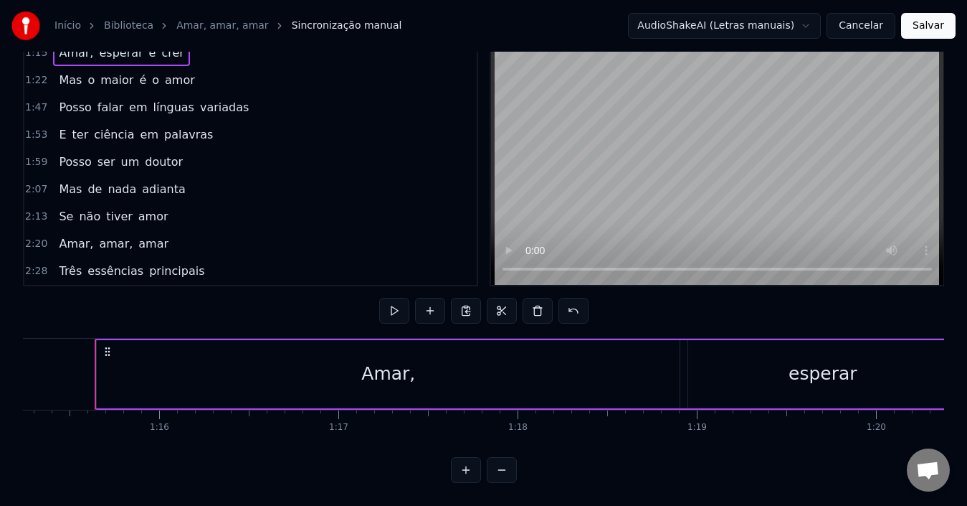
click at [187, 262] on div "Três essências principais" at bounding box center [131, 271] width 157 height 26
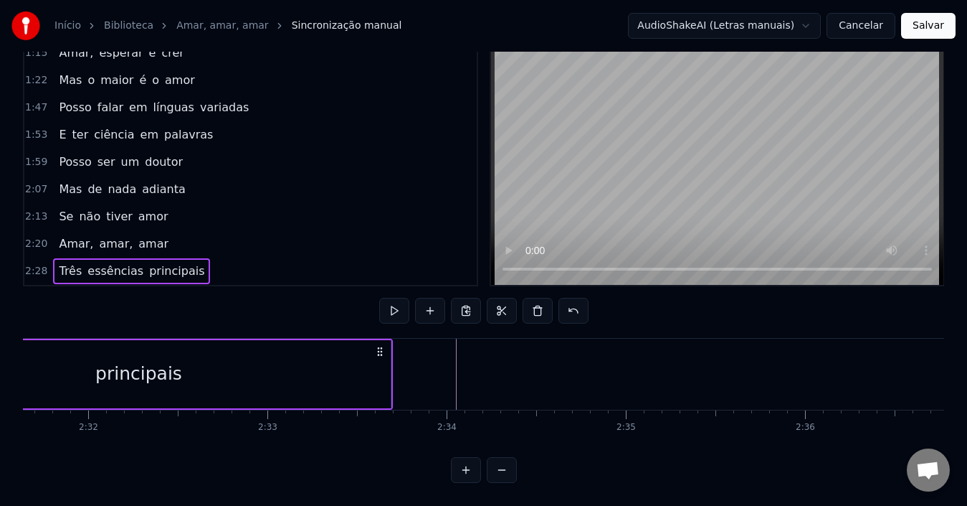
scroll to position [0, 27183]
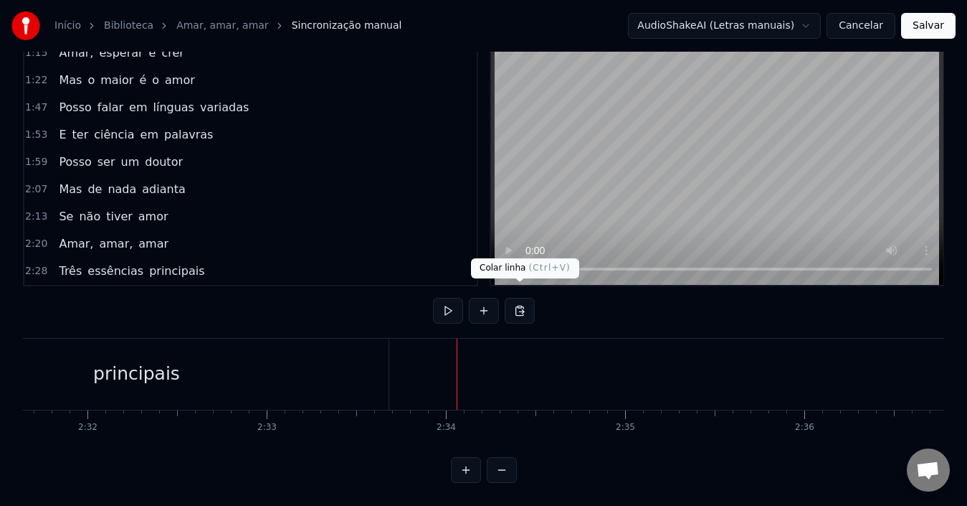
click at [522, 298] on button at bounding box center [520, 311] width 30 height 26
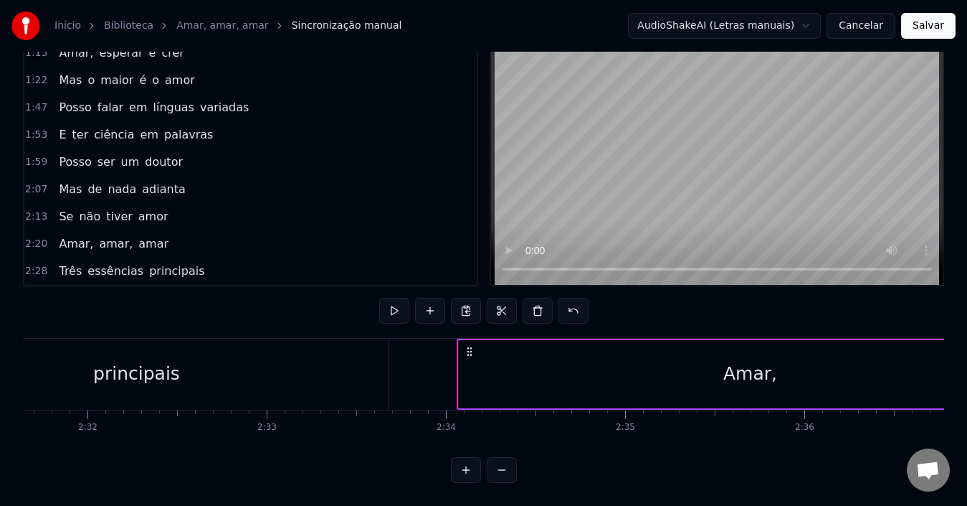
click at [528, 380] on div "Amar," at bounding box center [750, 374] width 583 height 68
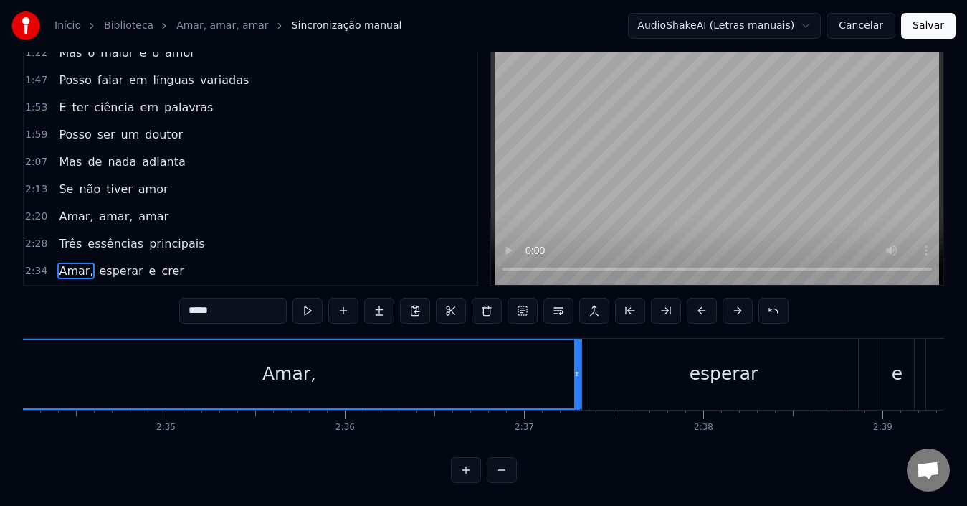
scroll to position [0, 27672]
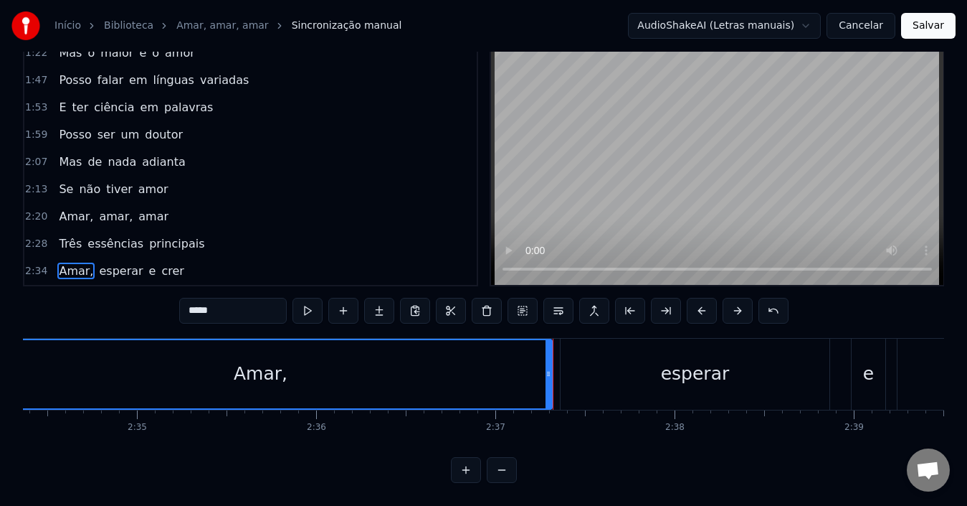
click at [650, 374] on div "esperar" at bounding box center [695, 373] width 269 height 71
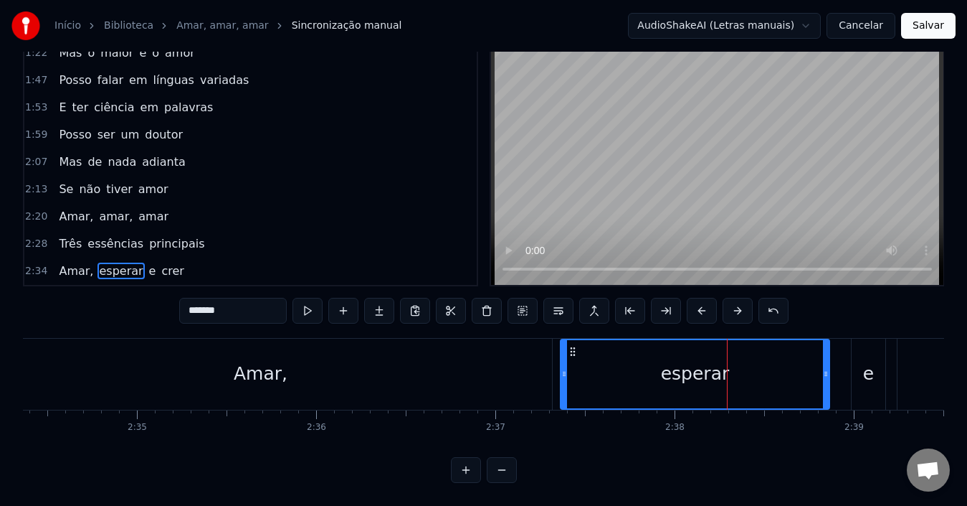
click at [650, 374] on div "esperar" at bounding box center [694, 374] width 267 height 68
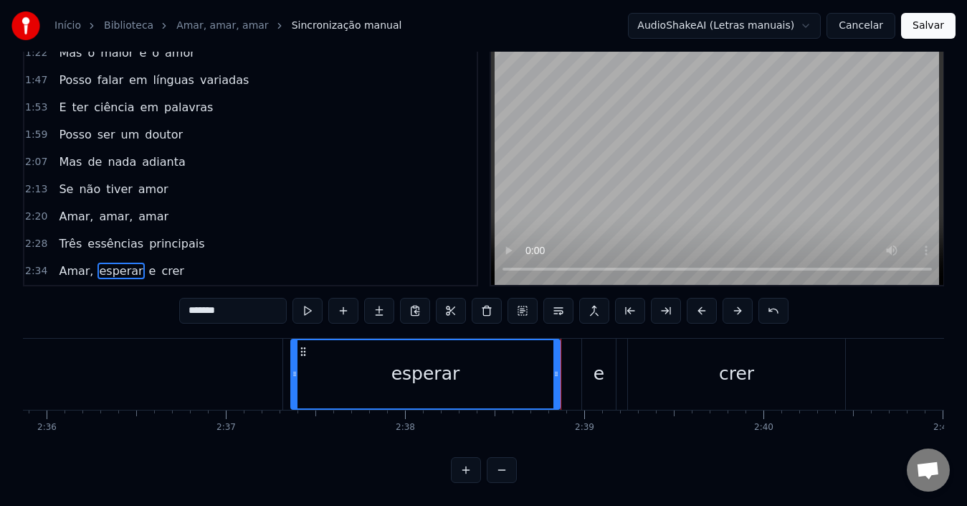
click at [463, 373] on div "esperar" at bounding box center [425, 374] width 267 height 68
click at [408, 372] on div "esperar" at bounding box center [425, 373] width 69 height 27
click at [596, 379] on div "e" at bounding box center [599, 373] width 34 height 71
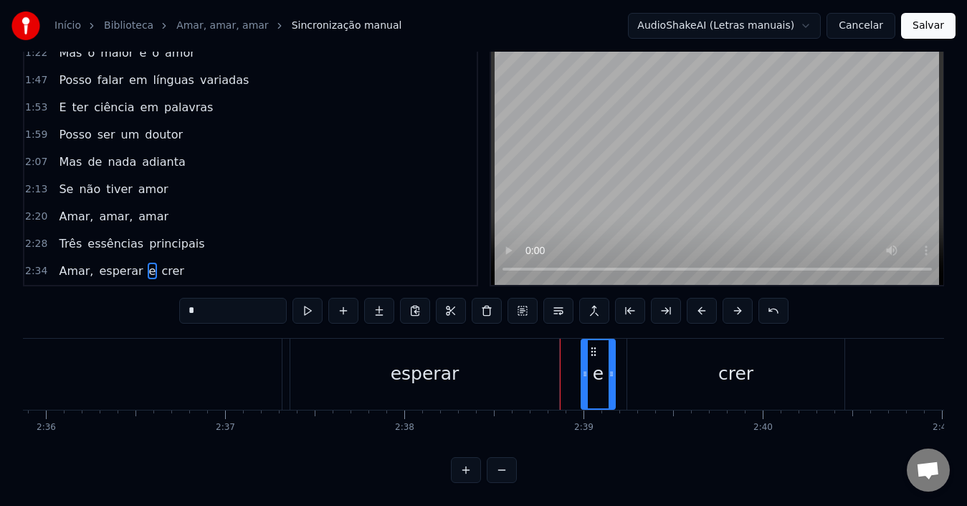
click at [596, 379] on div "e" at bounding box center [598, 374] width 32 height 68
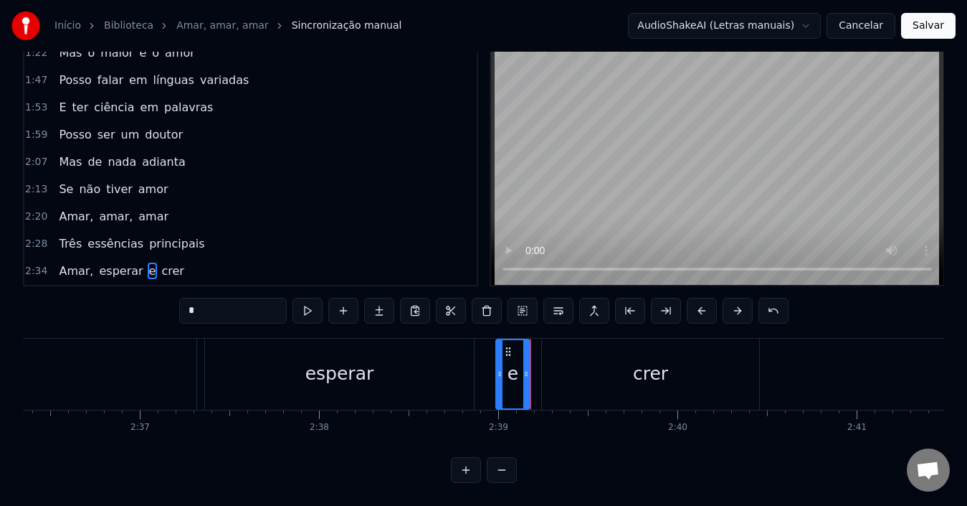
scroll to position [0, 28036]
click at [571, 381] on div "crer" at bounding box center [641, 373] width 217 height 71
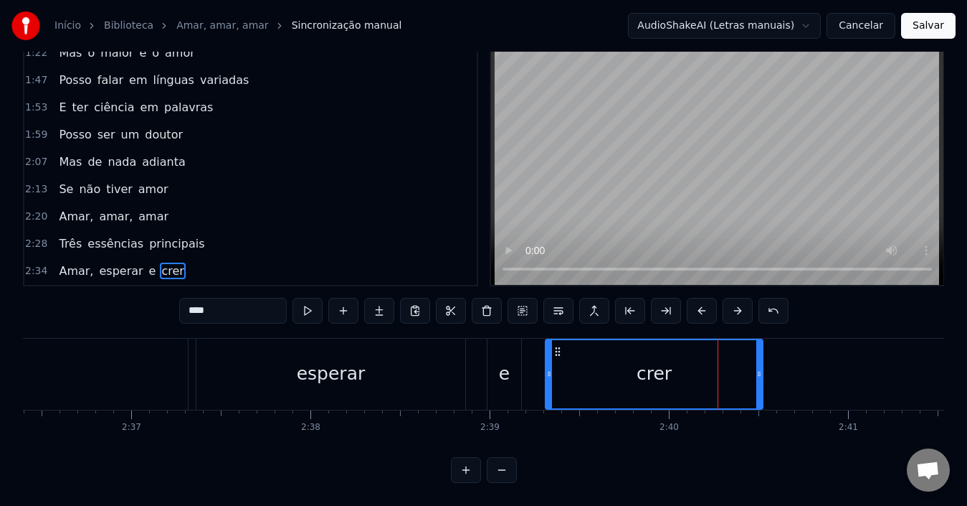
drag, startPoint x: 547, startPoint y: 339, endPoint x: 559, endPoint y: 339, distance: 12.2
click at [559, 351] on circle at bounding box center [559, 351] width 1 height 1
click at [503, 367] on div "e" at bounding box center [504, 373] width 11 height 27
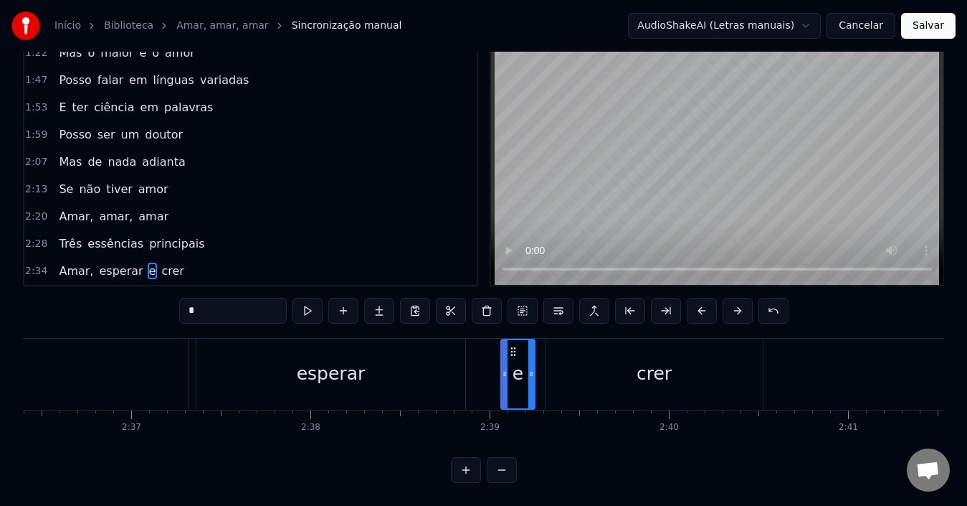
drag, startPoint x: 497, startPoint y: 337, endPoint x: 511, endPoint y: 338, distance: 13.6
click at [511, 346] on icon at bounding box center [513, 351] width 11 height 11
click at [518, 360] on div "e" at bounding box center [518, 373] width 11 height 27
click at [594, 376] on div "crer" at bounding box center [654, 373] width 217 height 71
type input "****"
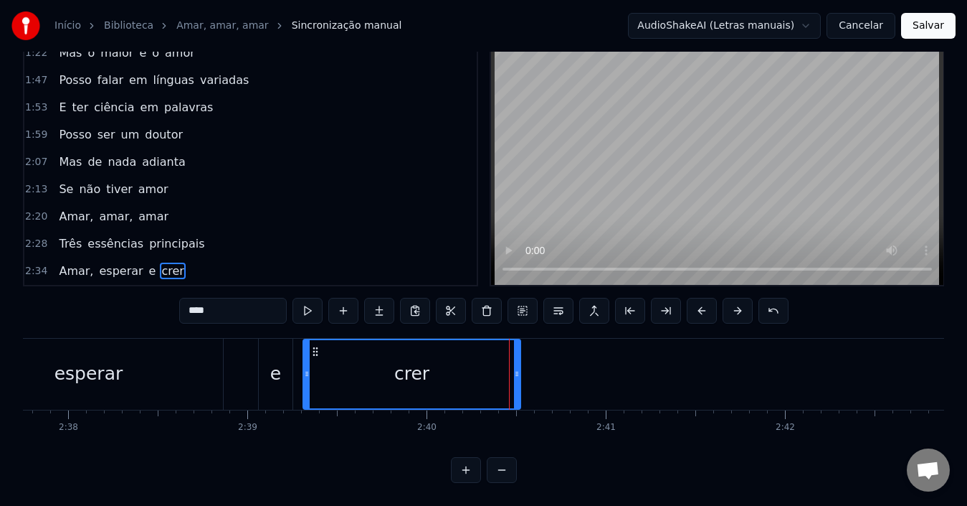
scroll to position [0, 28280]
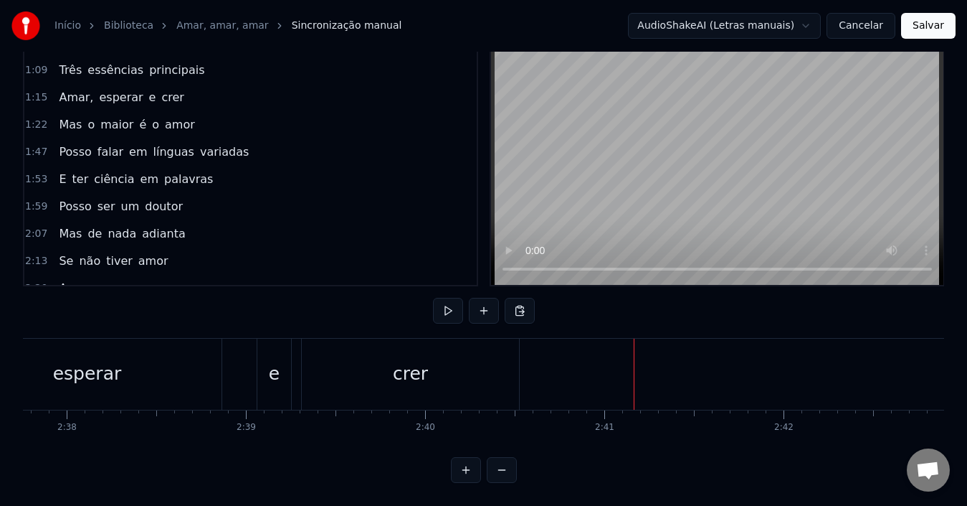
click at [129, 122] on div "Mas o maior é o amor" at bounding box center [126, 125] width 147 height 26
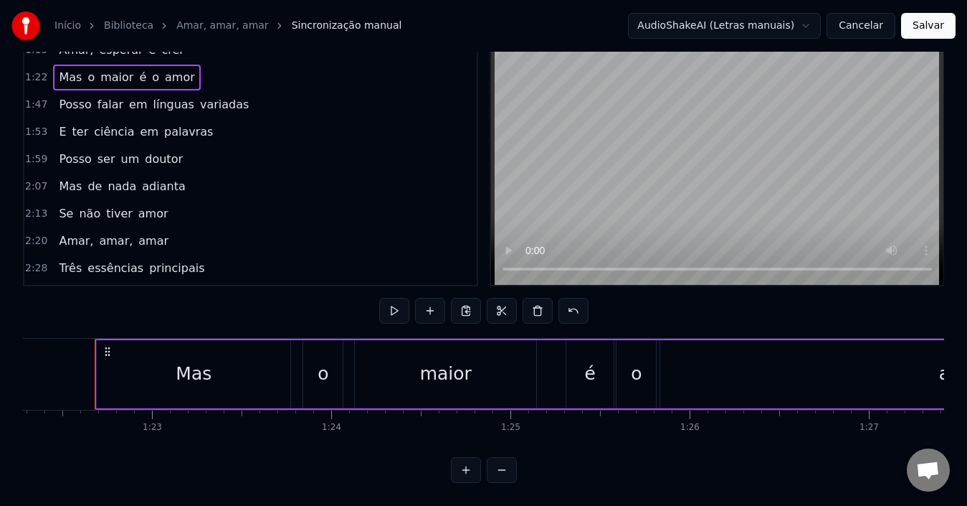
scroll to position [213, 0]
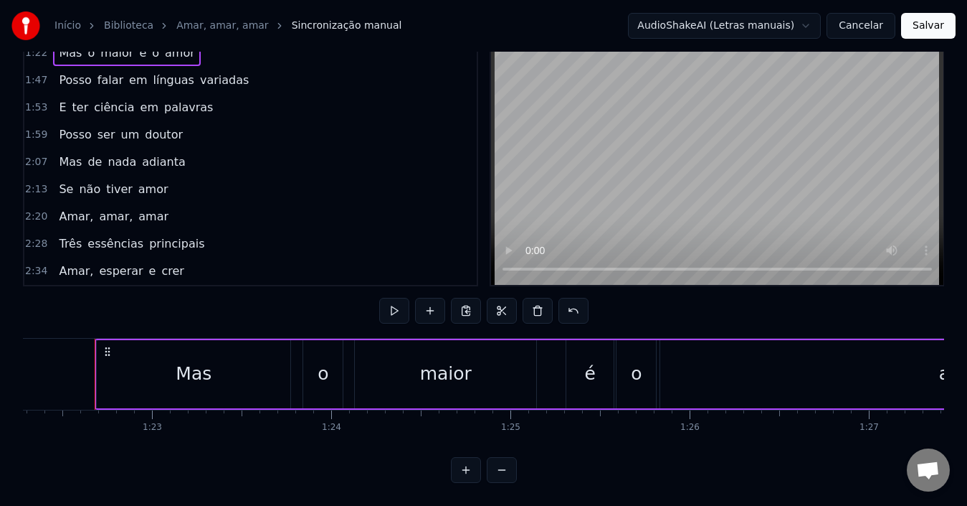
click at [471, 303] on button at bounding box center [466, 311] width 30 height 26
click at [170, 264] on div "Amar, esperar e crer" at bounding box center [121, 271] width 136 height 26
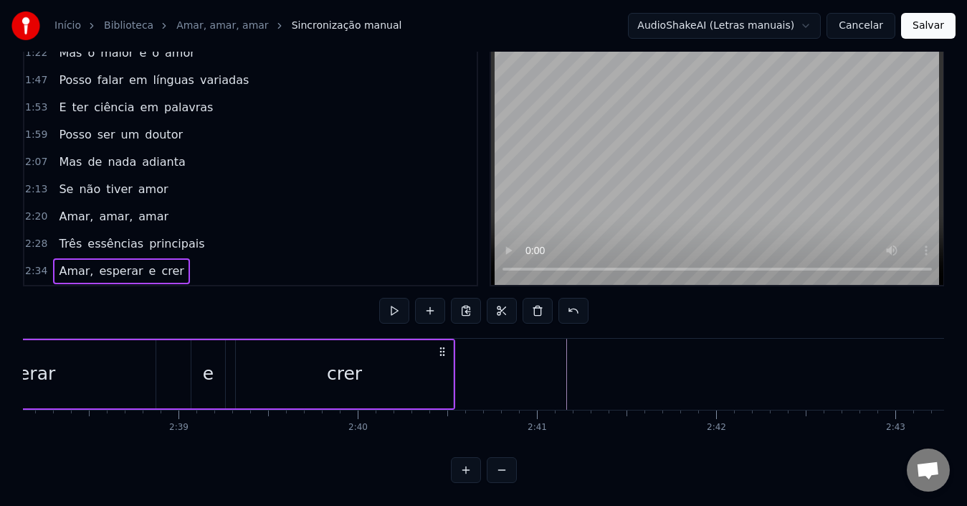
scroll to position [0, 28348]
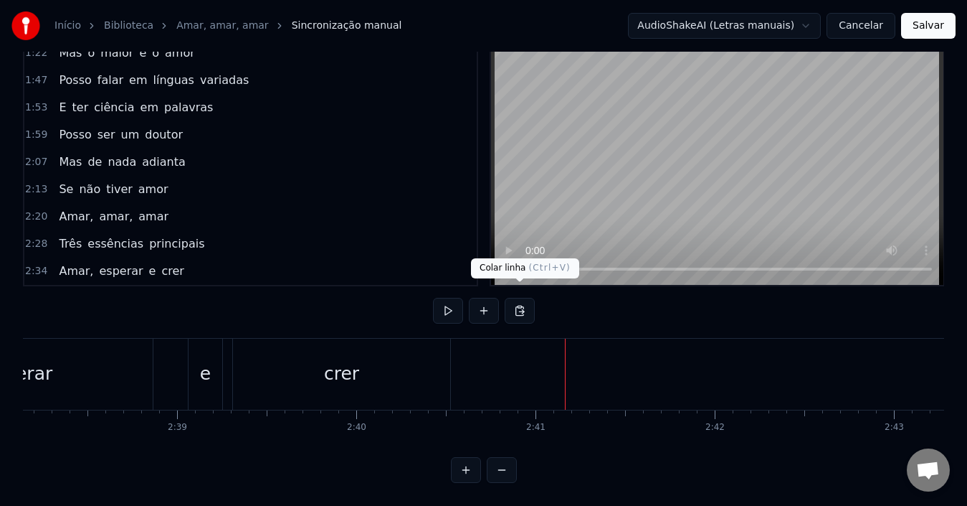
click at [518, 302] on button at bounding box center [520, 311] width 30 height 26
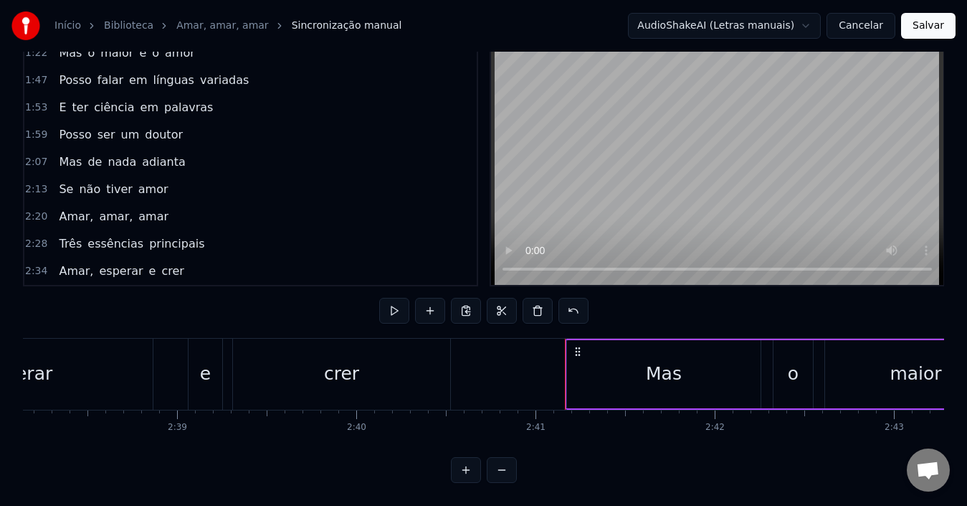
click at [624, 390] on div "Mas" at bounding box center [664, 374] width 194 height 68
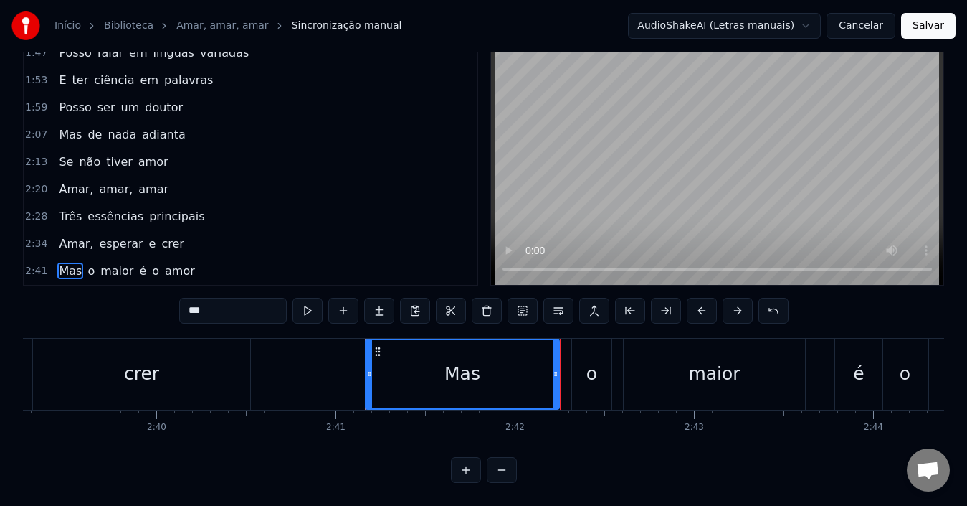
scroll to position [0, 28549]
click at [590, 374] on div "o" at bounding box center [591, 373] width 11 height 27
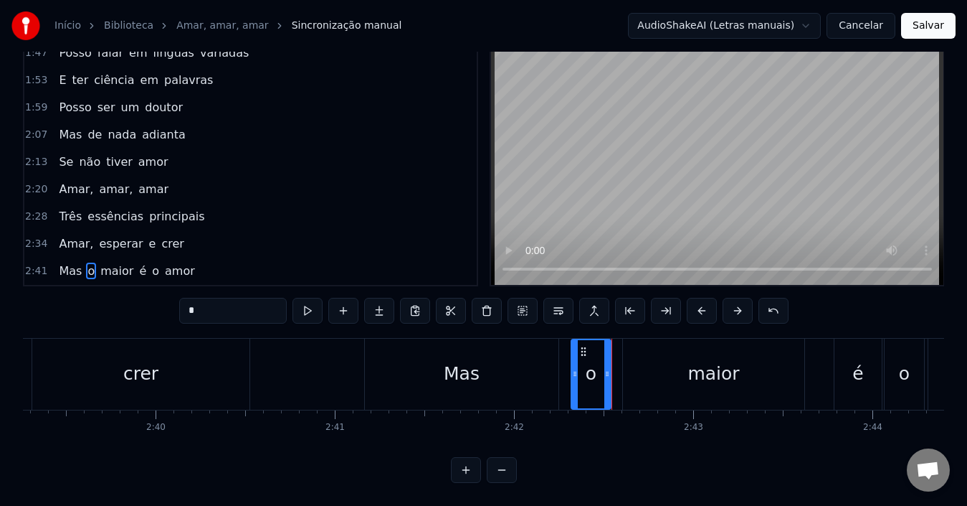
click at [590, 374] on div "o" at bounding box center [591, 373] width 11 height 27
click at [688, 384] on div "maior" at bounding box center [713, 373] width 181 height 71
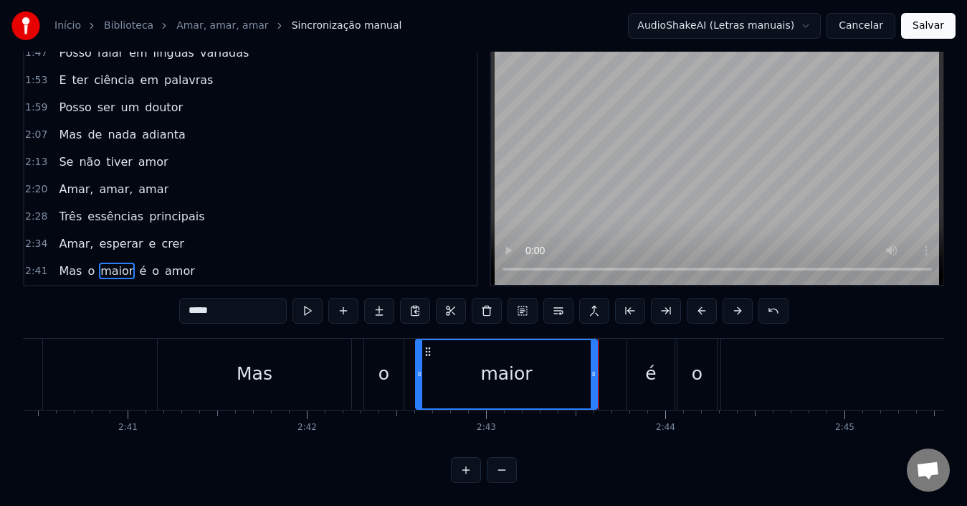
scroll to position [0, 28757]
click at [659, 385] on div "é" at bounding box center [650, 373] width 47 height 71
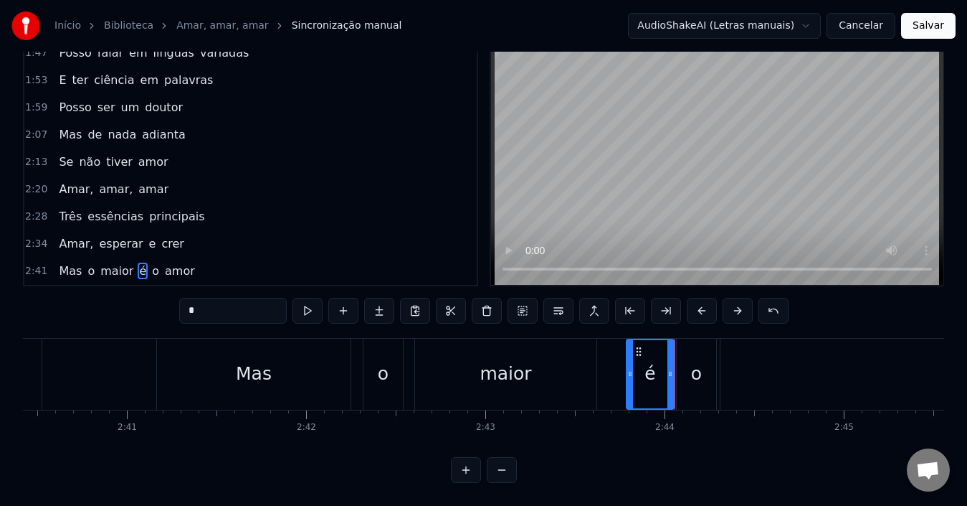
click at [657, 384] on div "é" at bounding box center [650, 374] width 46 height 68
click at [701, 383] on div "o" at bounding box center [696, 373] width 39 height 71
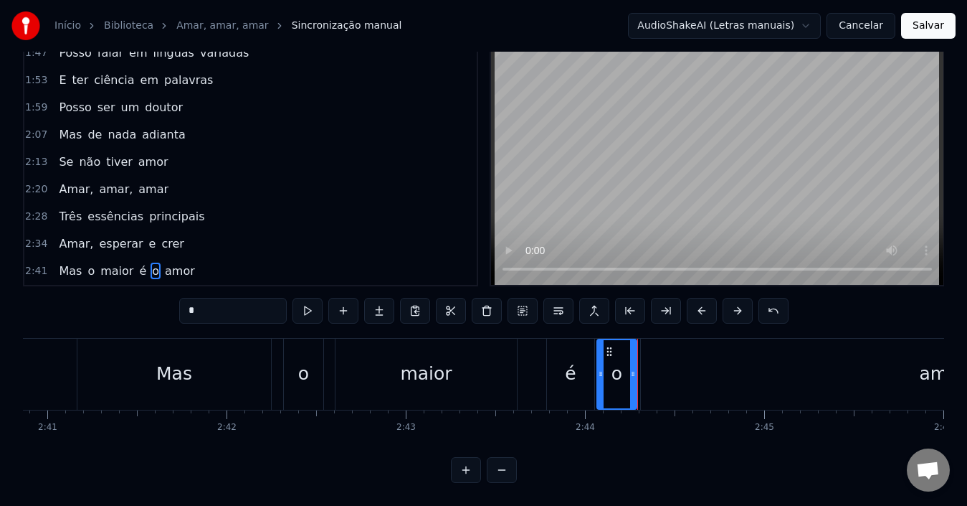
scroll to position [0, 28840]
drag, startPoint x: 598, startPoint y: 368, endPoint x: 607, endPoint y: 368, distance: 9.3
click at [607, 368] on div at bounding box center [607, 374] width 6 height 68
click at [660, 380] on div "amor" at bounding box center [939, 373] width 604 height 71
type input "****"
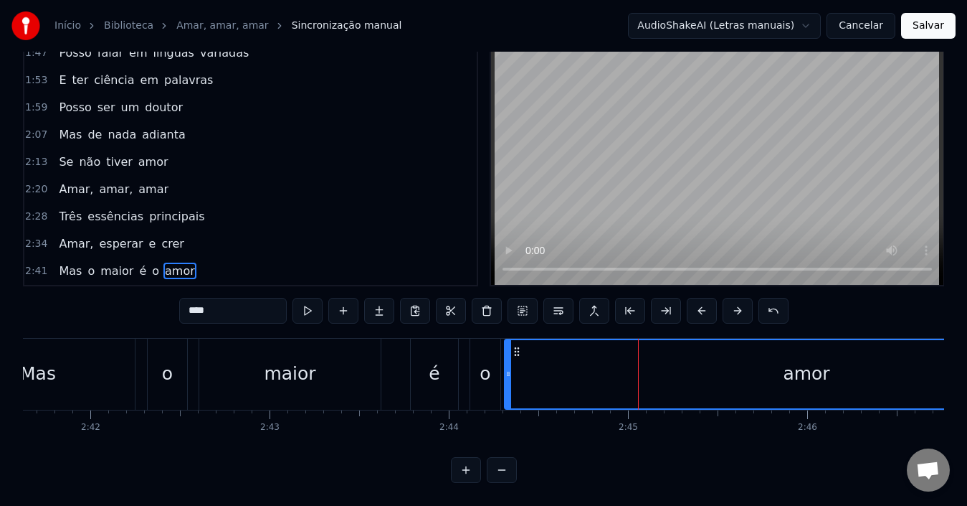
scroll to position [0, 28974]
click at [580, 376] on div "amor" at bounding box center [806, 374] width 602 height 68
drag, startPoint x: 507, startPoint y: 366, endPoint x: 539, endPoint y: 368, distance: 32.3
click at [539, 368] on div at bounding box center [540, 374] width 6 height 68
drag, startPoint x: 491, startPoint y: 366, endPoint x: 516, endPoint y: 366, distance: 24.4
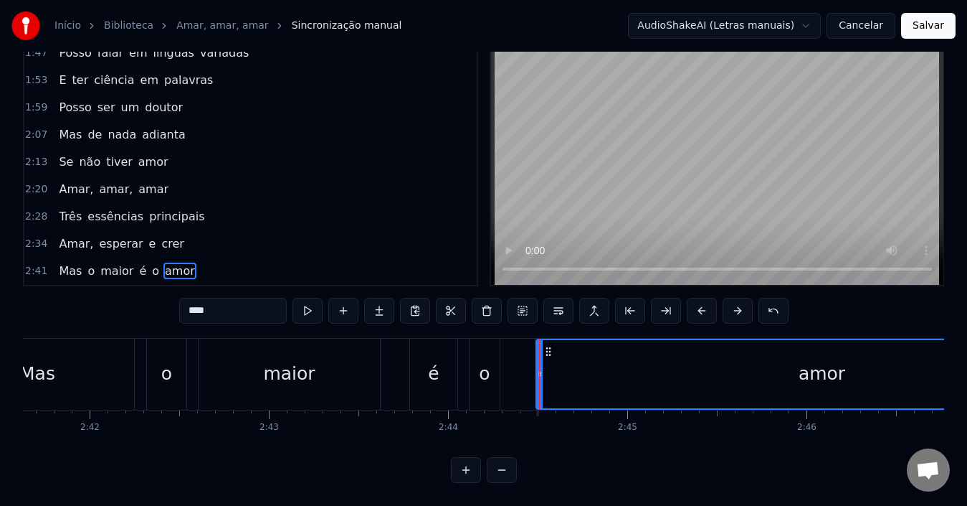
click at [516, 366] on div "Mas o maior é o amor" at bounding box center [526, 373] width 1172 height 71
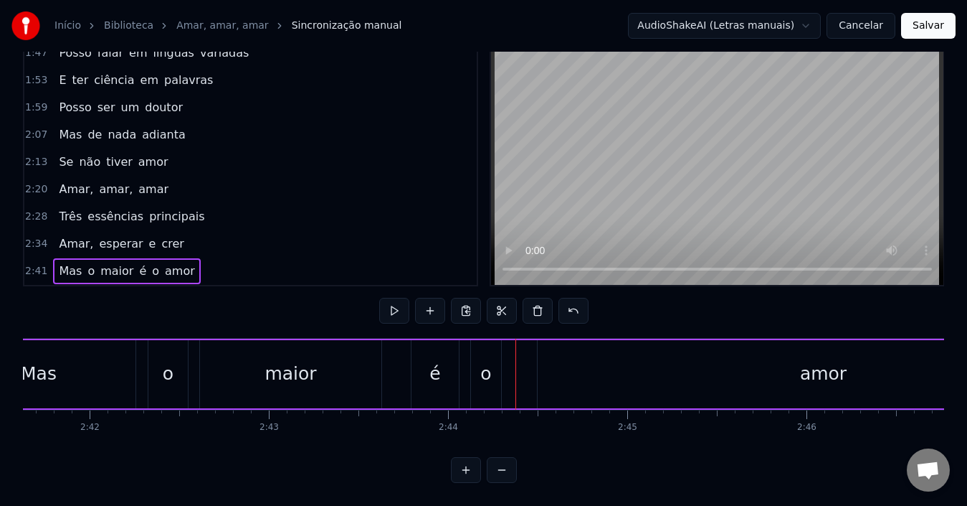
click at [496, 368] on div "o" at bounding box center [486, 374] width 30 height 68
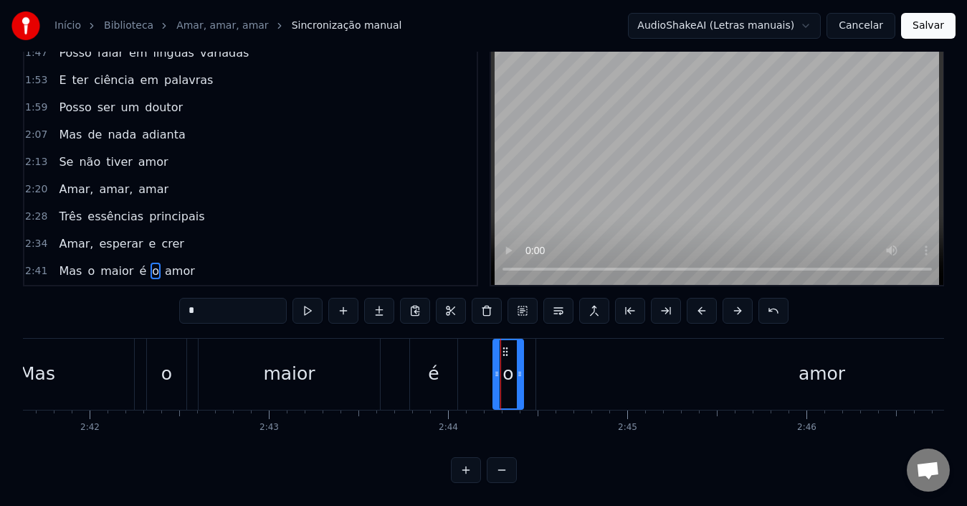
drag, startPoint x: 482, startPoint y: 339, endPoint x: 506, endPoint y: 344, distance: 24.2
click at [506, 346] on icon at bounding box center [505, 351] width 11 height 11
click at [441, 370] on div "é" at bounding box center [433, 373] width 47 height 71
type input "*"
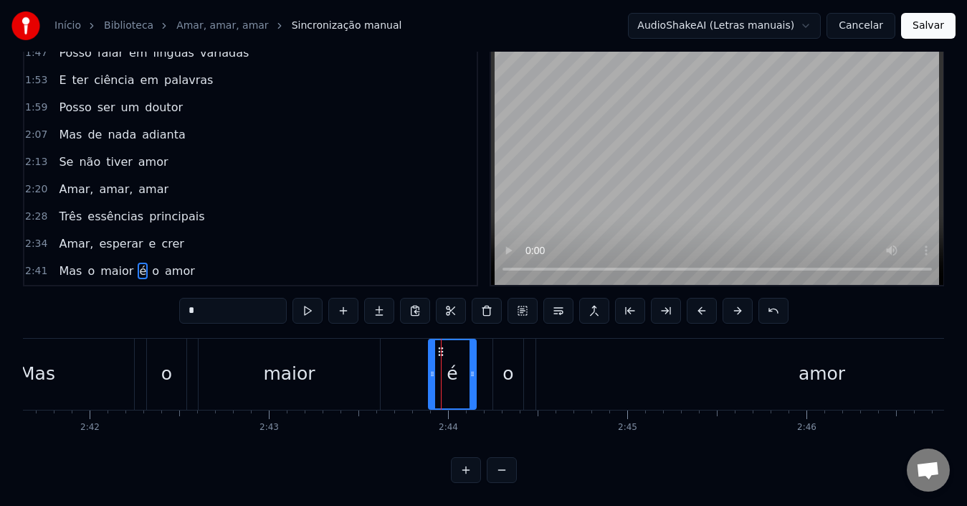
drag, startPoint x: 422, startPoint y: 338, endPoint x: 440, endPoint y: 343, distance: 19.1
click at [440, 346] on icon at bounding box center [440, 351] width 11 height 11
drag, startPoint x: 441, startPoint y: 337, endPoint x: 456, endPoint y: 341, distance: 15.5
click at [456, 341] on div "é" at bounding box center [453, 374] width 46 height 68
drag, startPoint x: 441, startPoint y: 341, endPoint x: 457, endPoint y: 343, distance: 16.6
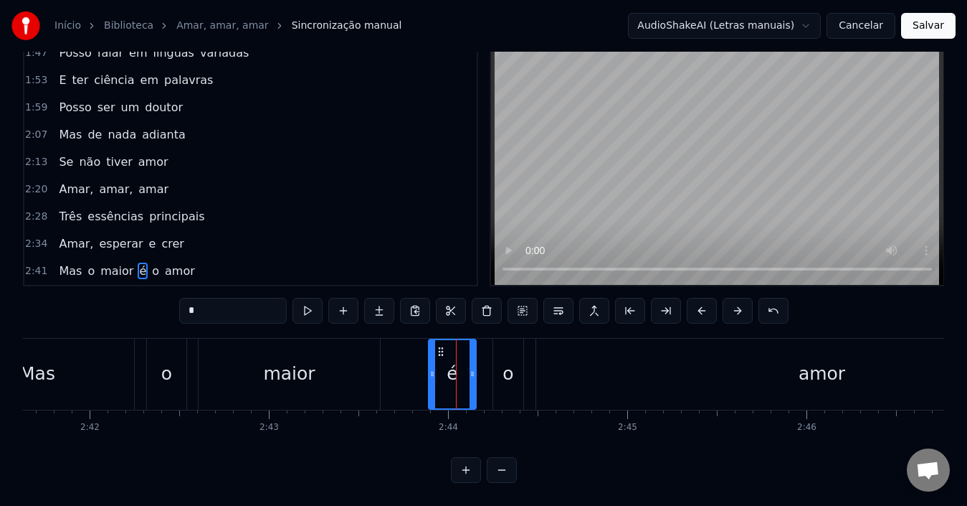
click at [457, 343] on div "é" at bounding box center [453, 374] width 46 height 68
drag, startPoint x: 438, startPoint y: 336, endPoint x: 452, endPoint y: 343, distance: 15.4
click at [452, 343] on div "é" at bounding box center [453, 374] width 46 height 68
click at [412, 364] on div "Mas o maior é o amor" at bounding box center [526, 373] width 1172 height 71
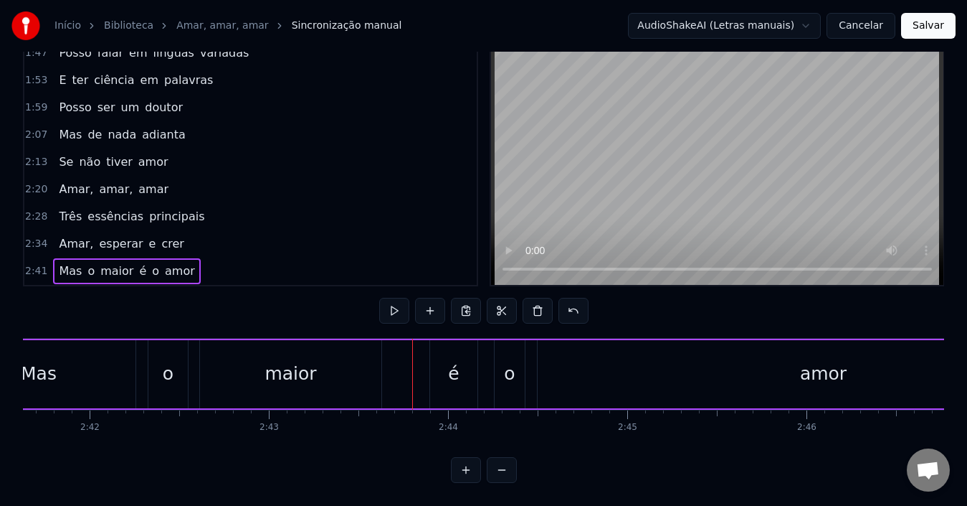
click at [444, 371] on div "é" at bounding box center [453, 374] width 47 height 68
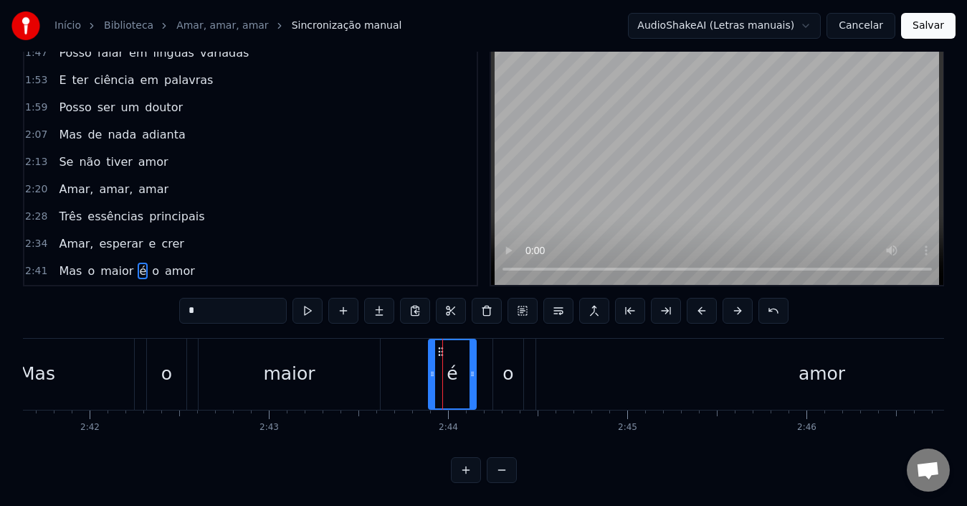
drag, startPoint x: 442, startPoint y: 338, endPoint x: 460, endPoint y: 342, distance: 18.3
click at [460, 342] on div "é" at bounding box center [453, 374] width 46 height 68
click at [442, 346] on icon at bounding box center [440, 351] width 11 height 11
drag, startPoint x: 442, startPoint y: 340, endPoint x: 417, endPoint y: 338, distance: 24.4
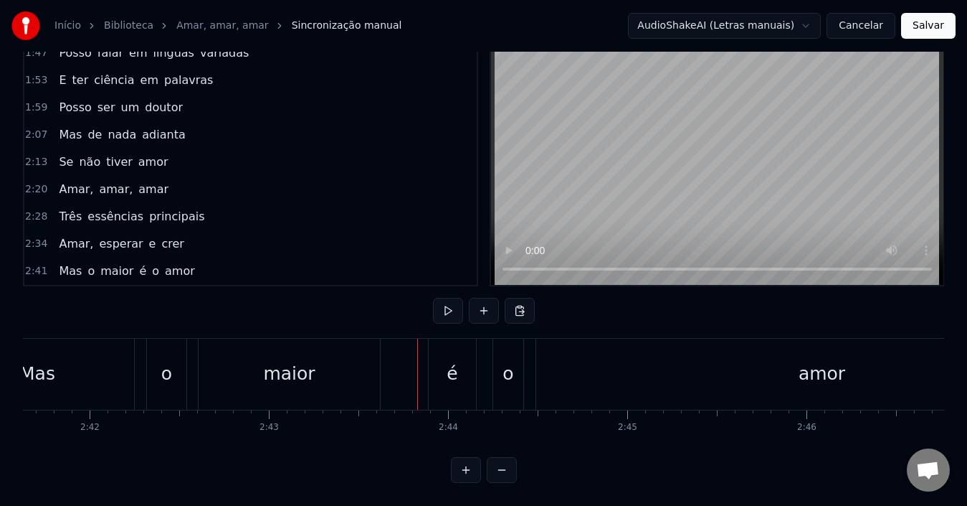
click at [448, 346] on div "é" at bounding box center [452, 373] width 47 height 71
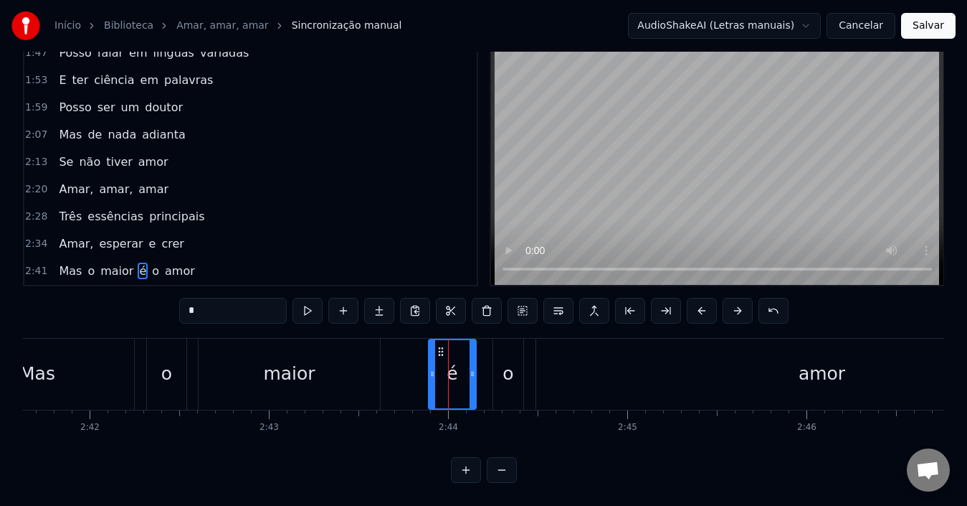
drag, startPoint x: 437, startPoint y: 341, endPoint x: 461, endPoint y: 350, distance: 25.9
click at [461, 350] on div "é" at bounding box center [453, 374] width 46 height 68
drag, startPoint x: 441, startPoint y: 341, endPoint x: 465, endPoint y: 355, distance: 28.3
click at [469, 358] on div "é" at bounding box center [453, 374] width 46 height 68
drag, startPoint x: 443, startPoint y: 340, endPoint x: 461, endPoint y: 368, distance: 33.2
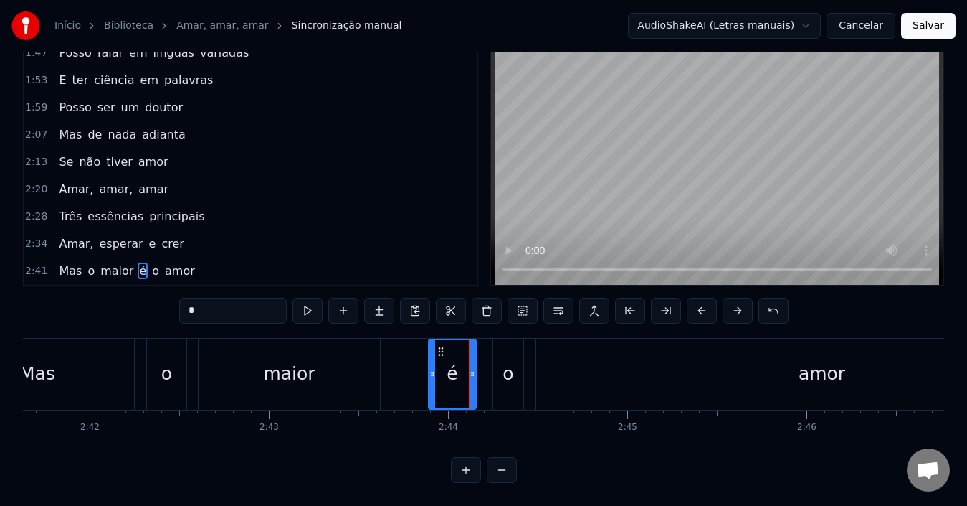
click at [448, 346] on div "é" at bounding box center [453, 374] width 46 height 68
drag, startPoint x: 441, startPoint y: 339, endPoint x: 394, endPoint y: 338, distance: 47.3
click at [394, 338] on div "Mas o maior é o amor" at bounding box center [526, 373] width 1172 height 71
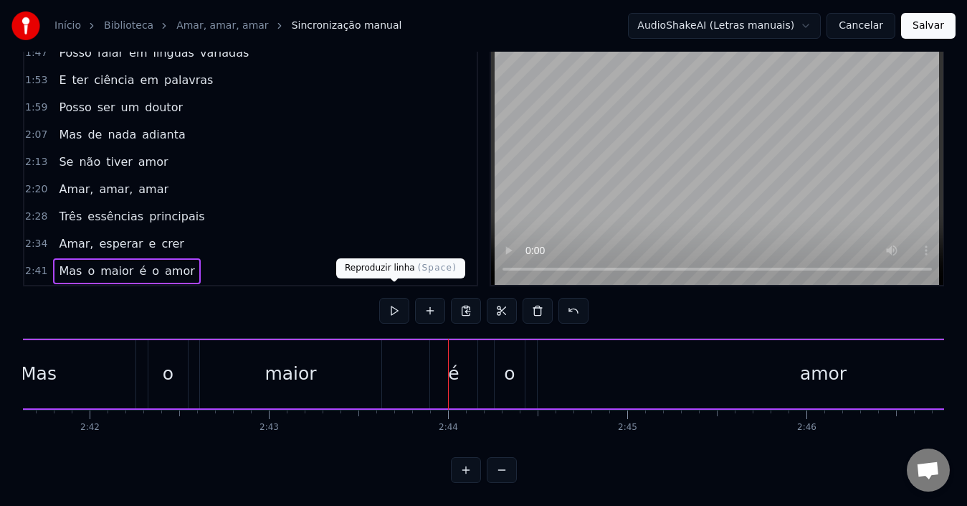
click at [364, 257] on div "2:41 Mas o maior é o amor" at bounding box center [250, 270] width 452 height 27
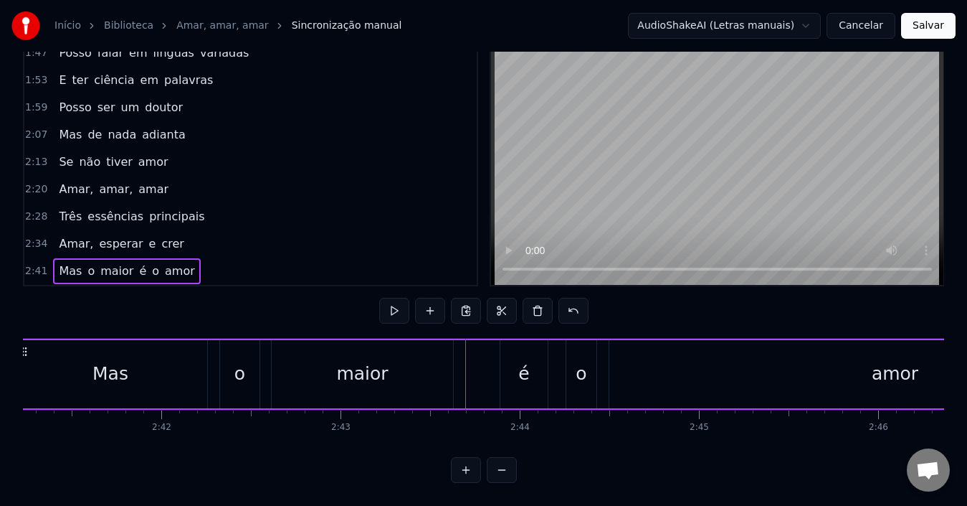
scroll to position [0, 28819]
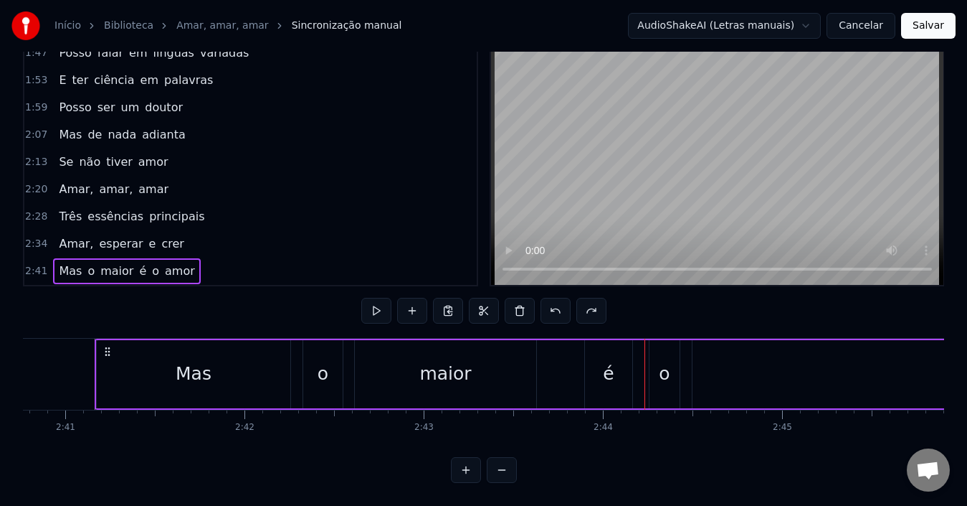
click at [565, 371] on div "Mas o maior é o amor" at bounding box center [681, 373] width 1172 height 71
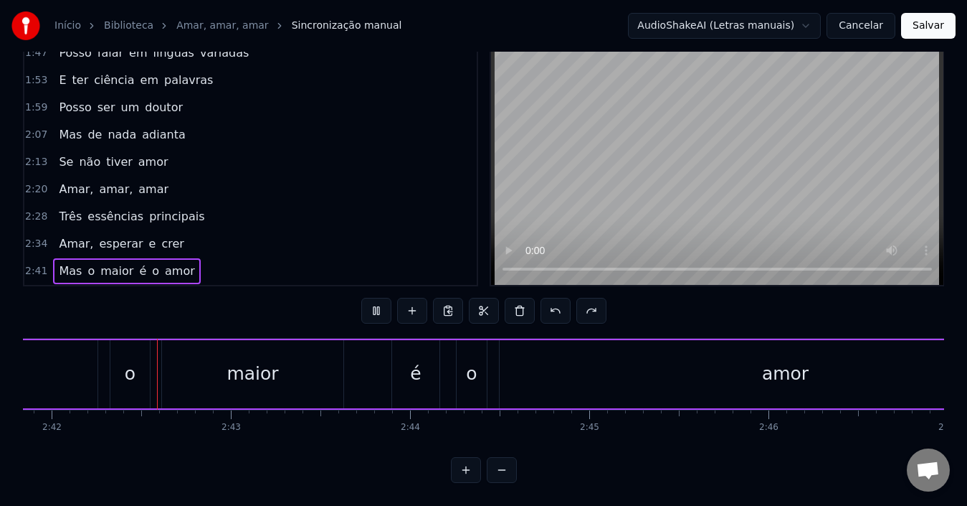
scroll to position [0, 29012]
click at [415, 371] on div "é" at bounding box center [414, 373] width 11 height 27
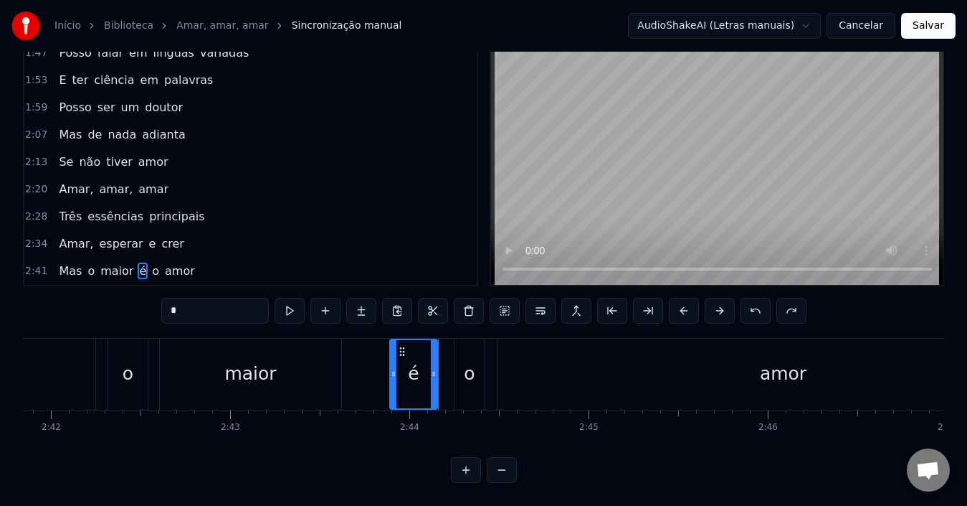
click at [468, 371] on div "o" at bounding box center [469, 373] width 11 height 27
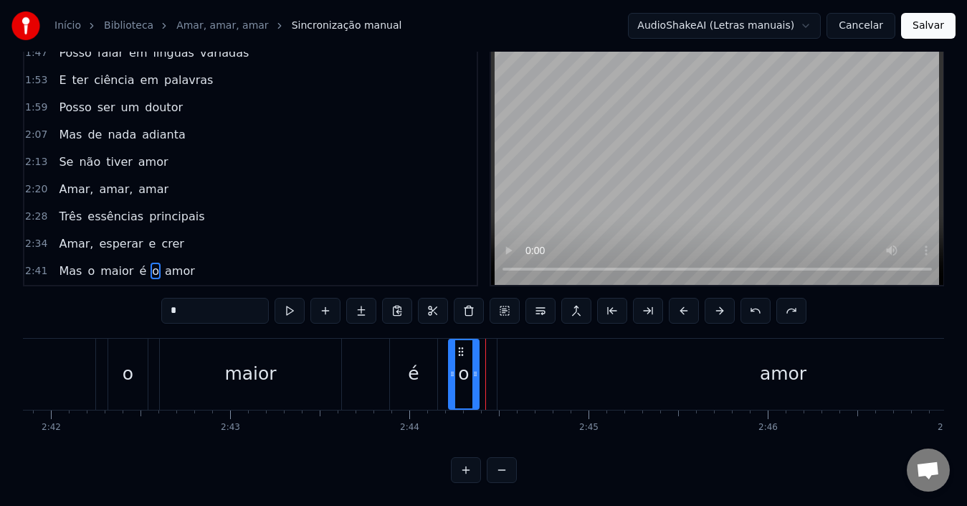
click at [461, 346] on icon at bounding box center [460, 351] width 11 height 11
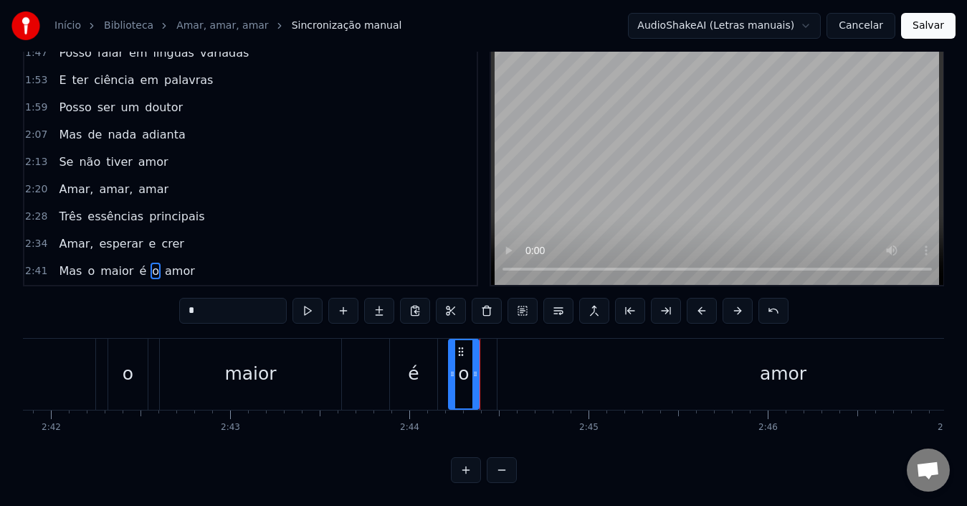
click at [533, 376] on div "amor" at bounding box center [783, 373] width 571 height 71
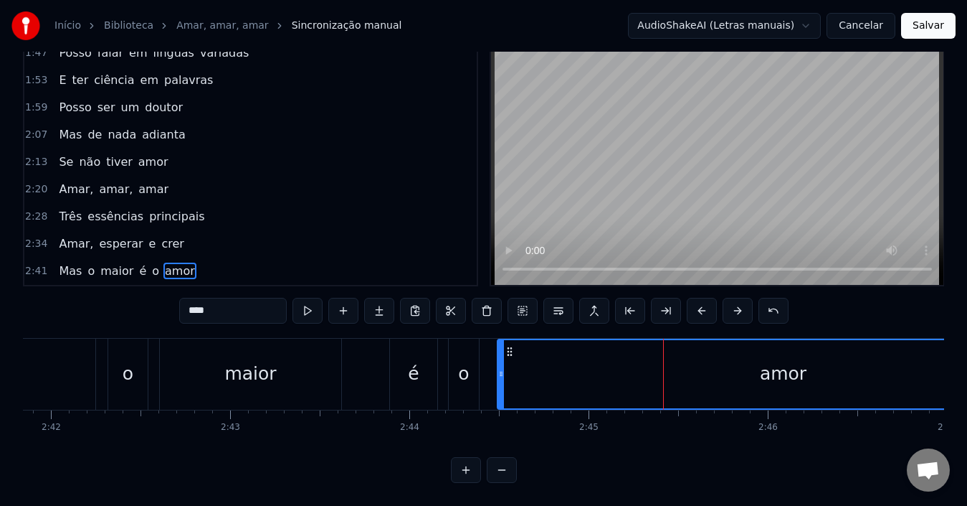
click at [463, 375] on div "o" at bounding box center [464, 373] width 30 height 71
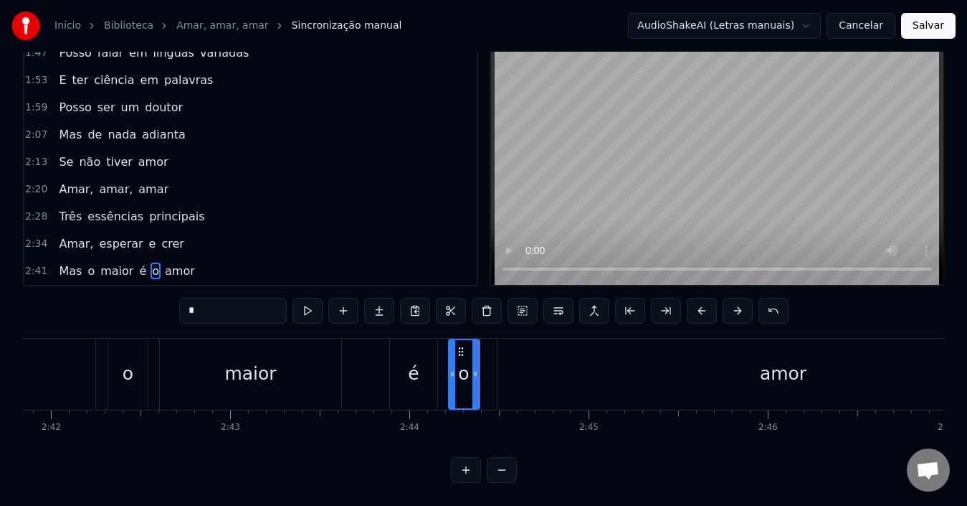
click at [467, 365] on div "o" at bounding box center [463, 373] width 11 height 27
drag, startPoint x: 460, startPoint y: 341, endPoint x: 451, endPoint y: 339, distance: 9.4
click at [451, 346] on icon at bounding box center [451, 351] width 11 height 11
click at [543, 366] on div "amor" at bounding box center [783, 373] width 571 height 71
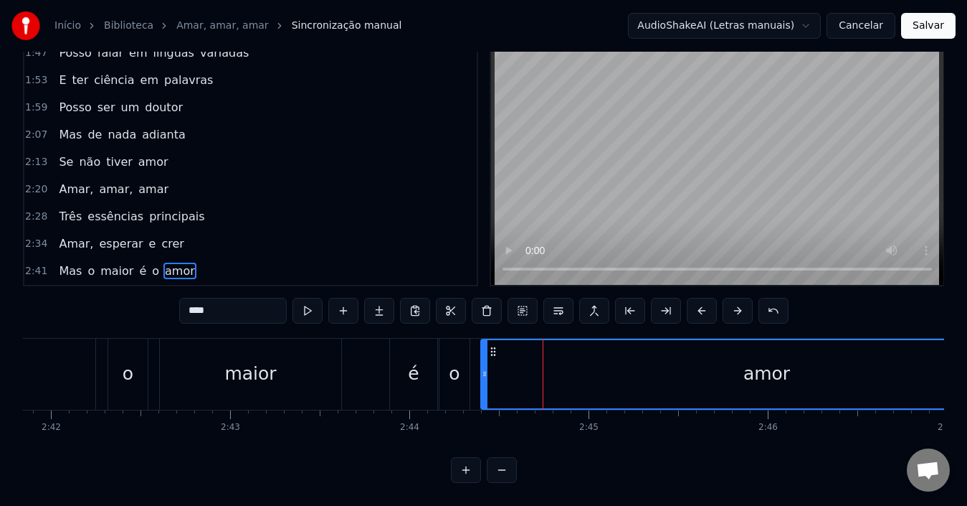
drag, startPoint x: 509, startPoint y: 338, endPoint x: 493, endPoint y: 336, distance: 16.6
click at [493, 346] on icon at bounding box center [493, 351] width 11 height 11
click at [519, 366] on div "amor" at bounding box center [767, 374] width 570 height 68
click at [522, 367] on div "amor" at bounding box center [767, 374] width 570 height 68
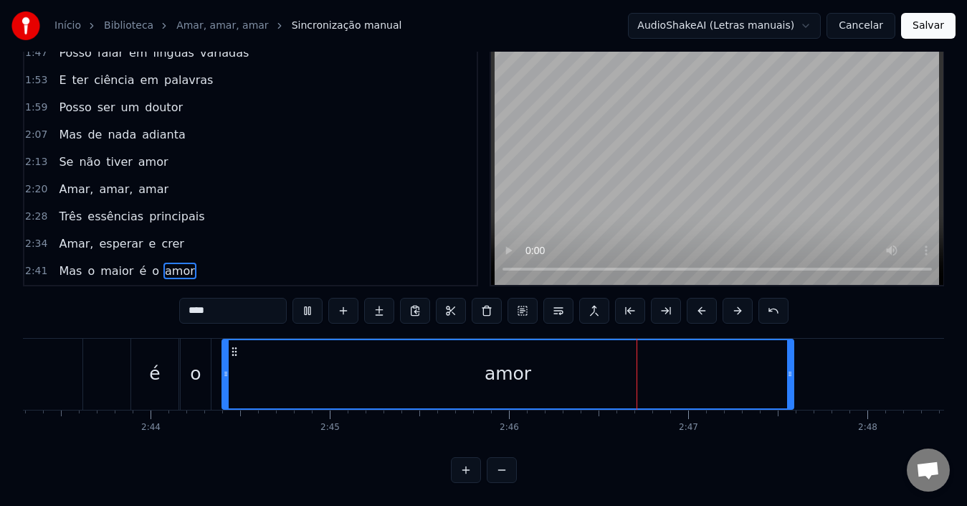
scroll to position [0, 29273]
click at [207, 298] on input "****" at bounding box center [233, 311] width 108 height 26
click at [326, 340] on div "amar" at bounding box center [506, 374] width 570 height 68
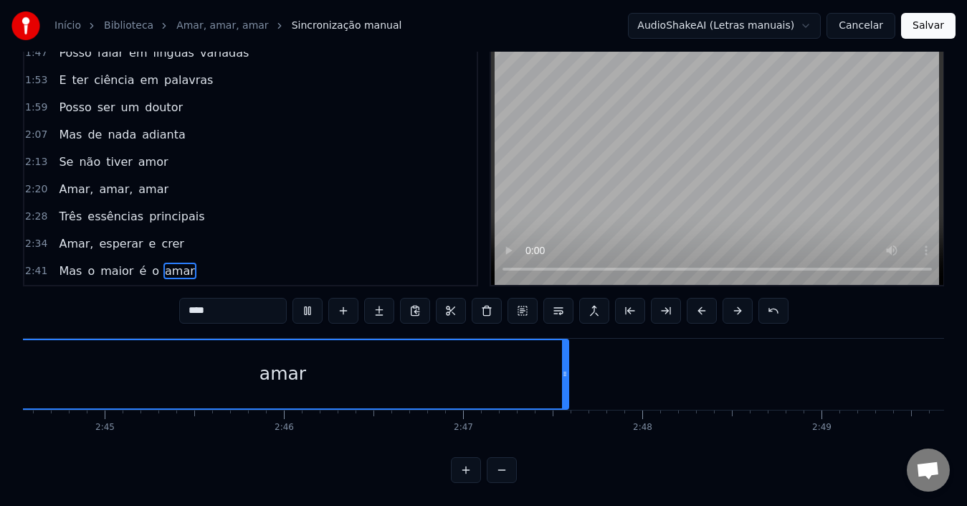
scroll to position [0, 29398]
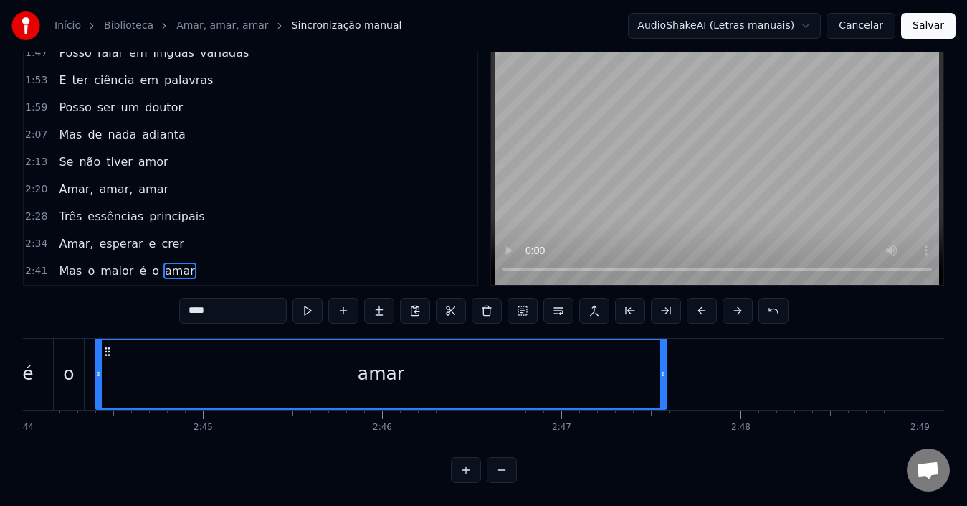
click at [151, 266] on span "o" at bounding box center [156, 270] width 10 height 16
type input "*"
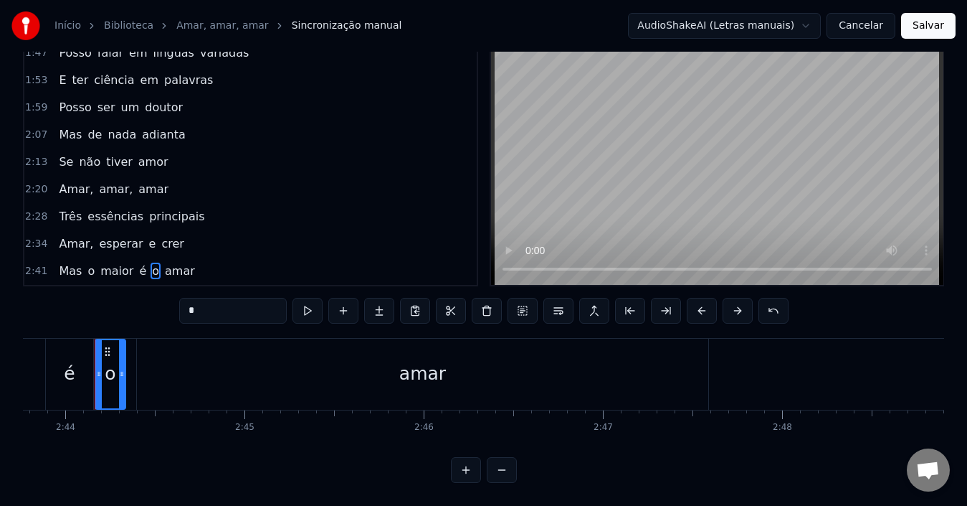
click at [128, 267] on div "Mas o maior é o amar" at bounding box center [126, 271] width 147 height 26
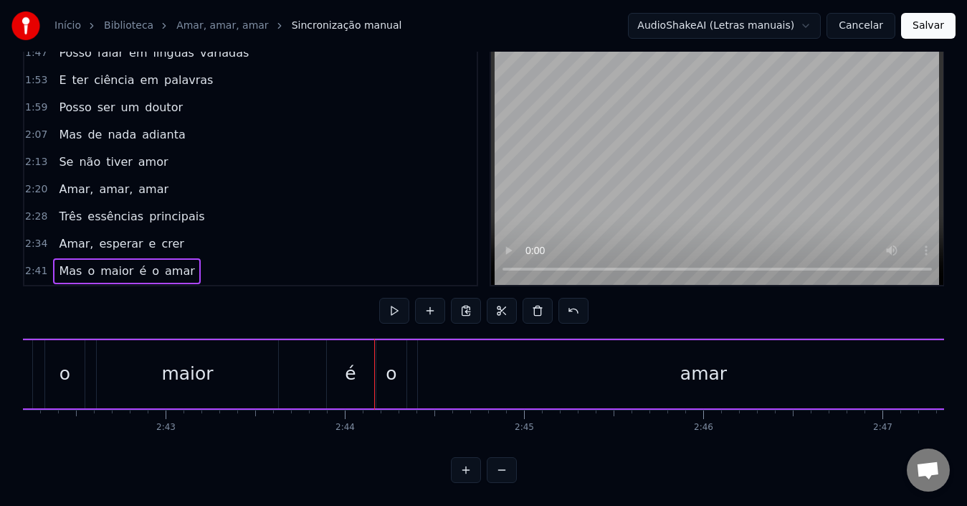
scroll to position [0, 28819]
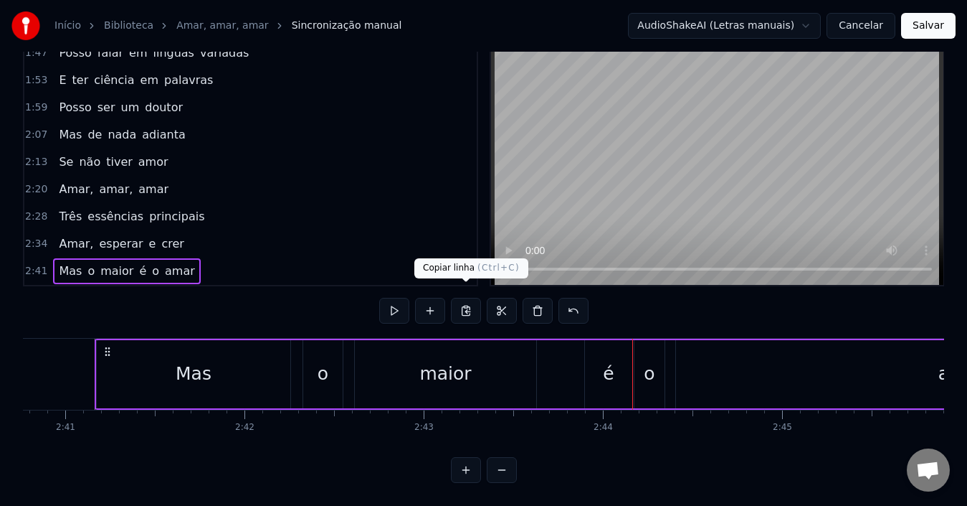
click at [468, 299] on button at bounding box center [466, 311] width 30 height 26
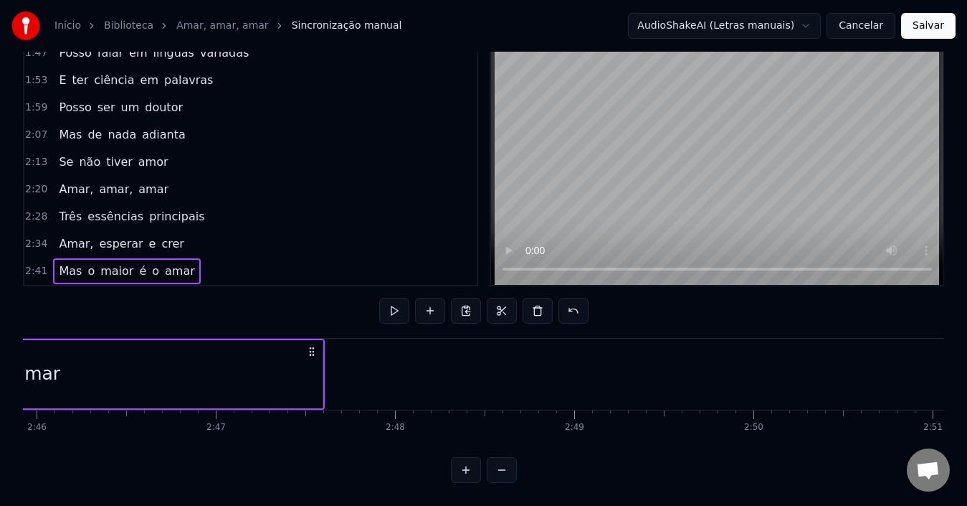
scroll to position [0, 29747]
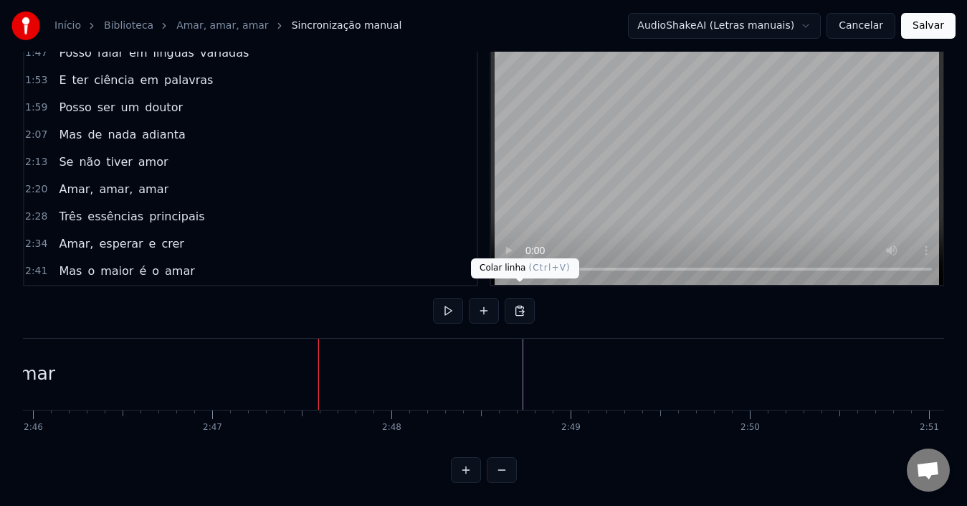
click at [521, 298] on button at bounding box center [520, 311] width 30 height 26
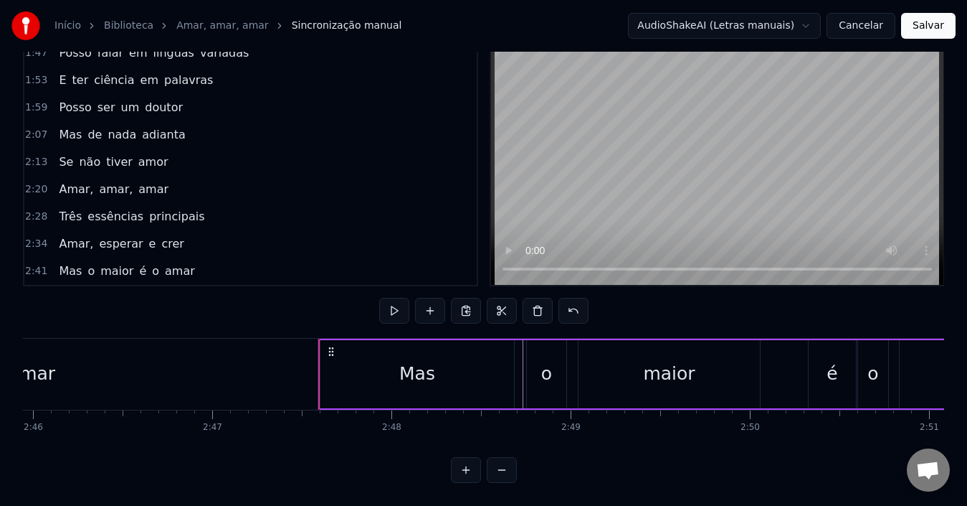
click at [374, 369] on div "Mas" at bounding box center [418, 374] width 194 height 68
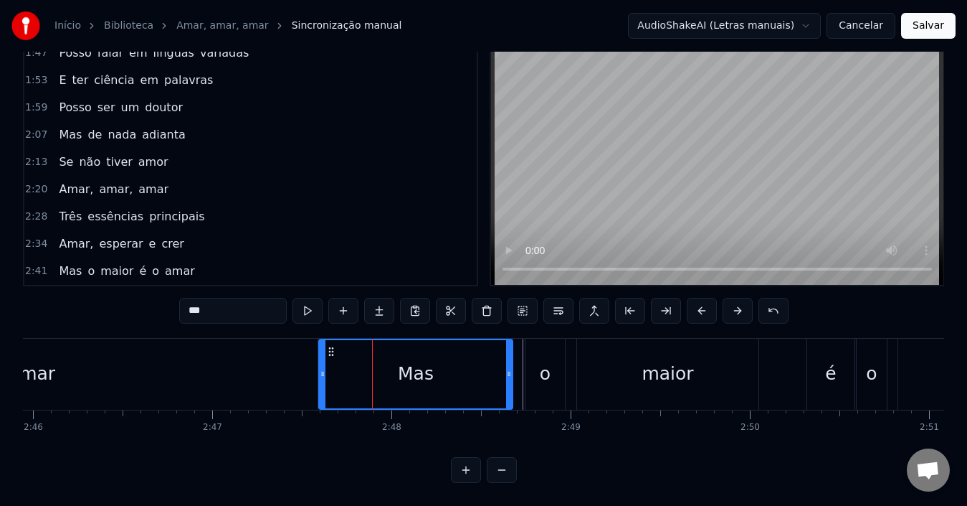
scroll to position [267, 0]
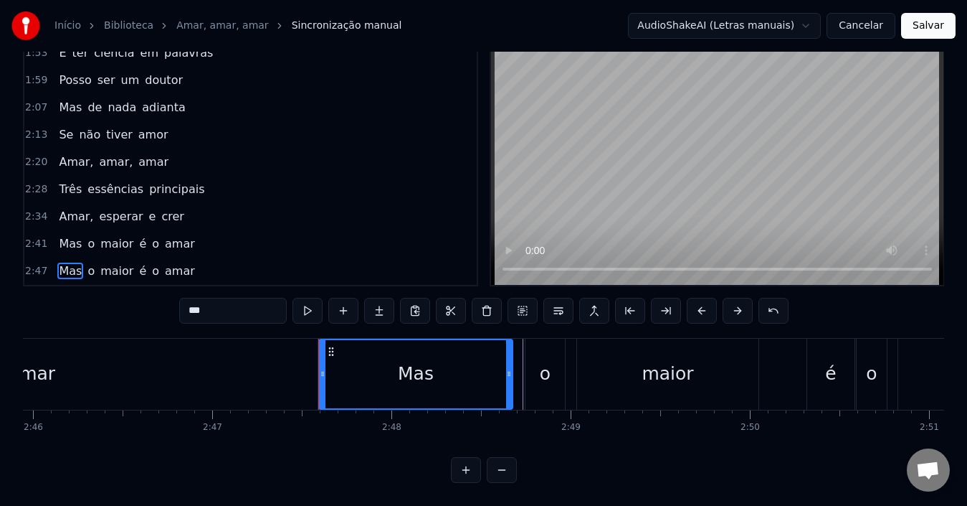
click at [374, 369] on div "Mas" at bounding box center [416, 374] width 192 height 68
drag, startPoint x: 321, startPoint y: 361, endPoint x: 362, endPoint y: 361, distance: 41.6
click at [362, 368] on icon at bounding box center [364, 373] width 6 height 11
click at [394, 368] on div "Mas" at bounding box center [436, 374] width 151 height 68
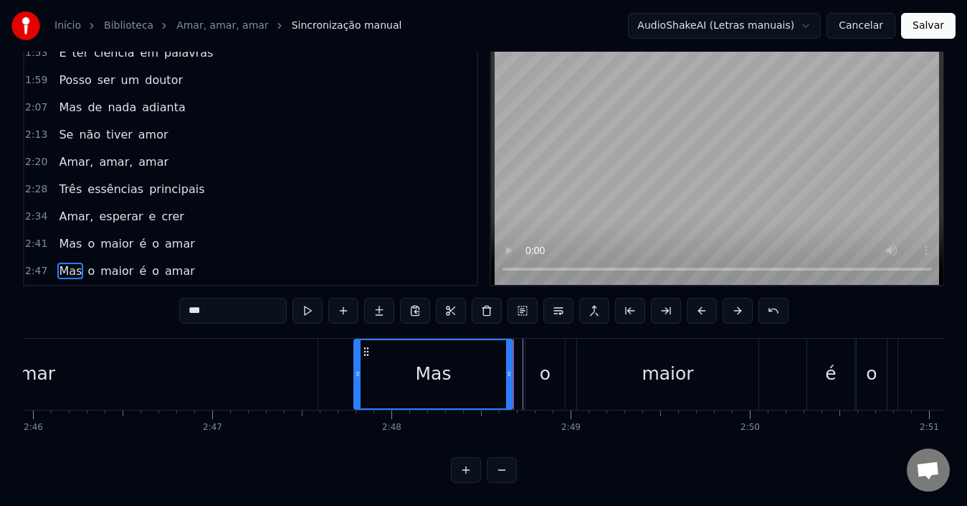
click at [356, 368] on icon at bounding box center [358, 373] width 6 height 11
click at [375, 369] on div "Mas" at bounding box center [433, 374] width 157 height 68
click at [405, 369] on div "Mas" at bounding box center [433, 374] width 157 height 68
click at [533, 369] on div "o" at bounding box center [545, 373] width 39 height 71
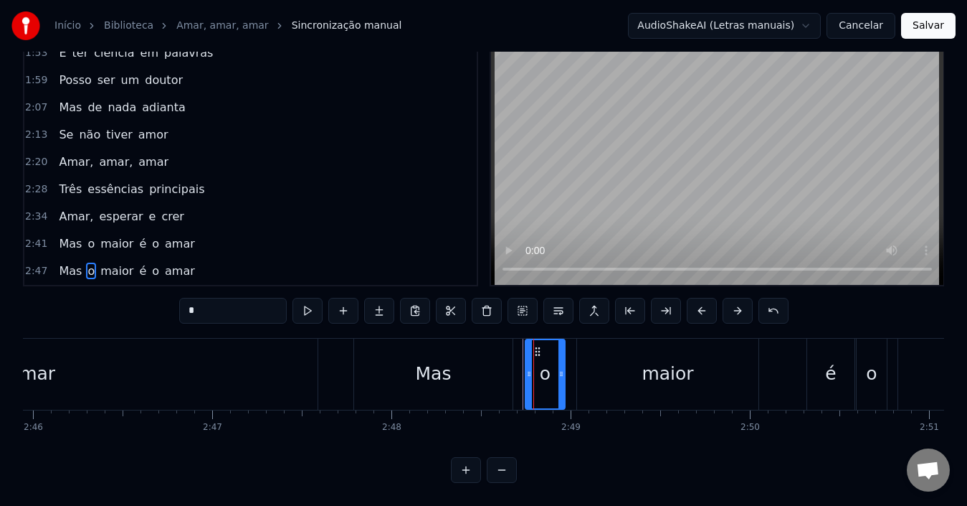
click at [544, 369] on div "o" at bounding box center [545, 373] width 11 height 27
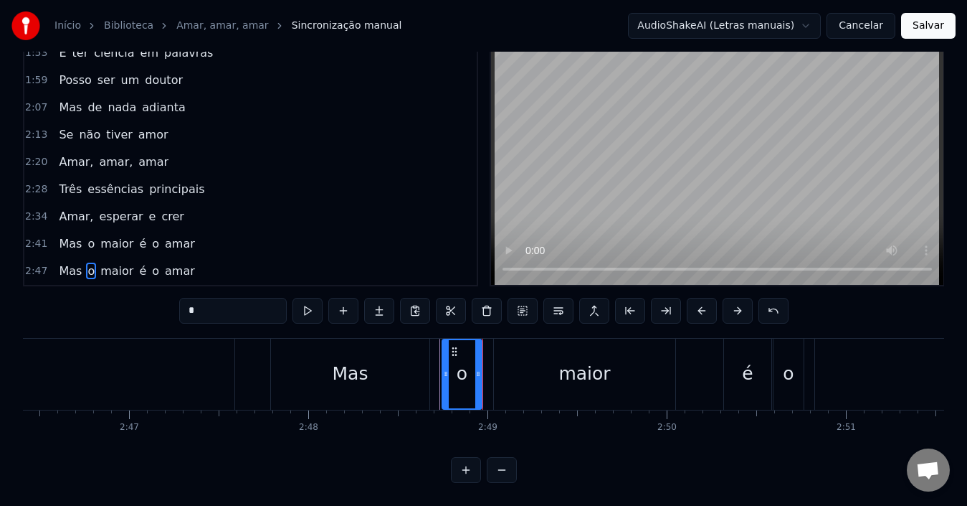
scroll to position [0, 29831]
click at [555, 374] on div "maior" at bounding box center [583, 373] width 181 height 71
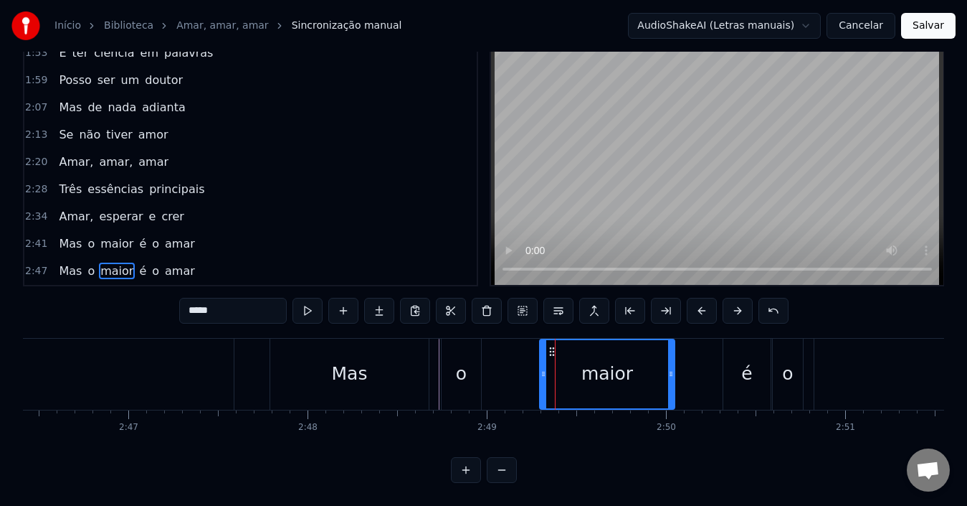
drag, startPoint x: 497, startPoint y: 366, endPoint x: 544, endPoint y: 370, distance: 46.7
click at [544, 370] on div at bounding box center [544, 374] width 6 height 68
click at [467, 372] on div "o" at bounding box center [461, 373] width 39 height 71
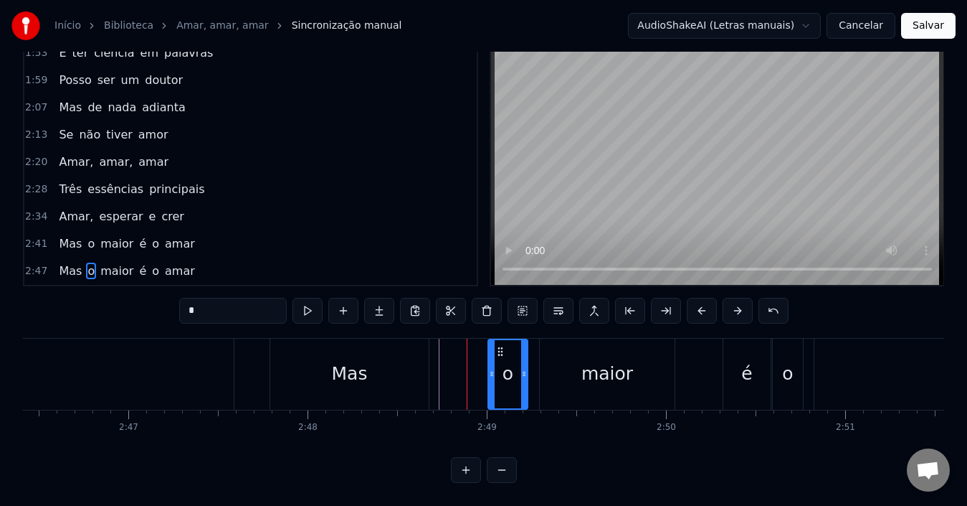
drag, startPoint x: 451, startPoint y: 341, endPoint x: 498, endPoint y: 346, distance: 47.0
click at [498, 346] on div "o" at bounding box center [508, 374] width 38 height 68
click at [505, 366] on div "o" at bounding box center [508, 373] width 11 height 27
click at [502, 351] on circle at bounding box center [501, 351] width 1 height 1
click at [508, 346] on icon at bounding box center [505, 351] width 11 height 11
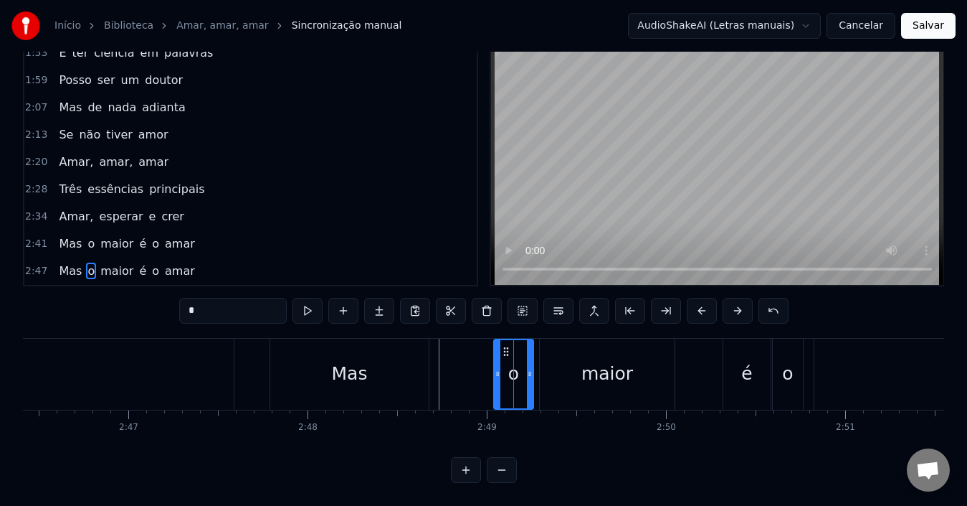
click at [419, 363] on div "Mas" at bounding box center [349, 373] width 158 height 71
type input "***"
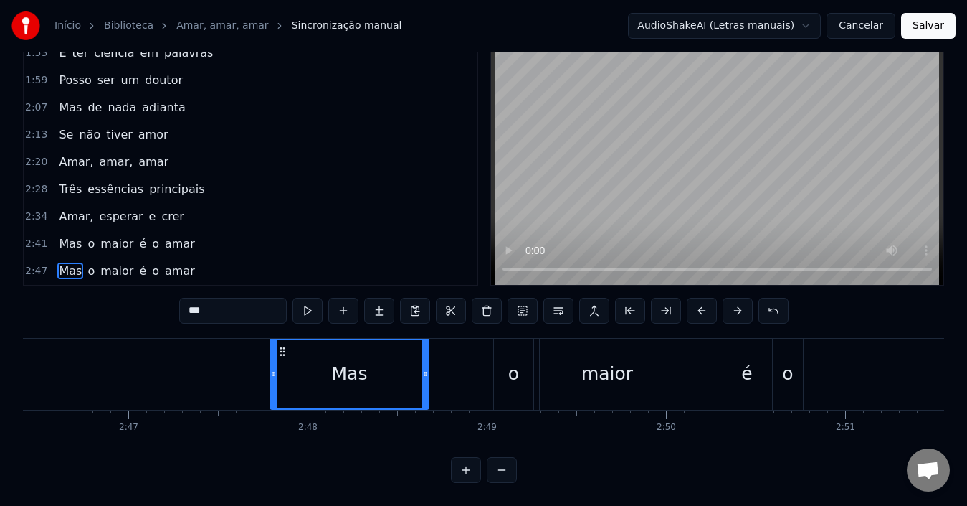
click at [452, 362] on div "Mas o maior é o amar" at bounding box center [830, 373] width 1120 height 71
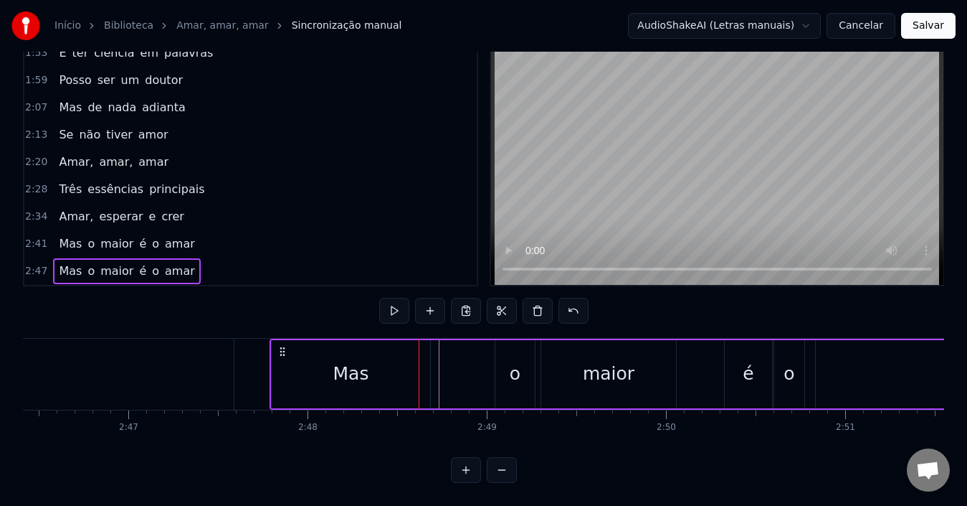
click at [410, 360] on div "Mas" at bounding box center [351, 374] width 158 height 68
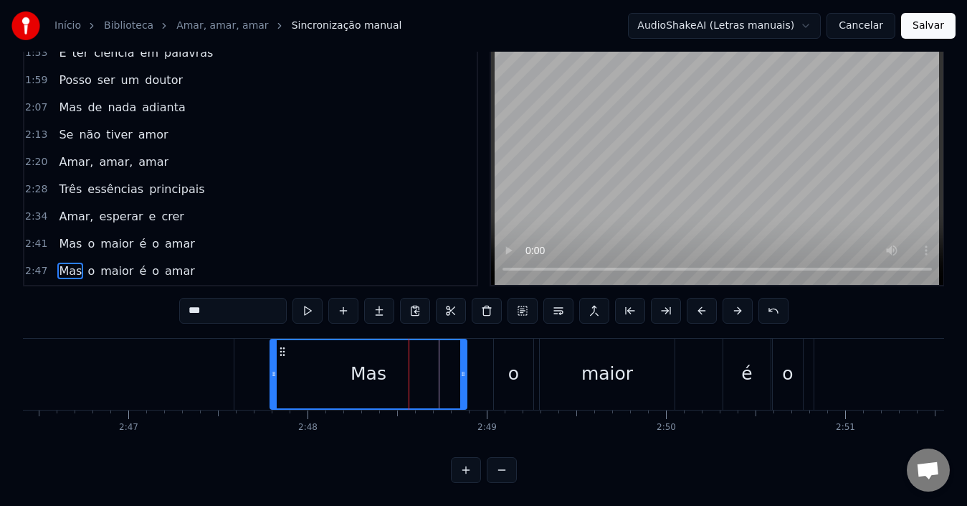
drag, startPoint x: 428, startPoint y: 365, endPoint x: 466, endPoint y: 366, distance: 38.0
click at [466, 368] on icon at bounding box center [463, 373] width 6 height 11
click at [397, 366] on div "Mas" at bounding box center [368, 374] width 195 height 68
click at [513, 367] on div "o" at bounding box center [513, 373] width 11 height 27
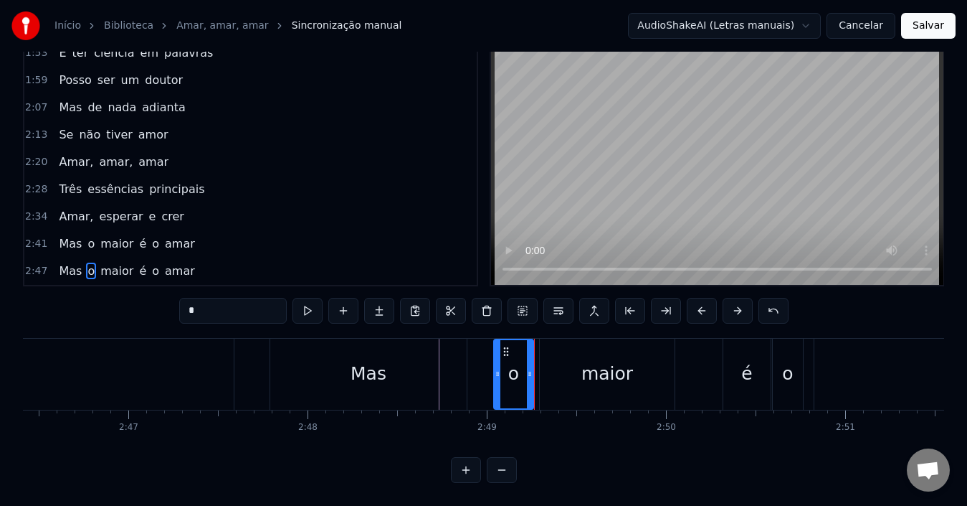
click at [561, 370] on div "maior" at bounding box center [607, 373] width 135 height 71
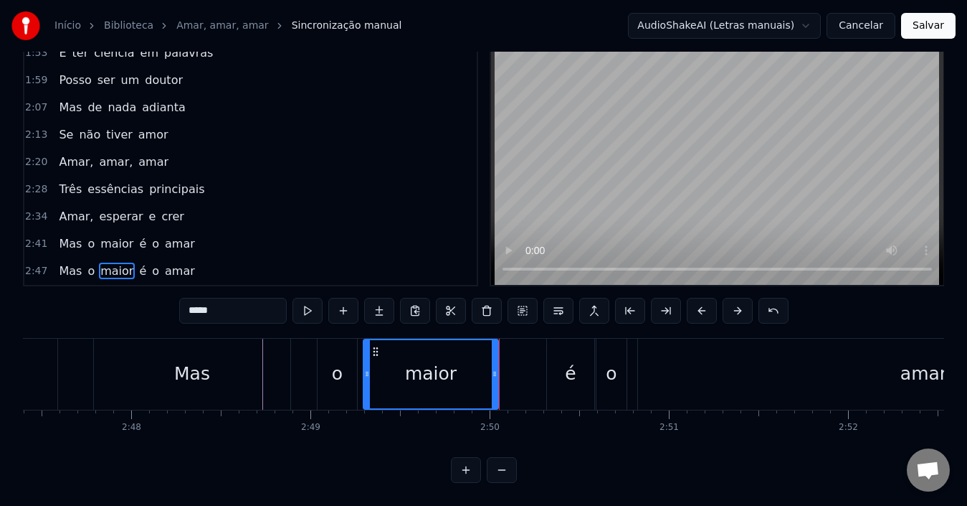
scroll to position [0, 30008]
click at [566, 371] on div "é" at bounding box center [569, 373] width 11 height 27
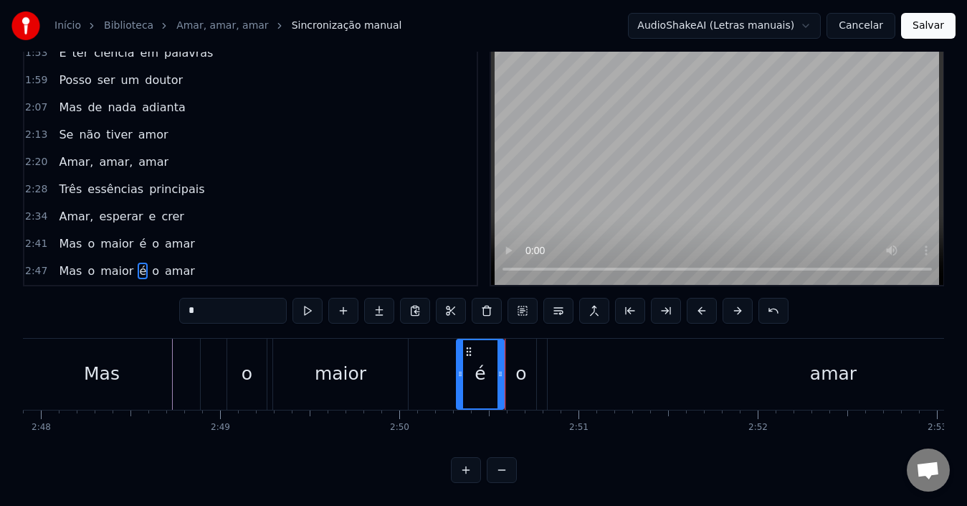
scroll to position [0, 30099]
drag, startPoint x: 466, startPoint y: 340, endPoint x: 483, endPoint y: 343, distance: 16.9
click at [483, 346] on icon at bounding box center [483, 351] width 11 height 11
click at [483, 358] on div "é" at bounding box center [496, 374] width 46 height 68
click at [489, 358] on div "é" at bounding box center [496, 374] width 46 height 68
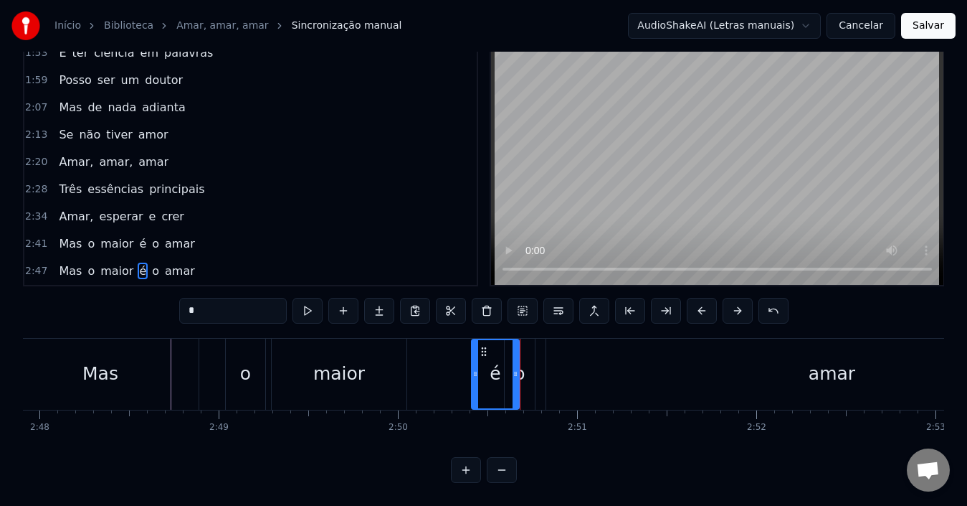
click at [568, 367] on div "amar" at bounding box center [831, 373] width 571 height 71
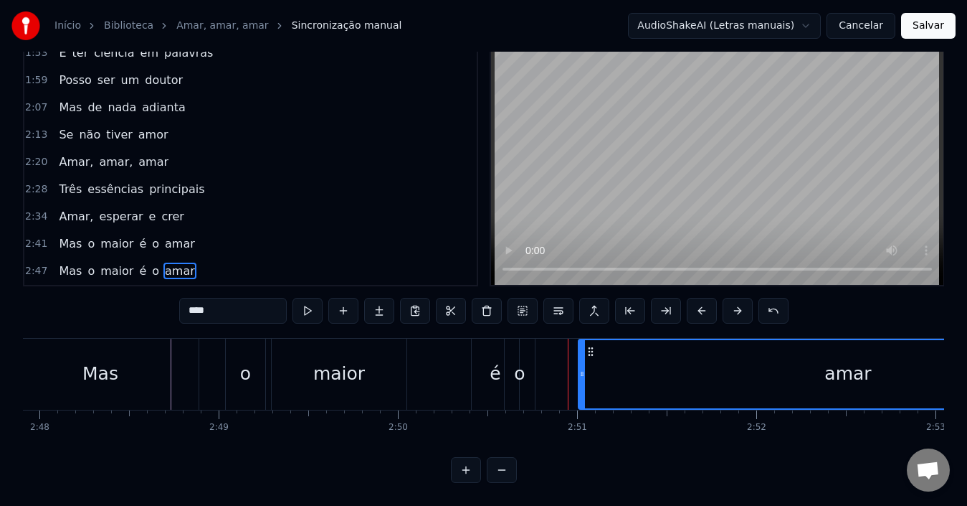
drag, startPoint x: 550, startPoint y: 345, endPoint x: 663, endPoint y: 360, distance: 114.3
click at [585, 360] on div at bounding box center [582, 374] width 6 height 68
click at [532, 360] on div "o" at bounding box center [520, 373] width 30 height 71
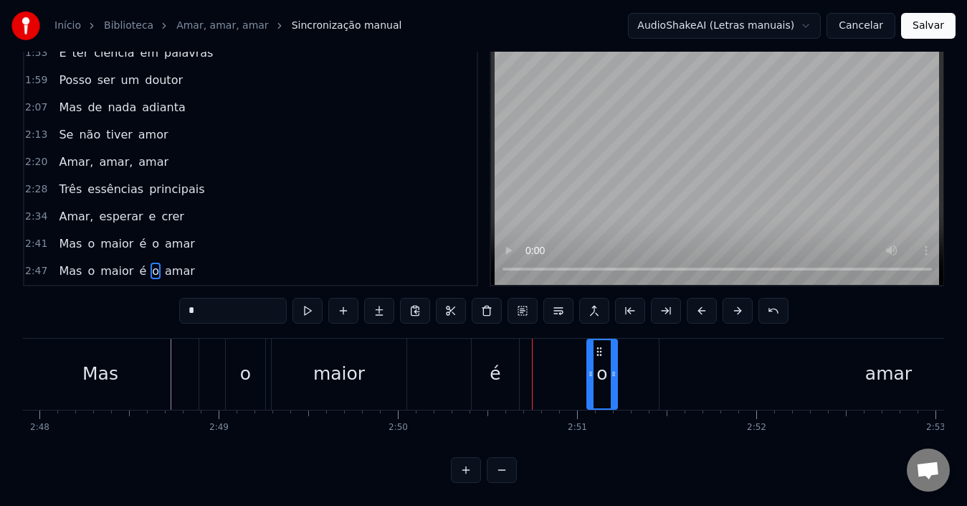
drag, startPoint x: 518, startPoint y: 338, endPoint x: 610, endPoint y: 357, distance: 93.8
click at [610, 357] on div "o" at bounding box center [602, 374] width 29 height 68
click at [491, 360] on div "é" at bounding box center [495, 373] width 11 height 27
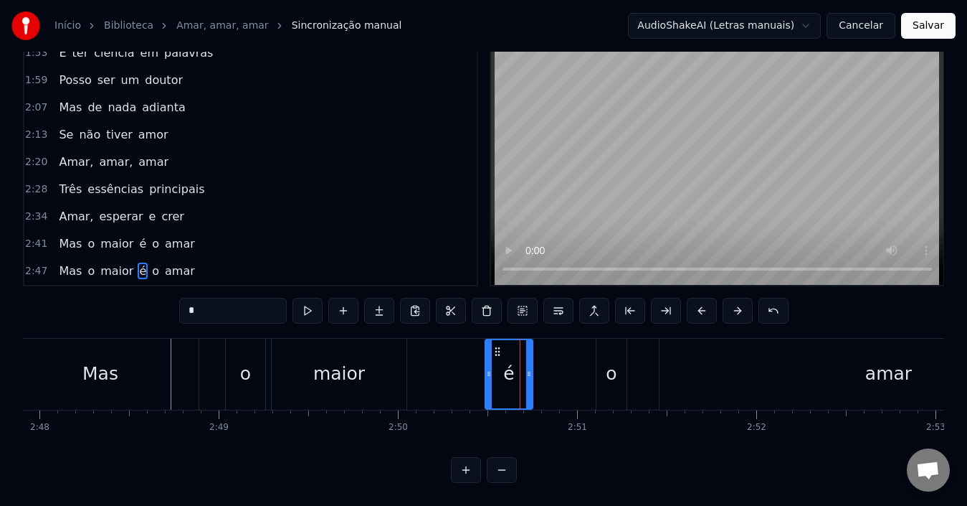
drag, startPoint x: 485, startPoint y: 338, endPoint x: 499, endPoint y: 338, distance: 13.6
click at [499, 351] on circle at bounding box center [498, 351] width 1 height 1
click at [612, 360] on div "o" at bounding box center [611, 373] width 11 height 27
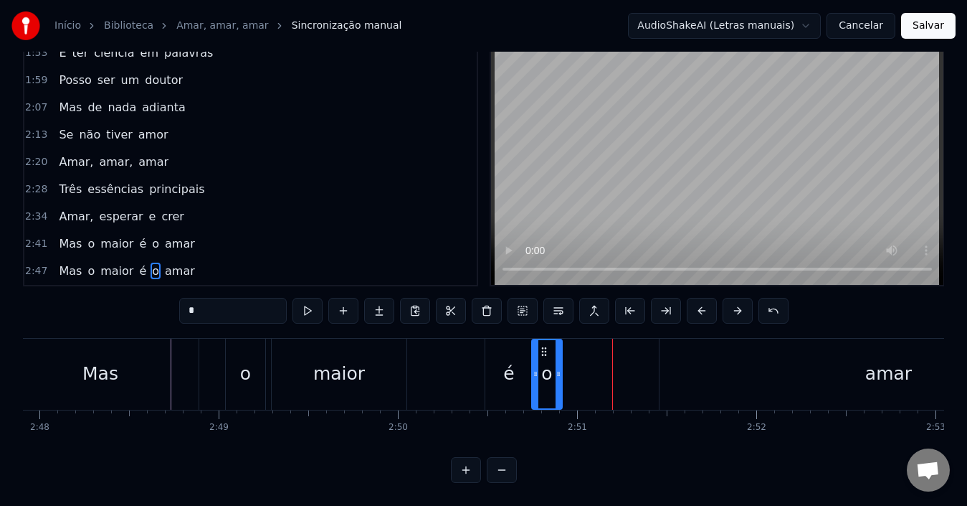
drag, startPoint x: 607, startPoint y: 341, endPoint x: 543, endPoint y: 341, distance: 64.5
click at [543, 346] on icon at bounding box center [544, 351] width 11 height 11
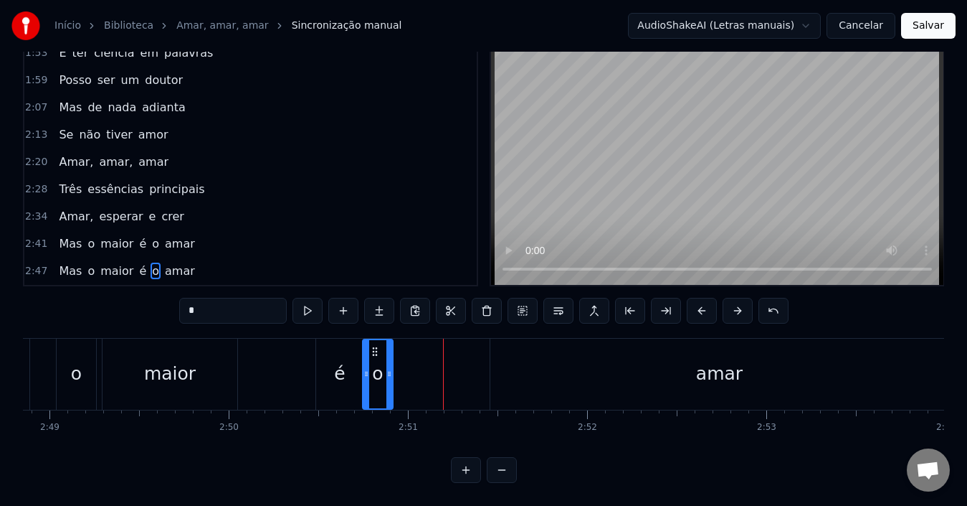
scroll to position [0, 30269]
click at [707, 372] on div "amar" at bounding box center [719, 373] width 47 height 27
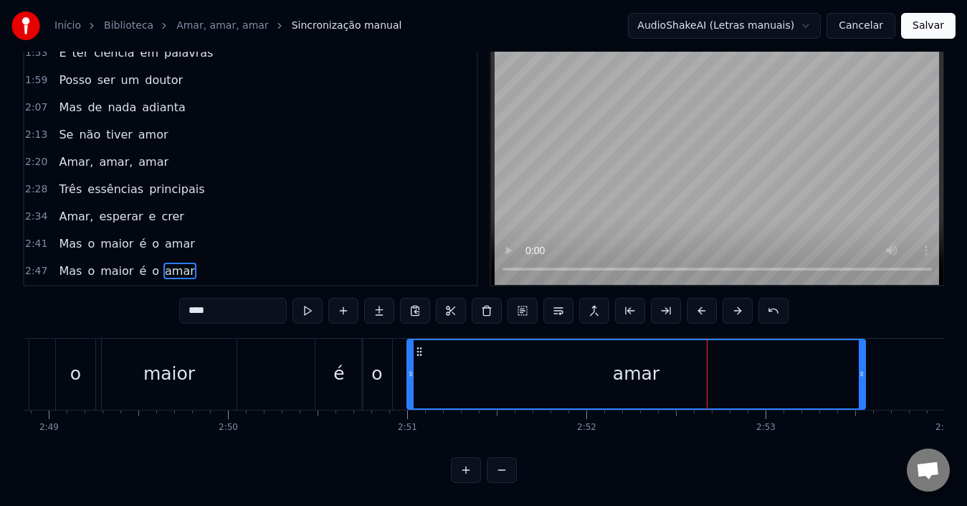
drag, startPoint x: 502, startPoint y: 341, endPoint x: 419, endPoint y: 339, distance: 82.5
click at [419, 346] on icon at bounding box center [419, 351] width 11 height 11
click at [450, 376] on div "amar" at bounding box center [636, 374] width 457 height 68
click at [457, 376] on div "amar" at bounding box center [636, 374] width 457 height 68
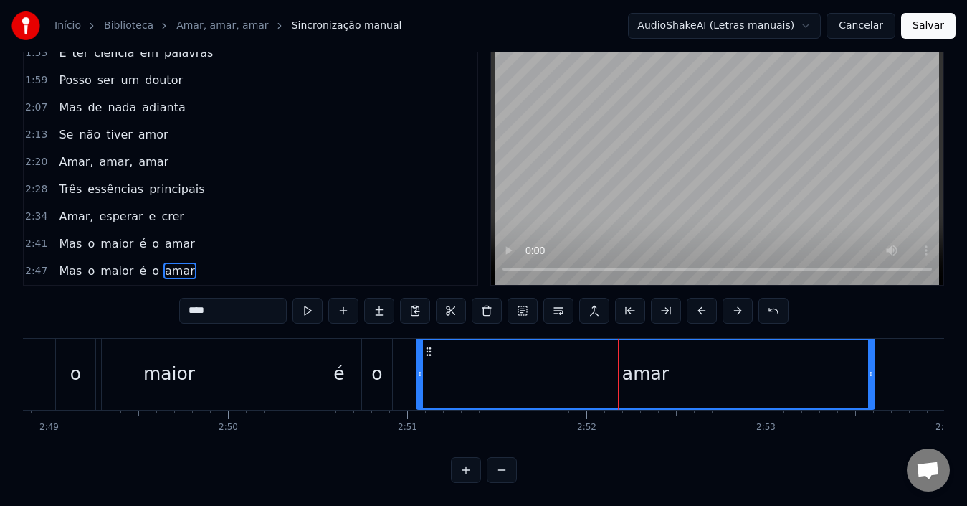
drag, startPoint x: 417, startPoint y: 337, endPoint x: 427, endPoint y: 338, distance: 9.4
click at [427, 346] on icon at bounding box center [428, 351] width 11 height 11
click at [376, 360] on div "o" at bounding box center [376, 373] width 11 height 27
type input "*"
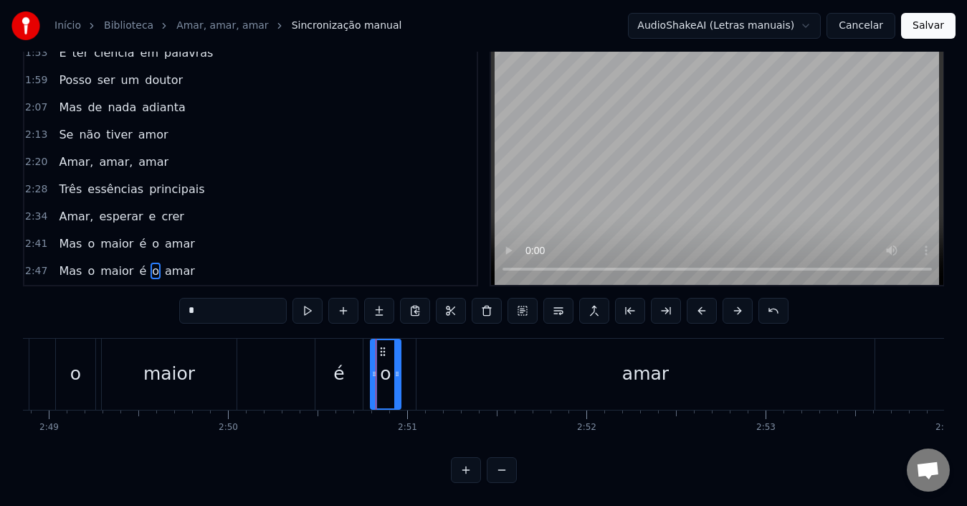
drag, startPoint x: 372, startPoint y: 337, endPoint x: 381, endPoint y: 339, distance: 8.9
click at [381, 346] on icon at bounding box center [382, 351] width 11 height 11
click at [117, 267] on div "Mas o maior é o amar" at bounding box center [126, 271] width 147 height 26
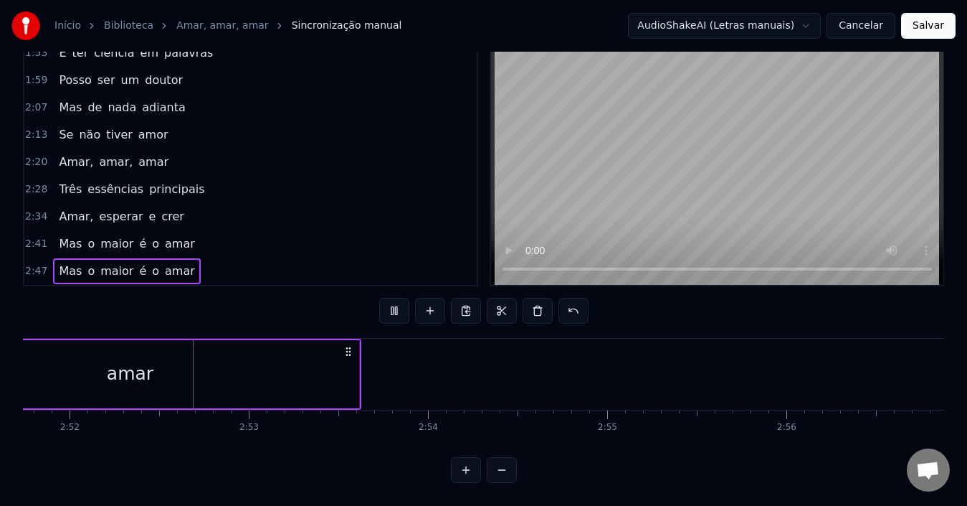
scroll to position [0, 30802]
click at [244, 359] on div "amar" at bounding box center [114, 374] width 458 height 68
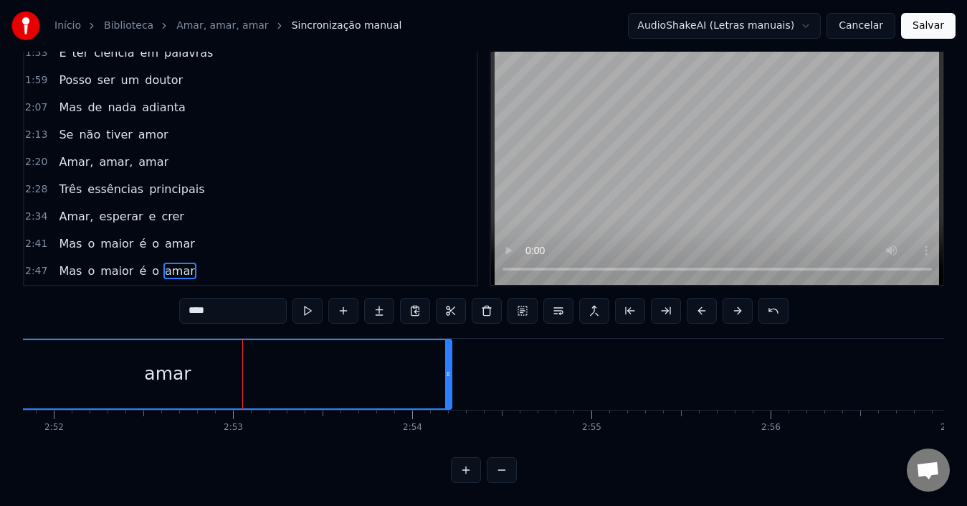
drag, startPoint x: 338, startPoint y: 361, endPoint x: 448, endPoint y: 371, distance: 110.2
click at [448, 371] on div at bounding box center [448, 374] width 6 height 68
click at [113, 267] on div "Mas o maior é o amar" at bounding box center [126, 271] width 147 height 26
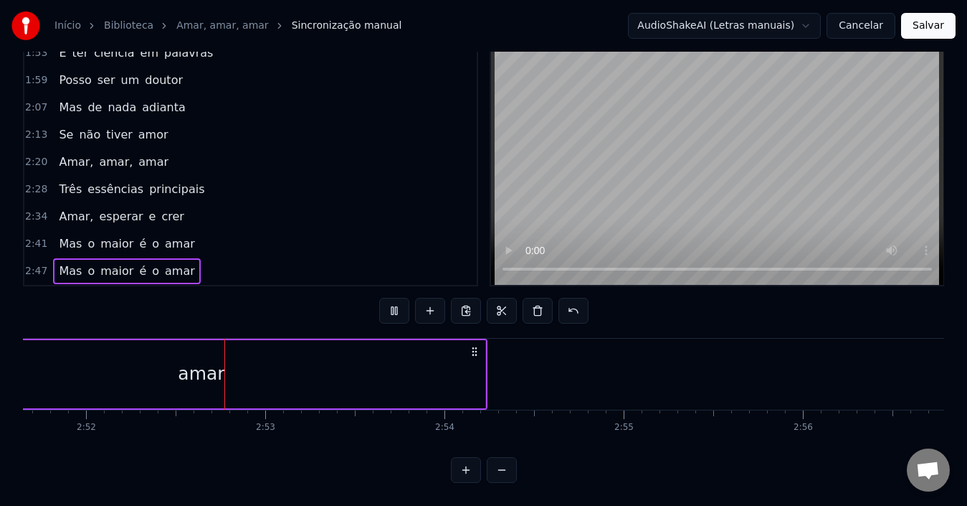
scroll to position [0, 30795]
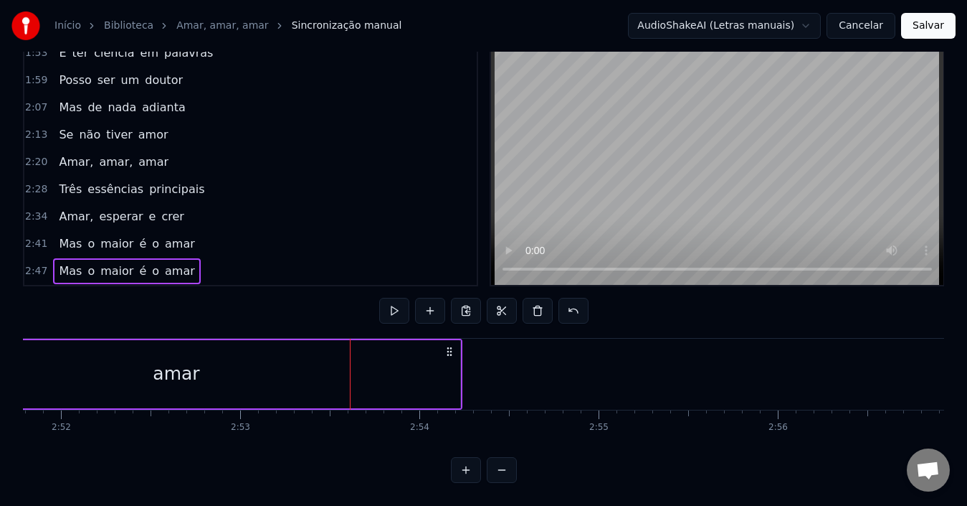
click at [305, 345] on div "amar" at bounding box center [176, 374] width 568 height 68
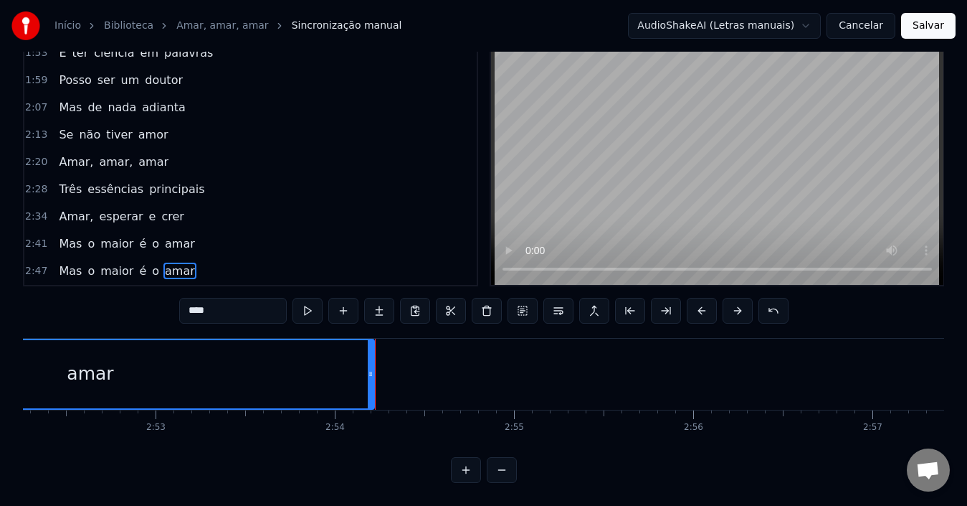
scroll to position [0, 30880]
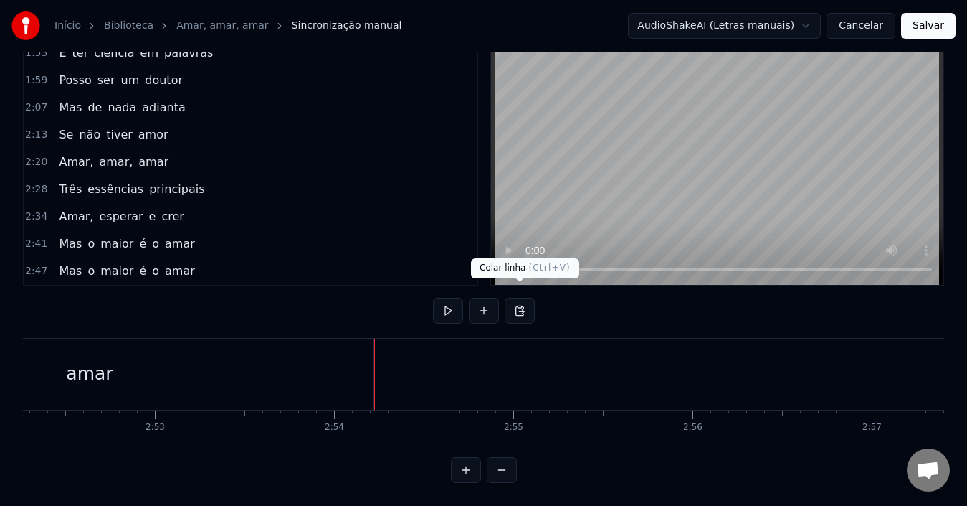
click at [517, 305] on button at bounding box center [520, 311] width 30 height 26
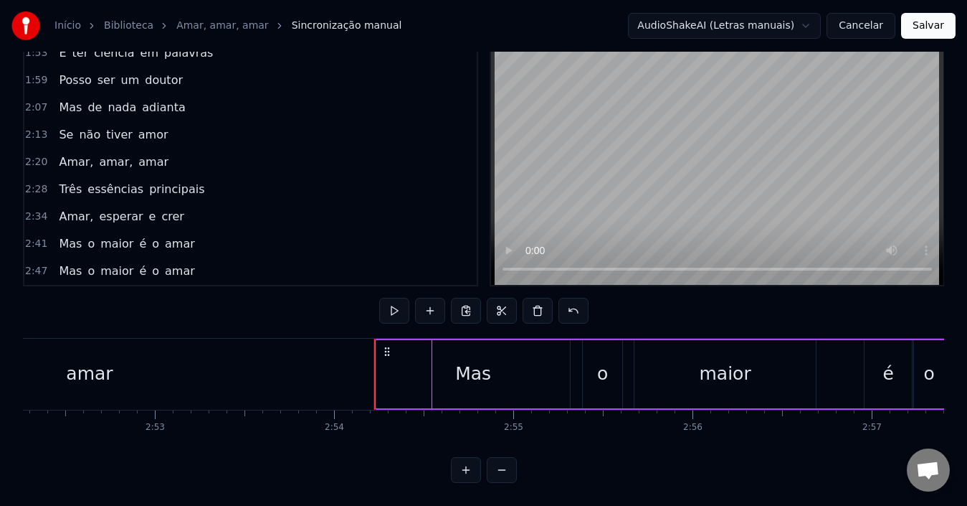
click at [400, 365] on div "Mas" at bounding box center [473, 374] width 194 height 68
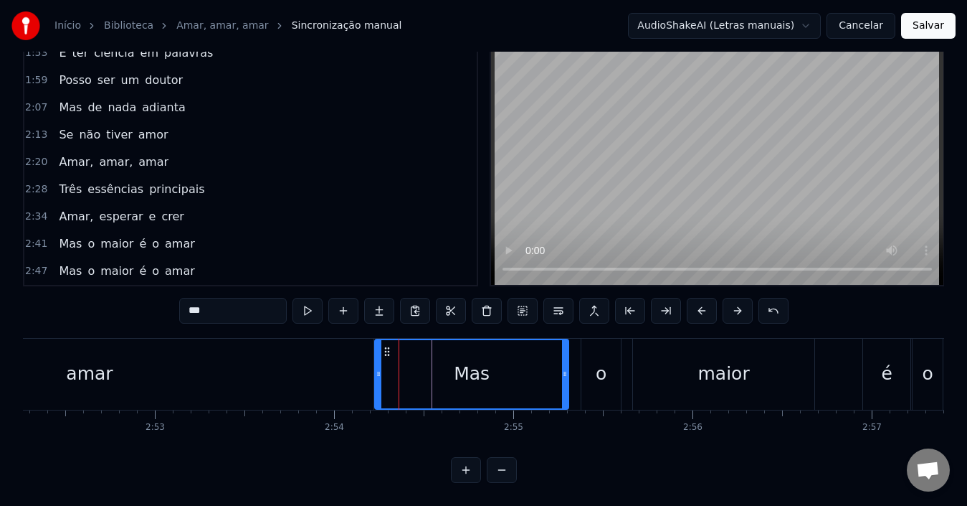
scroll to position [295, 0]
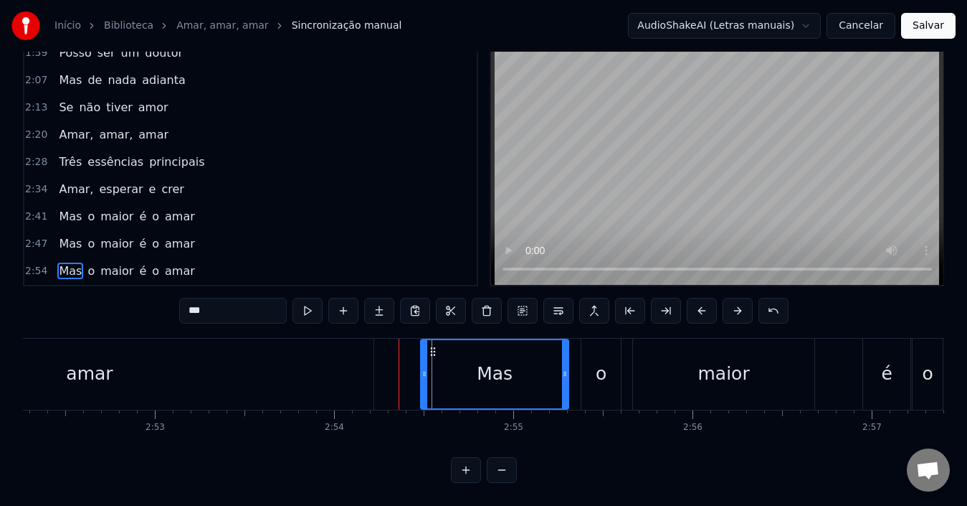
drag, startPoint x: 380, startPoint y: 361, endPoint x: 426, endPoint y: 362, distance: 45.9
click at [426, 368] on icon at bounding box center [425, 373] width 6 height 11
click at [523, 378] on div "Mas" at bounding box center [495, 374] width 146 height 68
click at [604, 374] on div "o" at bounding box center [601, 373] width 11 height 27
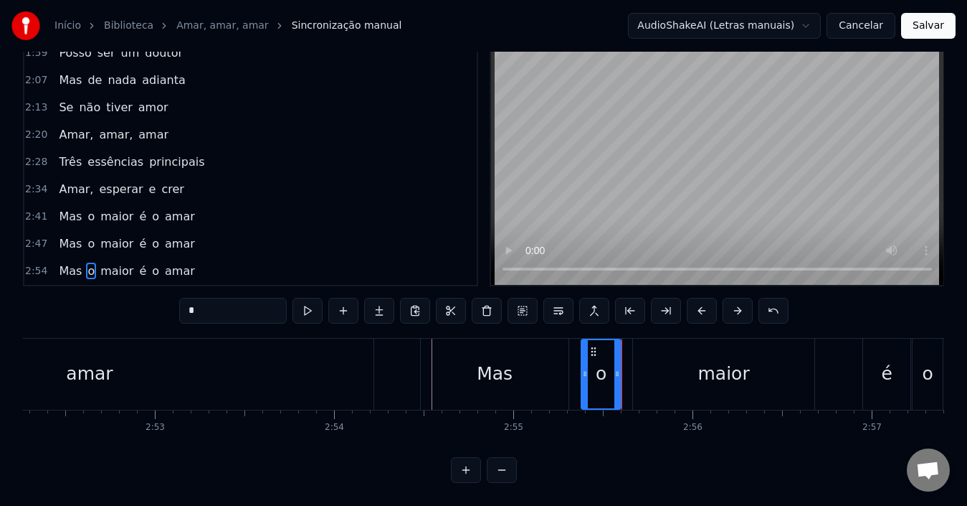
click at [600, 376] on div "o" at bounding box center [601, 374] width 38 height 68
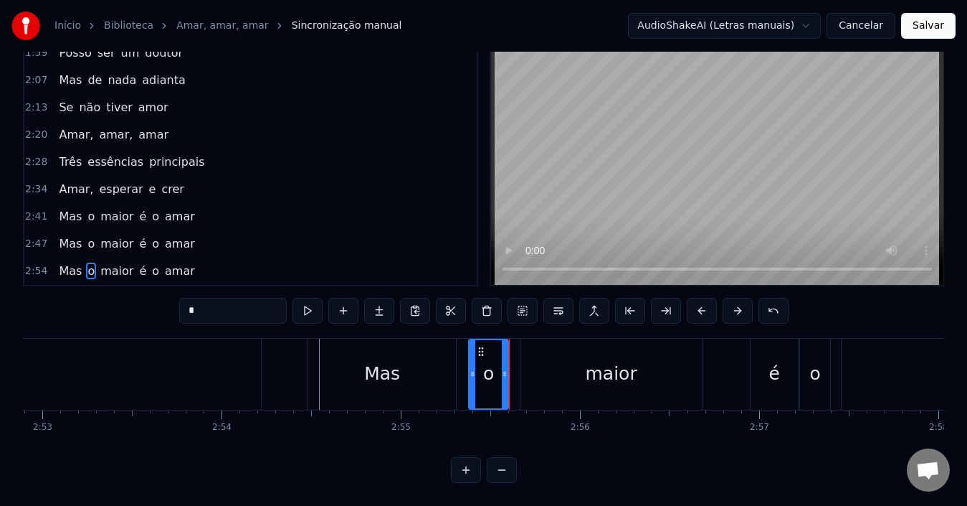
scroll to position [0, 30997]
click at [585, 376] on div "maior" at bounding box center [606, 373] width 181 height 71
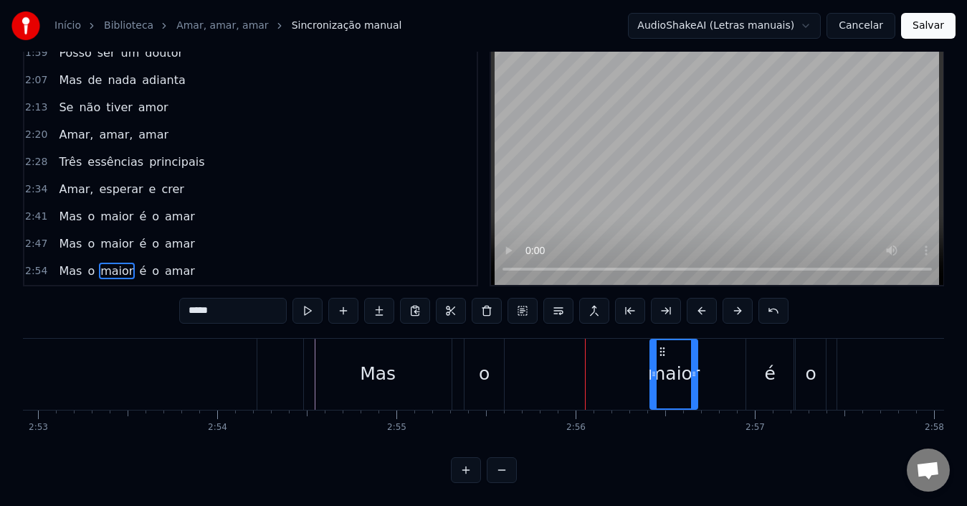
drag, startPoint x: 523, startPoint y: 362, endPoint x: 657, endPoint y: 369, distance: 134.3
click at [657, 369] on div at bounding box center [654, 374] width 6 height 68
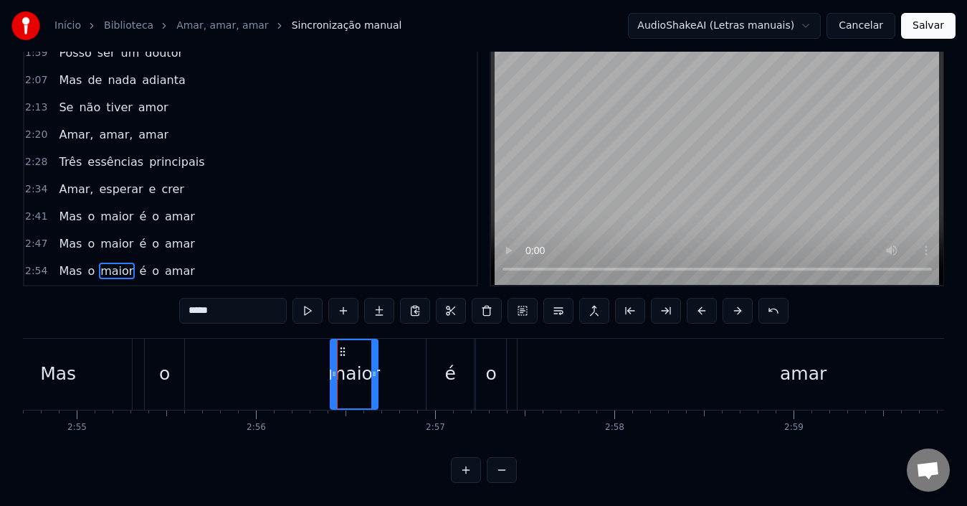
scroll to position [0, 31321]
click at [543, 360] on div "amar" at bounding box center [799, 373] width 571 height 71
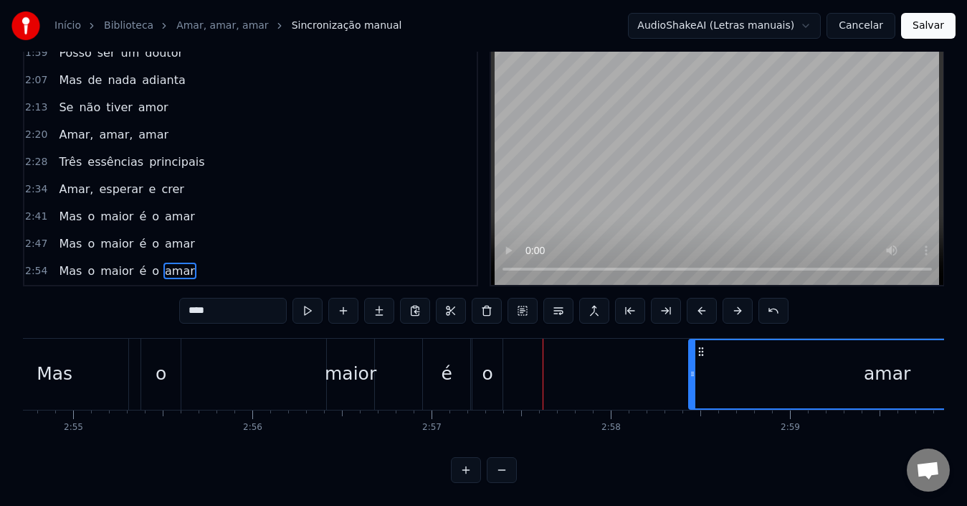
drag, startPoint x: 520, startPoint y: 345, endPoint x: 717, endPoint y: 354, distance: 197.4
click at [696, 354] on div at bounding box center [693, 374] width 6 height 68
click at [487, 360] on div "o" at bounding box center [487, 373] width 11 height 27
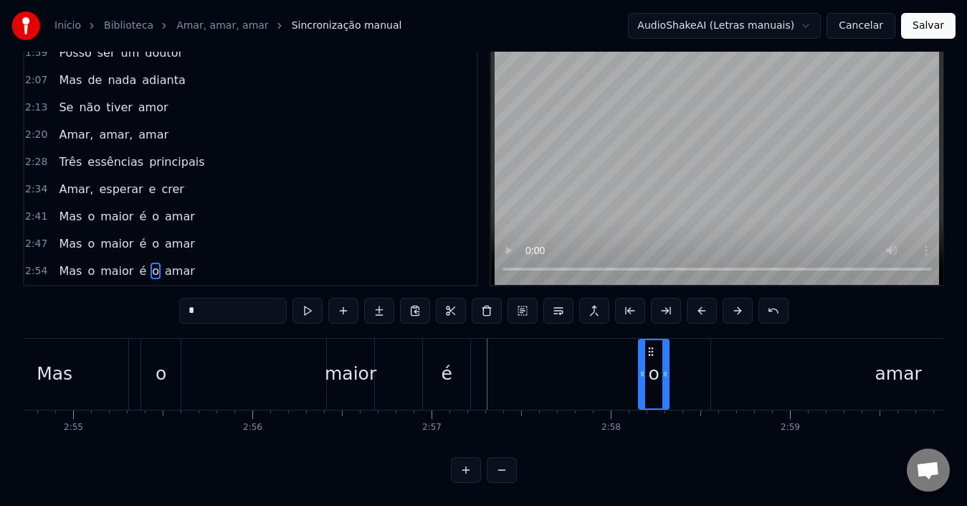
drag, startPoint x: 485, startPoint y: 339, endPoint x: 655, endPoint y: 350, distance: 169.6
click at [655, 350] on div "o" at bounding box center [654, 374] width 29 height 68
click at [439, 369] on div "é" at bounding box center [446, 373] width 47 height 71
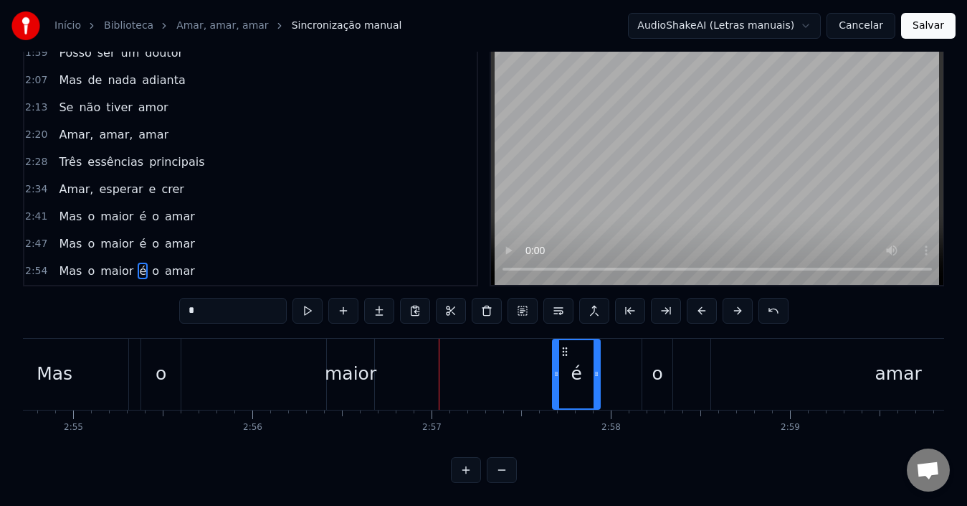
drag, startPoint x: 438, startPoint y: 339, endPoint x: 569, endPoint y: 351, distance: 131.8
click at [569, 351] on div "é" at bounding box center [577, 374] width 46 height 68
click at [359, 372] on div "maior" at bounding box center [351, 373] width 52 height 27
type input "*****"
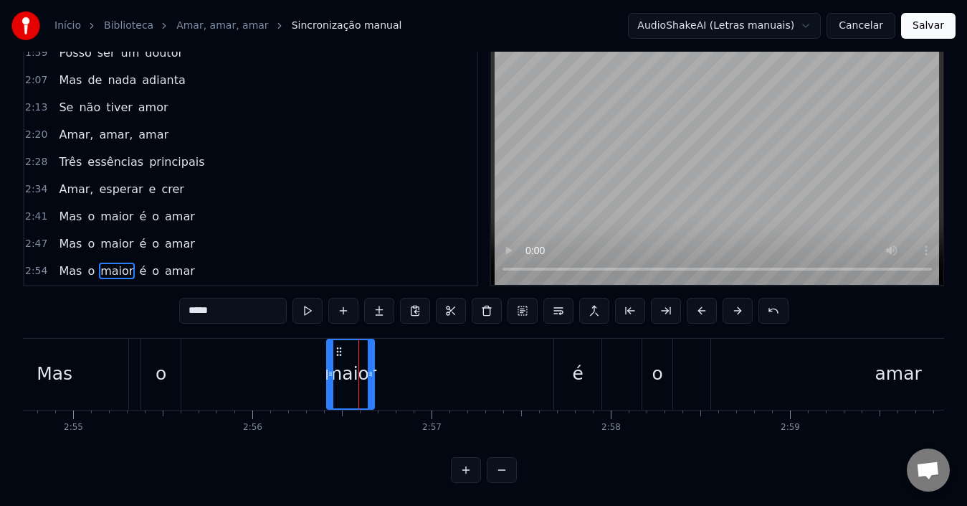
click at [359, 372] on div at bounding box center [359, 373] width 1 height 71
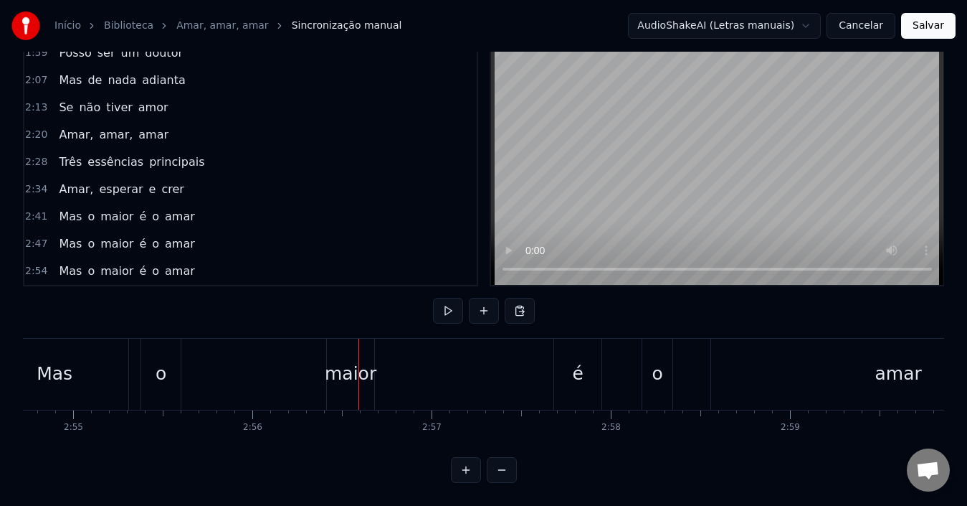
click at [343, 360] on div "maior" at bounding box center [351, 373] width 52 height 27
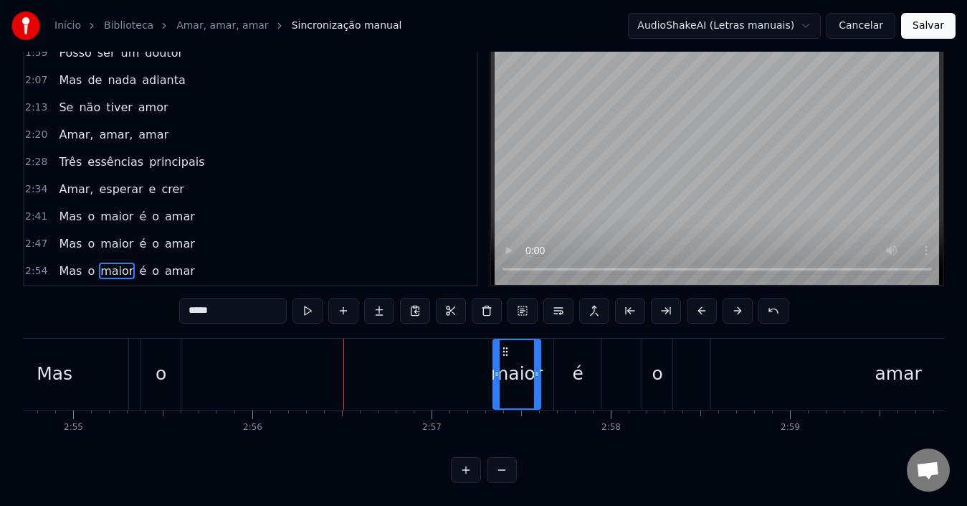
drag, startPoint x: 338, startPoint y: 337, endPoint x: 505, endPoint y: 351, distance: 166.9
click at [505, 351] on div "maior" at bounding box center [517, 374] width 46 height 68
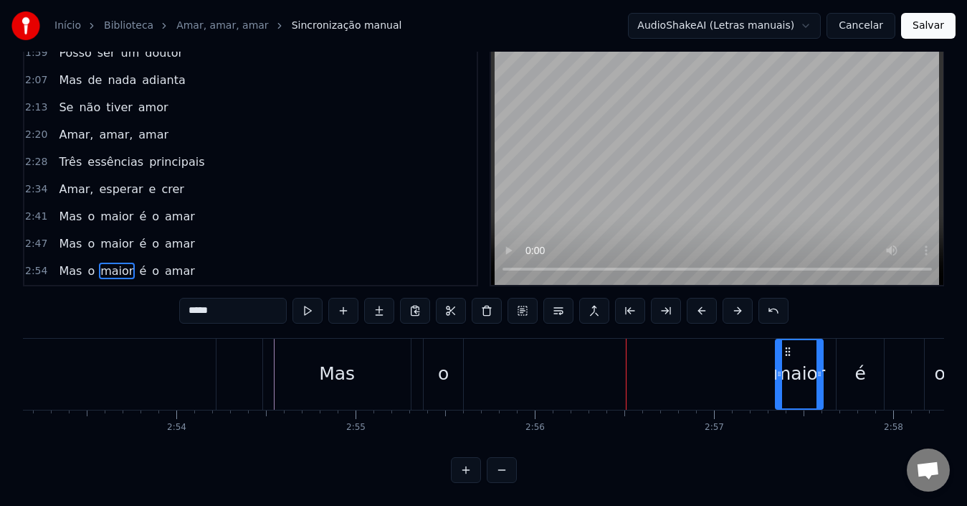
scroll to position [0, 31037]
click at [432, 371] on div "o" at bounding box center [443, 373] width 39 height 71
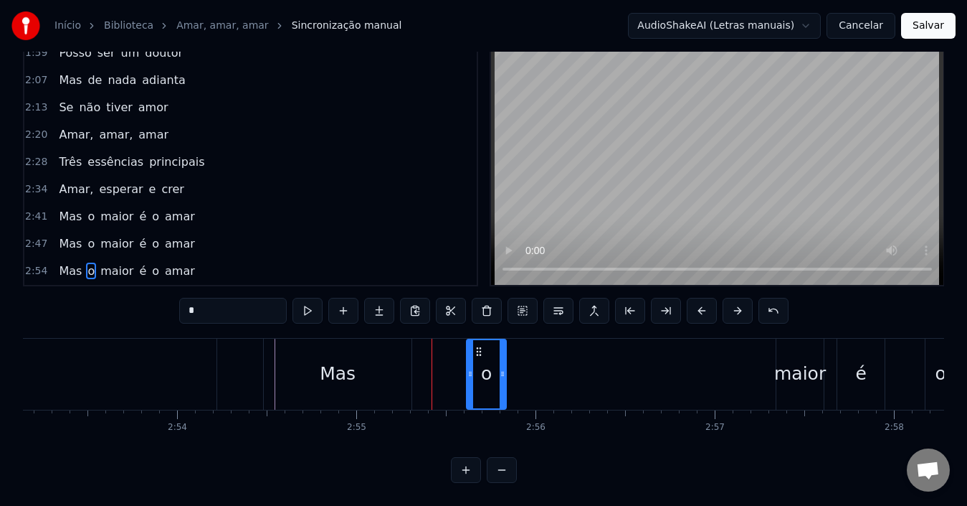
drag, startPoint x: 437, startPoint y: 336, endPoint x: 479, endPoint y: 341, distance: 42.7
click at [479, 346] on icon at bounding box center [478, 351] width 11 height 11
click at [486, 369] on div "o" at bounding box center [486, 373] width 11 height 27
drag, startPoint x: 500, startPoint y: 373, endPoint x: 508, endPoint y: 374, distance: 8.0
click at [508, 374] on div at bounding box center [511, 374] width 6 height 68
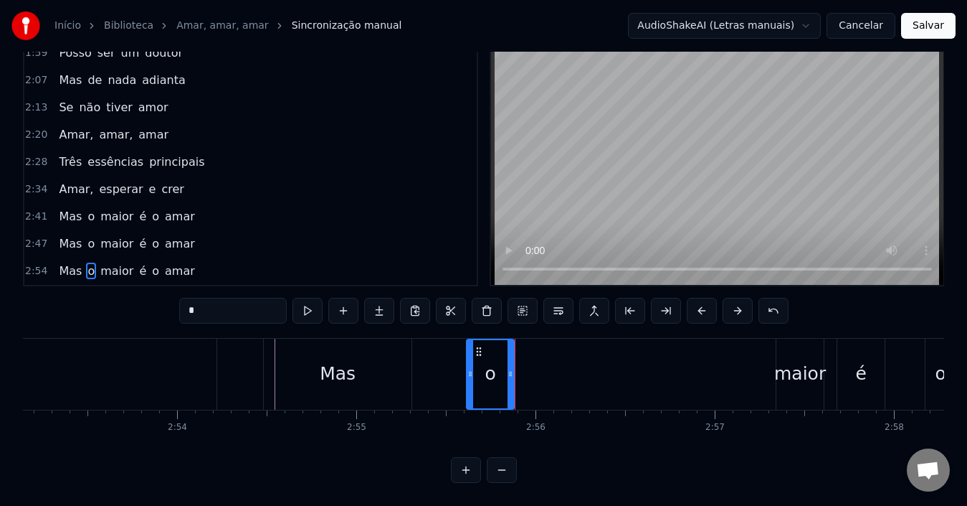
click at [346, 372] on div "Mas" at bounding box center [338, 373] width 36 height 27
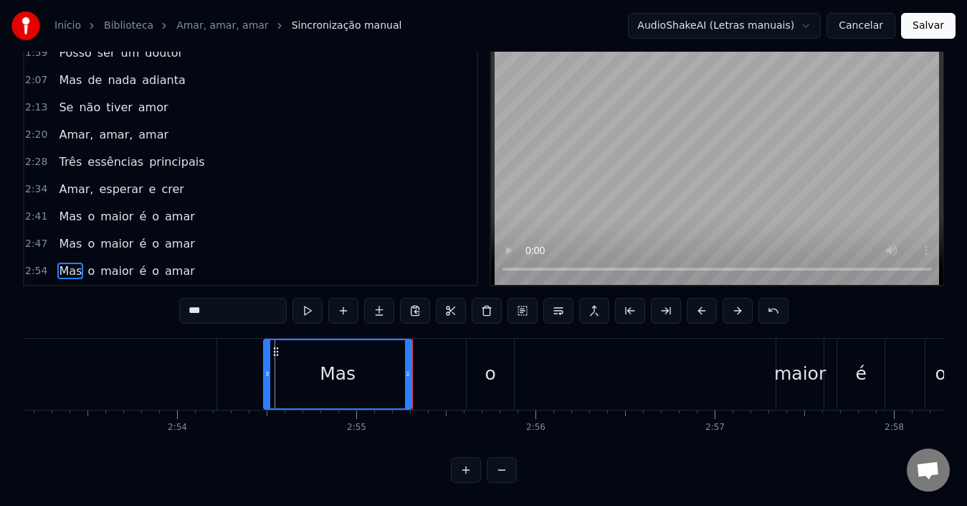
drag, startPoint x: 264, startPoint y: 364, endPoint x: 271, endPoint y: 362, distance: 7.3
click at [271, 362] on div "Mas" at bounding box center [337, 373] width 149 height 71
click at [272, 368] on icon at bounding box center [272, 373] width 6 height 11
click at [285, 367] on div "Mas" at bounding box center [338, 374] width 146 height 68
click at [488, 371] on div "o" at bounding box center [490, 373] width 11 height 27
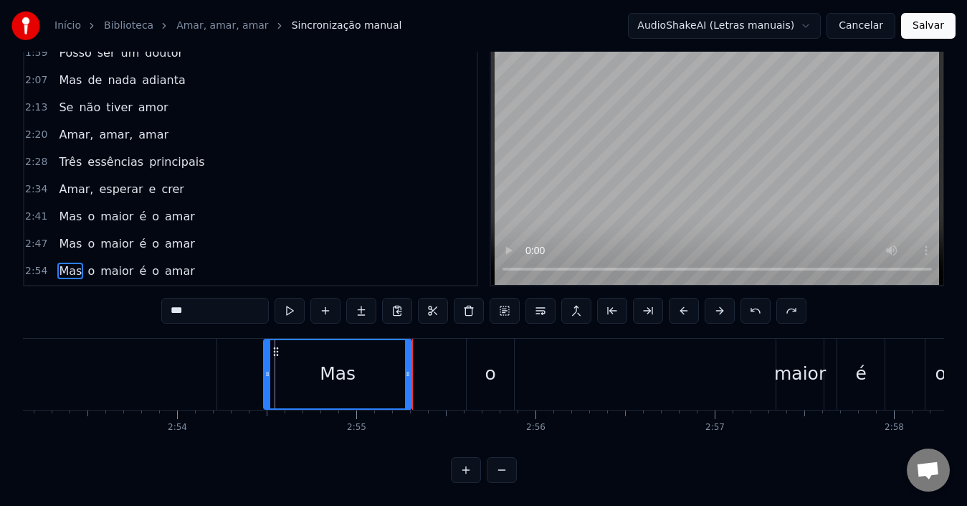
type input "*"
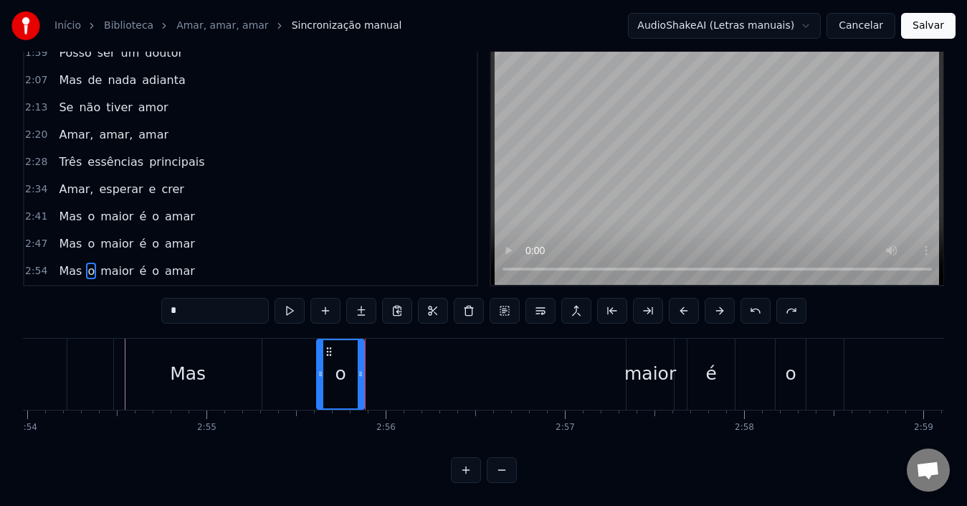
scroll to position [0, 31188]
click at [484, 378] on div "Mas o maior é o amar" at bounding box center [667, 373] width 1109 height 71
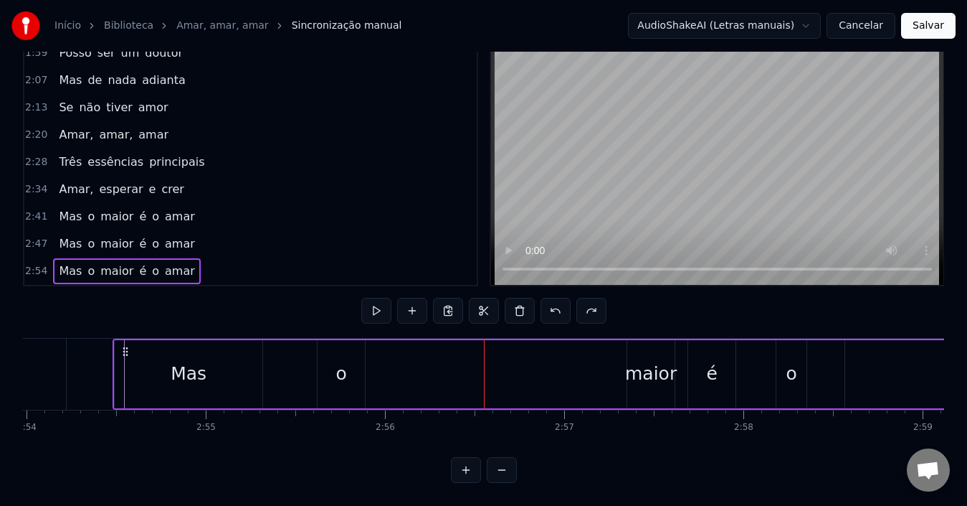
click at [644, 371] on div "maior" at bounding box center [651, 373] width 52 height 27
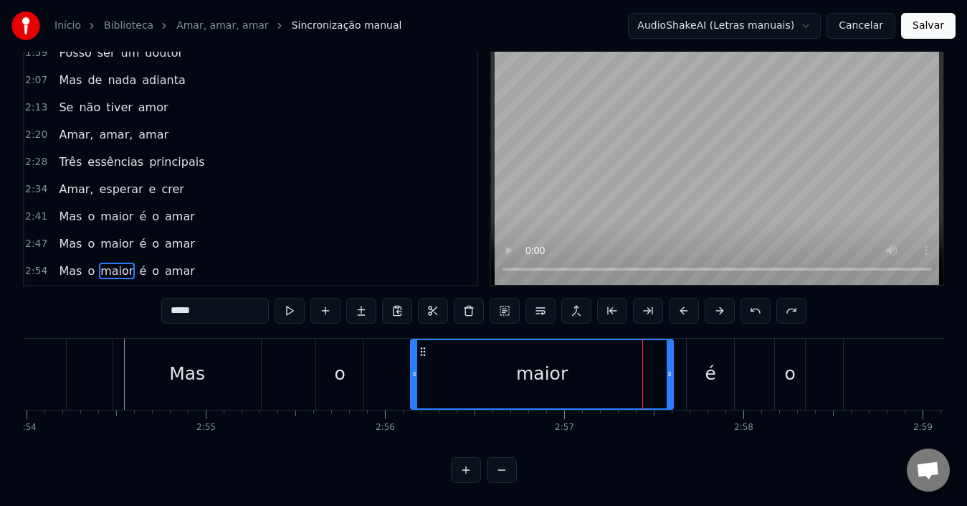
drag, startPoint x: 631, startPoint y: 365, endPoint x: 392, endPoint y: 365, distance: 239.5
click at [412, 367] on div at bounding box center [415, 374] width 6 height 68
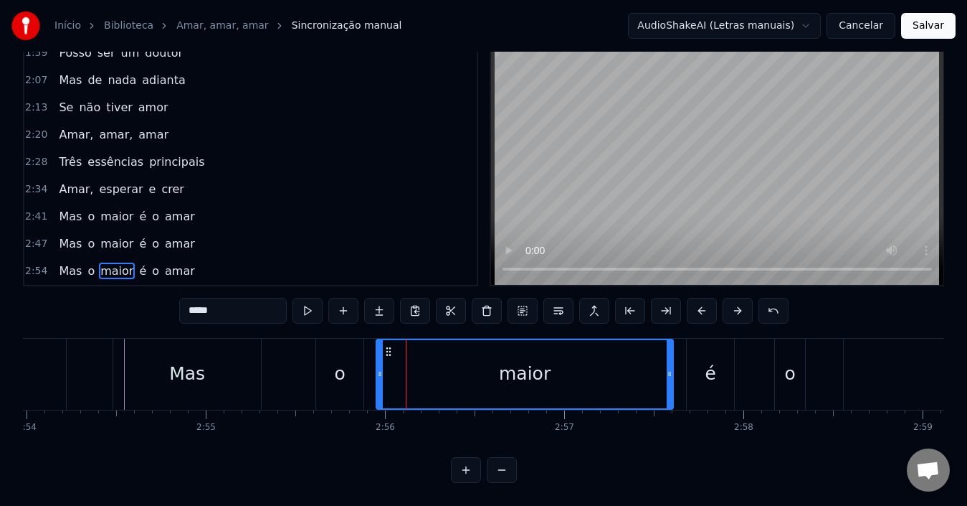
drag, startPoint x: 392, startPoint y: 365, endPoint x: 379, endPoint y: 364, distance: 12.3
click at [379, 368] on icon at bounding box center [380, 373] width 6 height 11
click at [505, 362] on div "maior" at bounding box center [525, 373] width 52 height 27
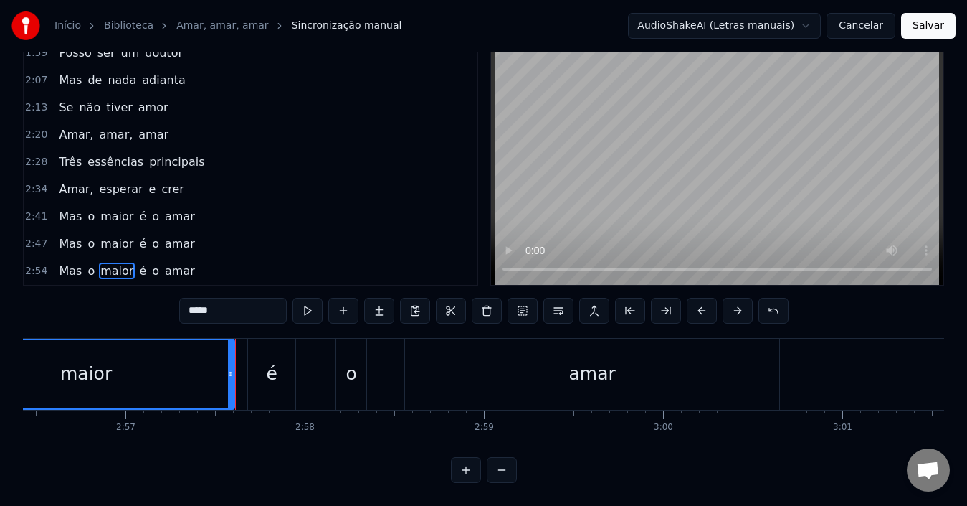
scroll to position [0, 31628]
click at [574, 377] on div "amar" at bounding box center [591, 373] width 374 height 71
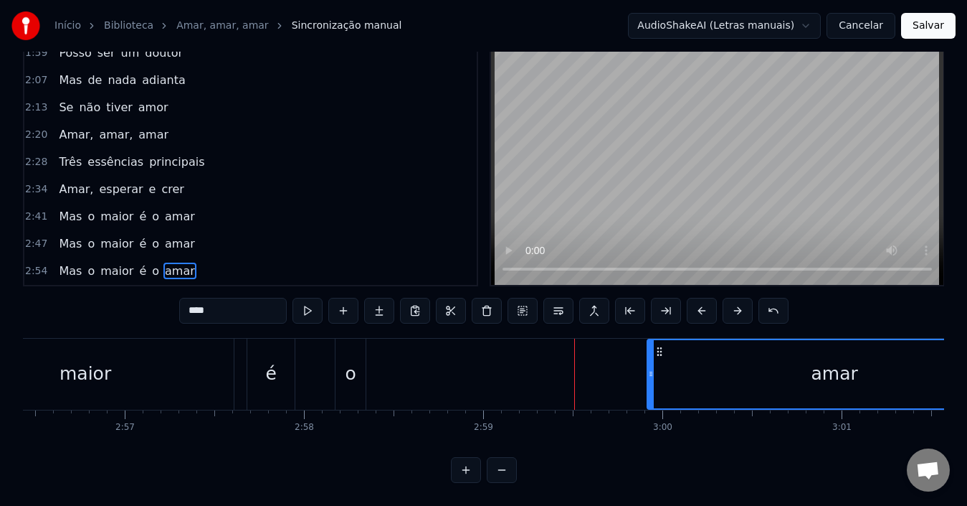
drag, startPoint x: 415, startPoint y: 336, endPoint x: 645, endPoint y: 351, distance: 230.0
click at [695, 349] on div "amar" at bounding box center [834, 374] width 373 height 68
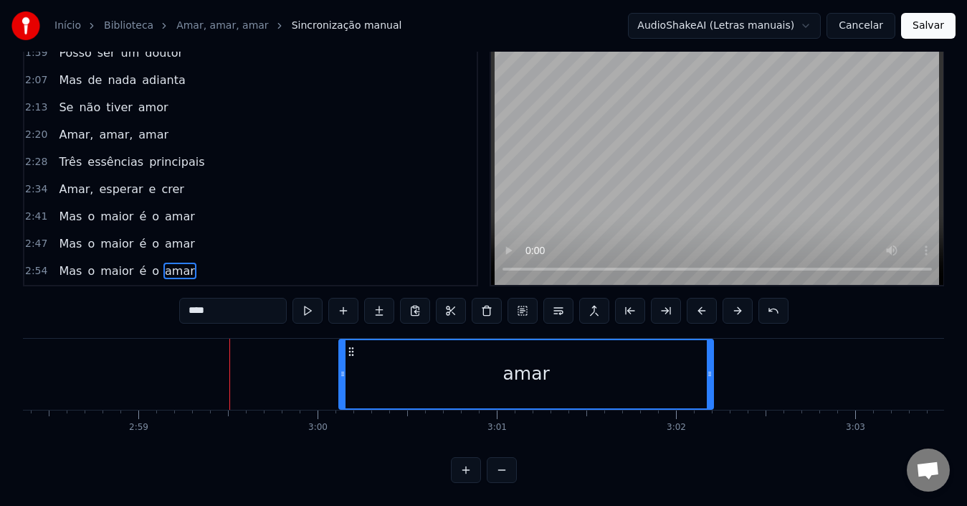
scroll to position [0, 31973]
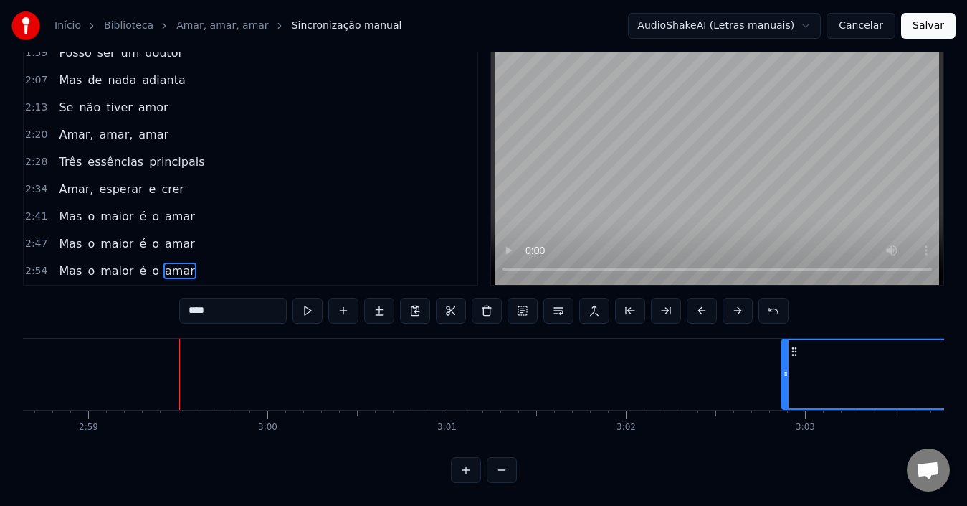
drag, startPoint x: 350, startPoint y: 342, endPoint x: 842, endPoint y: 350, distance: 492.0
click at [842, 350] on div "amar" at bounding box center [969, 374] width 373 height 68
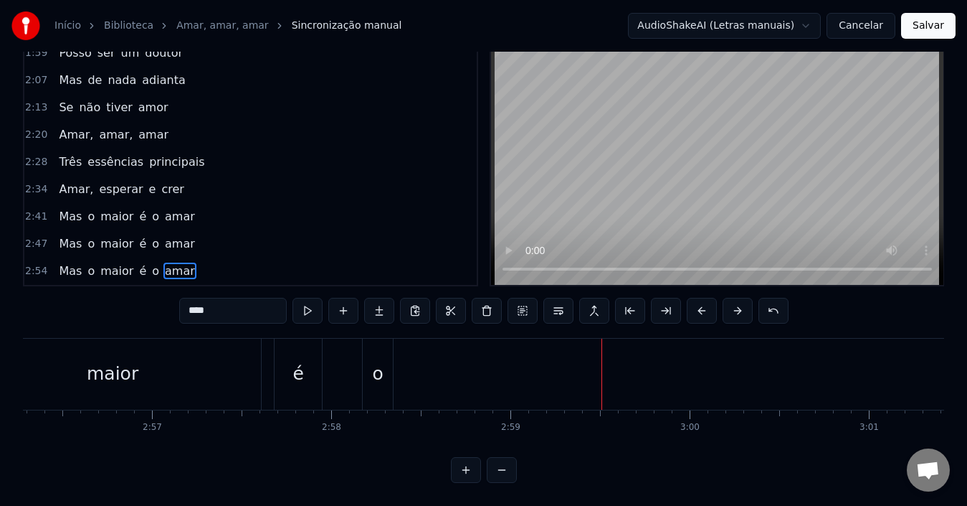
scroll to position [0, 31600]
click at [375, 374] on div "o" at bounding box center [378, 373] width 11 height 27
type input "*"
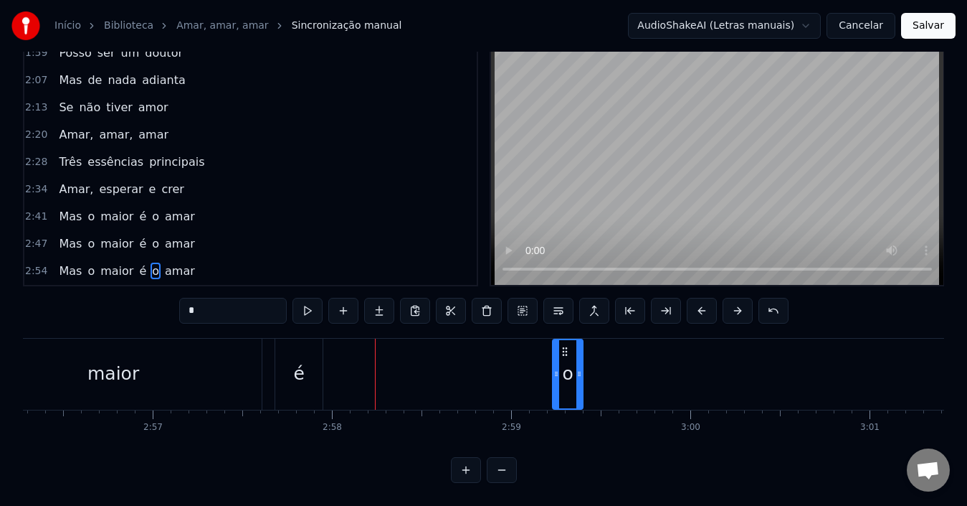
drag, startPoint x: 373, startPoint y: 336, endPoint x: 695, endPoint y: 357, distance: 322.6
click at [582, 357] on div "o" at bounding box center [568, 374] width 29 height 68
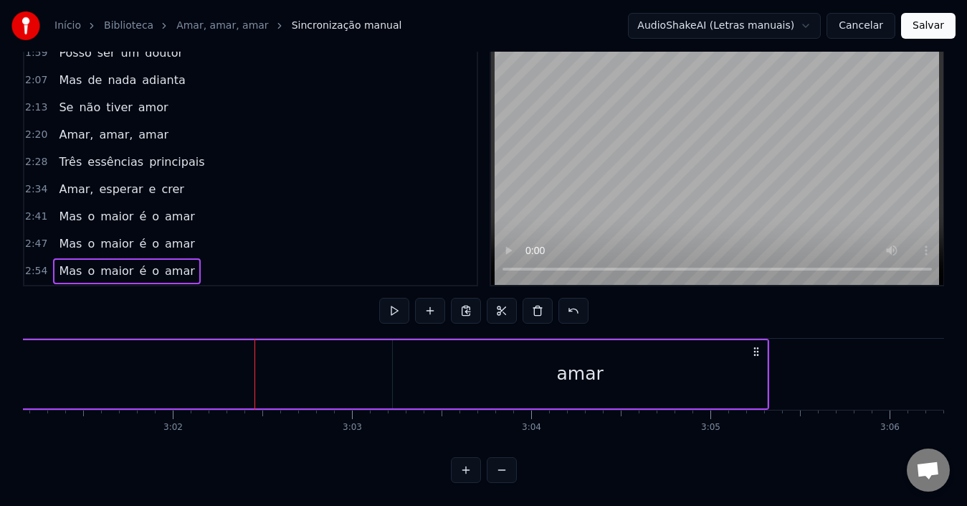
scroll to position [0, 32476]
click at [564, 373] on div "amar" at bounding box center [579, 373] width 47 height 27
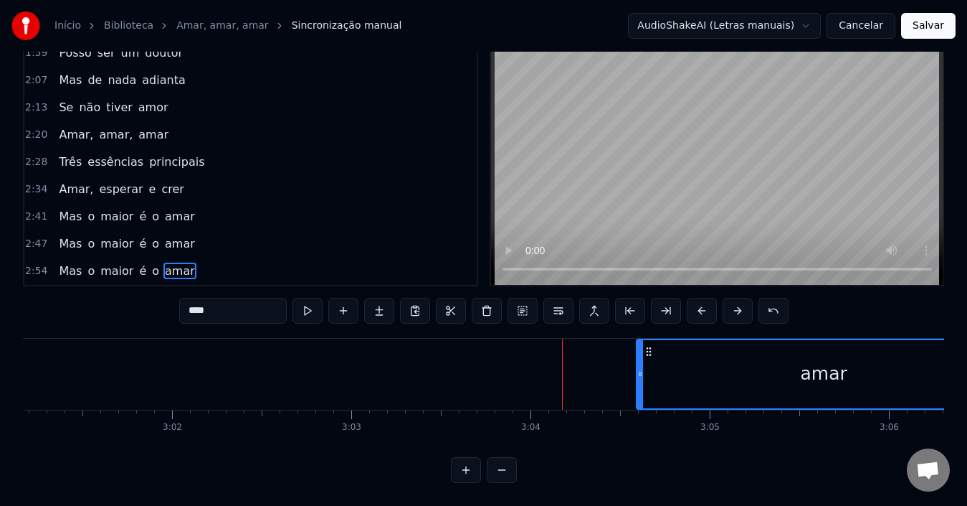
drag, startPoint x: 402, startPoint y: 338, endPoint x: 647, endPoint y: 357, distance: 246.7
click at [647, 357] on div "amar" at bounding box center [823, 374] width 373 height 68
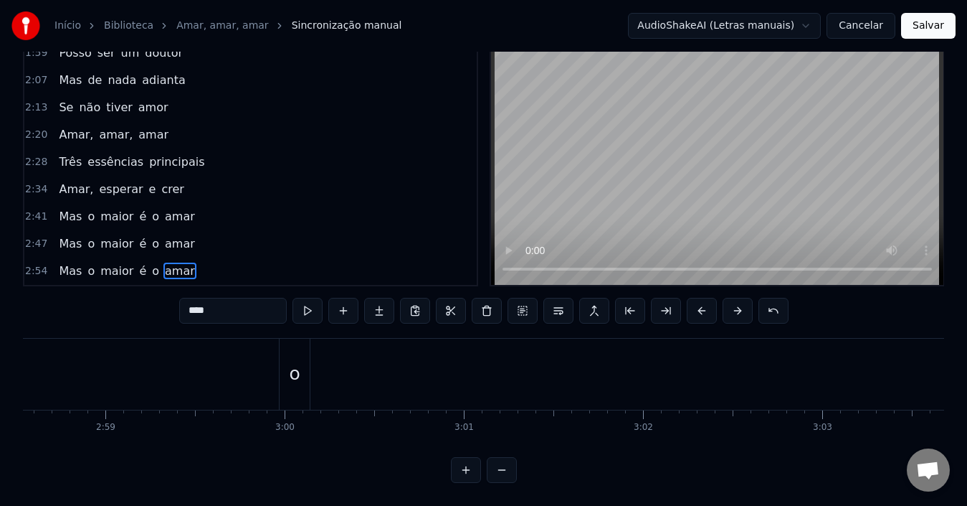
scroll to position [0, 32005]
click at [296, 361] on div "o" at bounding box center [295, 373] width 11 height 27
drag, startPoint x: 290, startPoint y: 338, endPoint x: 706, endPoint y: 377, distance: 417.0
click at [570, 377] on div "o" at bounding box center [555, 374] width 29 height 68
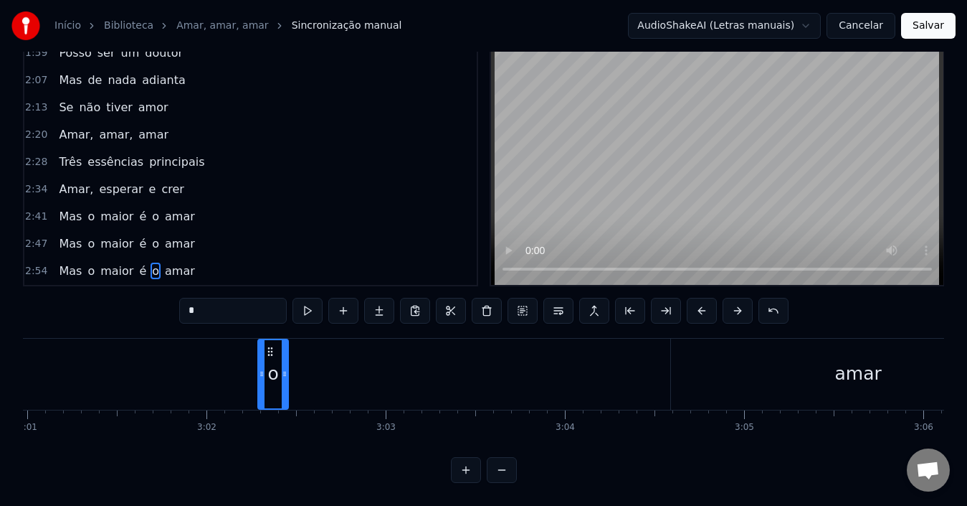
scroll to position [0, 32443]
drag, startPoint x: 267, startPoint y: 340, endPoint x: 621, endPoint y: 362, distance: 354.2
click at [621, 362] on div "o" at bounding box center [626, 374] width 29 height 68
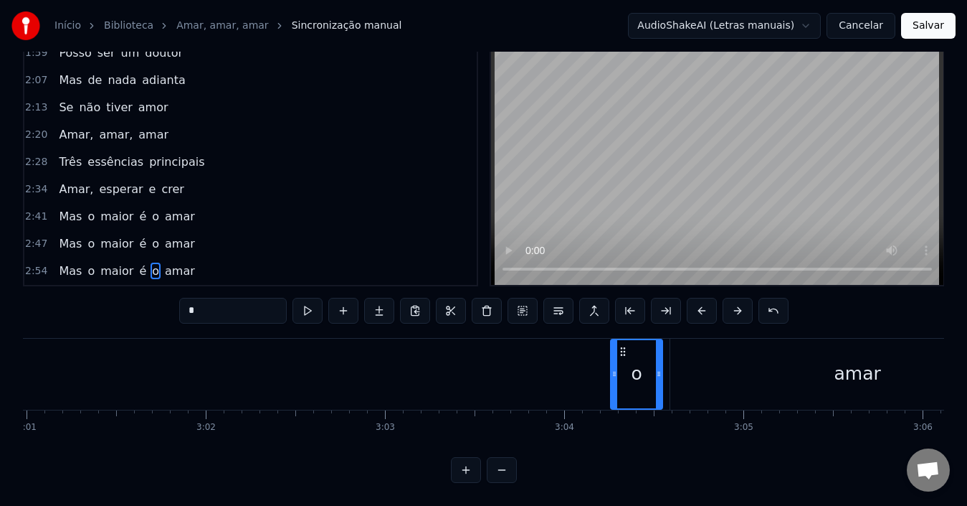
drag, startPoint x: 637, startPoint y: 361, endPoint x: 659, endPoint y: 361, distance: 21.5
click at [659, 368] on icon at bounding box center [659, 373] width 6 height 11
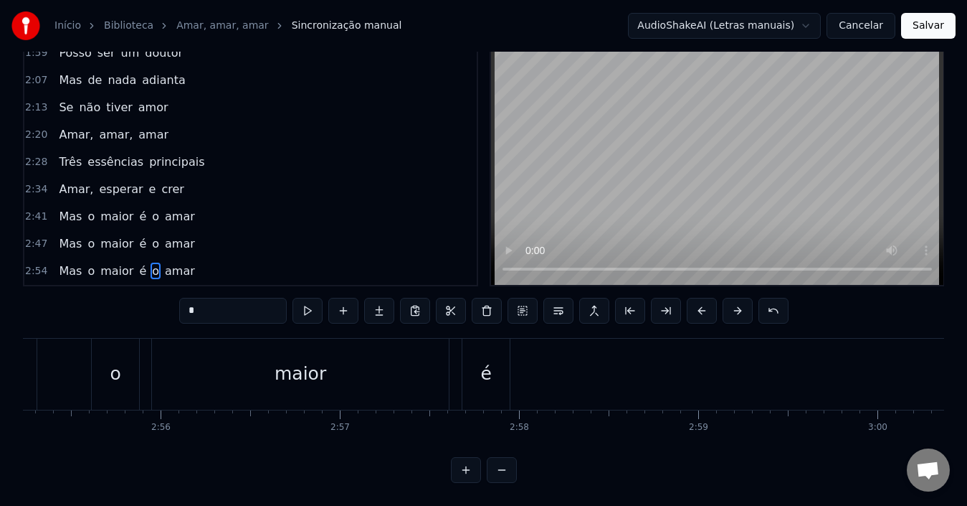
click at [482, 362] on div "é" at bounding box center [485, 373] width 11 height 27
type input "*"
drag, startPoint x: 476, startPoint y: 336, endPoint x: 678, endPoint y: 397, distance: 211.2
click at [762, 365] on div "é" at bounding box center [739, 374] width 46 height 68
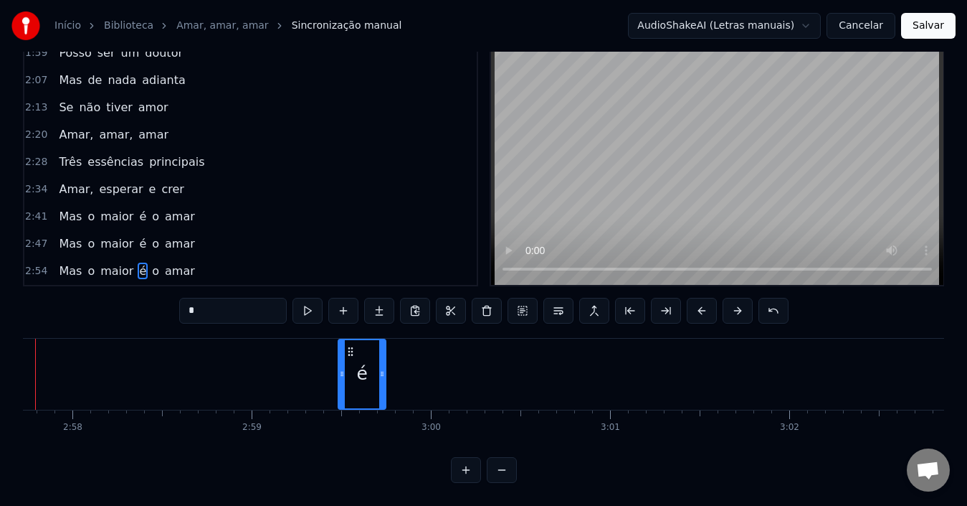
scroll to position [0, 31860]
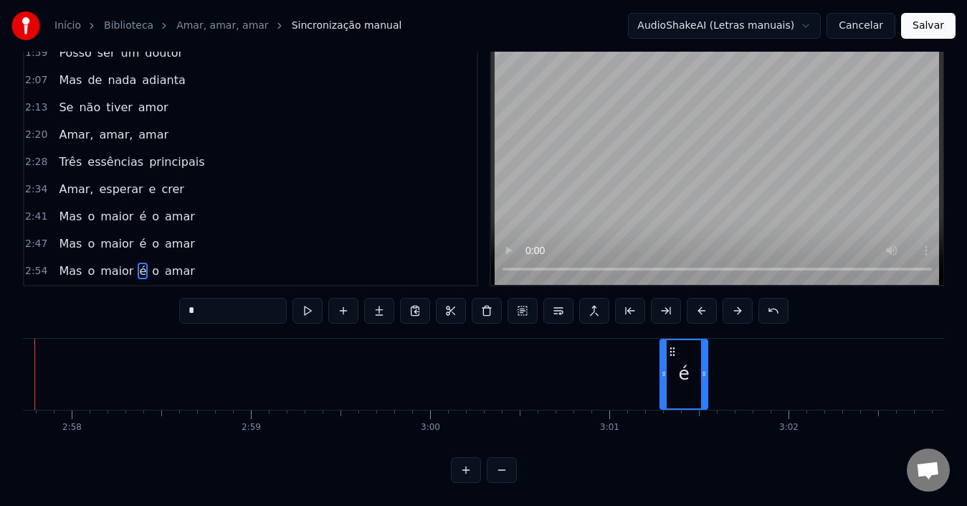
drag, startPoint x: 349, startPoint y: 336, endPoint x: 750, endPoint y: 355, distance: 401.3
click at [707, 355] on div "é" at bounding box center [684, 374] width 46 height 68
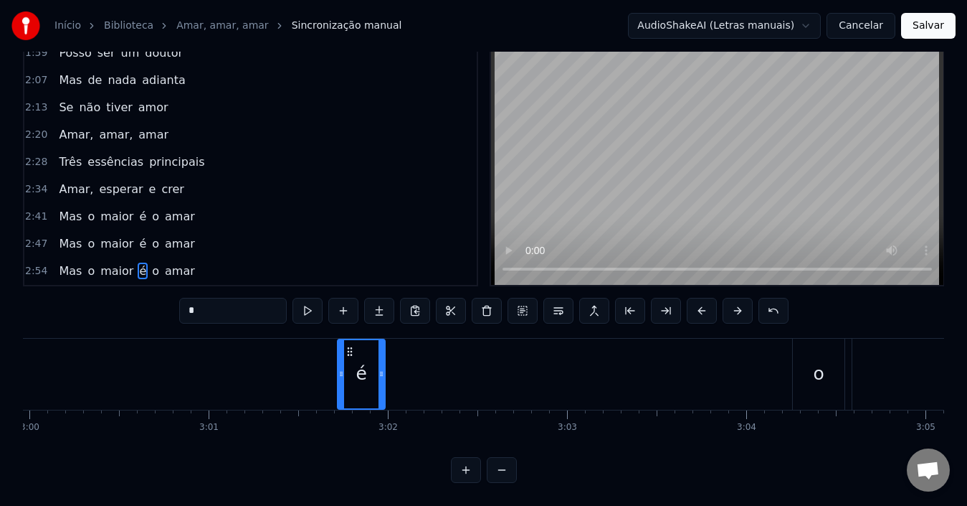
scroll to position [0, 32261]
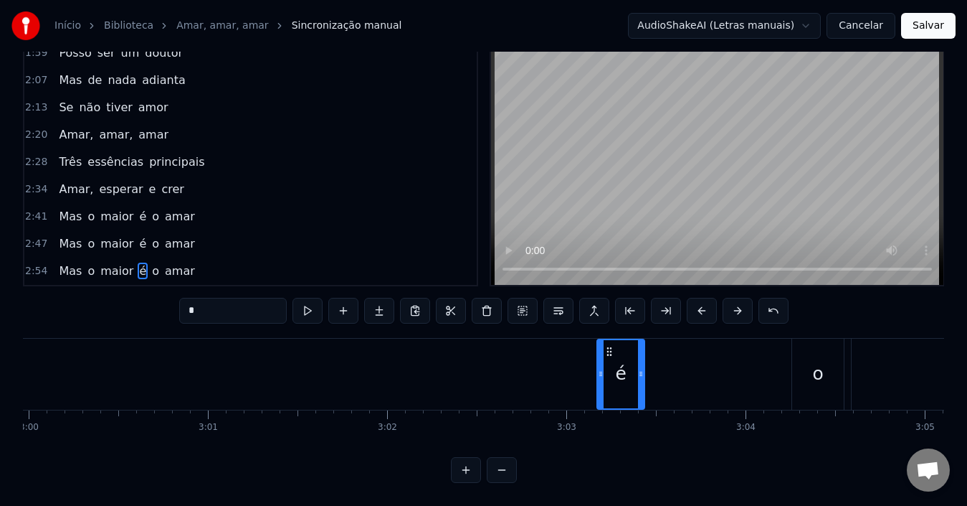
drag, startPoint x: 347, startPoint y: 340, endPoint x: 607, endPoint y: 363, distance: 261.3
click at [607, 363] on div "é" at bounding box center [621, 374] width 46 height 68
click at [523, 373] on div "Mas o maior é o amar" at bounding box center [134, 373] width 2191 height 71
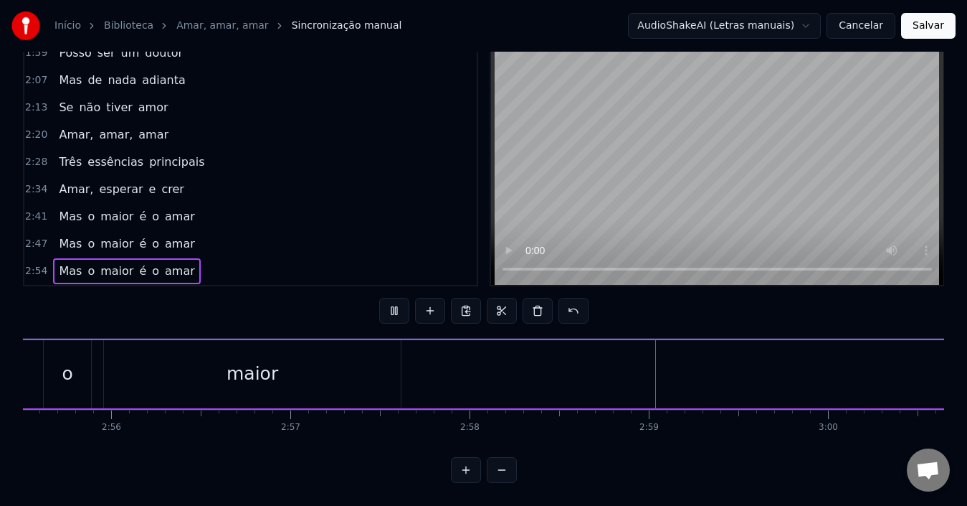
scroll to position [0, 31463]
click at [389, 357] on div "maior" at bounding box center [251, 374] width 297 height 68
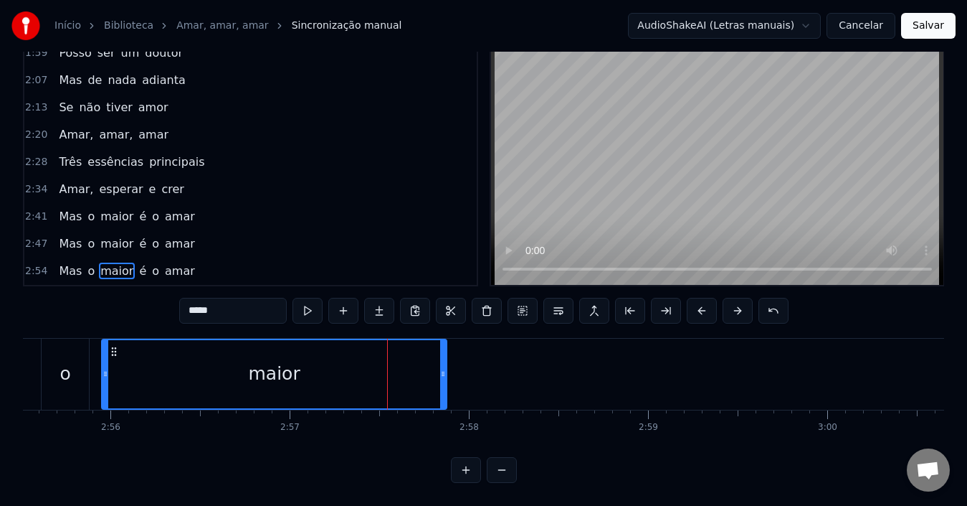
drag, startPoint x: 397, startPoint y: 369, endPoint x: 858, endPoint y: 367, distance: 461.1
click at [868, 367] on div "Mas o maior é o amar" at bounding box center [933, 373] width 2191 height 71
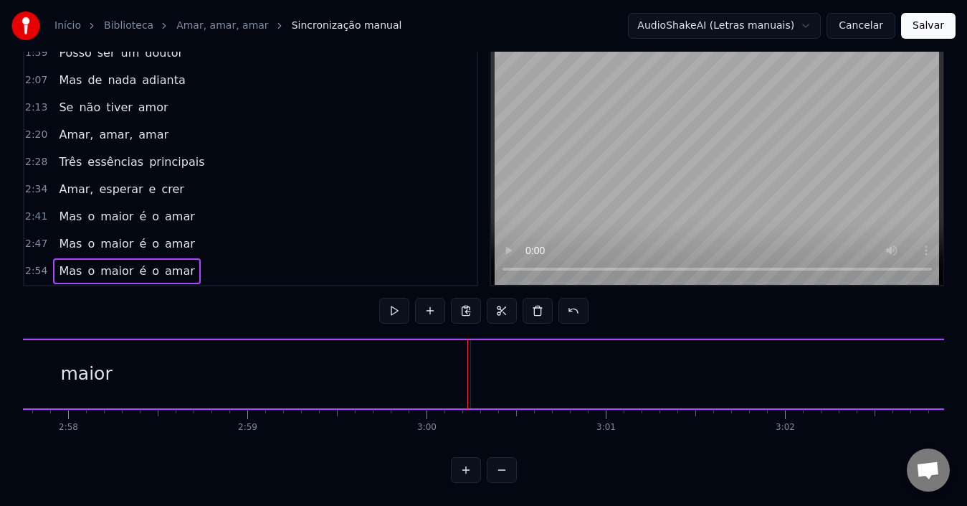
scroll to position [0, 31864]
click at [435, 364] on div "maior" at bounding box center [86, 374] width 768 height 68
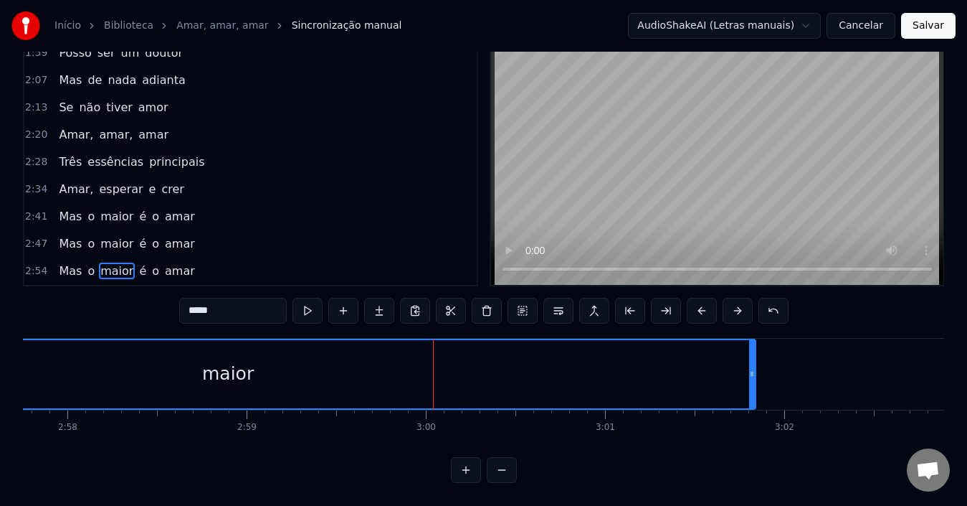
drag, startPoint x: 466, startPoint y: 365, endPoint x: 754, endPoint y: 371, distance: 287.6
click at [754, 371] on div at bounding box center [752, 374] width 6 height 68
click at [625, 375] on div "maior" at bounding box center [228, 374] width 1054 height 68
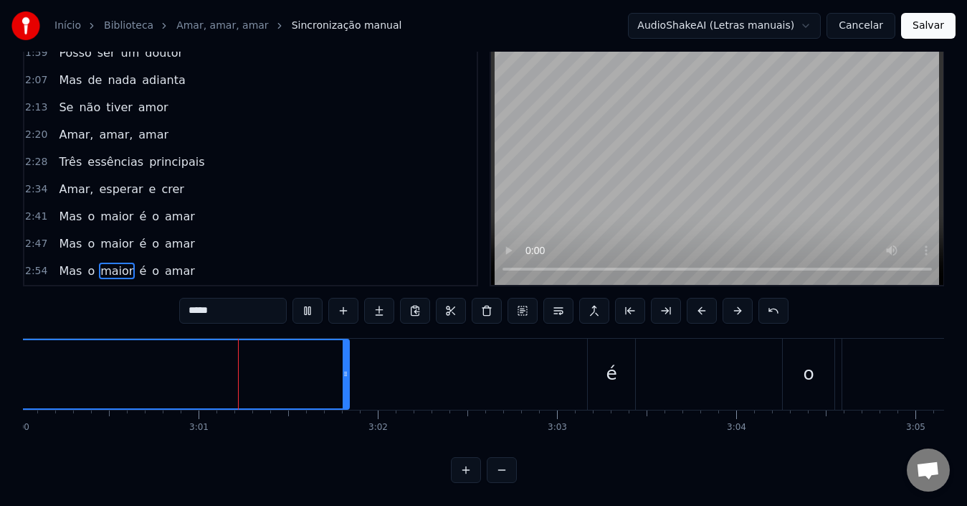
scroll to position [0, 32318]
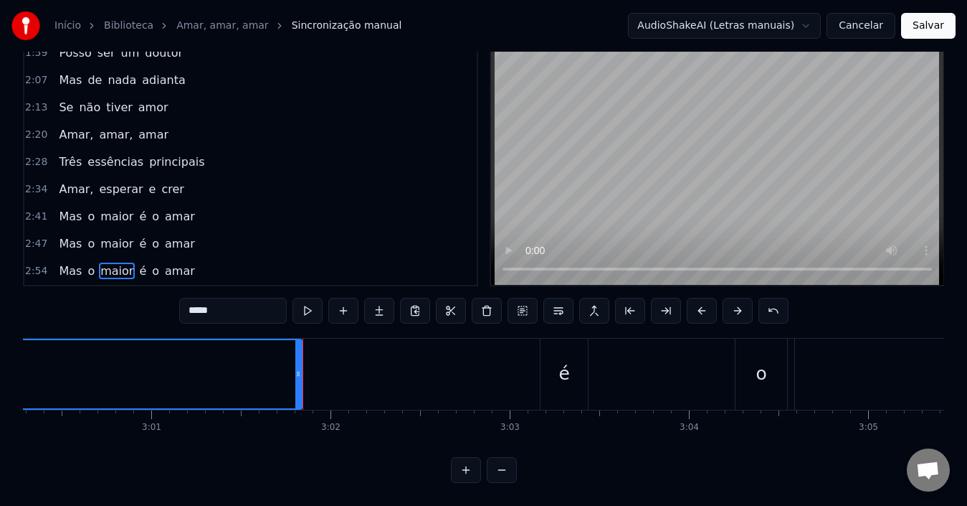
click at [179, 270] on div "Mas o maior é o amar" at bounding box center [126, 271] width 147 height 26
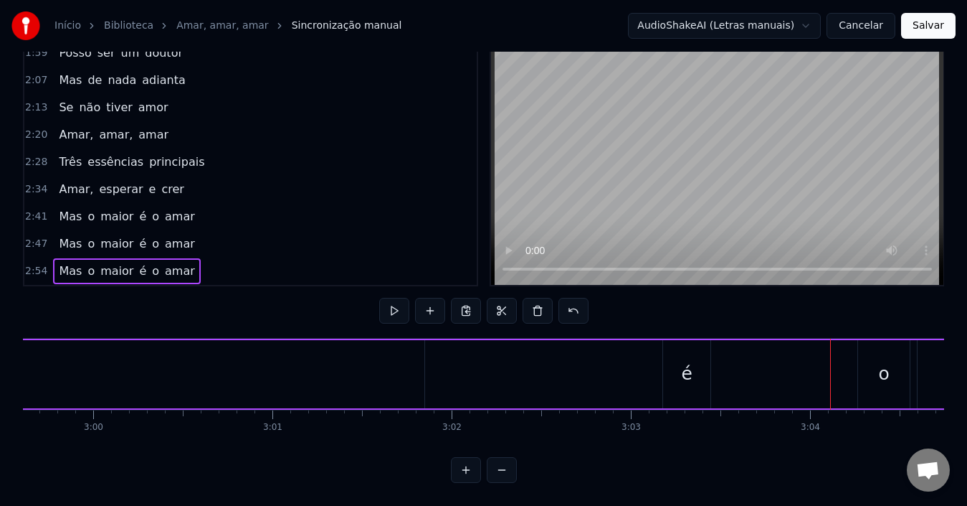
scroll to position [0, 32192]
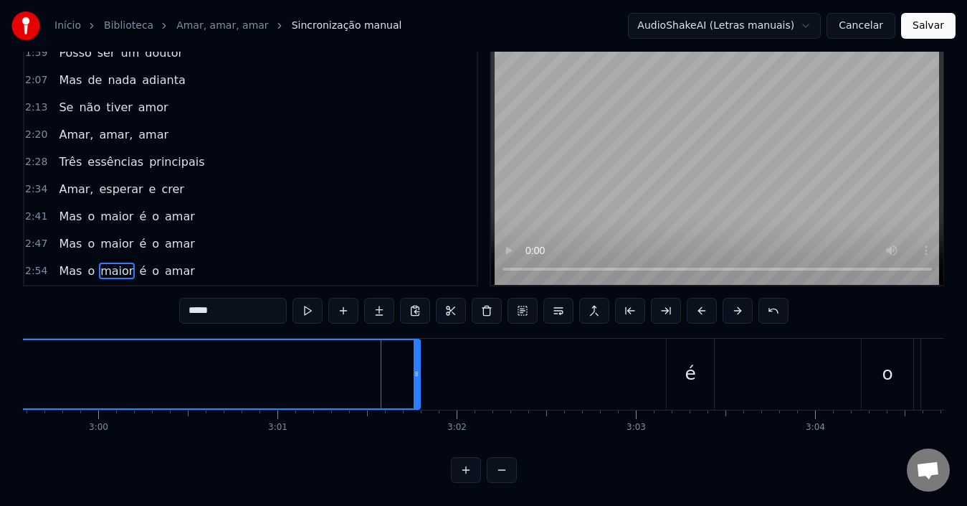
drag, startPoint x: 424, startPoint y: 374, endPoint x: 417, endPoint y: 374, distance: 7.9
click at [417, 374] on div at bounding box center [417, 374] width 6 height 68
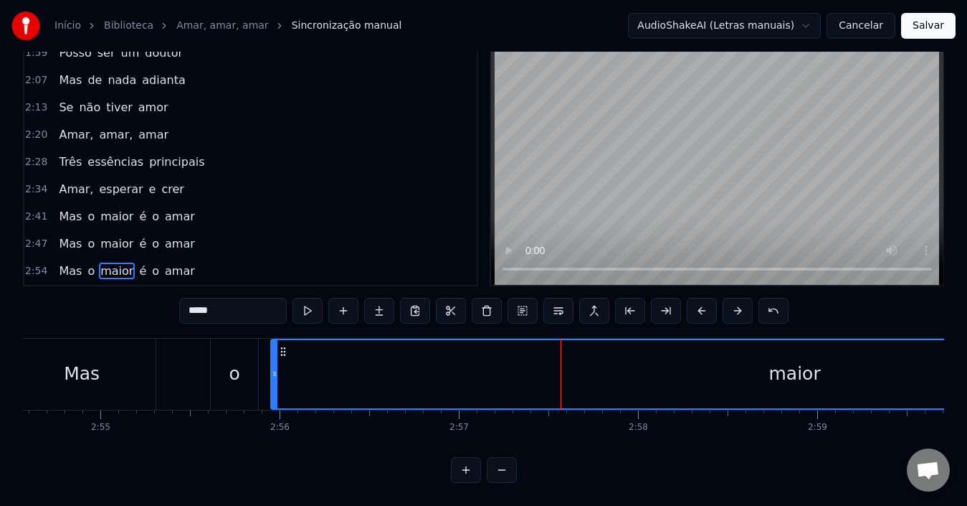
scroll to position [0, 31293]
click at [247, 371] on div "o" at bounding box center [235, 373] width 47 height 71
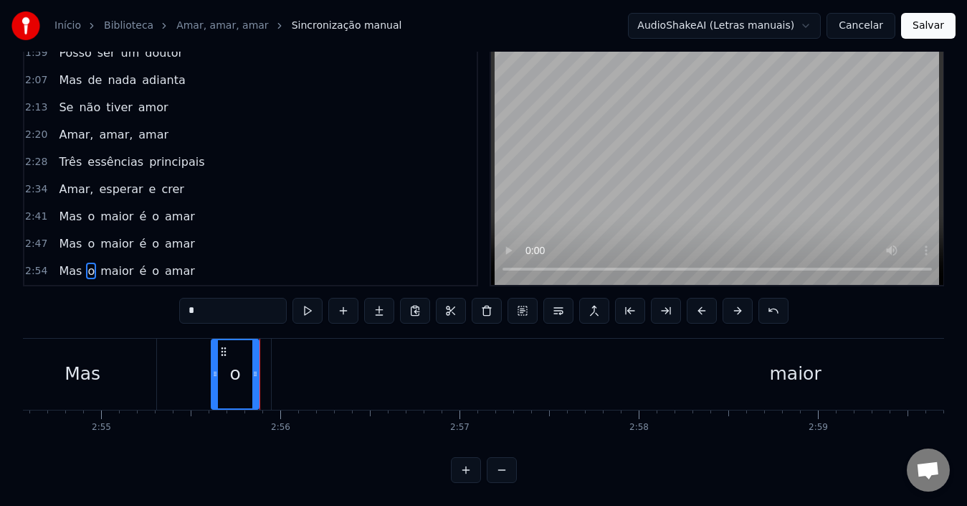
click at [291, 380] on div "maior" at bounding box center [796, 373] width 1048 height 71
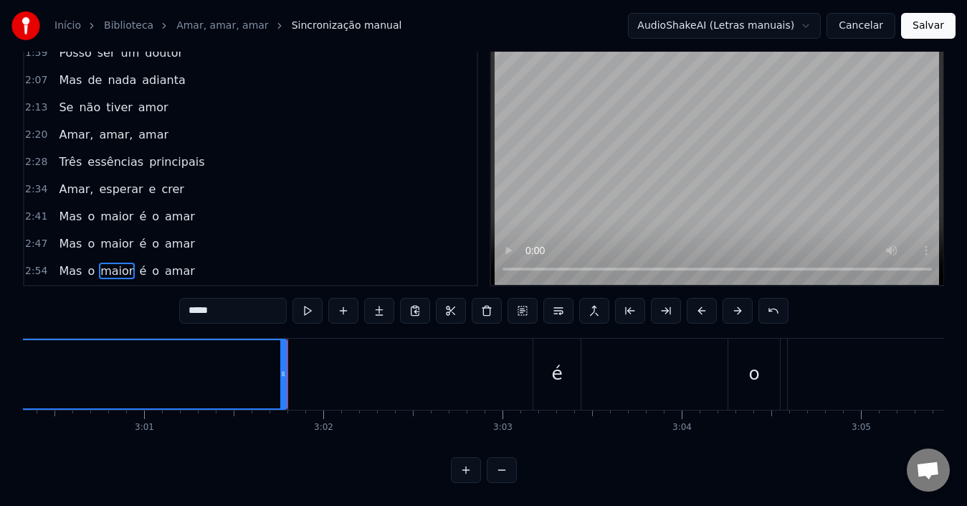
scroll to position [0, 32365]
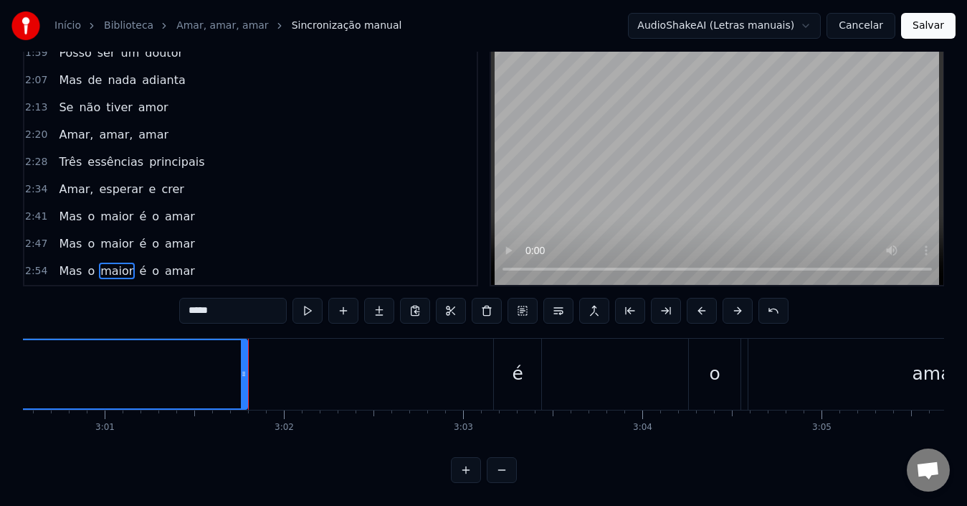
click at [514, 375] on div "é" at bounding box center [517, 373] width 47 height 71
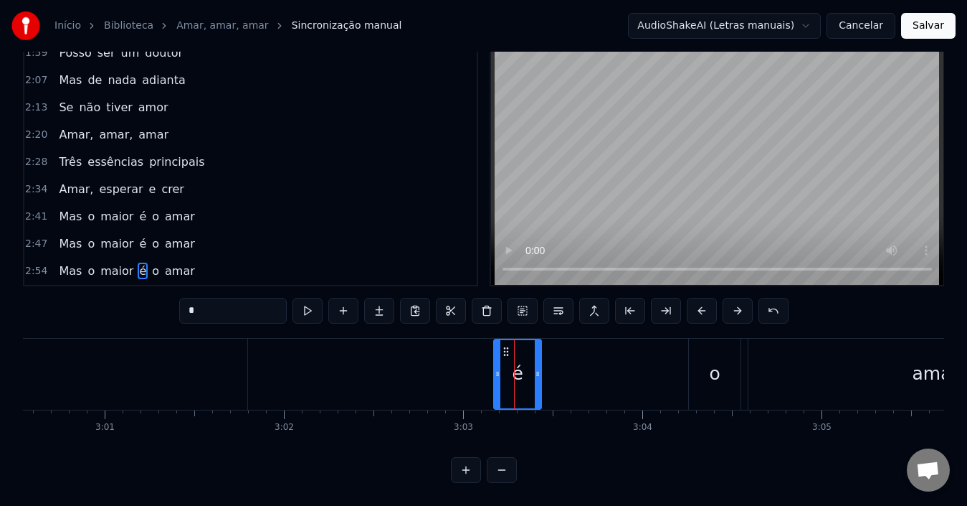
click at [516, 379] on div "é" at bounding box center [518, 374] width 46 height 68
drag, startPoint x: 535, startPoint y: 373, endPoint x: 602, endPoint y: 373, distance: 67.4
click at [602, 373] on div at bounding box center [605, 374] width 6 height 68
click at [529, 380] on div "é" at bounding box center [551, 374] width 113 height 68
click at [718, 373] on div "o" at bounding box center [714, 373] width 11 height 27
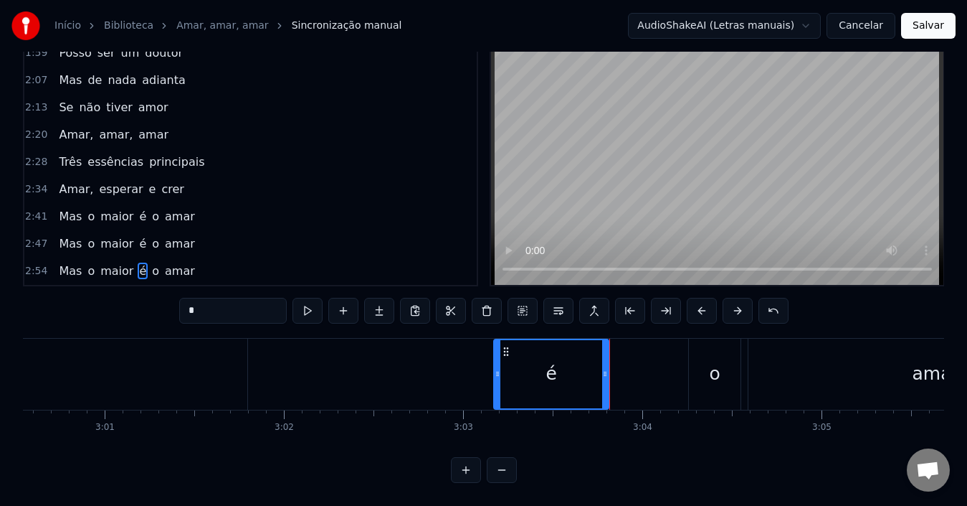
type input "*"
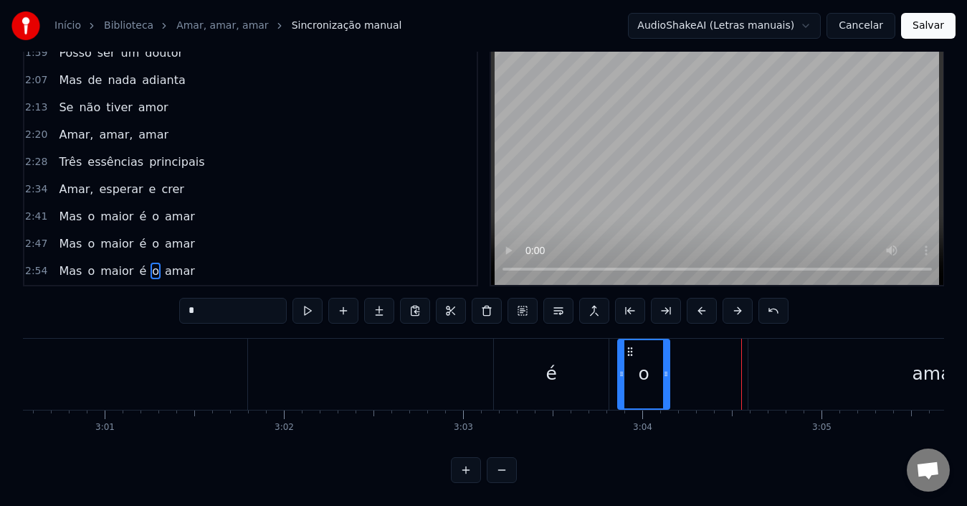
drag, startPoint x: 701, startPoint y: 339, endPoint x: 630, endPoint y: 344, distance: 71.9
click at [630, 346] on icon at bounding box center [630, 351] width 11 height 11
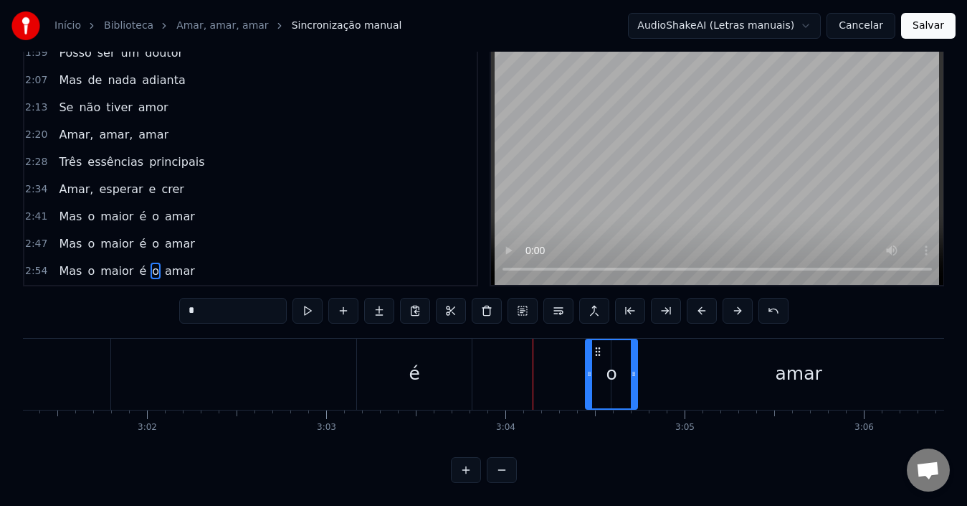
scroll to position [0, 32503]
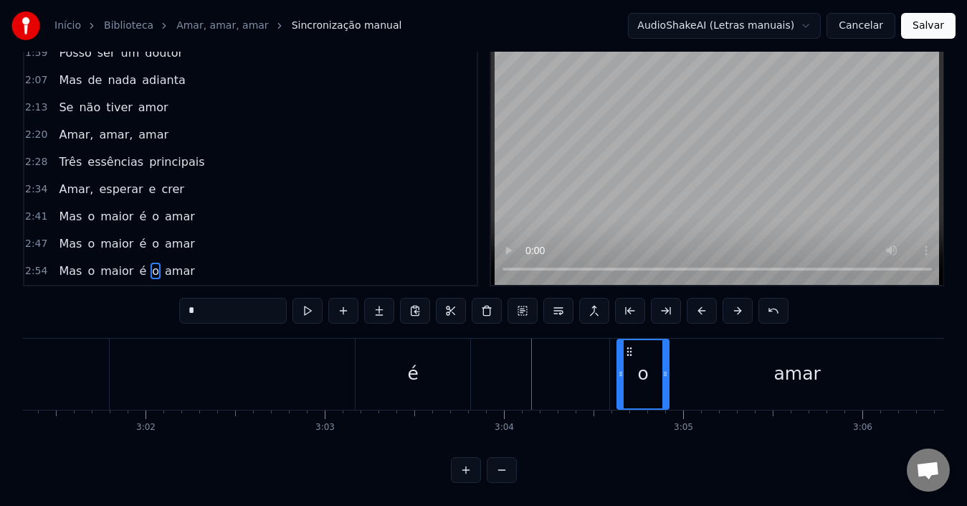
drag, startPoint x: 633, startPoint y: 338, endPoint x: 536, endPoint y: 338, distance: 97.5
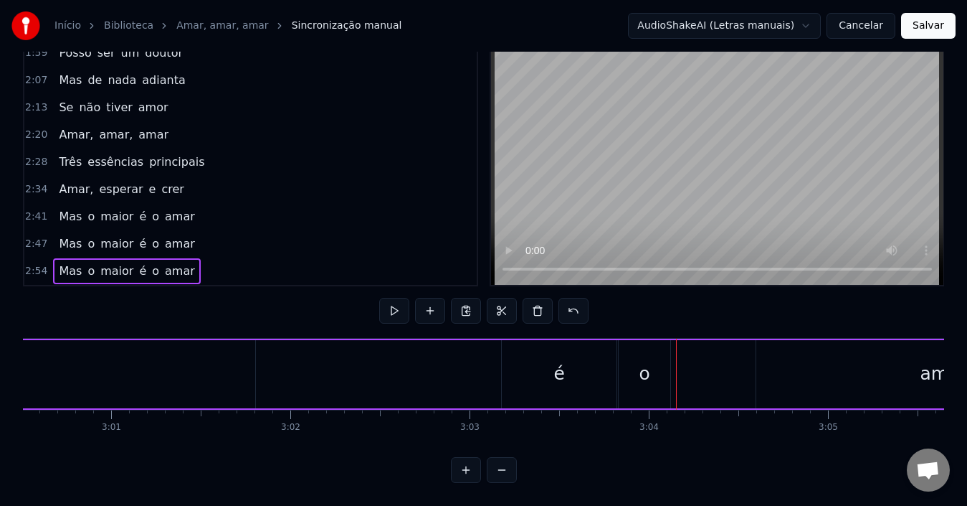
click at [642, 366] on div "o" at bounding box center [644, 373] width 11 height 27
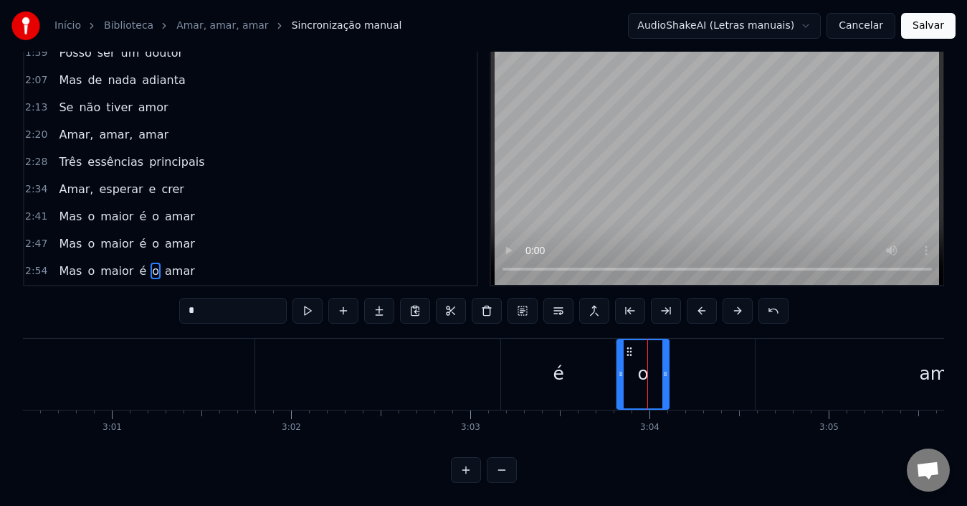
click at [637, 366] on div "o" at bounding box center [642, 373] width 11 height 27
drag, startPoint x: 630, startPoint y: 334, endPoint x: 659, endPoint y: 341, distance: 29.4
click at [659, 341] on div "o" at bounding box center [643, 374] width 50 height 68
drag, startPoint x: 630, startPoint y: 340, endPoint x: 674, endPoint y: 348, distance: 44.4
click at [674, 348] on div "Mas o maior é o amar" at bounding box center [38, 373] width 2191 height 71
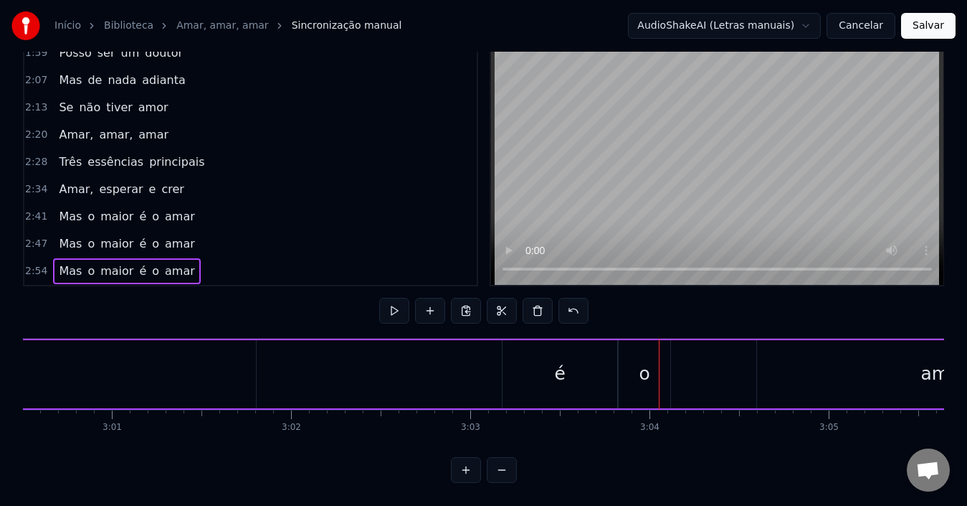
click at [648, 370] on div "o" at bounding box center [644, 373] width 11 height 27
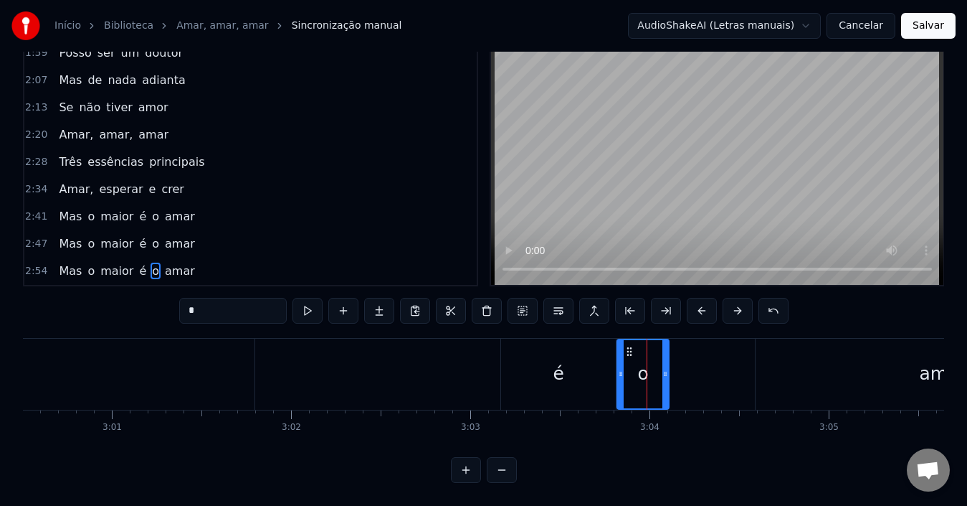
click at [637, 462] on div "0:27 Se digo que amo ao meu [DEMOGRAPHIC_DATA] 0:34 E aborreço um irmão 0:40 Es…" at bounding box center [483, 258] width 921 height 450
click at [377, 230] on div "2:47 Mas o maior é o amar" at bounding box center [250, 243] width 452 height 27
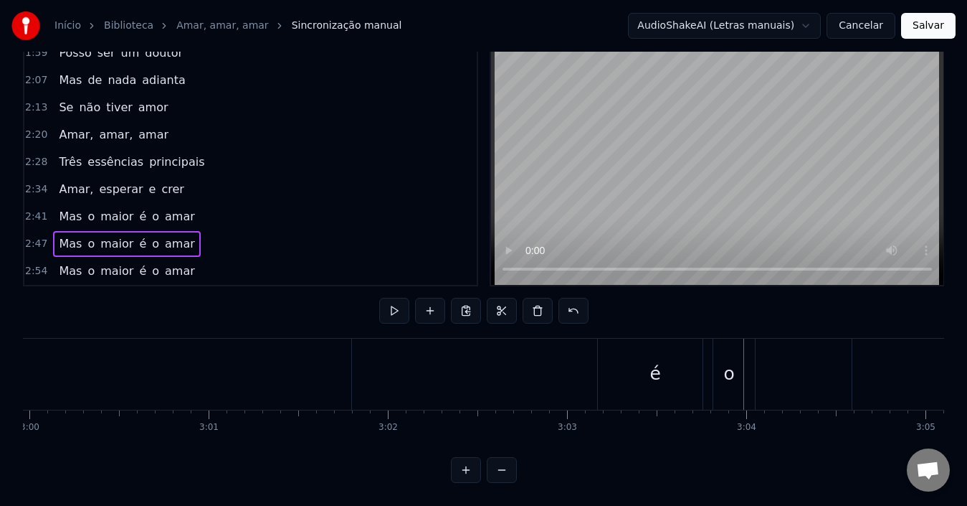
drag, startPoint x: 378, startPoint y: 225, endPoint x: 508, endPoint y: 217, distance: 130.1
click at [379, 230] on div "2:47 Mas o maior é o amar" at bounding box center [250, 243] width 452 height 27
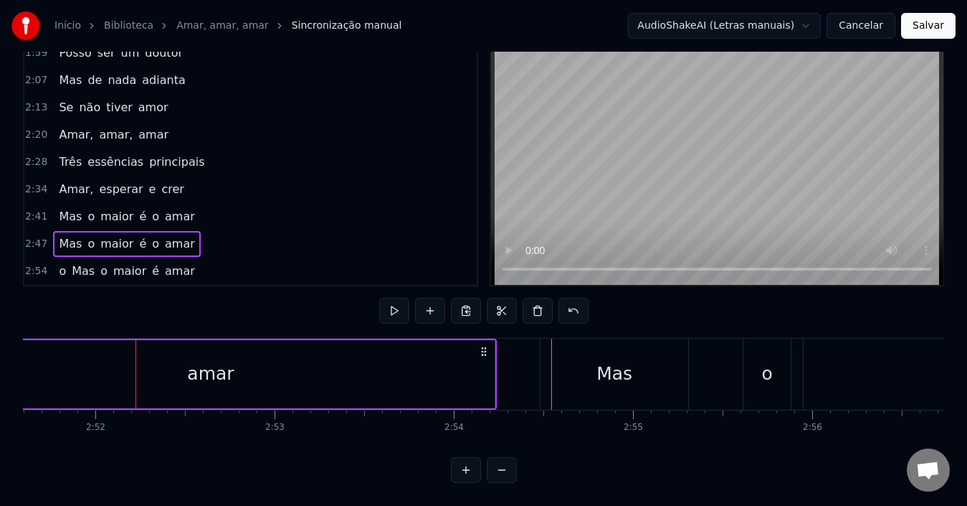
scroll to position [0, 30801]
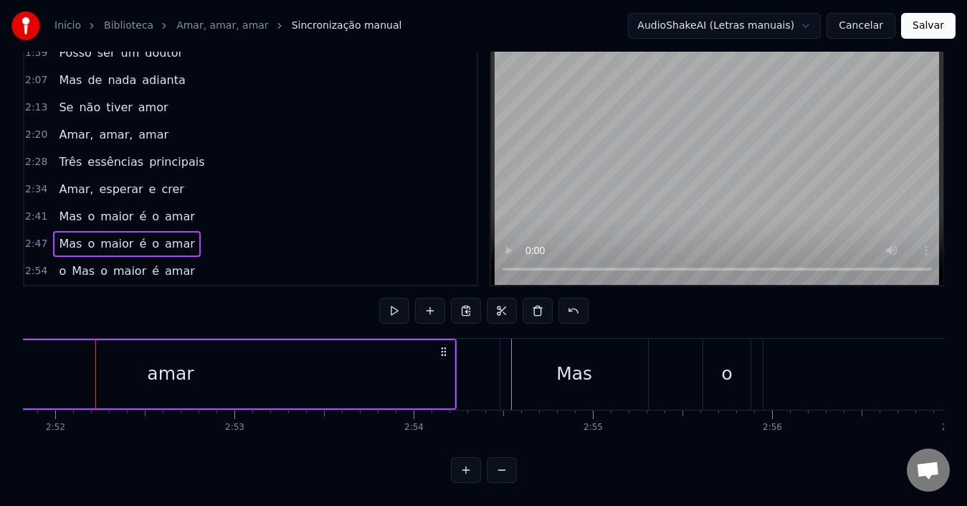
click at [313, 364] on div "amar" at bounding box center [171, 374] width 568 height 68
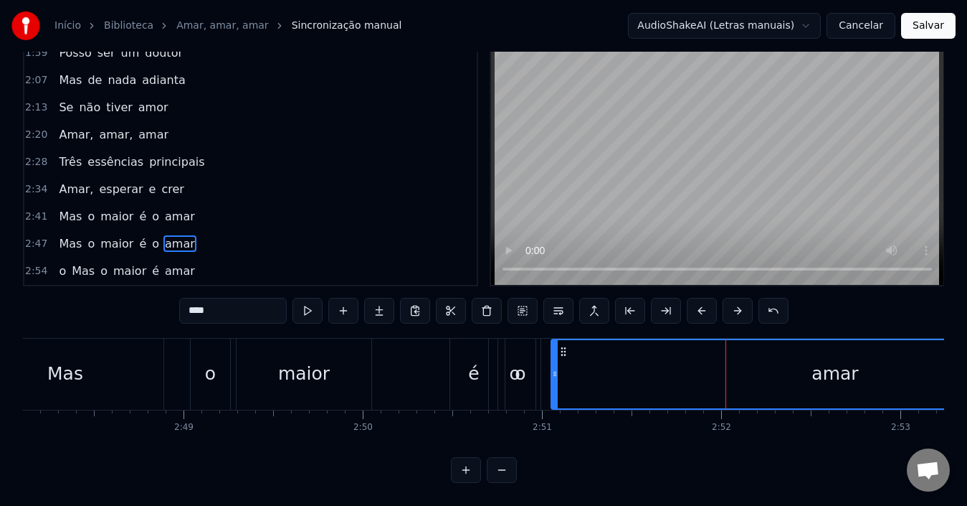
scroll to position [0, 30134]
click at [511, 371] on div "o" at bounding box center [515, 373] width 11 height 27
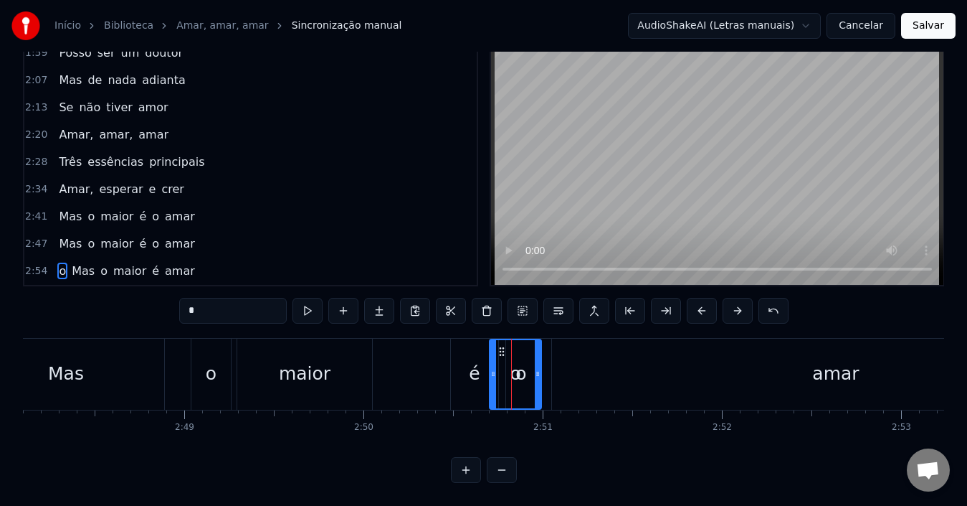
click at [463, 366] on div "é" at bounding box center [474, 373] width 47 height 71
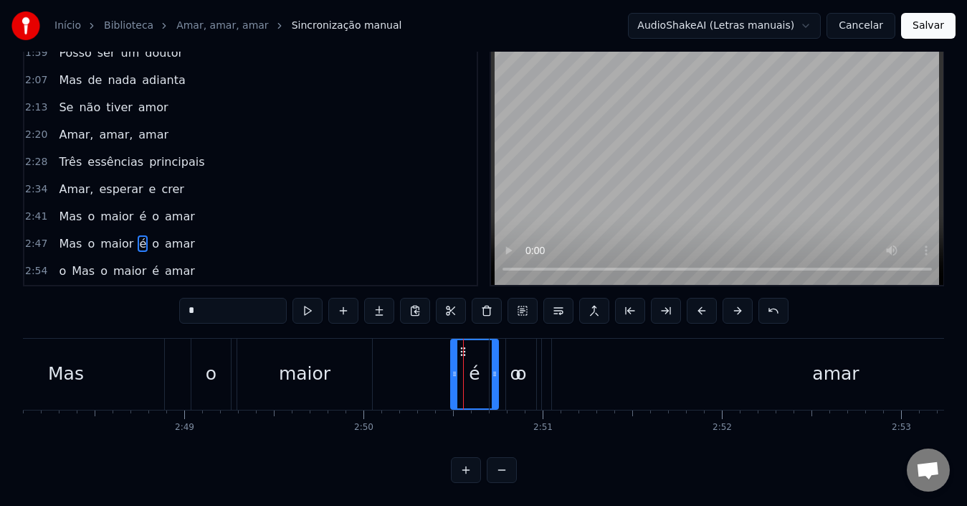
scroll to position [54, 0]
click at [511, 370] on div "o" at bounding box center [515, 373] width 11 height 27
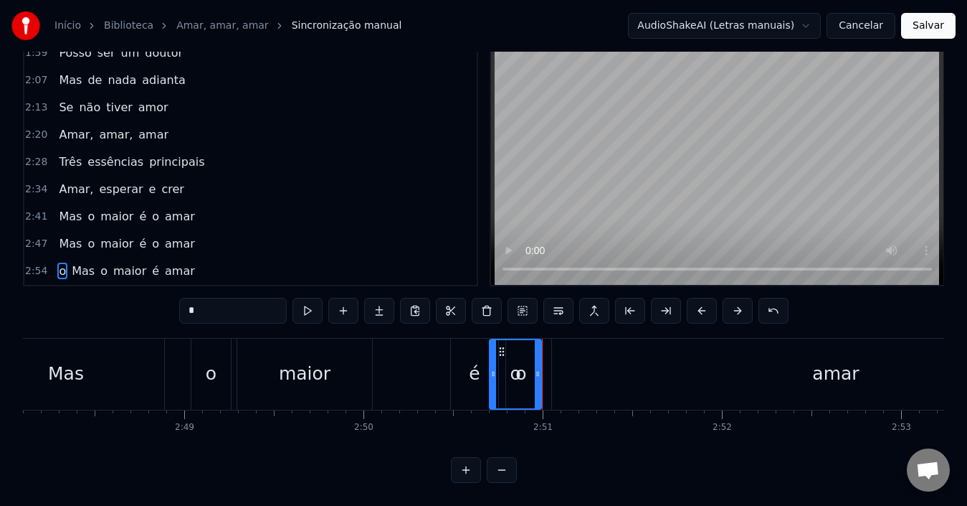
click at [618, 370] on div "amar" at bounding box center [836, 373] width 568 height 71
type input "****"
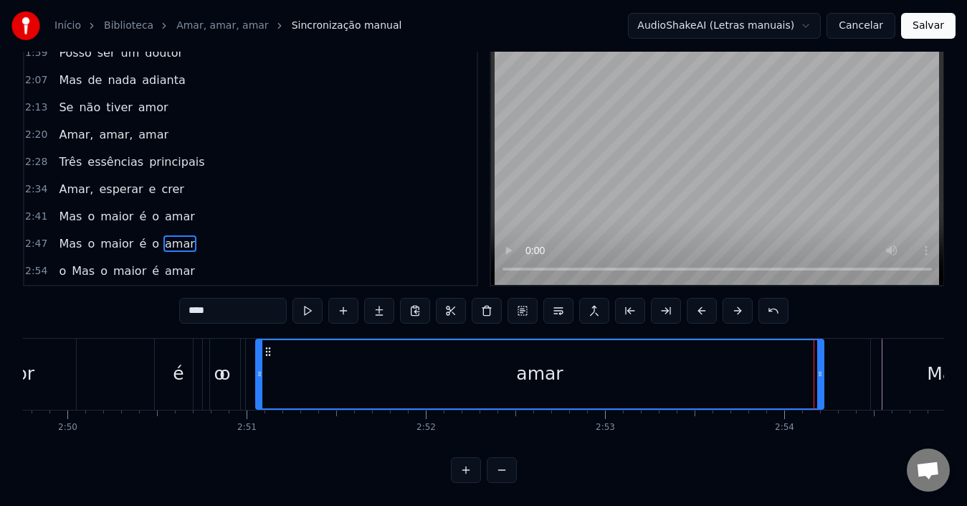
scroll to position [0, 30429]
click at [126, 216] on div "Mas o maior é o amar" at bounding box center [126, 217] width 147 height 26
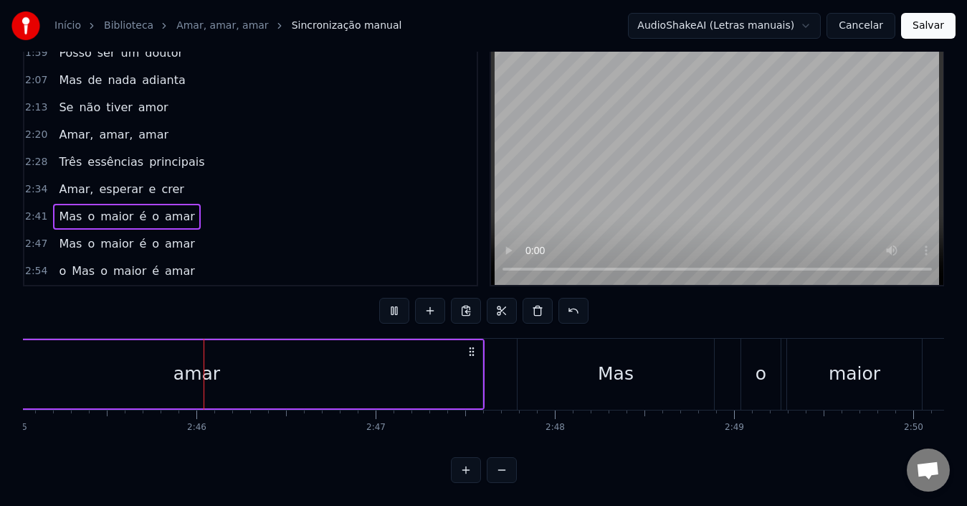
scroll to position [0, 29609]
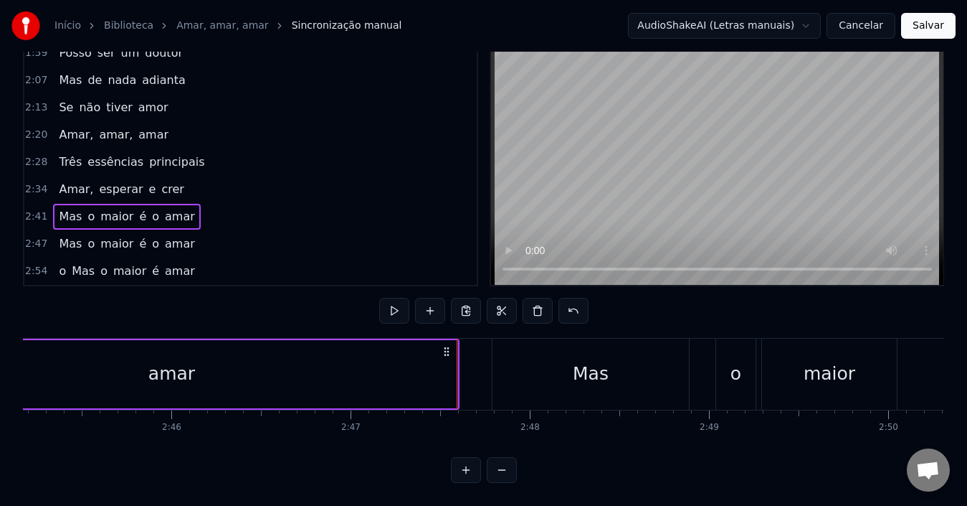
click at [150, 239] on div "Mas o maior é o amar" at bounding box center [126, 244] width 147 height 26
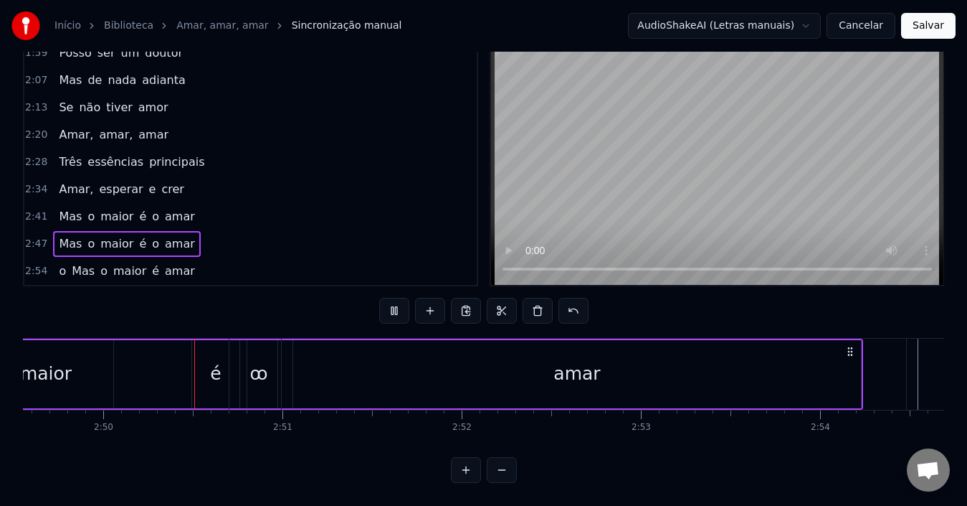
scroll to position [0, 30411]
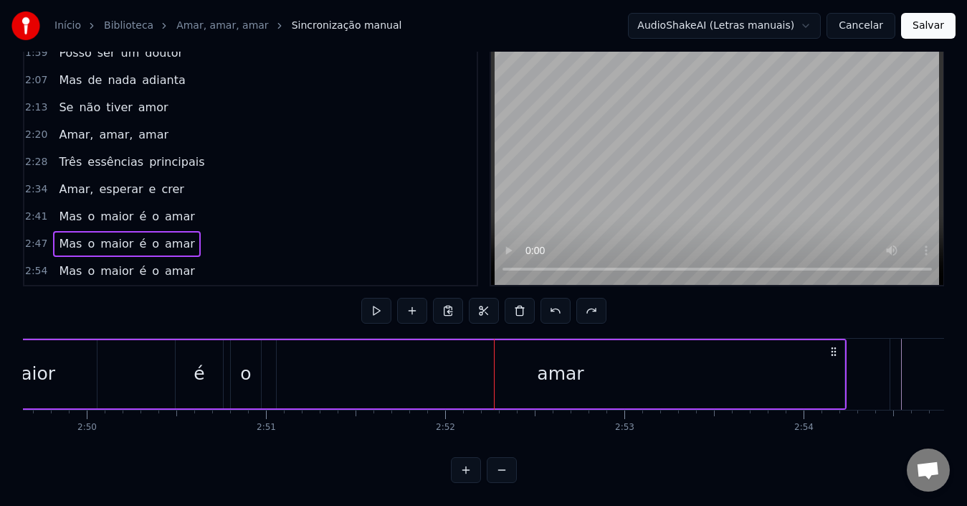
click at [156, 241] on div "Mas o maior é o amar" at bounding box center [126, 244] width 147 height 26
click at [167, 268] on div "Mas o maior é o amar" at bounding box center [126, 271] width 147 height 26
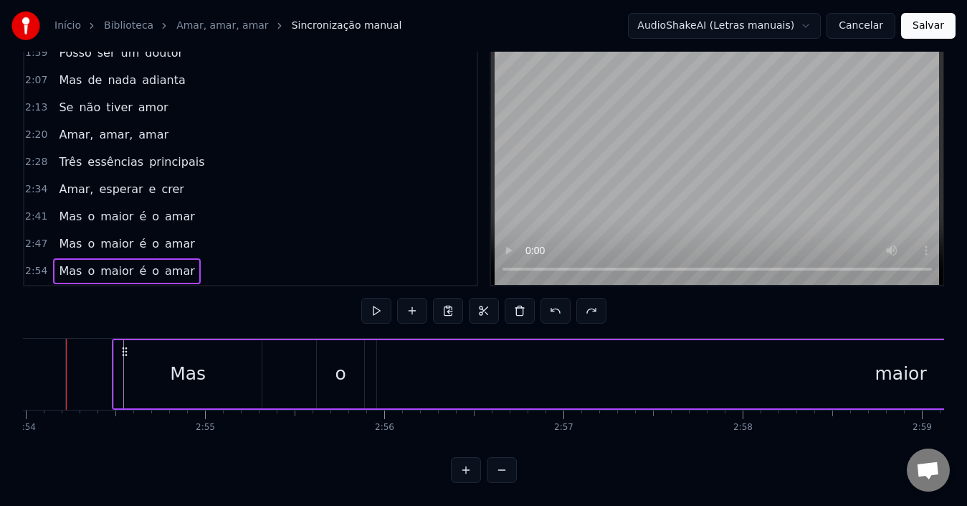
scroll to position [0, 31206]
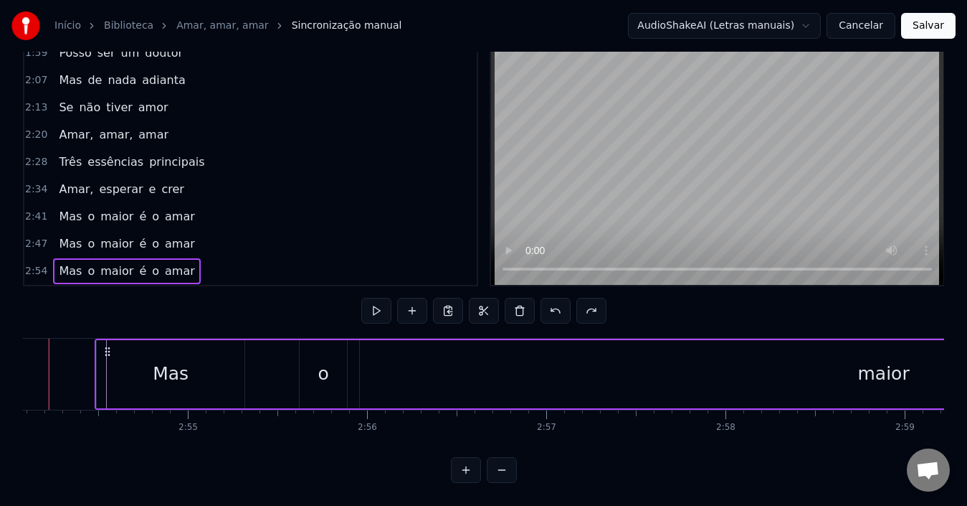
click at [184, 266] on div "Mas o maior é o amar" at bounding box center [126, 271] width 147 height 26
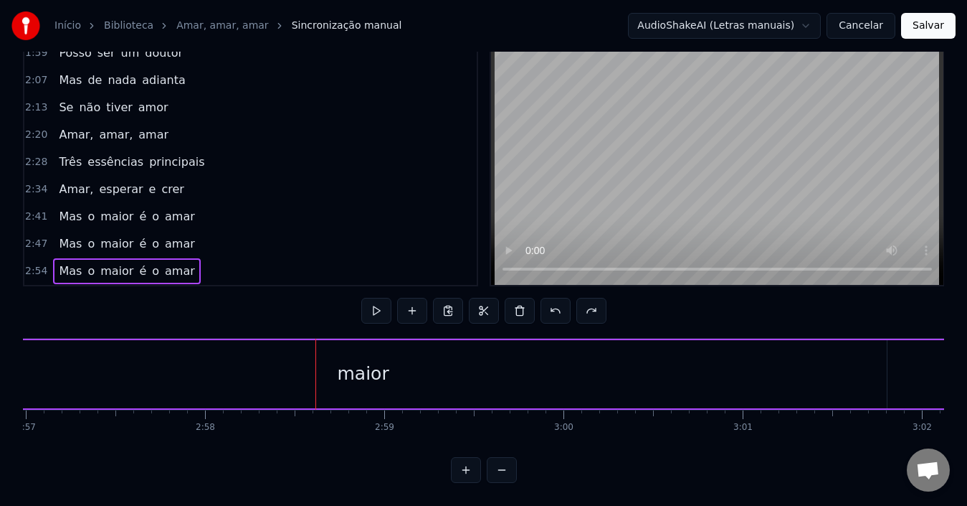
scroll to position [0, 31947]
click at [242, 359] on div "maior" at bounding box center [143, 374] width 1048 height 68
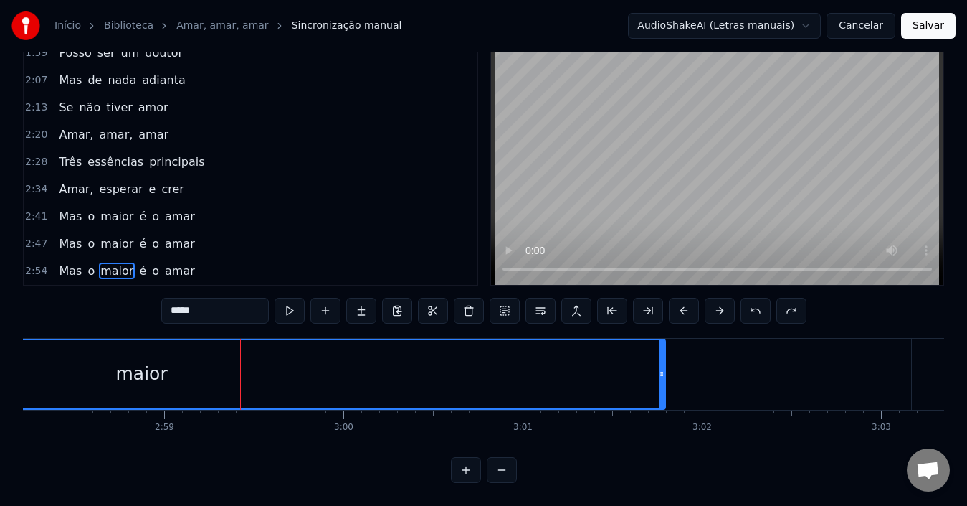
click at [227, 302] on input "*****" at bounding box center [215, 311] width 108 height 26
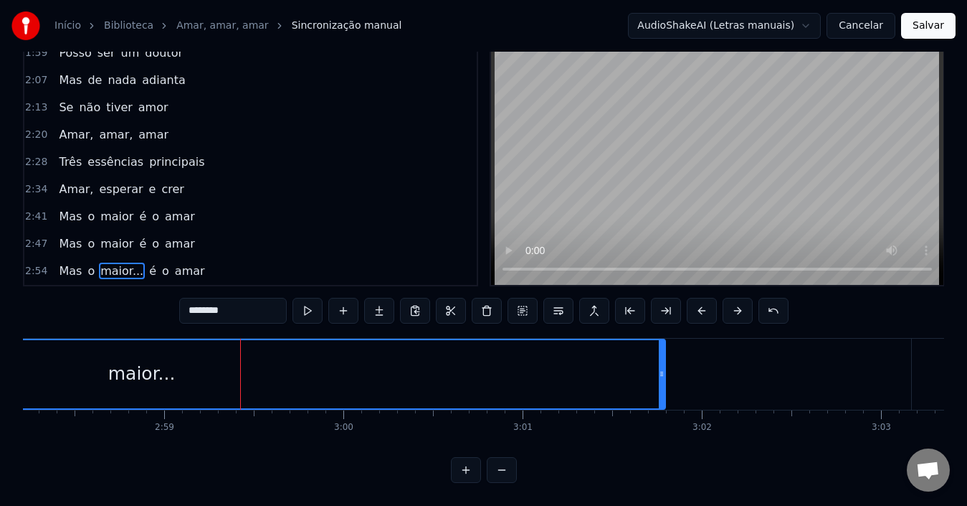
click at [175, 364] on div "maior..." at bounding box center [142, 374] width 1046 height 68
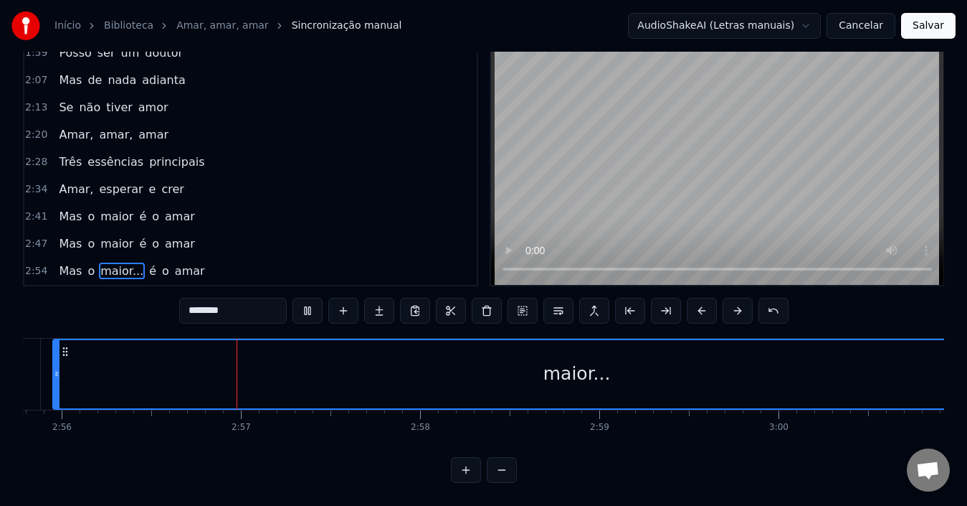
click at [161, 267] on span "o" at bounding box center [166, 270] width 10 height 16
type input "*"
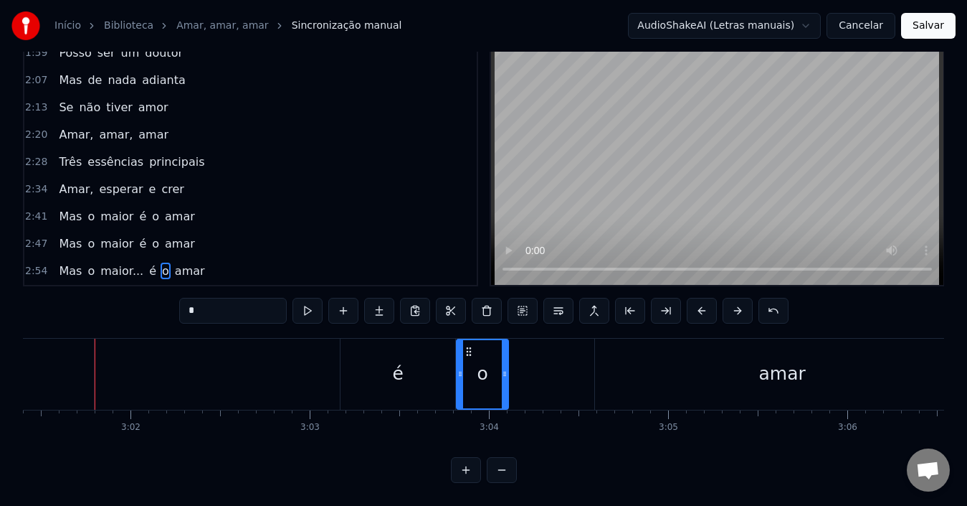
click at [165, 270] on div "Mas o maior... é o amar" at bounding box center [131, 271] width 157 height 26
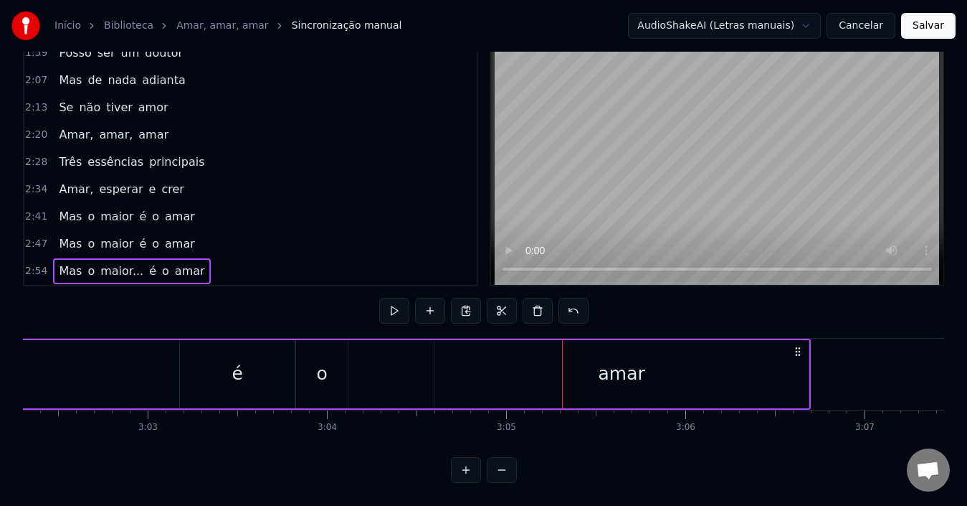
scroll to position [54, 0]
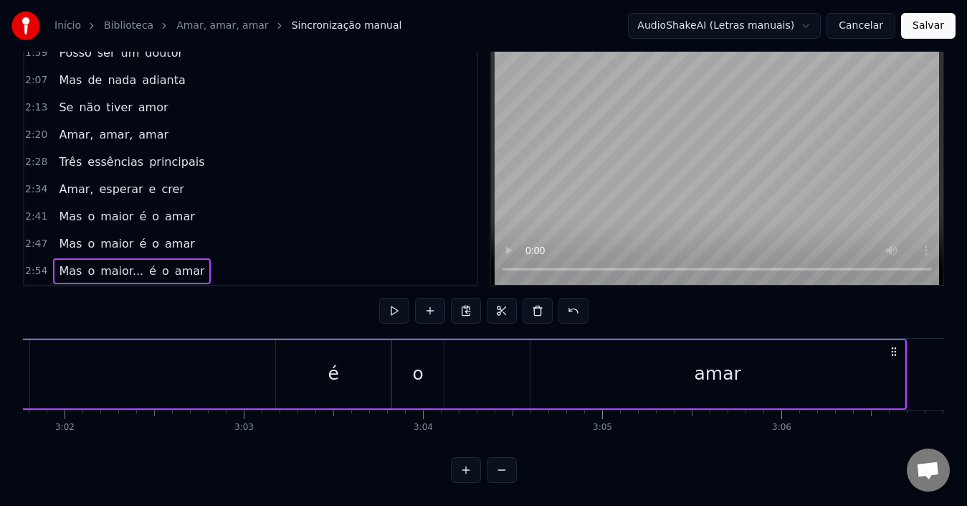
scroll to position [0, 32589]
click at [351, 368] on div "é" at bounding box center [328, 374] width 115 height 68
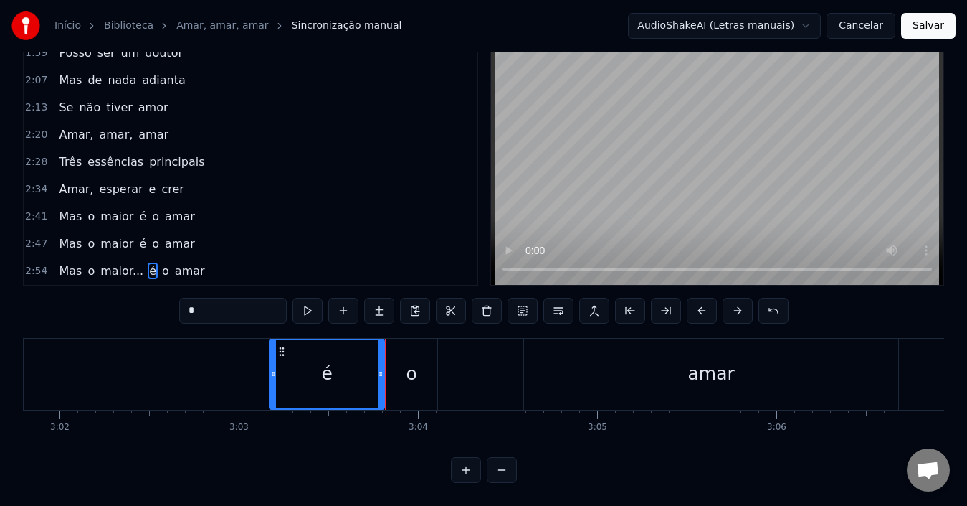
click at [330, 372] on div "é" at bounding box center [326, 373] width 11 height 27
click at [408, 372] on div "o" at bounding box center [411, 373] width 11 height 27
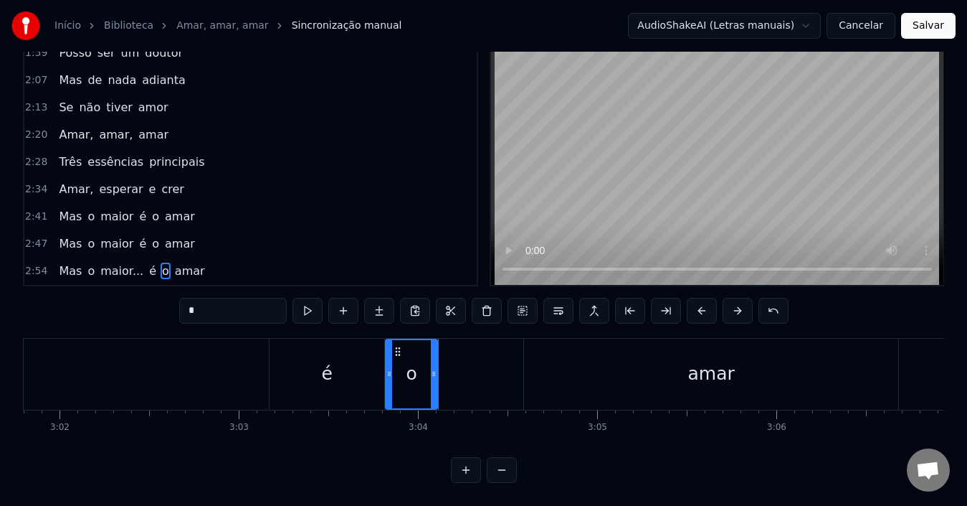
click at [408, 371] on div "o" at bounding box center [411, 373] width 11 height 27
drag, startPoint x: 391, startPoint y: 361, endPoint x: 403, endPoint y: 361, distance: 12.2
click at [403, 368] on icon at bounding box center [402, 373] width 6 height 11
click at [419, 372] on div "o" at bounding box center [417, 373] width 11 height 27
click at [409, 367] on div at bounding box center [406, 374] width 6 height 68
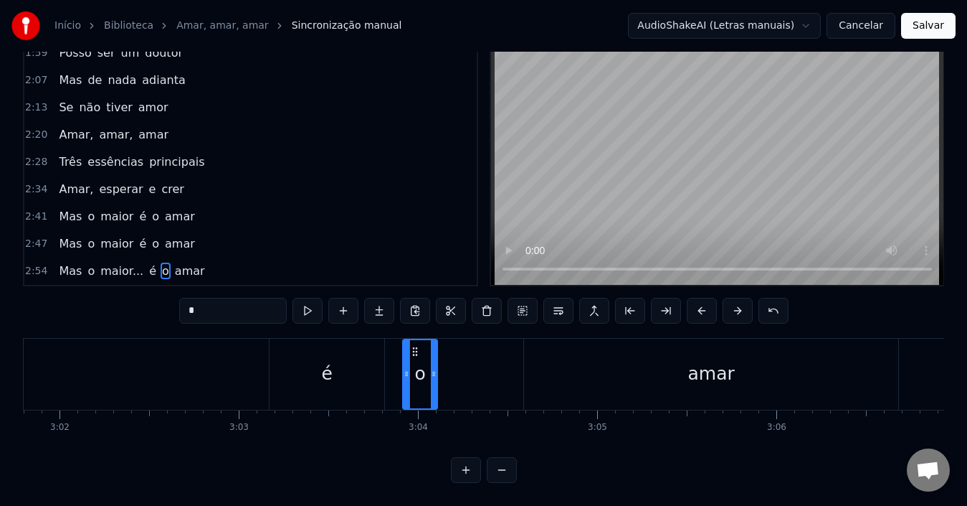
click at [366, 368] on div "é" at bounding box center [327, 373] width 115 height 71
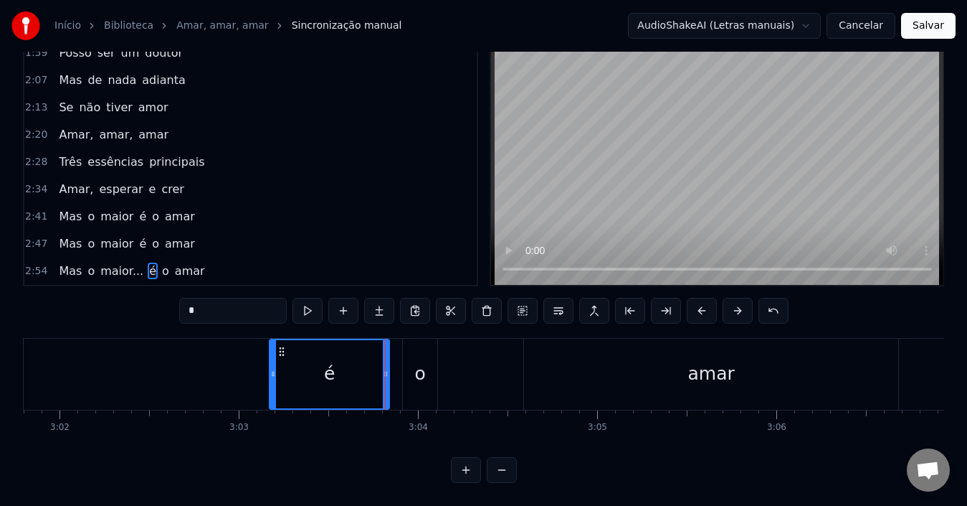
click at [387, 368] on icon at bounding box center [386, 373] width 6 height 11
click at [423, 368] on div "o" at bounding box center [419, 373] width 11 height 27
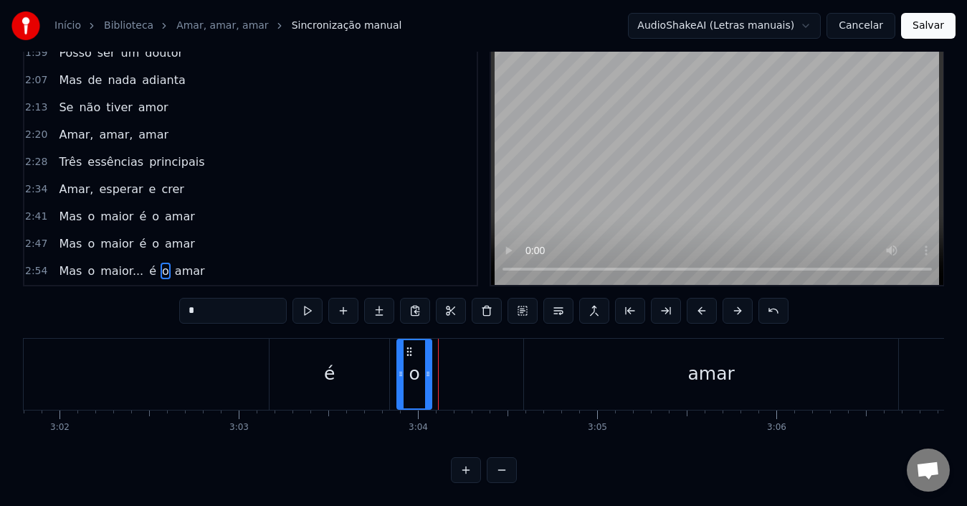
click at [409, 346] on icon at bounding box center [409, 351] width 11 height 11
click at [416, 361] on div "o" at bounding box center [414, 373] width 11 height 27
click at [410, 346] on icon at bounding box center [409, 351] width 11 height 11
click at [407, 367] on div at bounding box center [405, 374] width 6 height 68
click at [420, 372] on div "o" at bounding box center [416, 373] width 11 height 27
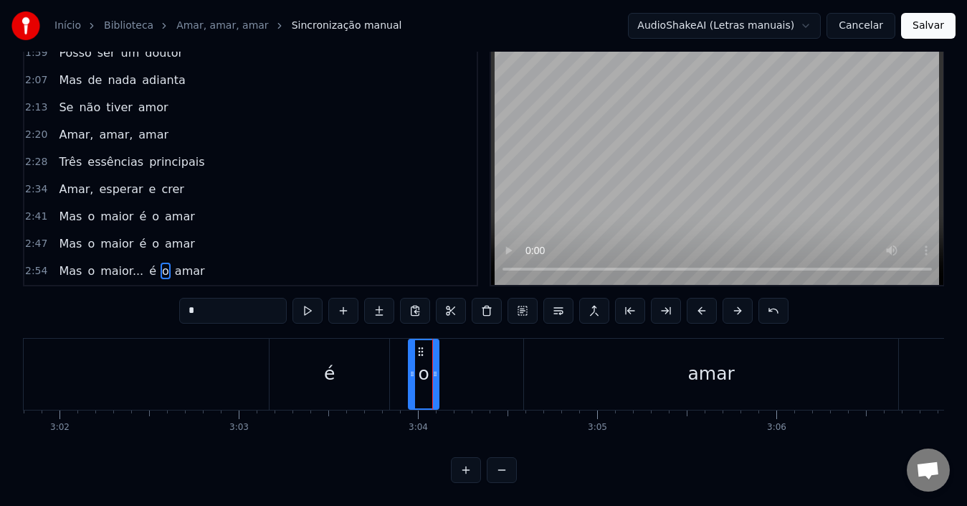
drag, startPoint x: 414, startPoint y: 339, endPoint x: 421, endPoint y: 340, distance: 7.2
click at [421, 346] on icon at bounding box center [420, 351] width 11 height 11
click at [428, 340] on div "o" at bounding box center [423, 374] width 29 height 68
drag, startPoint x: 420, startPoint y: 338, endPoint x: 434, endPoint y: 345, distance: 15.1
click at [434, 345] on div "o" at bounding box center [423, 374] width 29 height 68
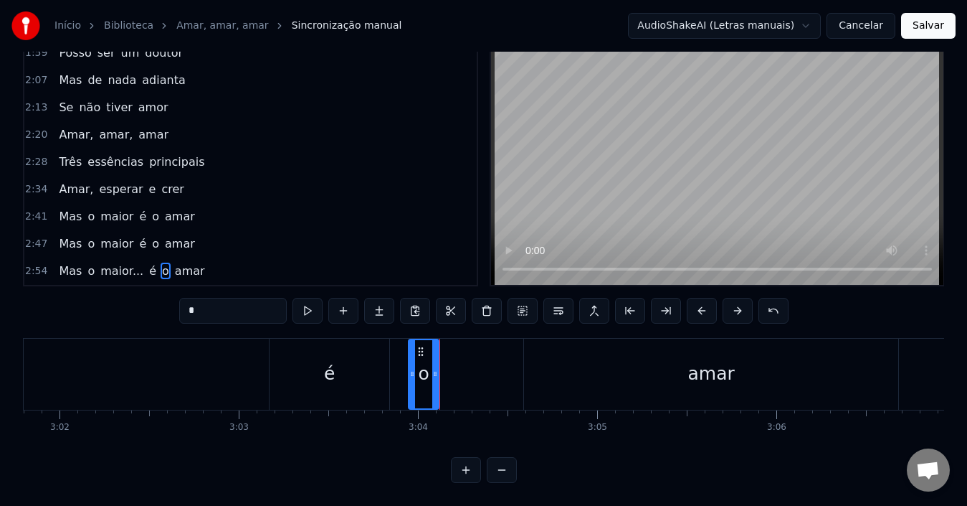
click at [329, 369] on div "é" at bounding box center [329, 373] width 11 height 27
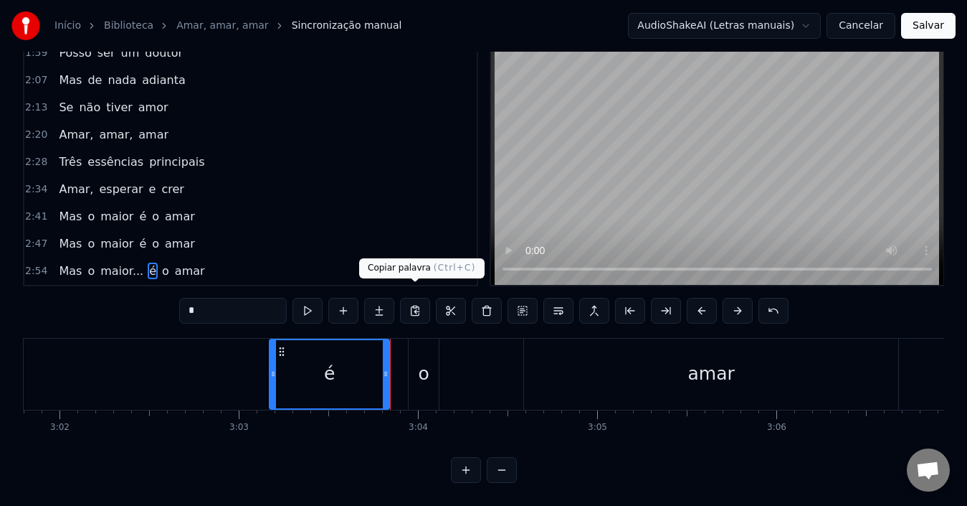
click at [428, 362] on div "o" at bounding box center [423, 373] width 11 height 27
type input "*"
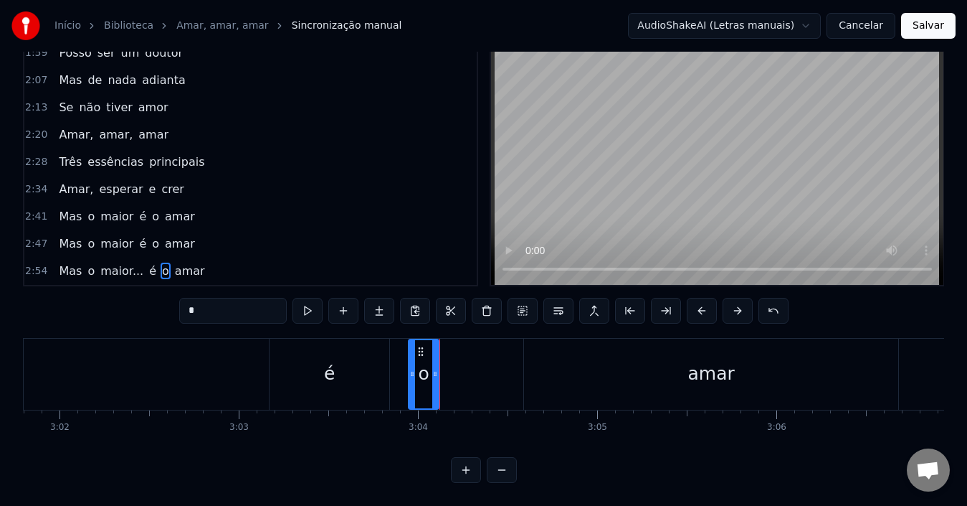
click at [432, 368] on icon at bounding box center [435, 373] width 6 height 11
click at [429, 363] on div "o" at bounding box center [423, 374] width 29 height 68
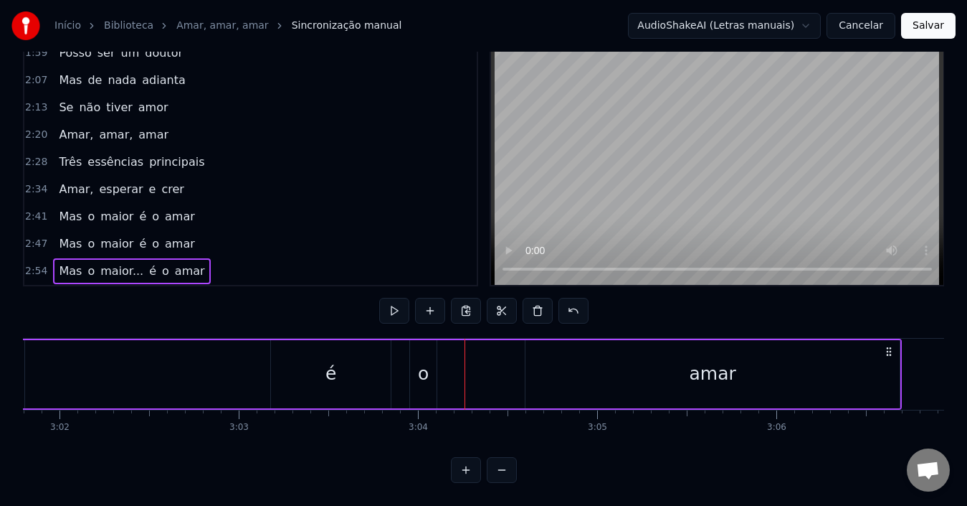
click at [601, 357] on div "amar" at bounding box center [713, 374] width 374 height 68
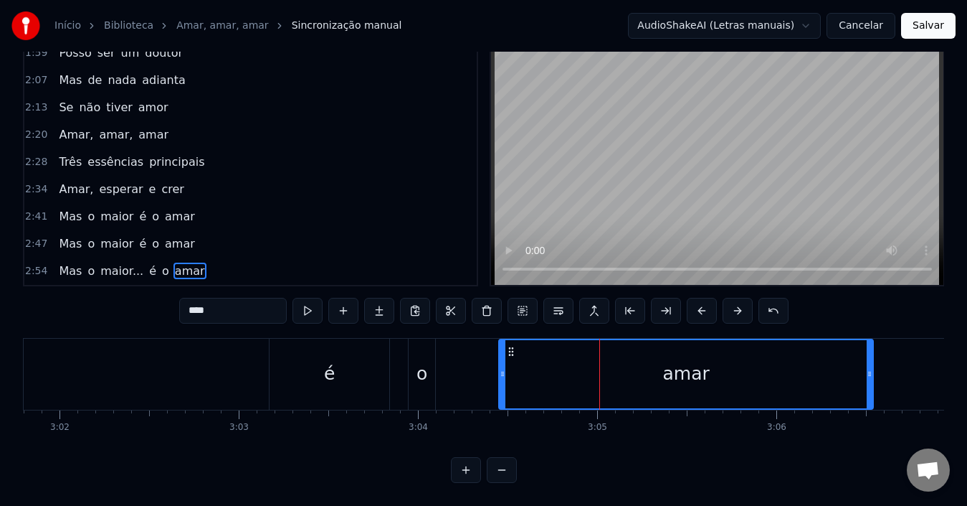
drag, startPoint x: 539, startPoint y: 341, endPoint x: 455, endPoint y: 348, distance: 84.2
click at [500, 347] on div "amar" at bounding box center [686, 374] width 373 height 68
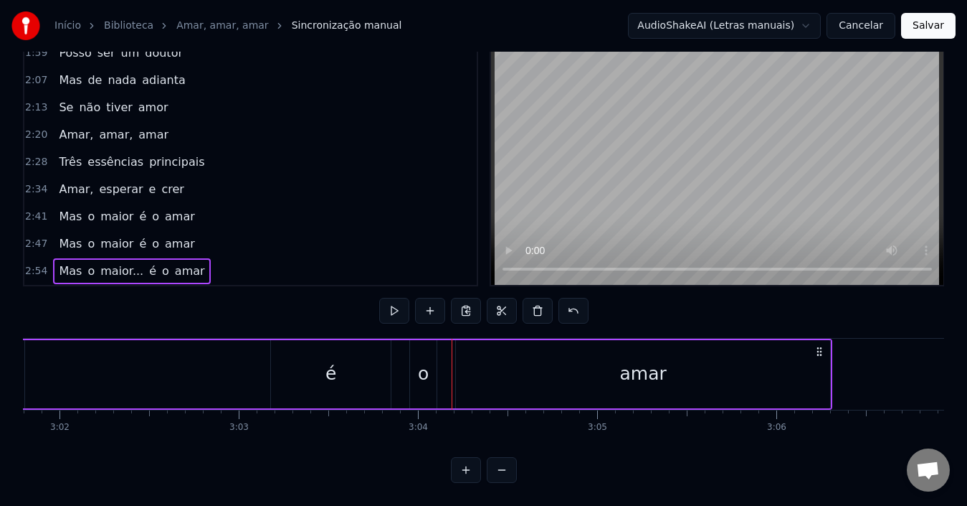
click at [481, 348] on div "amar" at bounding box center [643, 374] width 374 height 68
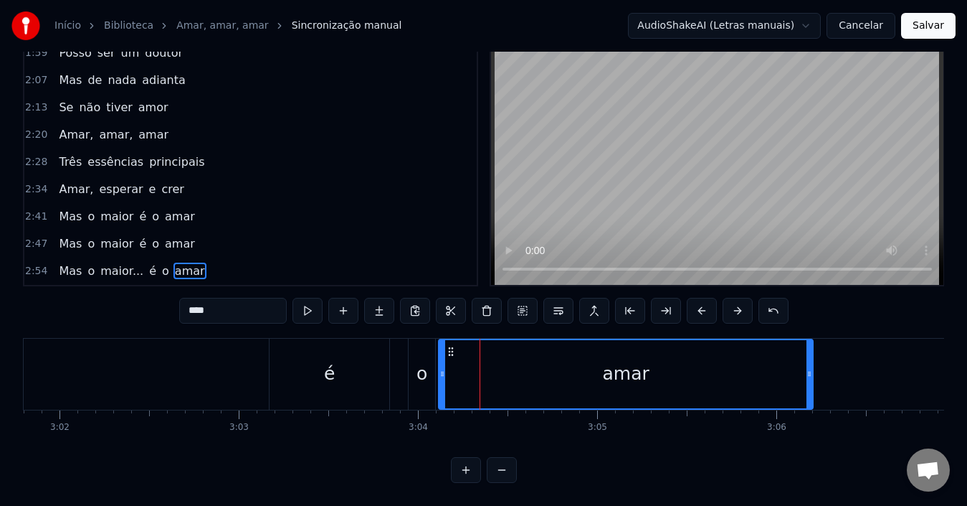
drag, startPoint x: 466, startPoint y: 341, endPoint x: 450, endPoint y: 341, distance: 15.8
click at [450, 346] on icon at bounding box center [450, 351] width 11 height 11
click at [536, 376] on div "amar" at bounding box center [626, 374] width 373 height 68
drag, startPoint x: 449, startPoint y: 338, endPoint x: 477, endPoint y: 340, distance: 28.0
click at [477, 340] on div "amar" at bounding box center [626, 374] width 373 height 68
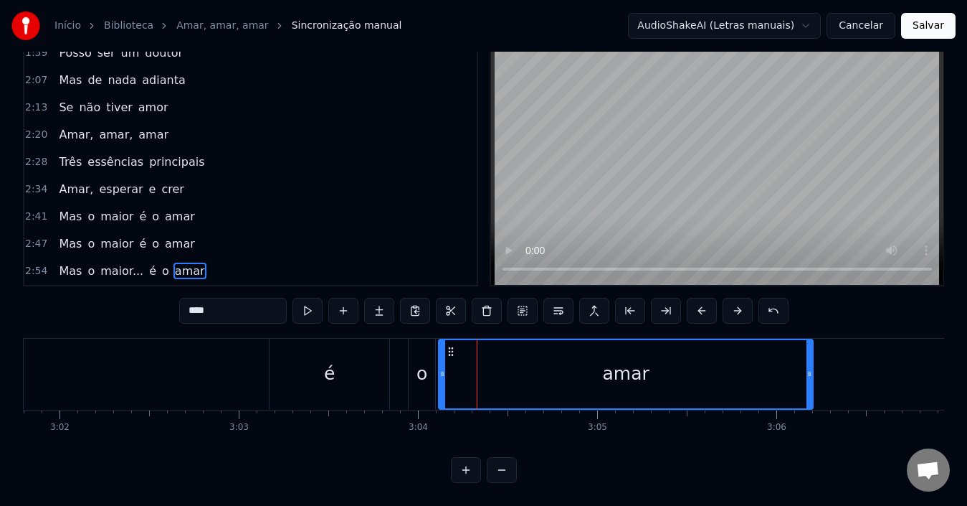
drag, startPoint x: 450, startPoint y: 341, endPoint x: 475, endPoint y: 342, distance: 25.9
click at [475, 342] on div "amar" at bounding box center [626, 374] width 373 height 68
drag, startPoint x: 444, startPoint y: 367, endPoint x: 469, endPoint y: 367, distance: 25.1
click at [469, 367] on div at bounding box center [468, 374] width 6 height 68
drag, startPoint x: 469, startPoint y: 359, endPoint x: 460, endPoint y: 359, distance: 8.6
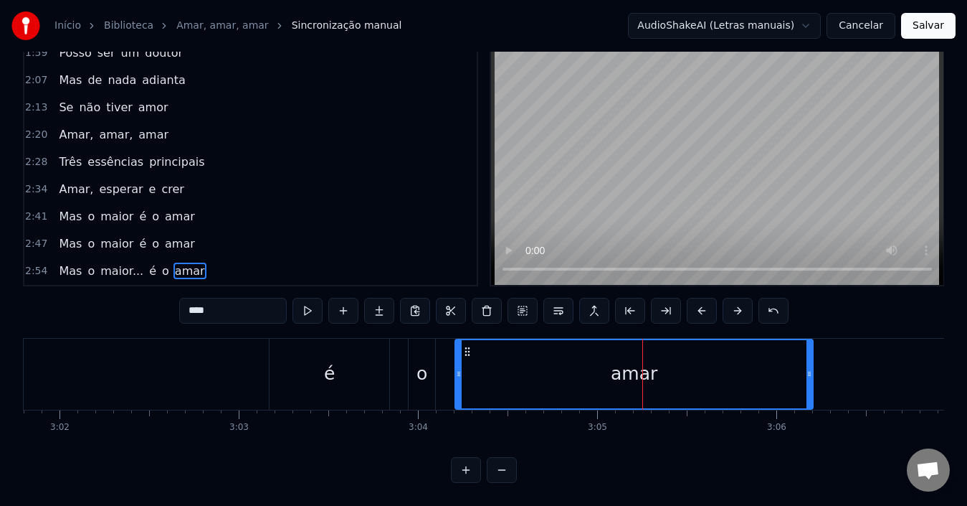
click at [460, 368] on icon at bounding box center [459, 373] width 6 height 11
click at [493, 371] on div "amar" at bounding box center [634, 374] width 356 height 68
click at [584, 375] on div "amar" at bounding box center [634, 374] width 356 height 68
click at [385, 239] on div "2:47 Mas o maior é o amar" at bounding box center [250, 243] width 452 height 27
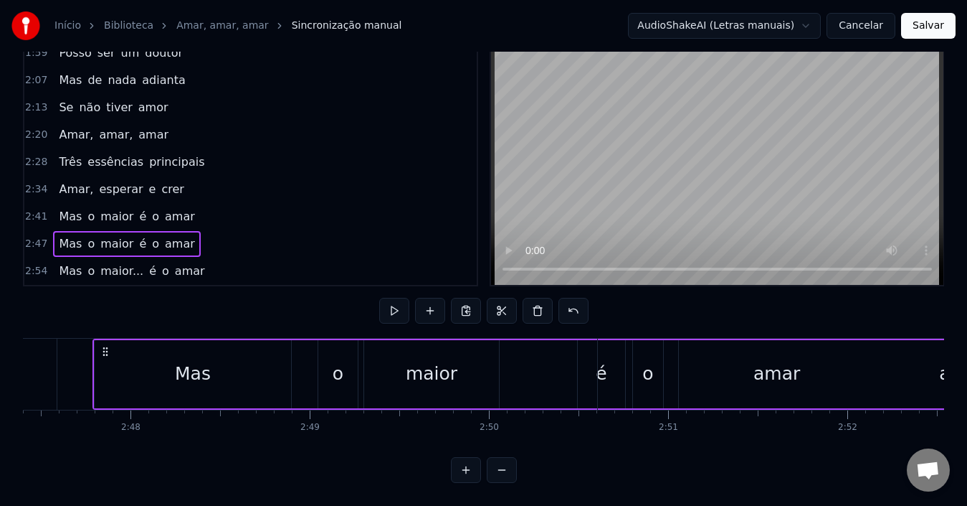
scroll to position [0, 30006]
click at [143, 270] on div "Mas o maior... é o amar" at bounding box center [131, 271] width 157 height 26
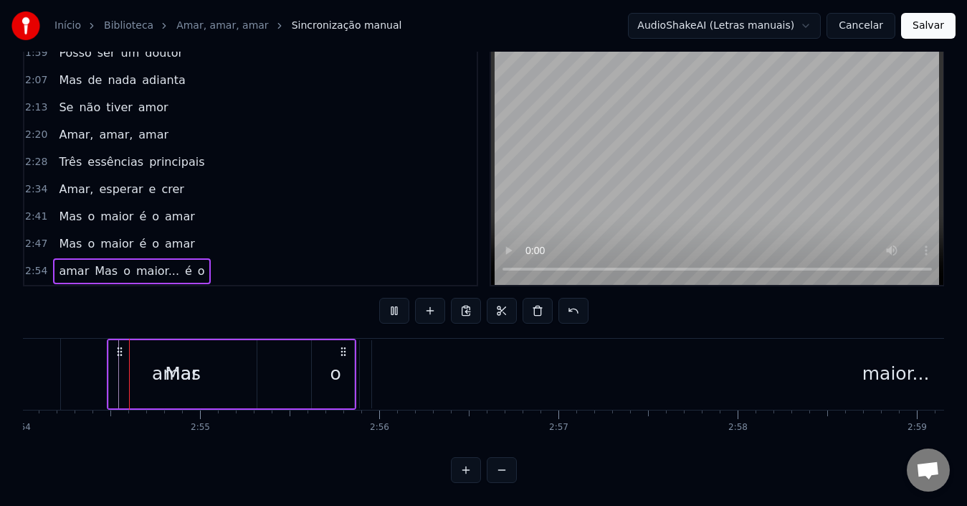
scroll to position [0, 31206]
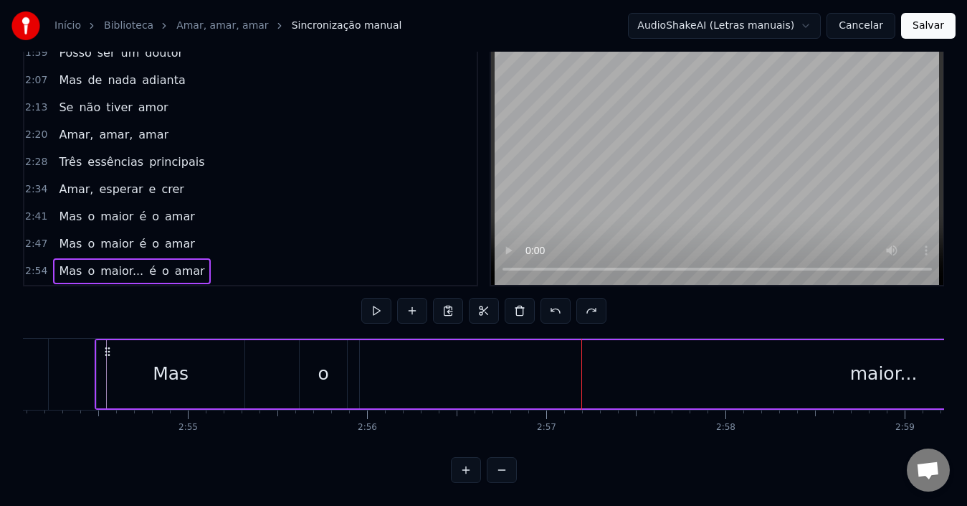
click at [151, 267] on div "Mas o maior... é o amar" at bounding box center [131, 271] width 157 height 26
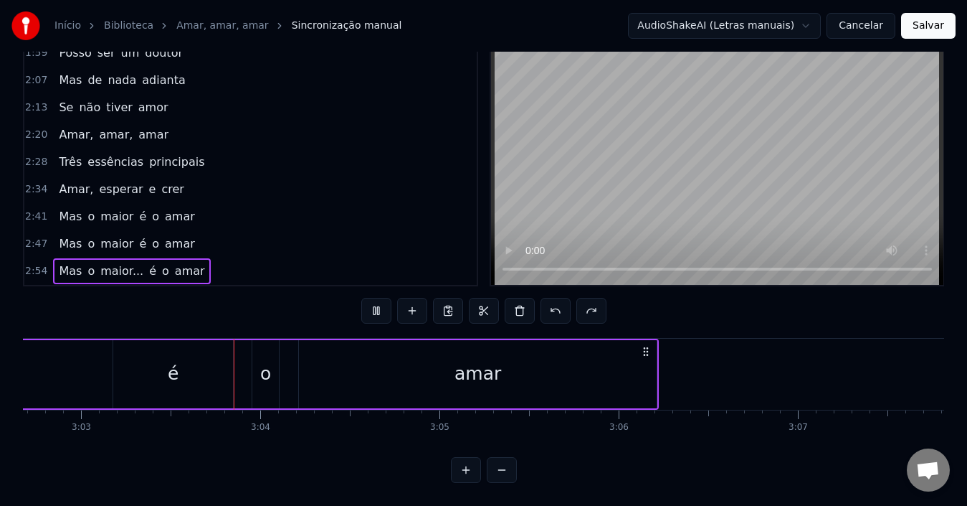
scroll to position [0, 32810]
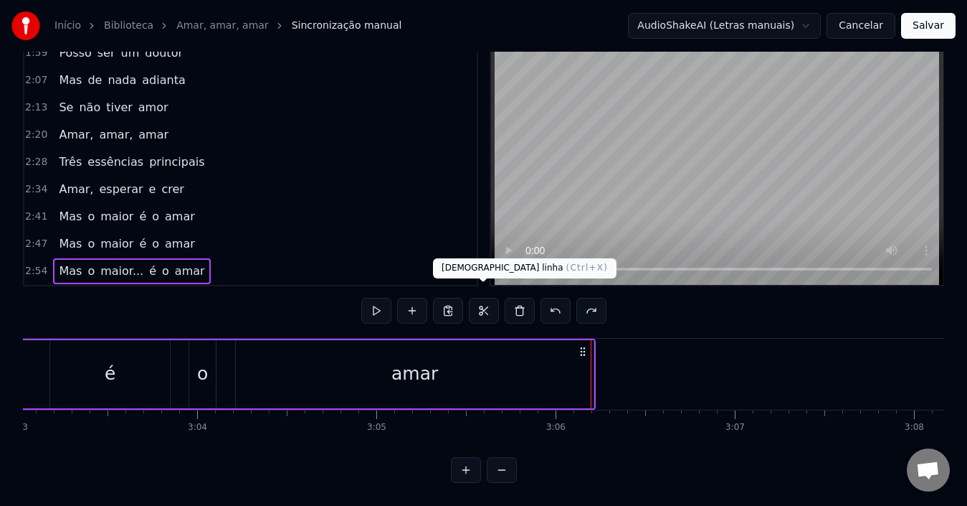
click at [460, 361] on div "amar" at bounding box center [415, 374] width 358 height 68
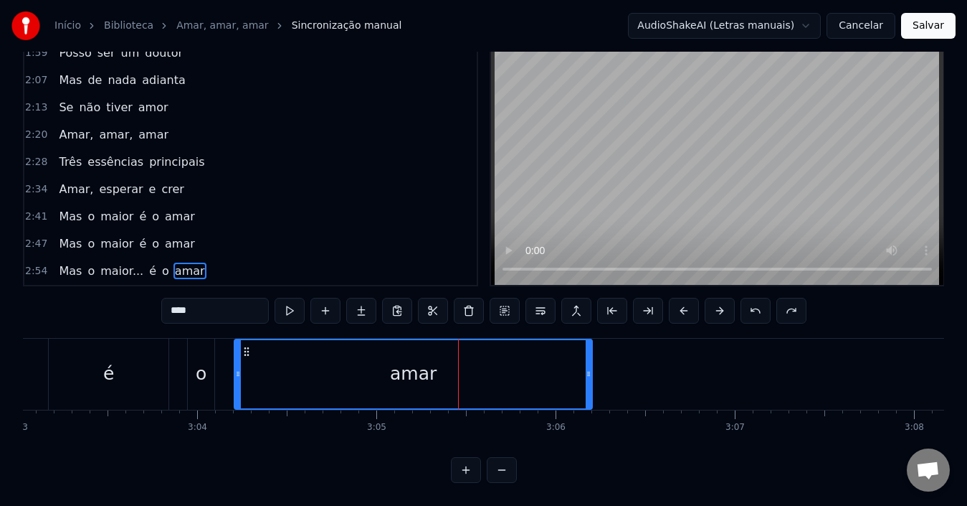
click at [187, 298] on input "****" at bounding box center [215, 311] width 108 height 26
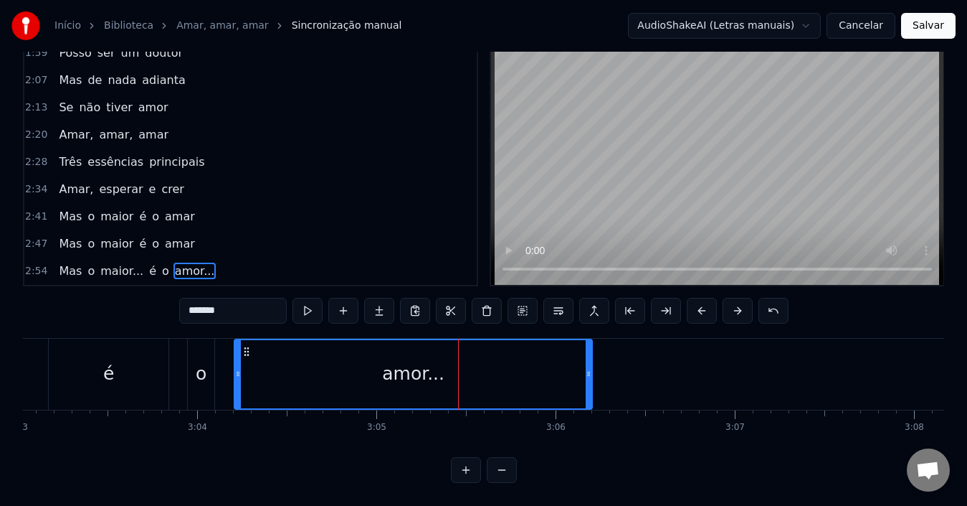
type input "*******"
click at [336, 364] on div "amor..." at bounding box center [413, 374] width 356 height 68
click at [336, 366] on div "amor..." at bounding box center [413, 374] width 356 height 68
click at [357, 370] on div "amor..." at bounding box center [413, 374] width 356 height 68
click at [310, 370] on div "amor..." at bounding box center [413, 374] width 356 height 68
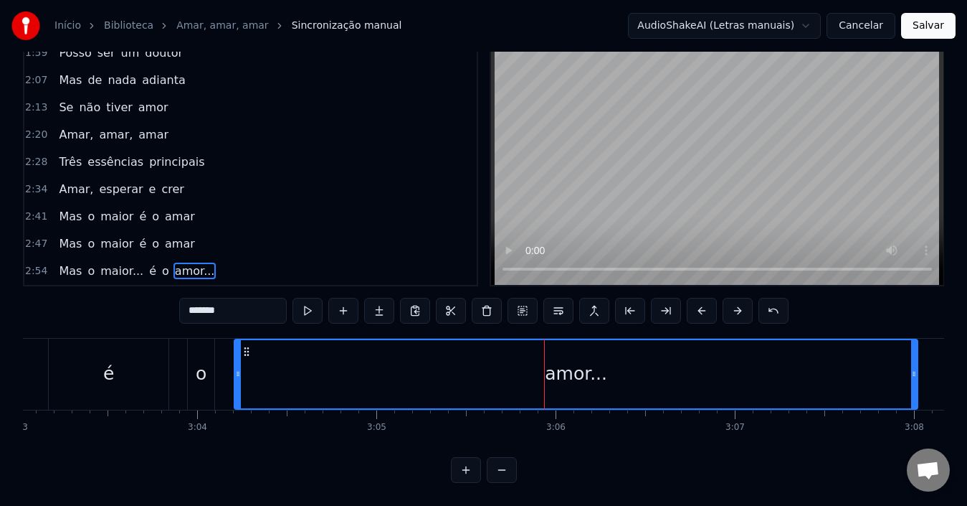
drag, startPoint x: 590, startPoint y: 381, endPoint x: 916, endPoint y: 369, distance: 325.8
click at [916, 369] on div at bounding box center [914, 374] width 6 height 68
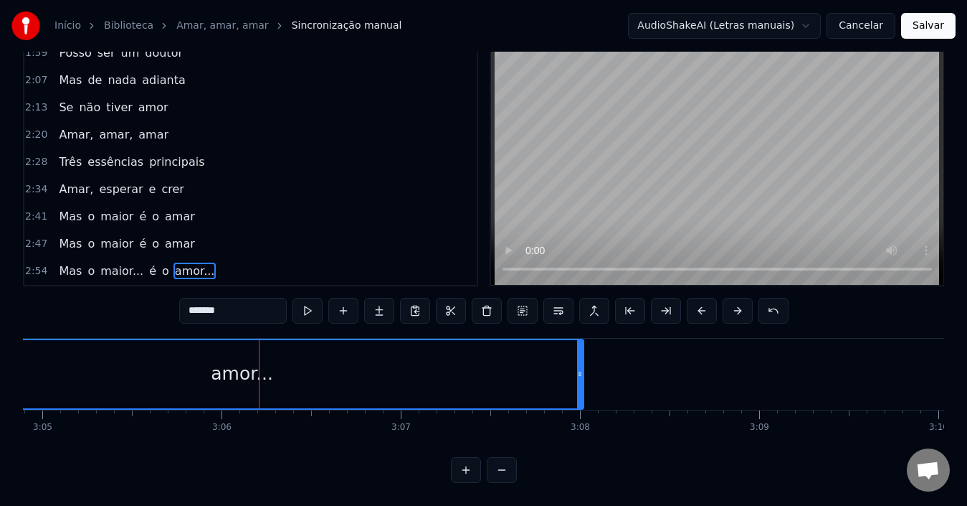
scroll to position [0, 33145]
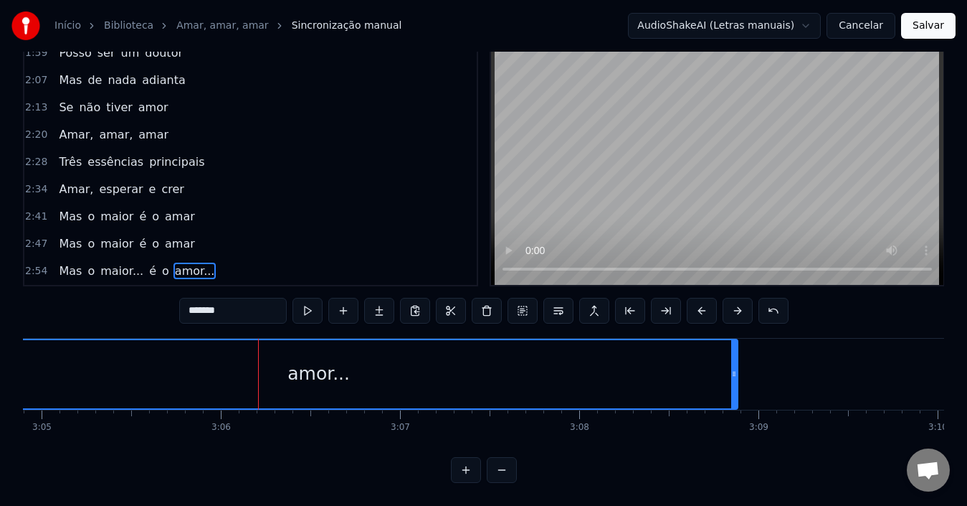
drag, startPoint x: 579, startPoint y: 374, endPoint x: 739, endPoint y: 374, distance: 159.9
click at [737, 371] on div at bounding box center [734, 374] width 6 height 68
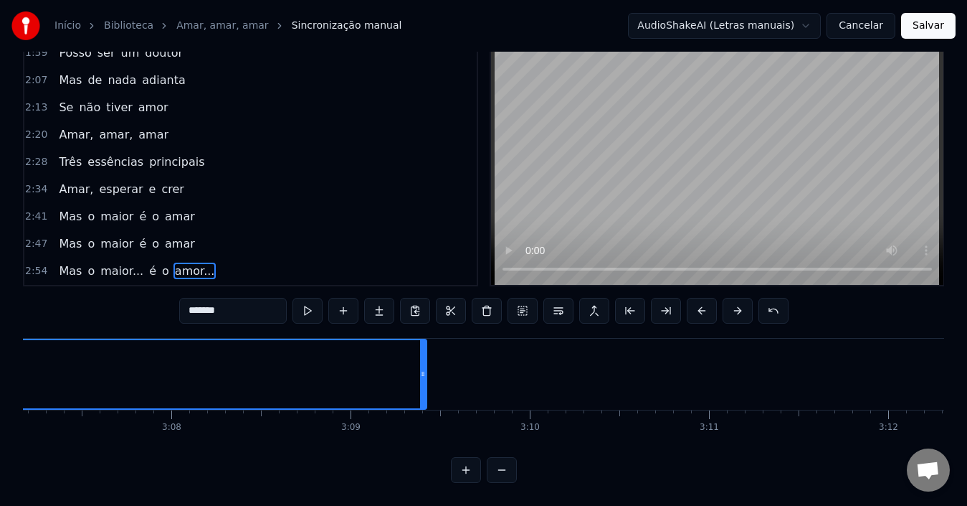
scroll to position [0, 33553]
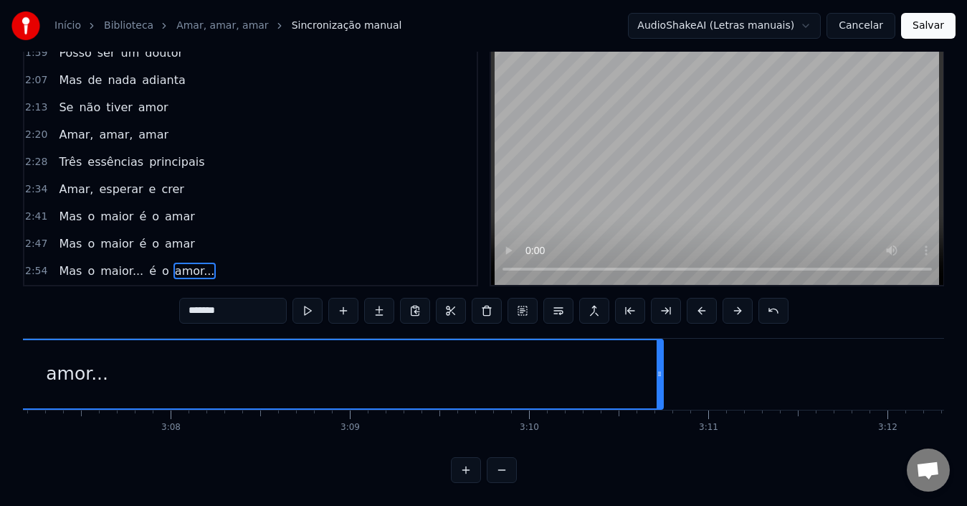
drag, startPoint x: 424, startPoint y: 368, endPoint x: 797, endPoint y: 367, distance: 372.1
click at [663, 367] on div at bounding box center [660, 374] width 6 height 68
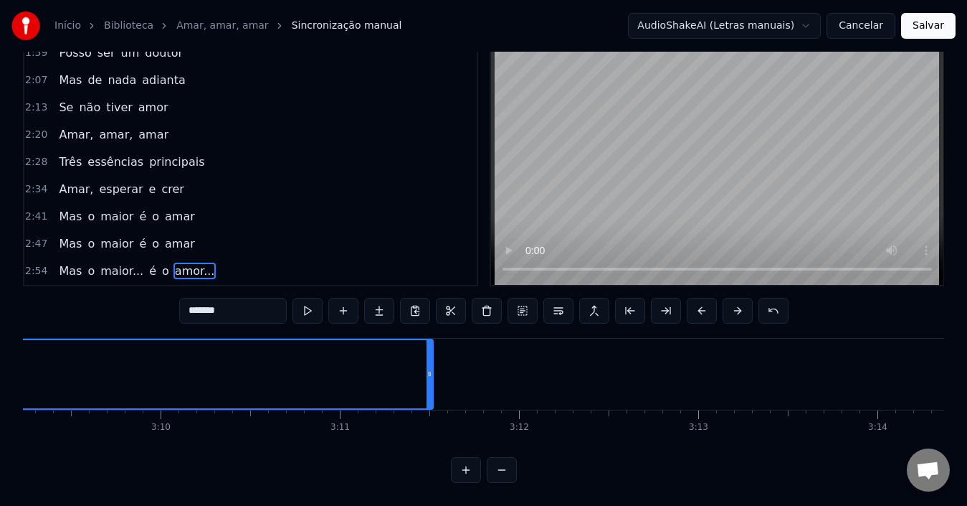
scroll to position [0, 33924]
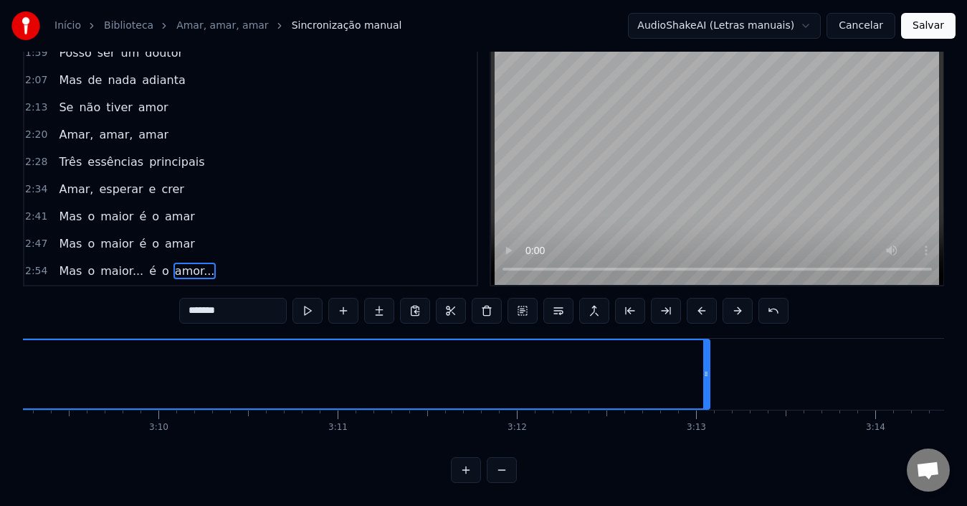
click at [709, 369] on div at bounding box center [706, 374] width 6 height 68
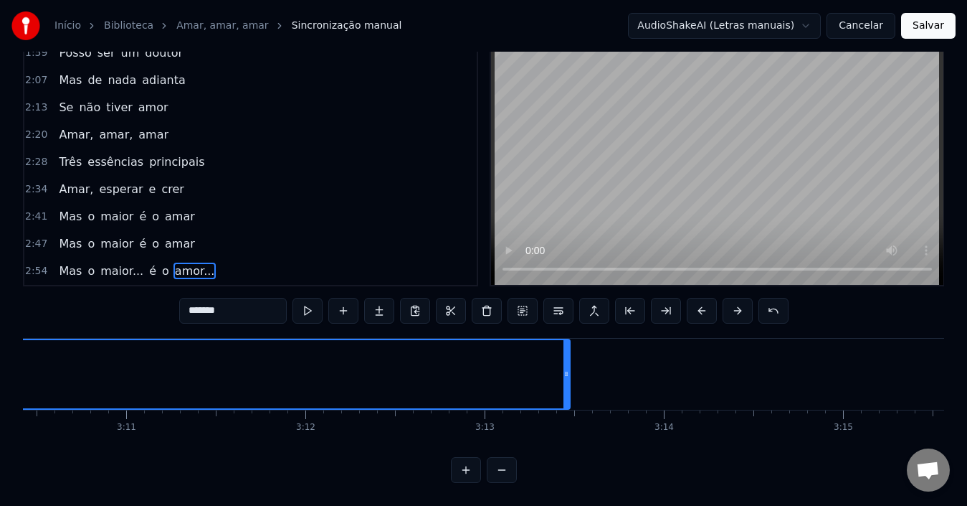
scroll to position [0, 34136]
drag, startPoint x: 566, startPoint y: 367, endPoint x: 627, endPoint y: 366, distance: 61.0
click at [627, 366] on div at bounding box center [627, 374] width 6 height 68
click at [147, 268] on div "Mas o maior... é o amor..." at bounding box center [136, 271] width 167 height 26
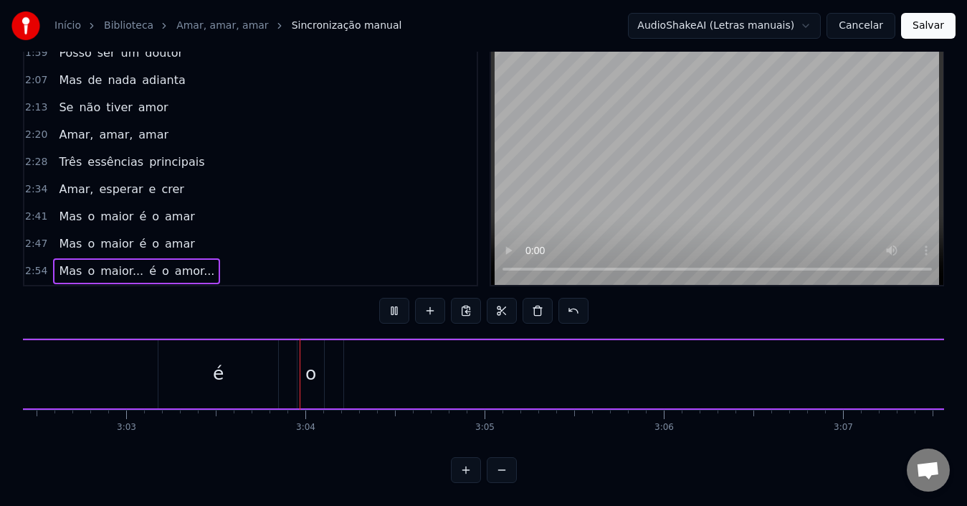
scroll to position [0, 32808]
click at [133, 371] on div "é" at bounding box center [112, 374] width 120 height 68
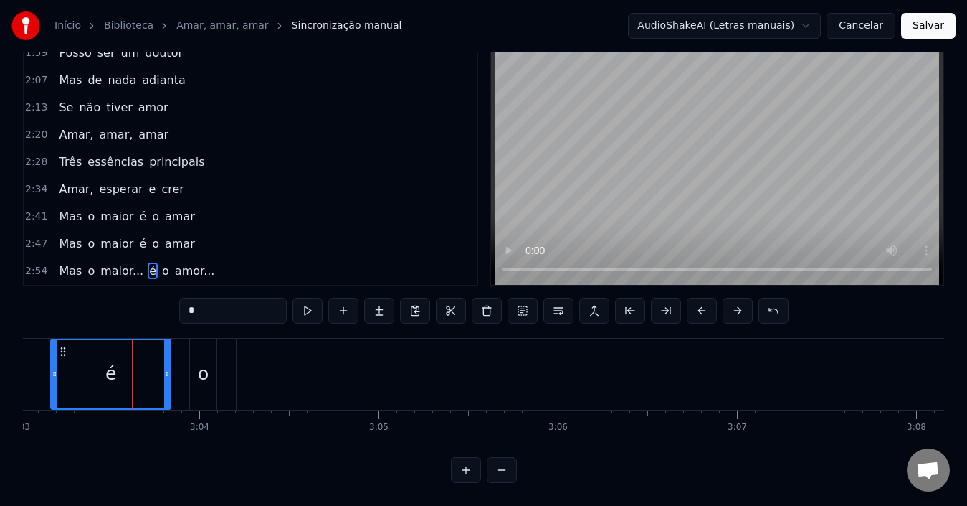
click at [195, 298] on input "*" at bounding box center [233, 311] width 108 height 26
type input "*"
click at [93, 268] on div "Mas o maior... É o amor..." at bounding box center [136, 271] width 167 height 26
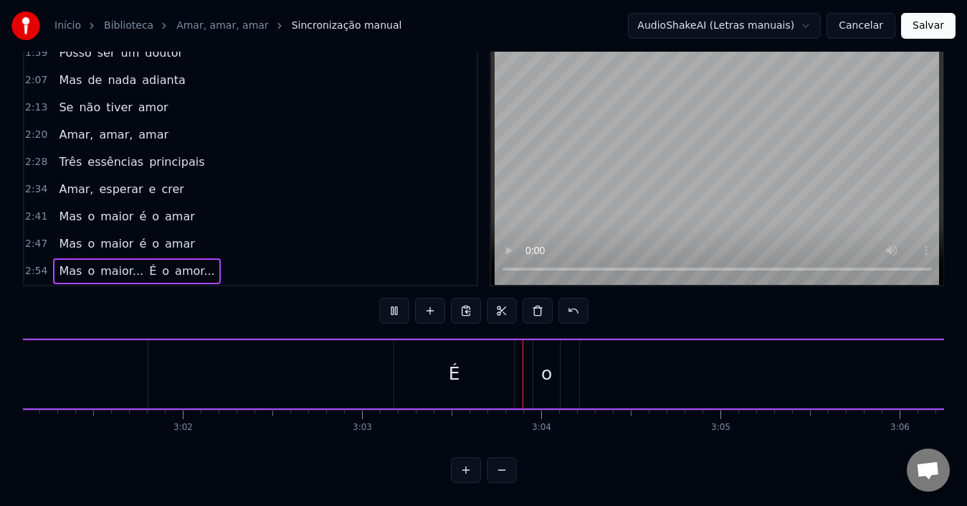
scroll to position [0, 32825]
click at [191, 366] on div "Mas o maior... É o amor..." at bounding box center [451, 373] width 3470 height 71
click at [561, 372] on div "Mas o maior... É o amor..." at bounding box center [894, 373] width 3470 height 71
click at [563, 371] on div "Mas o maior... É o amor..." at bounding box center [894, 373] width 3470 height 71
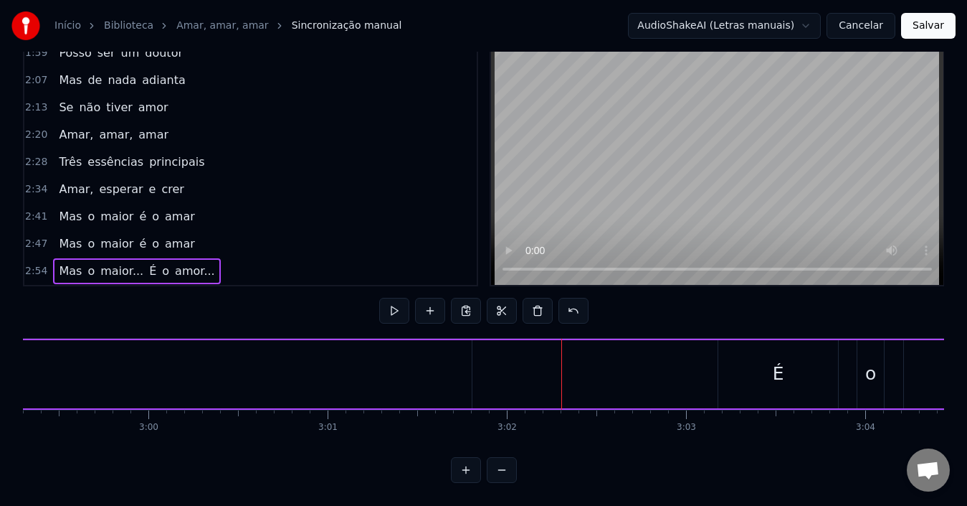
click at [563, 371] on div "Mas o maior... É o amor..." at bounding box center [894, 373] width 3470 height 71
click at [581, 376] on div "Mas o maior... É o amor..." at bounding box center [858, 373] width 3470 height 71
click at [420, 257] on div "2:54 Mas o maior... É o amor..." at bounding box center [250, 270] width 452 height 27
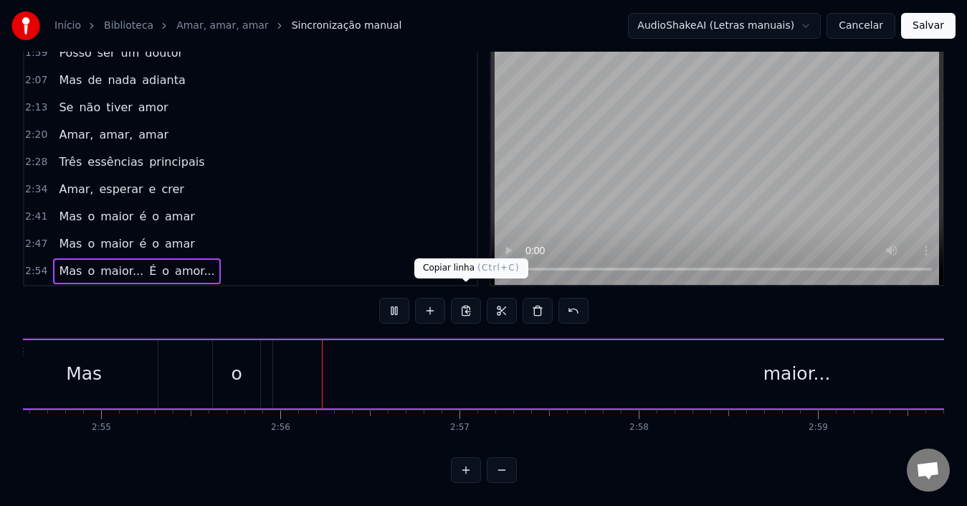
click at [360, 203] on div "2:41 Mas o maior é o amar" at bounding box center [250, 216] width 452 height 27
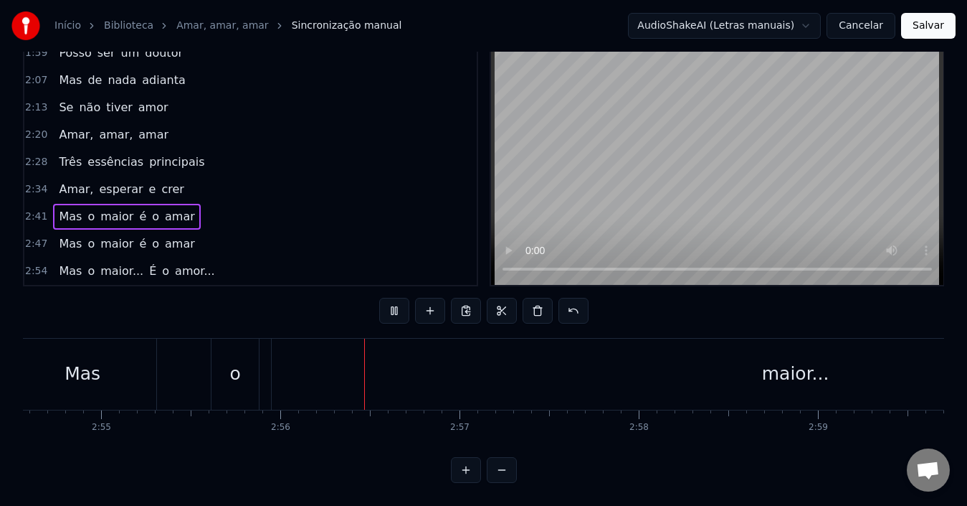
click at [358, 203] on div "2:41 Mas o maior é o amar" at bounding box center [250, 216] width 452 height 27
click at [325, 300] on div "0:27 Se digo que amo ao meu [DEMOGRAPHIC_DATA] 0:34 E aborreço um irmão 0:40 Es…" at bounding box center [483, 258] width 921 height 450
drag, startPoint x: 325, startPoint y: 300, endPoint x: 281, endPoint y: 327, distance: 51.5
click at [325, 299] on div "0:27 Se digo que amo ao meu [DEMOGRAPHIC_DATA] 0:34 E aborreço um irmão 0:40 Es…" at bounding box center [483, 258] width 921 height 450
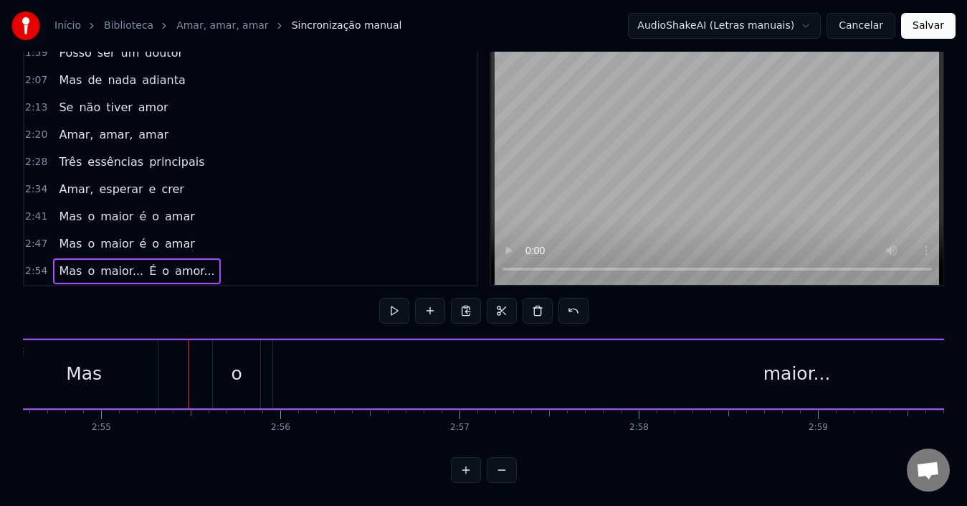
click at [189, 359] on div at bounding box center [189, 373] width 1 height 71
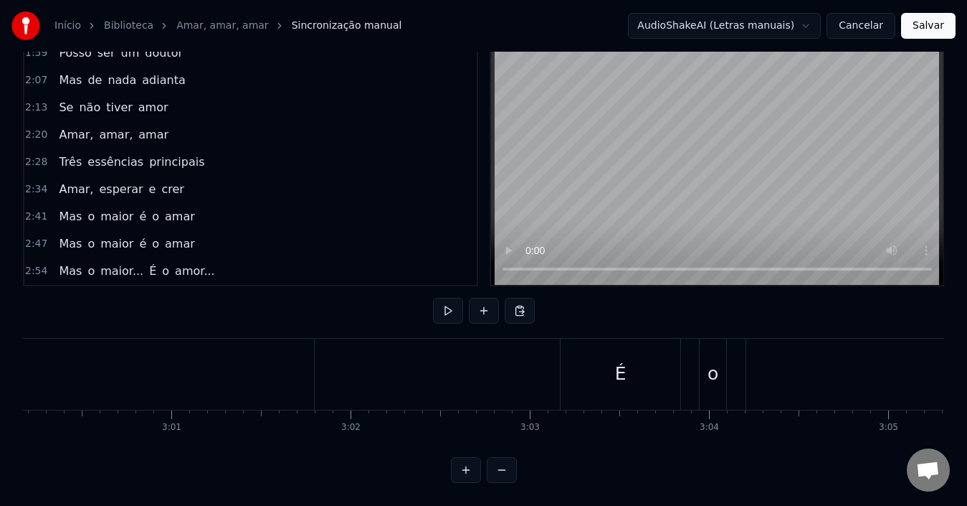
click at [499, 380] on div "Mas o maior... É o amor..." at bounding box center [738, 373] width 3470 height 71
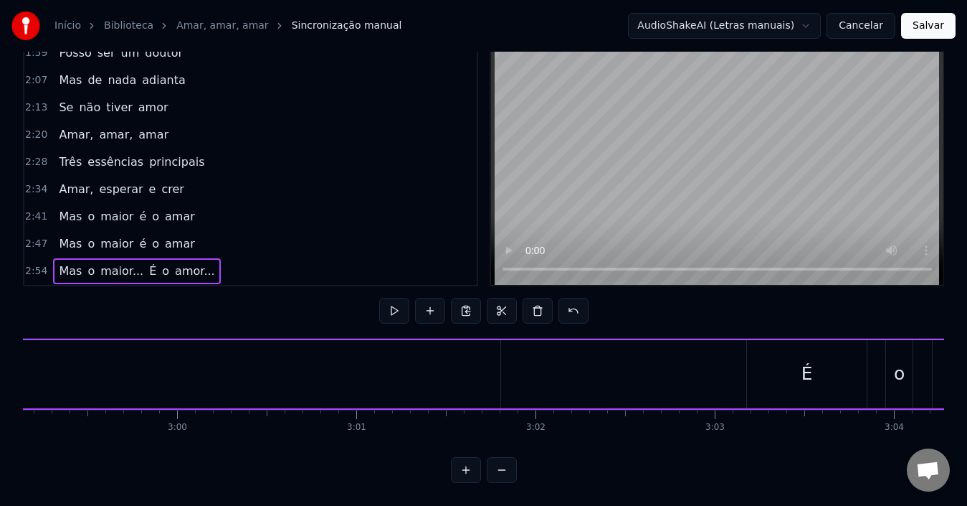
scroll to position [0, 32114]
click at [623, 369] on div "Mas o maior... É o amor..." at bounding box center [922, 373] width 3470 height 71
click at [628, 371] on div "Mas o maior... É o amor..." at bounding box center [922, 373] width 3470 height 71
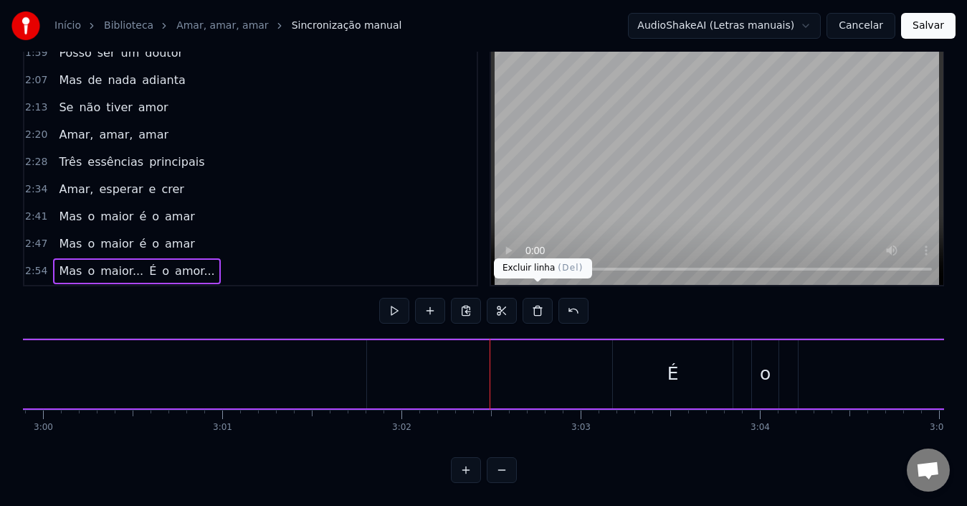
scroll to position [0, 32248]
click at [549, 219] on video at bounding box center [717, 159] width 452 height 250
click at [568, 204] on video at bounding box center [717, 159] width 452 height 250
click at [415, 237] on div "2:47 Mas o maior é o amar" at bounding box center [250, 243] width 452 height 27
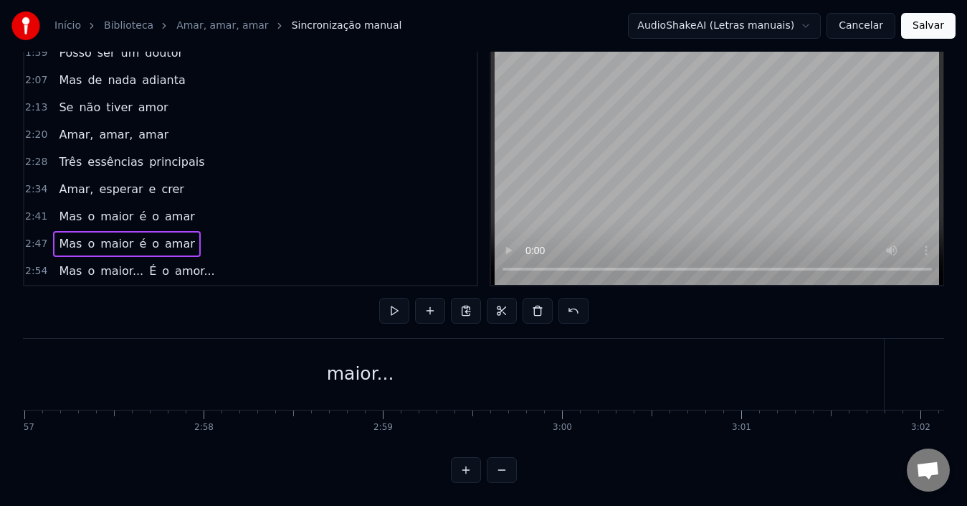
click at [253, 203] on div "2:41 Mas o maior é o amar" at bounding box center [250, 216] width 452 height 27
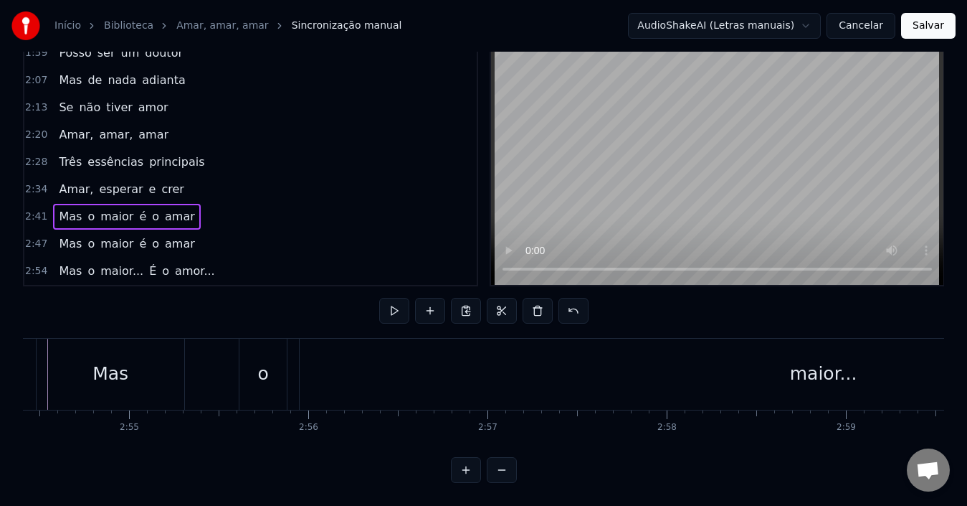
drag, startPoint x: 252, startPoint y: 171, endPoint x: 254, endPoint y: 141, distance: 30.9
click at [252, 176] on div "2:34 Amar, esperar e crer" at bounding box center [250, 189] width 452 height 27
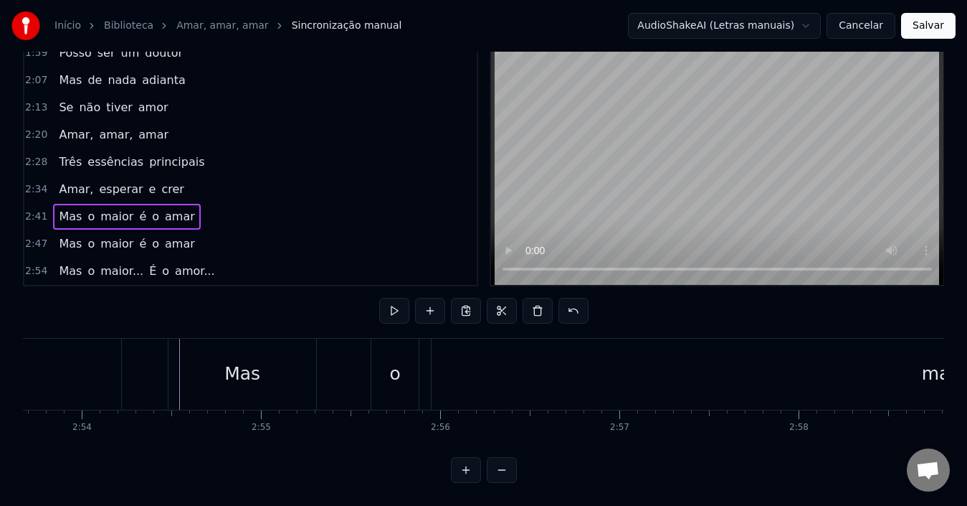
drag, startPoint x: 254, startPoint y: 141, endPoint x: 265, endPoint y: 118, distance: 25.7
click at [255, 148] on div "2:28 Três essências principais" at bounding box center [250, 161] width 452 height 27
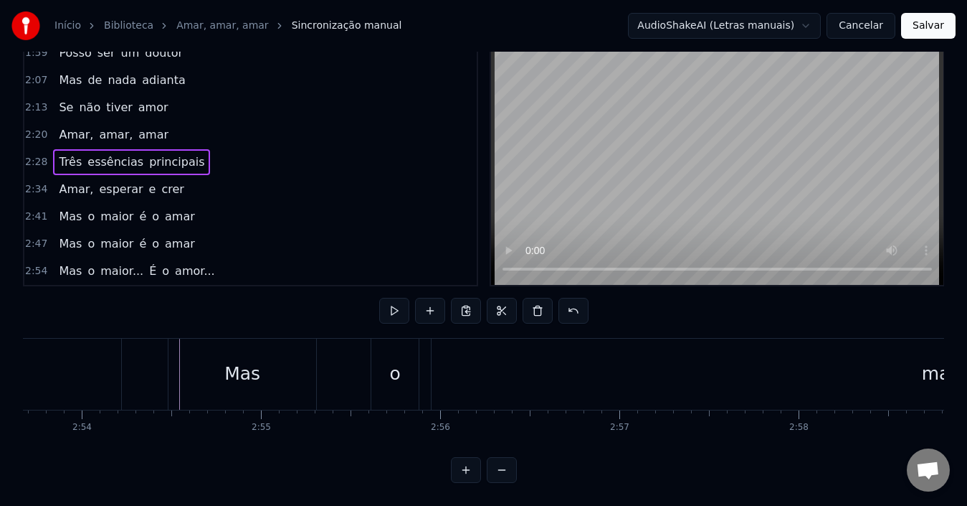
click at [265, 121] on div "2:20 Amar, amar, amar" at bounding box center [250, 134] width 452 height 27
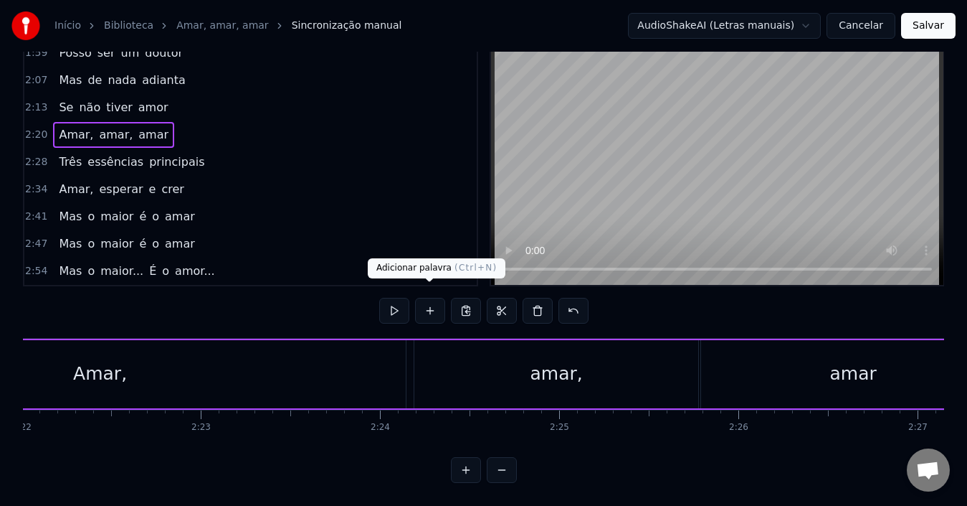
scroll to position [0, 25154]
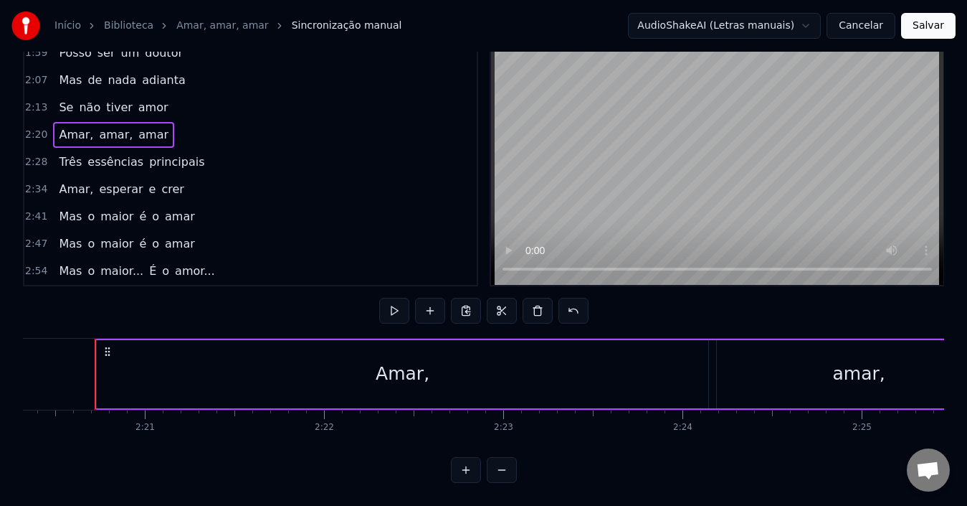
click at [151, 267] on div "Mas o maior... É o amor..." at bounding box center [136, 271] width 167 height 26
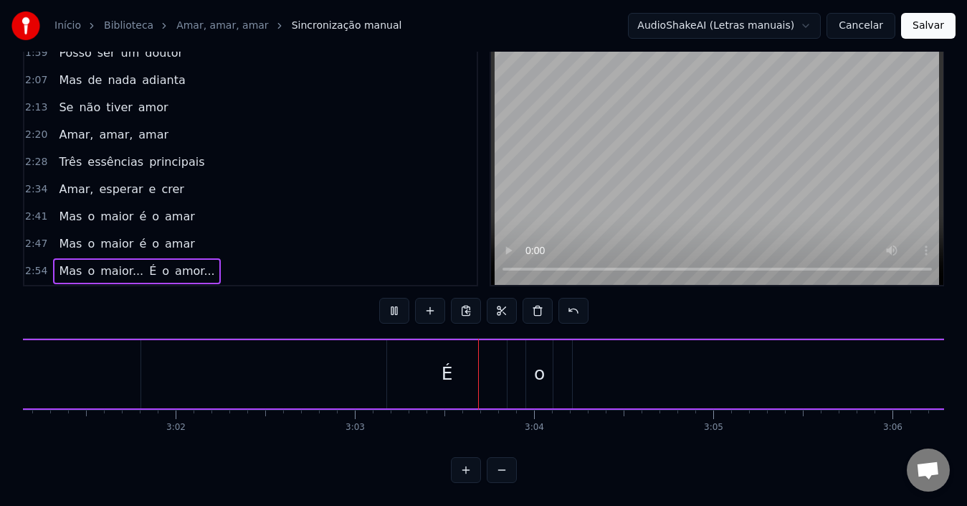
scroll to position [0, 32474]
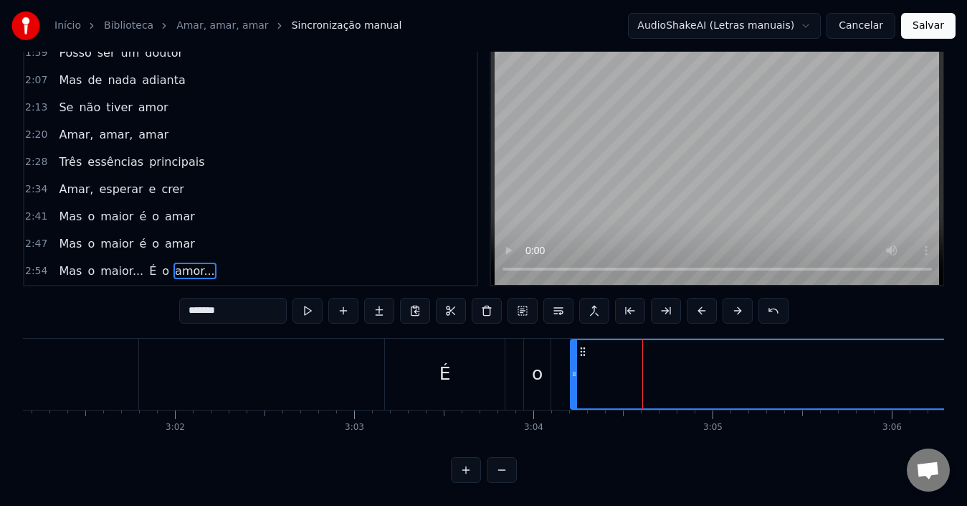
click at [533, 372] on div "o" at bounding box center [537, 373] width 11 height 27
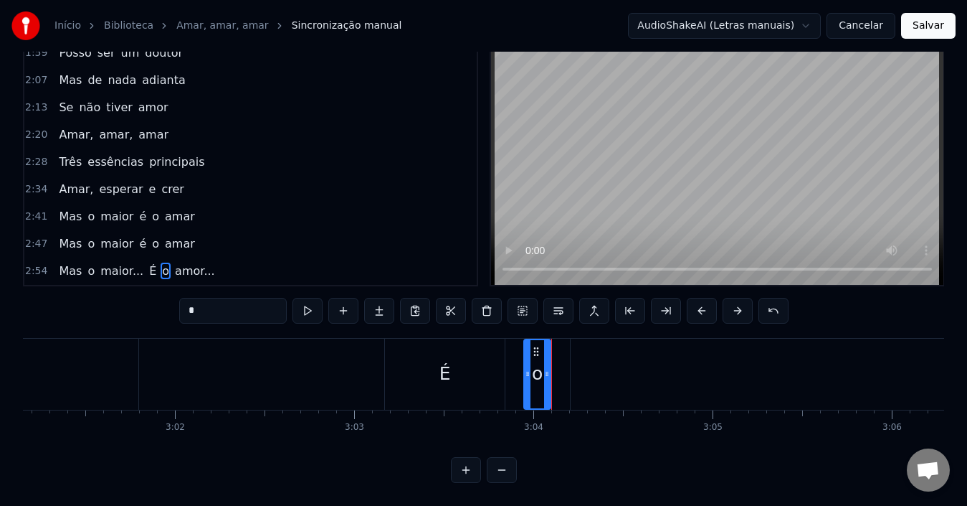
click at [472, 366] on div "É" at bounding box center [445, 373] width 120 height 71
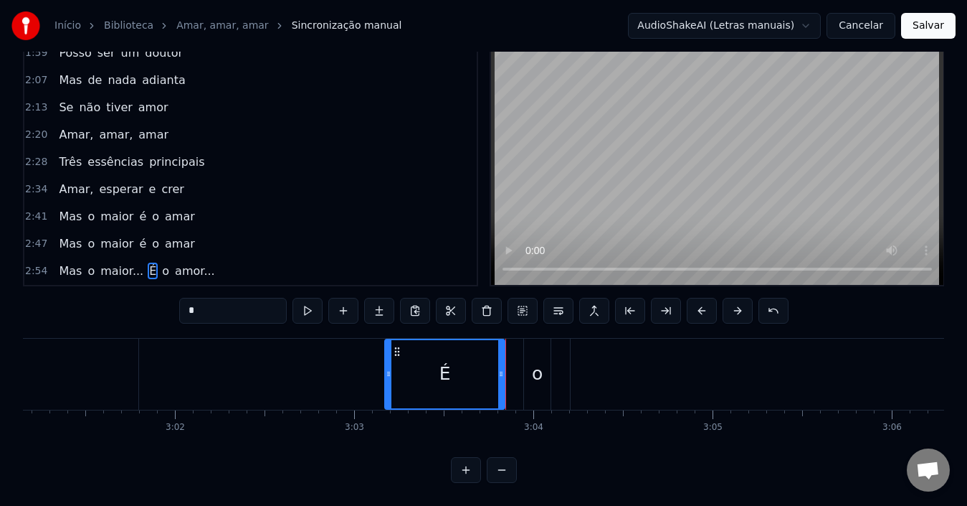
click at [533, 372] on div "o" at bounding box center [537, 373] width 11 height 27
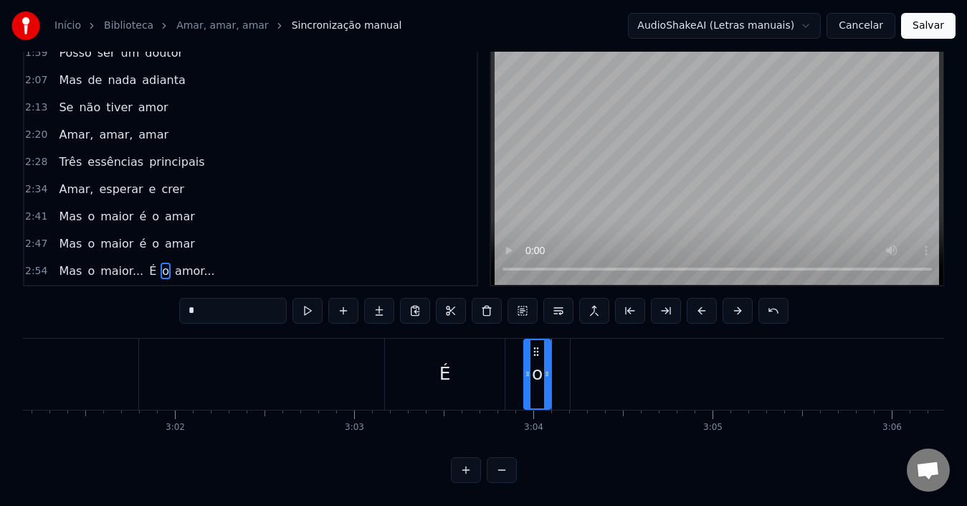
click at [470, 364] on div "É" at bounding box center [445, 373] width 120 height 71
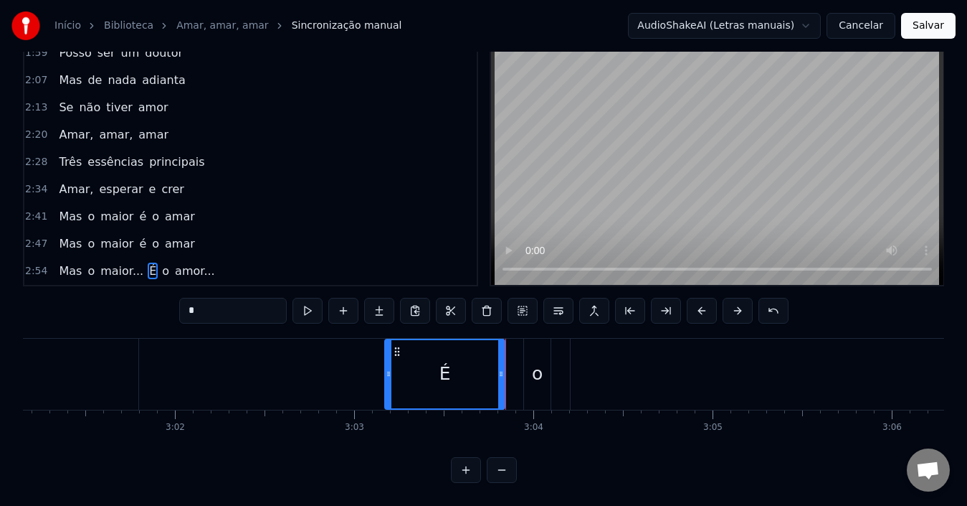
click at [533, 373] on div "o" at bounding box center [537, 373] width 11 height 27
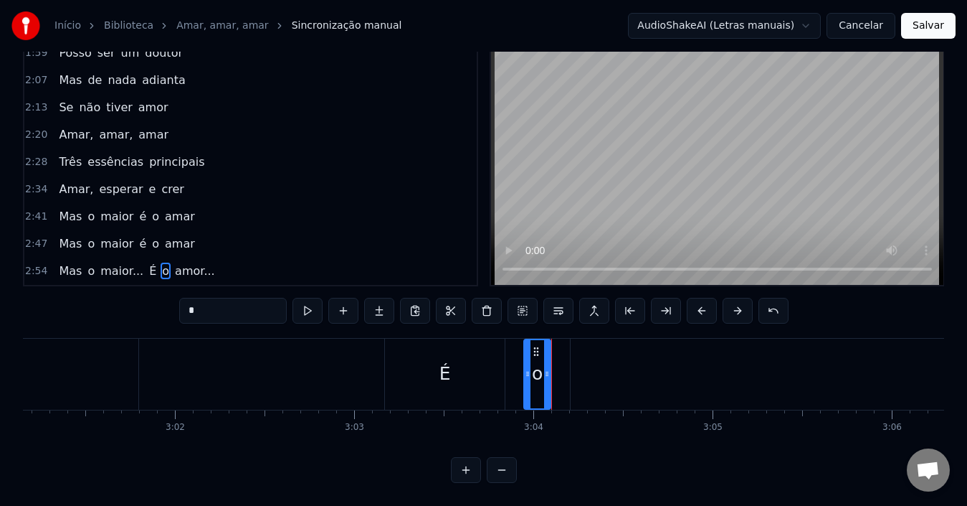
type input "*******"
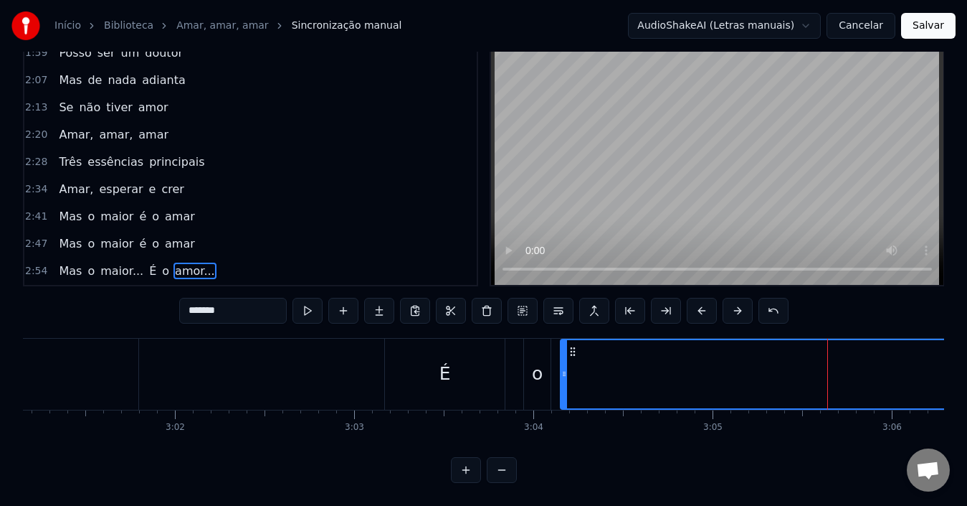
drag, startPoint x: 584, startPoint y: 339, endPoint x: 574, endPoint y: 338, distance: 10.1
click at [574, 351] on circle at bounding box center [574, 351] width 1 height 1
click at [570, 346] on icon at bounding box center [569, 351] width 11 height 11
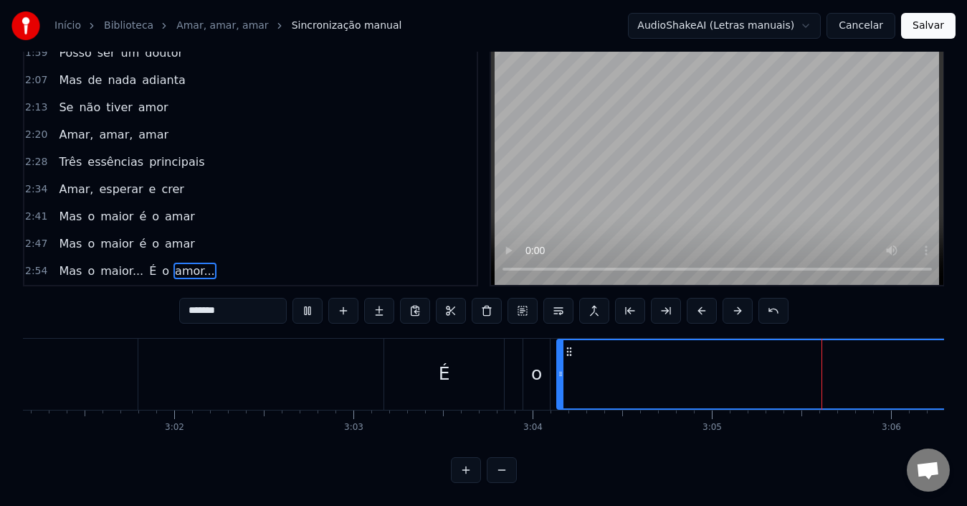
scroll to position [0, 32463]
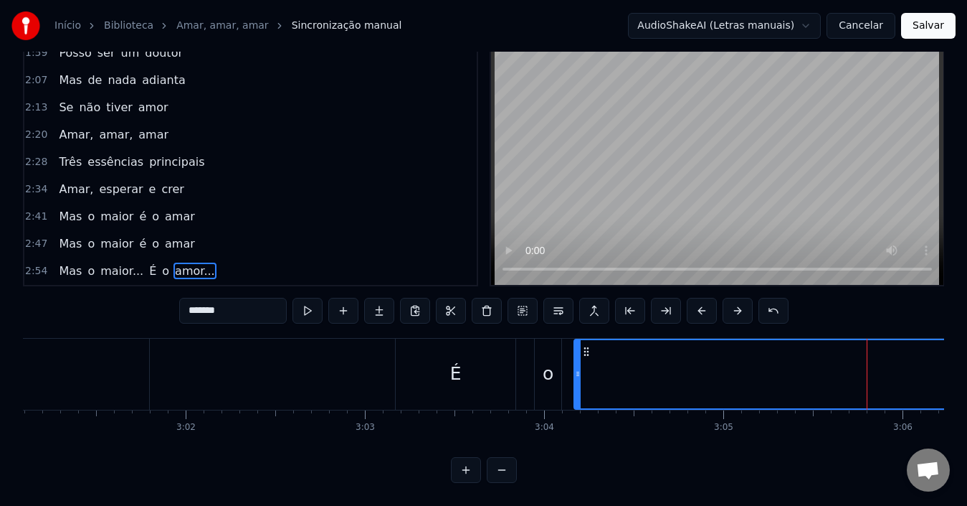
click at [587, 351] on circle at bounding box center [587, 351] width 1 height 1
click at [591, 346] on icon at bounding box center [589, 351] width 11 height 11
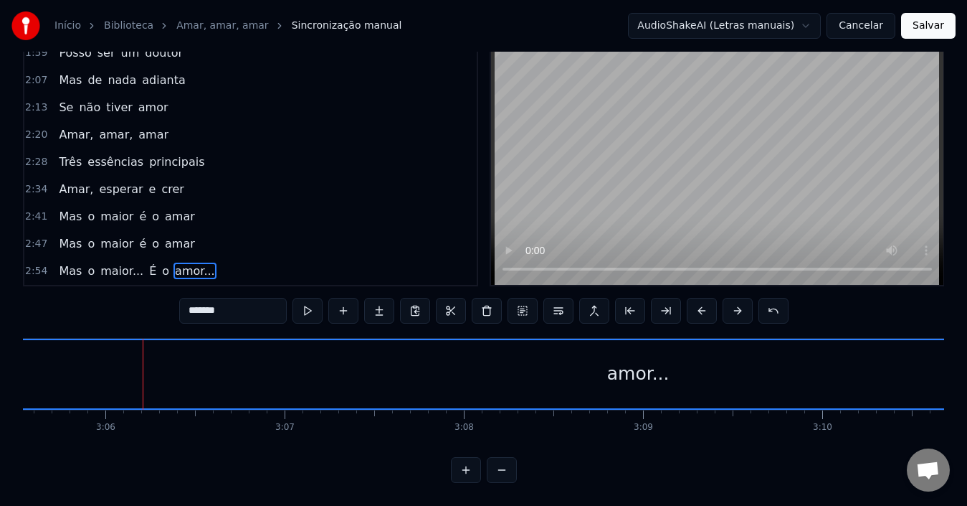
scroll to position [0, 33263]
click at [748, 188] on video at bounding box center [717, 159] width 452 height 250
click at [737, 164] on video at bounding box center [717, 159] width 452 height 250
click at [687, 166] on video at bounding box center [717, 159] width 452 height 250
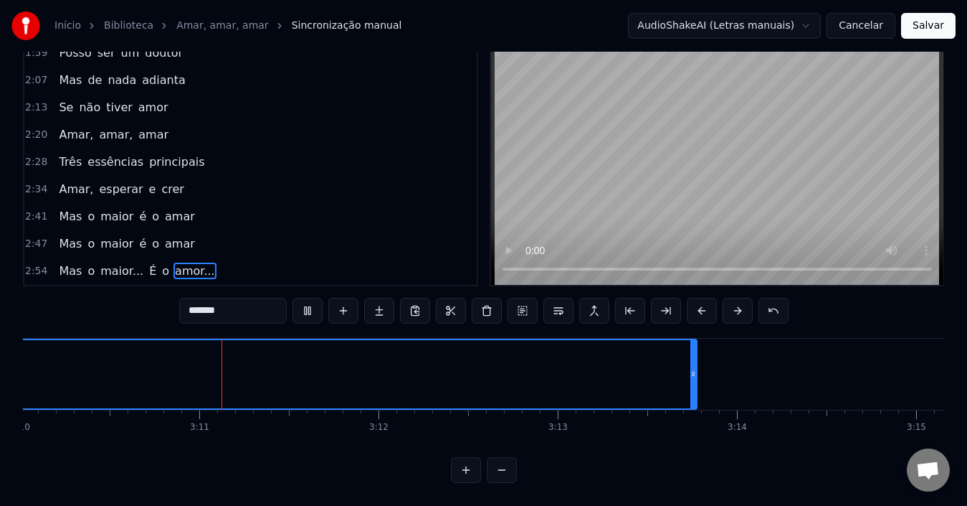
scroll to position [0, 34084]
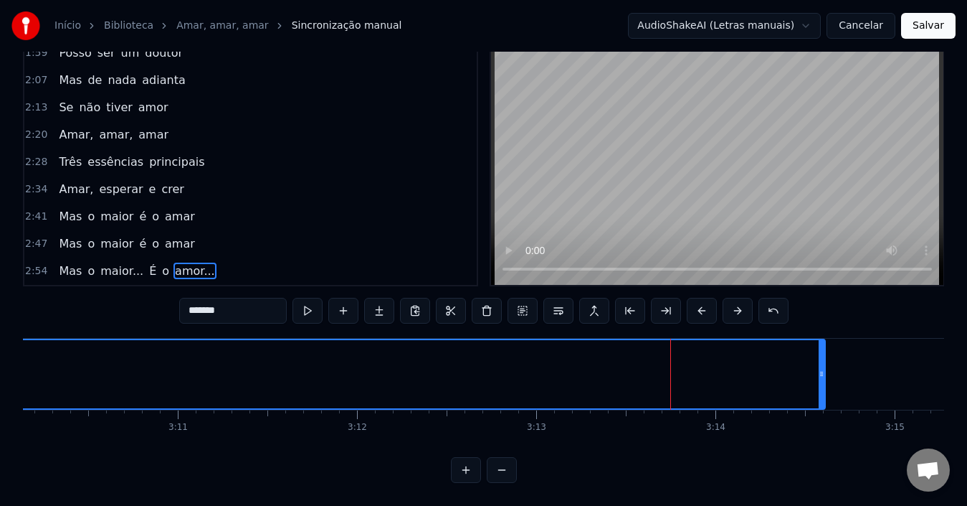
drag, startPoint x: 673, startPoint y: 367, endPoint x: 820, endPoint y: 365, distance: 146.3
click at [825, 368] on div at bounding box center [822, 374] width 6 height 68
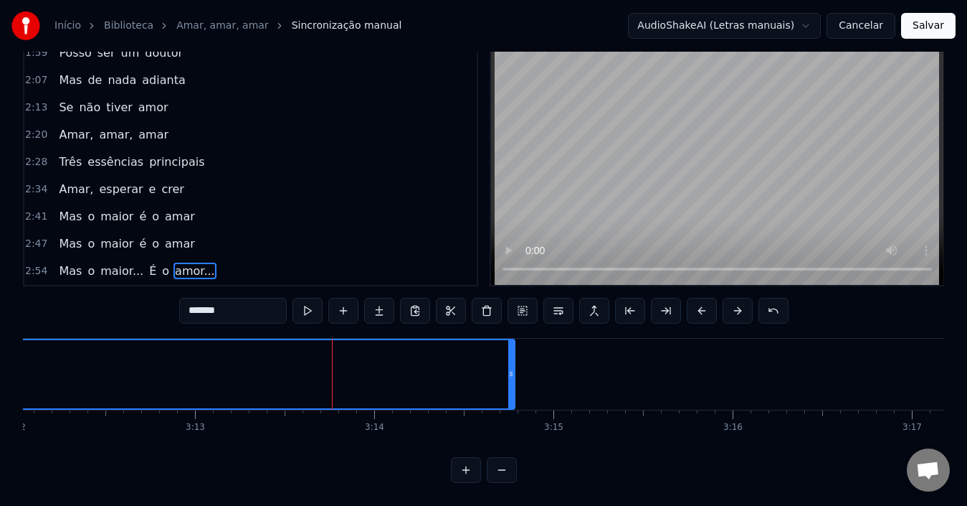
scroll to position [0, 34426]
drag, startPoint x: 509, startPoint y: 365, endPoint x: 849, endPoint y: 369, distance: 339.9
click at [711, 369] on div at bounding box center [709, 374] width 6 height 68
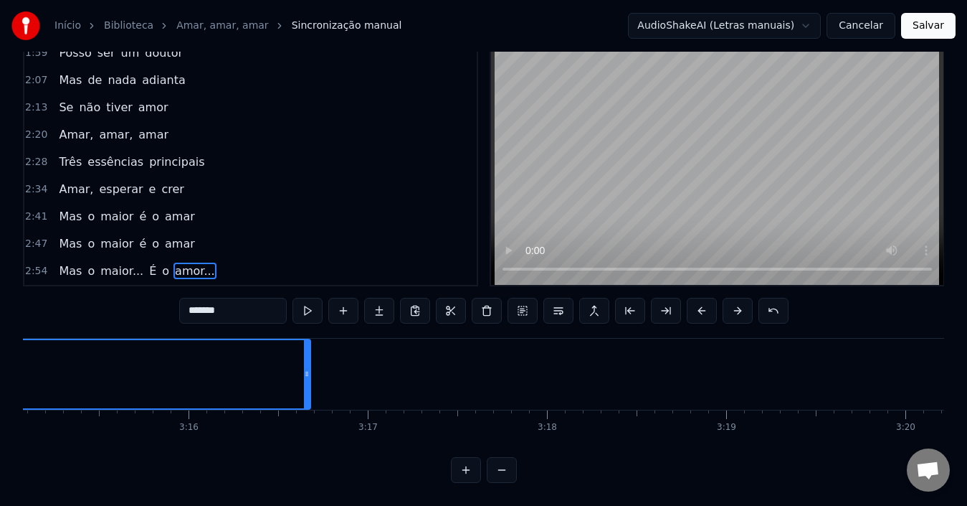
scroll to position [0, 34974]
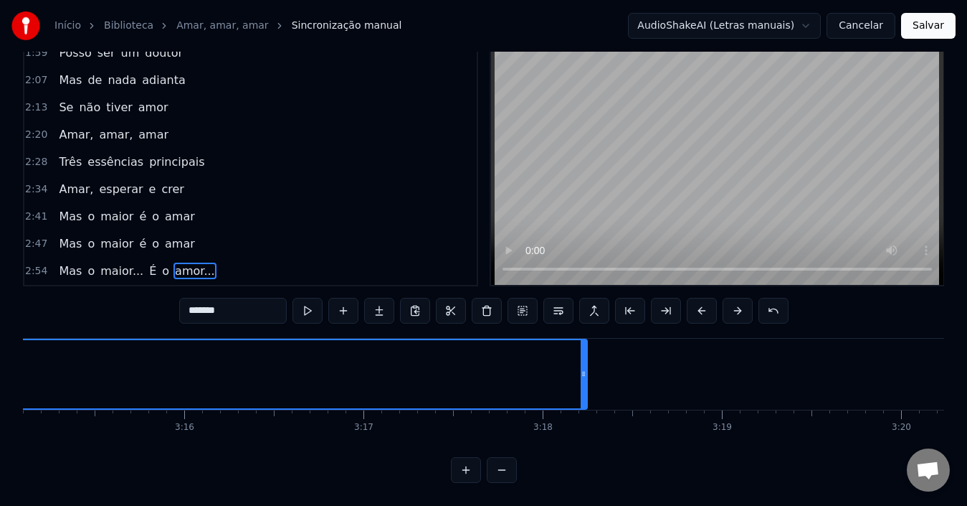
drag, startPoint x: 304, startPoint y: 369, endPoint x: 772, endPoint y: 367, distance: 468.2
click at [587, 367] on div at bounding box center [584, 374] width 6 height 68
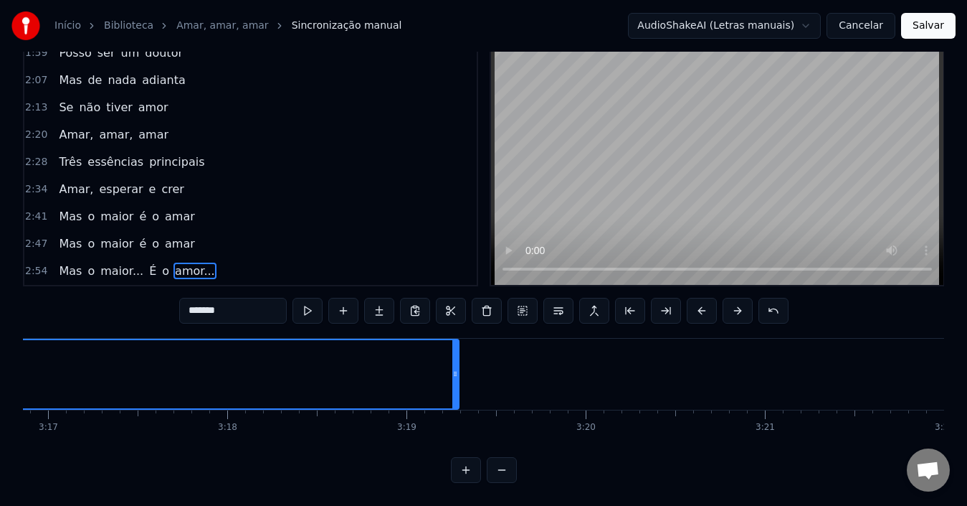
scroll to position [0, 35290]
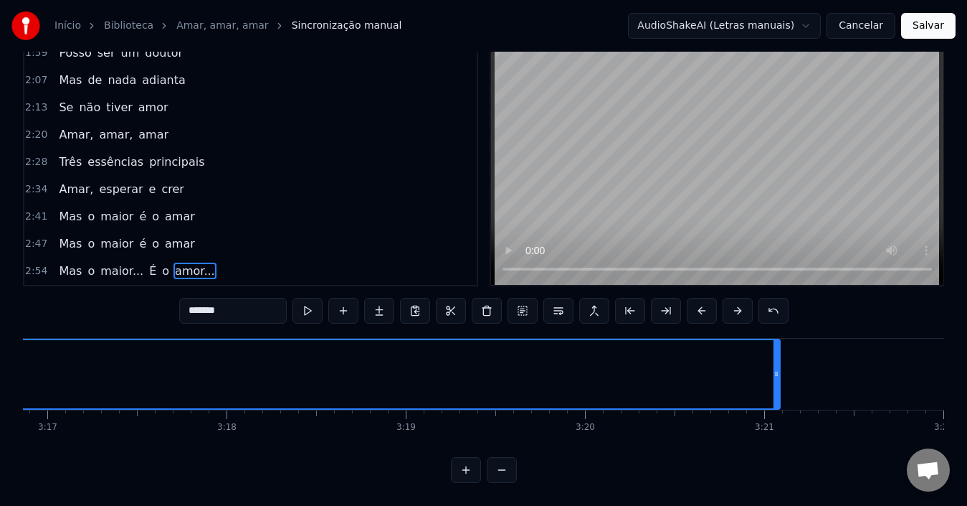
drag, startPoint x: 455, startPoint y: 370, endPoint x: 777, endPoint y: 369, distance: 322.0
click at [777, 369] on div at bounding box center [777, 374] width 6 height 68
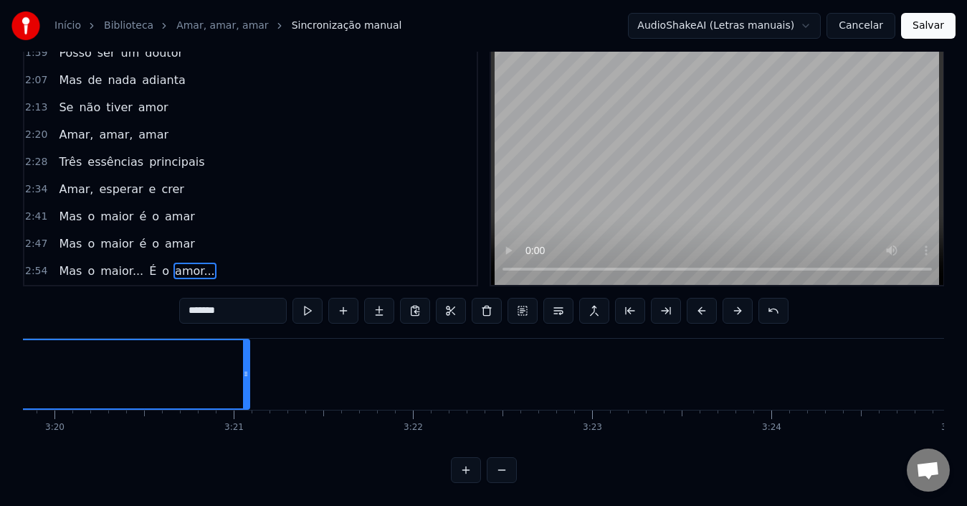
scroll to position [0, 35822]
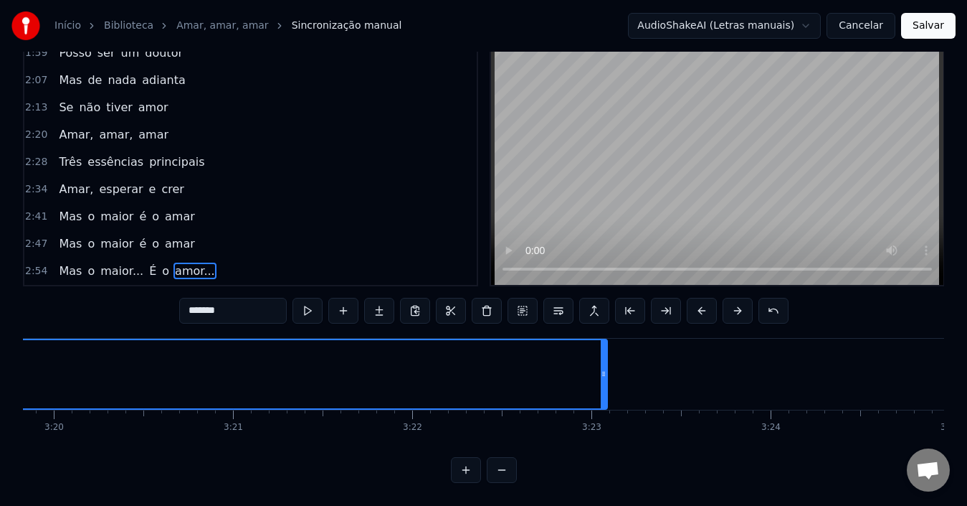
click at [607, 368] on div at bounding box center [604, 374] width 6 height 68
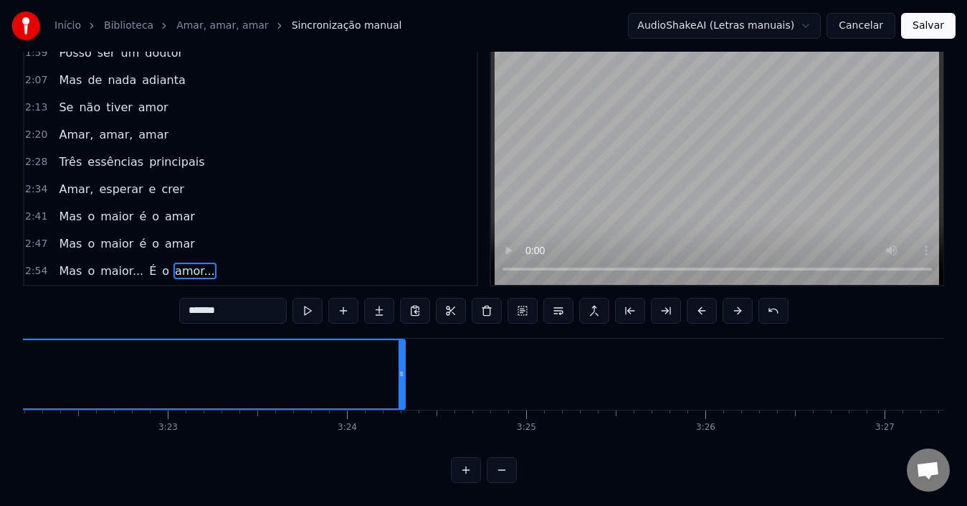
scroll to position [0, 36246]
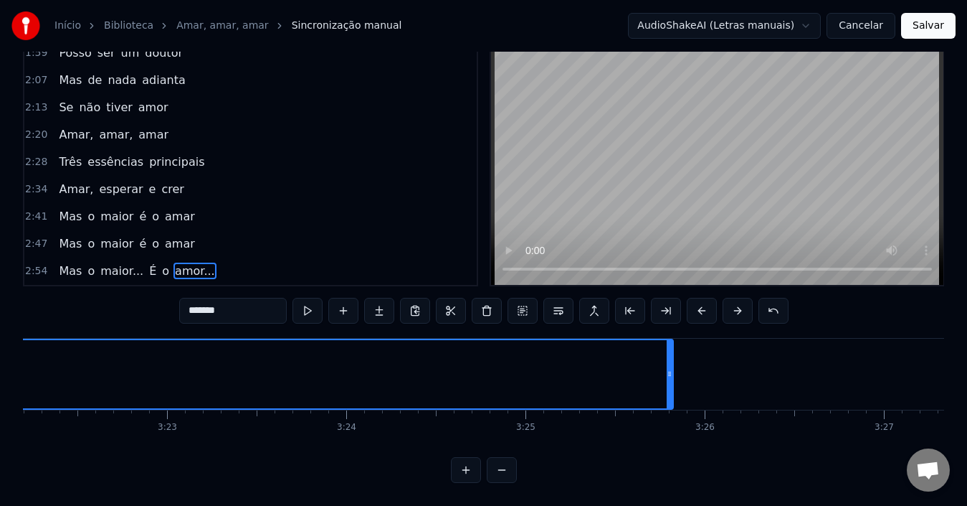
drag, startPoint x: 399, startPoint y: 368, endPoint x: 668, endPoint y: 374, distance: 269.0
click at [668, 374] on div at bounding box center [670, 374] width 6 height 68
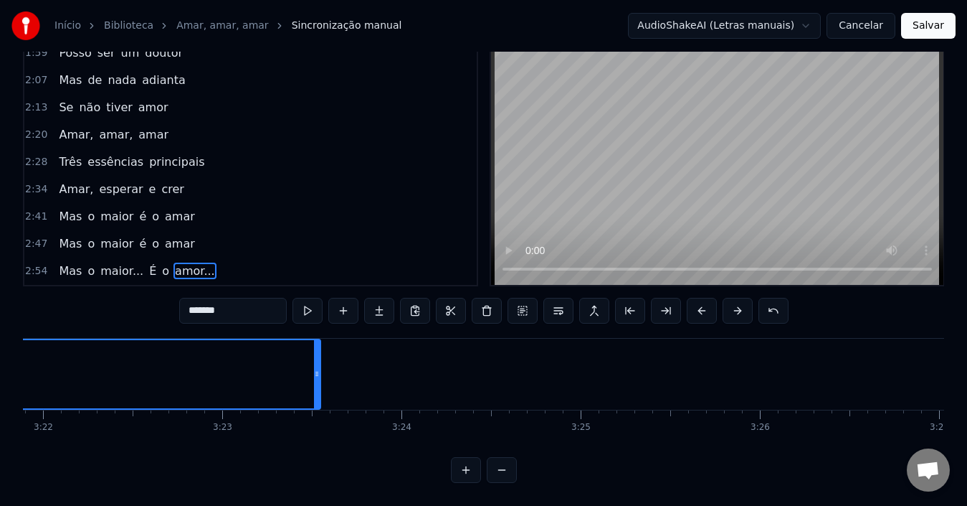
drag, startPoint x: 726, startPoint y: 376, endPoint x: 283, endPoint y: 377, distance: 443.1
click at [314, 377] on div at bounding box center [317, 374] width 6 height 68
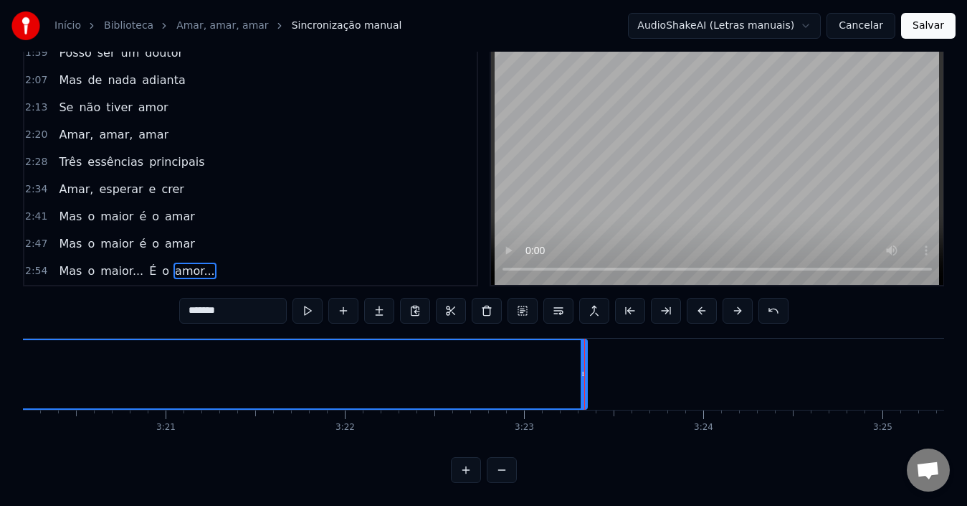
scroll to position [0, 35888]
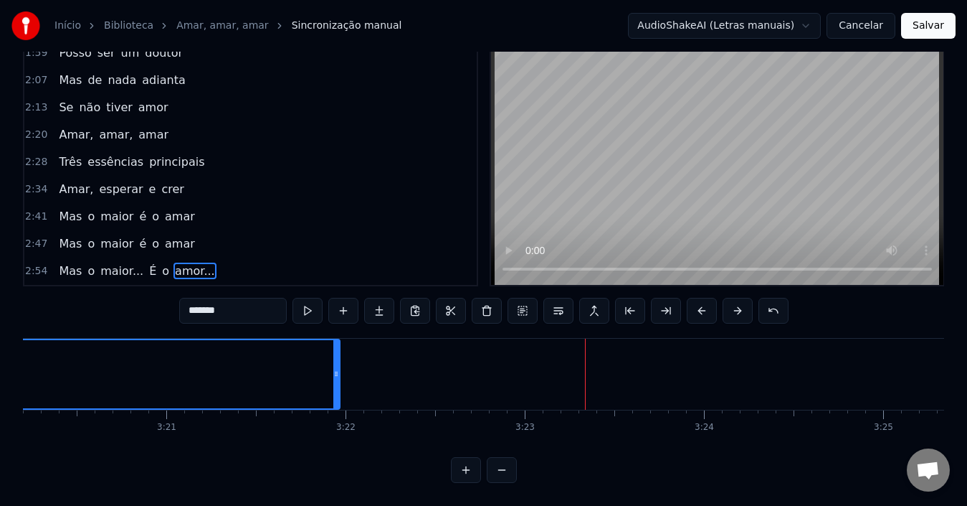
drag, startPoint x: 584, startPoint y: 374, endPoint x: 208, endPoint y: 369, distance: 376.5
click at [333, 369] on div at bounding box center [336, 374] width 6 height 68
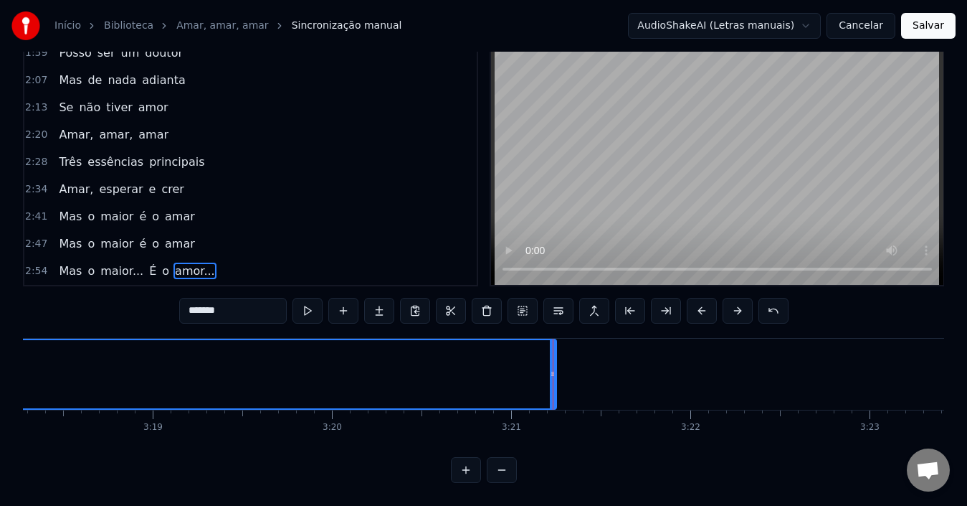
scroll to position [0, 35540]
drag, startPoint x: 556, startPoint y: 371, endPoint x: 340, endPoint y: 369, distance: 215.8
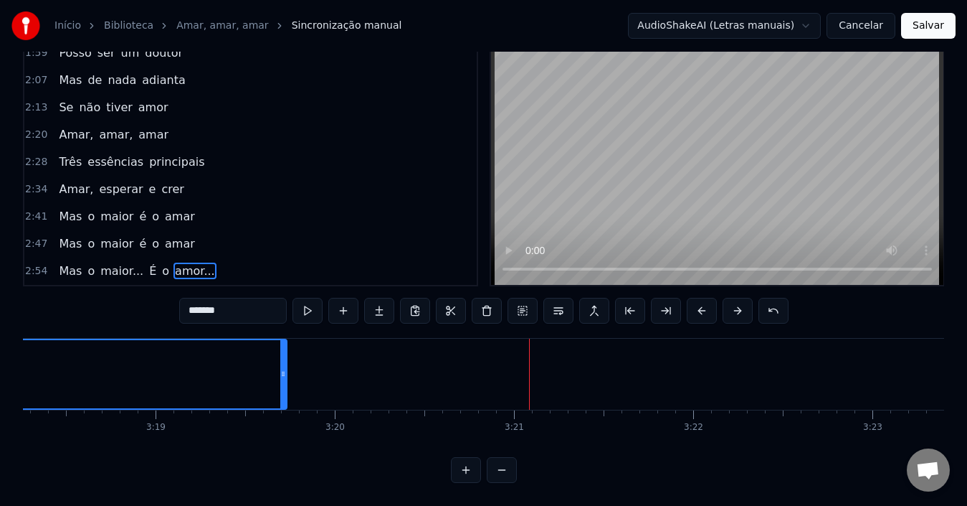
drag, startPoint x: 556, startPoint y: 368, endPoint x: 247, endPoint y: 354, distance: 309.4
click at [280, 354] on div at bounding box center [283, 374] width 6 height 68
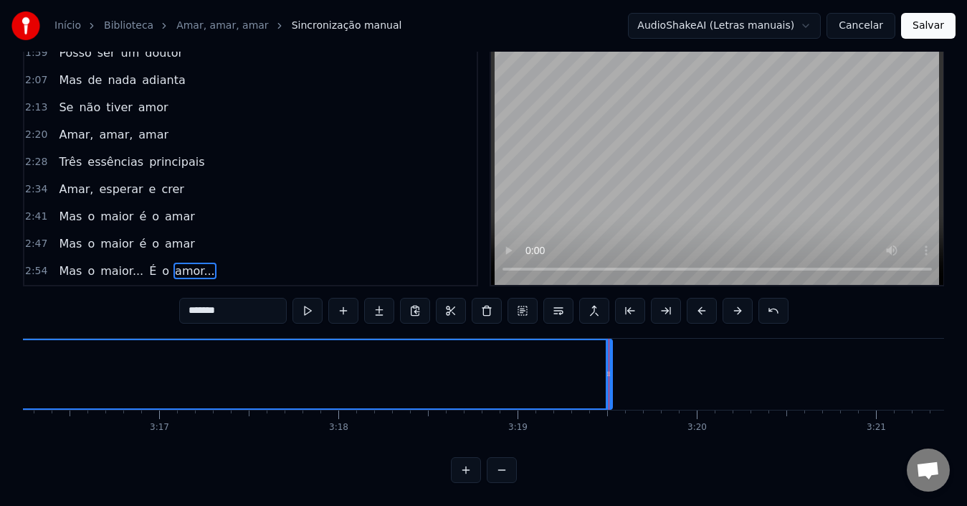
scroll to position [0, 35178]
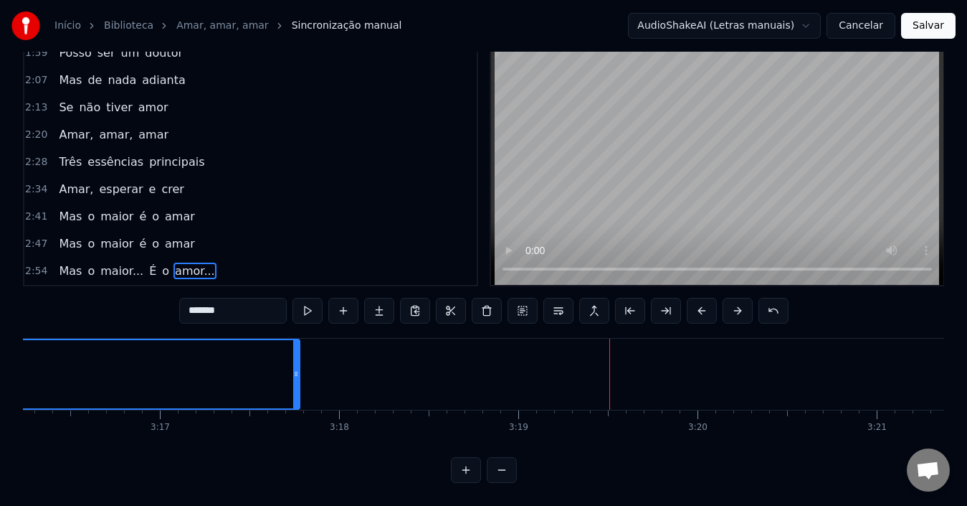
drag, startPoint x: 611, startPoint y: 359, endPoint x: 288, endPoint y: 359, distance: 323.4
click at [293, 368] on icon at bounding box center [296, 373] width 6 height 11
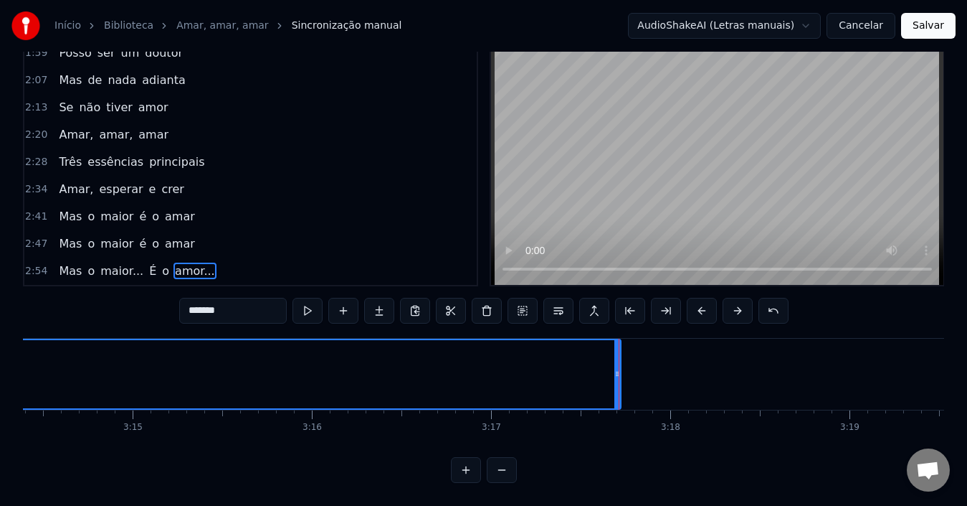
scroll to position [0, 34809]
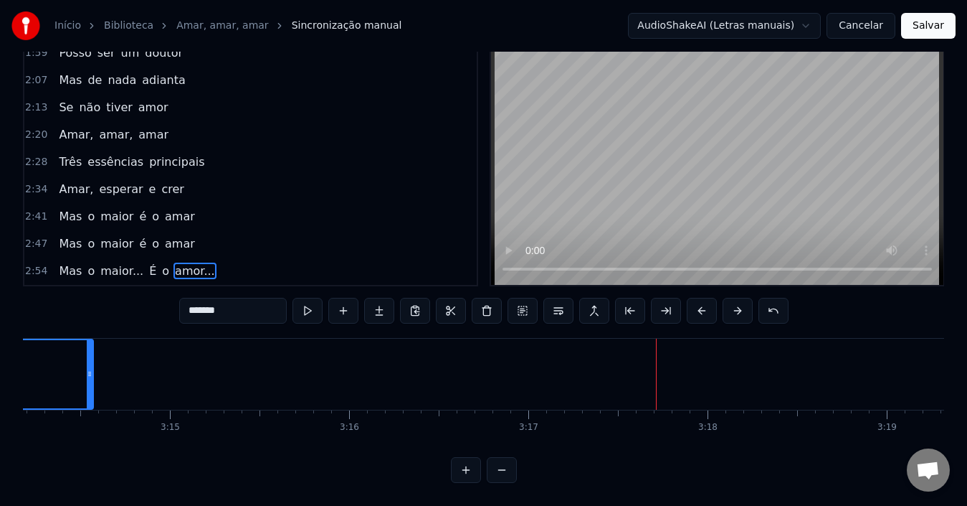
drag, startPoint x: 652, startPoint y: 369, endPoint x: 86, endPoint y: 361, distance: 565.8
click at [87, 361] on div at bounding box center [90, 374] width 6 height 68
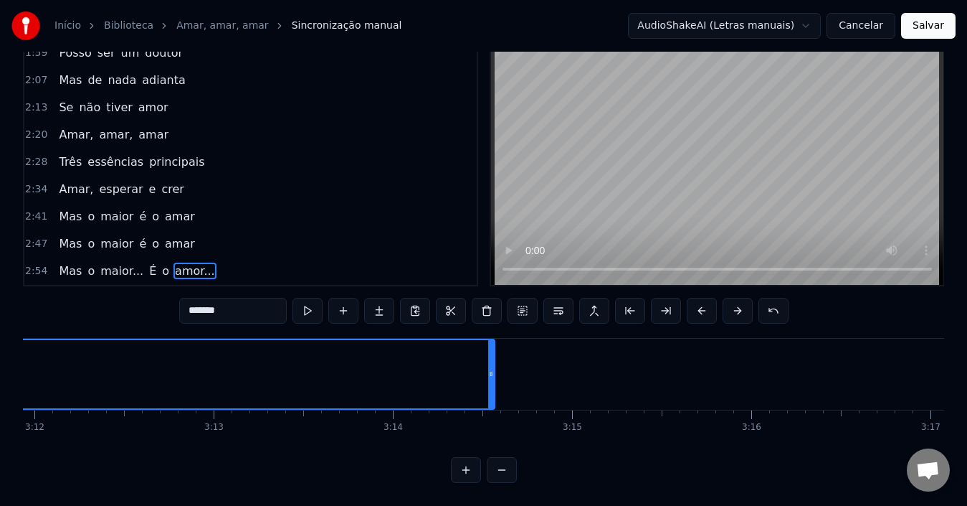
scroll to position [0, 34406]
drag, startPoint x: 493, startPoint y: 367, endPoint x: 354, endPoint y: 365, distance: 139.1
click at [354, 365] on div at bounding box center [353, 374] width 6 height 68
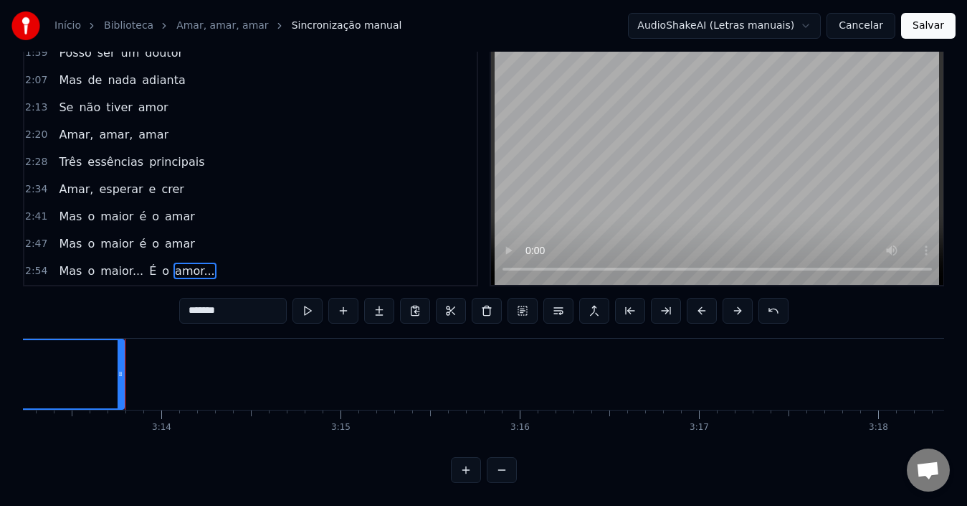
scroll to position [0, 34668]
click at [931, 28] on button "Salvar" at bounding box center [928, 26] width 54 height 26
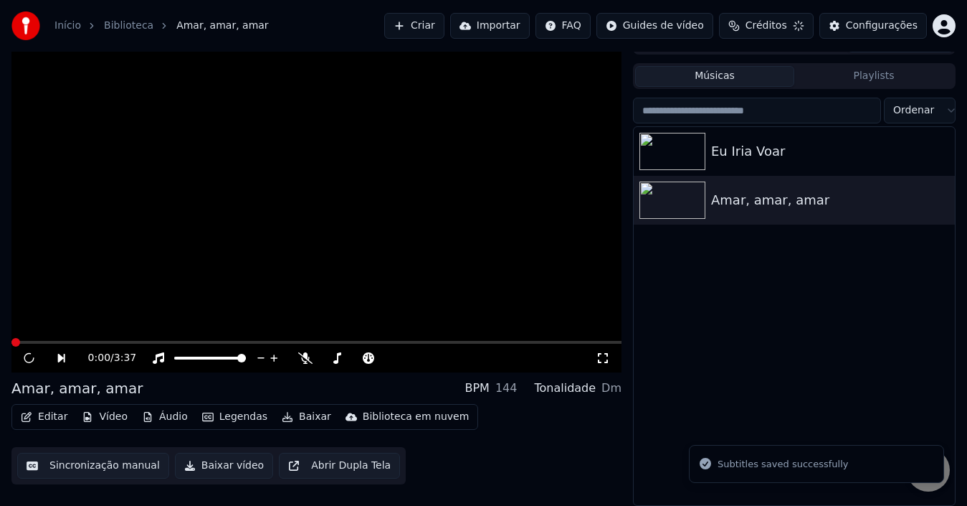
scroll to position [23, 0]
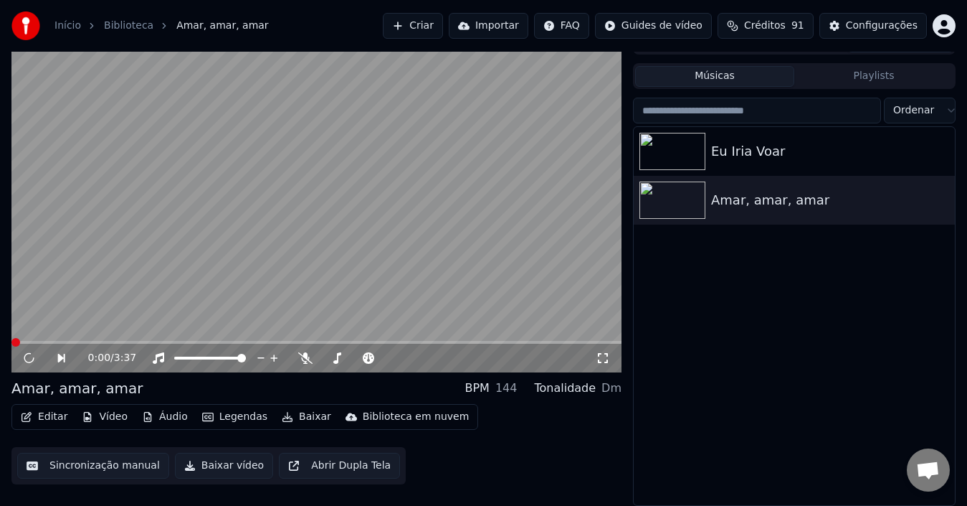
click at [603, 360] on icon at bounding box center [603, 357] width 14 height 11
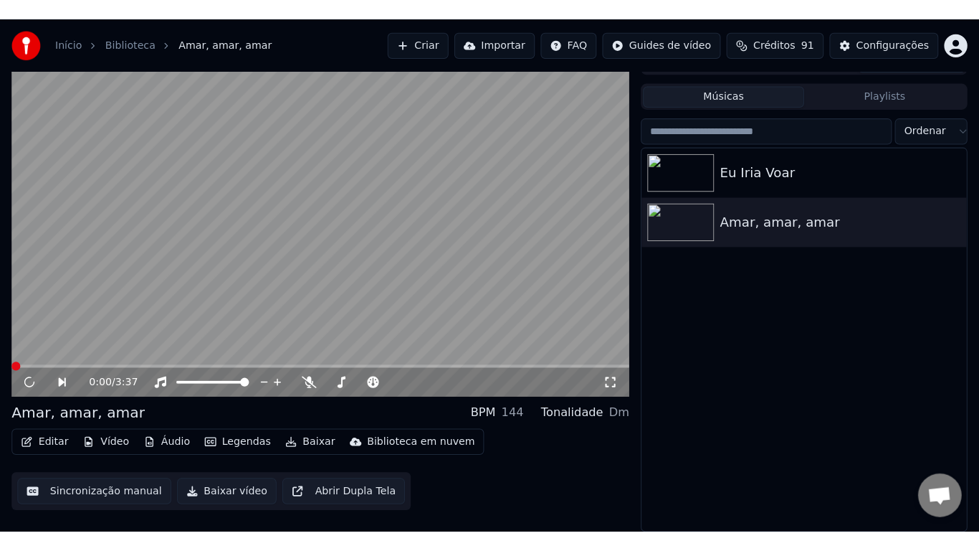
scroll to position [11, 0]
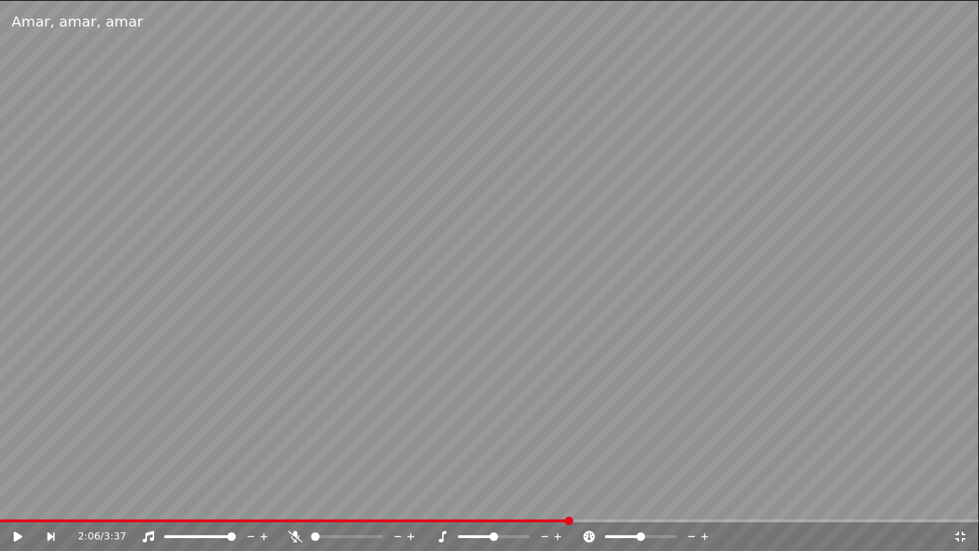
click at [961, 505] on icon at bounding box center [961, 536] width 14 height 11
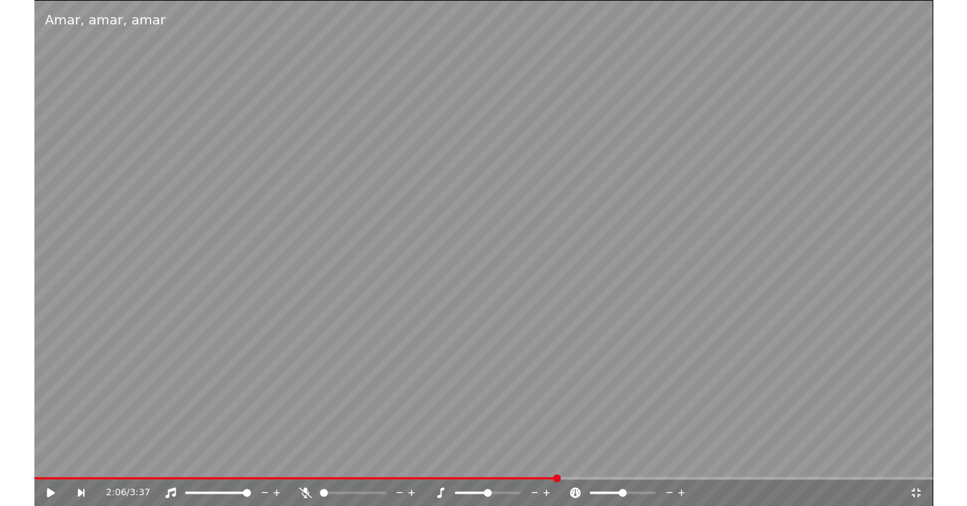
scroll to position [23, 0]
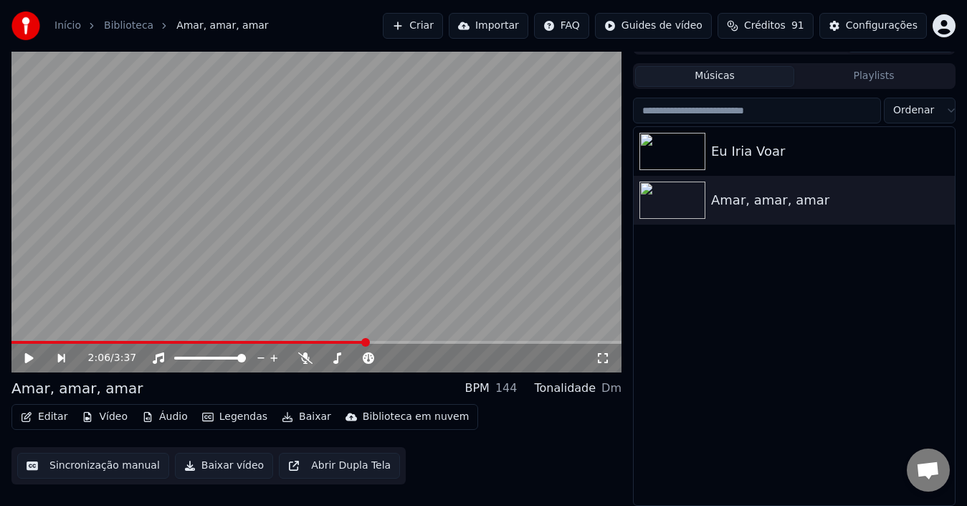
click at [84, 465] on button "Sincronização manual" at bounding box center [93, 465] width 152 height 26
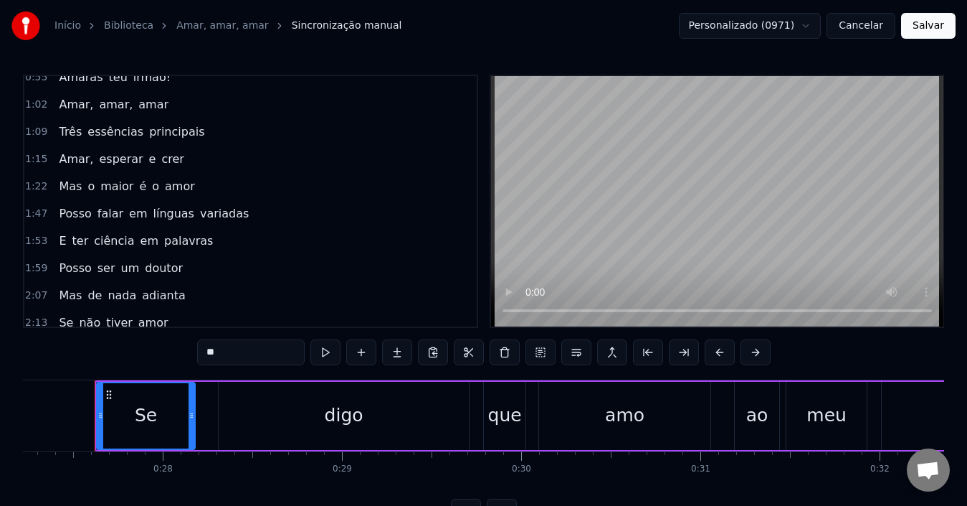
scroll to position [143, 0]
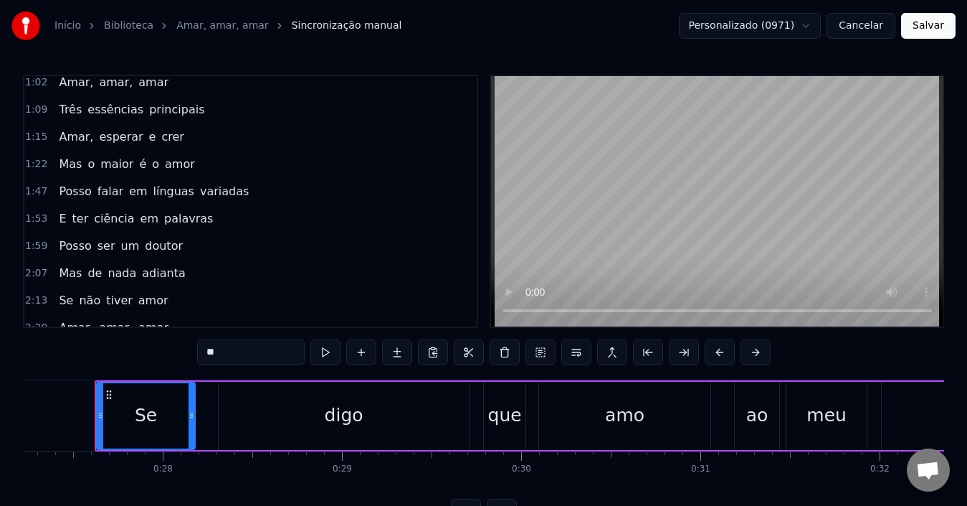
click at [204, 201] on div "Posso falar em línguas variadas" at bounding box center [153, 192] width 201 height 26
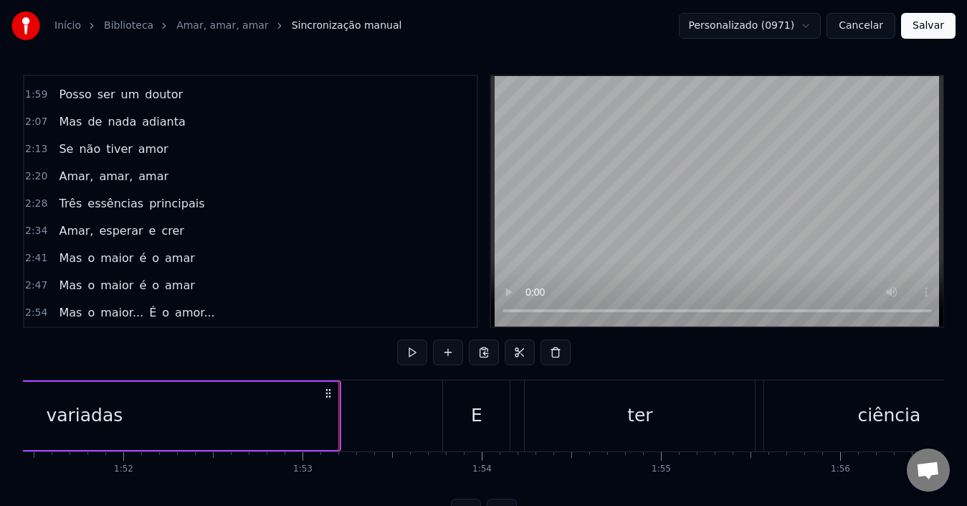
scroll to position [223, 0]
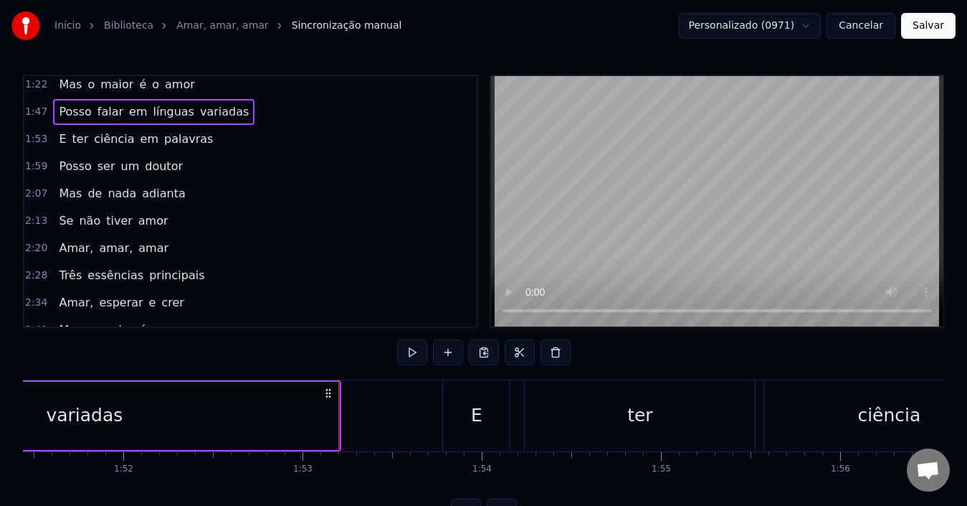
click at [181, 149] on div "E ter ciência em palavras" at bounding box center [136, 139] width 166 height 26
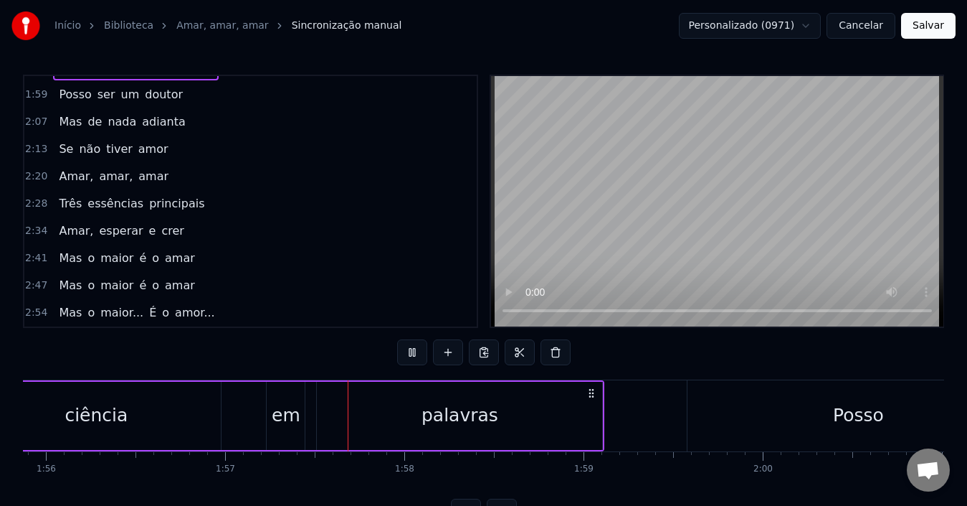
scroll to position [151, 0]
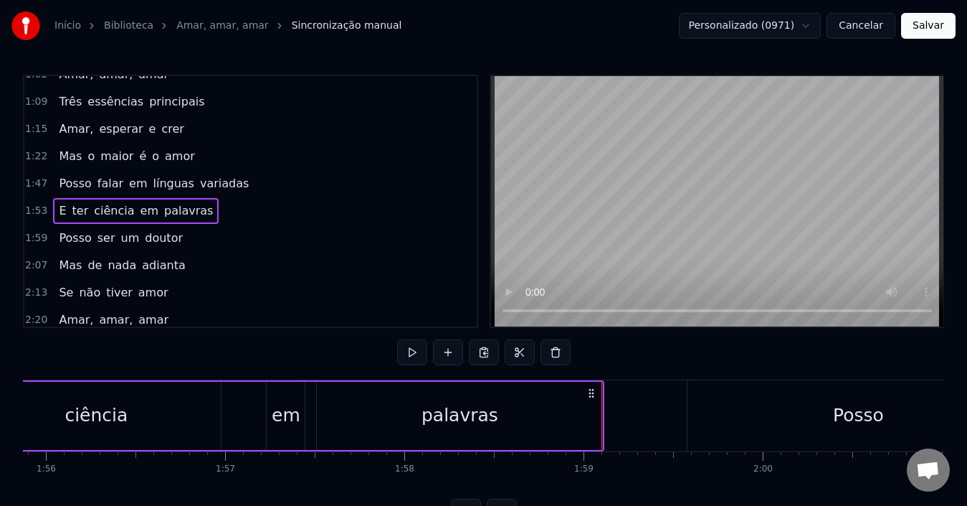
click at [156, 248] on div "Posso ser um doutor" at bounding box center [121, 238] width 136 height 26
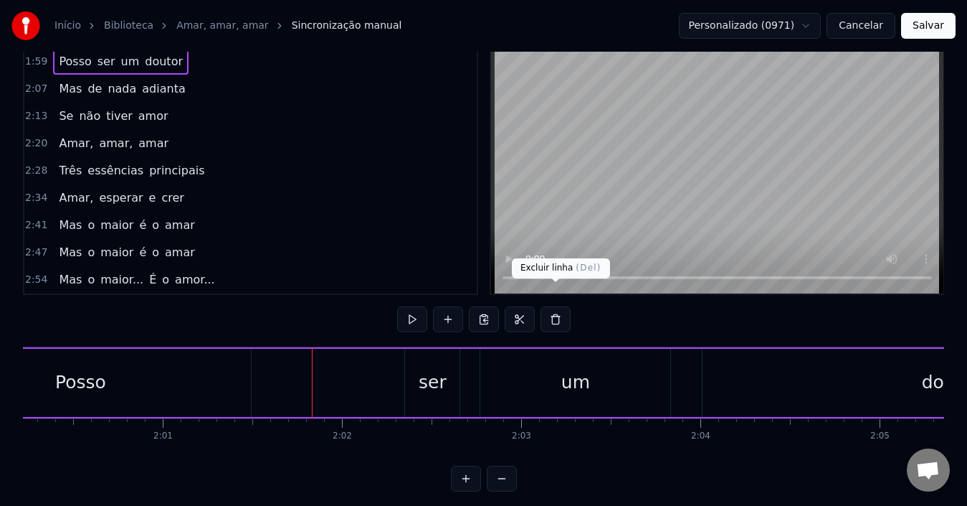
scroll to position [54, 0]
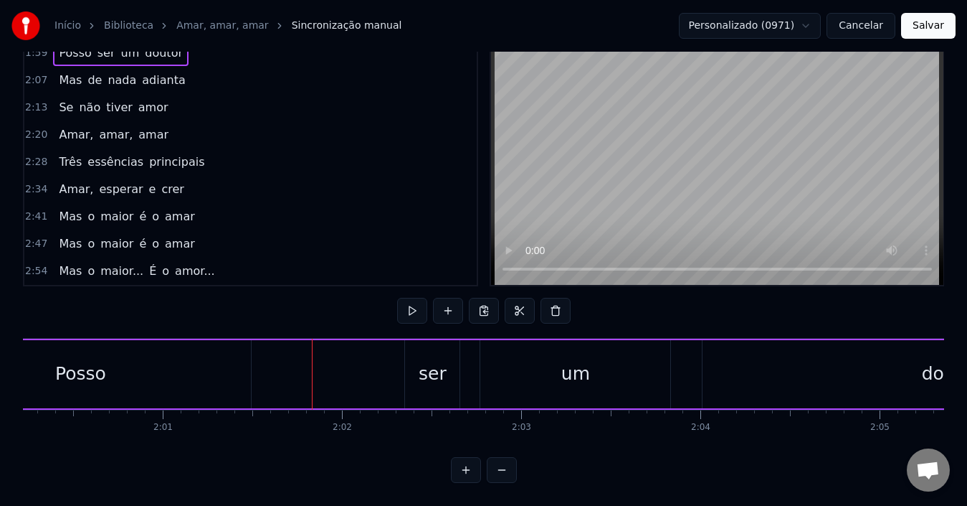
click at [176, 363] on div "Posso" at bounding box center [80, 374] width 341 height 68
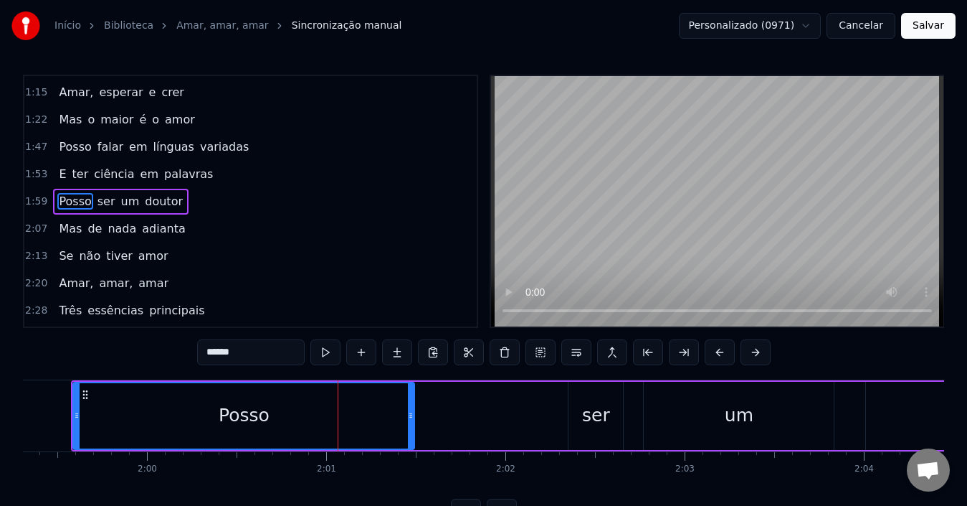
scroll to position [0, 21386]
click at [267, 356] on input "*****" at bounding box center [251, 352] width 108 height 26
type input "*****"
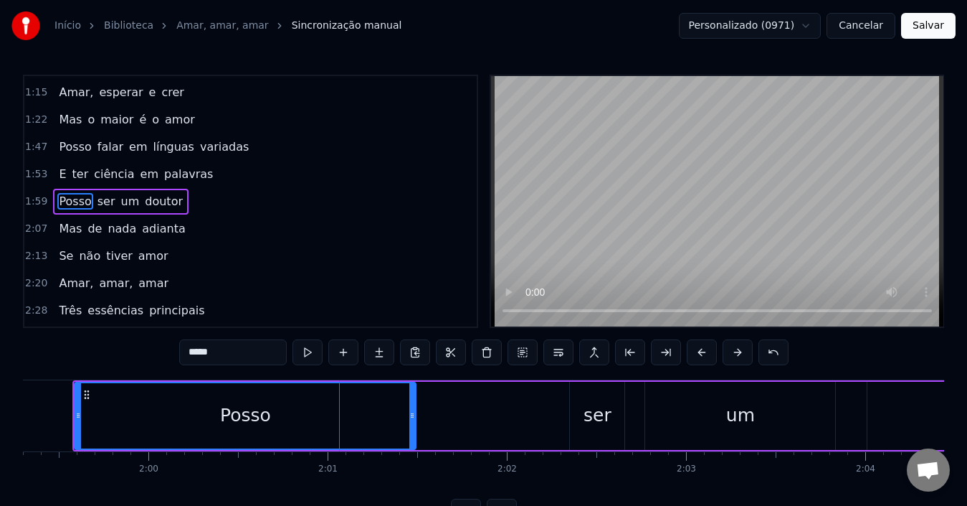
click at [169, 212] on div "Posso ser um doutor" at bounding box center [121, 202] width 136 height 26
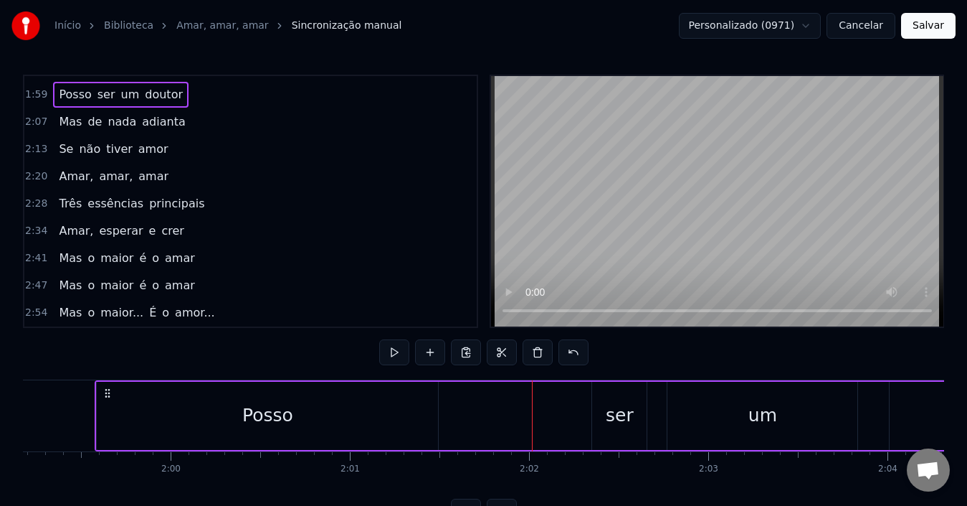
scroll to position [54, 0]
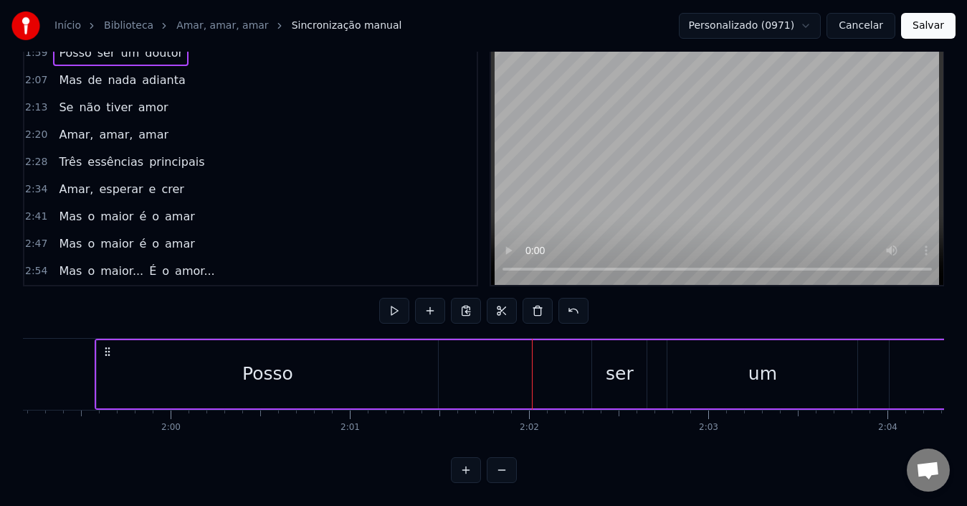
click at [210, 384] on div "Posso" at bounding box center [267, 374] width 341 height 68
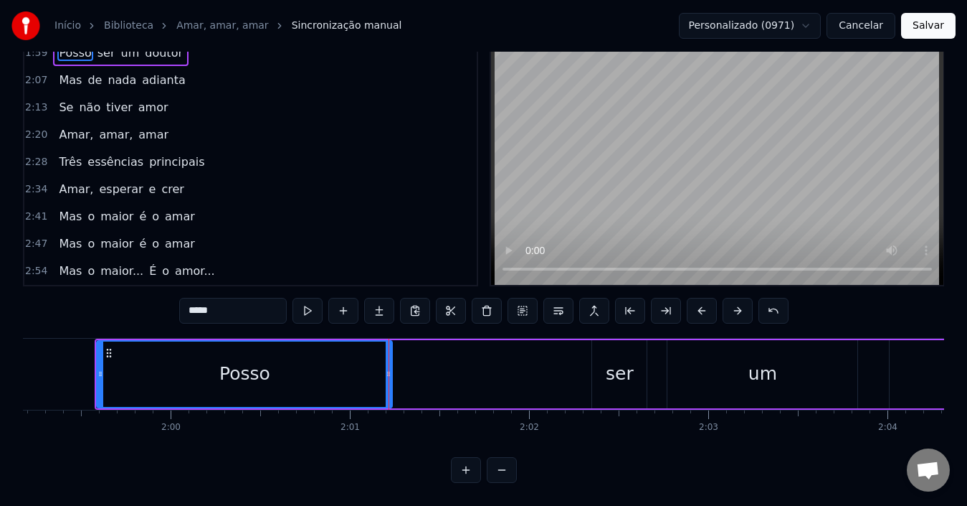
drag, startPoint x: 432, startPoint y: 377, endPoint x: 386, endPoint y: 374, distance: 46.0
click at [386, 374] on div at bounding box center [389, 373] width 6 height 65
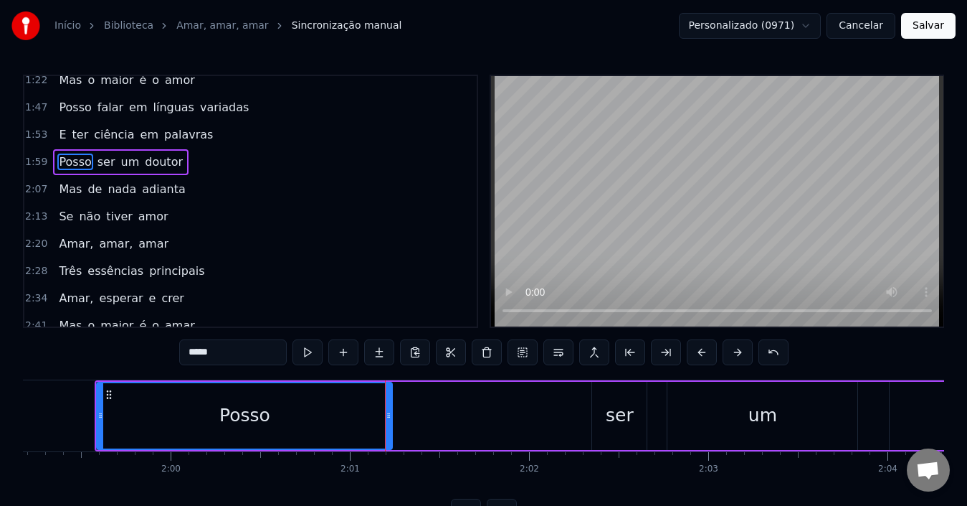
scroll to position [188, 0]
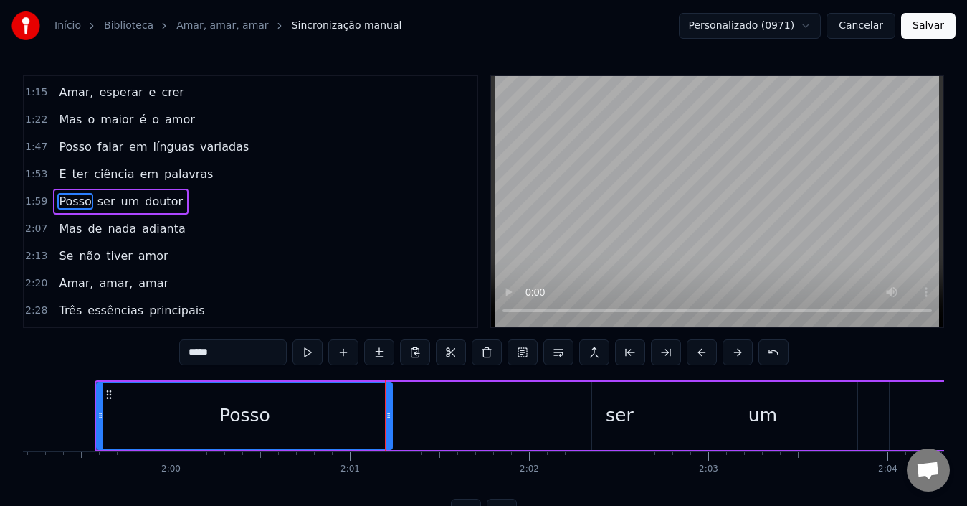
click at [260, 416] on div "Posso" at bounding box center [244, 415] width 51 height 27
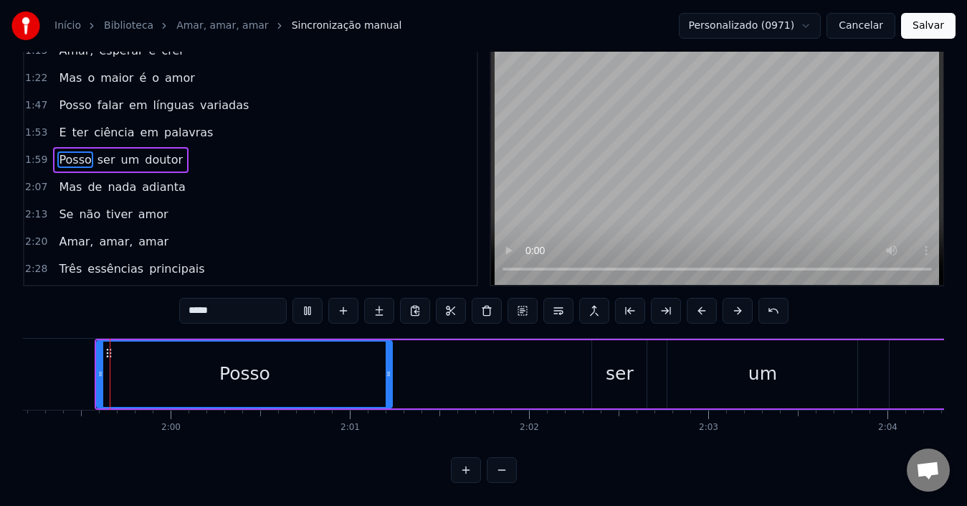
scroll to position [54, 0]
click at [489, 370] on div "Posso ser um doutor" at bounding box center [742, 373] width 1294 height 71
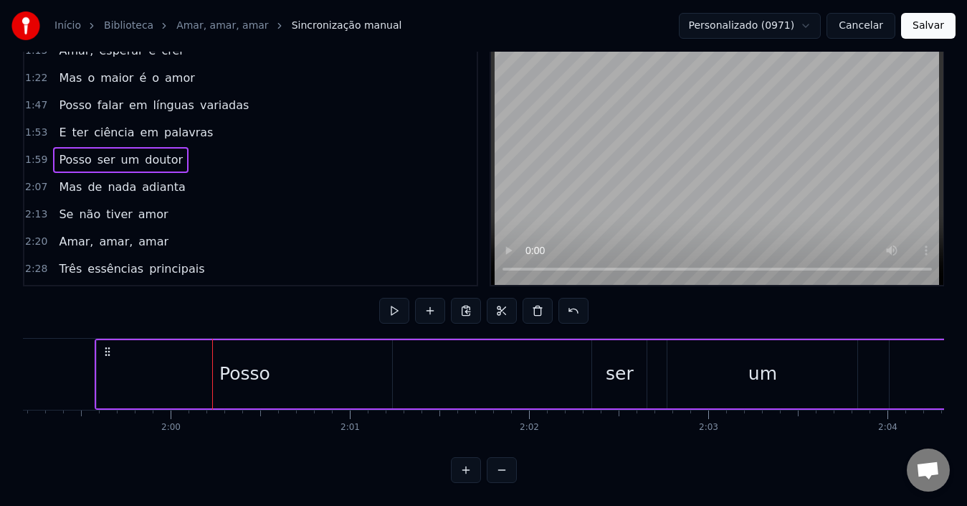
click at [128, 158] on div "Posso ser um doutor" at bounding box center [121, 160] width 136 height 26
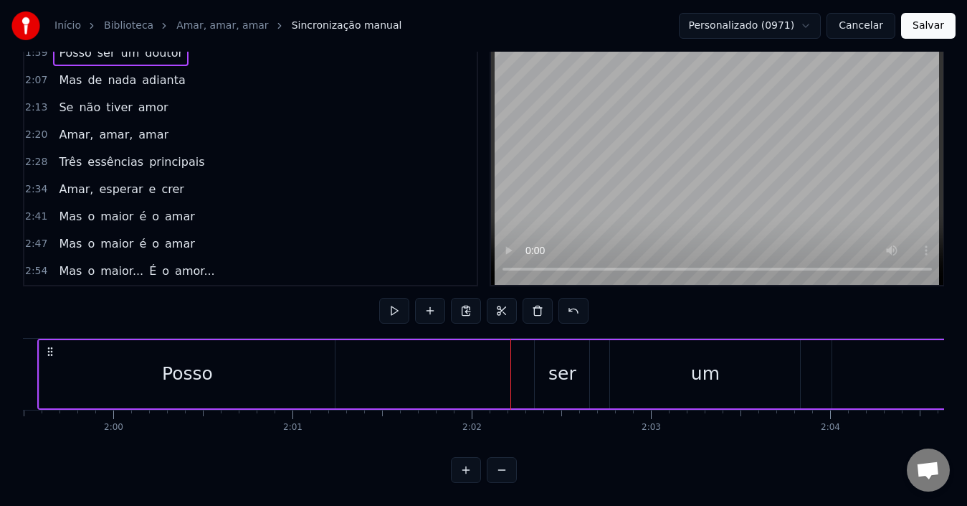
scroll to position [0, 21402]
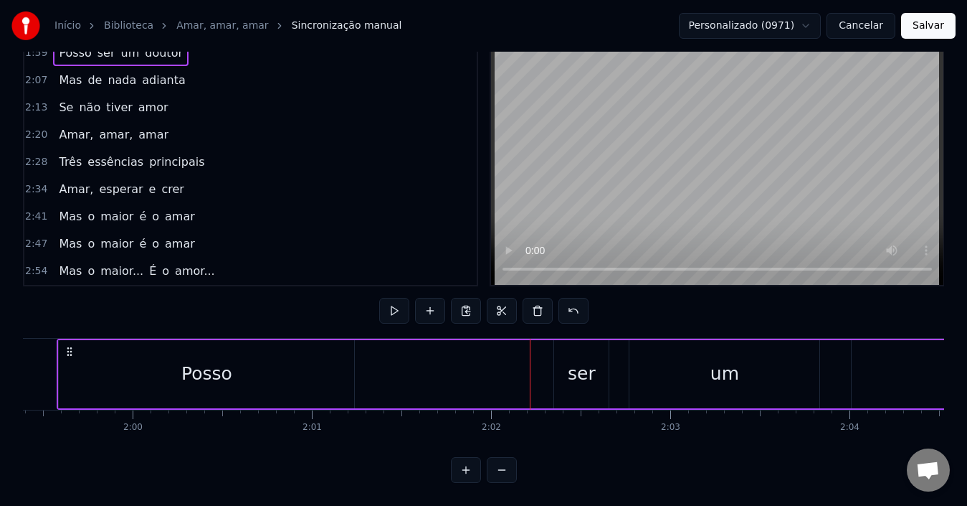
click at [245, 368] on div "Posso" at bounding box center [206, 374] width 295 height 68
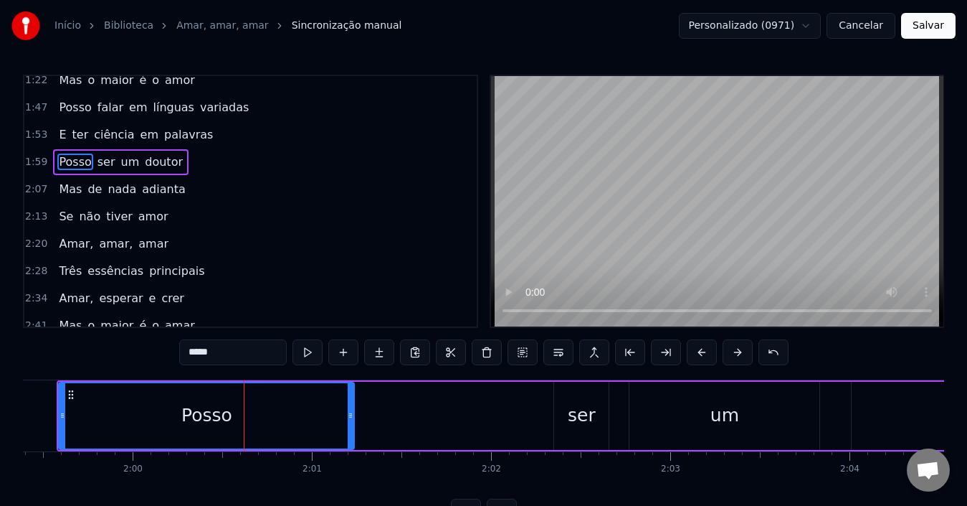
scroll to position [188, 0]
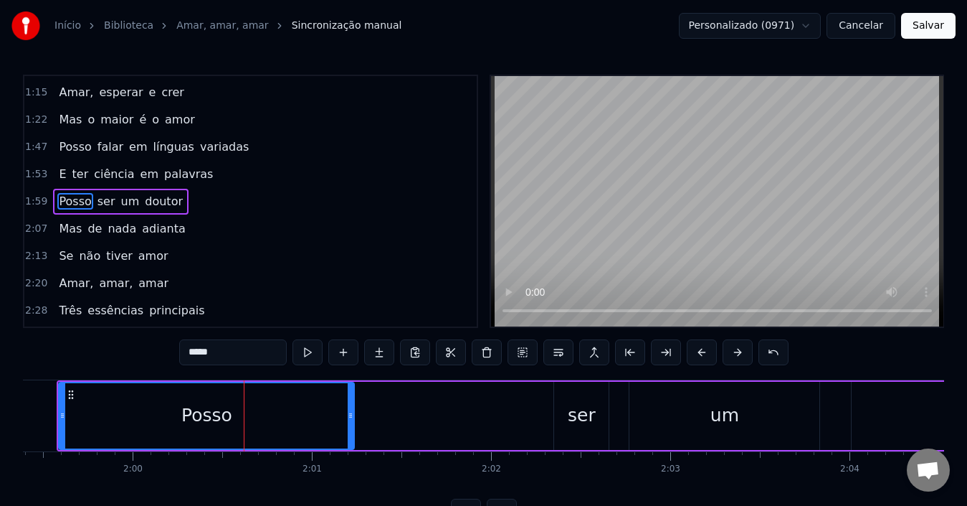
click at [145, 209] on span "doutor" at bounding box center [163, 201] width 41 height 16
type input "******"
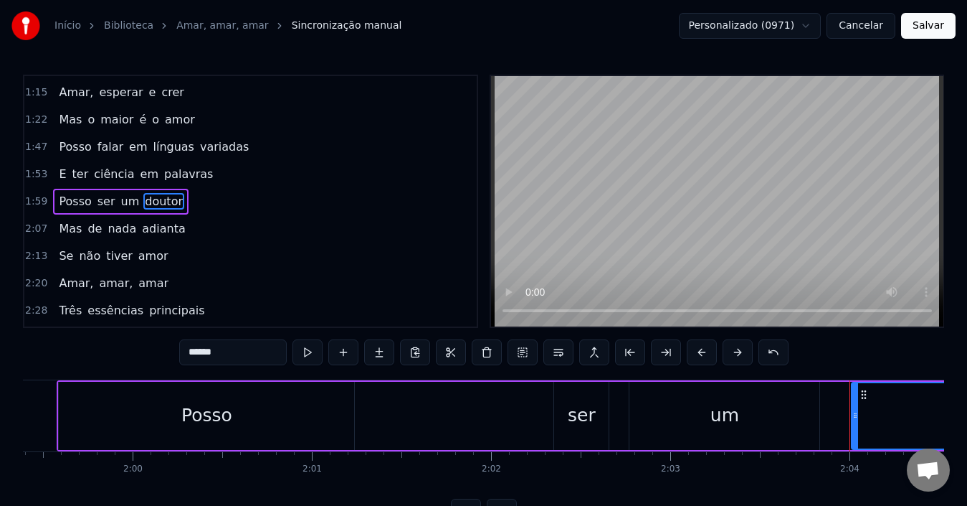
click at [133, 213] on div "Posso ser um doutor" at bounding box center [121, 202] width 136 height 26
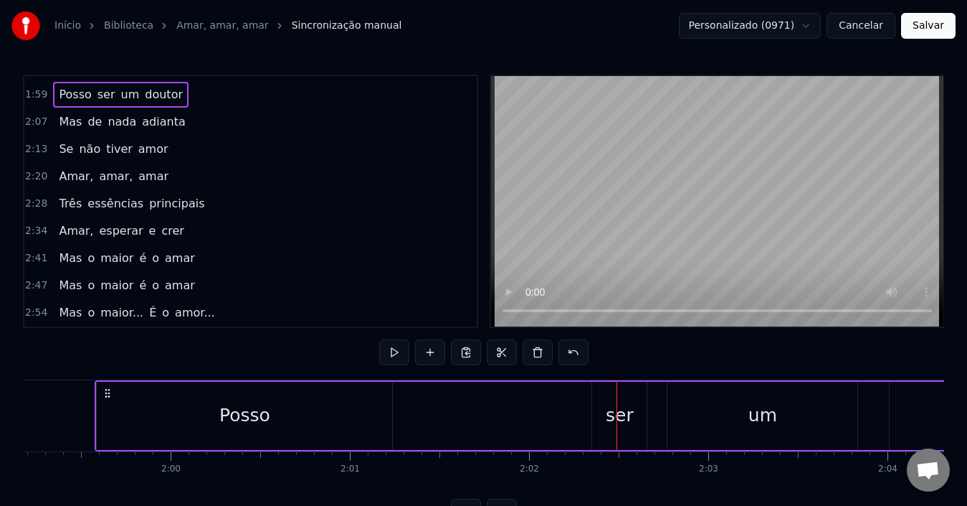
scroll to position [54, 0]
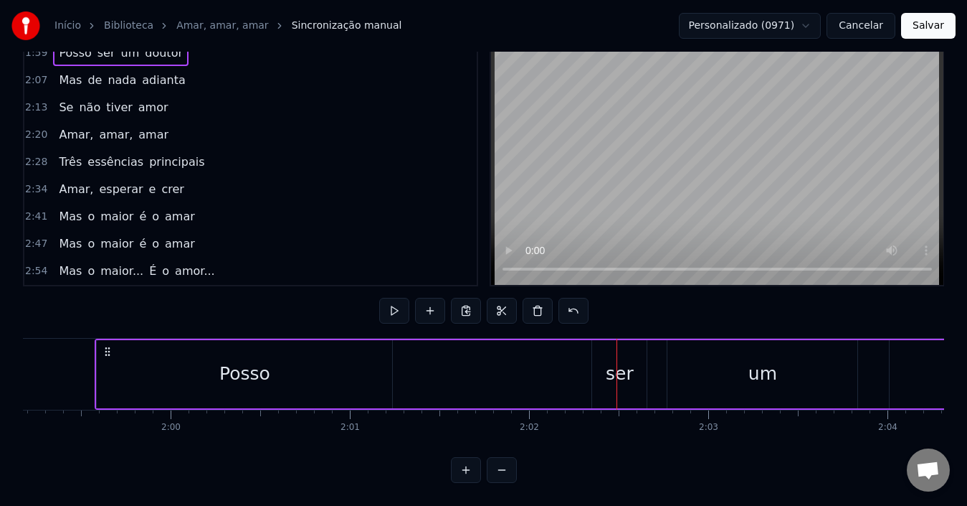
click at [622, 372] on div "ser" at bounding box center [620, 373] width 28 height 27
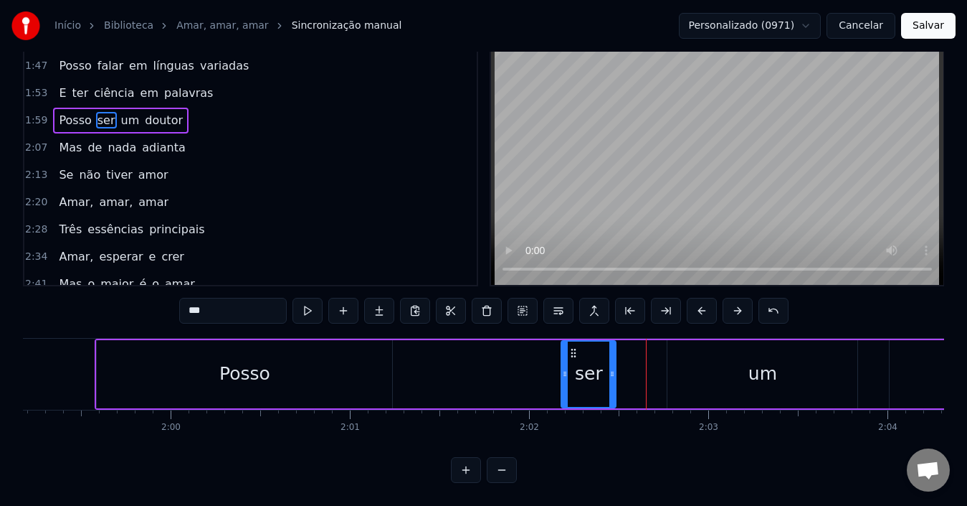
drag, startPoint x: 604, startPoint y: 341, endPoint x: 573, endPoint y: 338, distance: 31.0
click at [573, 347] on icon at bounding box center [573, 352] width 11 height 11
click at [259, 364] on div "Posso" at bounding box center [244, 373] width 51 height 27
type input "*****"
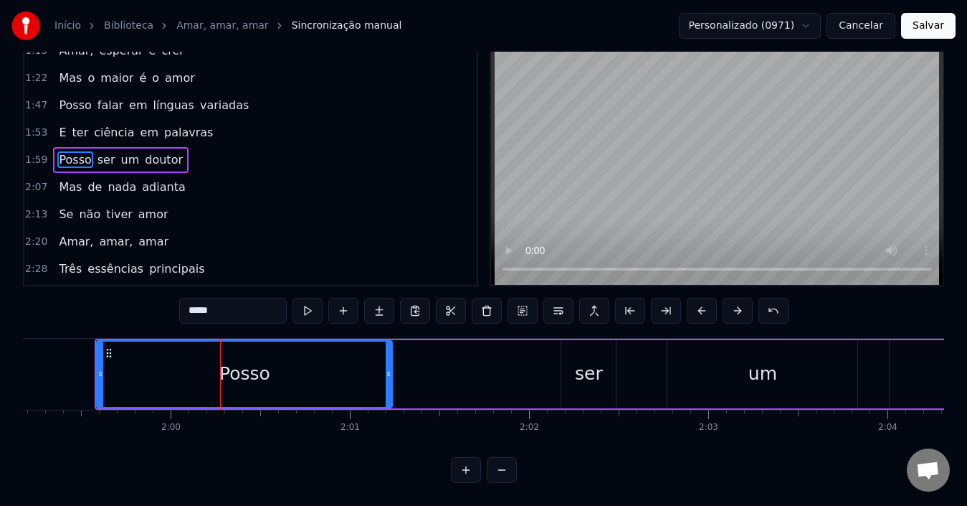
click at [163, 157] on div "Posso ser um doutor" at bounding box center [121, 160] width 136 height 26
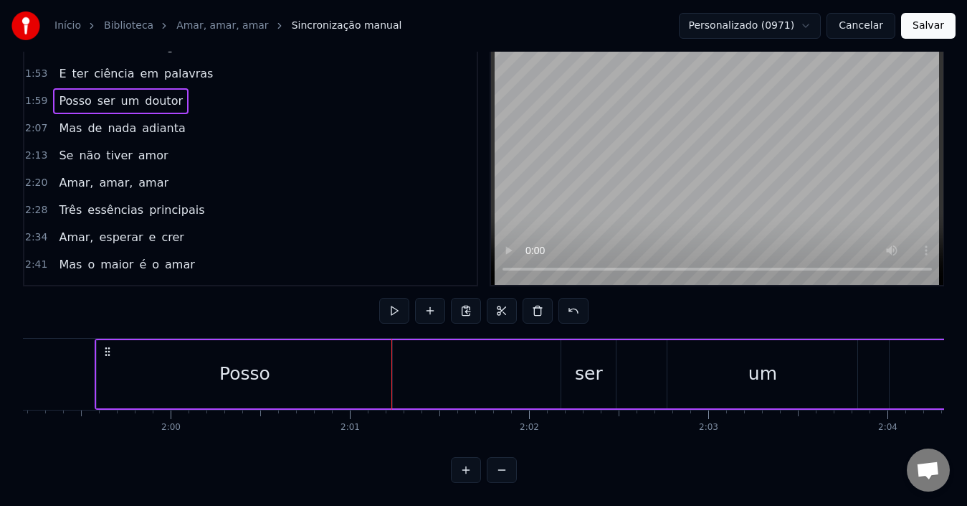
scroll to position [223, 0]
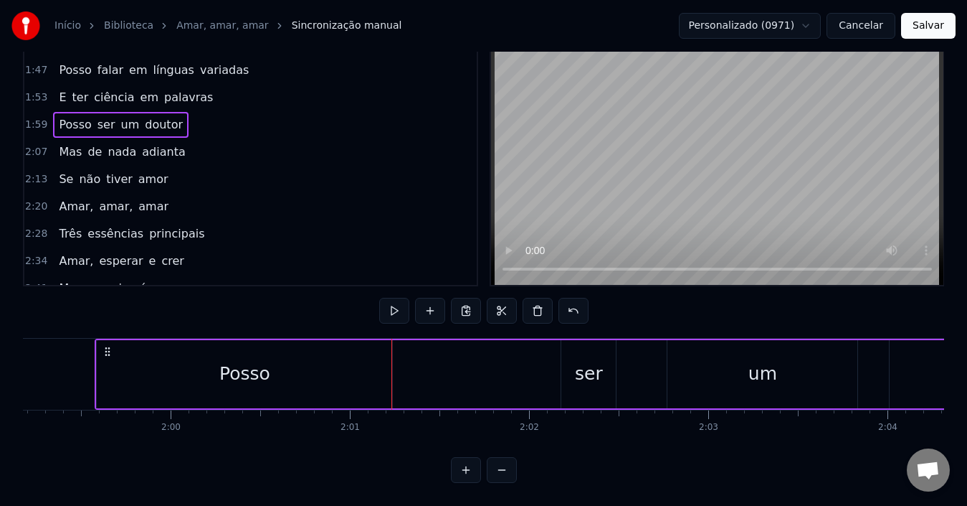
click at [157, 123] on div "Posso ser um doutor" at bounding box center [121, 125] width 136 height 26
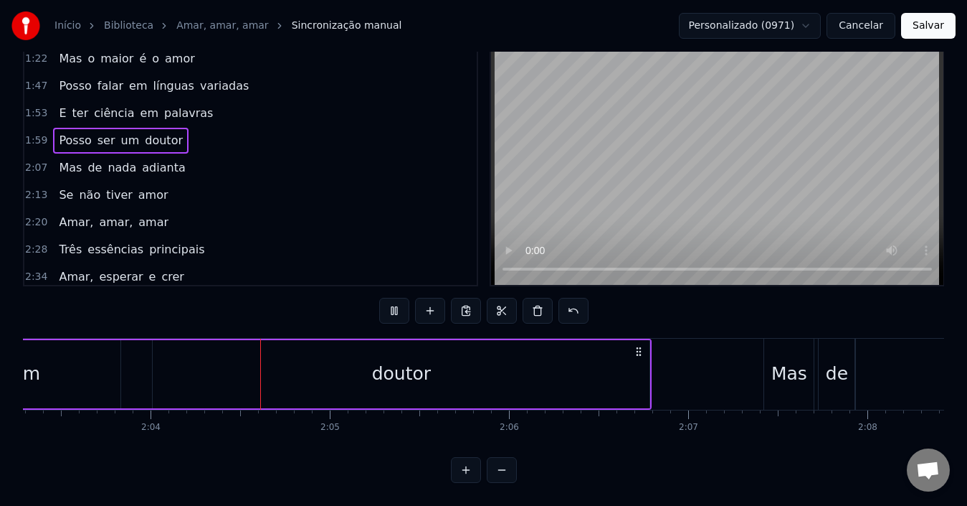
scroll to position [0, 22159]
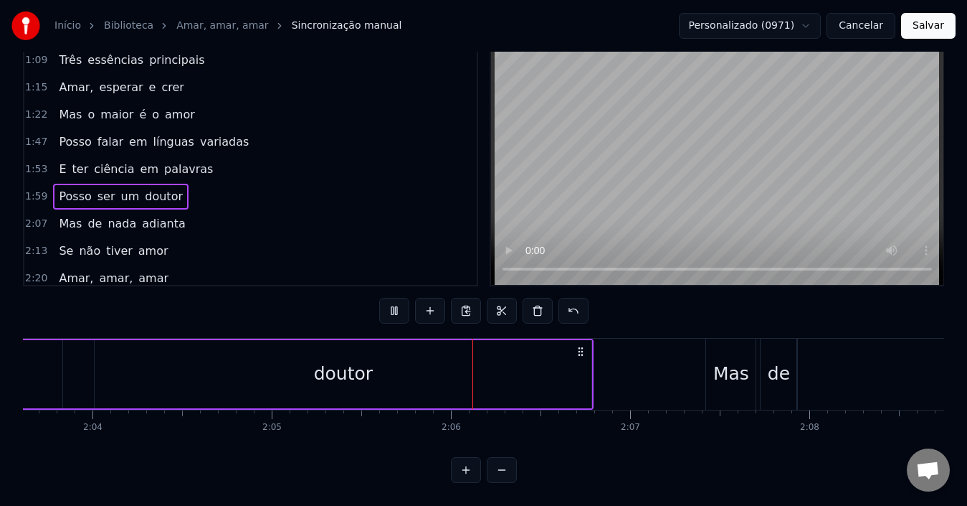
click at [167, 194] on div "Posso ser um doutor" at bounding box center [121, 197] width 136 height 26
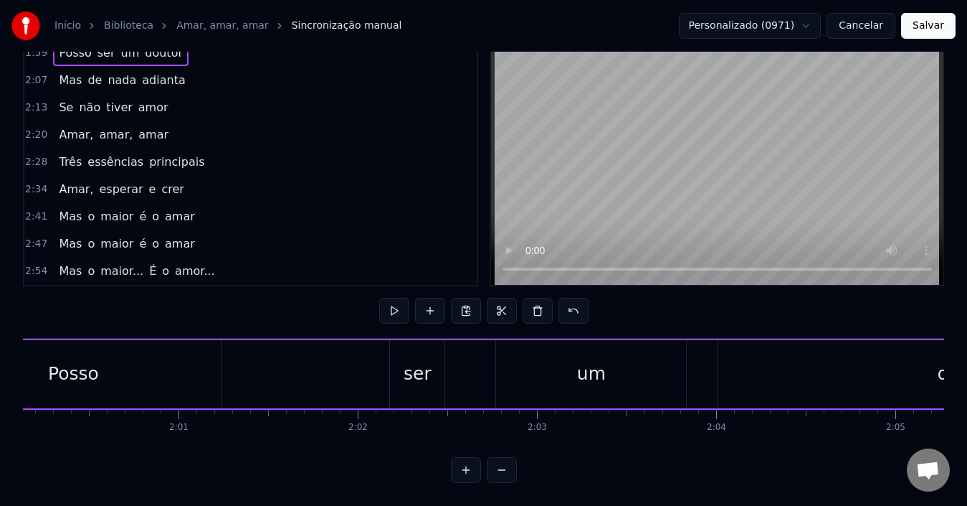
scroll to position [0, 21523]
click at [179, 359] on div "Posso" at bounding box center [85, 374] width 295 height 68
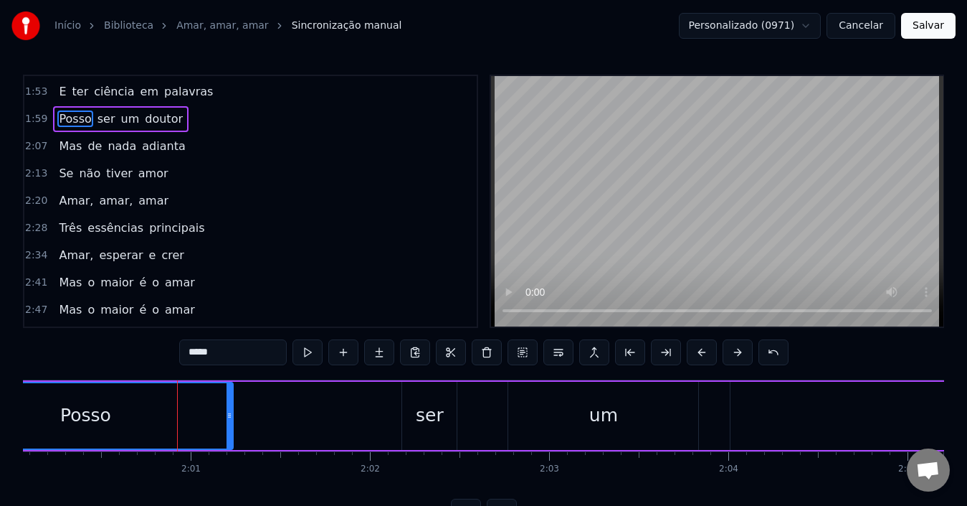
scroll to position [188, 0]
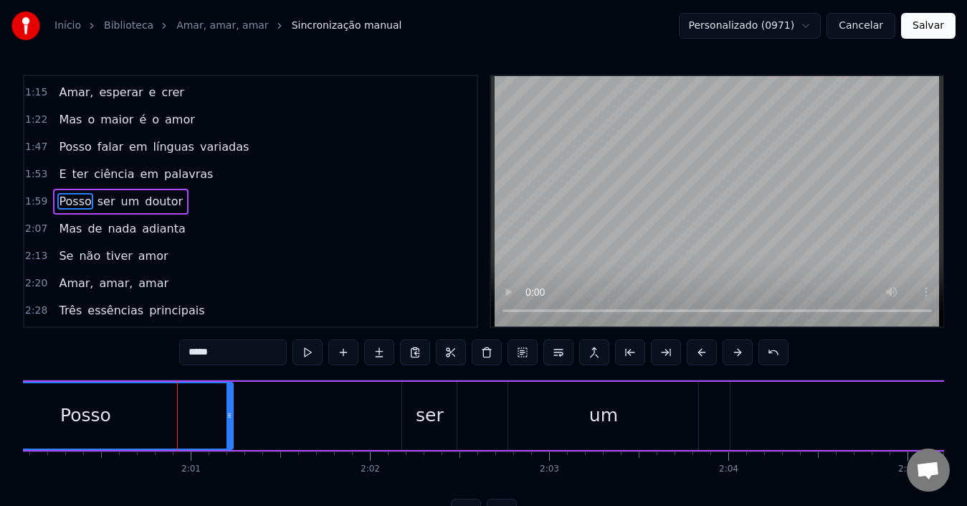
click at [224, 354] on input "*****" at bounding box center [233, 352] width 108 height 26
click at [419, 419] on div "ser" at bounding box center [430, 415] width 28 height 27
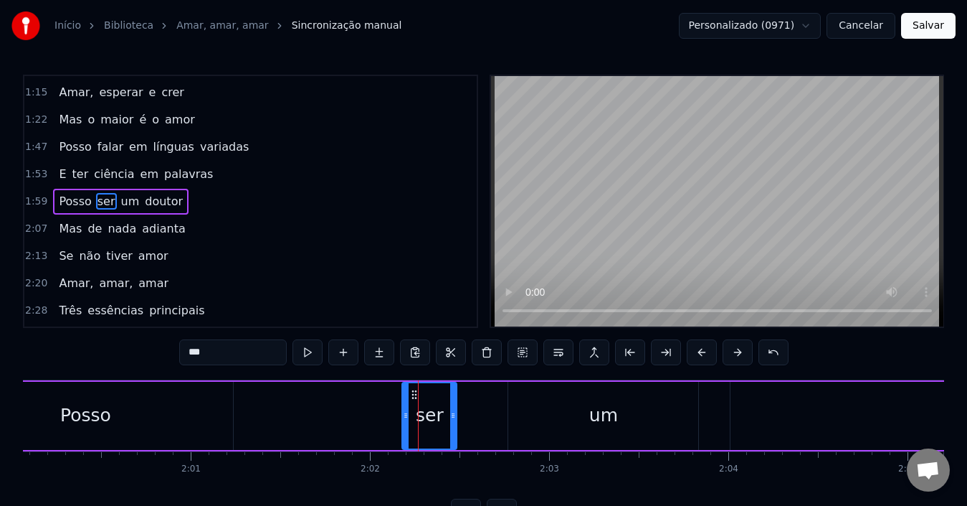
click at [248, 352] on input "***" at bounding box center [233, 352] width 108 height 26
click at [550, 428] on div "um" at bounding box center [603, 415] width 190 height 68
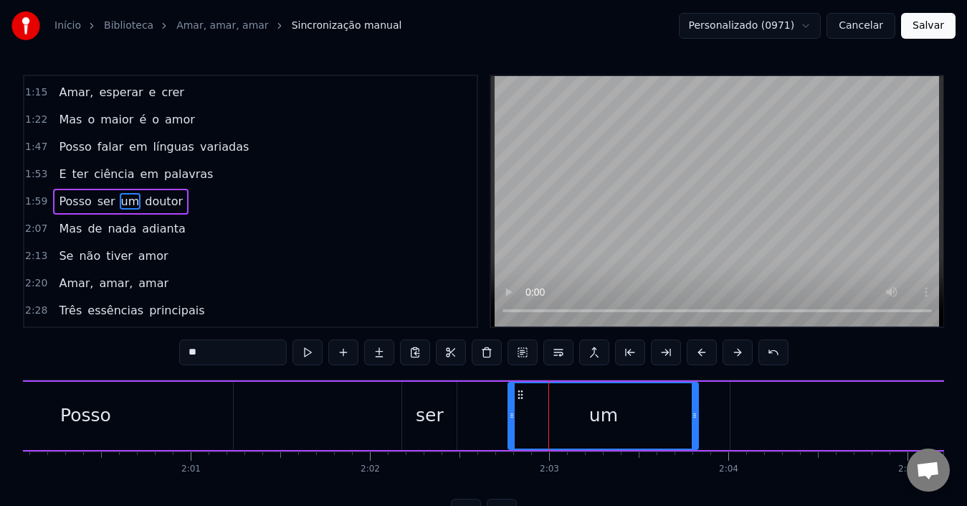
click at [232, 356] on input "**" at bounding box center [233, 352] width 108 height 26
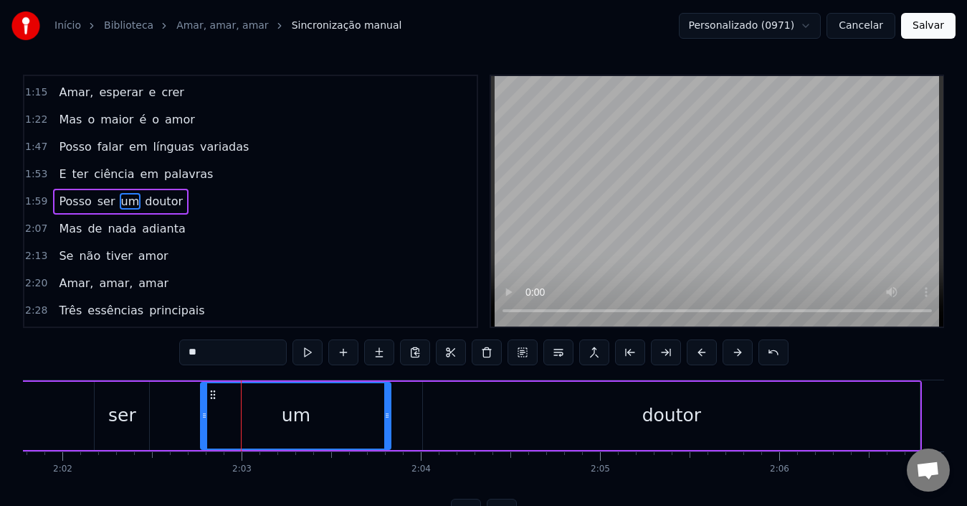
scroll to position [0, 21831]
click at [581, 441] on div "doutor" at bounding box center [670, 415] width 497 height 68
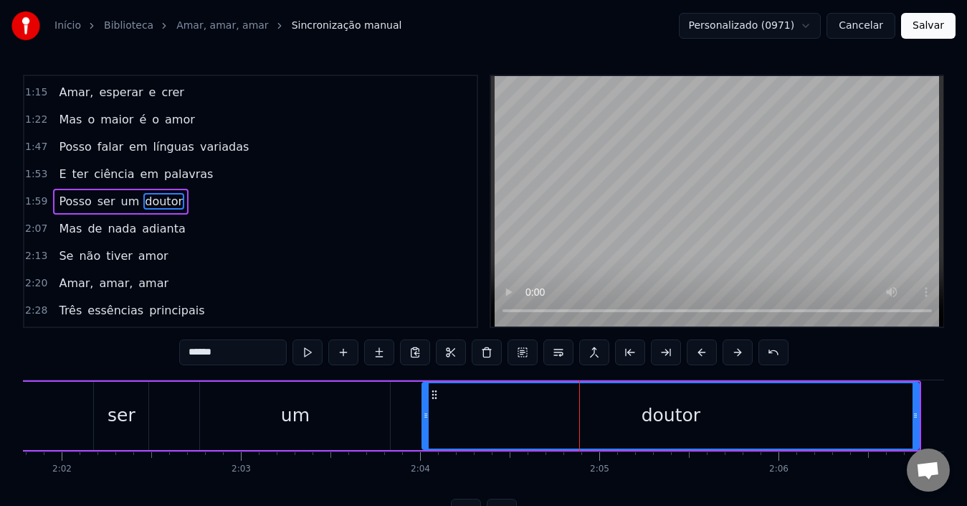
click at [231, 354] on input "******" at bounding box center [233, 352] width 108 height 26
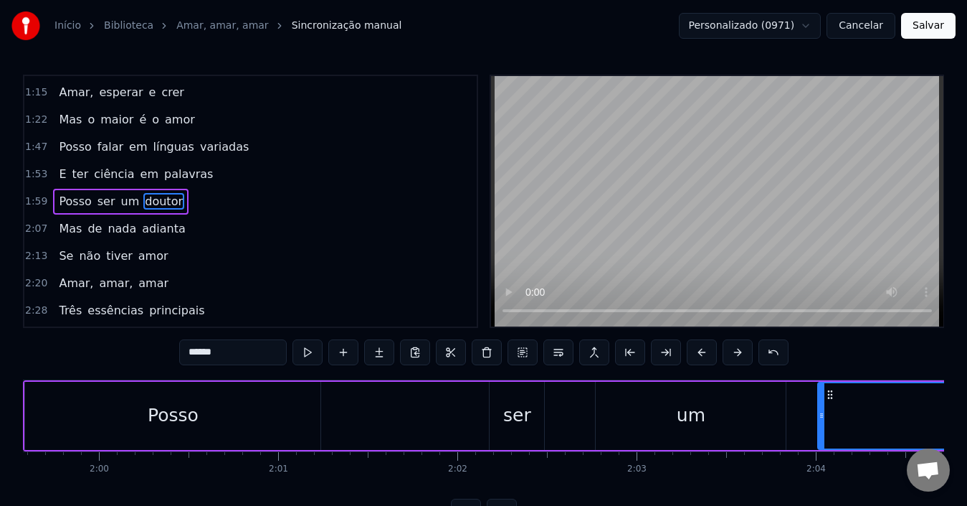
scroll to position [0, 21434]
click at [221, 415] on div "Posso" at bounding box center [174, 415] width 295 height 68
type input "*****"
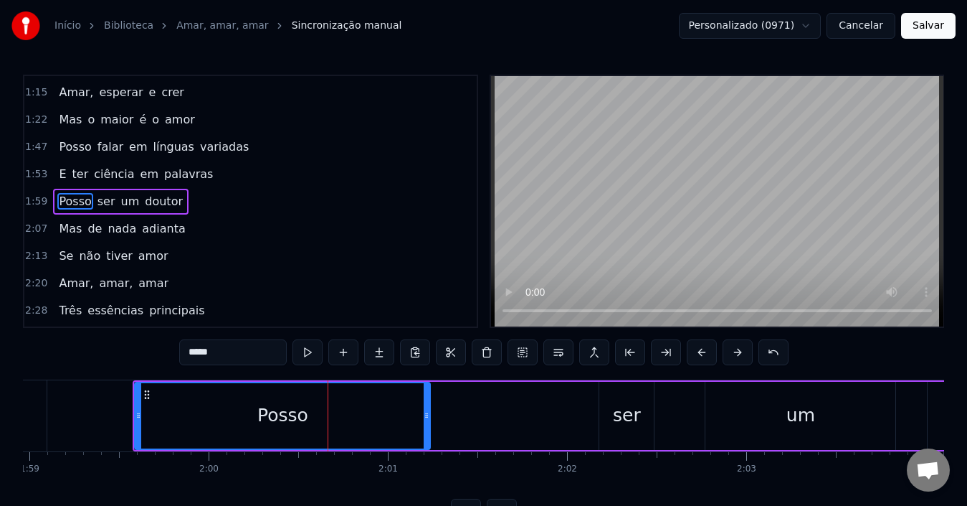
scroll to position [0, 21325]
click at [159, 214] on div "Posso ser um doutor" at bounding box center [121, 202] width 136 height 26
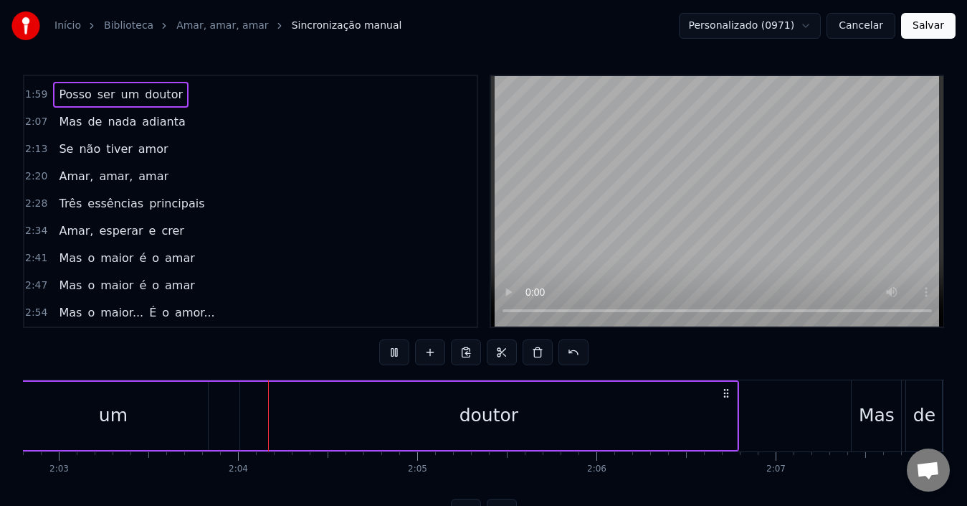
scroll to position [0, 22111]
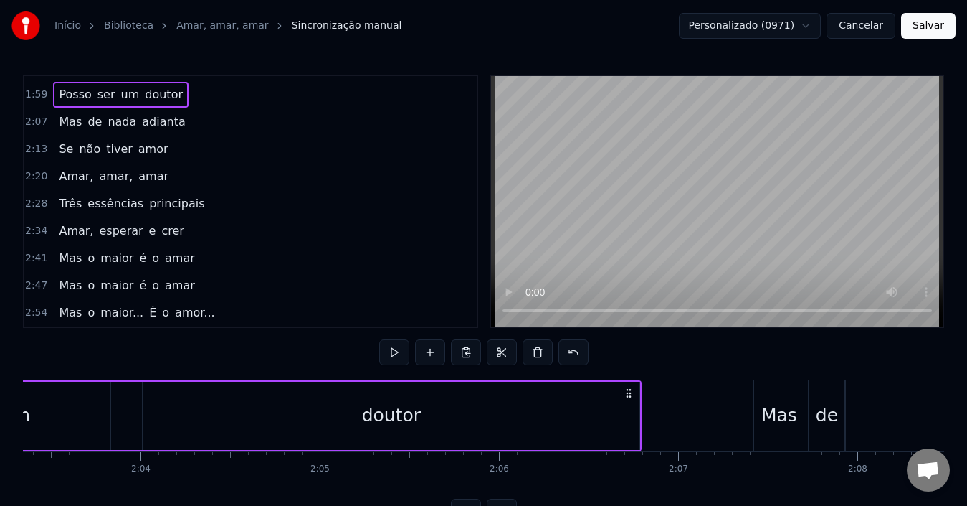
click at [927, 32] on button "Salvar" at bounding box center [928, 26] width 54 height 26
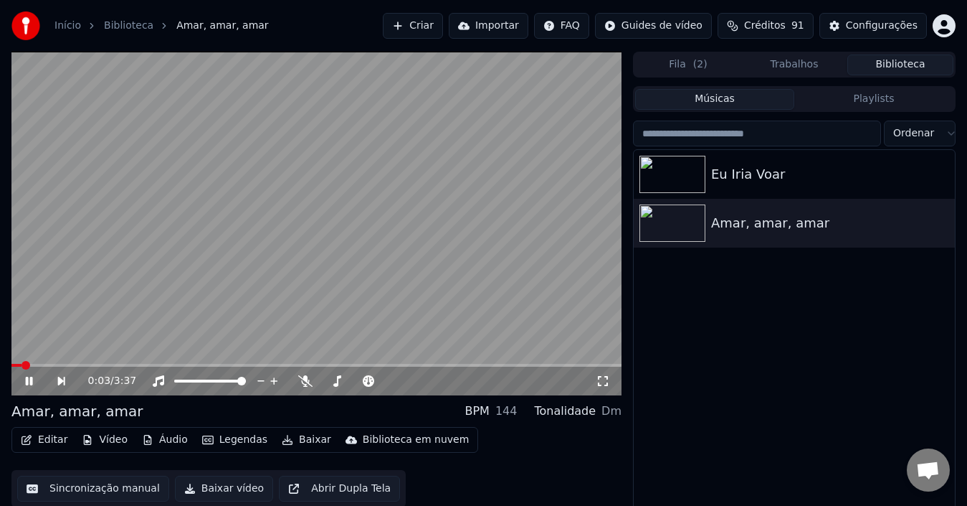
click at [607, 382] on icon at bounding box center [603, 381] width 10 height 10
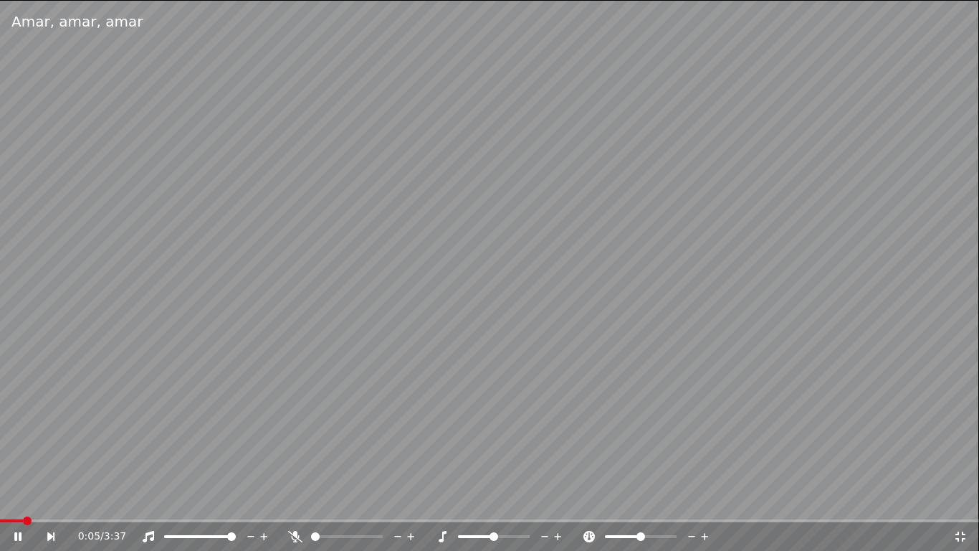
click at [421, 505] on span at bounding box center [489, 520] width 979 height 3
click at [959, 505] on icon at bounding box center [961, 536] width 10 height 10
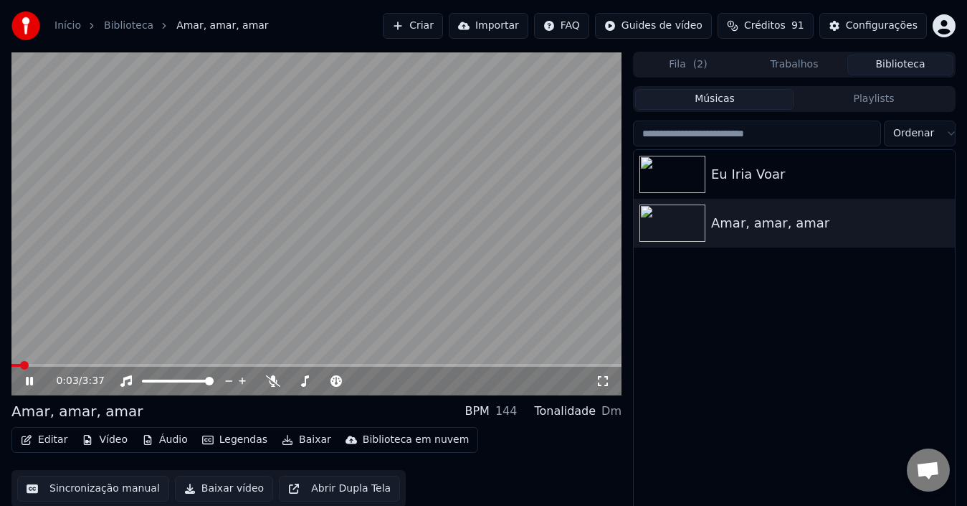
click at [29, 383] on icon at bounding box center [29, 380] width 7 height 9
click at [696, 173] on img at bounding box center [673, 174] width 66 height 37
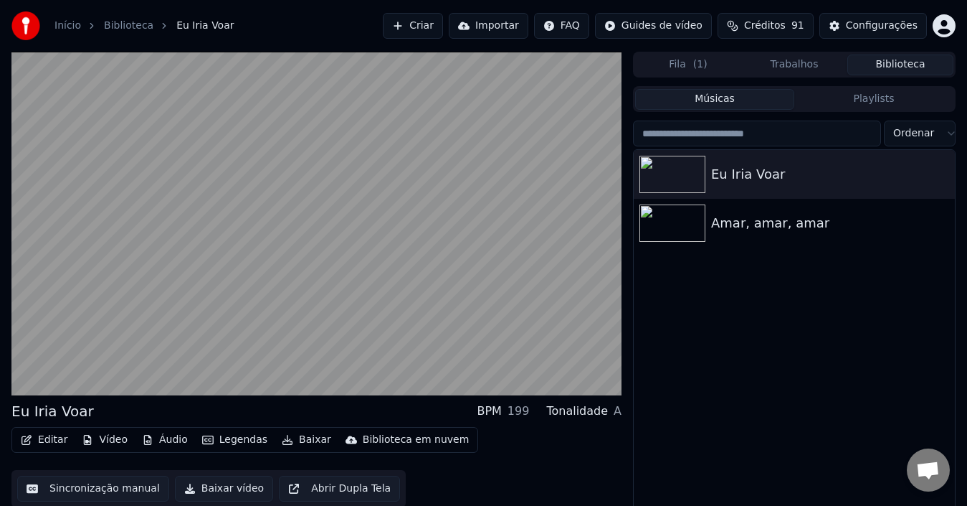
click at [213, 492] on button "Baixar vídeo" at bounding box center [224, 488] width 98 height 26
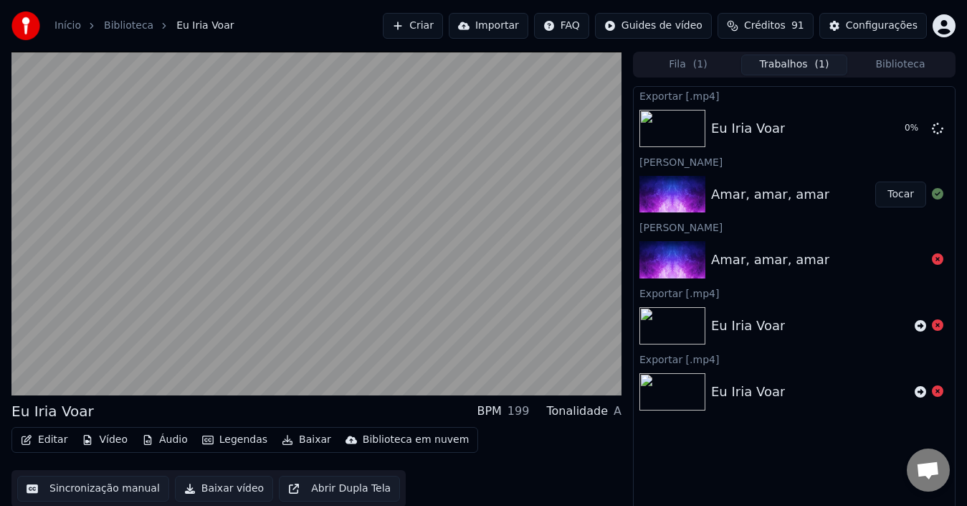
click at [698, 64] on span "( 1 )" at bounding box center [700, 64] width 14 height 14
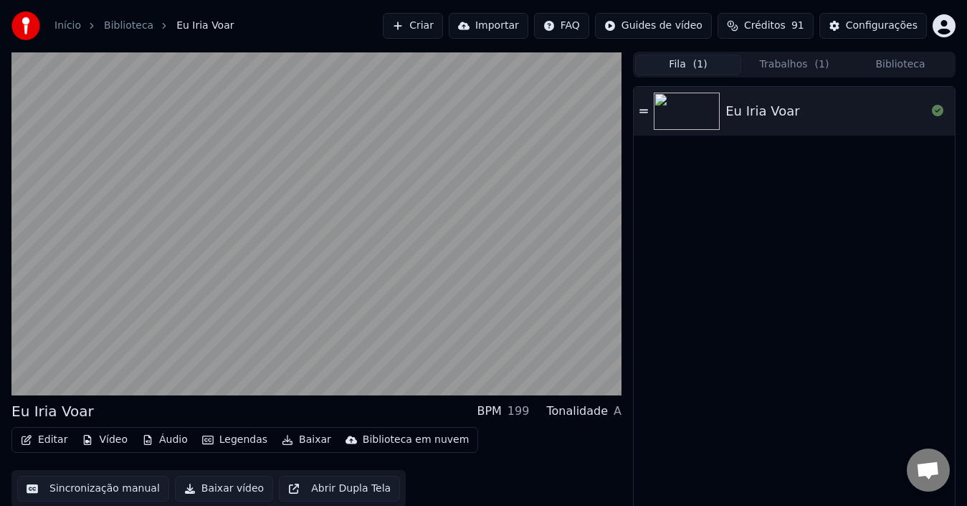
click at [802, 62] on button "Trabalhos ( 1 )" at bounding box center [794, 64] width 106 height 21
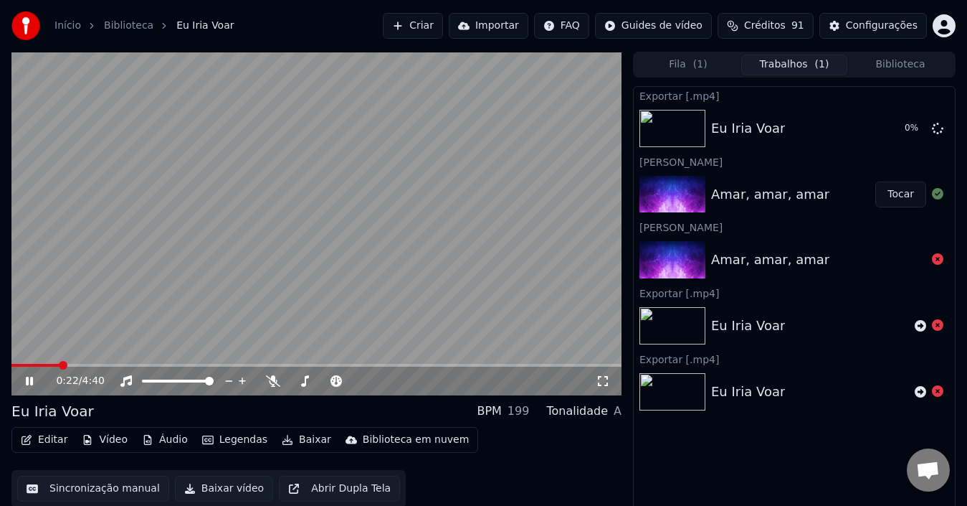
click at [31, 375] on icon at bounding box center [39, 380] width 33 height 11
click at [601, 466] on div "Editar Vídeo Áudio Legendas Baixar Biblioteca em nuvem Sincronização manual Bai…" at bounding box center [316, 467] width 610 height 80
click at [700, 60] on span "( 1 )" at bounding box center [700, 64] width 14 height 14
click at [800, 69] on button "Trabalhos" at bounding box center [794, 64] width 106 height 21
click at [906, 67] on button "Biblioteca" at bounding box center [901, 64] width 106 height 21
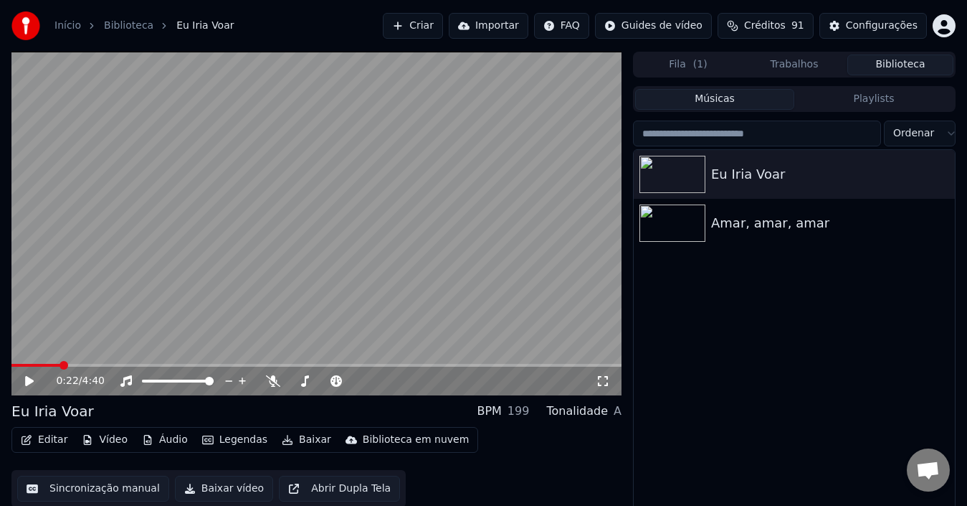
click at [795, 62] on button "Trabalhos" at bounding box center [794, 64] width 106 height 21
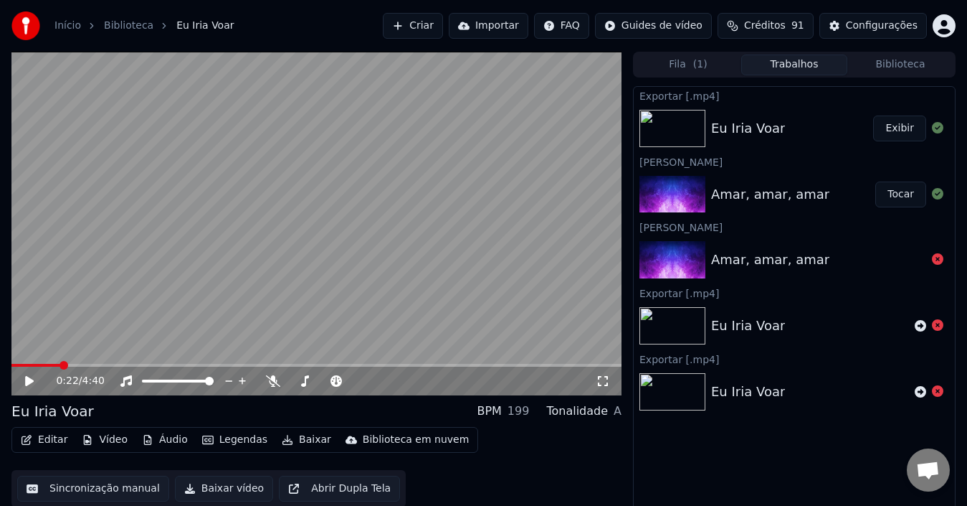
click at [914, 67] on button "Biblioteca" at bounding box center [901, 64] width 106 height 21
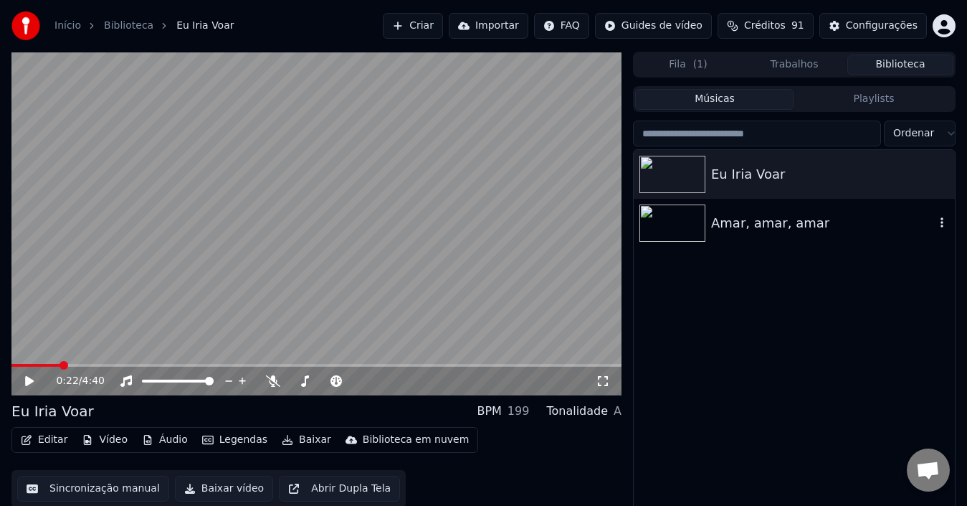
click at [694, 220] on img at bounding box center [673, 222] width 66 height 37
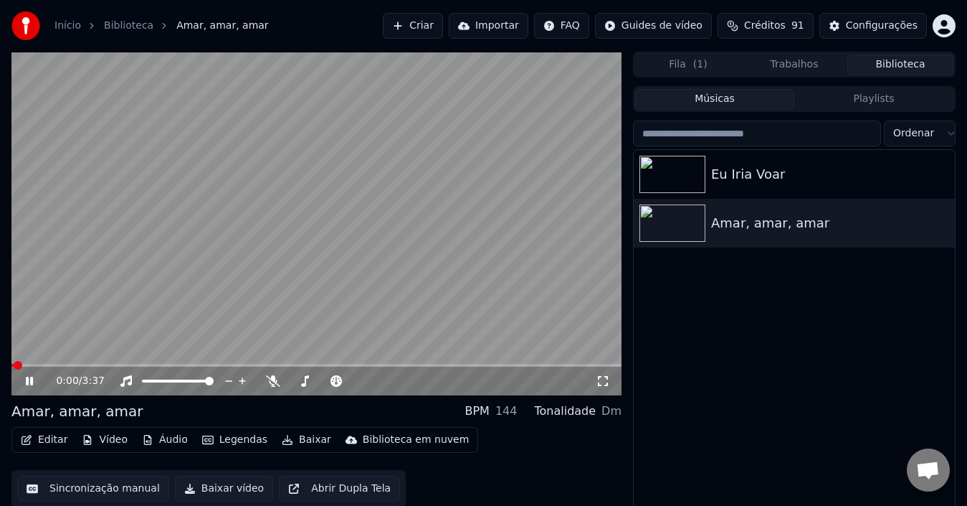
click at [212, 488] on button "Baixar vídeo" at bounding box center [224, 488] width 98 height 26
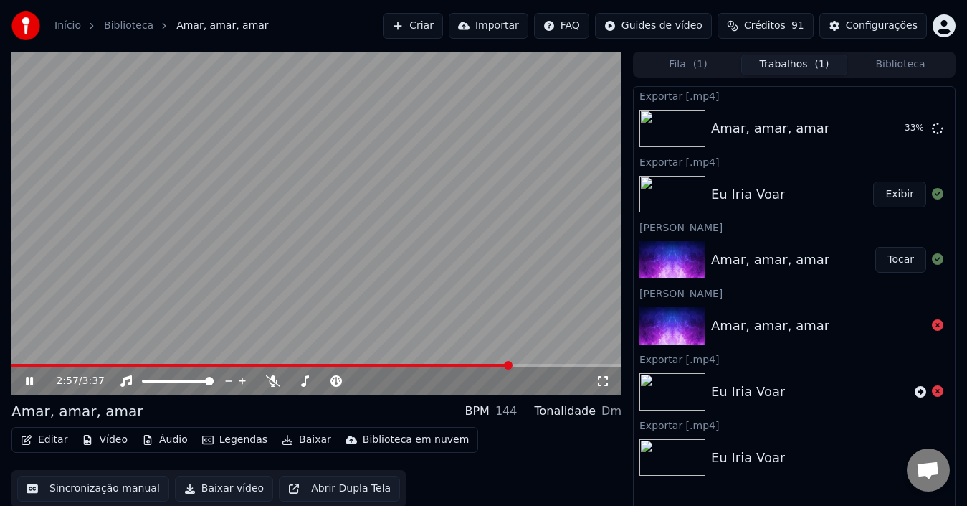
click at [482, 362] on video at bounding box center [316, 223] width 610 height 343
click at [480, 364] on span at bounding box center [245, 365] width 469 height 3
click at [27, 381] on icon at bounding box center [29, 381] width 9 height 10
click at [451, 365] on span at bounding box center [259, 365] width 496 height 3
click at [893, 128] on button "Exibir" at bounding box center [899, 128] width 53 height 26
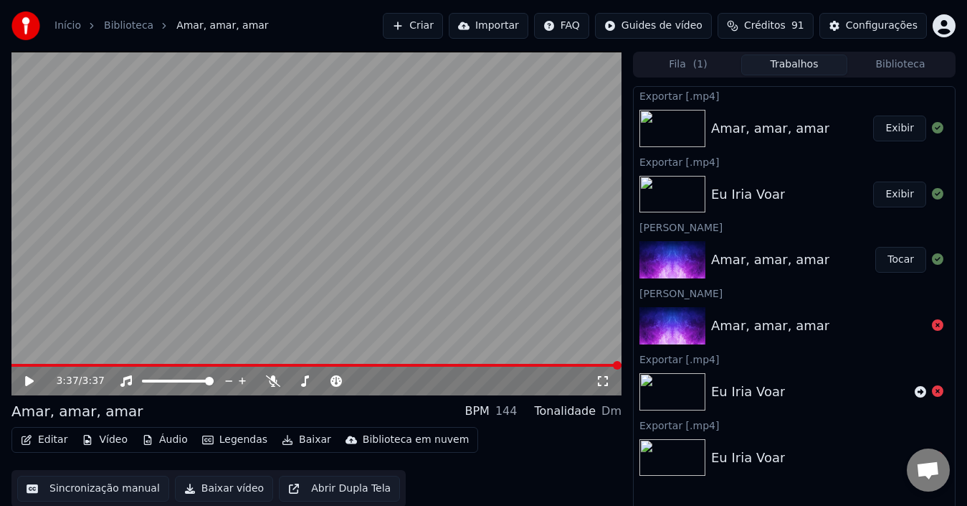
click at [686, 75] on button "Fila ( 1 )" at bounding box center [688, 64] width 106 height 21
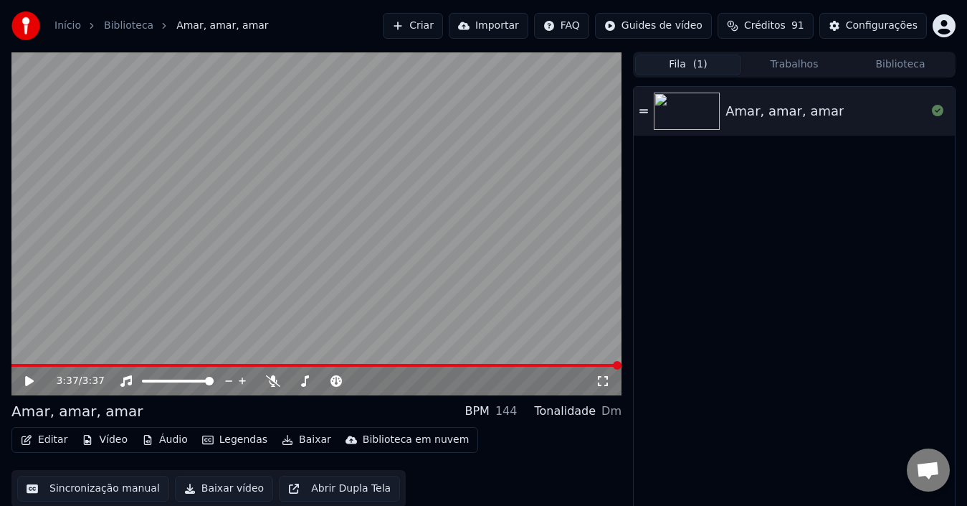
click at [700, 103] on img at bounding box center [687, 110] width 66 height 37
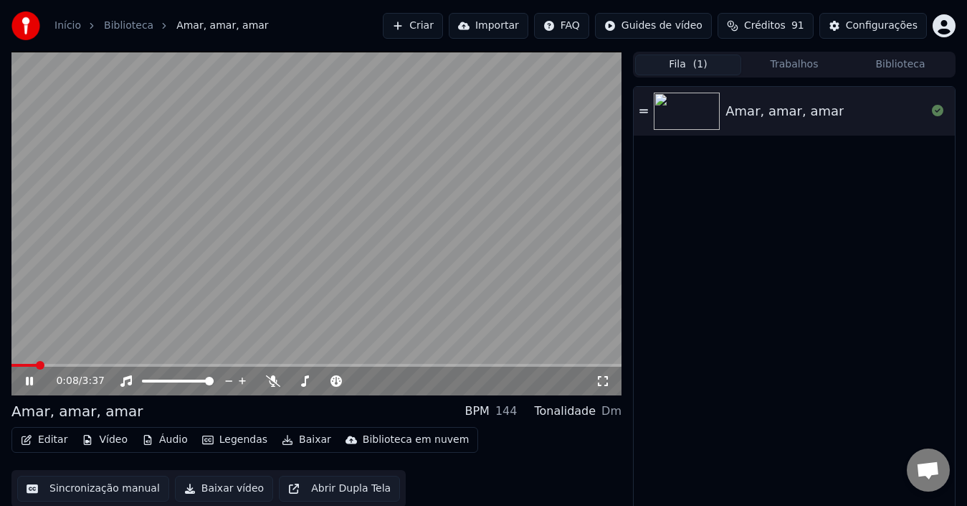
click at [28, 382] on icon at bounding box center [29, 380] width 7 height 9
